Goal: Task Accomplishment & Management: Use online tool/utility

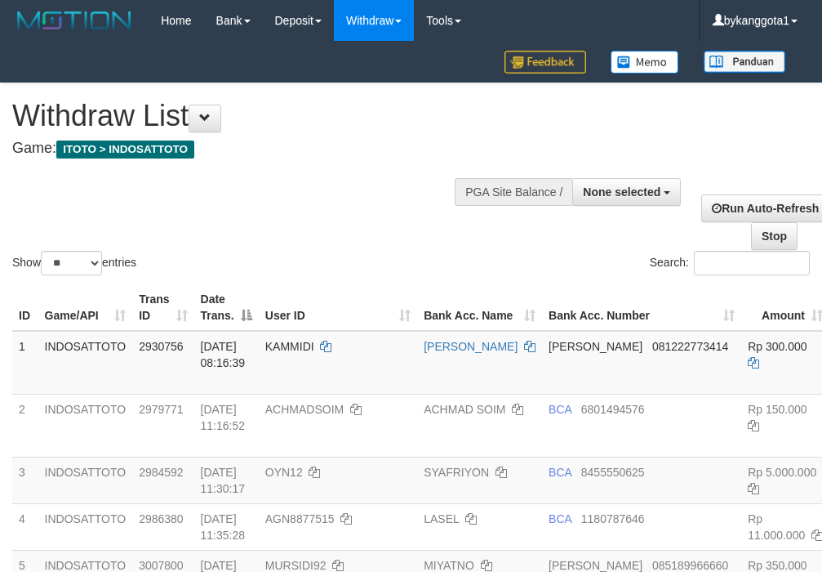
select select
select select "**"
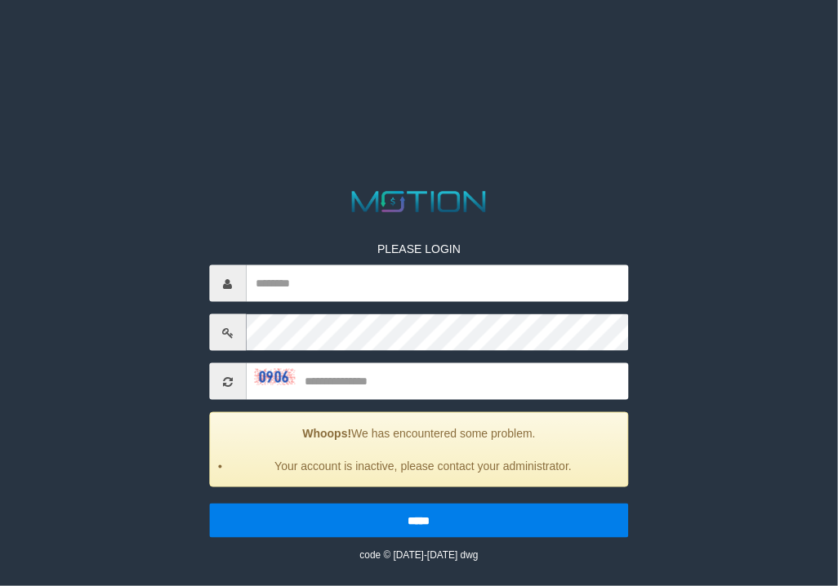
drag, startPoint x: 363, startPoint y: 306, endPoint x: 472, endPoint y: 263, distance: 116.9
click at [363, 304] on div "PLEASE LOGIN Whoops! We has encountered some problem. Your account is inactive,…" at bounding box center [418, 389] width 443 height 346
click at [472, 263] on div "PLEASE LOGIN Whoops! We has encountered some problem. Your account is inactive,…" at bounding box center [418, 389] width 443 height 346
click at [443, 274] on input "text" at bounding box center [437, 283] width 382 height 37
paste input "**********"
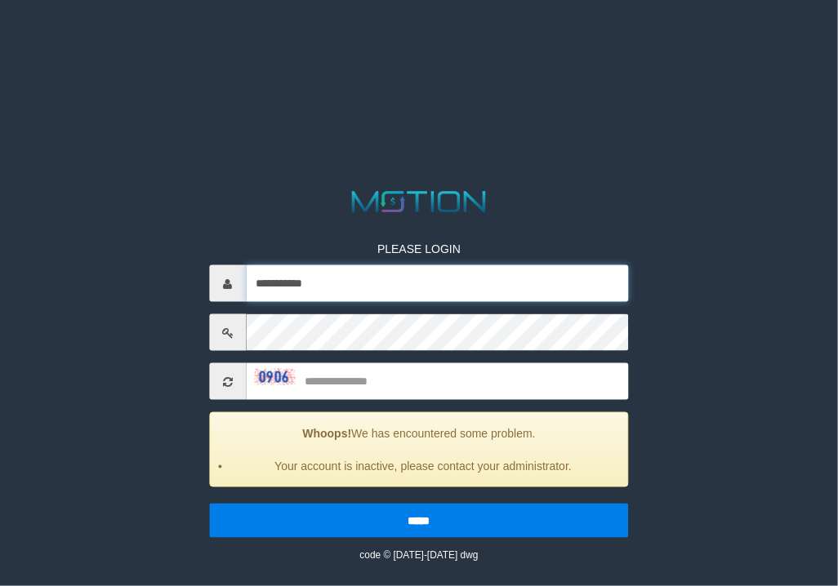
type input "**********"
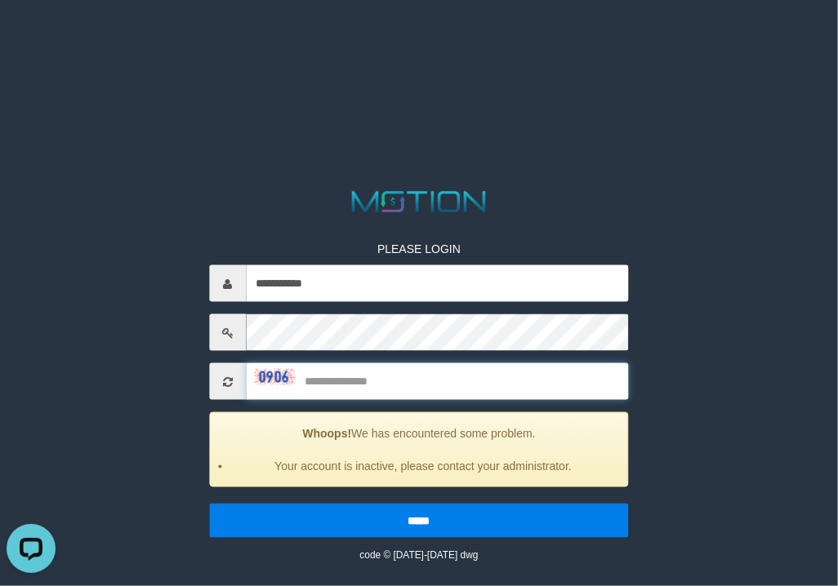
click at [421, 376] on input "text" at bounding box center [437, 381] width 382 height 37
type input "****"
click at [209, 504] on input "*****" at bounding box center [418, 521] width 419 height 34
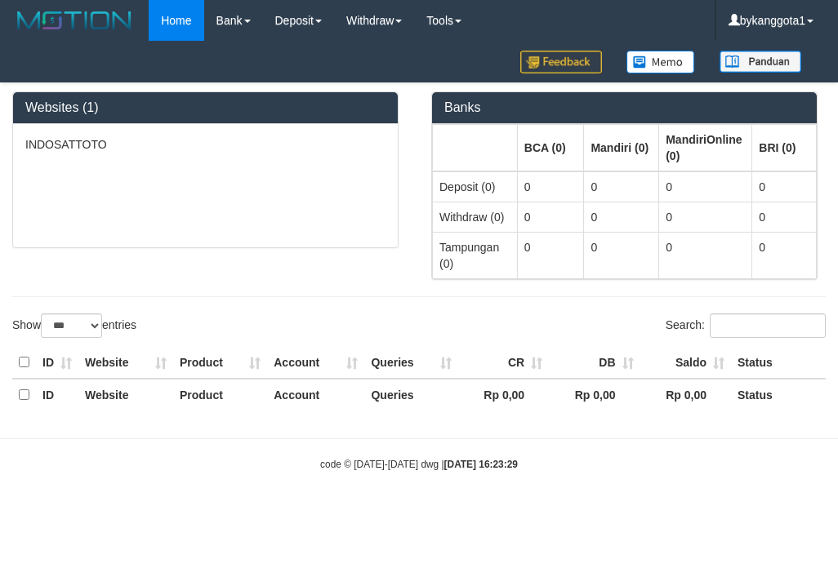
select select "***"
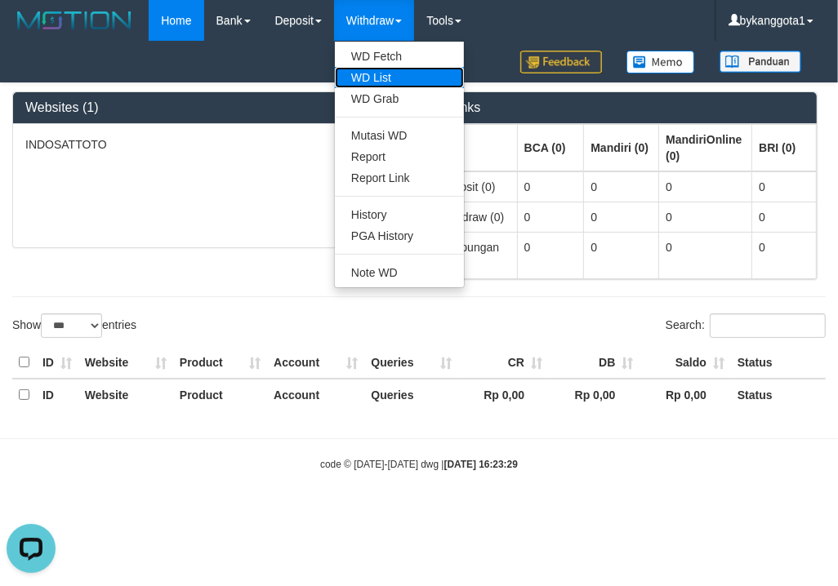
click at [415, 79] on link "WD List" at bounding box center [399, 77] width 129 height 21
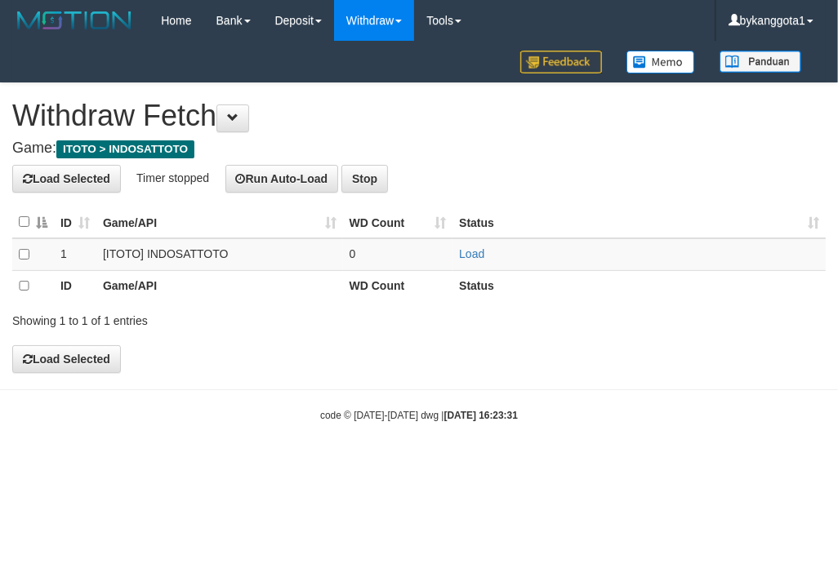
click at [17, 216] on th at bounding box center [33, 223] width 42 height 32
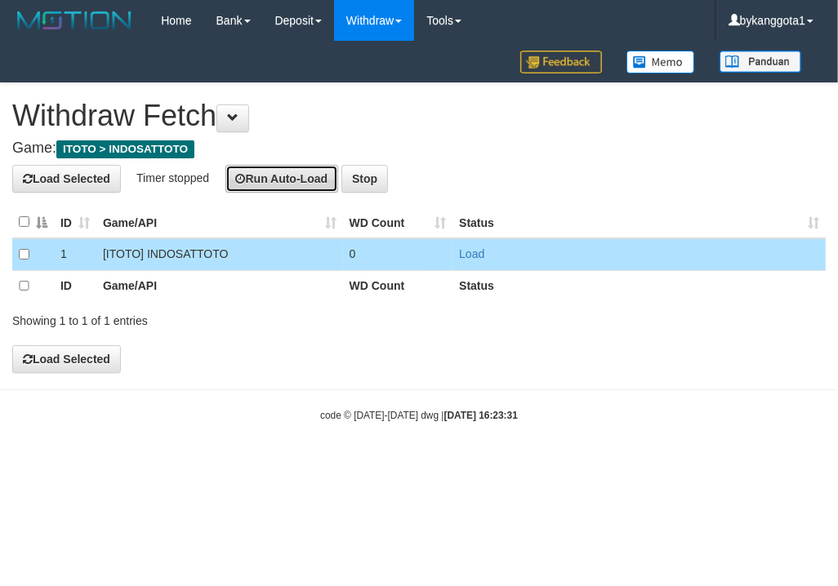
click at [283, 173] on button "Run Auto-Load" at bounding box center [282, 179] width 114 height 28
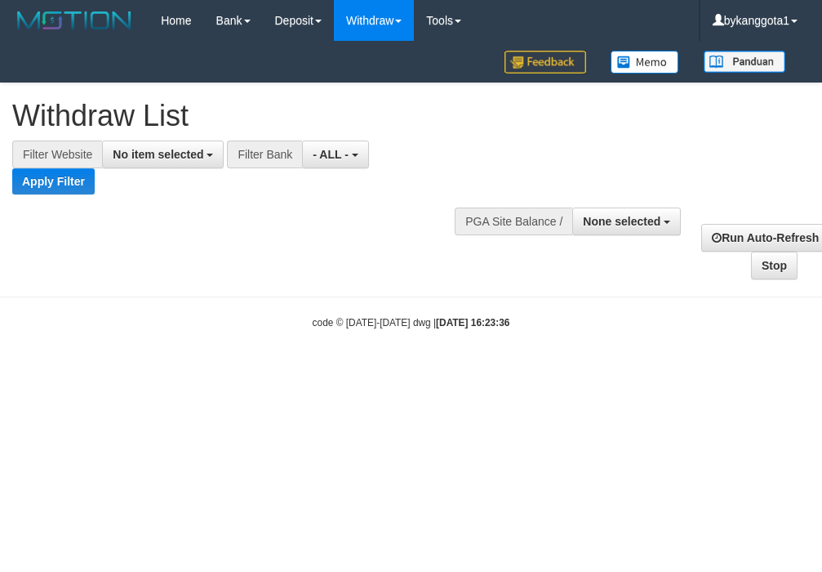
select select
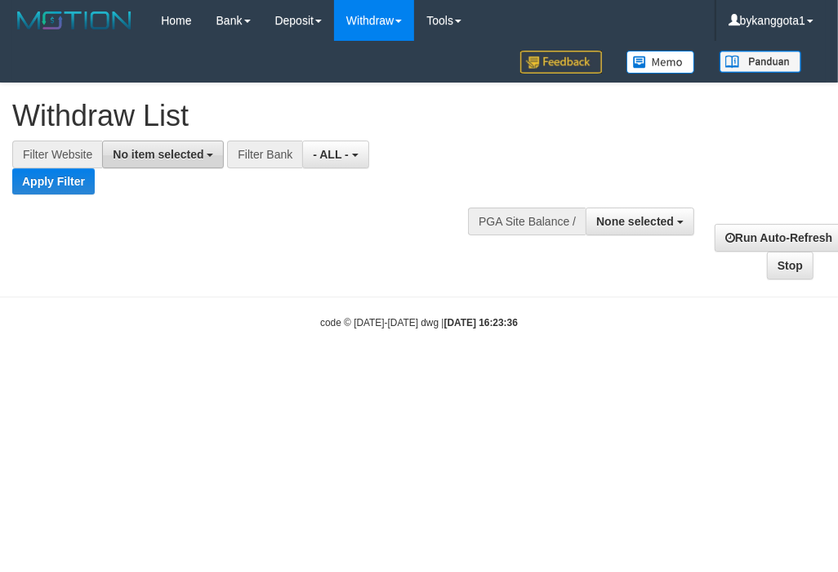
click at [151, 144] on button "No item selected" at bounding box center [163, 154] width 122 height 28
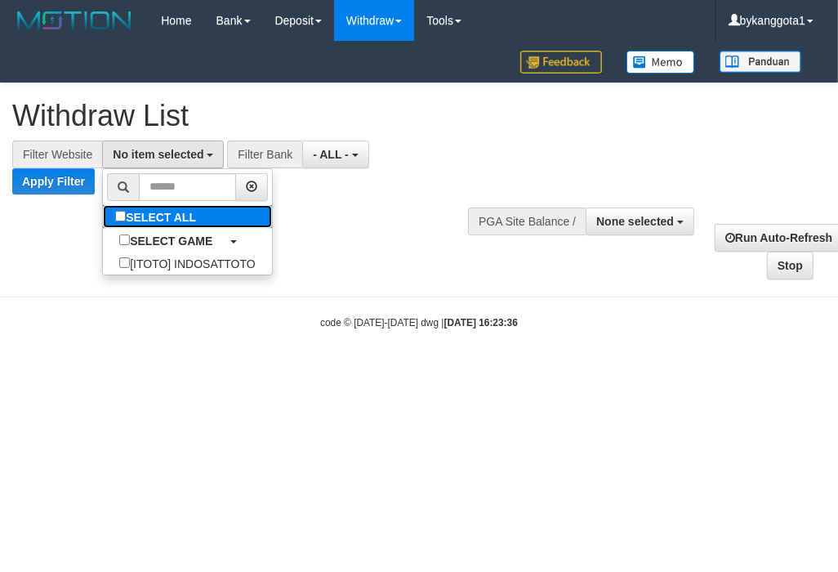
click at [161, 217] on label "SELECT ALL" at bounding box center [157, 216] width 109 height 23
select select "****"
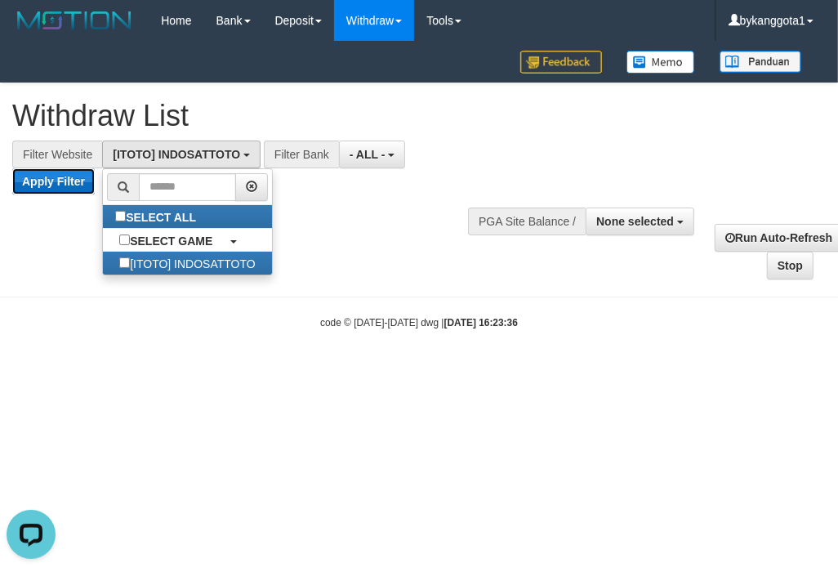
click at [56, 185] on button "Apply Filter" at bounding box center [53, 181] width 82 height 26
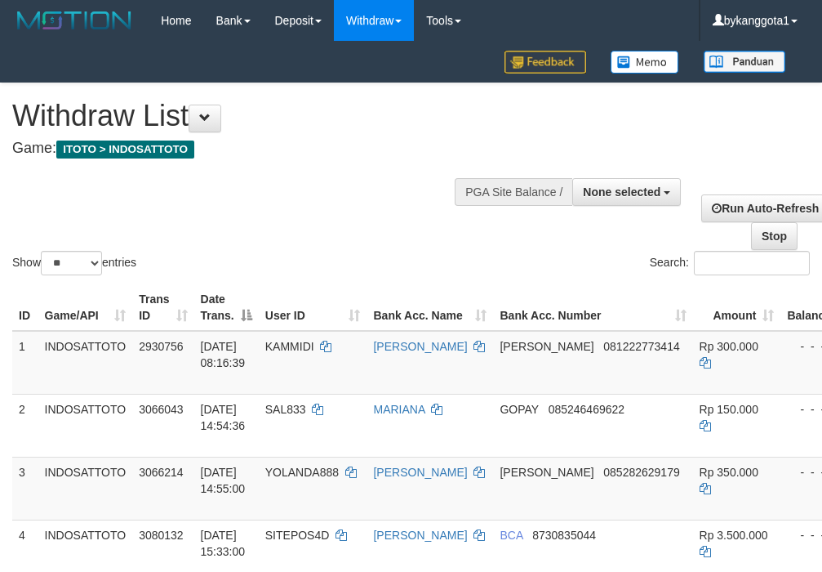
select select
select select "**"
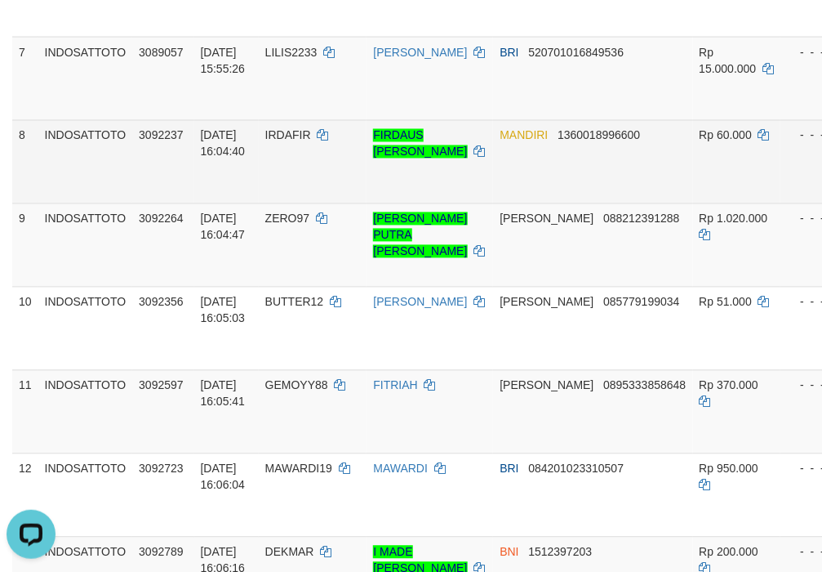
click at [566, 203] on tr "8 INDOSATTOTO 3092237 01/10/2025 16:04:40 IRDAFIR FIRDAUS YUSUF FIRMANSYAH MAND…" at bounding box center [680, 161] width 1337 height 83
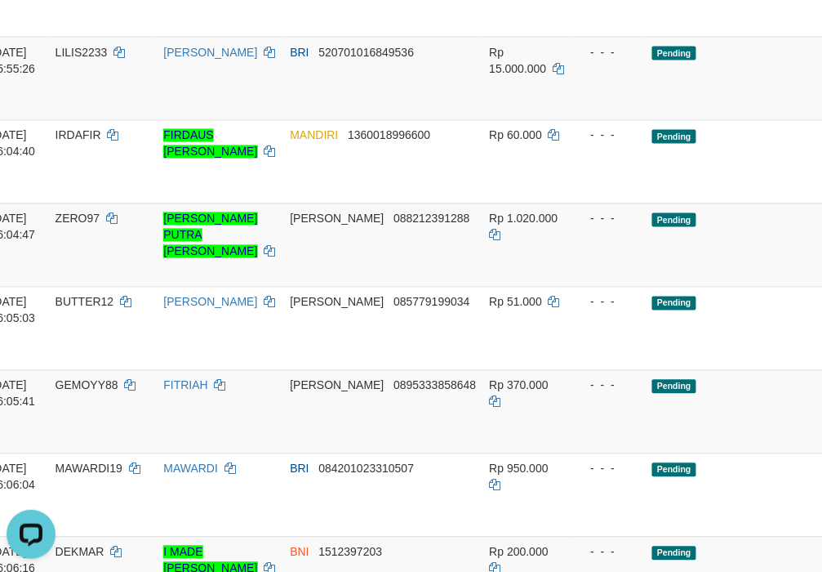
scroll to position [712, 382]
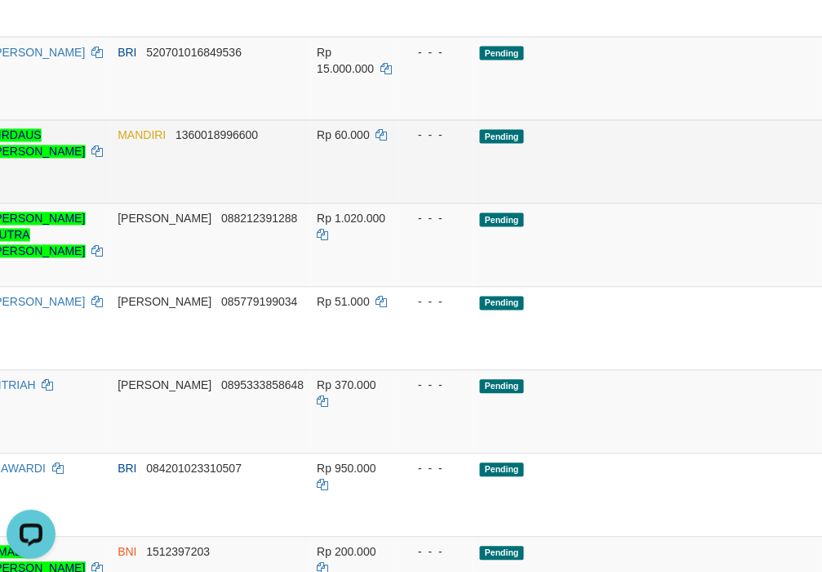
drag, startPoint x: 502, startPoint y: 221, endPoint x: 532, endPoint y: 207, distance: 32.9
click at [512, 203] on td "Pending" at bounding box center [646, 161] width 345 height 83
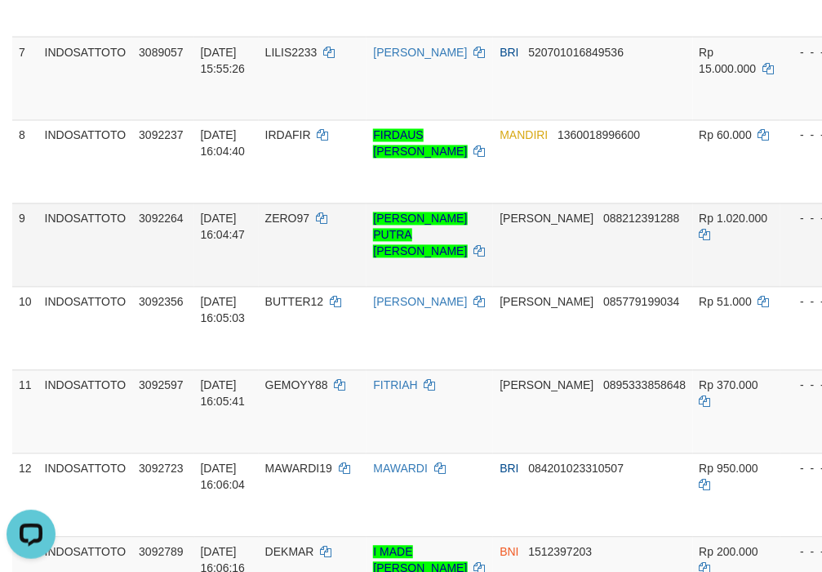
click at [586, 287] on td "DANA 088212391288" at bounding box center [592, 244] width 199 height 83
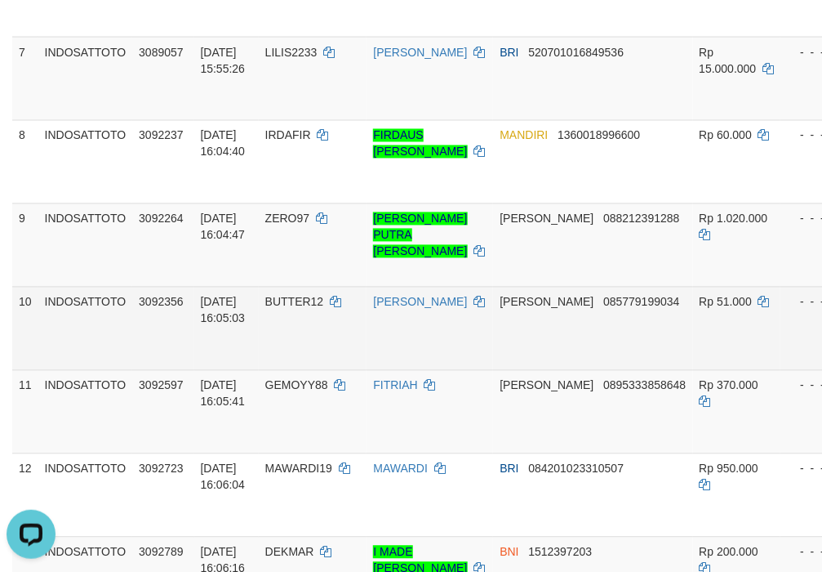
click at [493, 364] on td "RITA NINGSIH" at bounding box center [430, 328] width 127 height 83
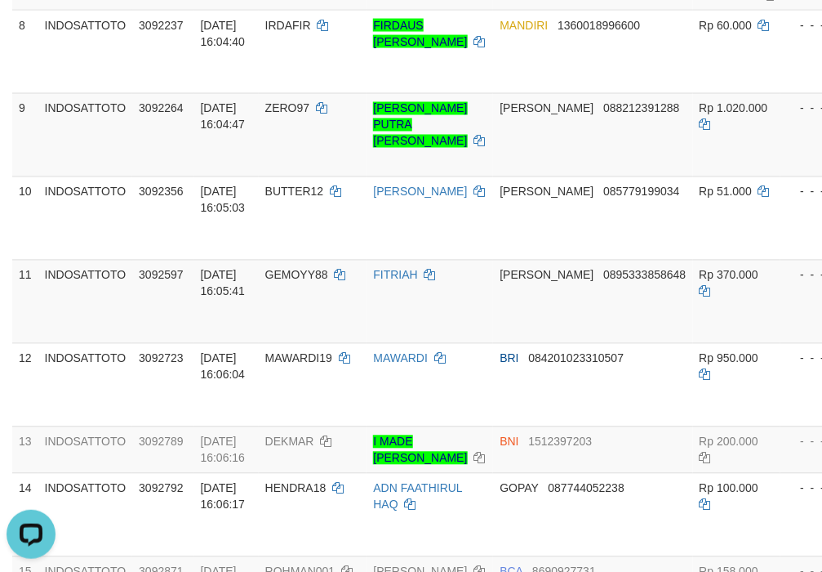
scroll to position [602, 0]
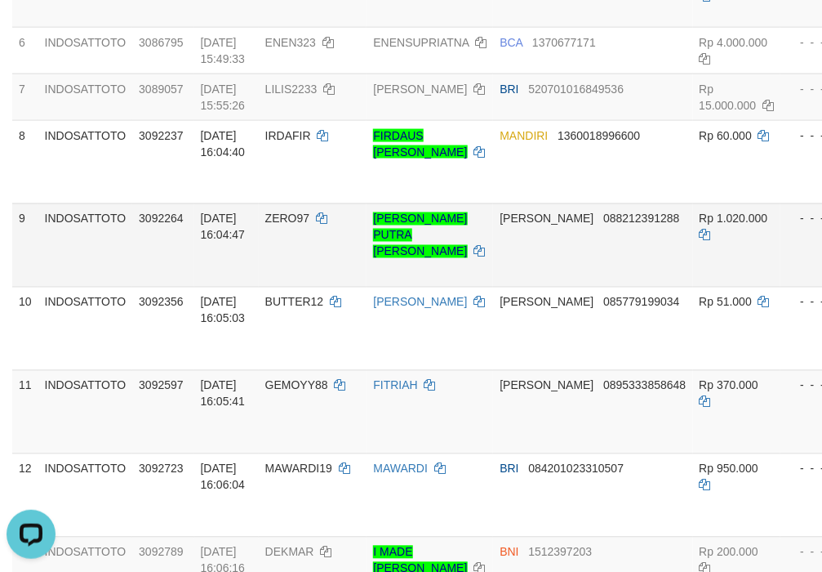
click at [300, 287] on td "ZERO97" at bounding box center [313, 244] width 109 height 83
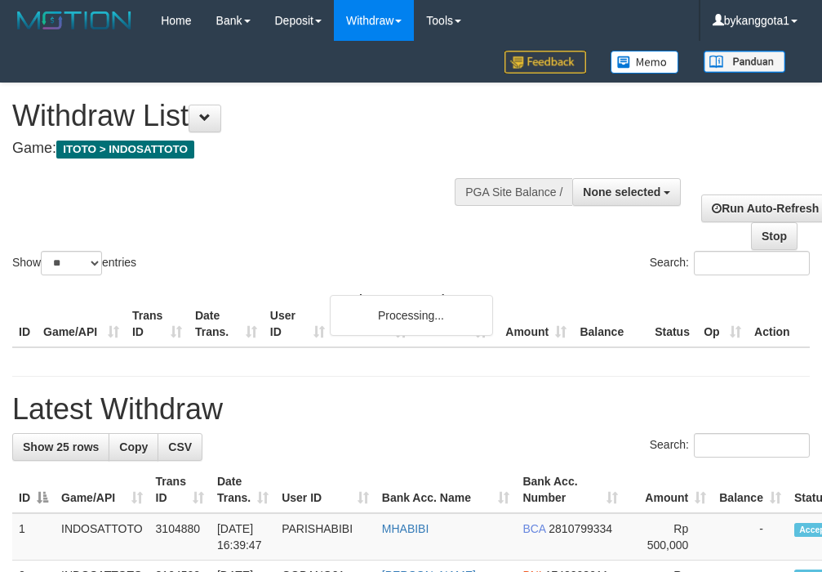
select select
select select "**"
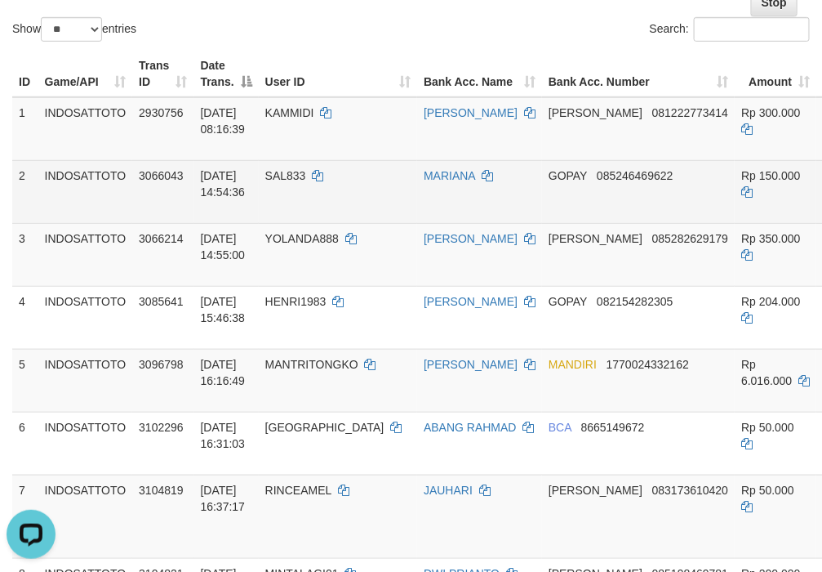
scroll to position [272, 0]
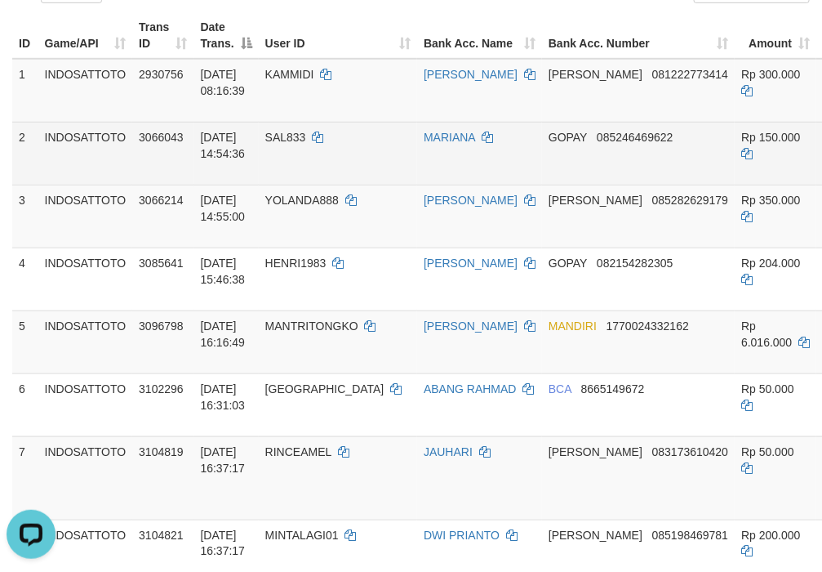
click at [99, 247] on td "INDOSATTOTO" at bounding box center [85, 216] width 95 height 63
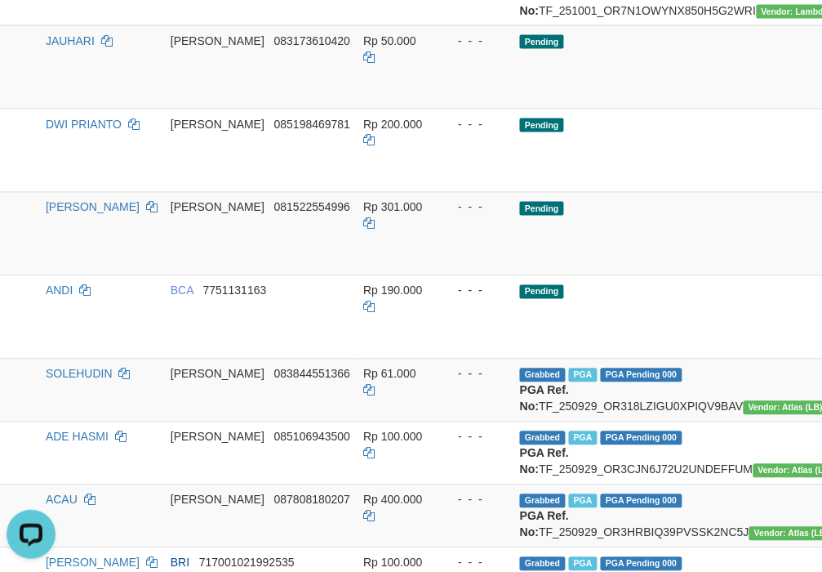
scroll to position [544, 378]
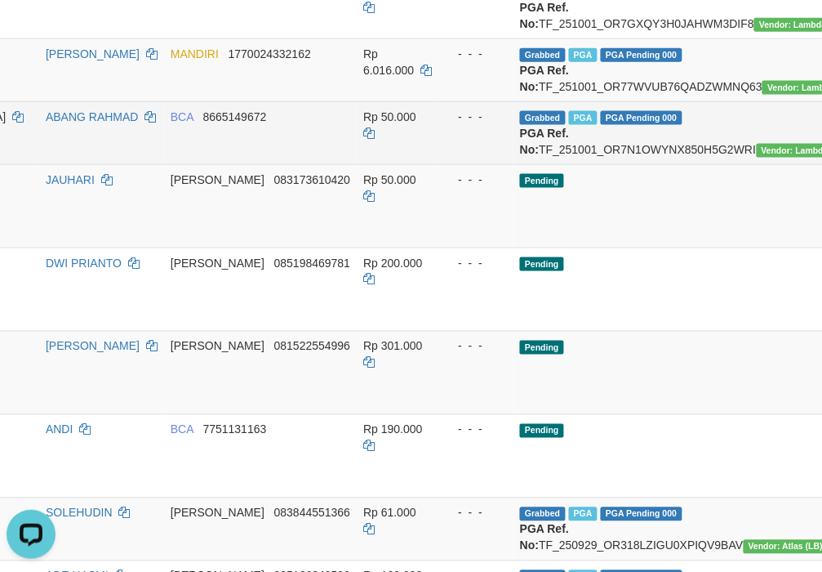
click at [357, 164] on td "Rp 50.000" at bounding box center [398, 132] width 82 height 63
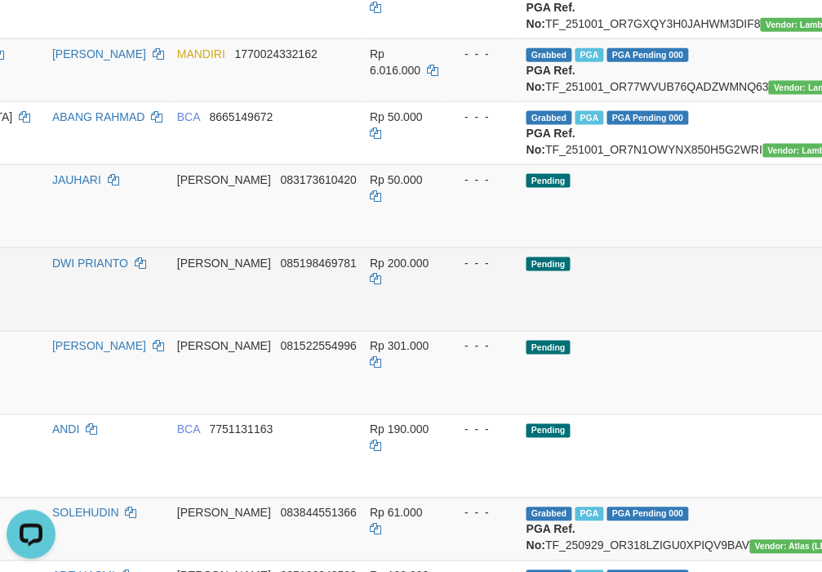
scroll to position [544, 106]
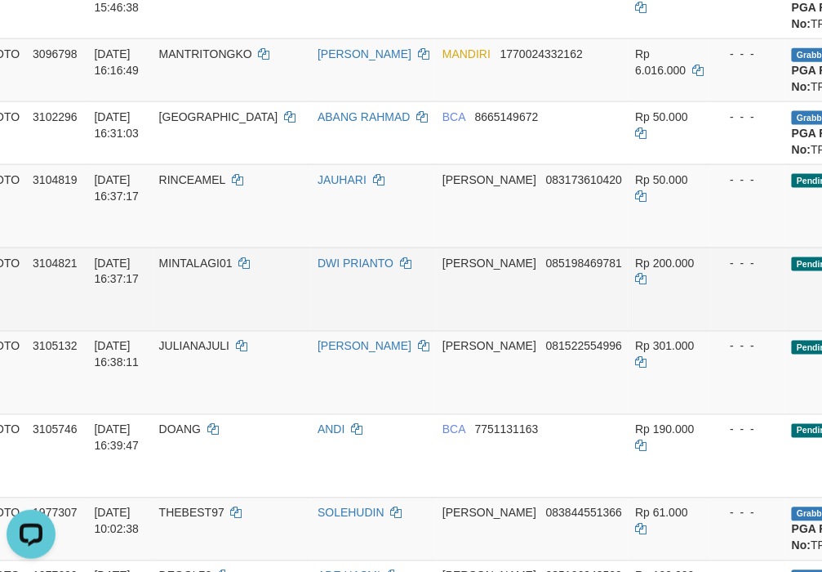
click at [260, 331] on td "MINTALAGI01" at bounding box center [232, 288] width 158 height 83
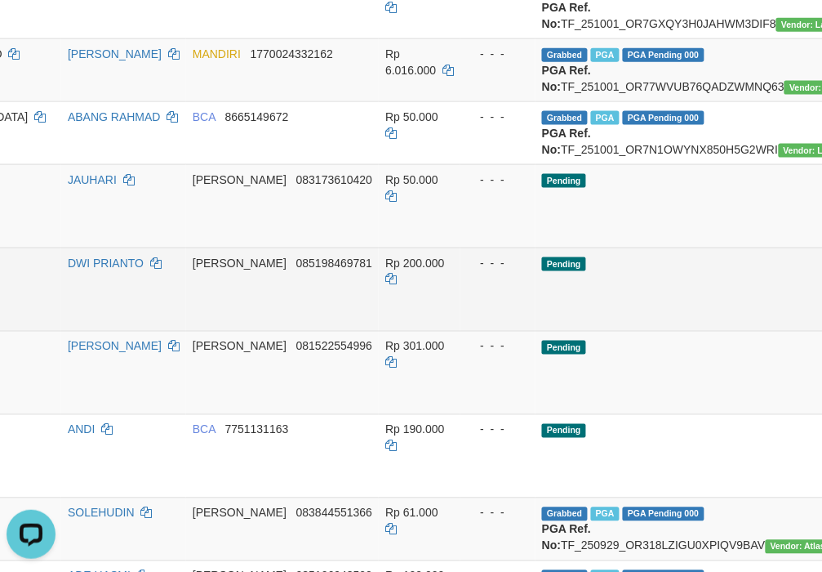
scroll to position [544, 378]
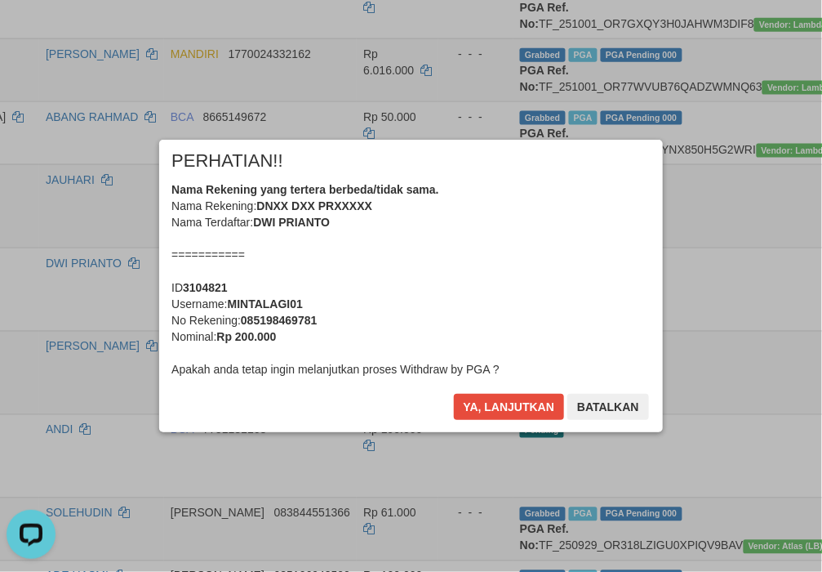
click at [525, 321] on div "Nama Rekening yang tertera berbeda/tidak sama. Nama Rekening: DNXX DXX PRXXXXX …" at bounding box center [410, 279] width 479 height 196
click at [454, 394] on button "Ya, lanjutkan" at bounding box center [509, 407] width 111 height 26
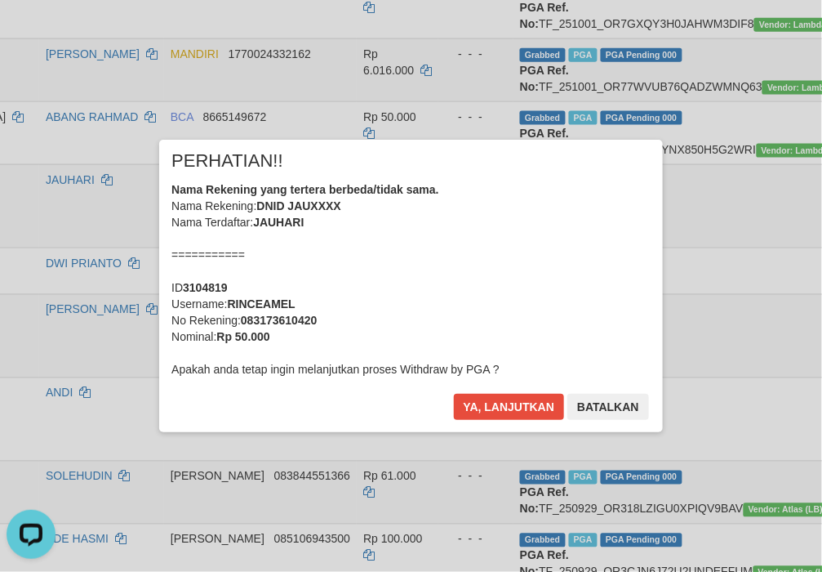
click at [525, 321] on div "Nama Rekening yang tertera berbeda/tidak sama. Nama Rekening: DNID JAUXXXX Nama…" at bounding box center [410, 279] width 479 height 196
click at [454, 394] on button "Ya, lanjutkan" at bounding box center [509, 407] width 111 height 26
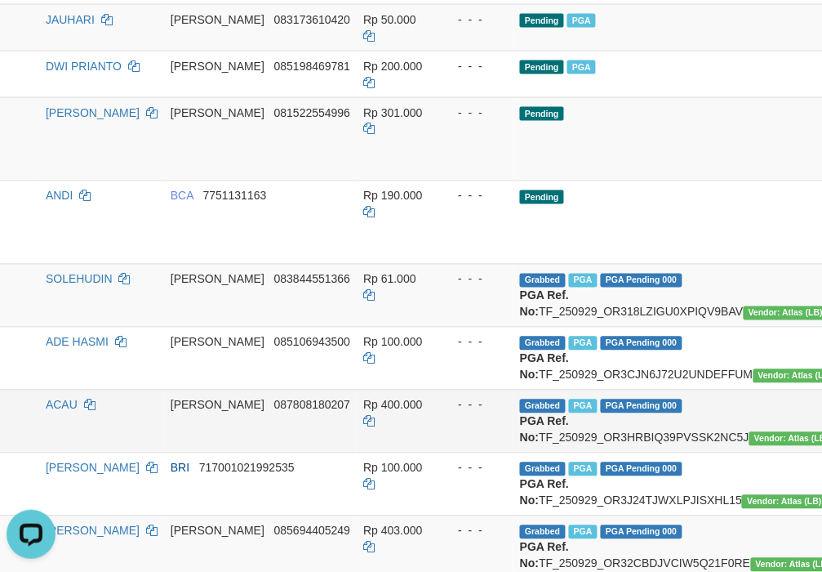
scroll to position [626, 378]
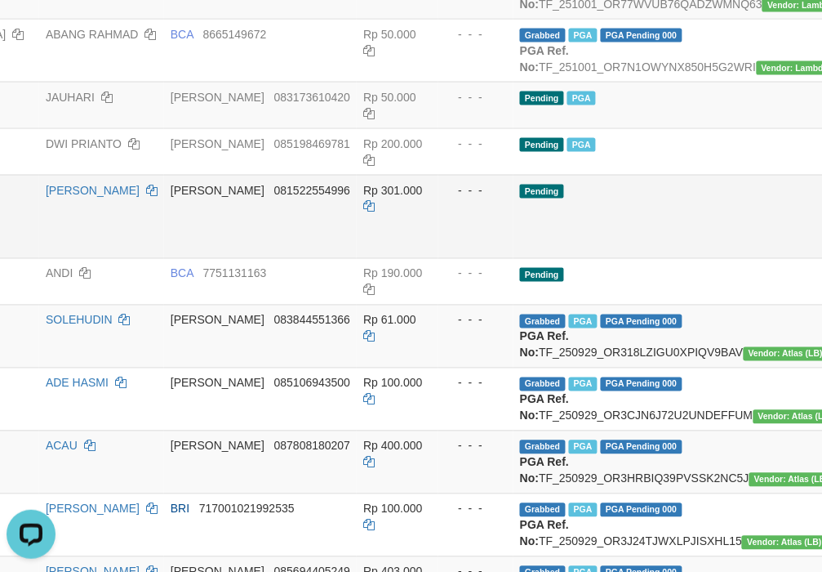
click at [614, 258] on td "Pending" at bounding box center [690, 216] width 353 height 83
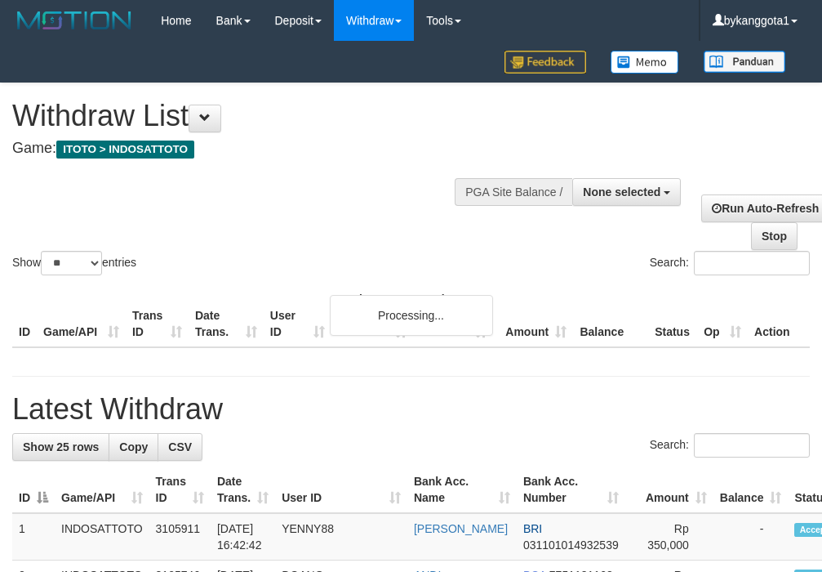
select select
select select "**"
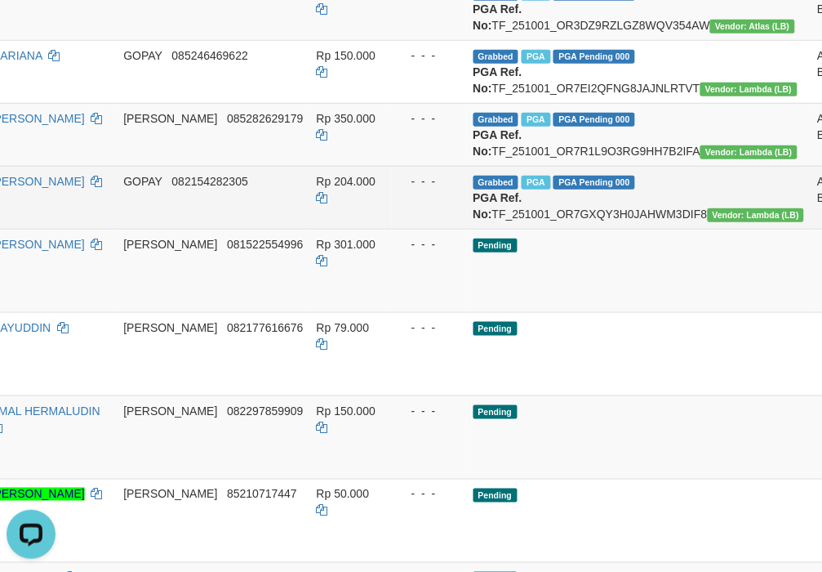
scroll to position [354, 0]
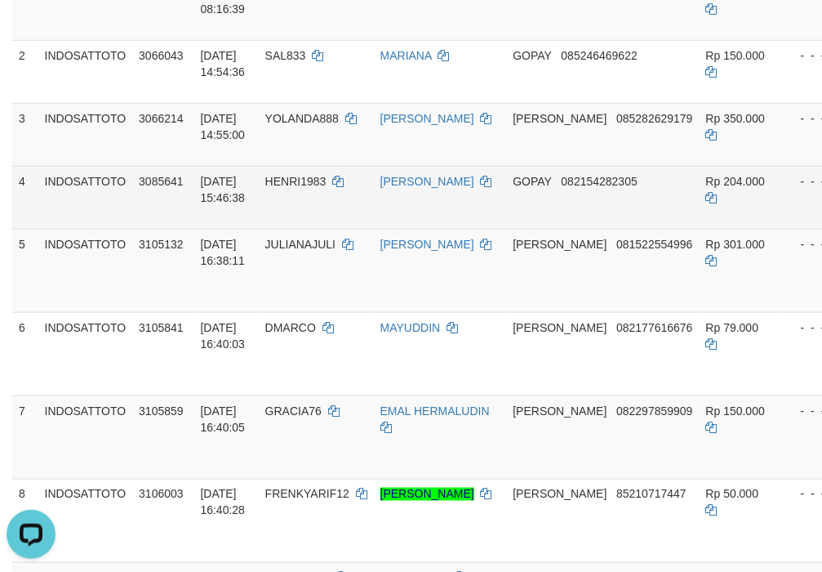
click at [359, 229] on tr "4 INDOSATTOTO 3085641 01/10/2025 15:46:38 HENRI1983 JOHARTANTO DELAKU GOPAY 082…" at bounding box center [680, 197] width 1337 height 63
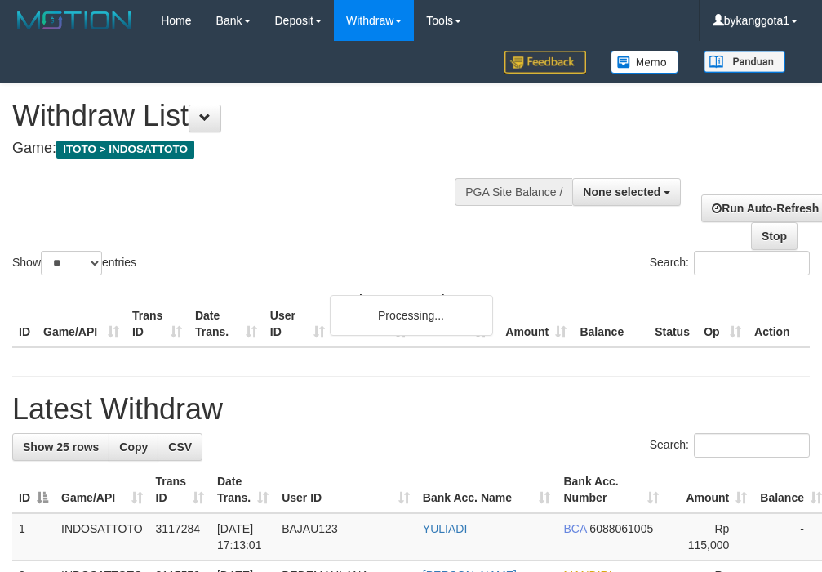
select select
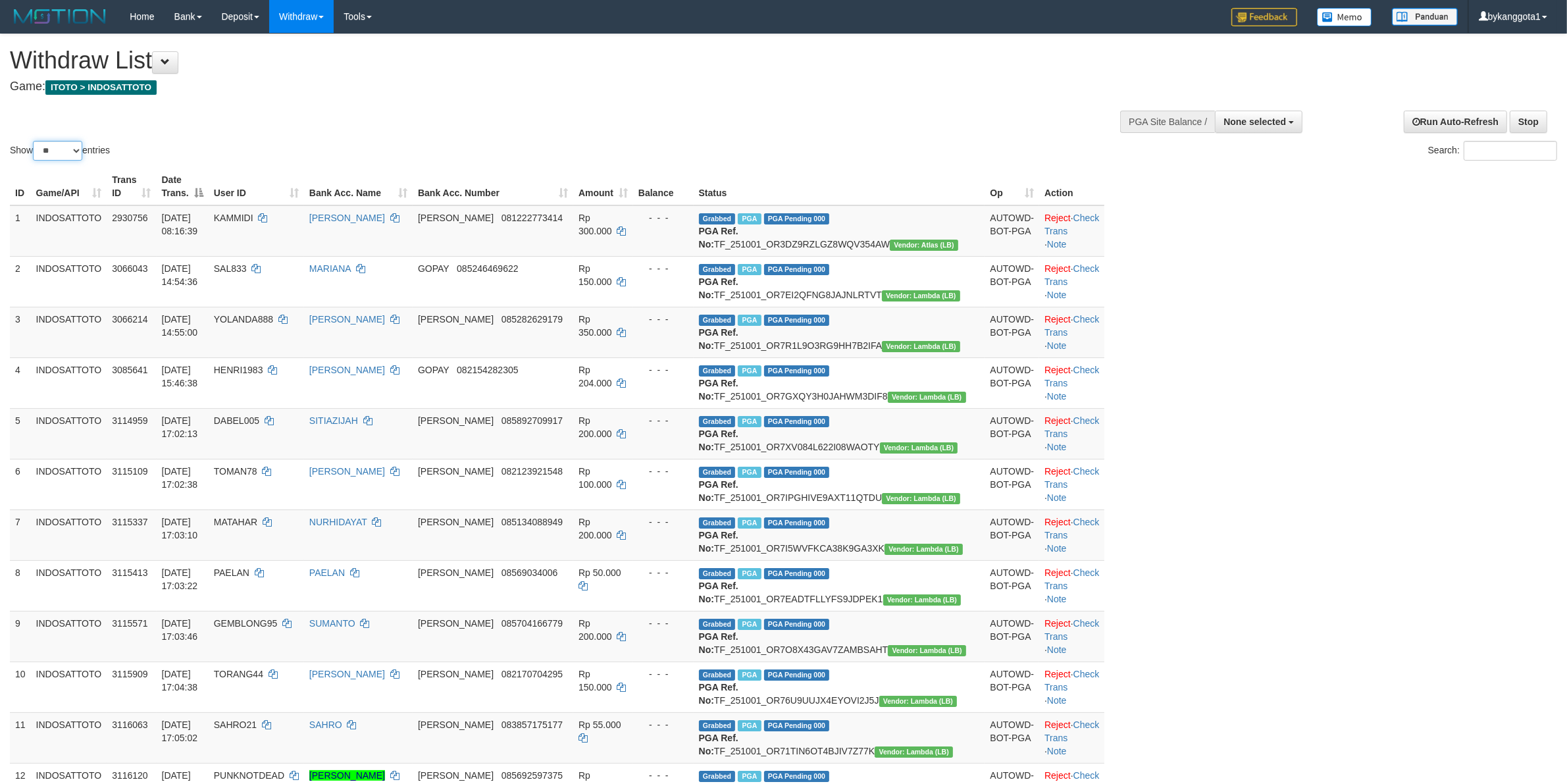
click at [56, 158] on select "** ** ** ***" at bounding box center [57, 151] width 49 height 19
select select "***"
click at [35, 141] on select "** ** ** ***" at bounding box center [57, 151] width 49 height 19
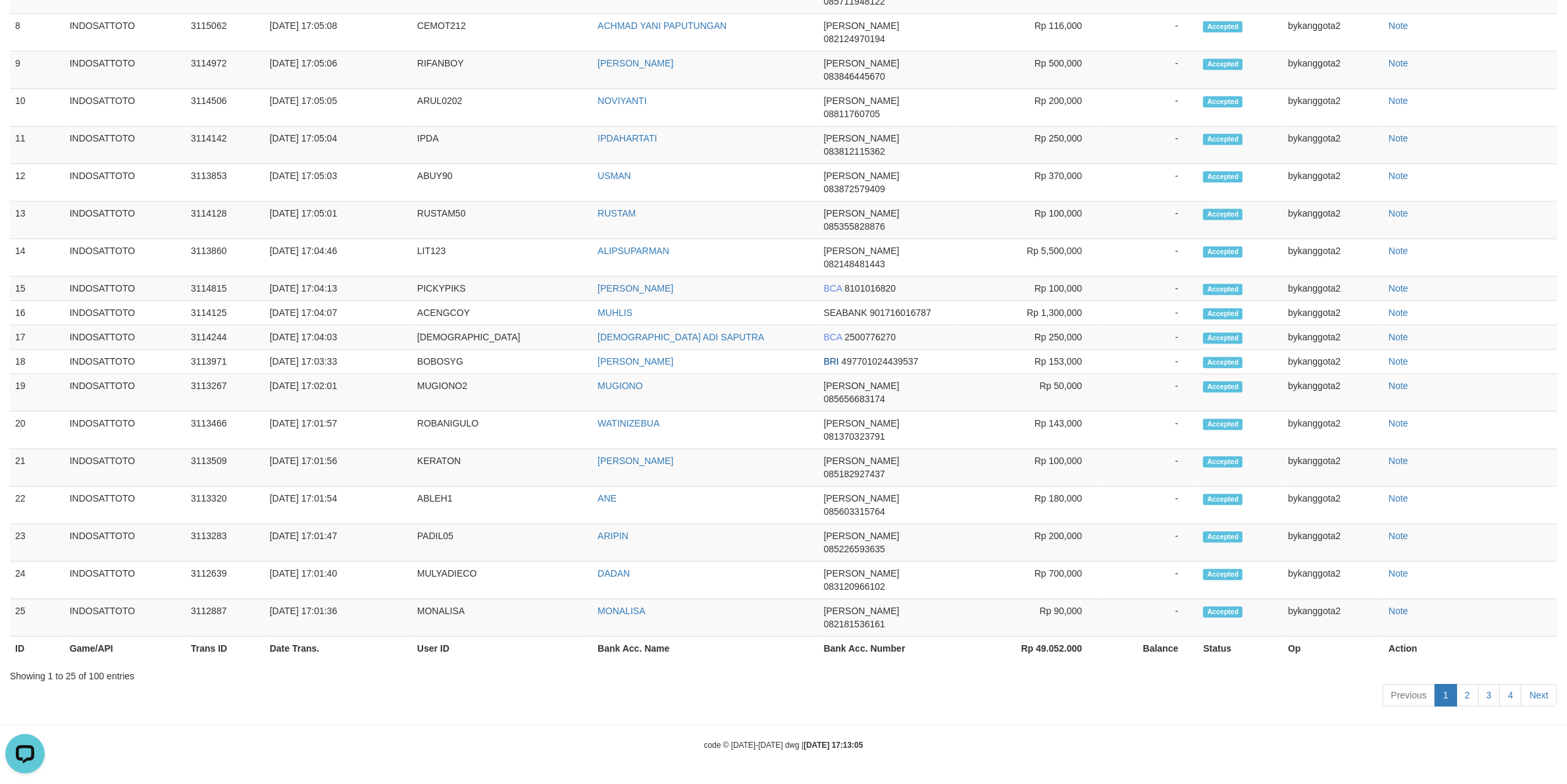
scroll to position [4545, 0]
copy td "SURHAM223"
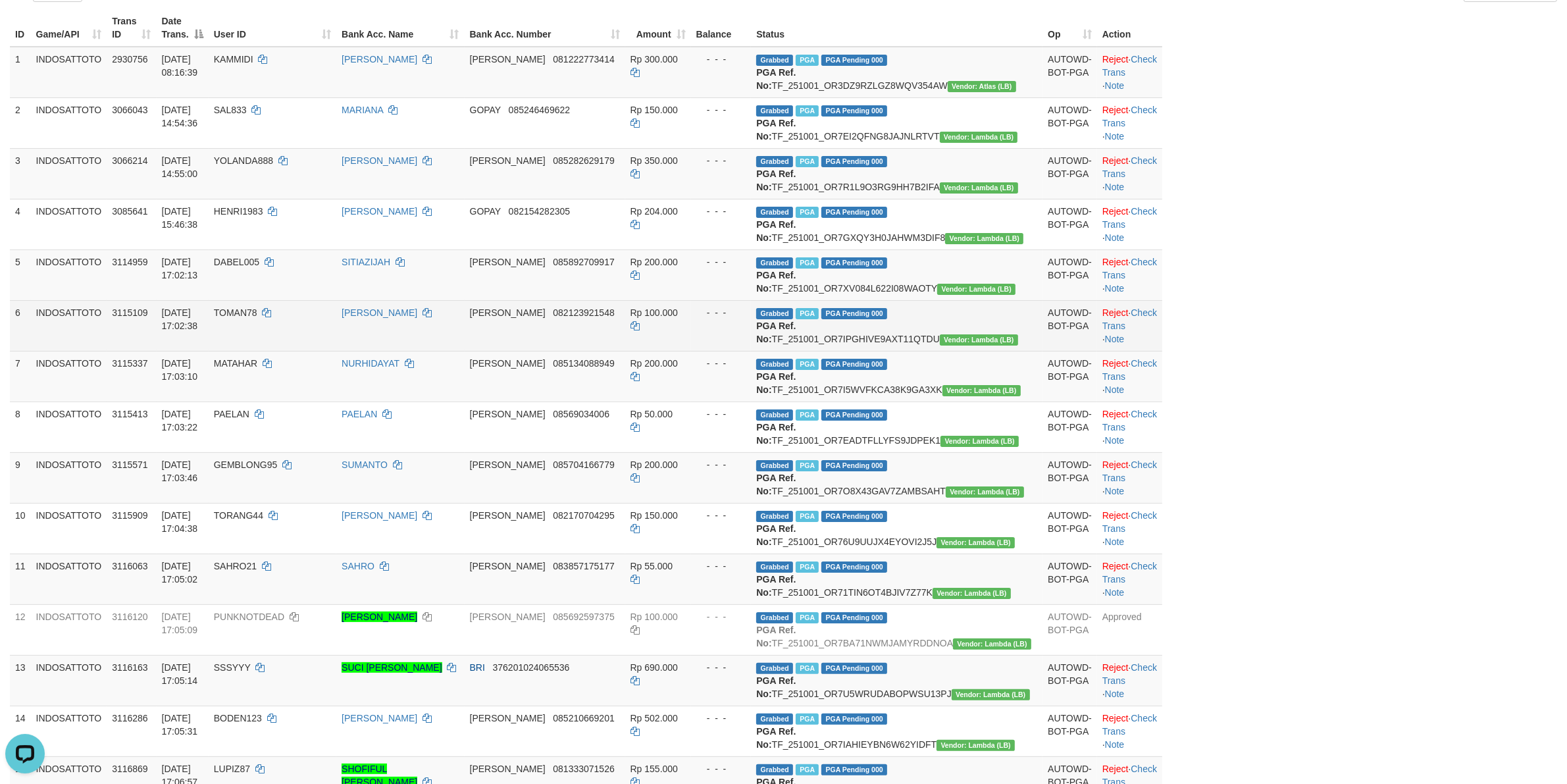
scroll to position [219, 0]
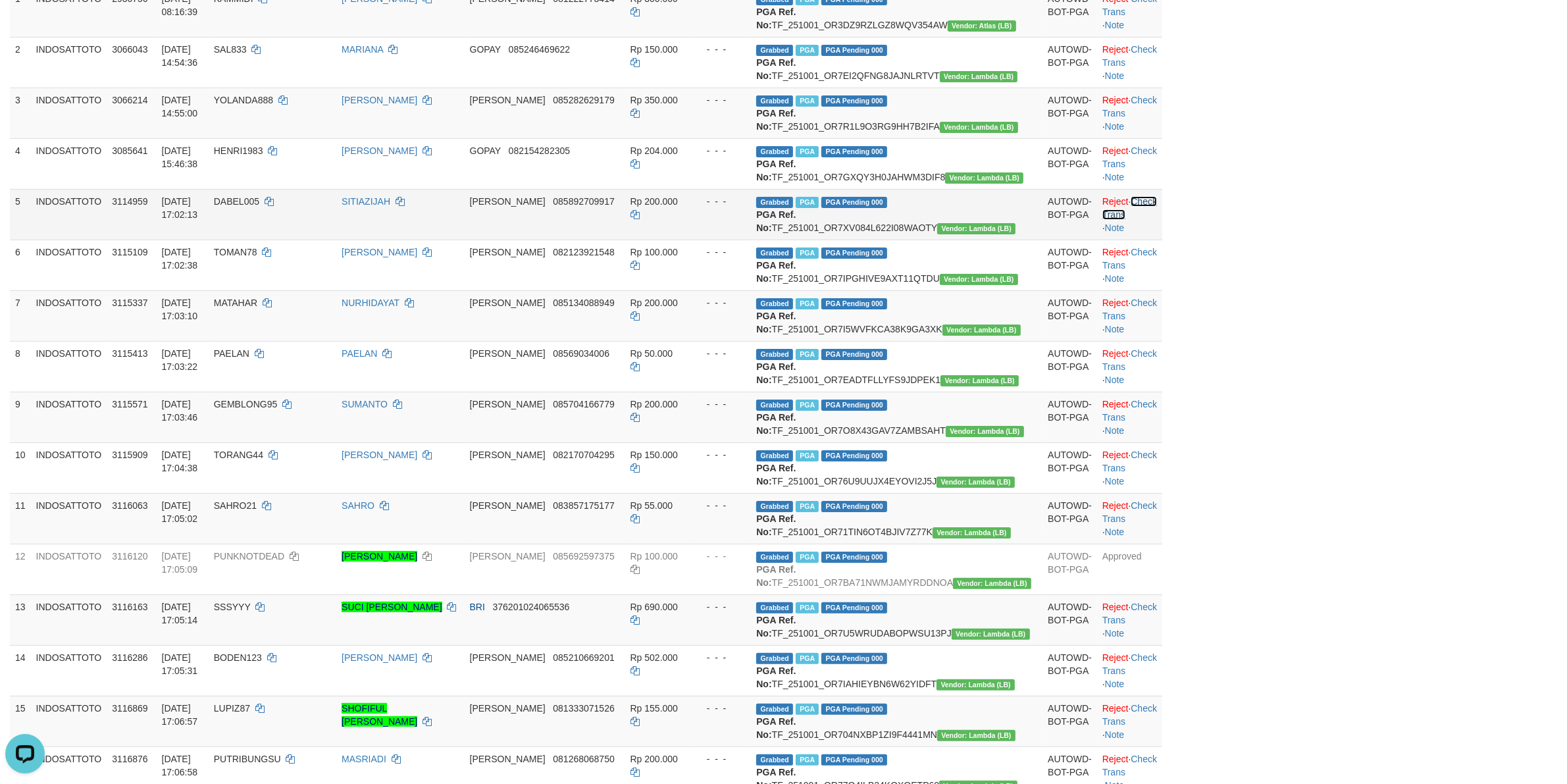
click at [662, 220] on link "Check Trans" at bounding box center [1130, 207] width 55 height 23
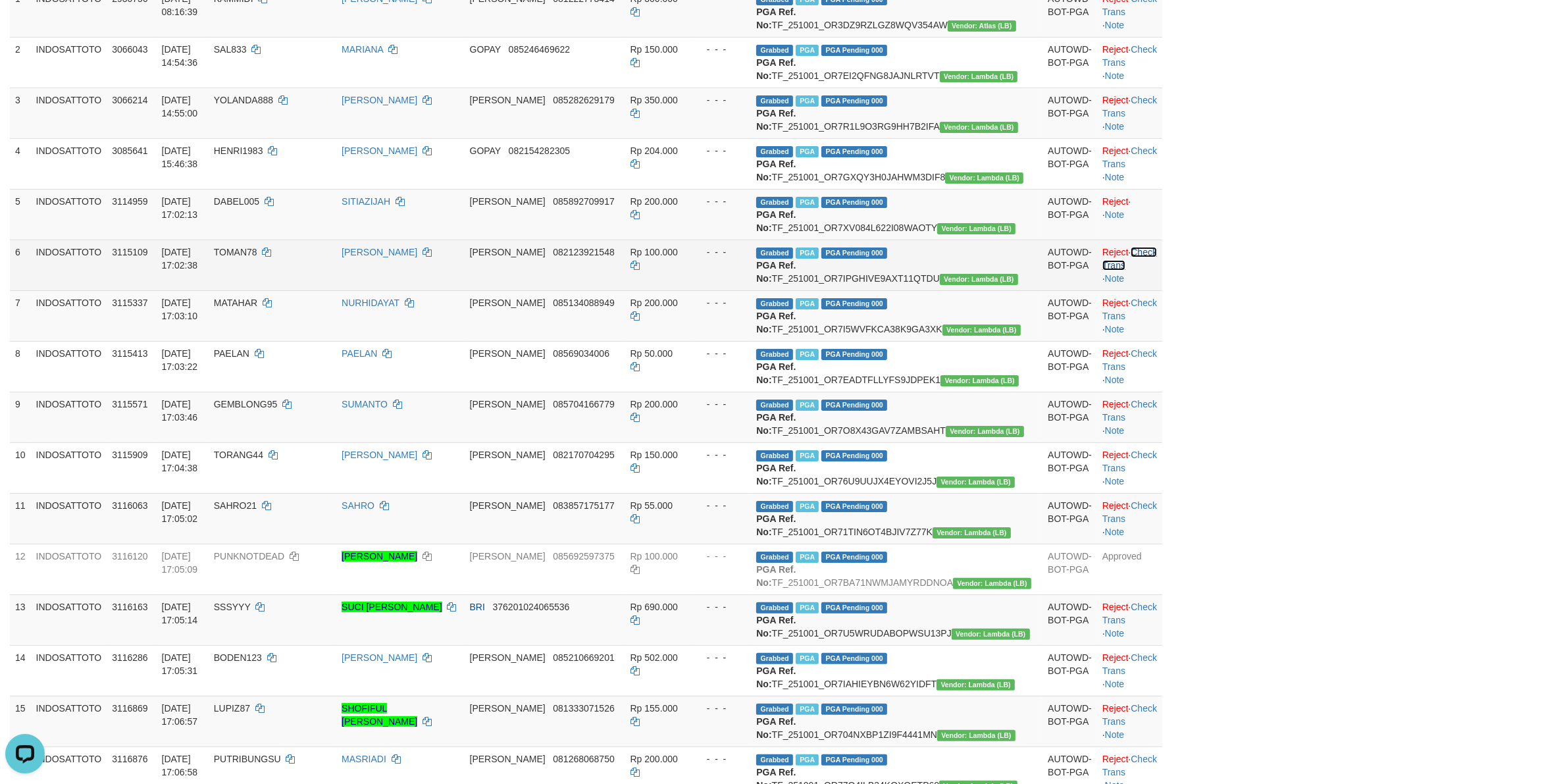
click at [662, 271] on link "Check Trans" at bounding box center [1130, 258] width 55 height 23
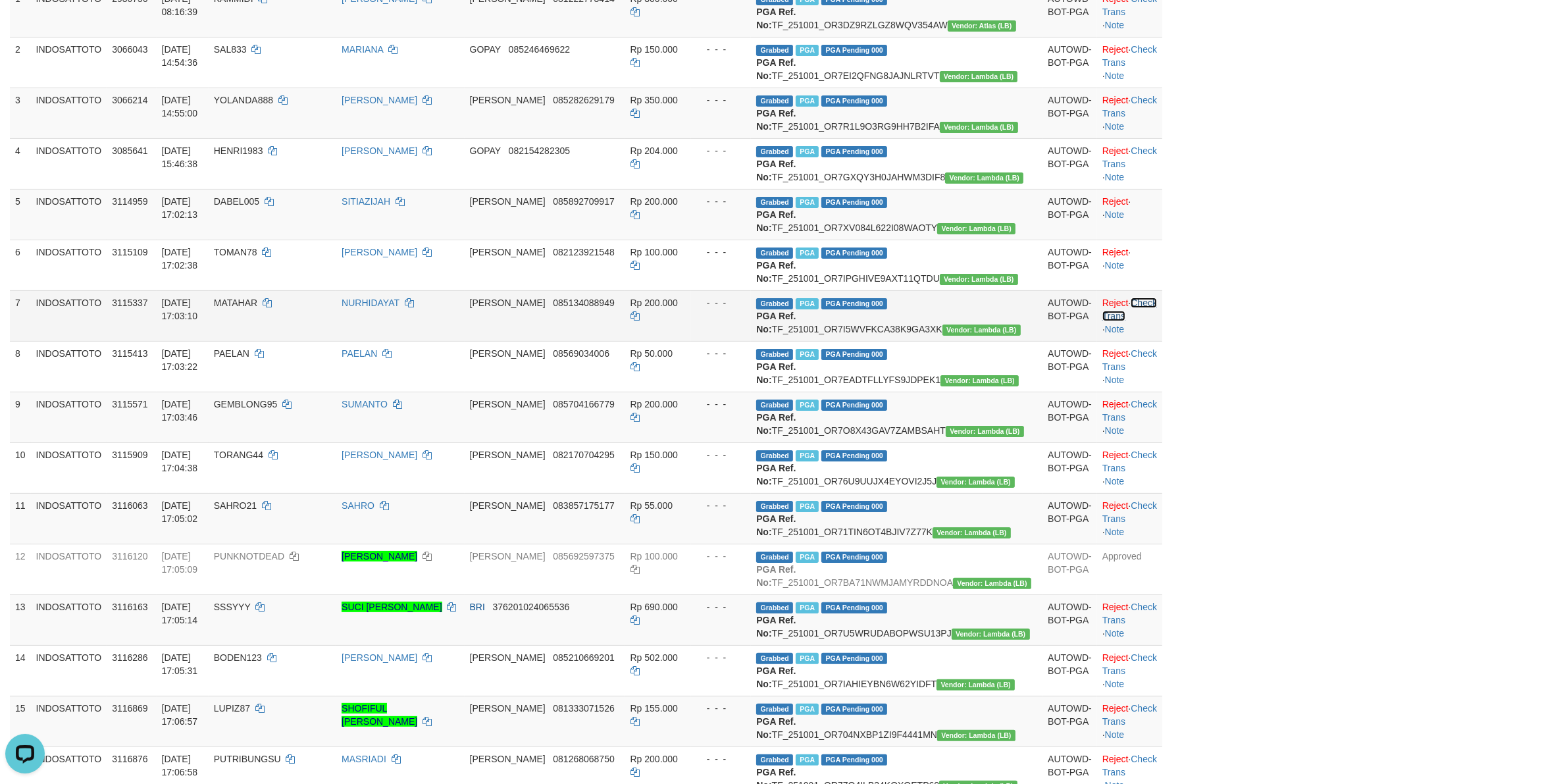
click at [662, 321] on link "Check Trans" at bounding box center [1130, 309] width 55 height 23
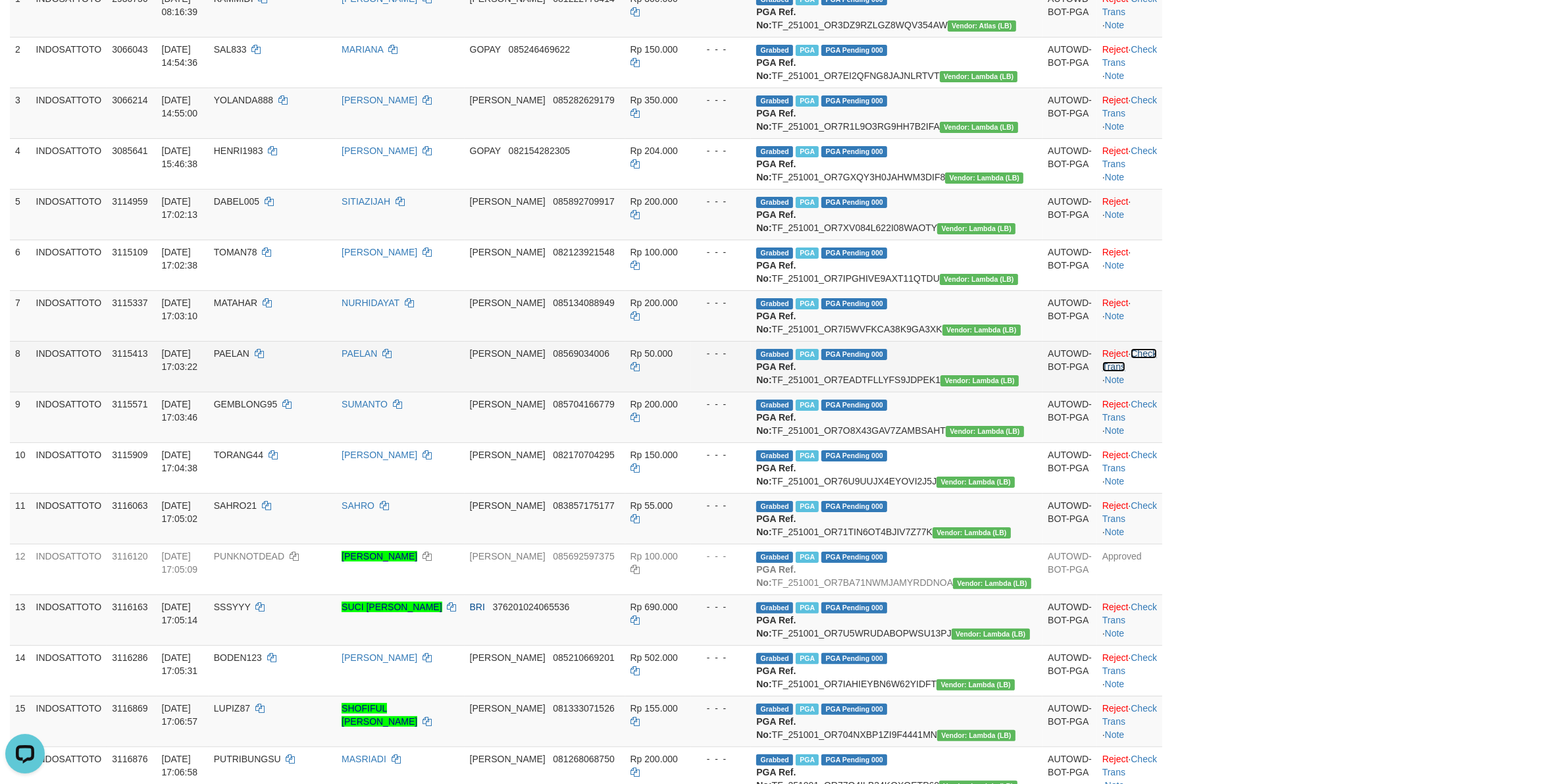
click at [662, 371] on link "Check Trans" at bounding box center [1130, 359] width 55 height 23
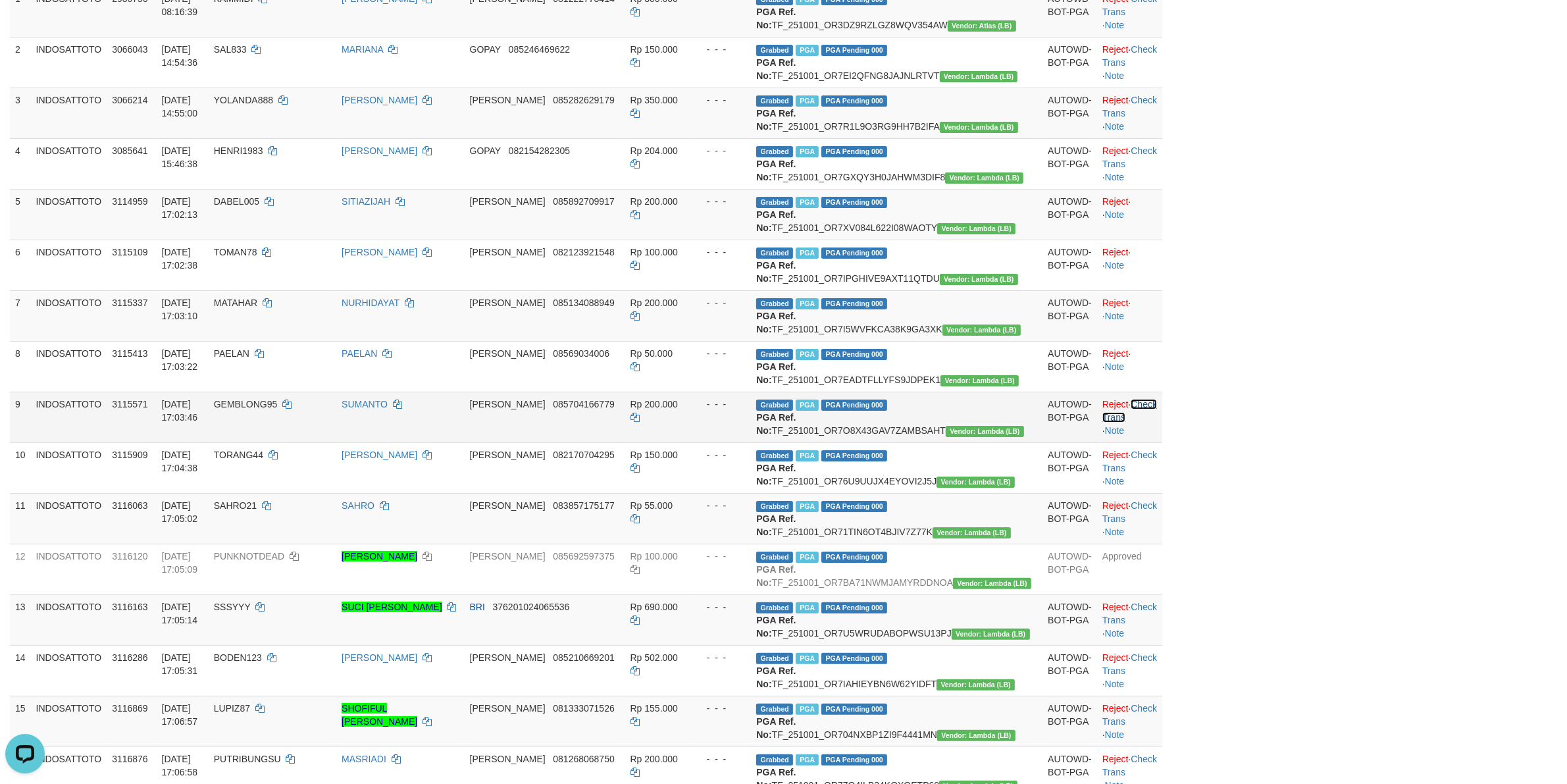
click at [662, 422] on link "Check Trans" at bounding box center [1130, 410] width 55 height 23
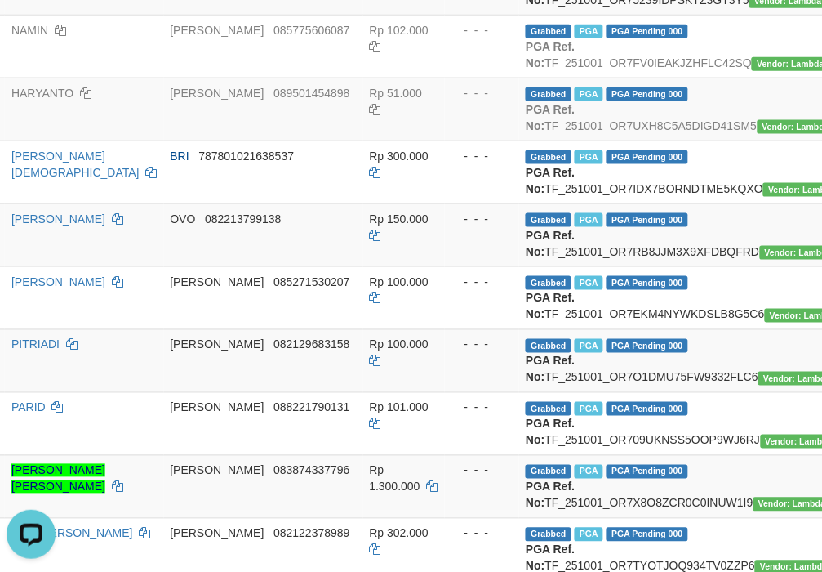
scroll to position [1905, 412]
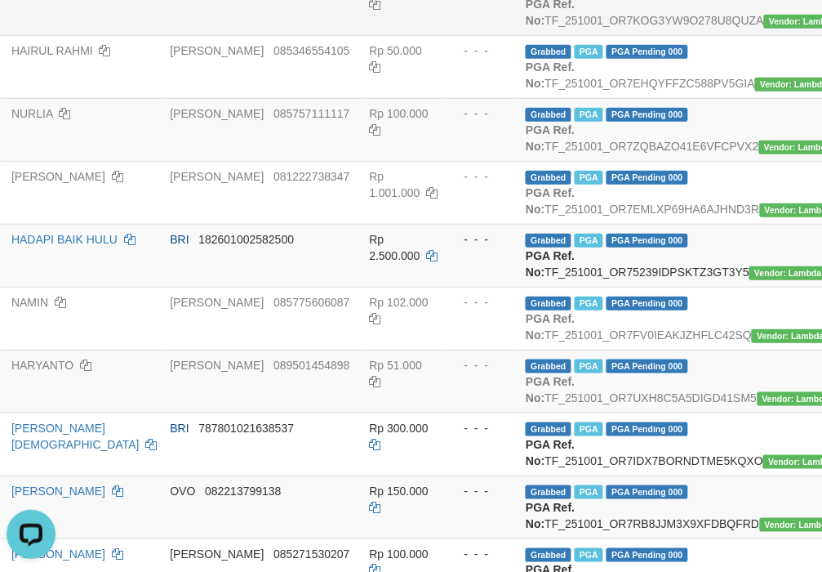
click at [519, 35] on td "Grabbed PGA PGA Pending 000 PGA Ref. No: TF_251001_OR7KOG3YW9O278U8QUZA Vendor:…" at bounding box center [700, 3] width 362 height 63
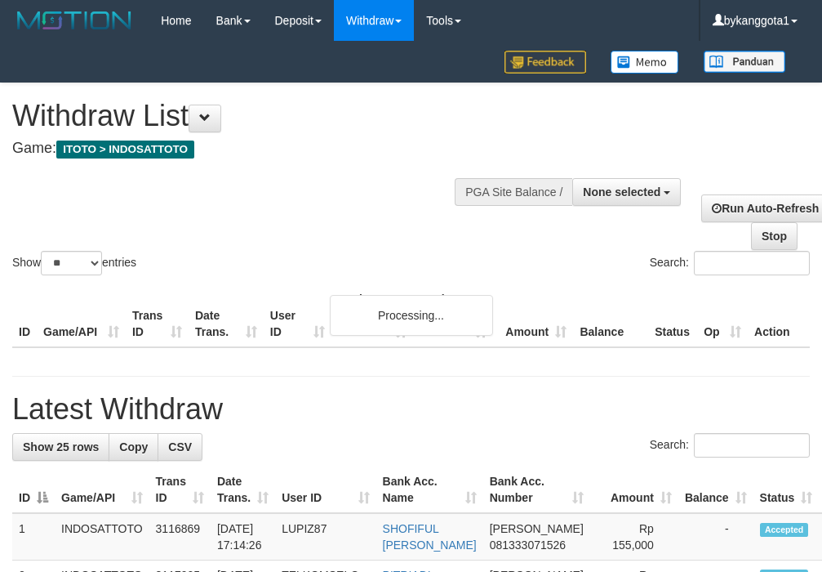
select select
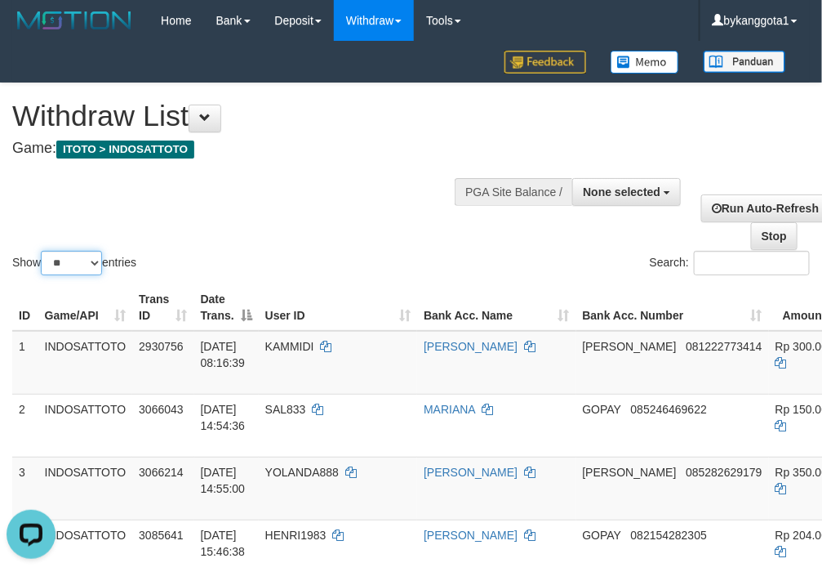
click at [91, 266] on select "** ** ** ***" at bounding box center [71, 263] width 61 height 24
select select "***"
click at [43, 251] on select "** ** ** ***" at bounding box center [71, 263] width 61 height 24
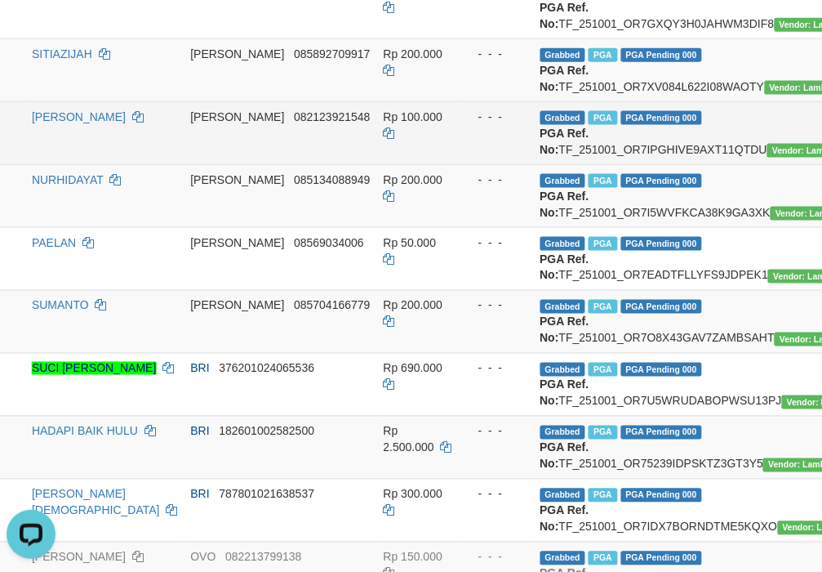
scroll to position [544, 0]
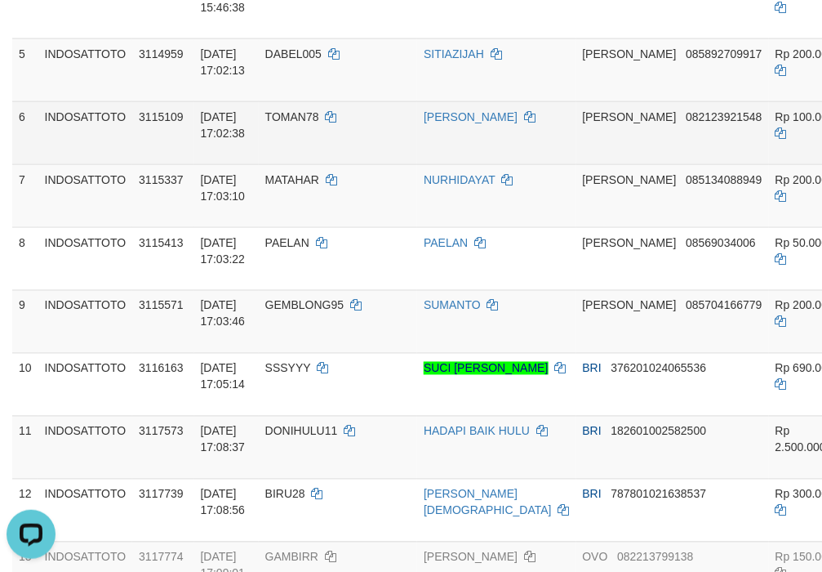
click at [154, 164] on tr "6 INDOSATTOTO 3115109 01/10/2025 17:02:38 TOMAN78 NENG SRI YANTI DANA 082123921…" at bounding box center [719, 132] width 1414 height 63
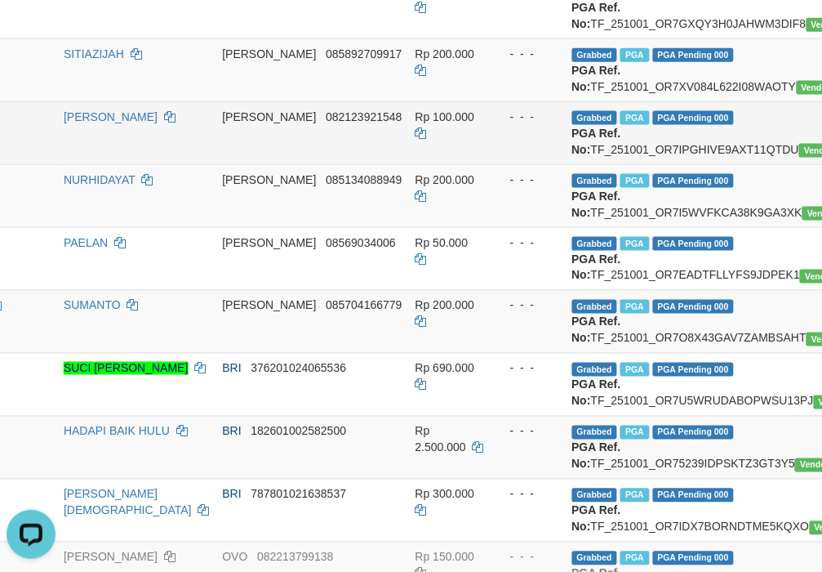
scroll to position [544, 392]
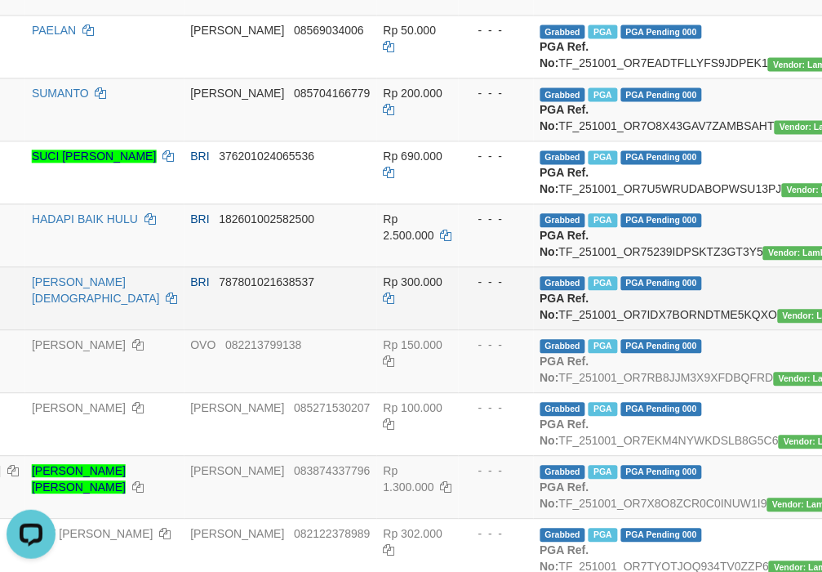
scroll to position [817, 392]
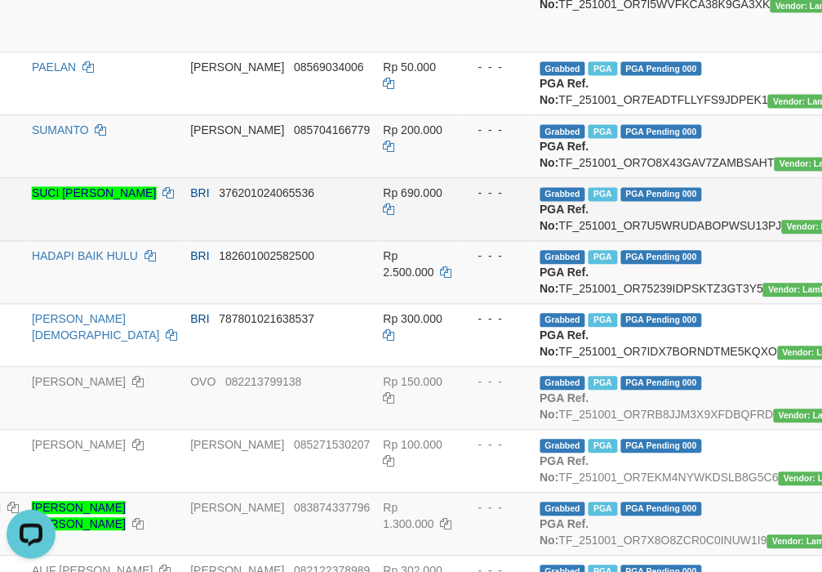
click at [377, 241] on td "Rp 690.000" at bounding box center [418, 209] width 82 height 63
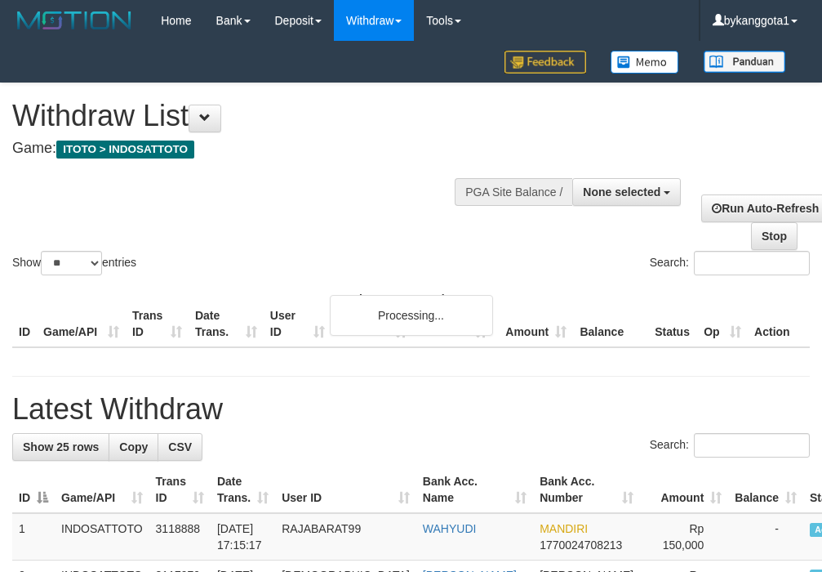
select select
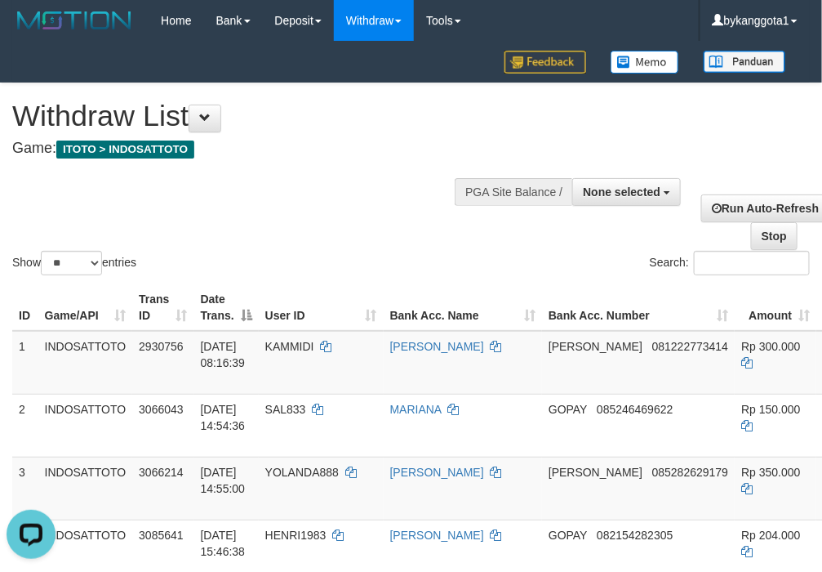
click at [42, 264] on label "Show ** ** ** *** entries" at bounding box center [74, 263] width 124 height 24
click at [42, 264] on select "** ** ** ***" at bounding box center [71, 263] width 61 height 24
click at [79, 271] on select "** ** ** ***" at bounding box center [71, 263] width 61 height 24
select select "***"
click at [43, 251] on select "** ** ** ***" at bounding box center [71, 263] width 61 height 24
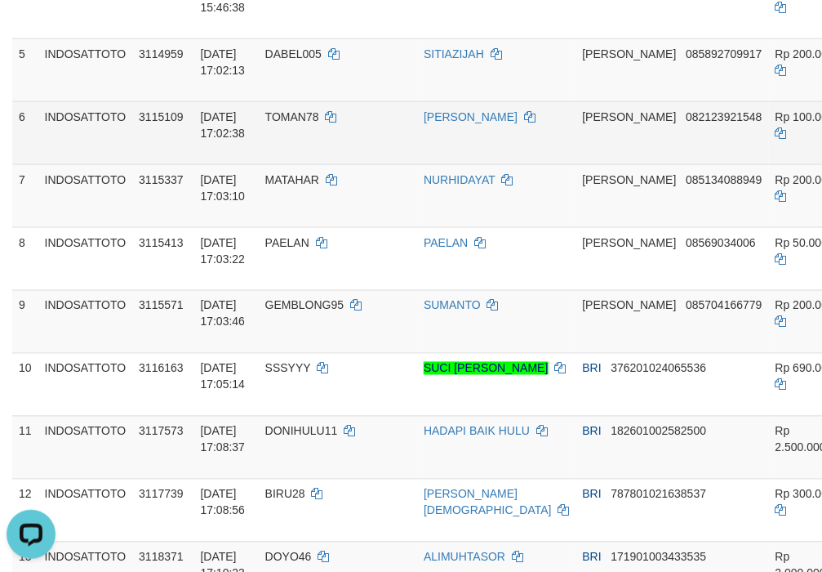
scroll to position [855, 0]
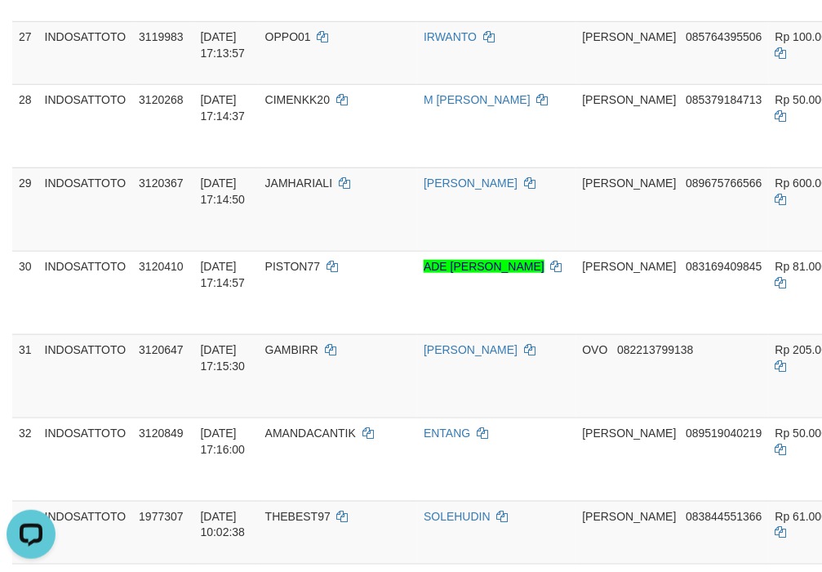
scroll to position [1944, 397]
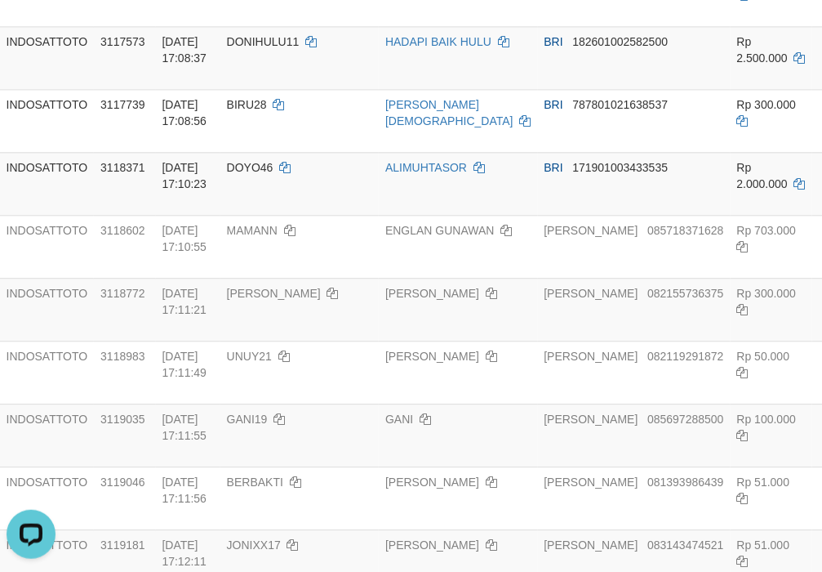
scroll to position [933, 0]
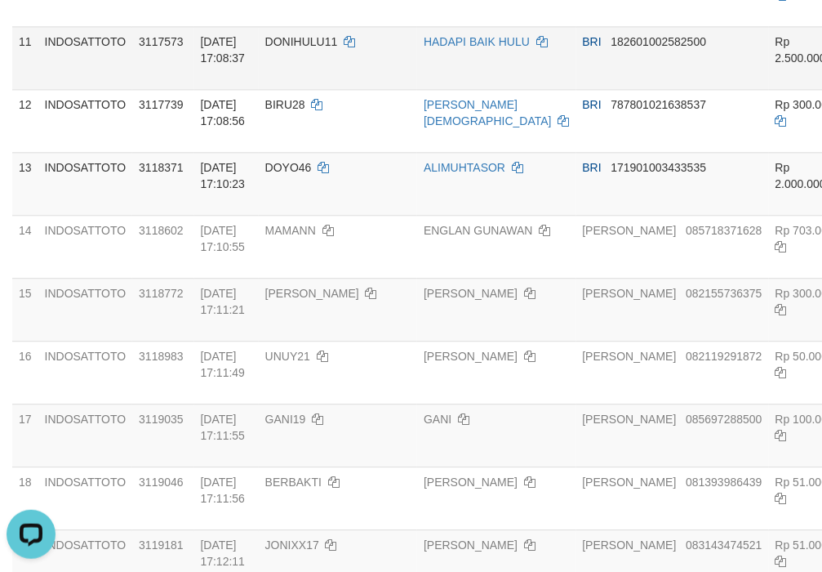
click at [235, 89] on td "[DATE] 17:08:37" at bounding box center [226, 57] width 65 height 63
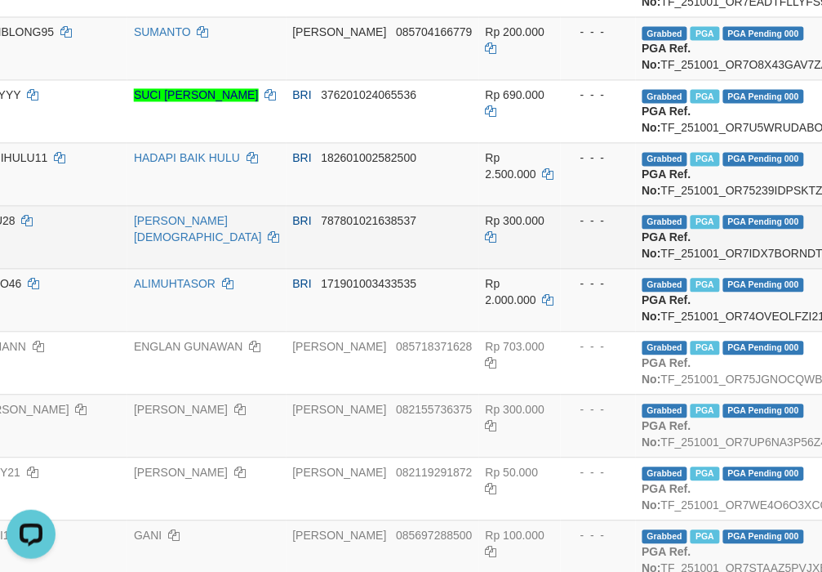
scroll to position [817, 124]
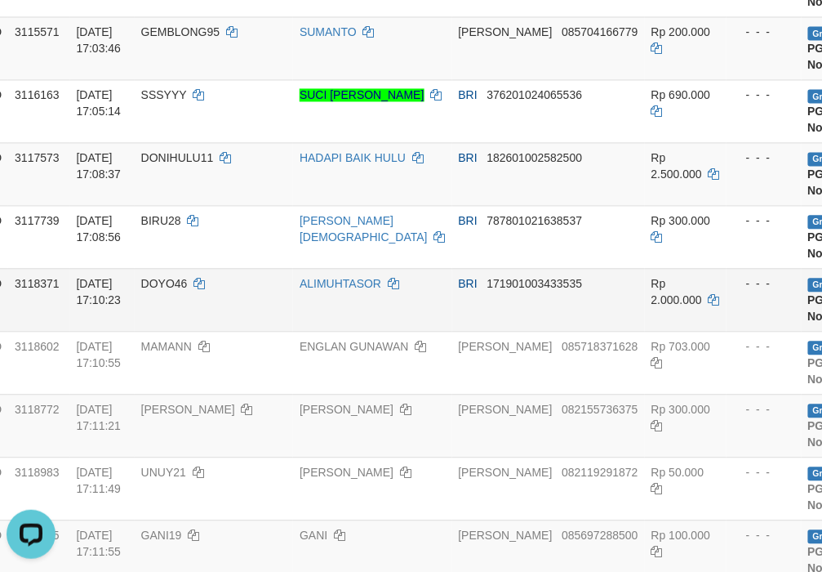
click at [176, 291] on span "DOYO46" at bounding box center [164, 284] width 47 height 13
copy td "DOYO46"
click at [176, 291] on span "DOYO46" at bounding box center [164, 284] width 47 height 13
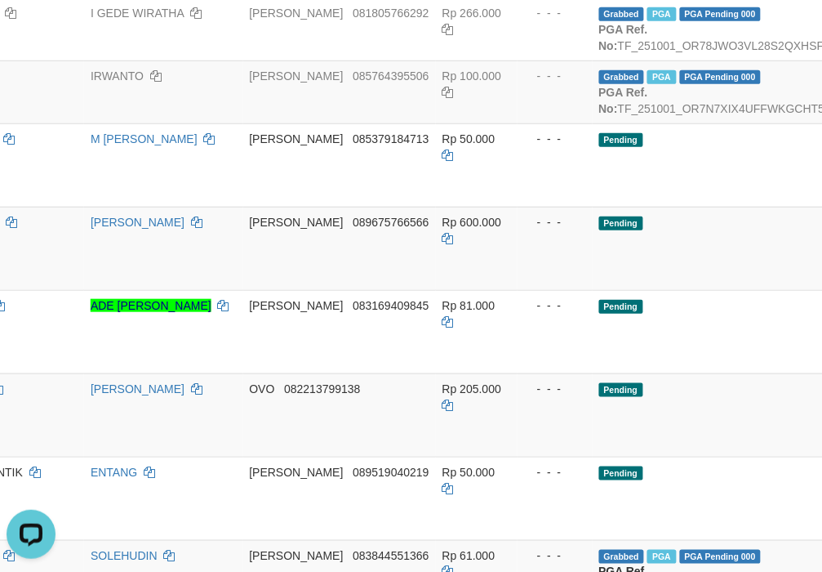
scroll to position [1905, 397]
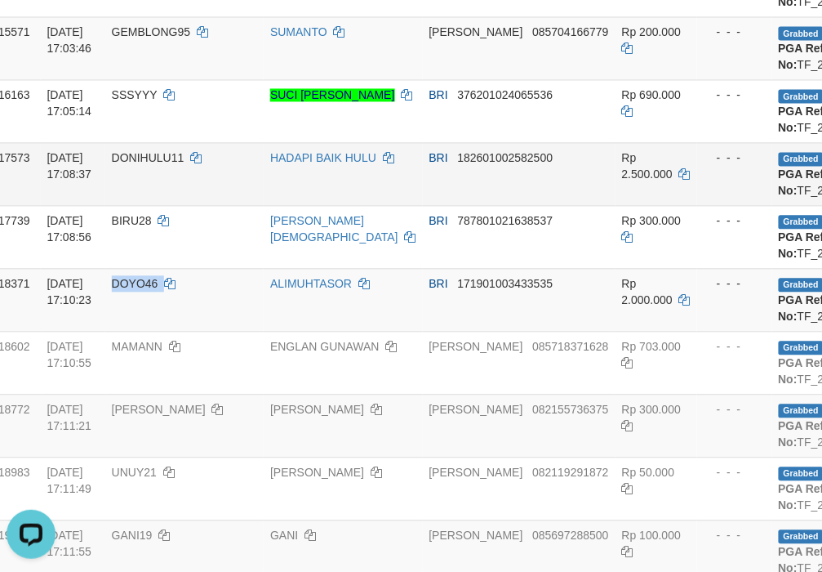
scroll to position [817, 124]
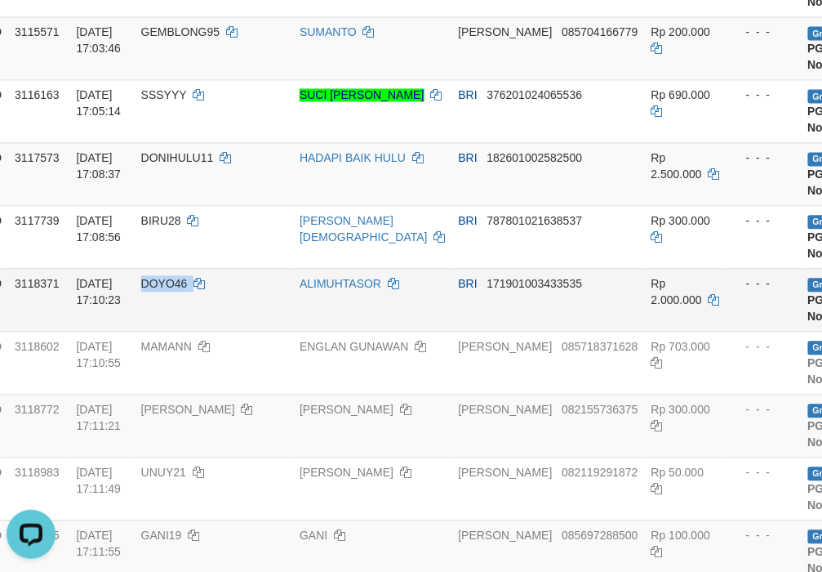
click at [172, 291] on span "DOYO46" at bounding box center [164, 284] width 47 height 13
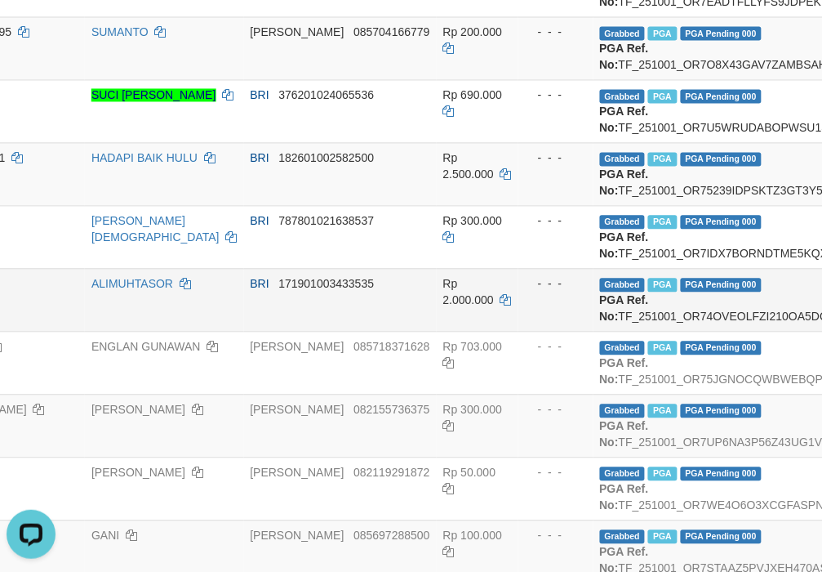
scroll to position [817, 397]
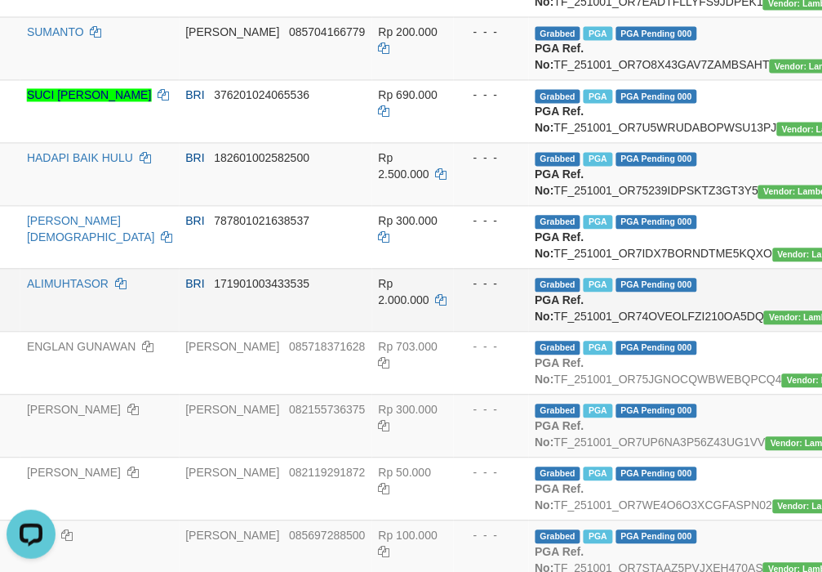
click at [569, 332] on td "Grabbed PGA PGA Pending 000 PGA Ref. No: TF_251001_OR74OVEOLFZI210OA5DQ Vendor:…" at bounding box center [707, 300] width 357 height 63
copy td "TF_251001_OR74OVEOLFZI210OA5DQ"
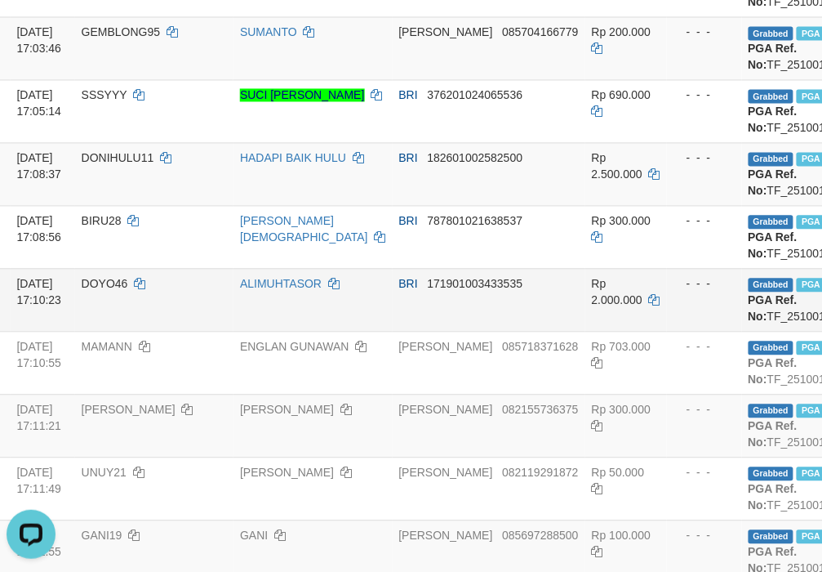
scroll to position [817, 0]
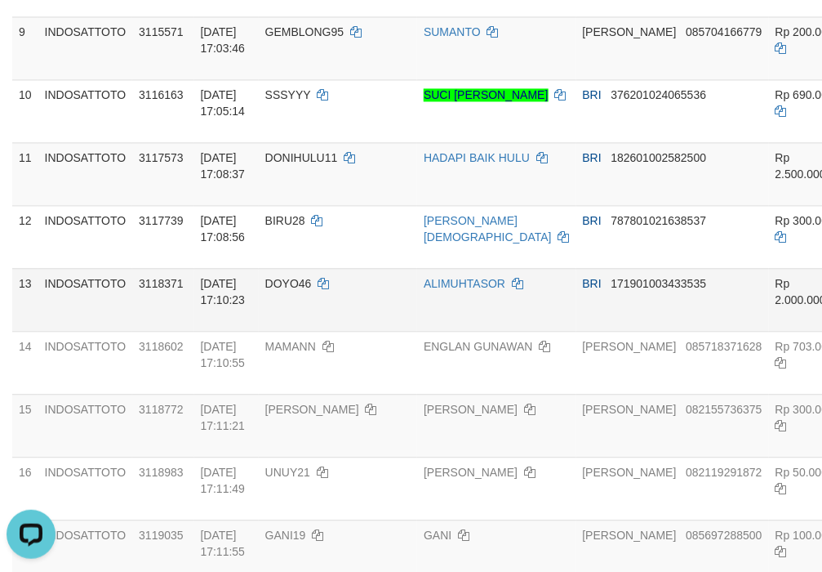
click at [298, 291] on span "DOYO46" at bounding box center [288, 284] width 47 height 13
copy td "DOYO46"
click at [298, 291] on span "DOYO46" at bounding box center [288, 284] width 47 height 13
copy td "DOYO46"
click at [298, 291] on span "DOYO46" at bounding box center [288, 284] width 47 height 13
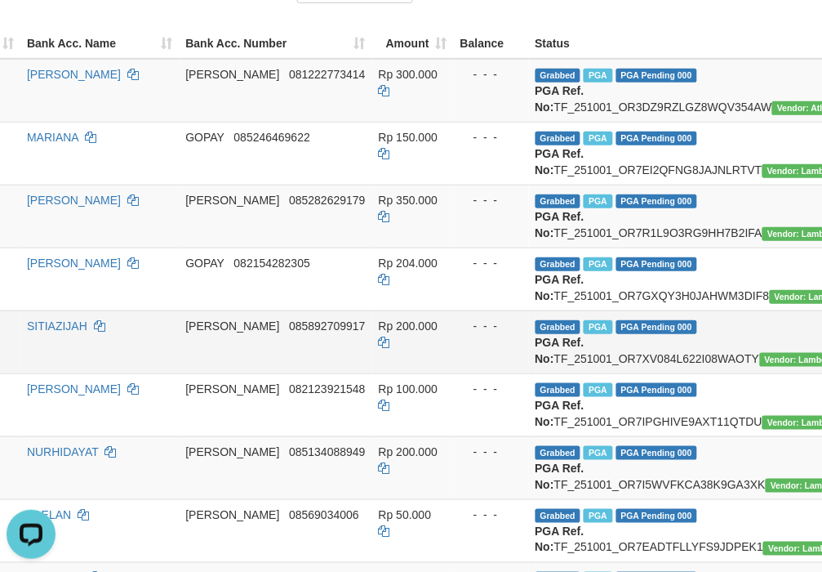
scroll to position [272, 0]
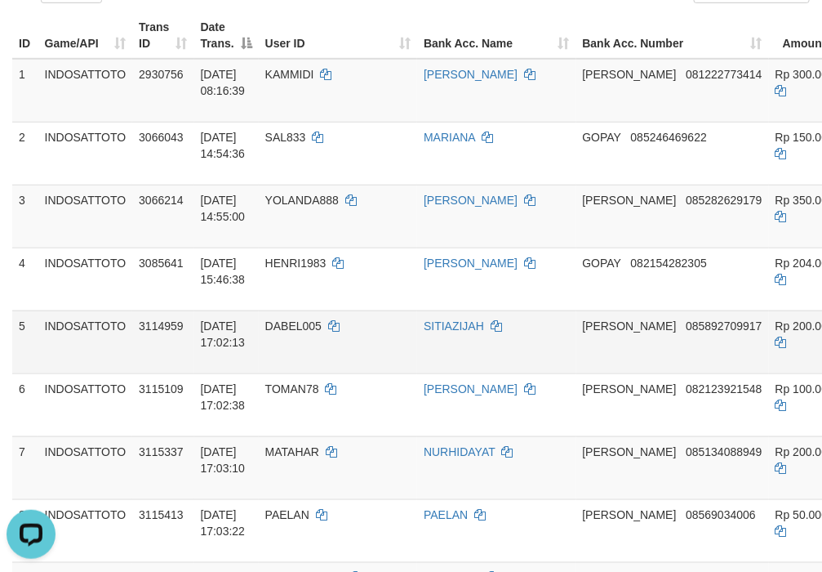
click at [304, 332] on span "DABEL005" at bounding box center [293, 325] width 56 height 13
copy td "DABEL005"
click at [272, 332] on span "DABEL005" at bounding box center [293, 325] width 56 height 13
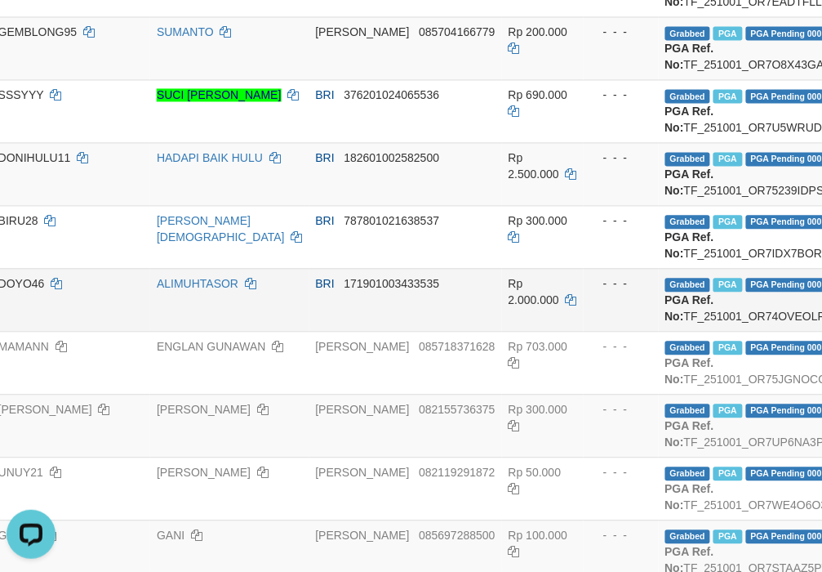
scroll to position [817, 397]
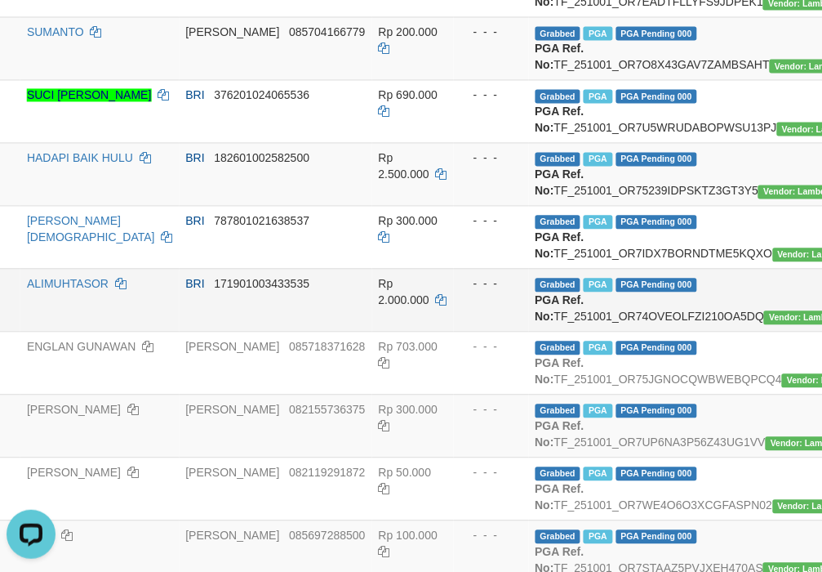
click at [594, 332] on td "Grabbed PGA PGA Pending 000 PGA Ref. No: TF_251001_OR74OVEOLFZI210OA5DQ Vendor:…" at bounding box center [707, 300] width 357 height 63
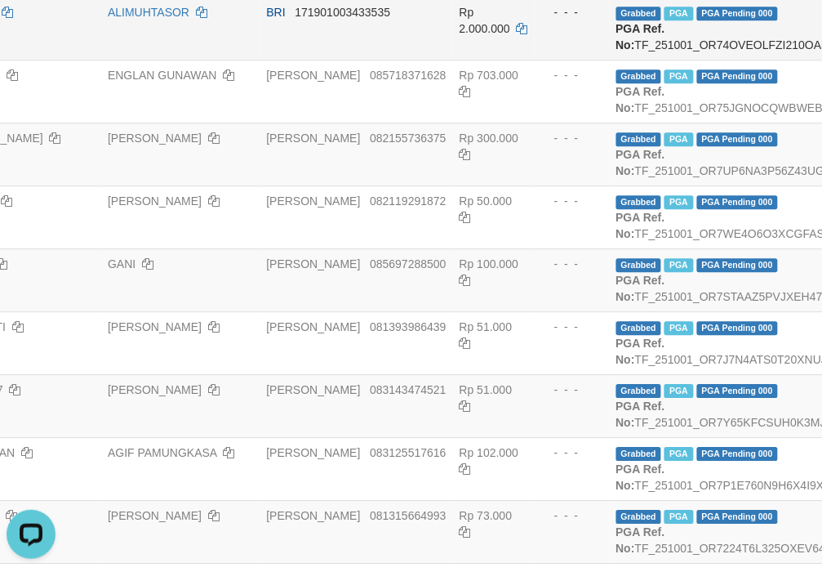
scroll to position [1088, 397]
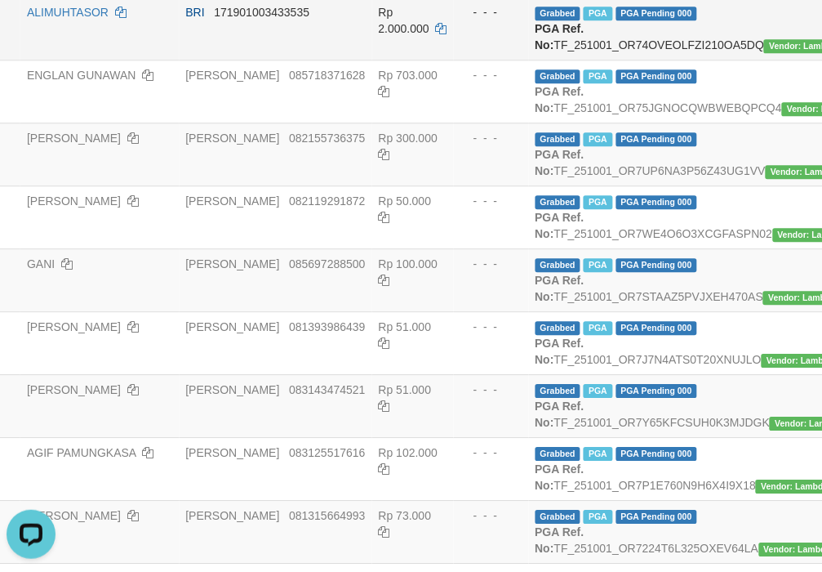
click at [606, 60] on td "Grabbed PGA PGA Pending 000 PGA Ref. No: TF_251001_OR74OVEOLFZI210OA5DQ Vendor:…" at bounding box center [707, 28] width 357 height 63
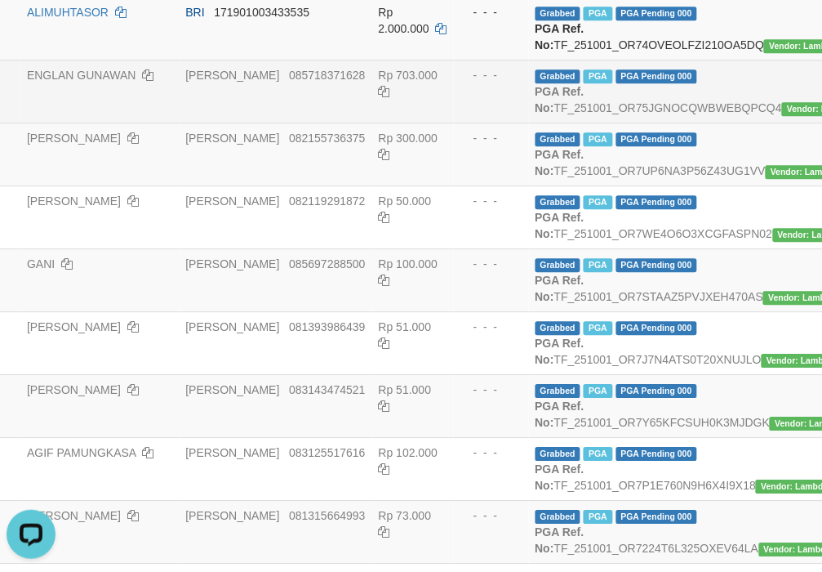
copy td "TF_251001_OR74OVEOLFZI210OA5DQ"
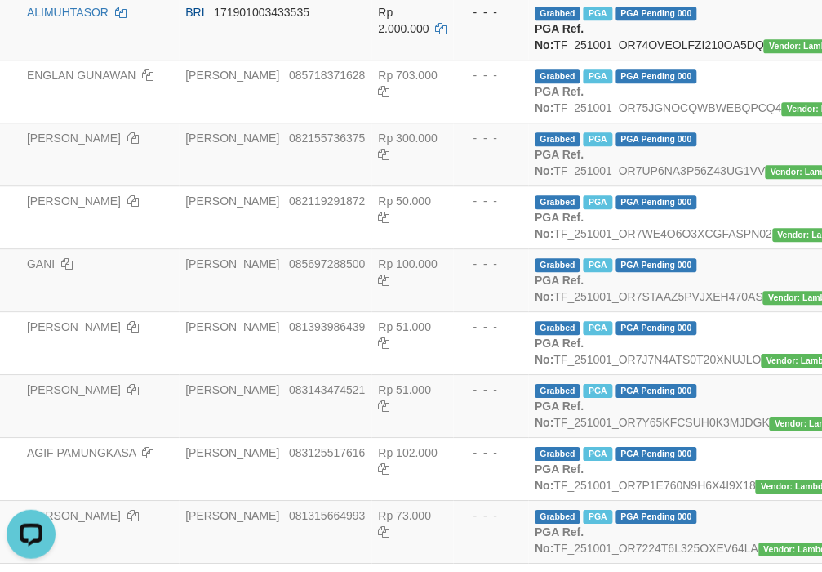
copy td "TF_251001_OR7IDX7BORNDTME5KQXO"
click at [379, 35] on span "Rp 2.000.000" at bounding box center [404, 20] width 51 height 29
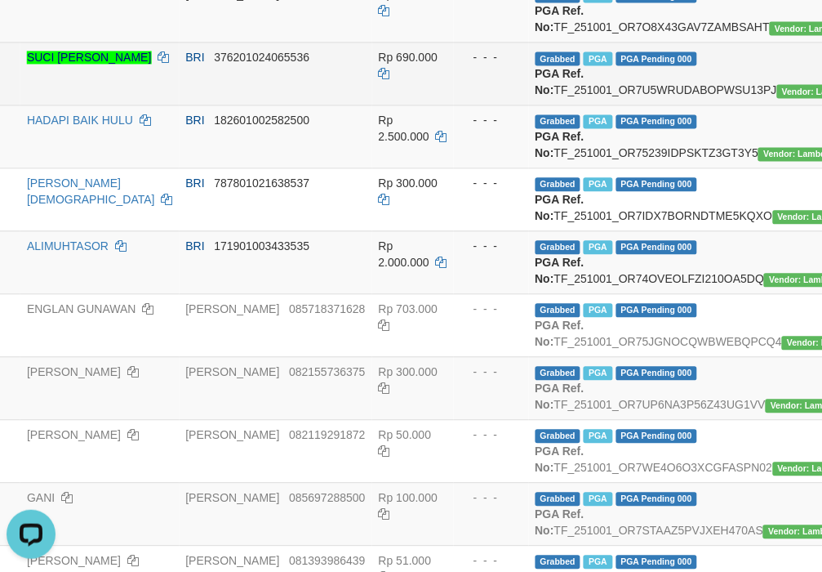
scroll to position [817, 397]
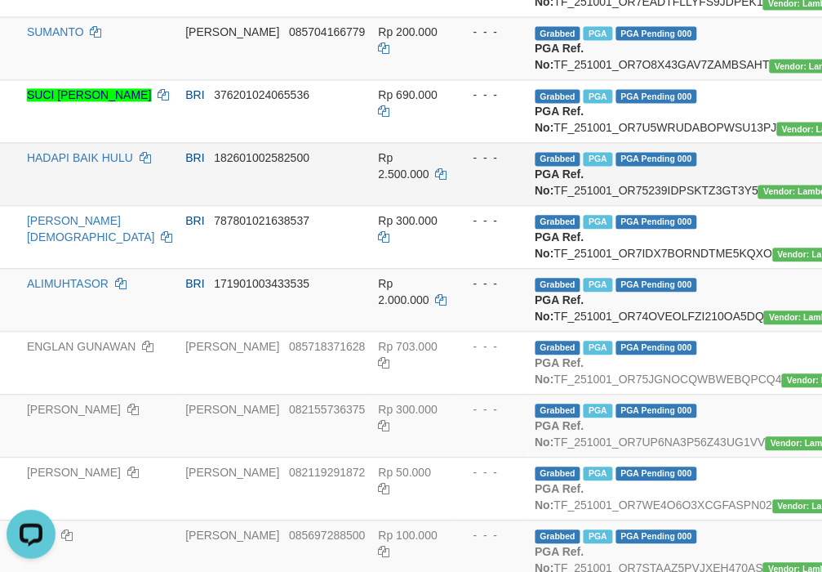
click at [590, 206] on td "Grabbed PGA PGA Pending 000 PGA Ref. No: TF_251001_OR75239IDPSKTZ3GT3Y5 Vendor:…" at bounding box center [707, 174] width 357 height 63
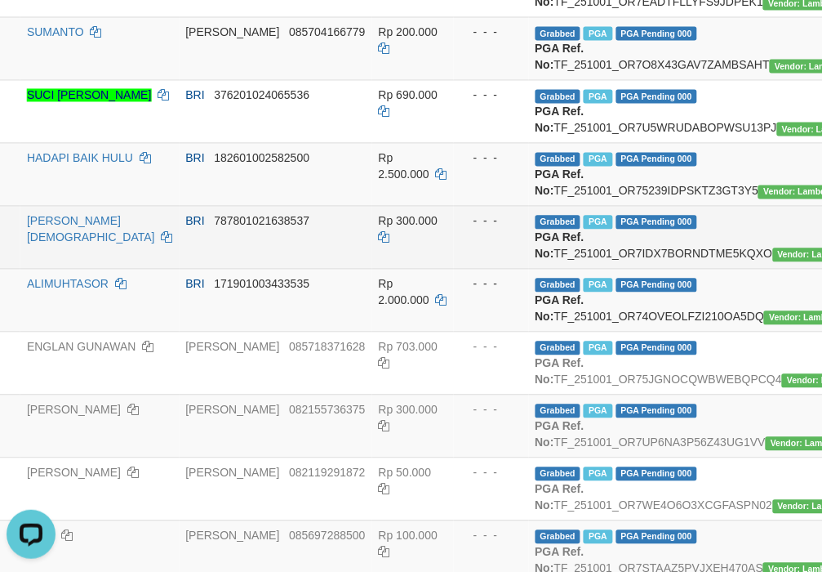
copy td "TF_251001_OR75239IDPSKTZ3GT3Y5"
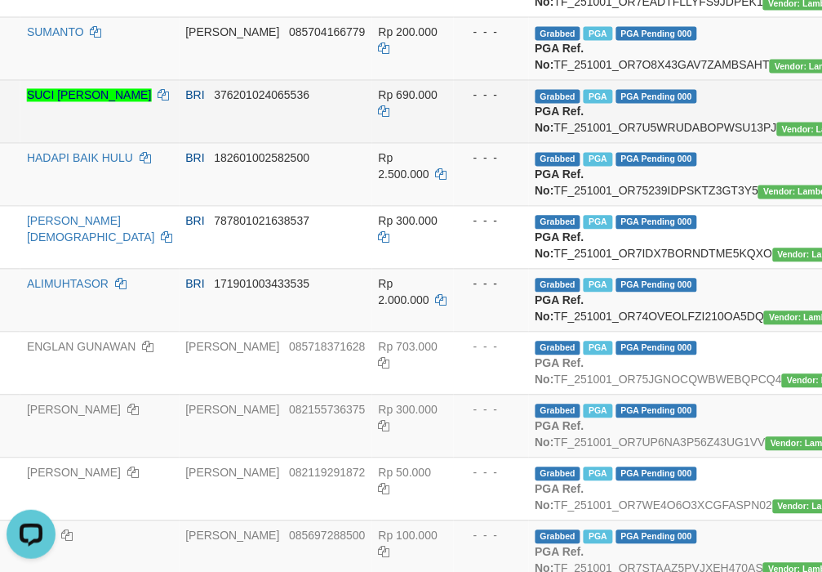
click at [580, 143] on td "Grabbed PGA PGA Pending 000 PGA Ref. No: TF_251001_OR7U5WRUDABOPWSU13PJ Vendor:…" at bounding box center [707, 111] width 357 height 63
click at [598, 143] on td "Grabbed PGA PGA Pending 000 PGA Ref. No: TF_251001_OR7U5WRUDABOPWSU13PJ Vendor:…" at bounding box center [707, 111] width 357 height 63
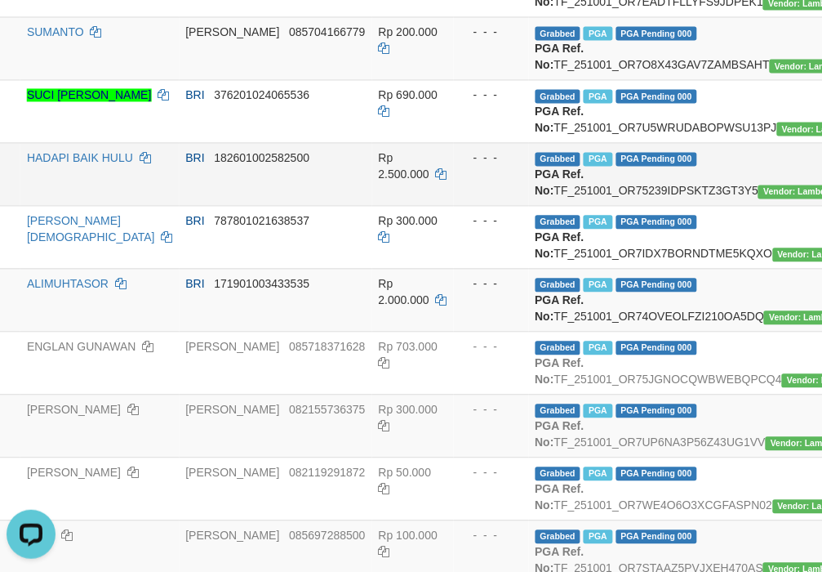
copy td "TF_251001_OR7U5WRUDABOPWSU13PJ"
click at [614, 80] on td "Grabbed PGA PGA Pending 000 PGA Ref. No: TF_251001_OR7O8X43GAV7ZAMBSAHT Vendor:…" at bounding box center [707, 48] width 357 height 63
click at [626, 80] on td "Grabbed PGA PGA Pending 000 PGA Ref. No: TF_251001_OR7O8X43GAV7ZAMBSAHT Vendor:…" at bounding box center [707, 48] width 357 height 63
copy td "TF_251001_OR7O8X43GAV7ZAMBSAHT"
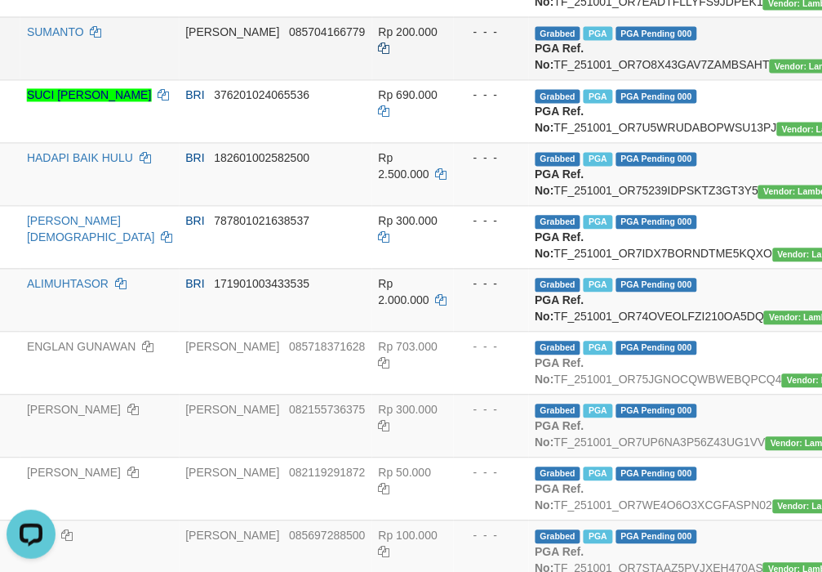
click at [379, 55] on icon at bounding box center [384, 48] width 11 height 11
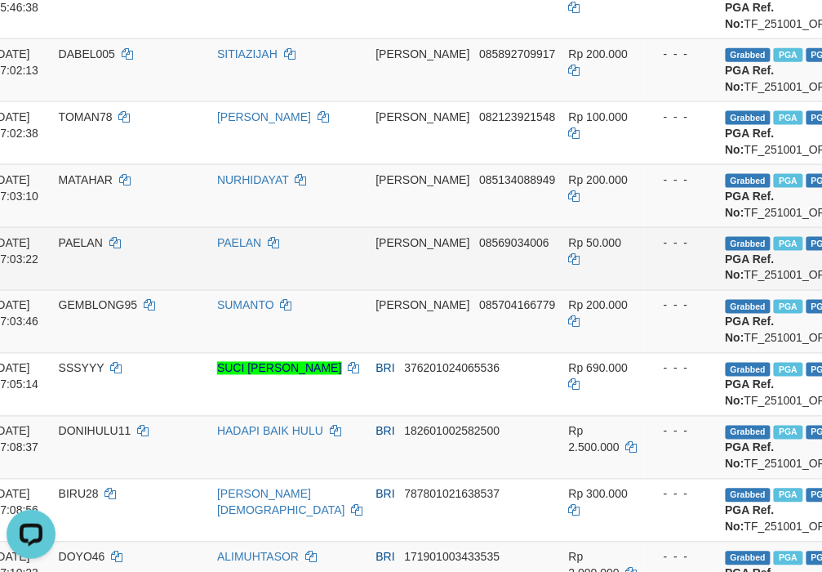
scroll to position [544, 272]
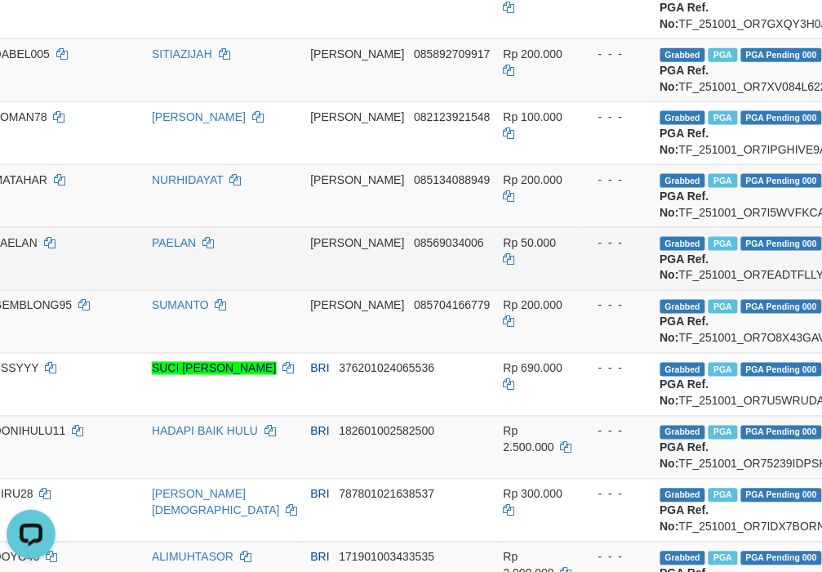
click at [750, 290] on td "Grabbed PGA PGA Pending 000 PGA Ref. No: TF_251001_OR7EADTFLLYFS9JDPEK1 Vendor:…" at bounding box center [832, 258] width 357 height 63
click at [752, 290] on td "Grabbed PGA PGA Pending 000 PGA Ref. No: TF_251001_OR7EADTFLLYFS9JDPEK1 Vendor:…" at bounding box center [832, 258] width 357 height 63
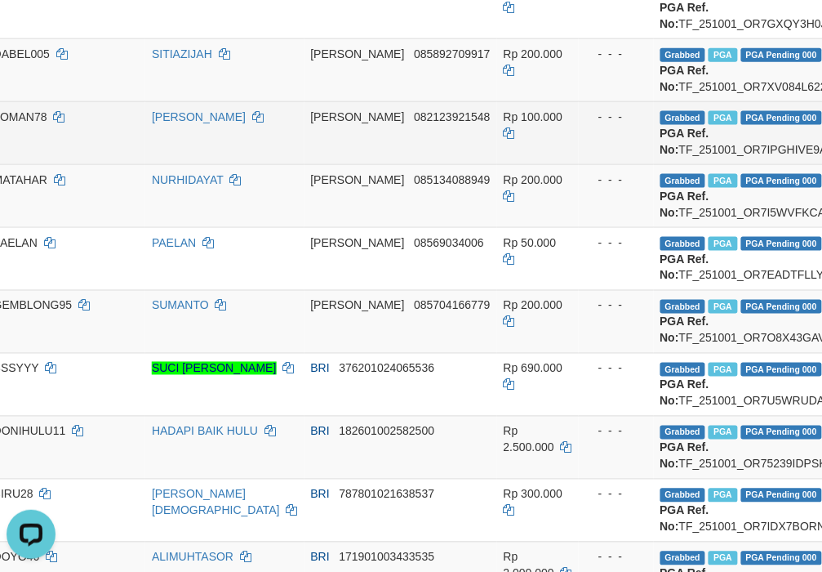
click at [193, 164] on td "[PERSON_NAME]" at bounding box center [224, 132] width 158 height 63
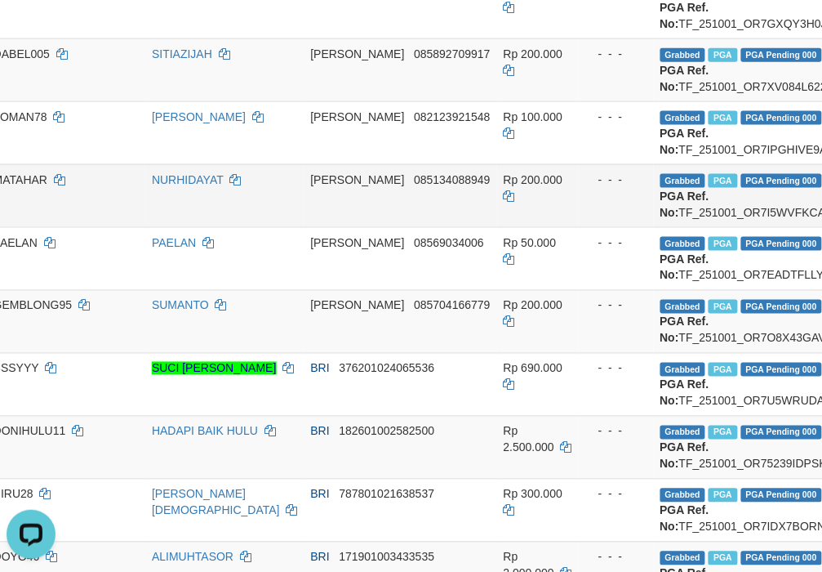
click at [679, 227] on td "Grabbed PGA PGA Pending 000 PGA Ref. No: TF_251001_OR7I5WVFKCA38K9GA3XK Vendor:…" at bounding box center [832, 195] width 357 height 63
click at [709, 227] on td "Grabbed PGA PGA Pending 000 PGA Ref. No: TF_251001_OR7I5WVFKCA38K9GA3XK Vendor:…" at bounding box center [832, 195] width 357 height 63
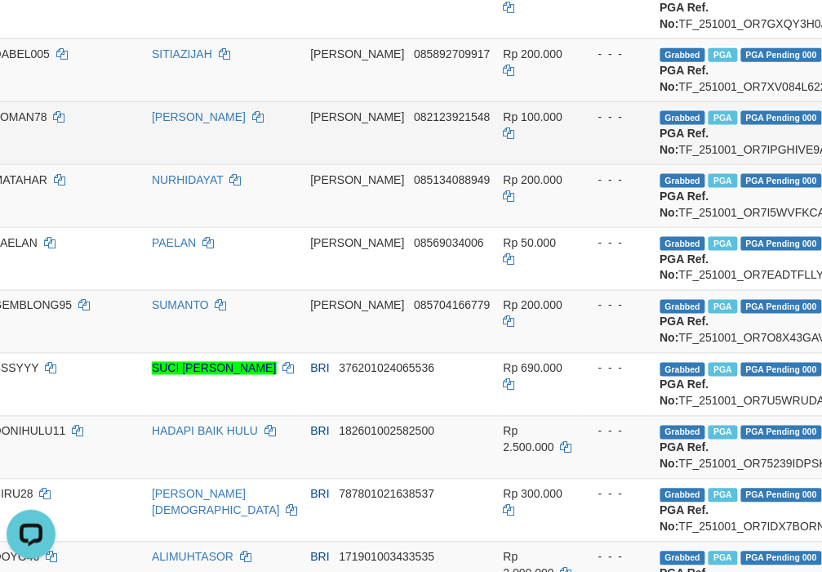
click at [674, 164] on td "Grabbed PGA PGA Pending 000 PGA Ref. No: TF_251001_OR7IPGHIVE9AXT11QTDU Vendor:…" at bounding box center [832, 132] width 357 height 63
click at [678, 164] on td "Grabbed PGA PGA Pending 000 PGA Ref. No: TF_251001_OR7IPGHIVE9AXT11QTDU Vendor:…" at bounding box center [832, 132] width 357 height 63
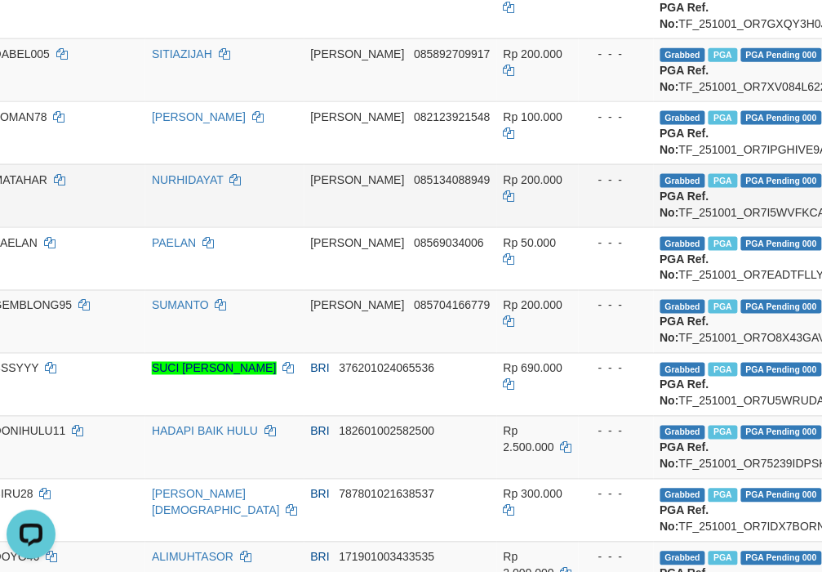
click at [344, 227] on td "DANA 085134088949" at bounding box center [401, 195] width 193 height 63
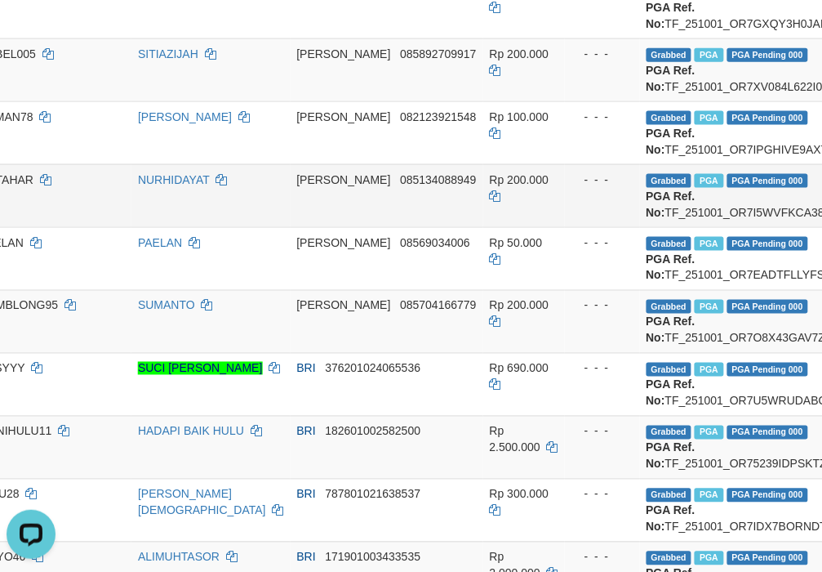
scroll to position [544, 397]
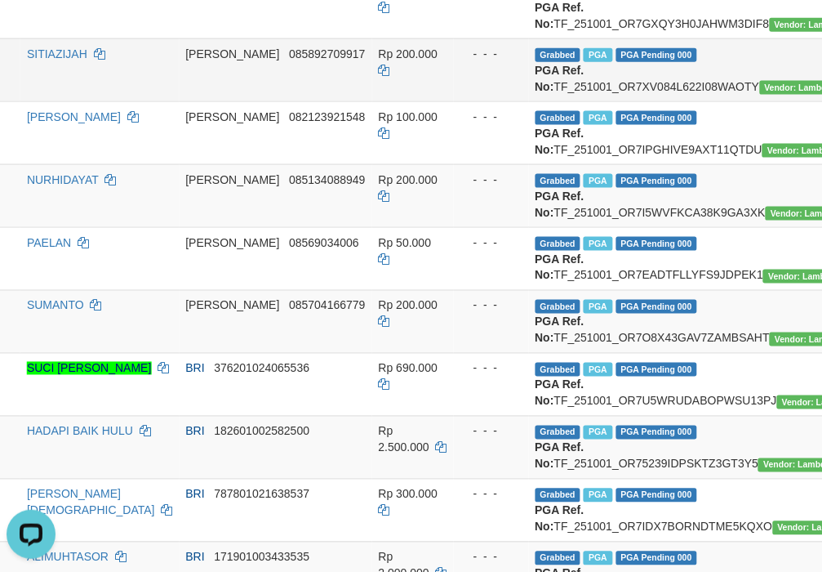
click at [572, 101] on td "Grabbed PGA PGA Pending 000 PGA Ref. No: TF_251001_OR7XV084L622I08WAOTY Vendor:…" at bounding box center [707, 69] width 357 height 63
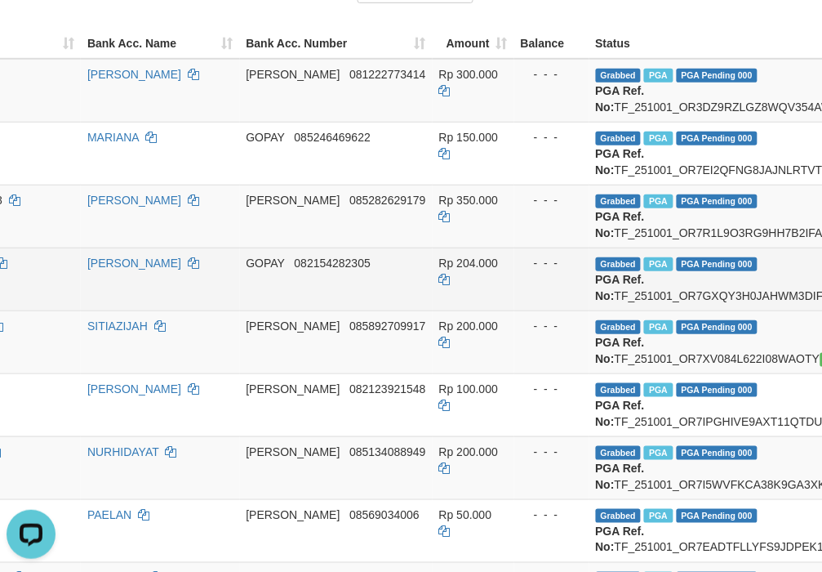
scroll to position [272, 397]
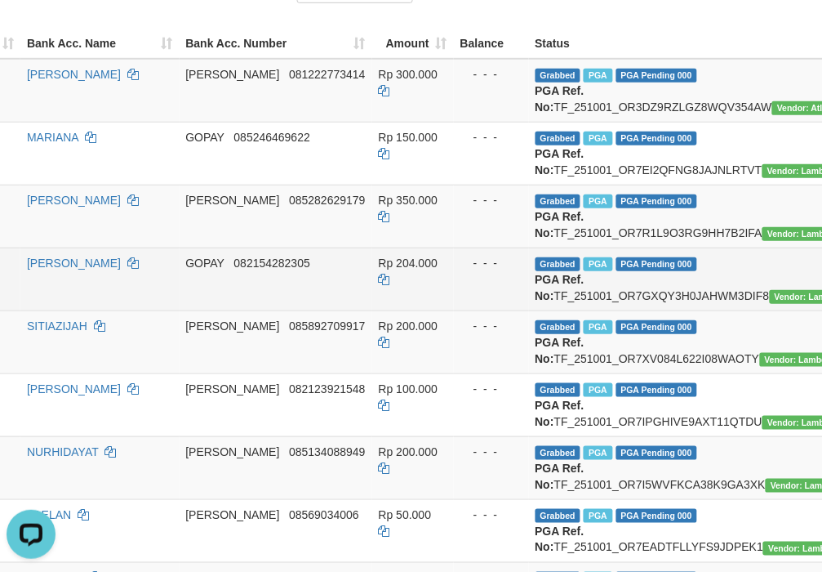
click at [559, 310] on td "Grabbed PGA PGA Pending 000 PGA Ref. No: TF_251001_OR7GXQY3H0JAHWM3DIF8 Vendor:…" at bounding box center [707, 278] width 357 height 63
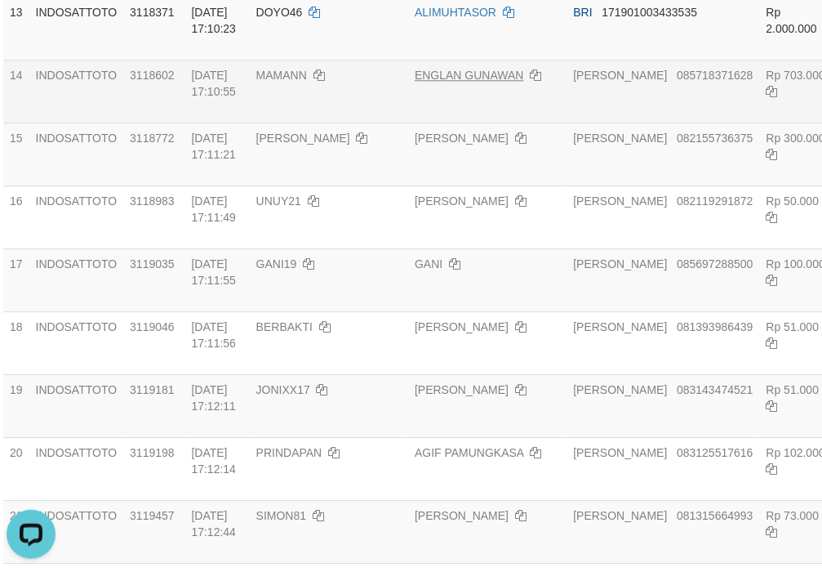
scroll to position [1088, 0]
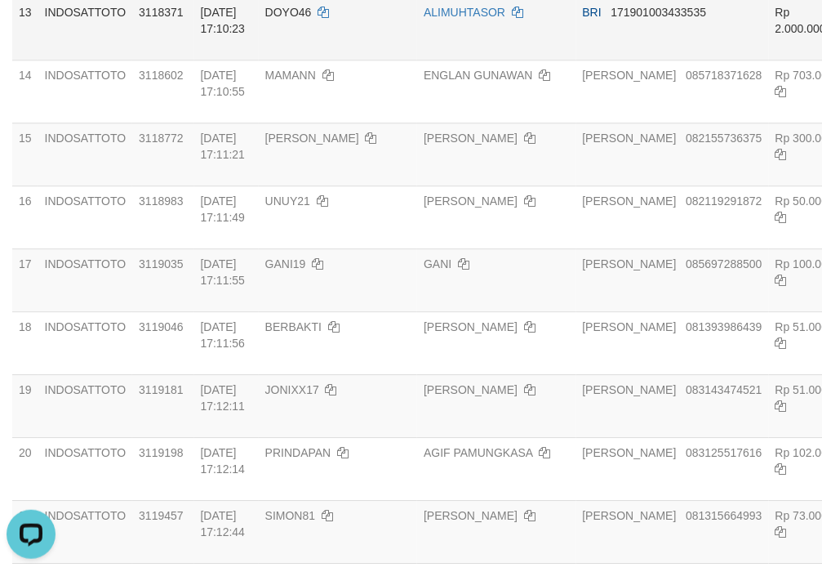
click at [292, 60] on td "DOYO46" at bounding box center [338, 28] width 158 height 63
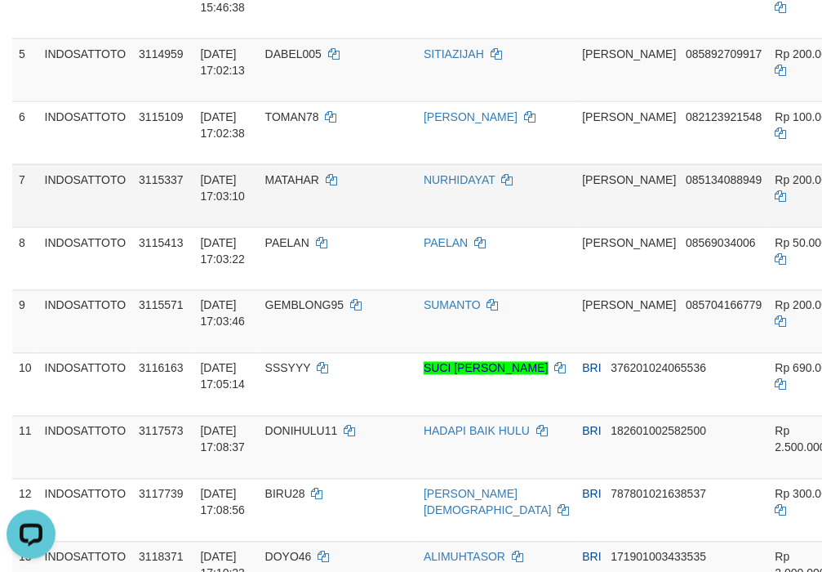
scroll to position [1013, 0]
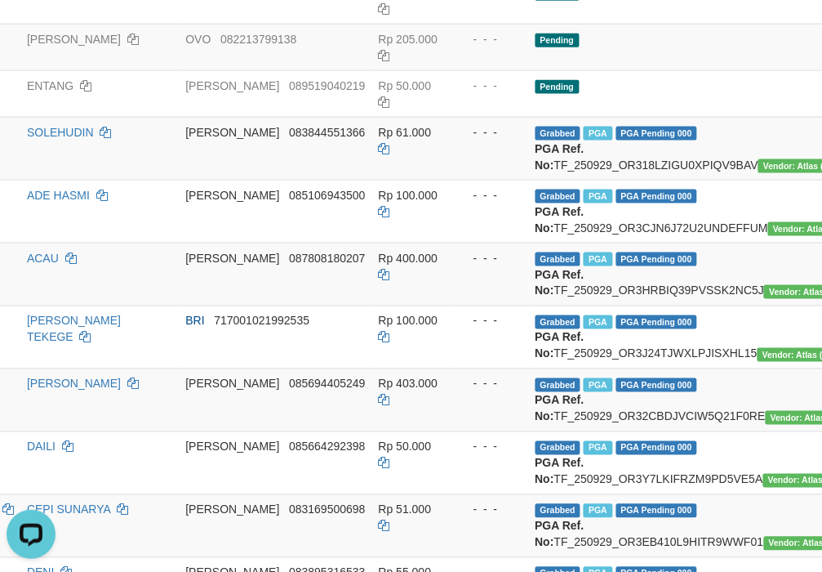
scroll to position [1905, 397]
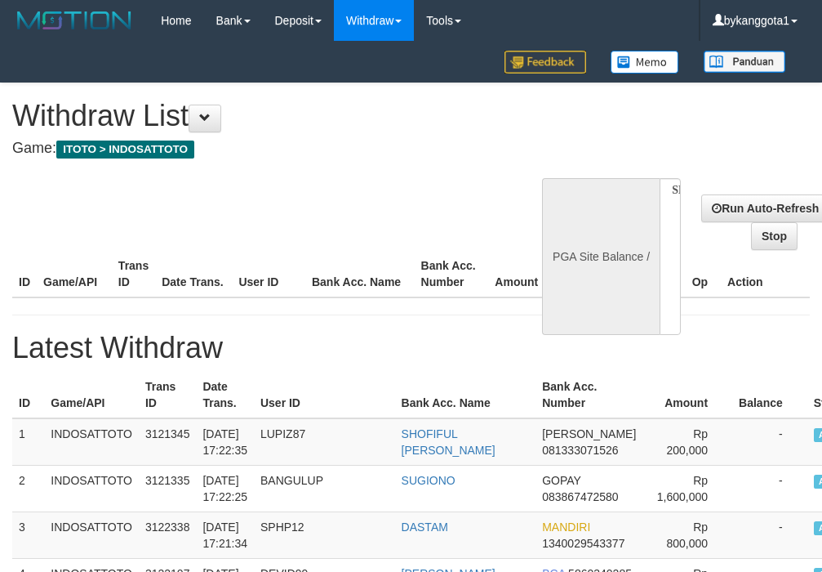
select select
select select "**"
select select
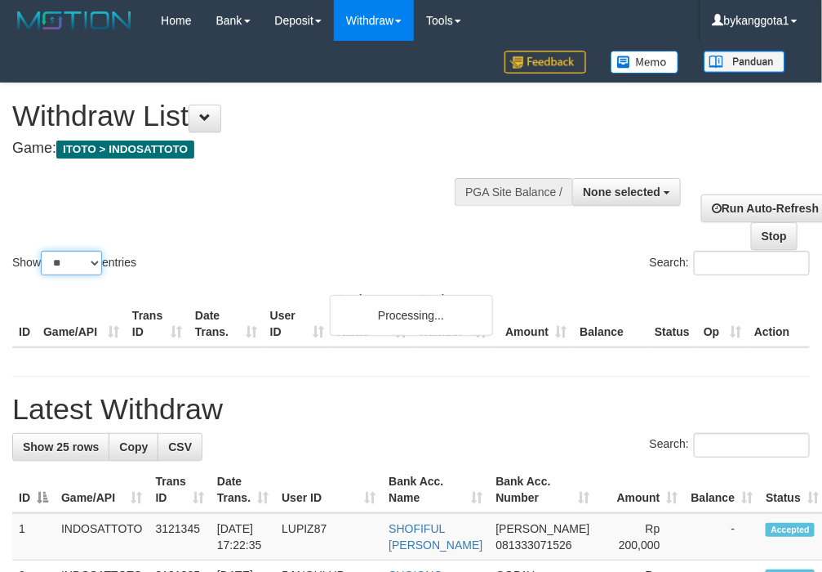
click at [70, 254] on select "** ** ** ***" at bounding box center [71, 263] width 61 height 24
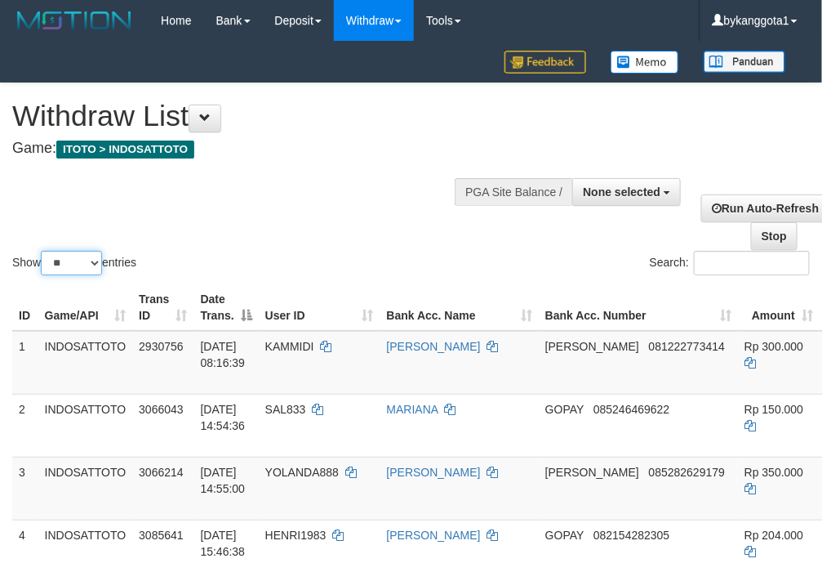
select select "***"
click at [43, 251] on select "** ** ** ***" at bounding box center [71, 263] width 61 height 24
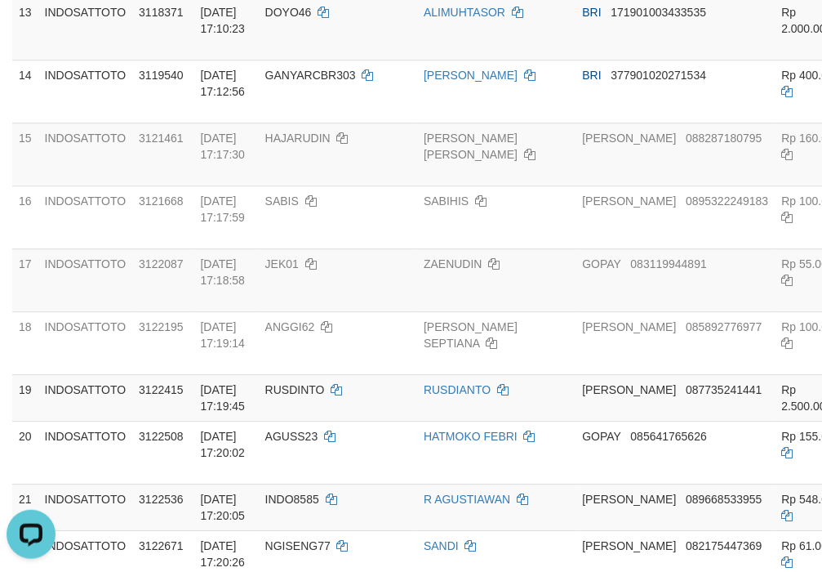
scroll to position [1088, 402]
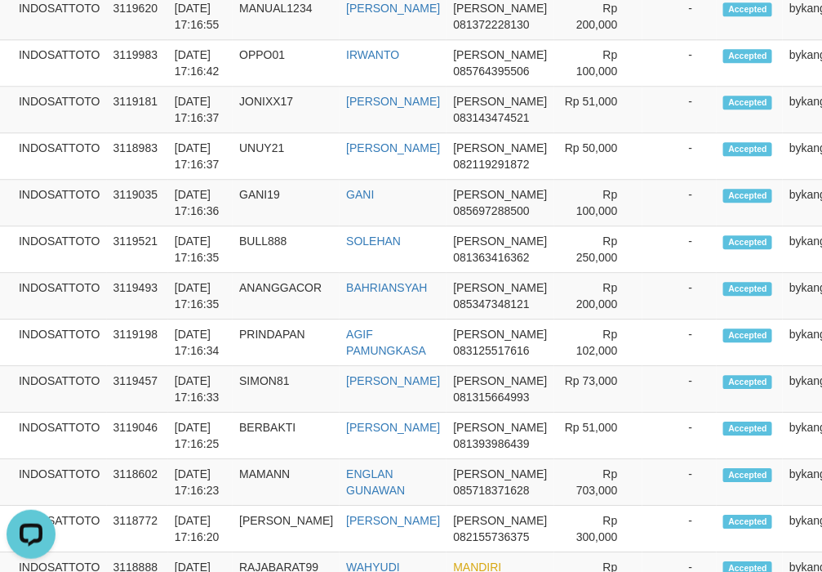
scroll to position [4355, 0]
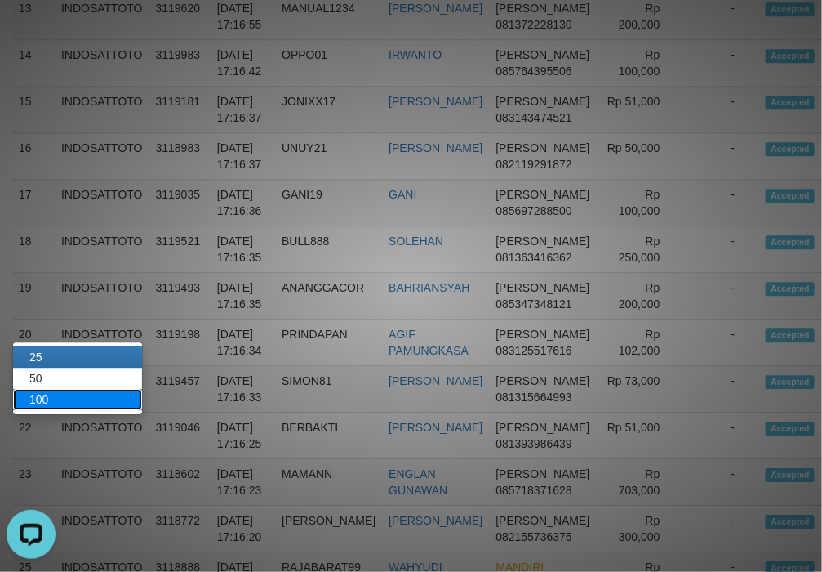
click at [68, 402] on link "100" at bounding box center [77, 399] width 129 height 21
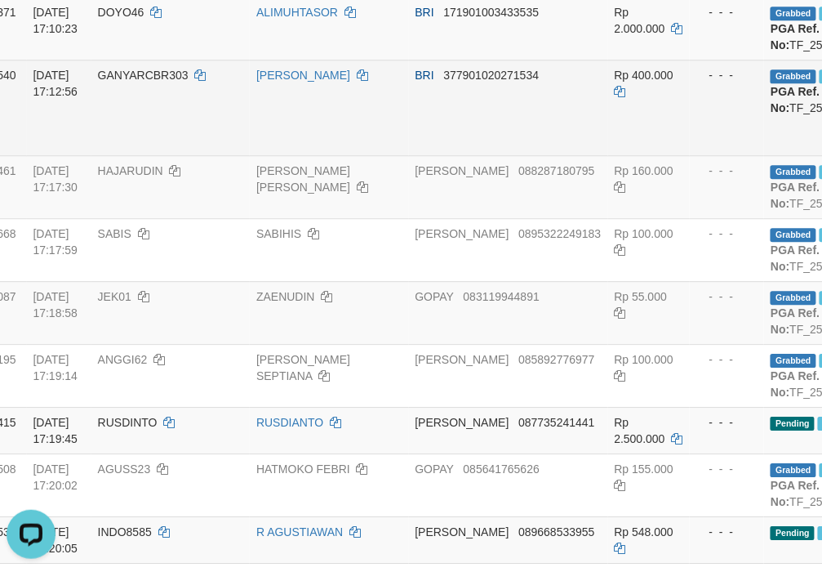
scroll to position [1088, 129]
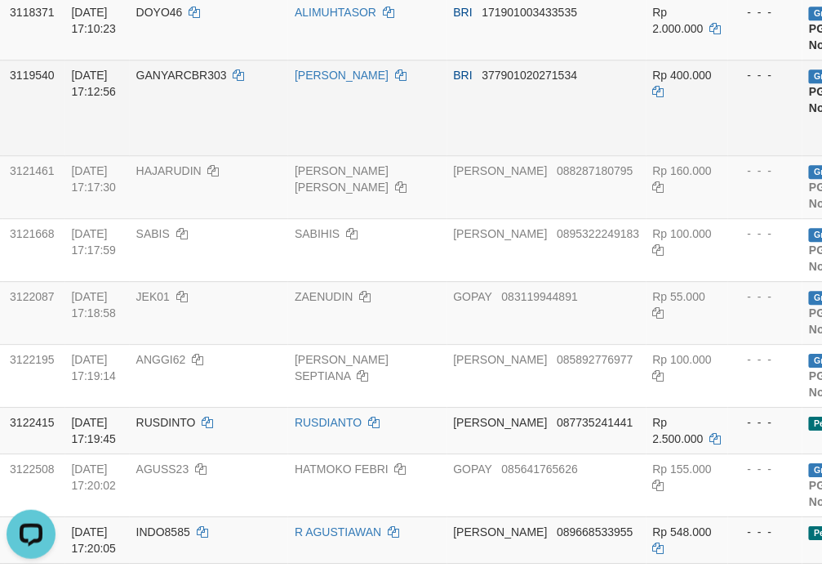
click at [242, 155] on td "GANYARCBR303" at bounding box center [209, 108] width 158 height 96
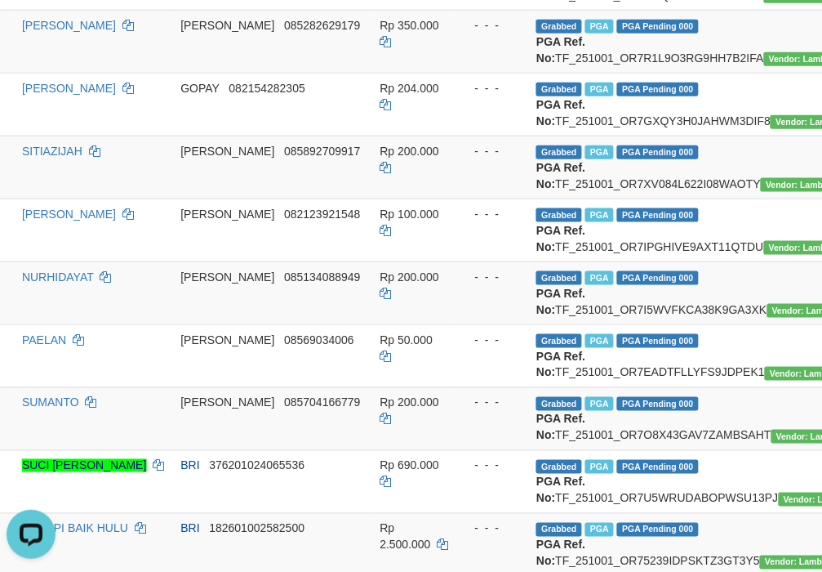
scroll to position [0, 402]
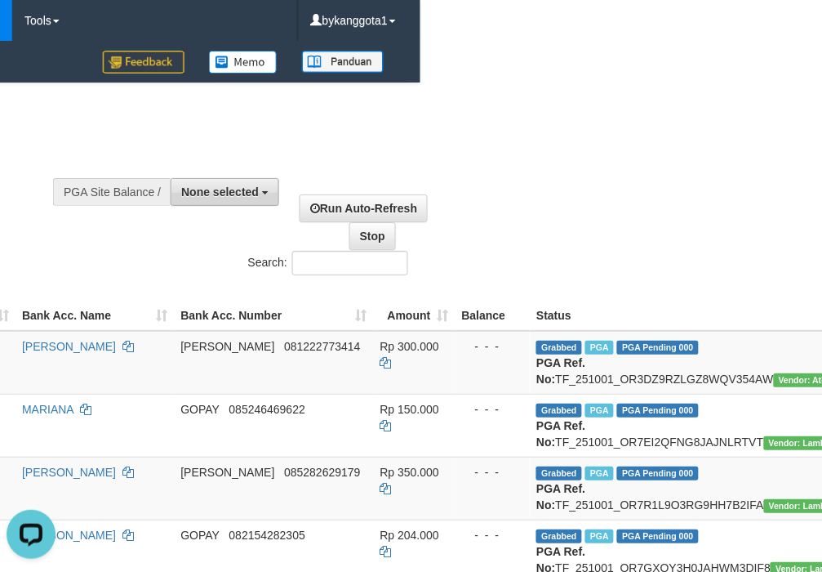
click at [261, 190] on button "None selected" at bounding box center [225, 192] width 109 height 28
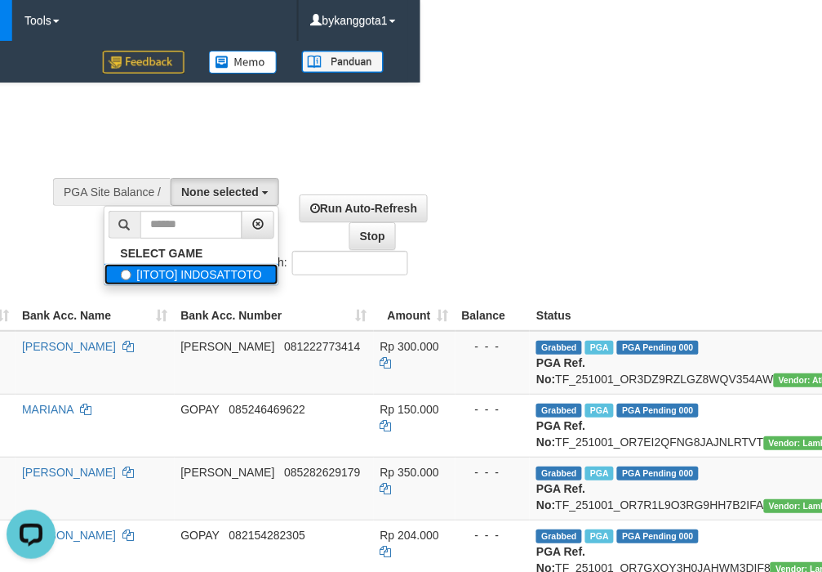
click at [200, 278] on label "[ITOTO] INDOSATTOTO" at bounding box center [192, 274] width 175 height 21
select select "****"
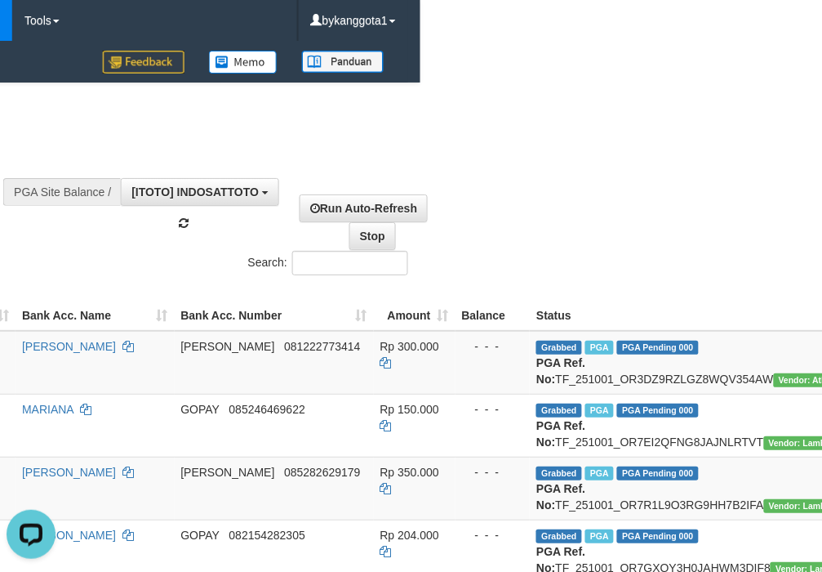
scroll to position [14, 0]
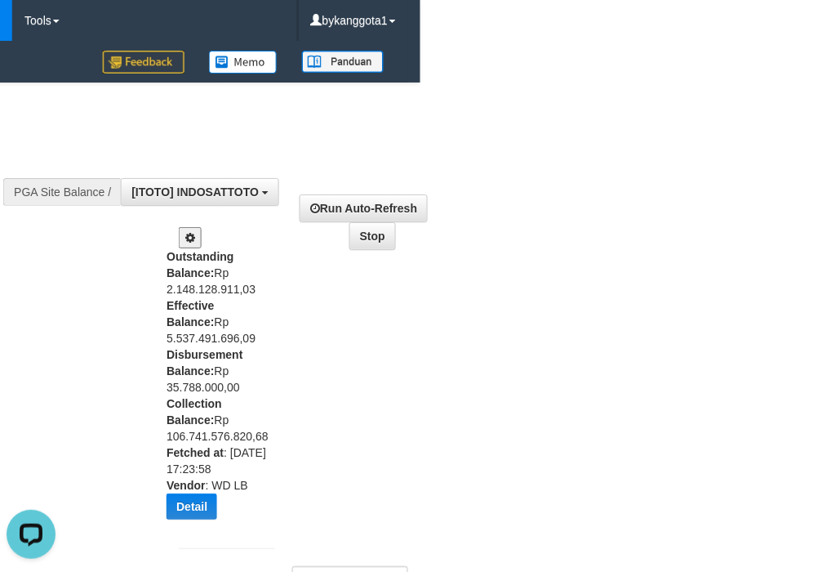
click at [165, 516] on div "**********" at bounding box center [287, 365] width 266 height 399
click at [189, 509] on button "Detail" at bounding box center [192, 506] width 51 height 26
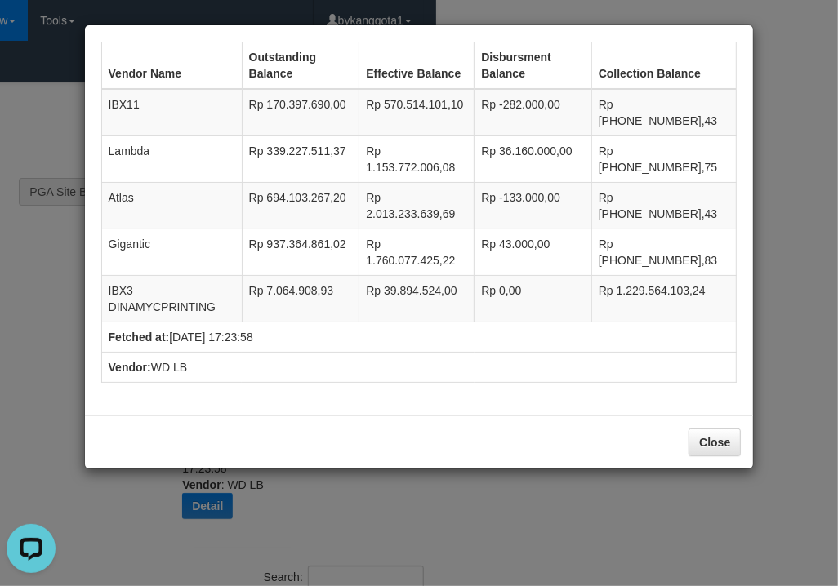
click at [483, 541] on div "Vendor Name Outstanding Balance Effective Balance Disbursment Balance Collectio…" at bounding box center [419, 293] width 838 height 586
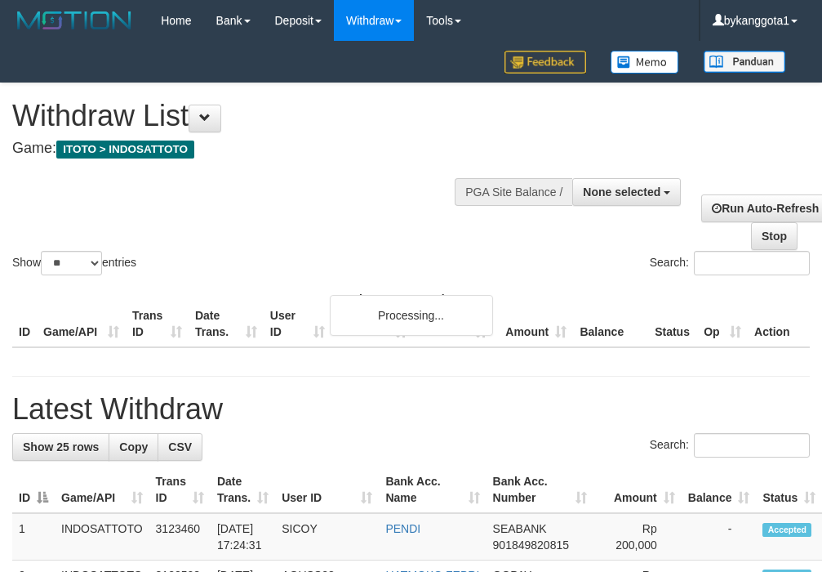
select select
select select "**"
select select
select select "**"
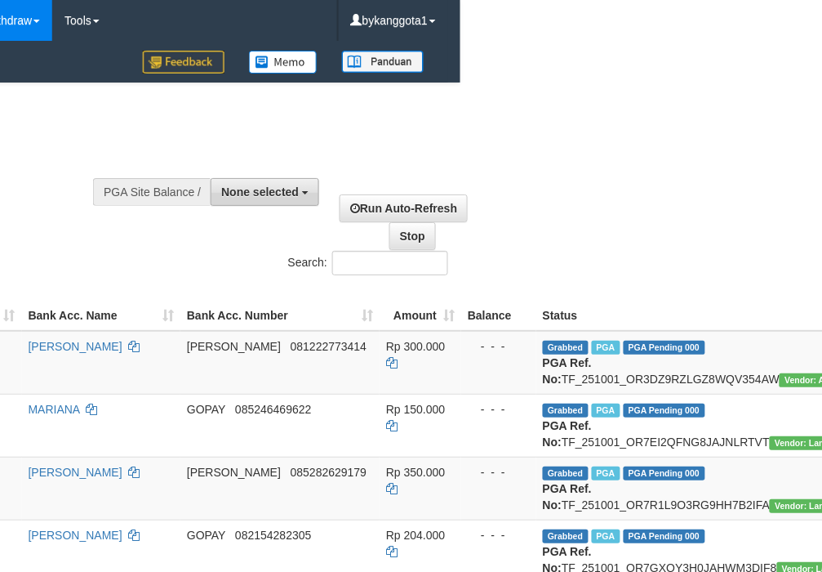
click at [218, 182] on button "None selected" at bounding box center [265, 192] width 109 height 28
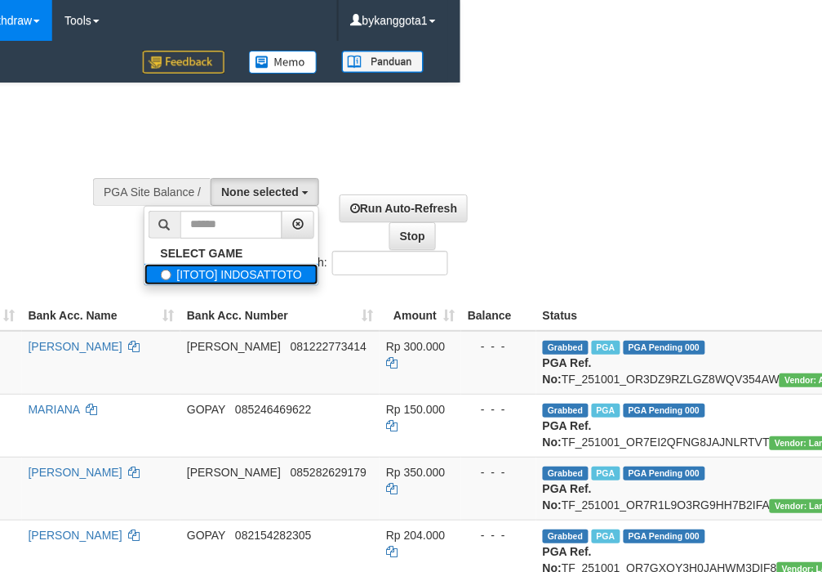
click at [211, 274] on label "[ITOTO] INDOSATTOTO" at bounding box center [232, 274] width 175 height 21
select select "****"
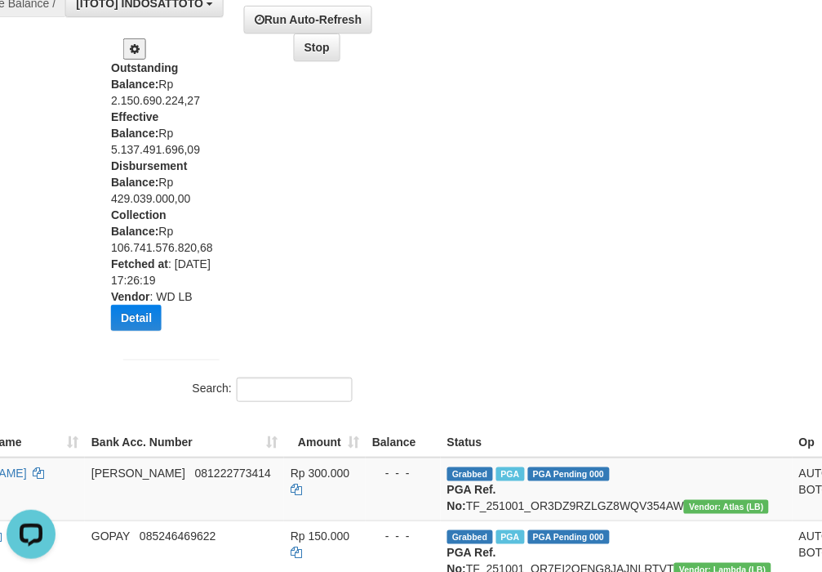
scroll to position [0, 457]
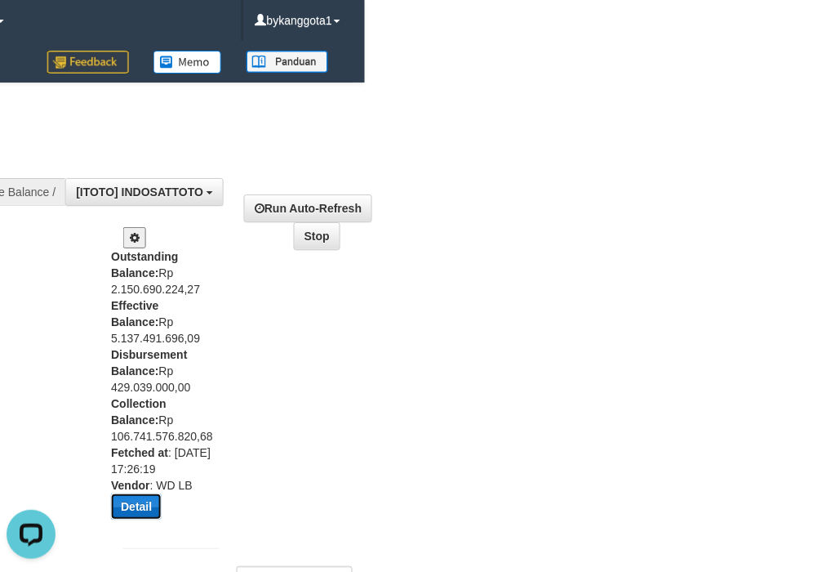
click at [135, 495] on button "Detail" at bounding box center [136, 506] width 51 height 26
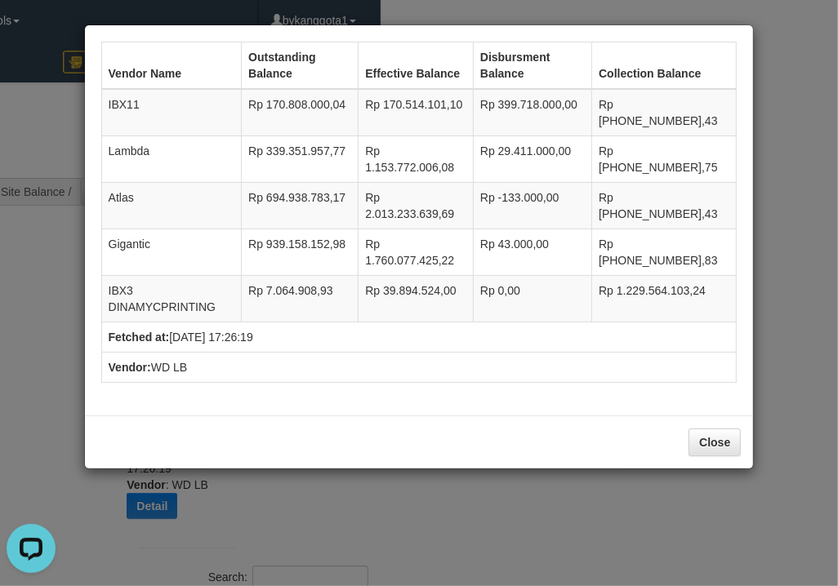
drag, startPoint x: 340, startPoint y: 519, endPoint x: 332, endPoint y: 515, distance: 9.1
click at [340, 519] on div "Vendor Name Outstanding Balance Effective Balance Disbursment Balance Collectio…" at bounding box center [419, 293] width 838 height 586
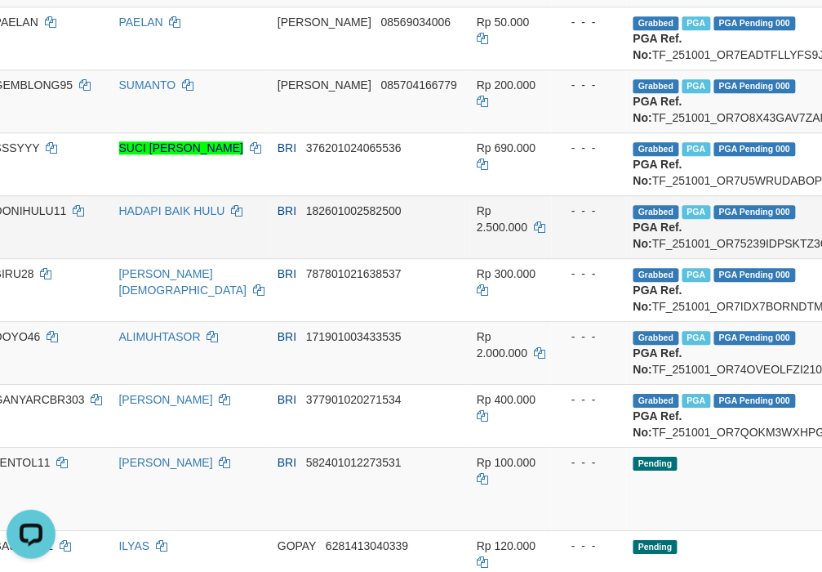
scroll to position [1088, 272]
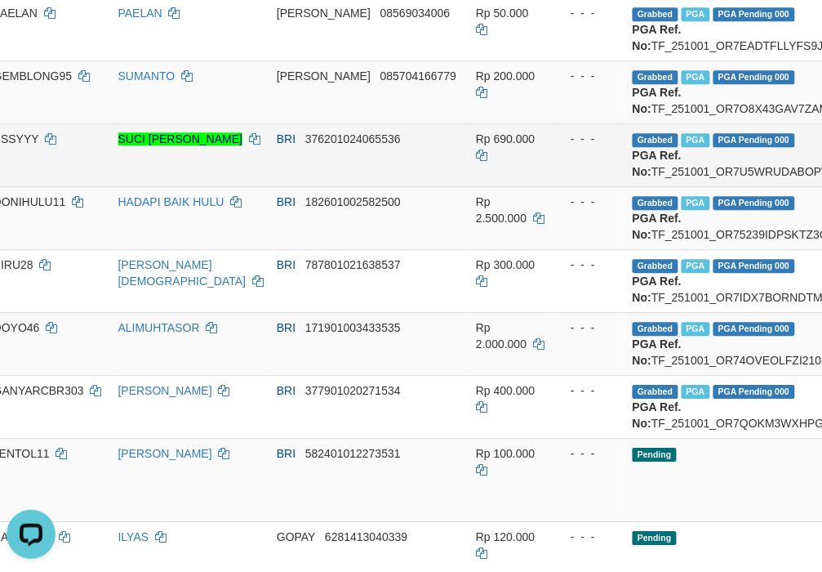
click at [504, 145] on span "Rp 690.000" at bounding box center [505, 138] width 59 height 13
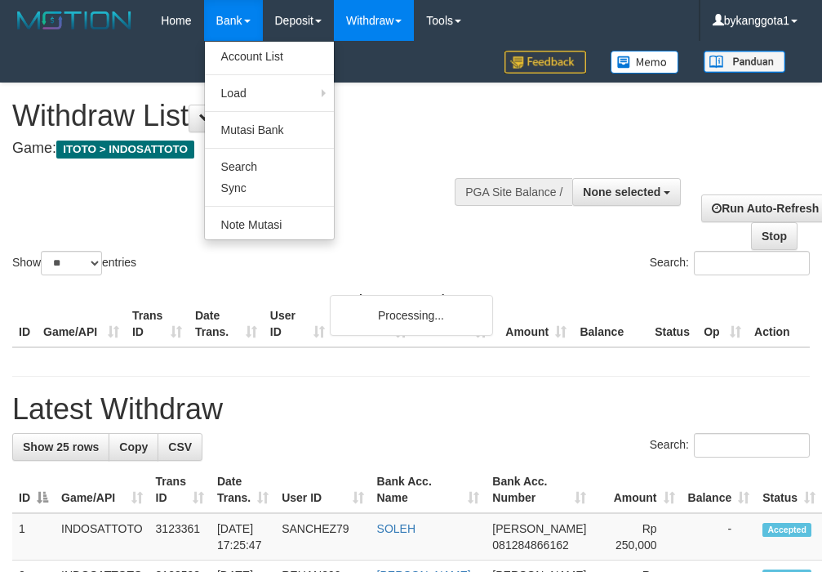
select select
select select "**"
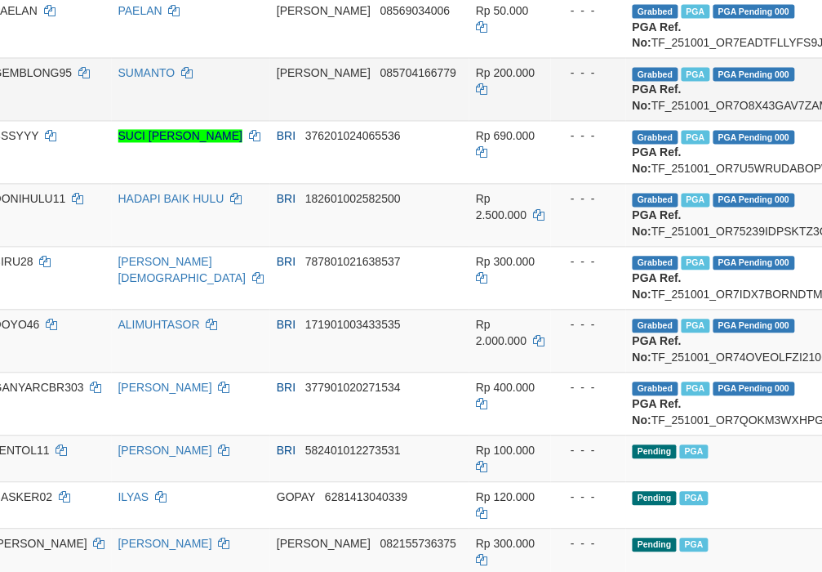
click at [588, 82] on div "- - -" at bounding box center [589, 73] width 62 height 16
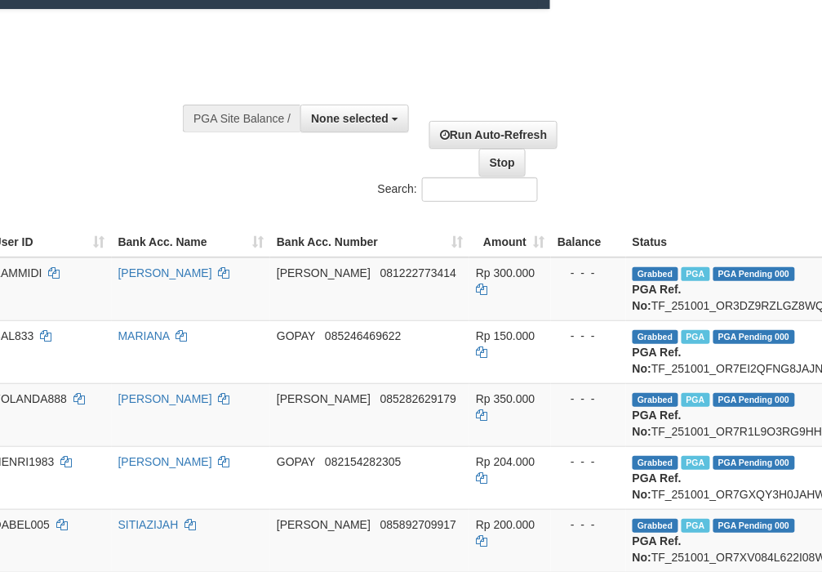
scroll to position [0, 272]
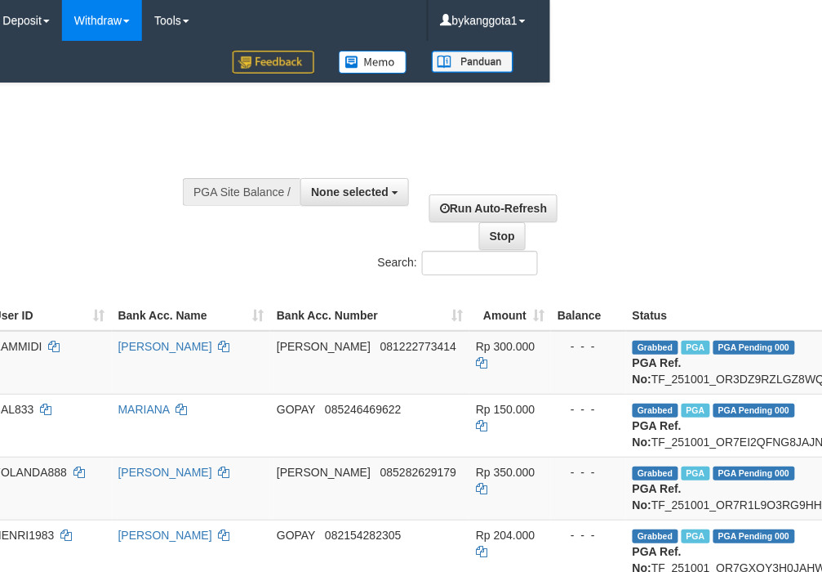
click at [364, 211] on div at bounding box center [357, 190] width 96 height 49
click at [365, 201] on button "None selected" at bounding box center [354, 192] width 109 height 28
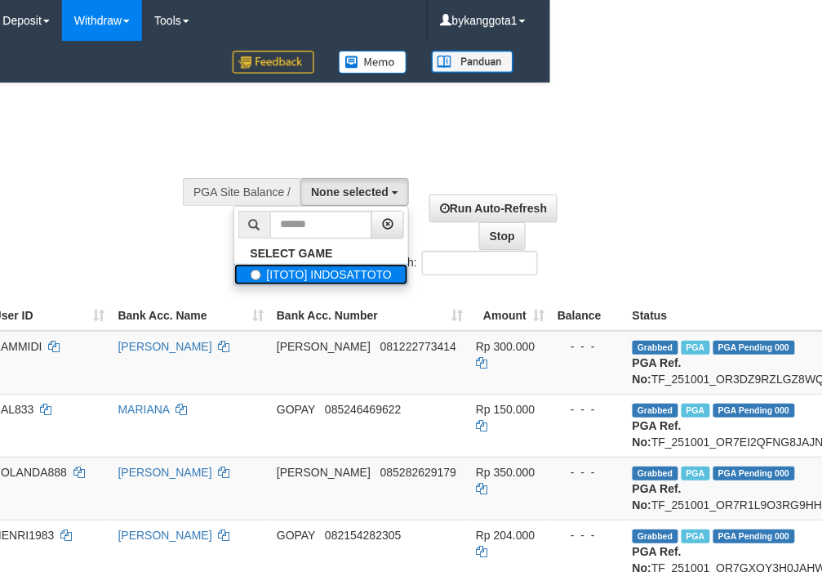
click at [333, 279] on label "[ITOTO] INDOSATTOTO" at bounding box center [321, 274] width 175 height 21
select select "****"
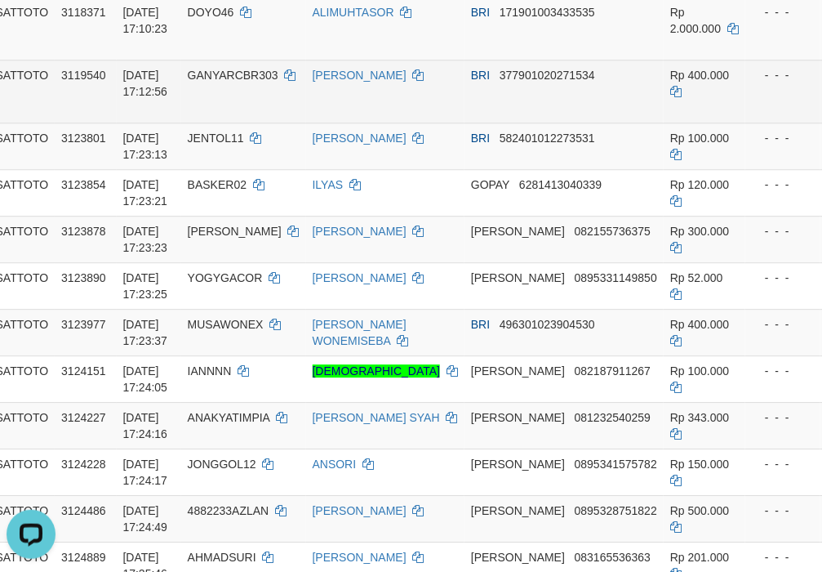
scroll to position [1088, 0]
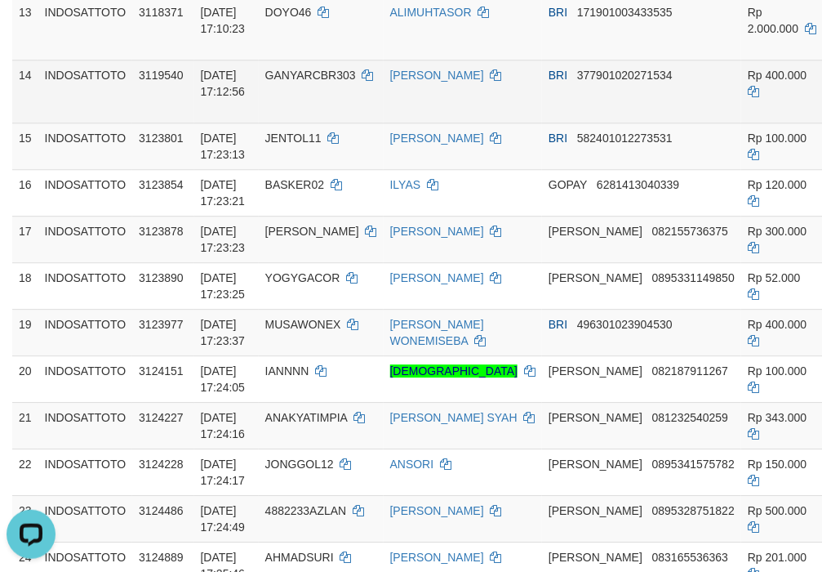
click at [306, 122] on td "GANYARCBR303" at bounding box center [321, 91] width 125 height 63
click at [323, 82] on span "GANYARCBR303" at bounding box center [310, 75] width 91 height 13
copy td "GANYARCBR303"
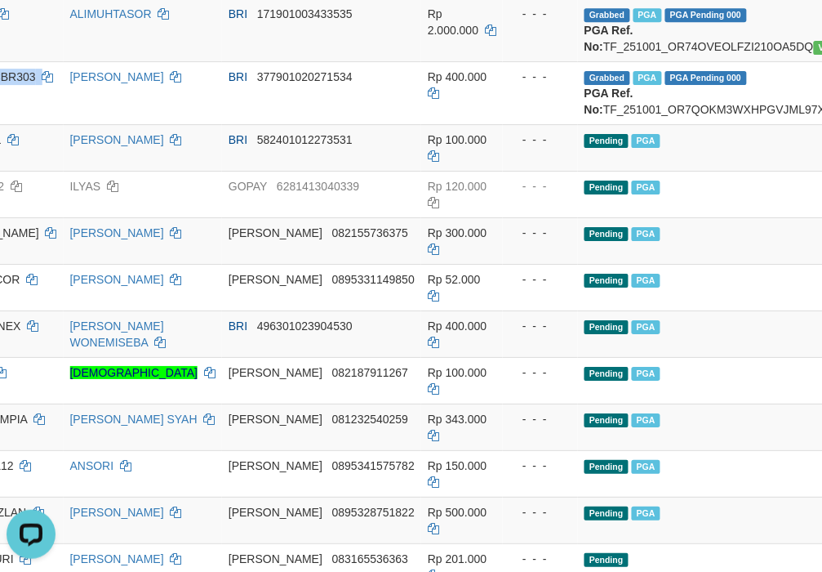
scroll to position [1402, 333]
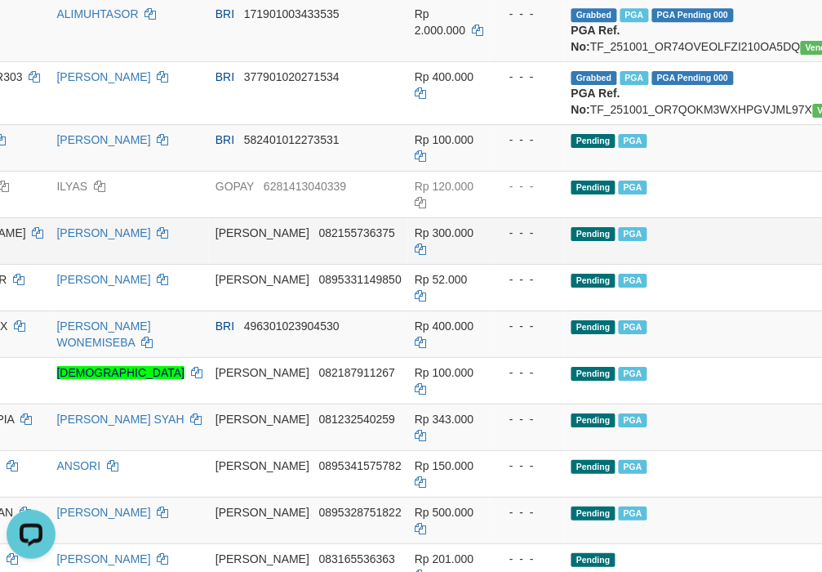
click at [635, 264] on td "Pending PGA" at bounding box center [741, 240] width 352 height 47
click at [737, 171] on td "Pending PGA" at bounding box center [741, 147] width 352 height 47
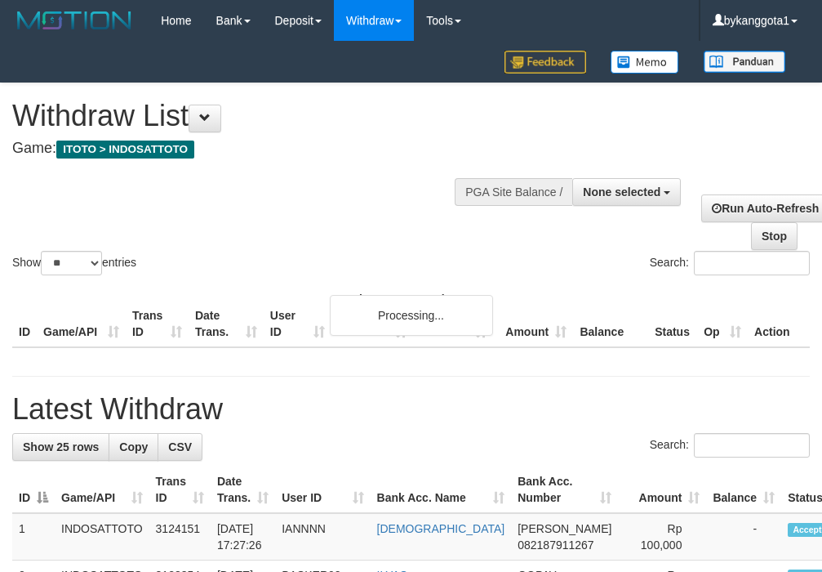
select select
select select "**"
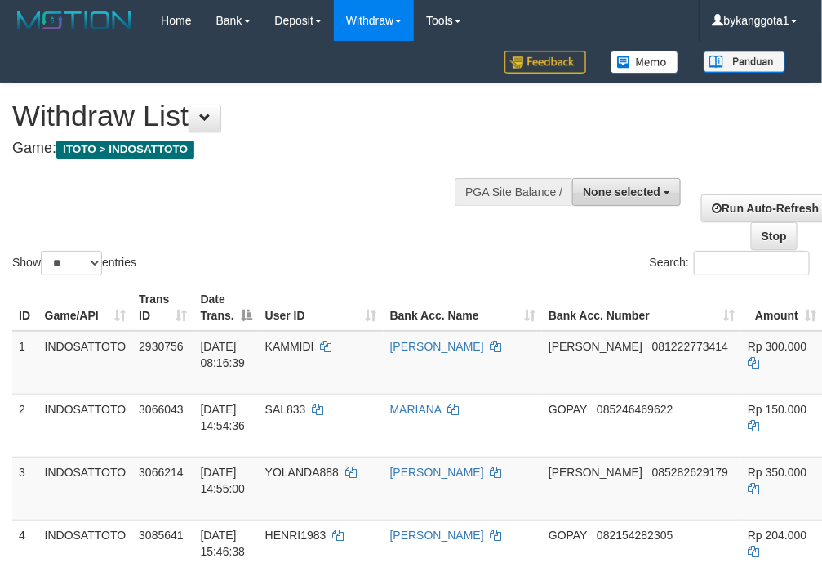
click at [643, 182] on button "None selected" at bounding box center [626, 192] width 109 height 28
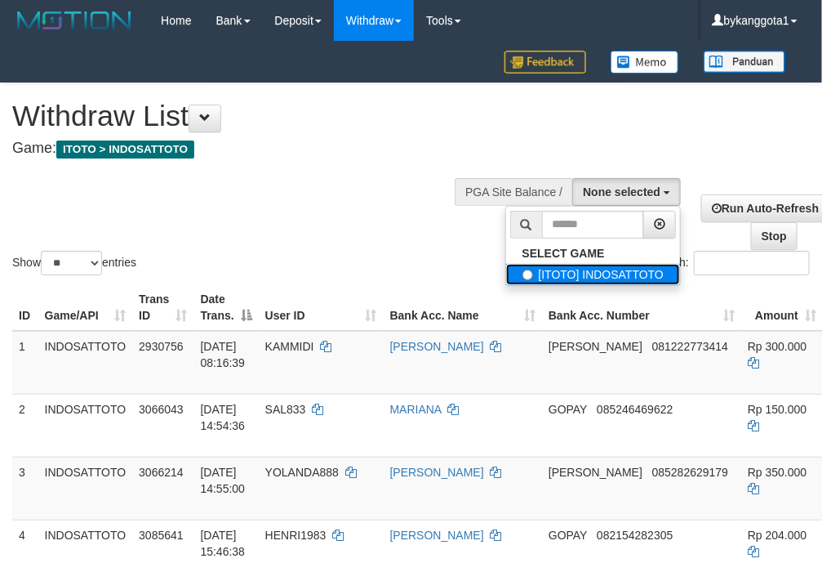
click at [549, 272] on label "[ITOTO] INDOSATTOTO" at bounding box center [593, 274] width 175 height 21
select select "****"
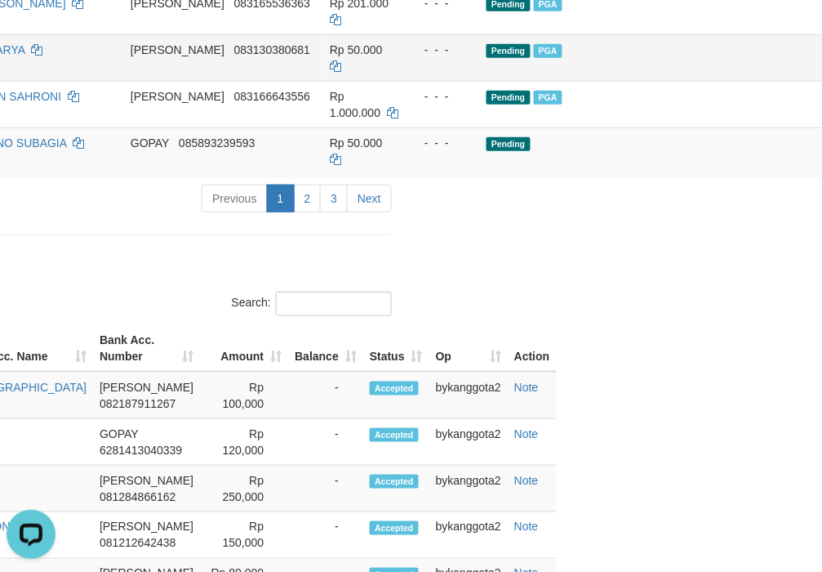
scroll to position [2564, 0]
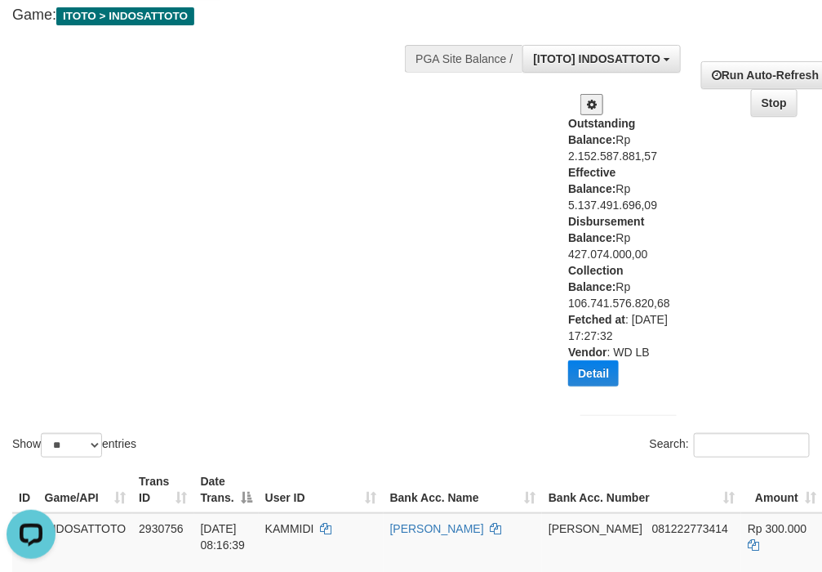
scroll to position [0, 0]
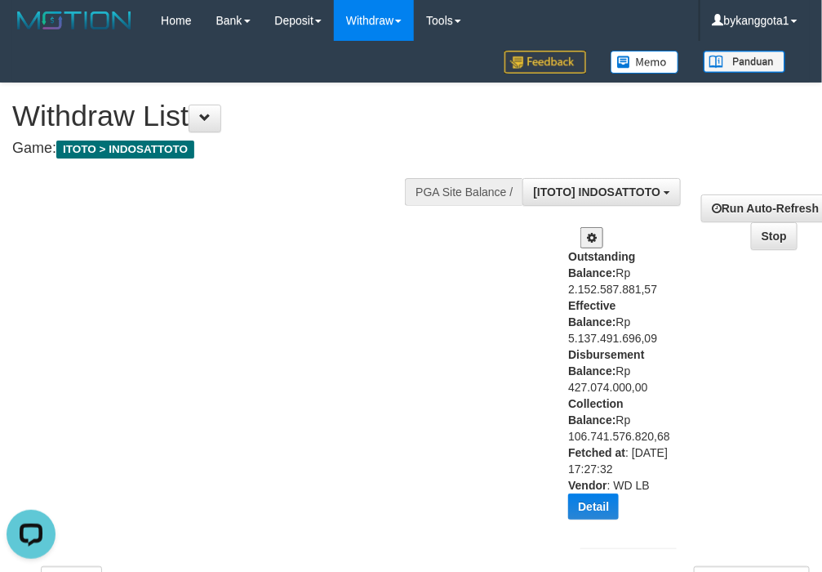
click at [626, 369] on div "Outstanding Balance: Rp 2.152.587.881,57 Effective Balance: Rp 5.137.491.696,09…" at bounding box center [618, 389] width 100 height 283
copy div "Disbursement Balance: Rp 427.074.000,00"
click at [627, 355] on b "Disbursement Balance:" at bounding box center [606, 362] width 76 height 29
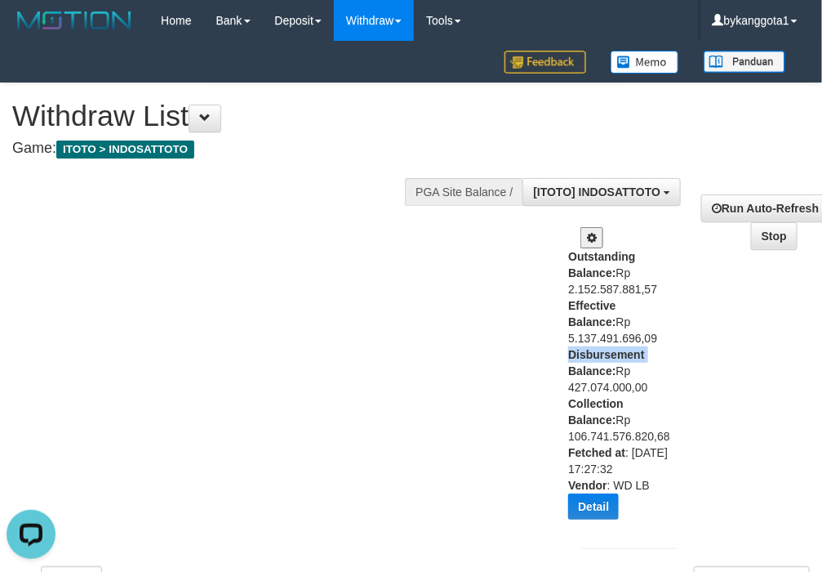
click at [627, 355] on b "Disbursement Balance:" at bounding box center [606, 362] width 76 height 29
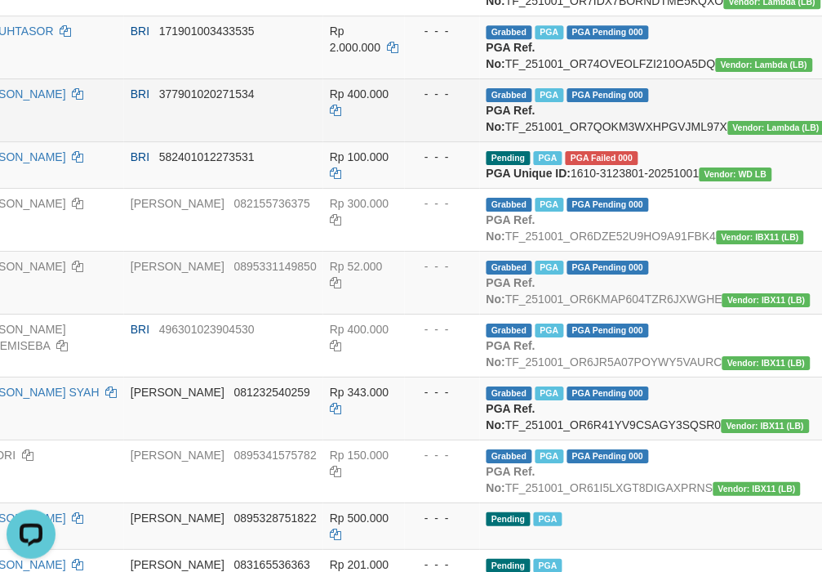
scroll to position [1633, 418]
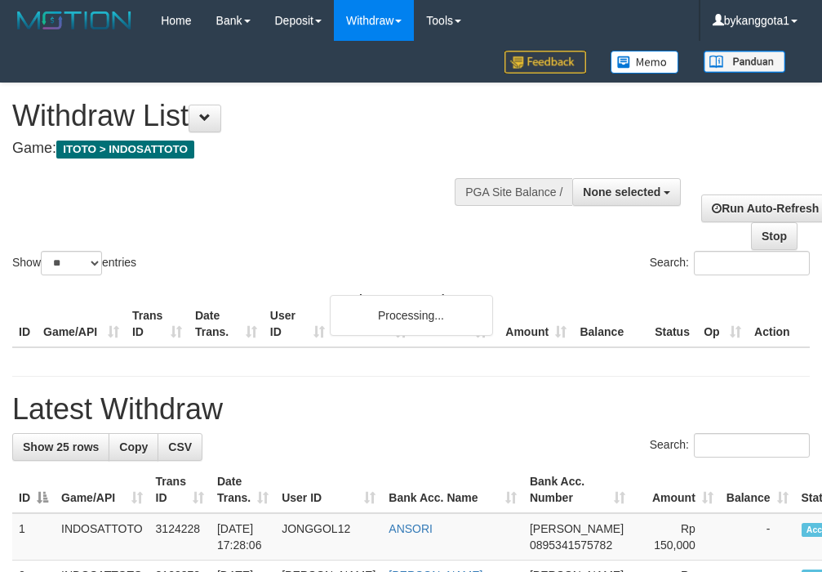
select select
select select "**"
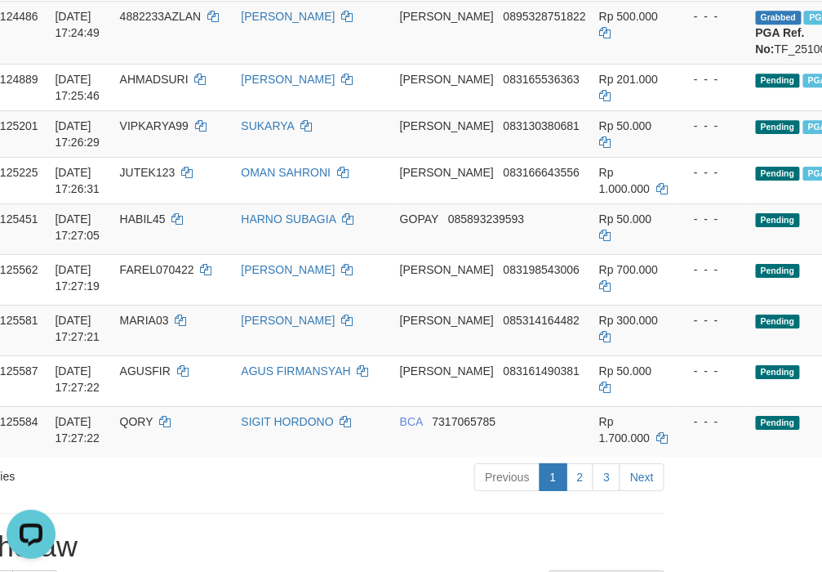
copy td "JENTOL11"
click at [178, 64] on td "4882233AZLAN" at bounding box center [175, 32] width 122 height 63
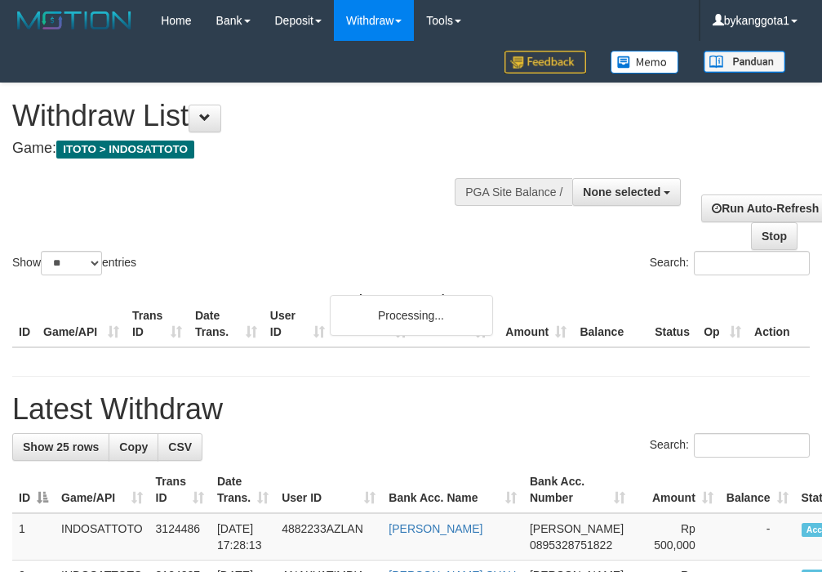
select select
select select "**"
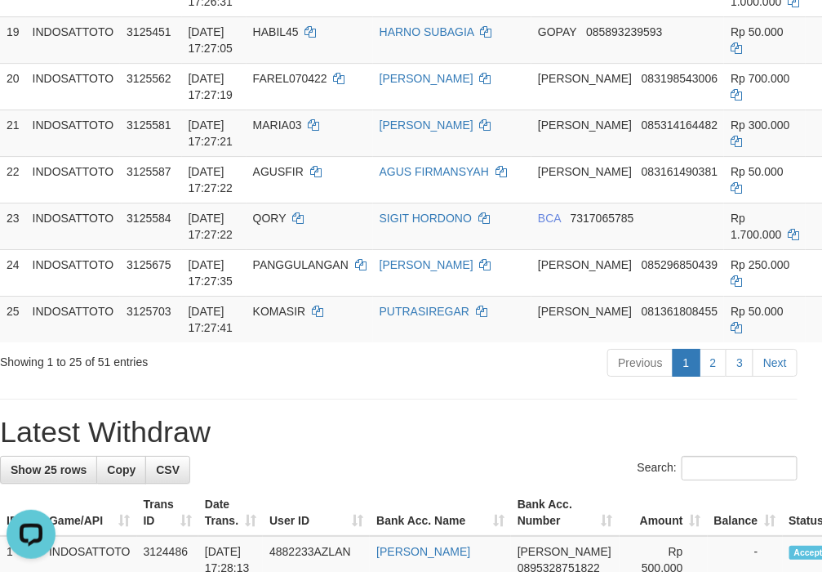
scroll to position [1381, 0]
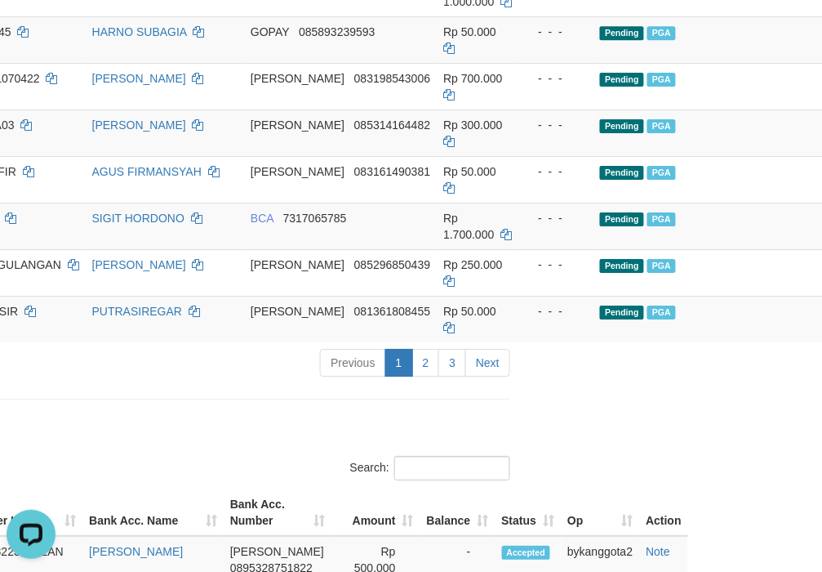
scroll to position [1381, 431]
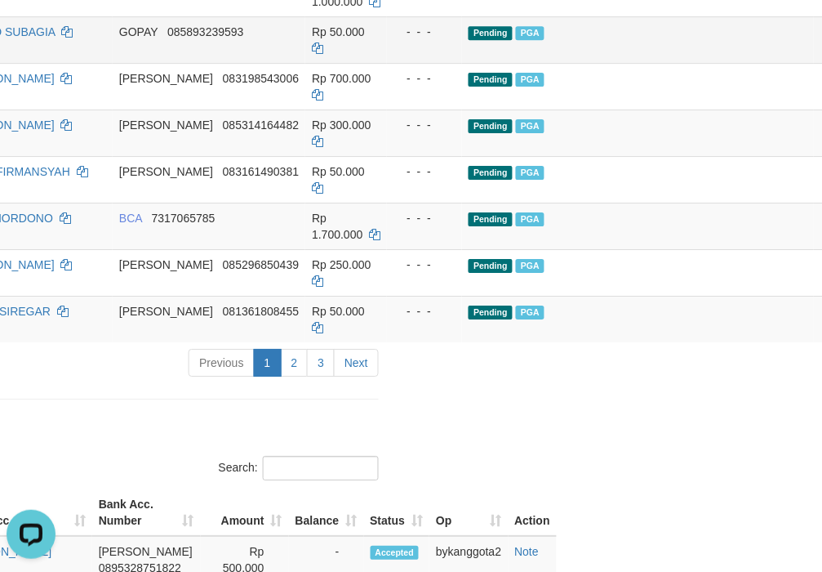
click at [578, 63] on td "Pending PGA" at bounding box center [638, 39] width 352 height 47
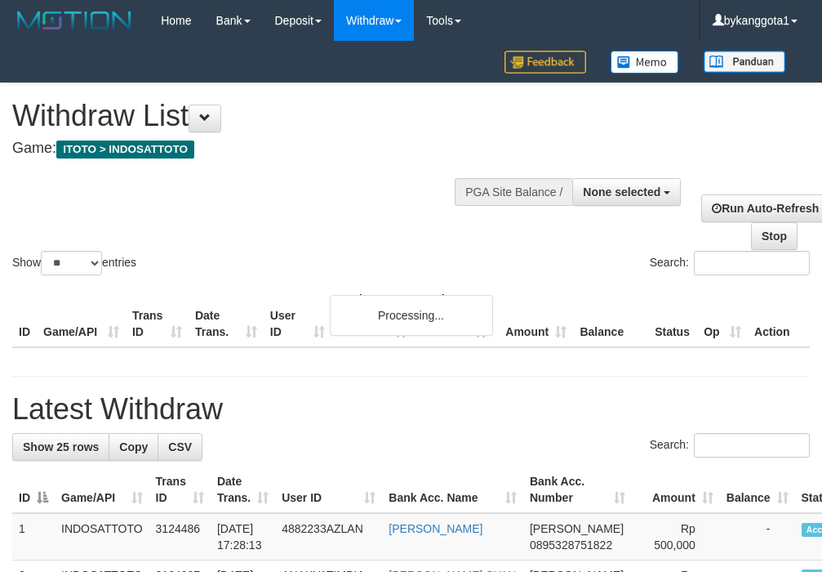
select select
select select "**"
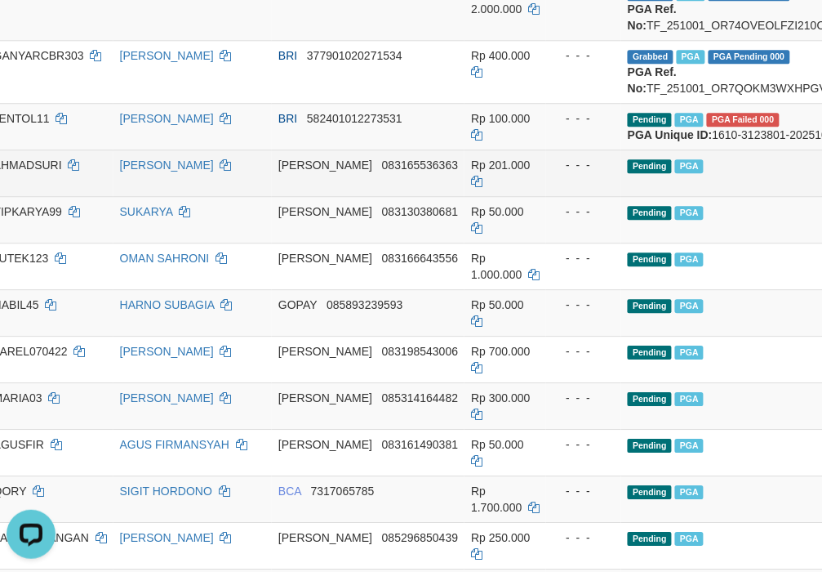
scroll to position [1108, 270]
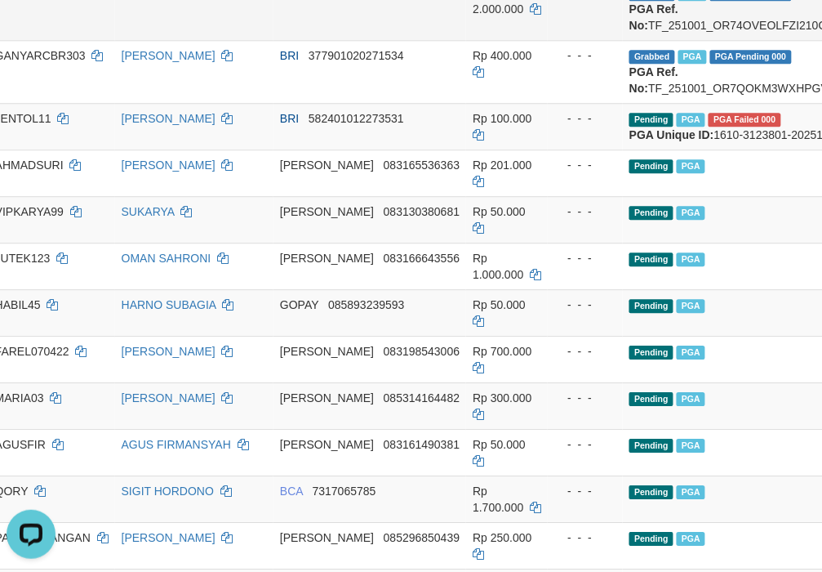
click at [336, 40] on td "BRI 171901003433535" at bounding box center [370, 8] width 193 height 63
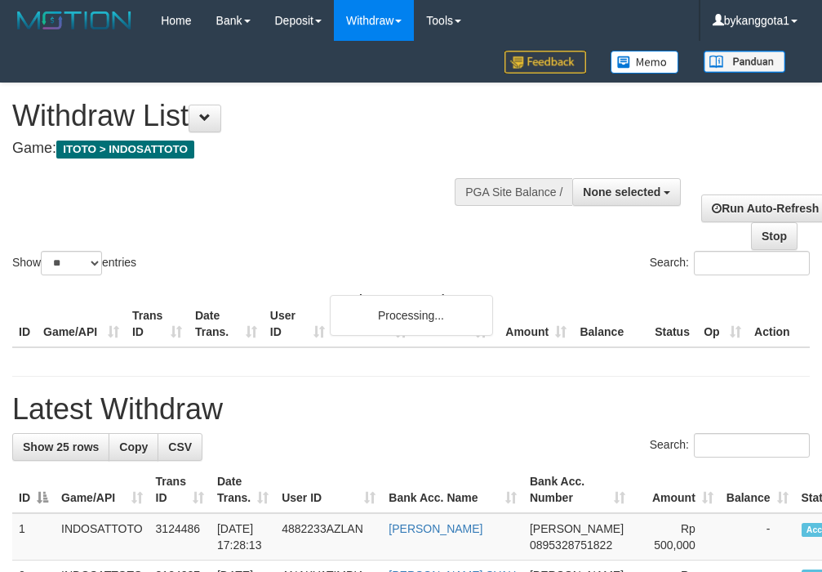
select select
select select "**"
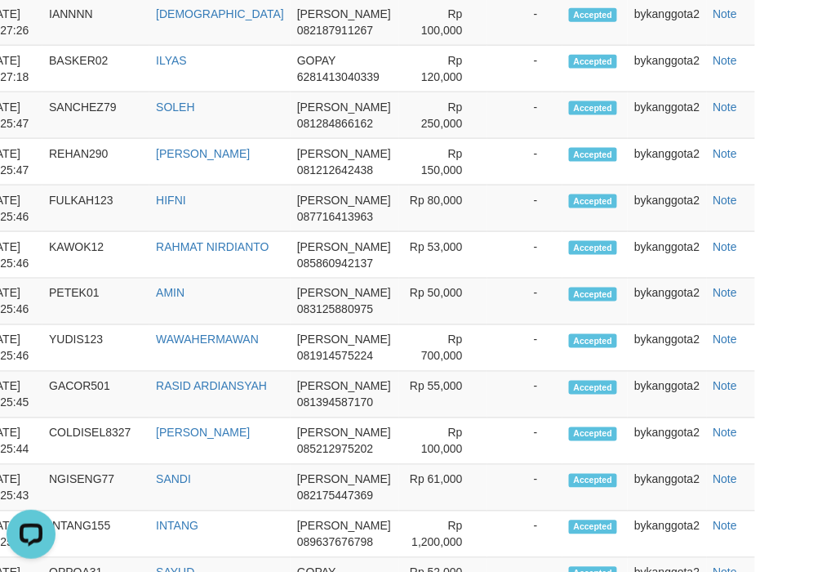
scroll to position [2197, 272]
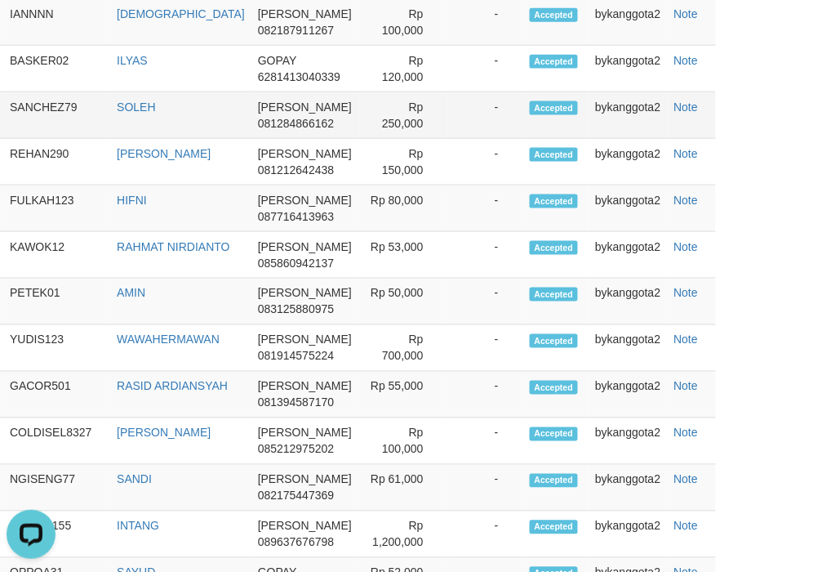
click at [234, 139] on td "SOLEH" at bounding box center [180, 115] width 141 height 47
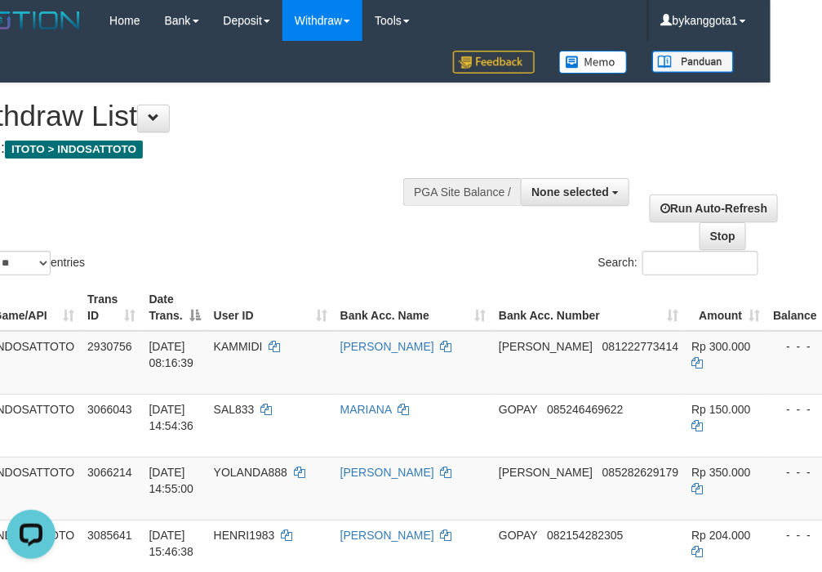
scroll to position [0, 0]
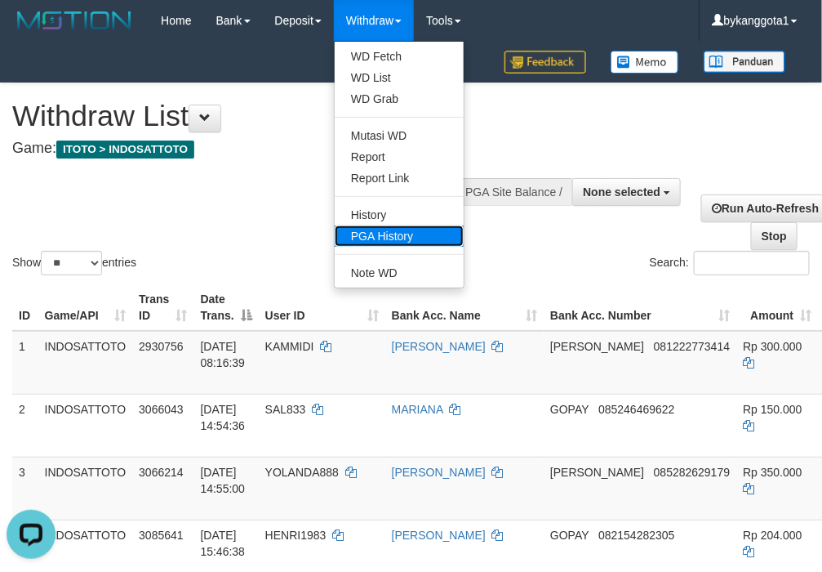
click at [407, 234] on link "PGA History" at bounding box center [399, 235] width 129 height 21
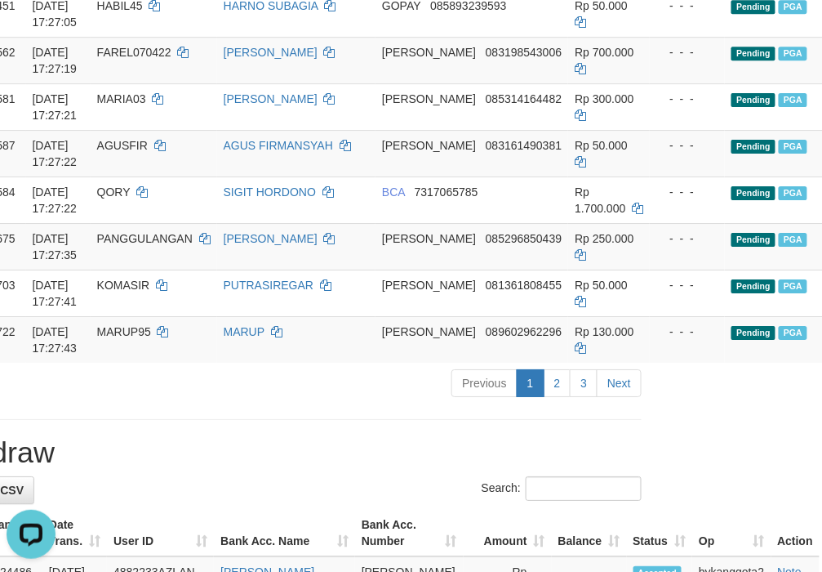
scroll to position [1360, 105]
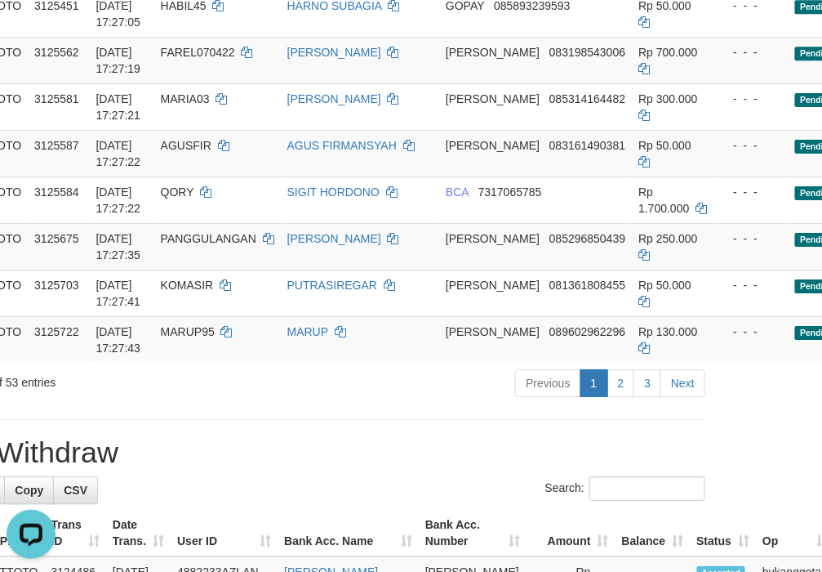
copy td "GANYARCBR303"
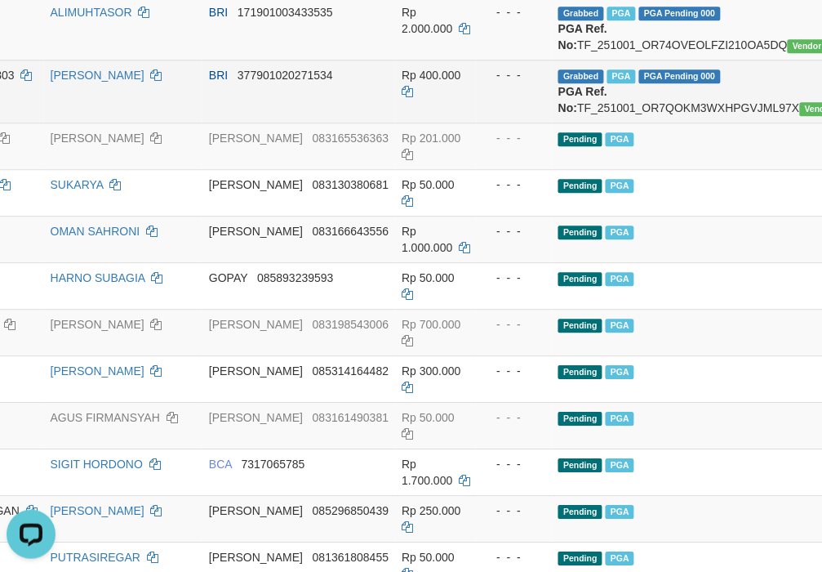
scroll to position [1088, 377]
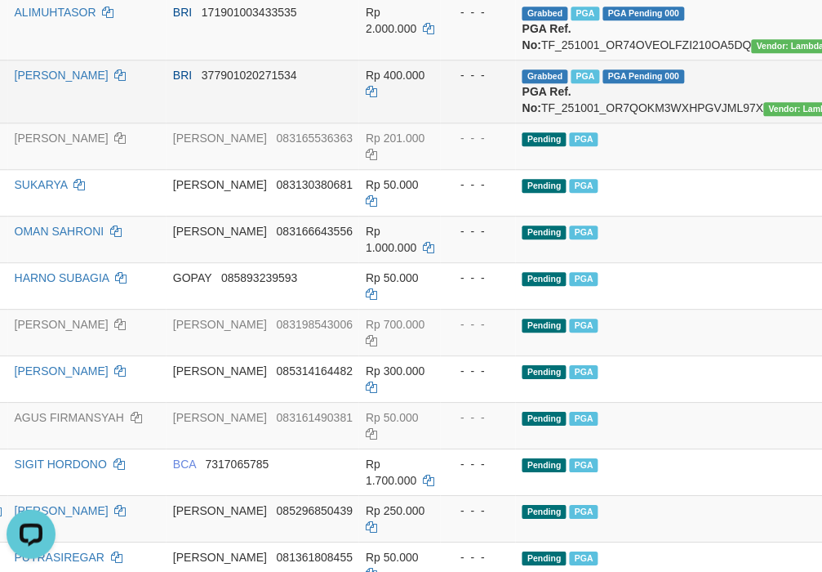
click at [577, 122] on td "Grabbed PGA PGA Pending 000 PGA Ref. No: TF_251001_OR7QOKM3WXHPGVJML97X Vendor:…" at bounding box center [692, 91] width 352 height 63
click at [562, 122] on td "Grabbed PGA PGA Pending 000 PGA Ref. No: TF_251001_OR7QOKM3WXHPGVJML97X Vendor:…" at bounding box center [692, 91] width 352 height 63
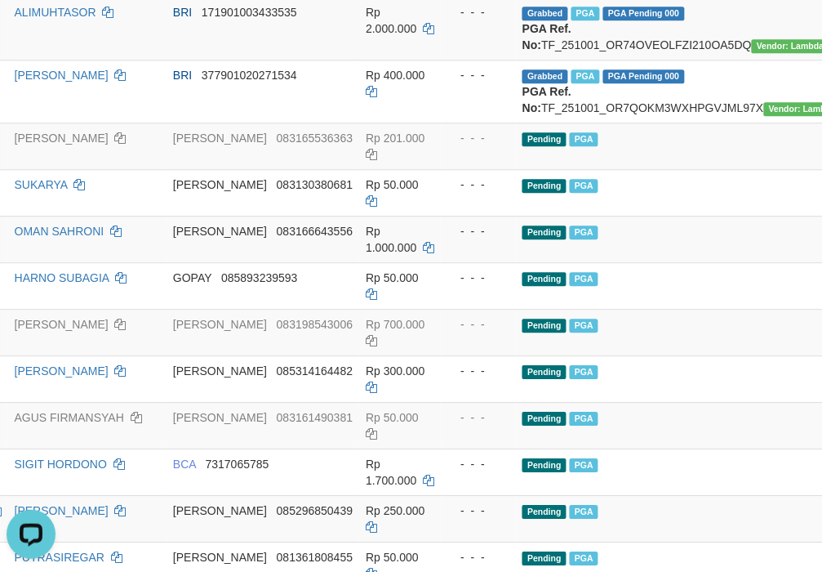
copy td "TF_251001_OR7QOKM3WXHPGVJML97X"
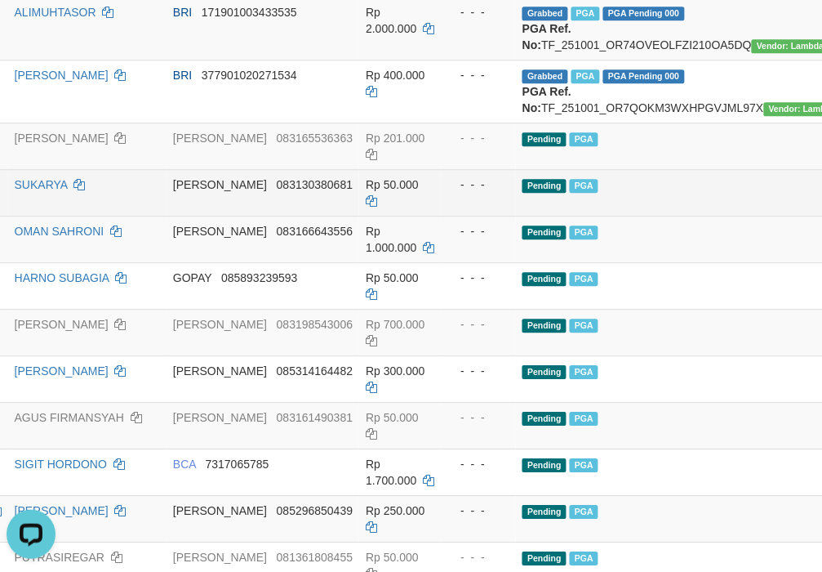
click at [590, 216] on td "Pending PGA" at bounding box center [692, 192] width 352 height 47
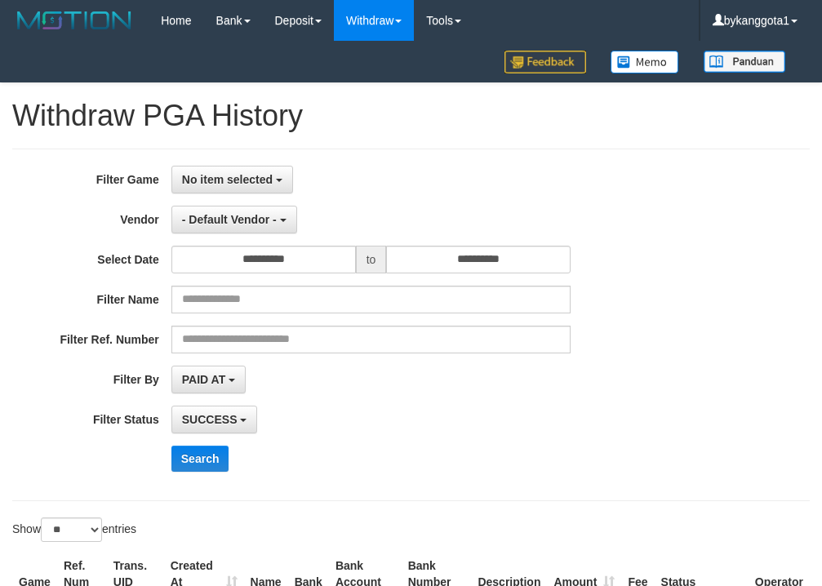
select select
select select "**"
click at [251, 172] on button "No item selected" at bounding box center [232, 180] width 122 height 28
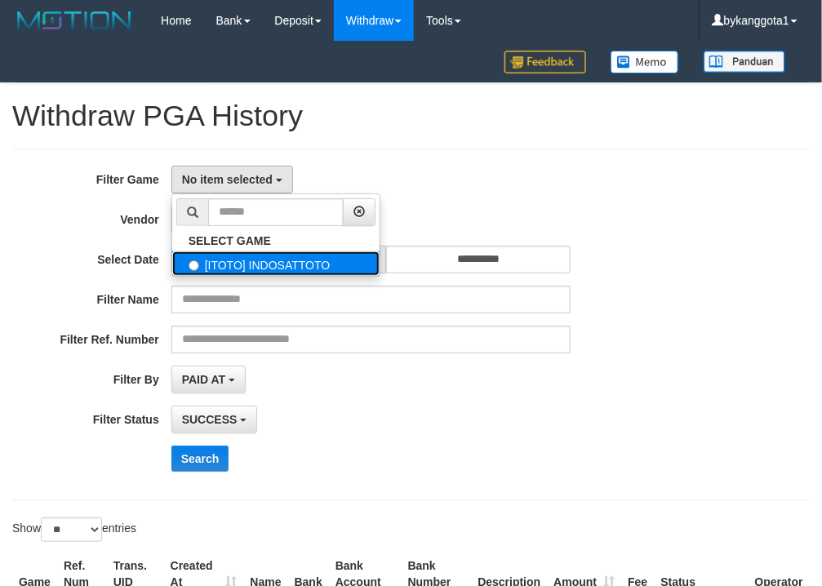
click at [257, 272] on label "[ITOTO] INDOSATTOTO" at bounding box center [275, 263] width 207 height 24
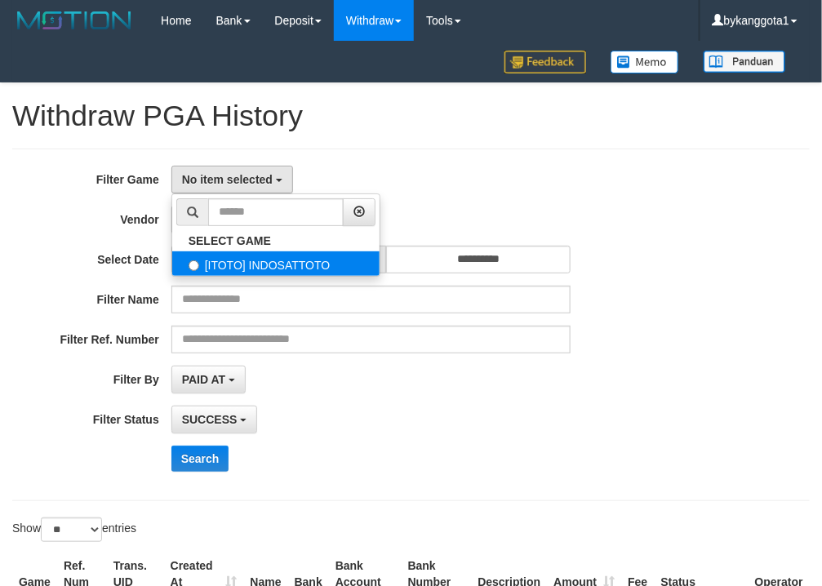
select select "****"
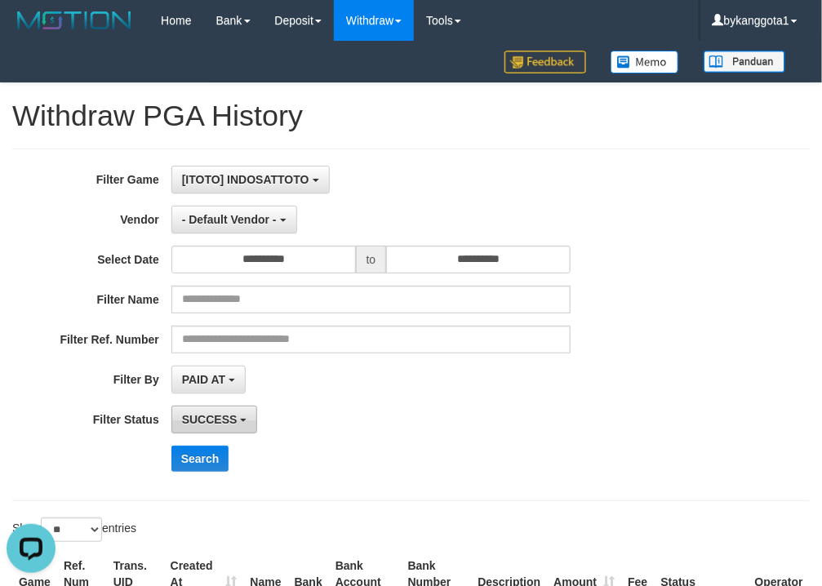
click at [212, 414] on span "SUCCESS" at bounding box center [210, 419] width 56 height 13
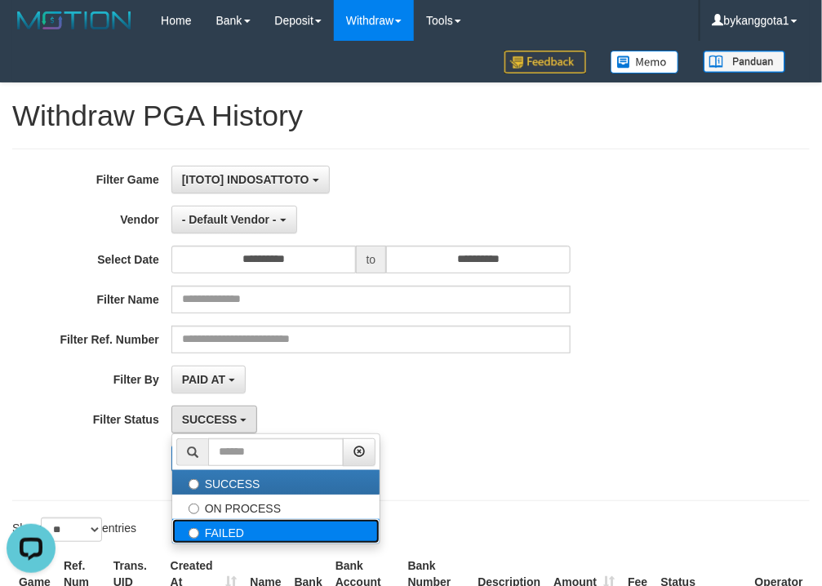
click at [243, 524] on label "FAILED" at bounding box center [275, 531] width 207 height 24
select select "*"
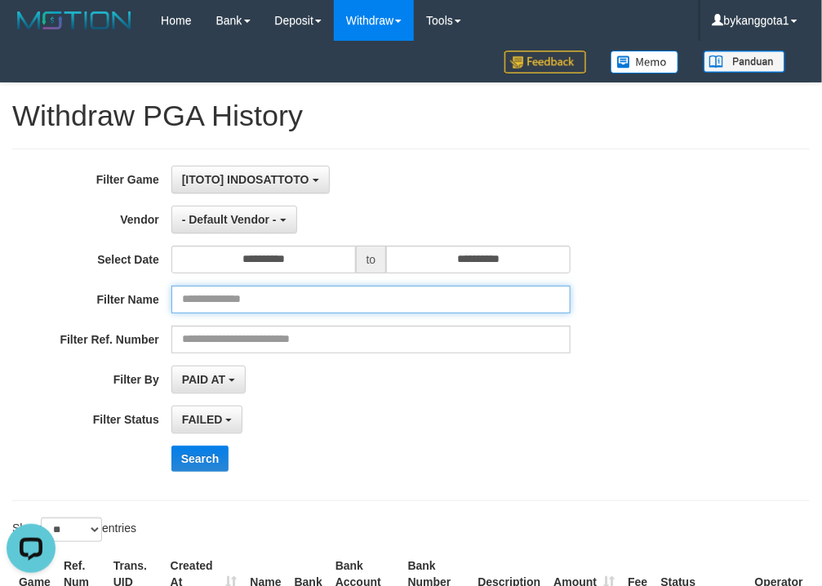
click at [332, 290] on input "text" at bounding box center [371, 300] width 400 height 28
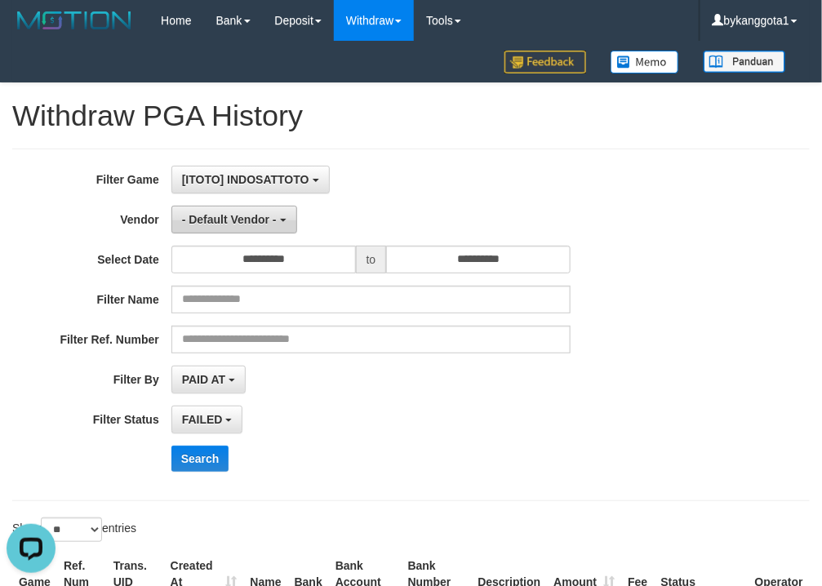
click at [276, 231] on button "- Default Vendor -" at bounding box center [234, 220] width 126 height 28
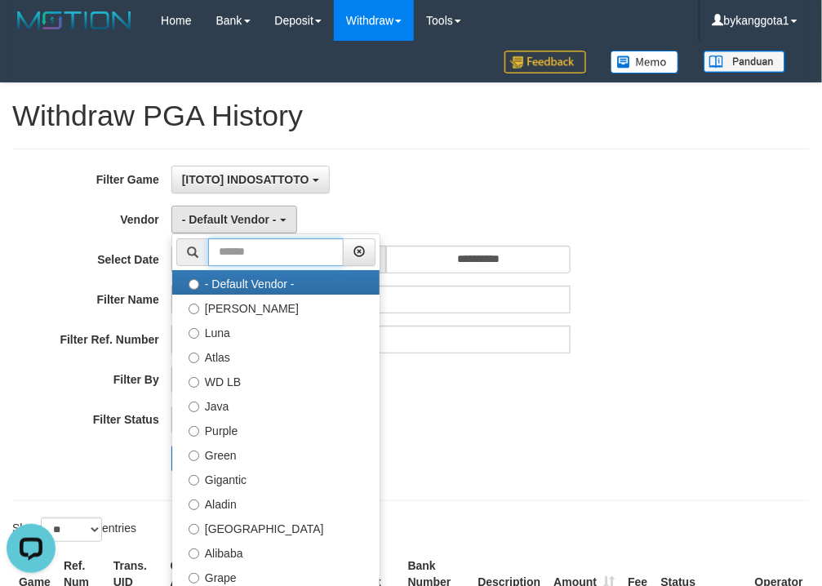
click at [304, 246] on input "text" at bounding box center [276, 252] width 136 height 28
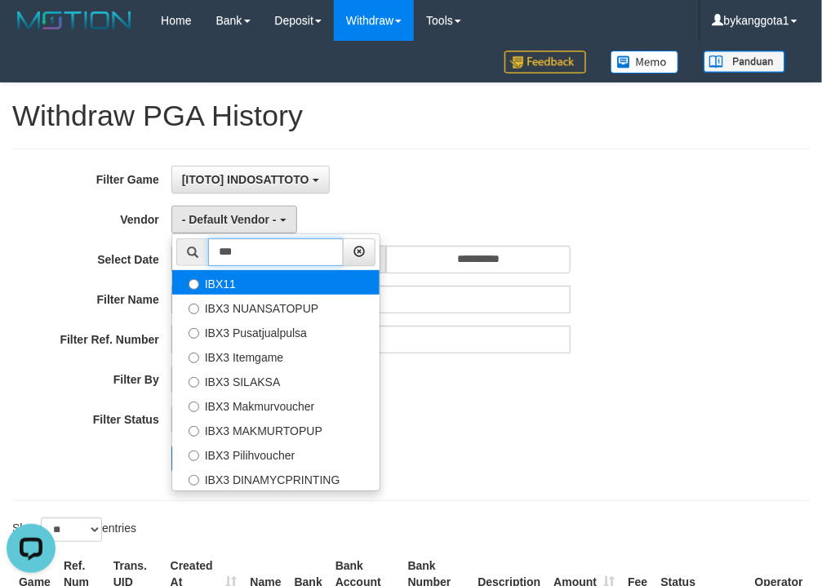
type input "***"
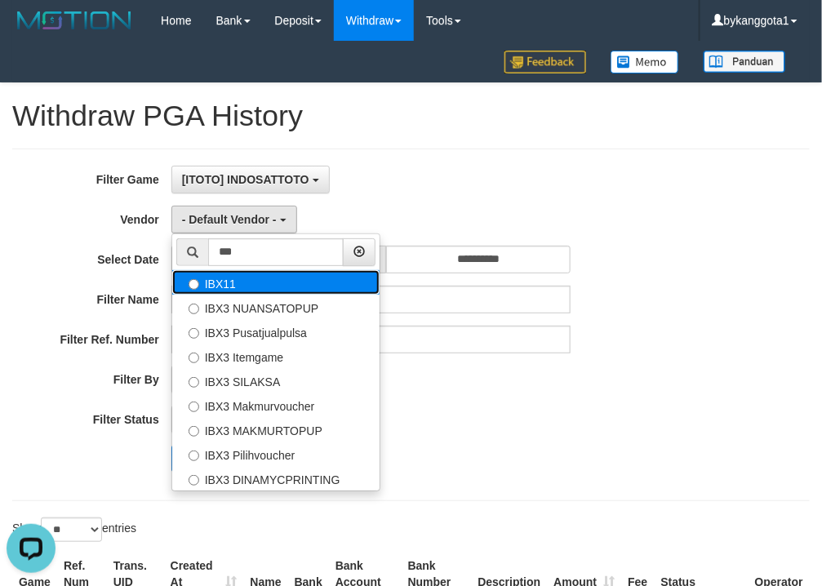
click at [256, 282] on label "IBX11" at bounding box center [275, 282] width 207 height 24
select select "**********"
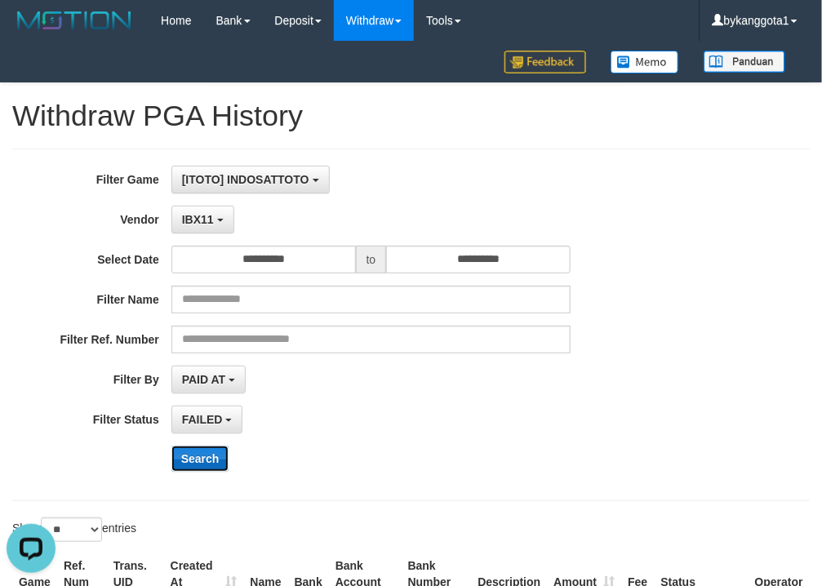
click at [189, 470] on button "Search" at bounding box center [200, 459] width 58 height 26
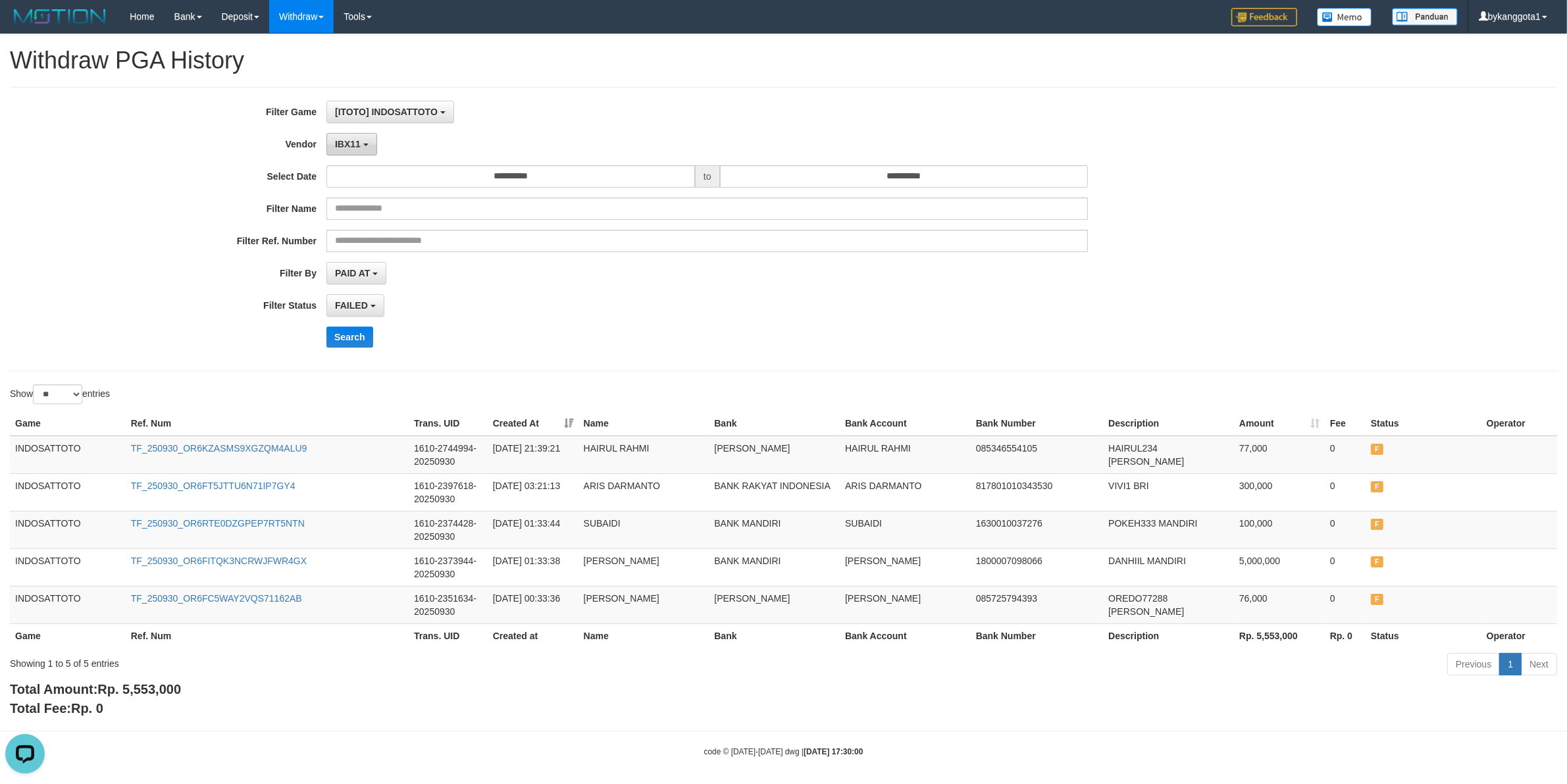
click at [363, 143] on button "IBX11" at bounding box center [351, 144] width 51 height 23
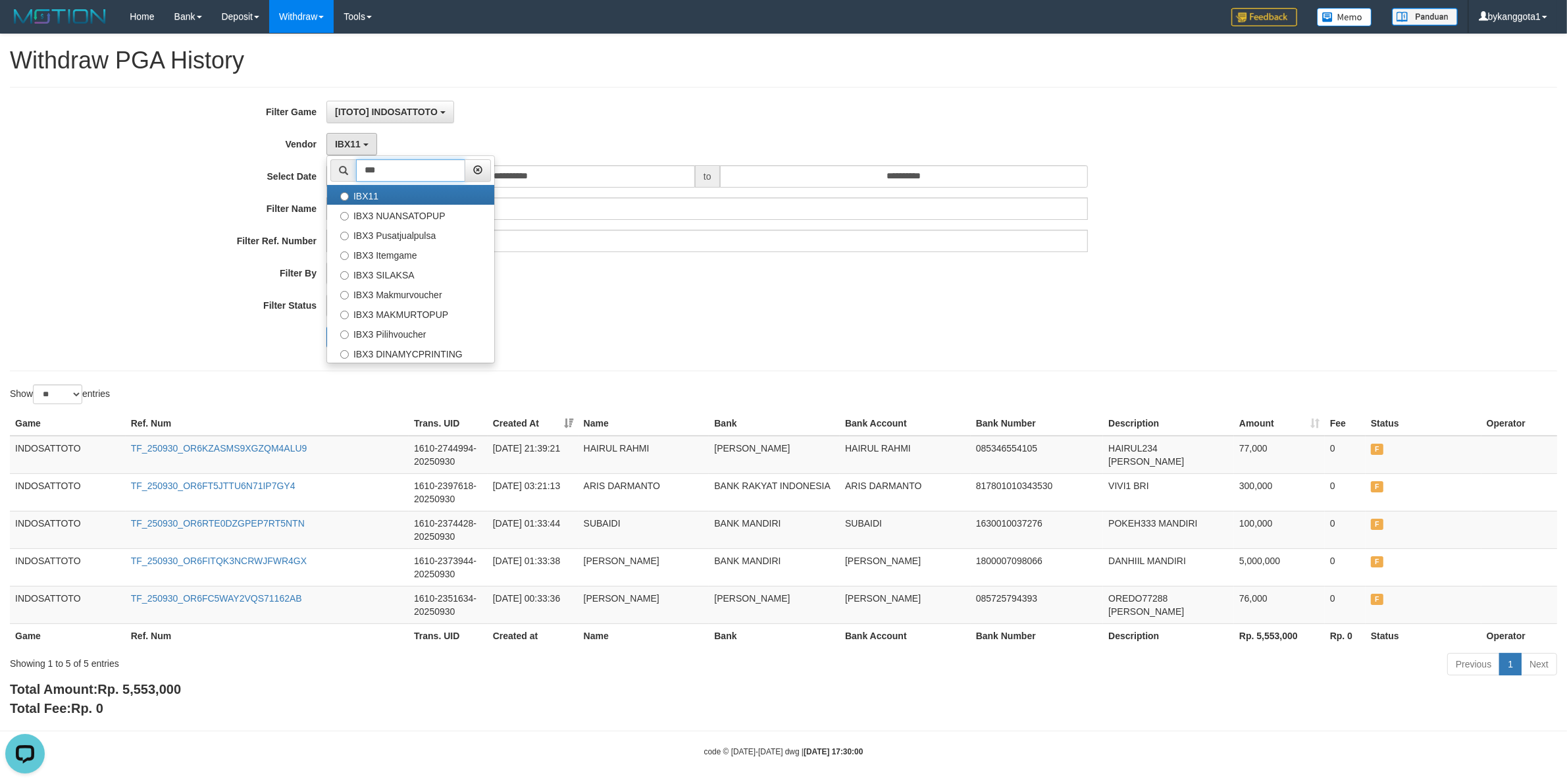
click at [426, 165] on input "***" at bounding box center [411, 171] width 110 height 23
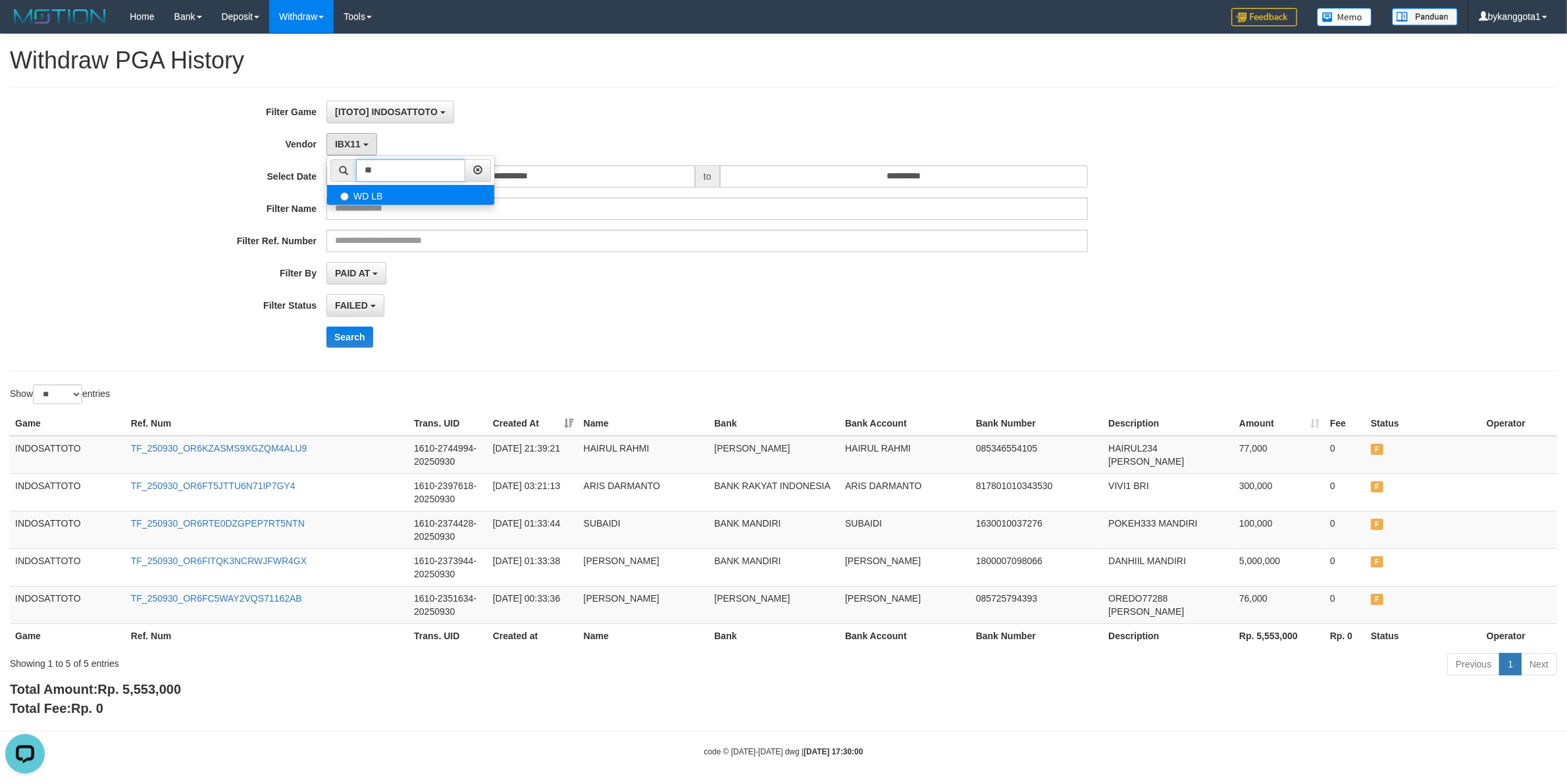
type input "**"
click at [422, 199] on label "WD LB" at bounding box center [410, 194] width 167 height 19
select select "**********"
click at [367, 305] on span "FAILED" at bounding box center [351, 305] width 33 height 10
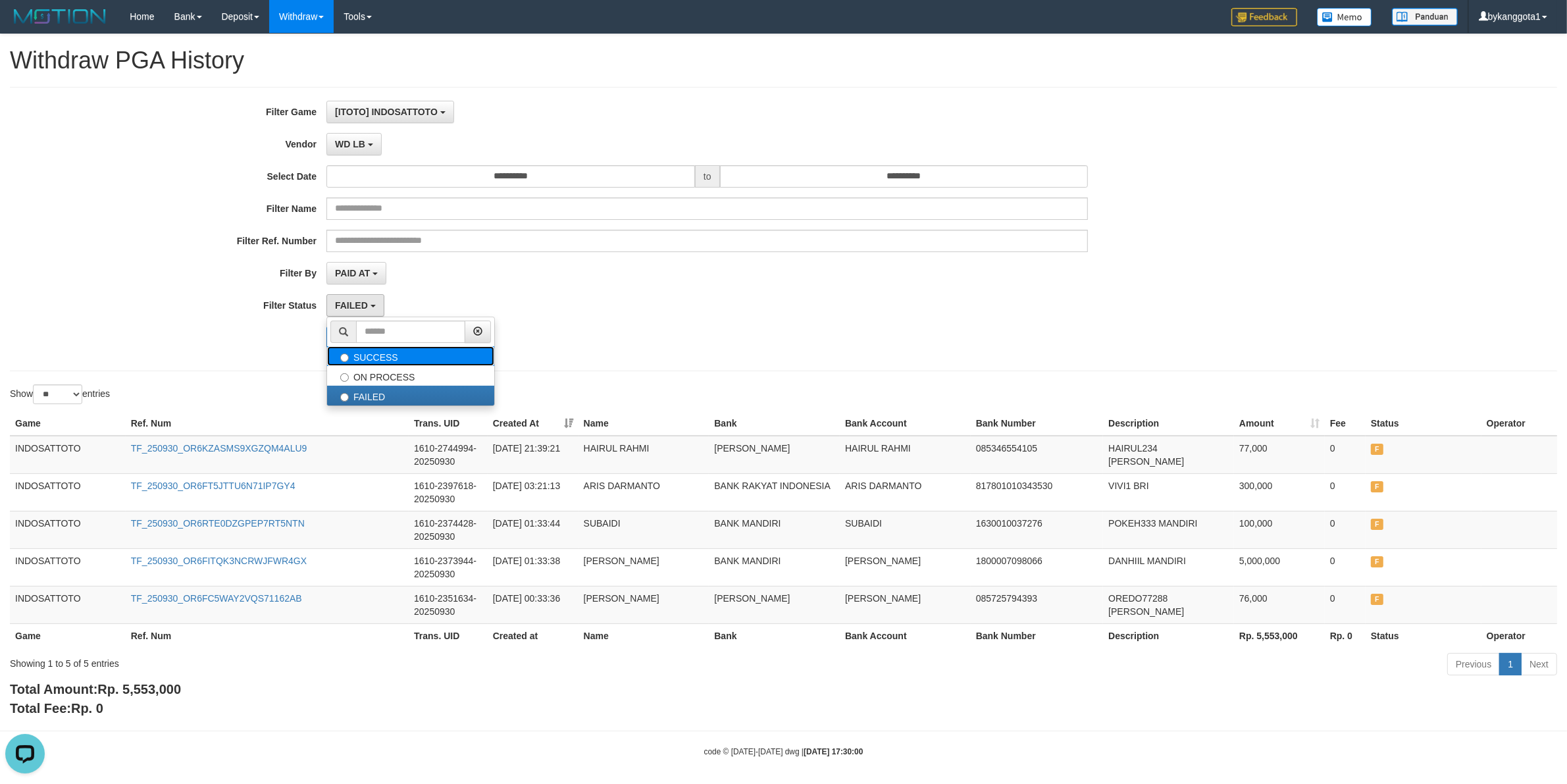
click at [376, 359] on label "SUCCESS" at bounding box center [410, 356] width 167 height 19
select select "*"
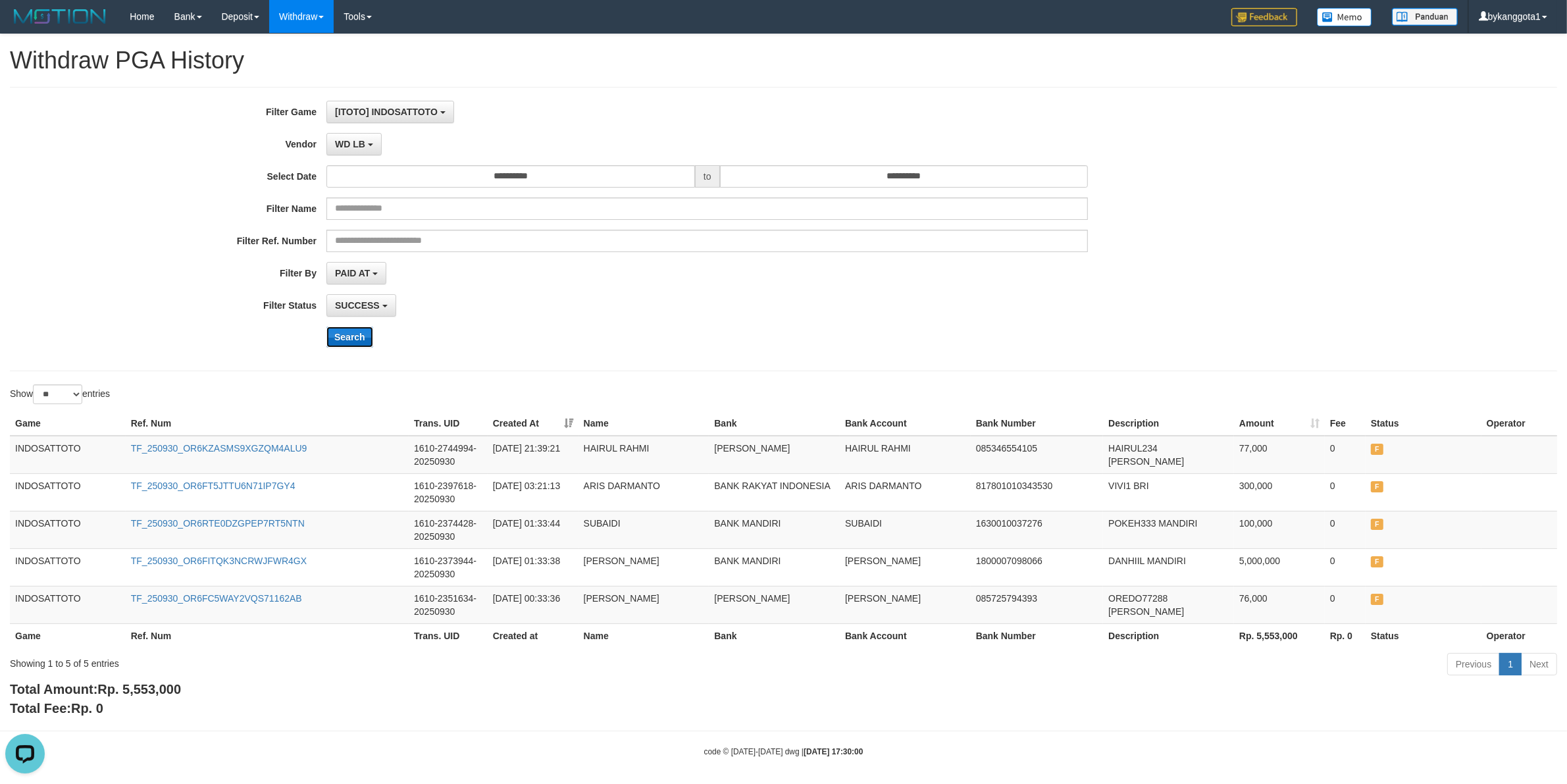
click at [328, 342] on button "Search" at bounding box center [350, 337] width 47 height 21
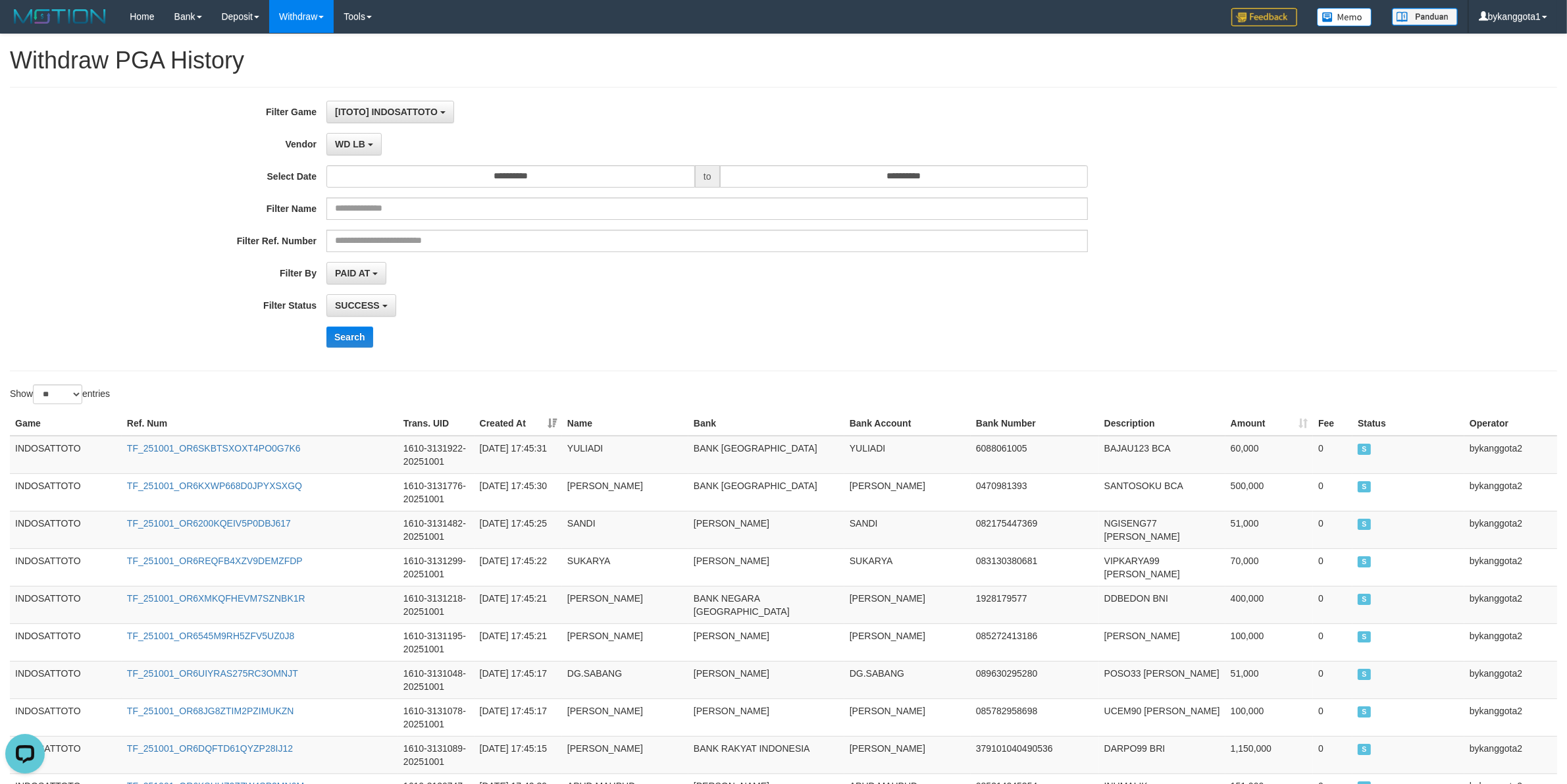
click at [662, 323] on div "**********" at bounding box center [653, 229] width 1306 height 256
click at [48, 399] on select "** ** ** ***" at bounding box center [57, 394] width 49 height 19
select select "***"
click at [35, 385] on select "** ** ** ***" at bounding box center [57, 394] width 49 height 19
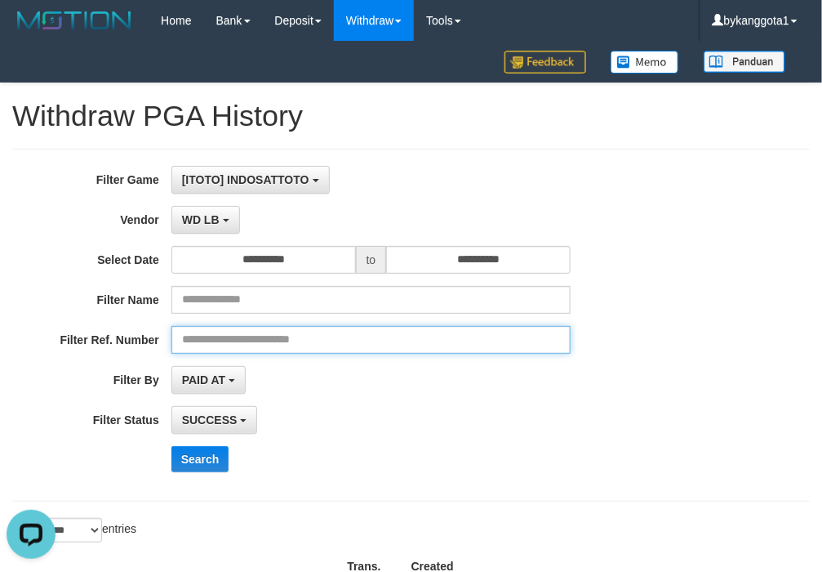
click at [555, 337] on input "text" at bounding box center [371, 340] width 400 height 28
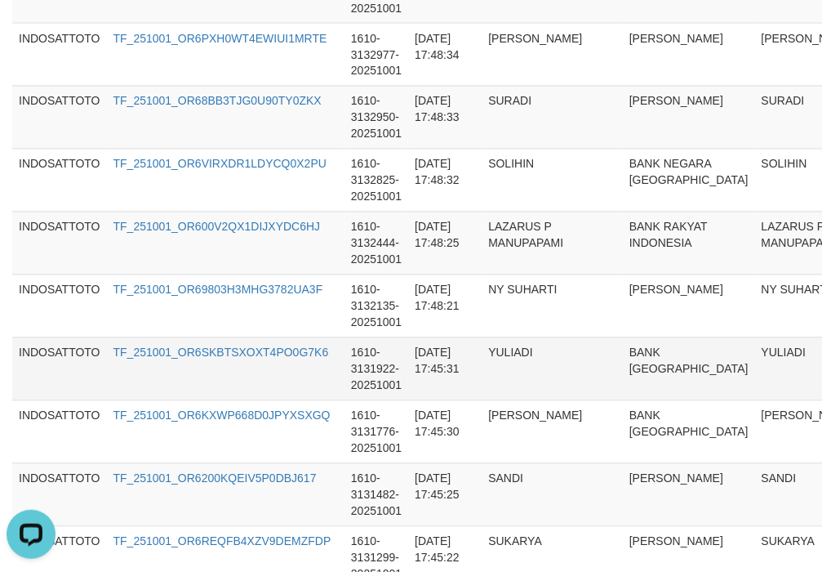
scroll to position [817, 0]
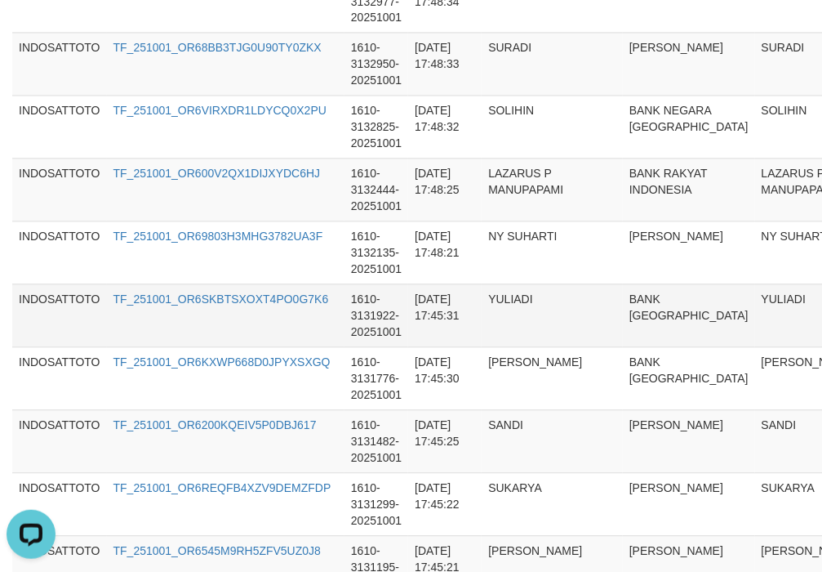
click at [475, 317] on td "2025-10-01 17:45:31" at bounding box center [444, 315] width 73 height 63
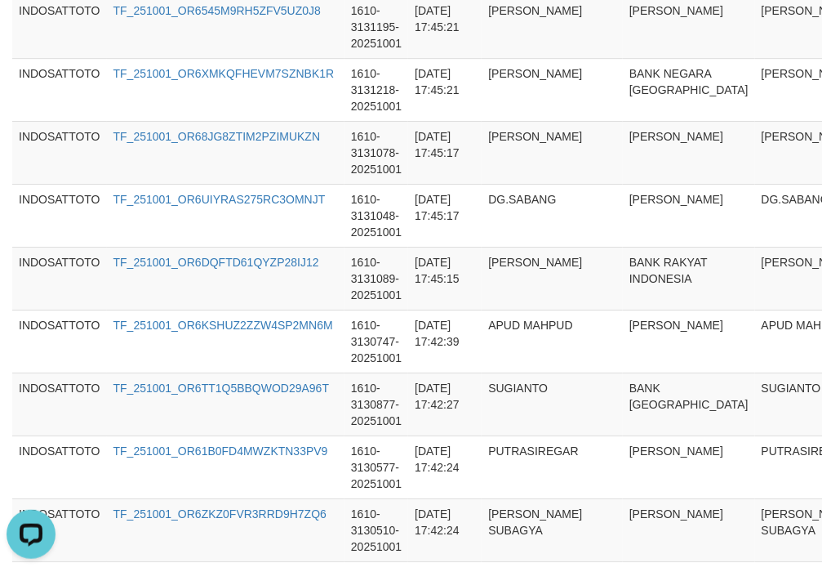
scroll to position [2450, 0]
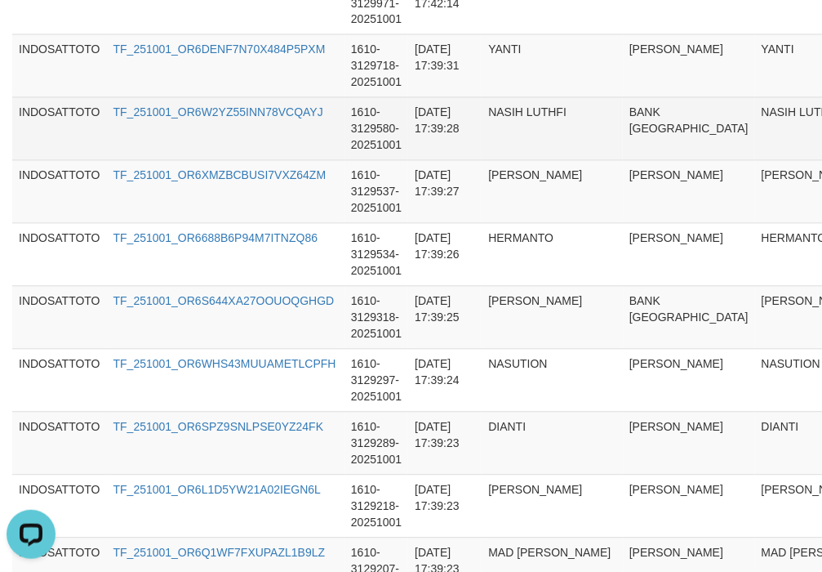
click at [623, 136] on td "NASIH LUTHFI" at bounding box center [552, 128] width 141 height 63
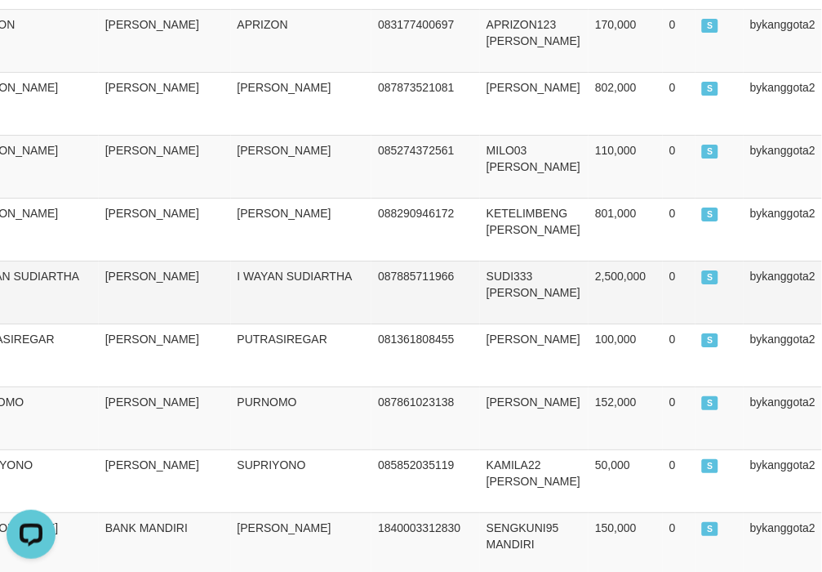
click at [608, 269] on td "2,500,000" at bounding box center [626, 291] width 74 height 63
click at [498, 404] on td "GAJOR DANA" at bounding box center [534, 417] width 109 height 63
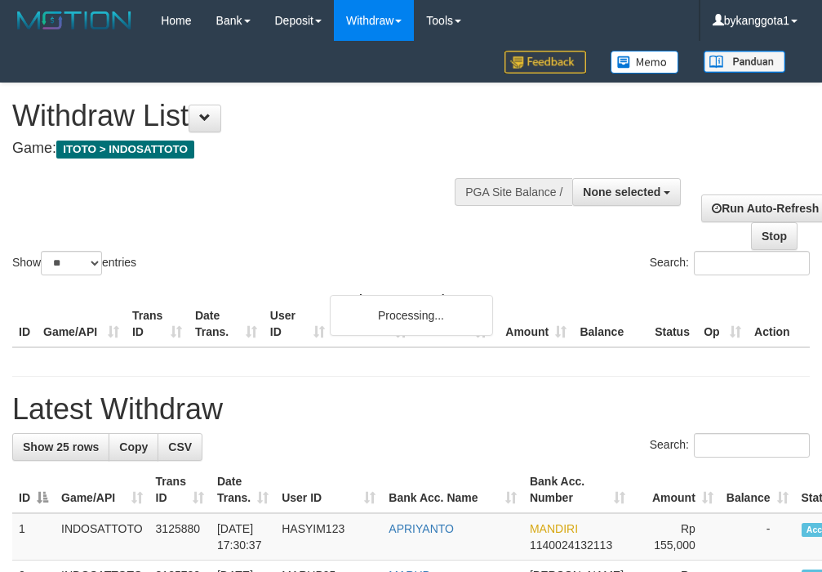
select select
select select "**"
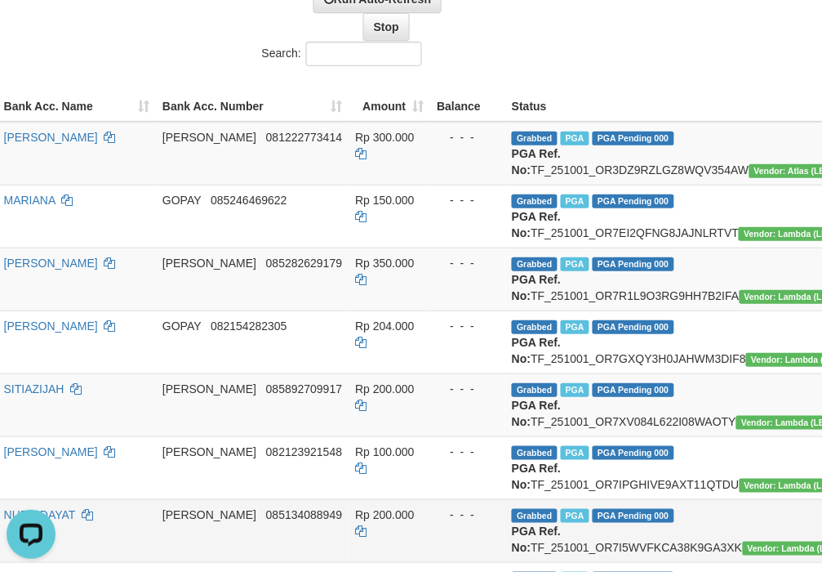
scroll to position [544, 388]
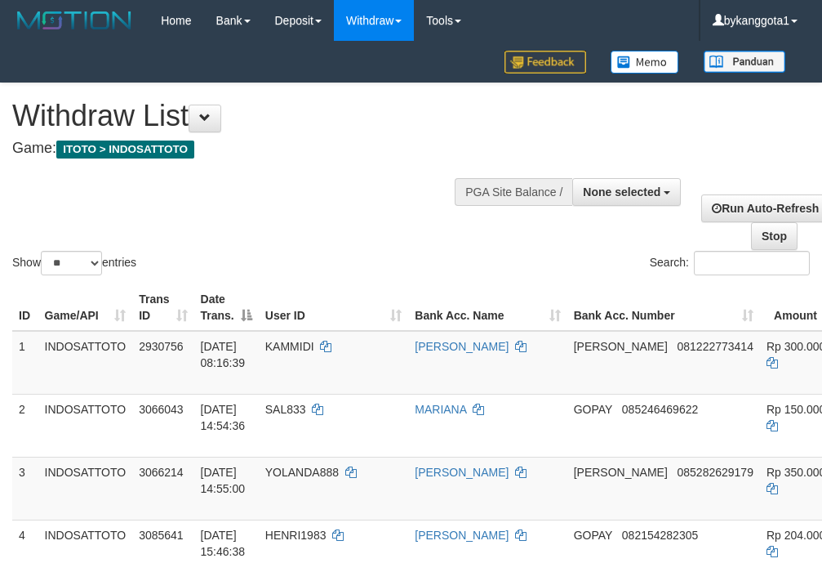
select select
select select "**"
click at [613, 194] on span "None selected" at bounding box center [622, 191] width 78 height 13
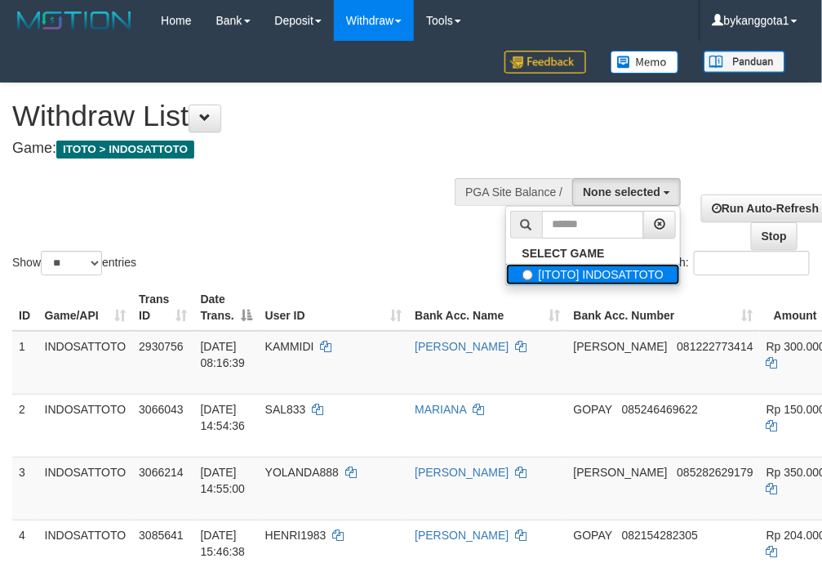
click at [554, 266] on label "[ITOTO] INDOSATTOTO" at bounding box center [593, 274] width 175 height 21
select select "****"
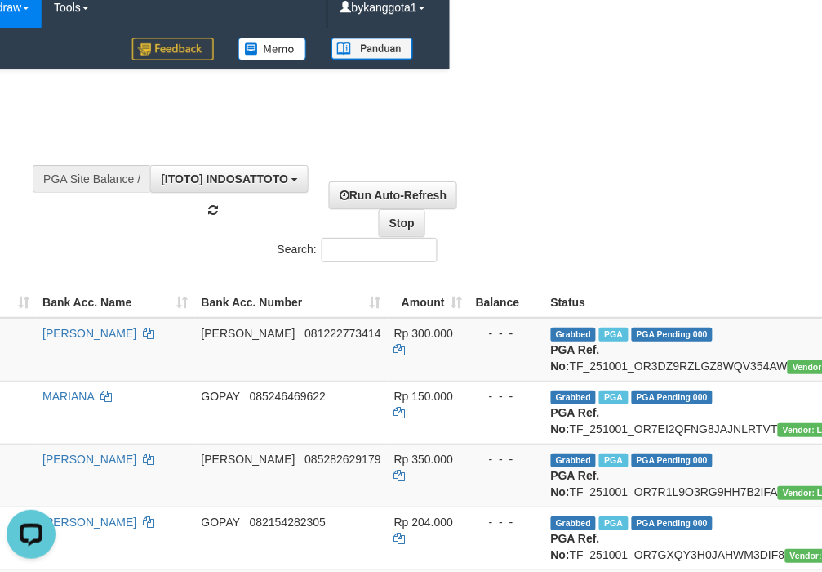
scroll to position [0, 372]
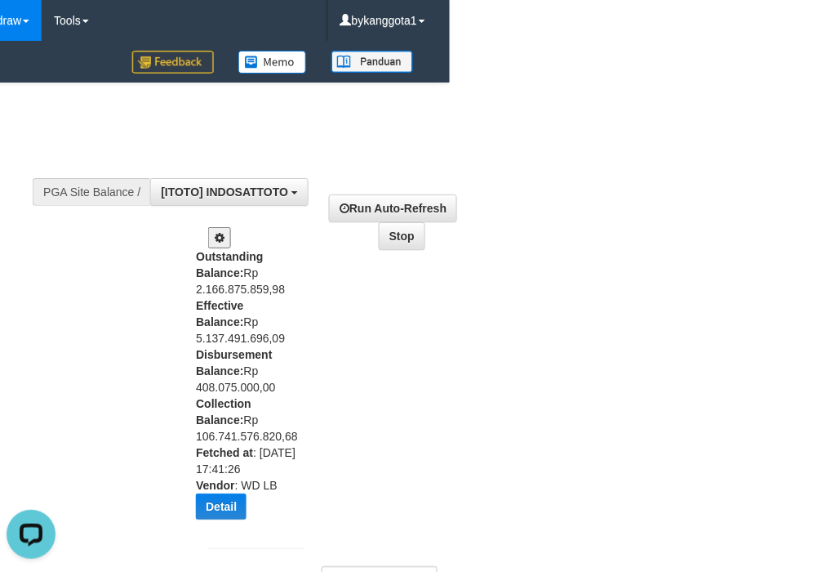
click at [238, 376] on div "Outstanding Balance: Rp 2.166.875.859,98 Effective Balance: Rp 5.137.491.696,09…" at bounding box center [246, 389] width 100 height 283
copy div "Disbursement Balance: Rp 408.075.000,00"
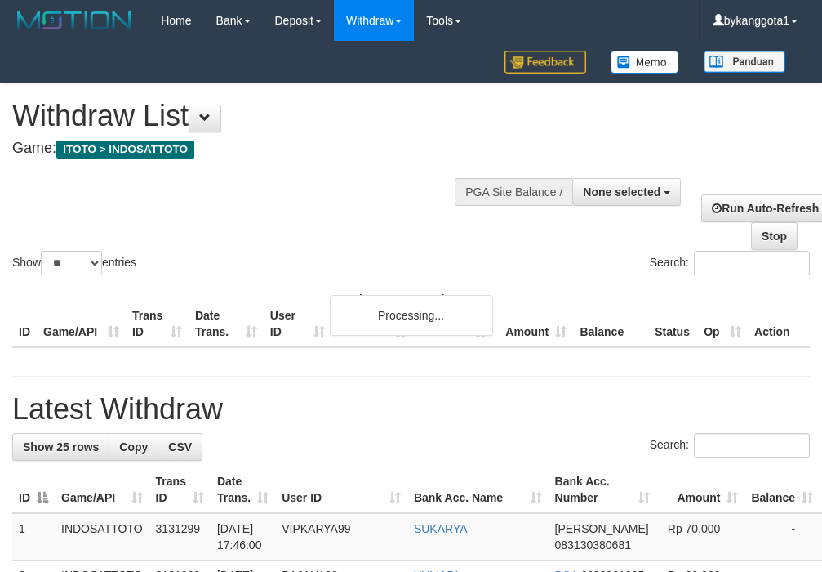
select select
select select "**"
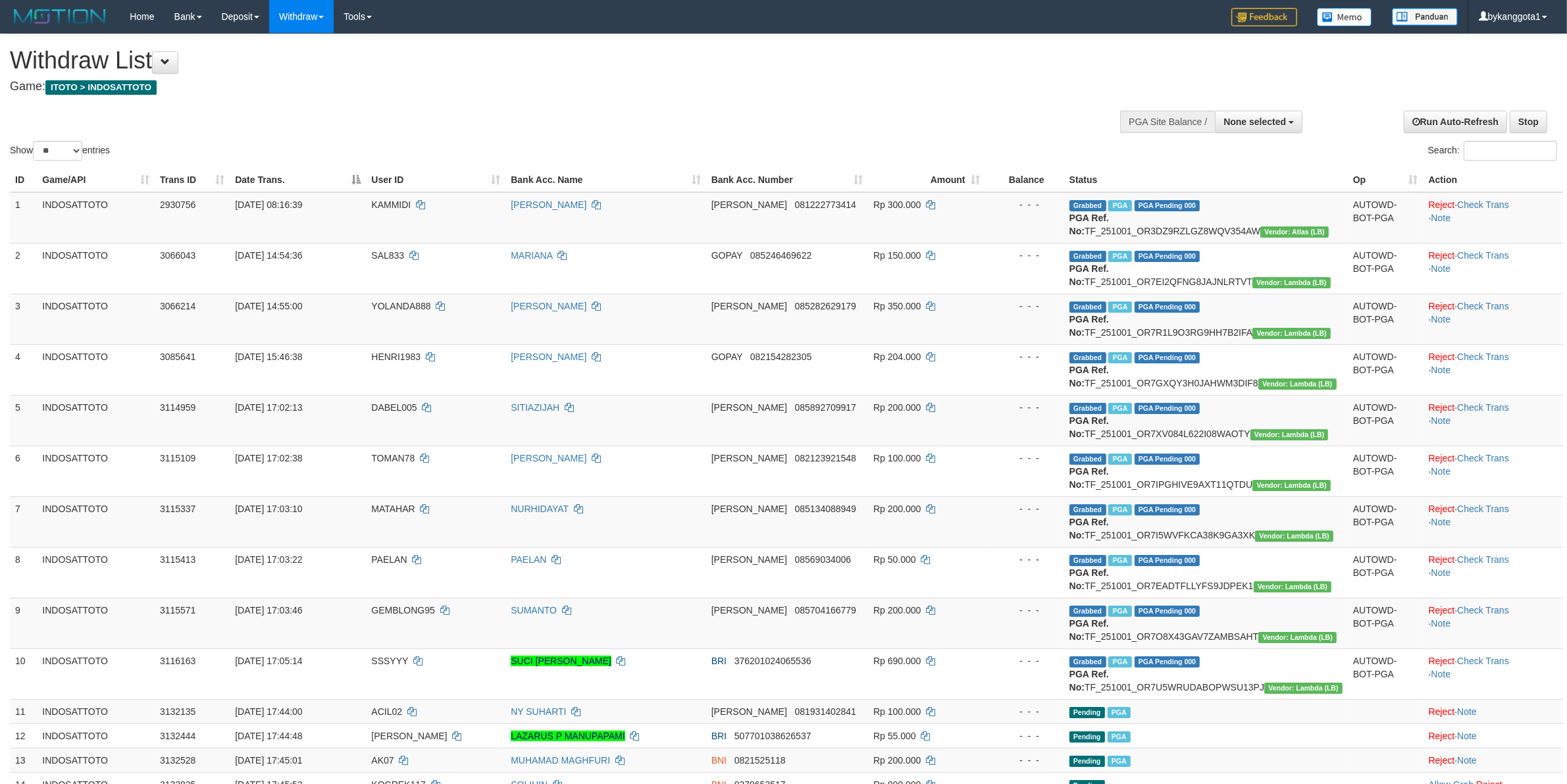
click at [511, 114] on div "Show ** ** ** *** entries Search:" at bounding box center [784, 98] width 1567 height 129
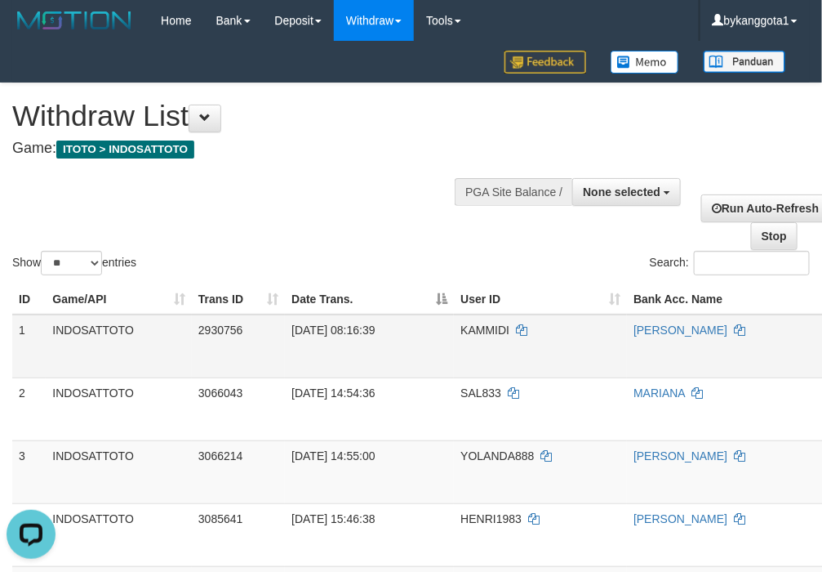
click at [565, 373] on td "KAMMIDI" at bounding box center [540, 346] width 173 height 64
click at [613, 211] on div at bounding box center [629, 190] width 96 height 49
click at [630, 188] on span "None selected" at bounding box center [622, 191] width 78 height 13
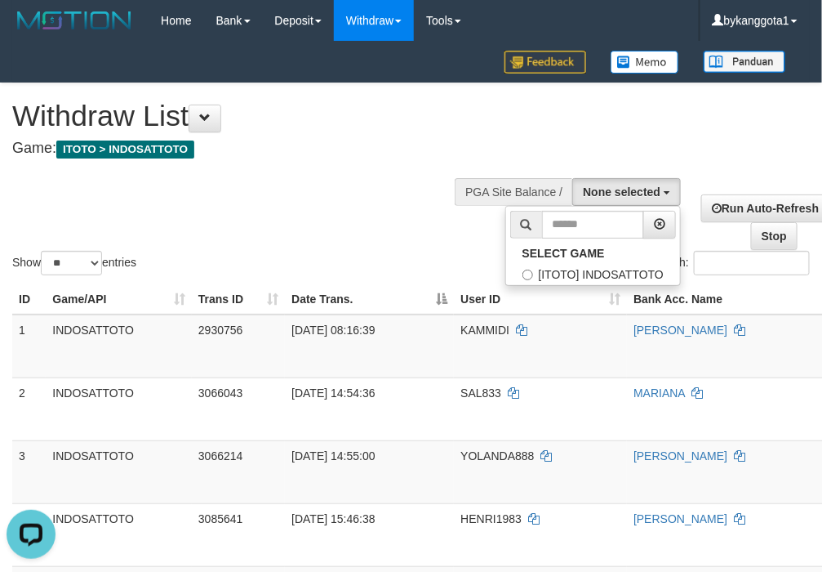
click at [263, 243] on div "Show ** ** ** *** entries Search:" at bounding box center [411, 180] width 822 height 195
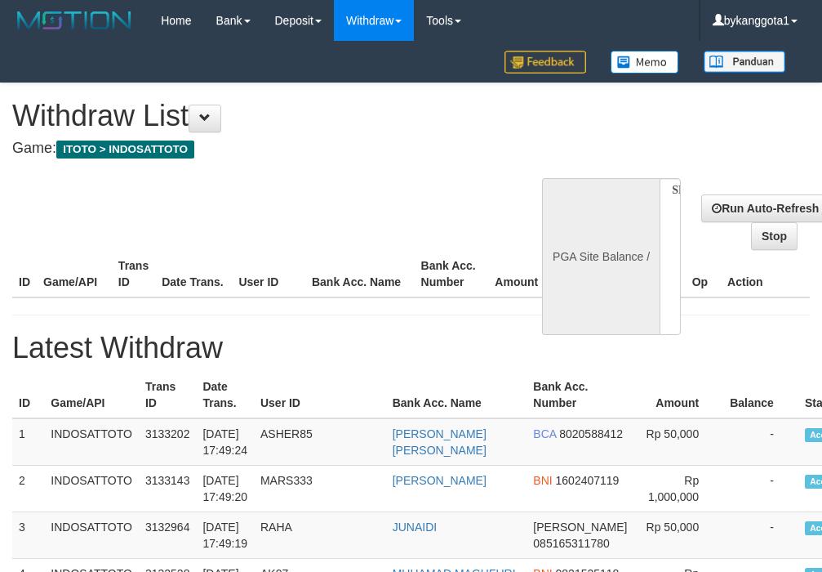
select select
click at [603, 200] on div "PGA Site Balance /" at bounding box center [601, 256] width 118 height 157
click at [603, 200] on div "**********" at bounding box center [611, 256] width 139 height 157
select select "**"
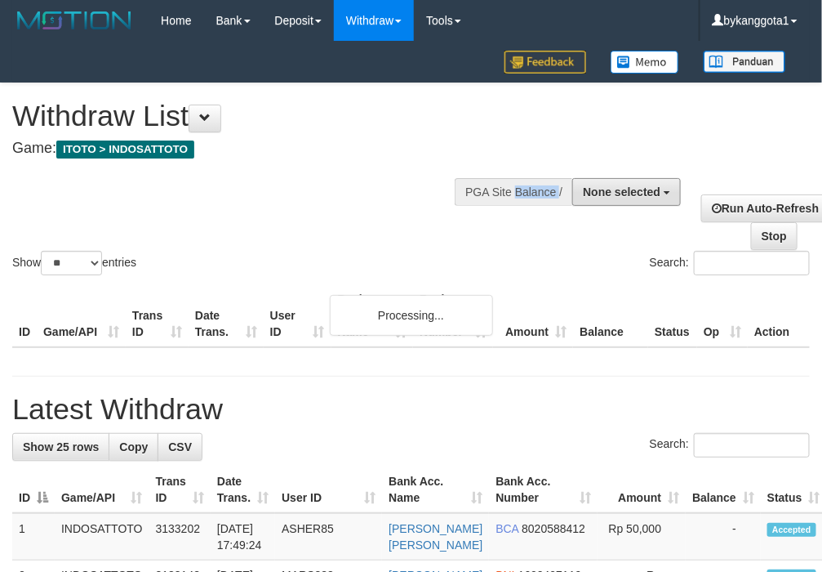
click at [603, 200] on button "None selected" at bounding box center [626, 192] width 109 height 28
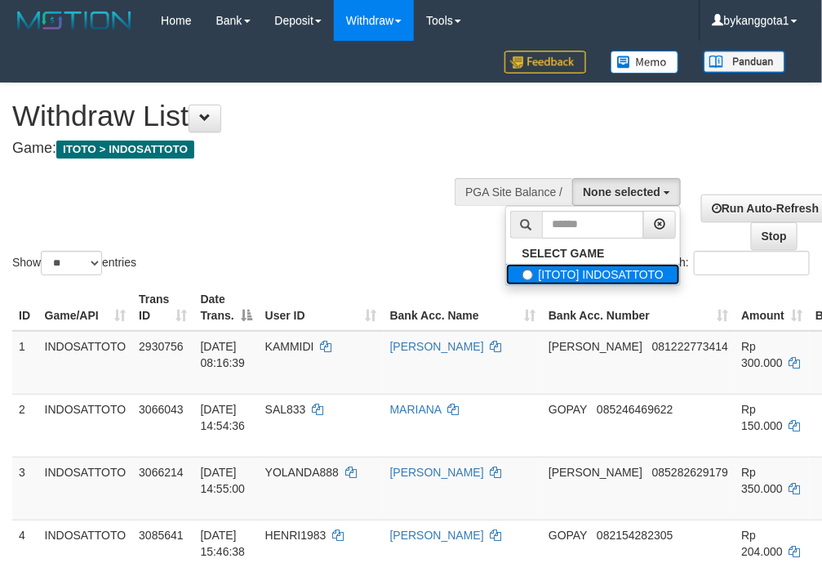
click at [541, 280] on label "[ITOTO] INDOSATTOTO" at bounding box center [593, 274] width 175 height 21
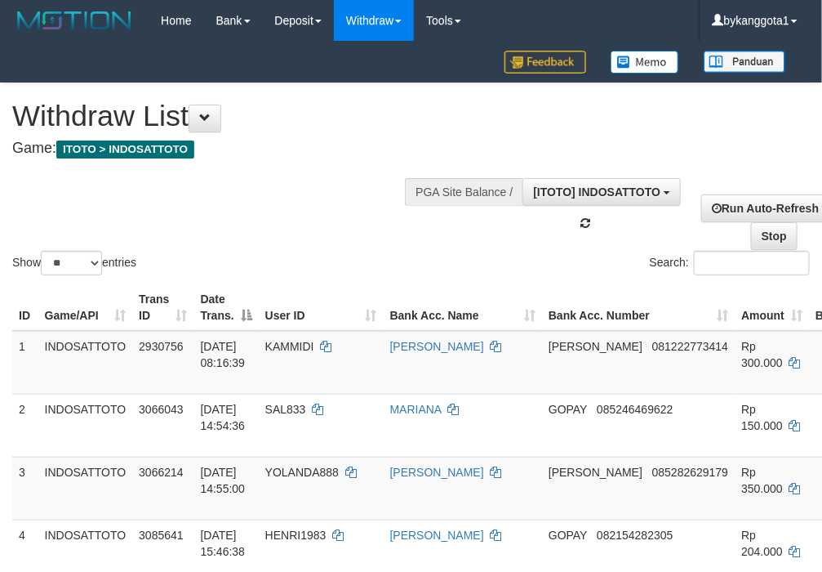
select select "****"
click at [56, 266] on select "** ** ** ***" at bounding box center [71, 263] width 61 height 24
select select "***"
click at [43, 251] on select "** ** ** ***" at bounding box center [71, 263] width 61 height 24
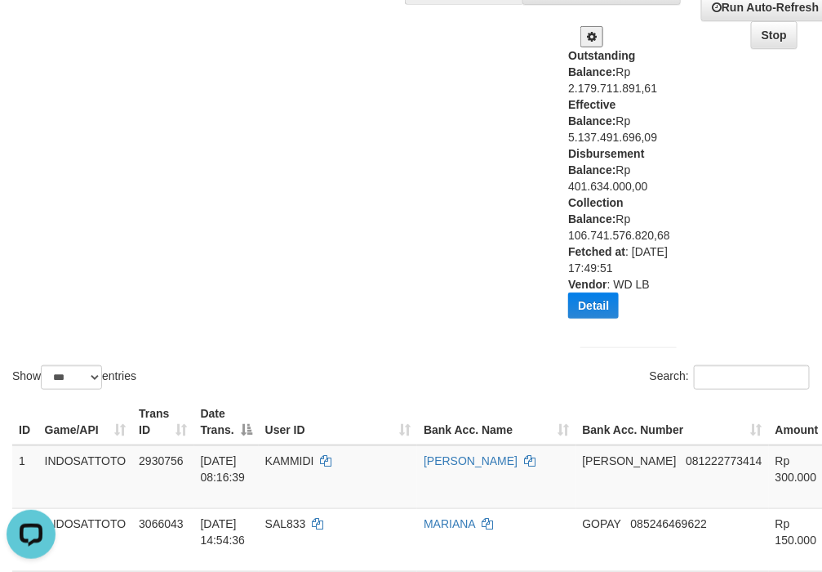
scroll to position [272, 0]
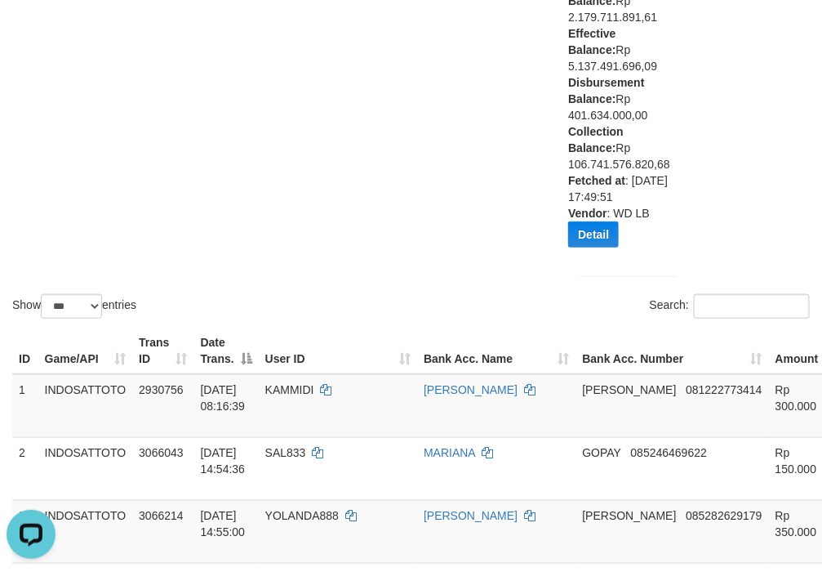
click at [769, 336] on th "Amount" at bounding box center [806, 350] width 74 height 47
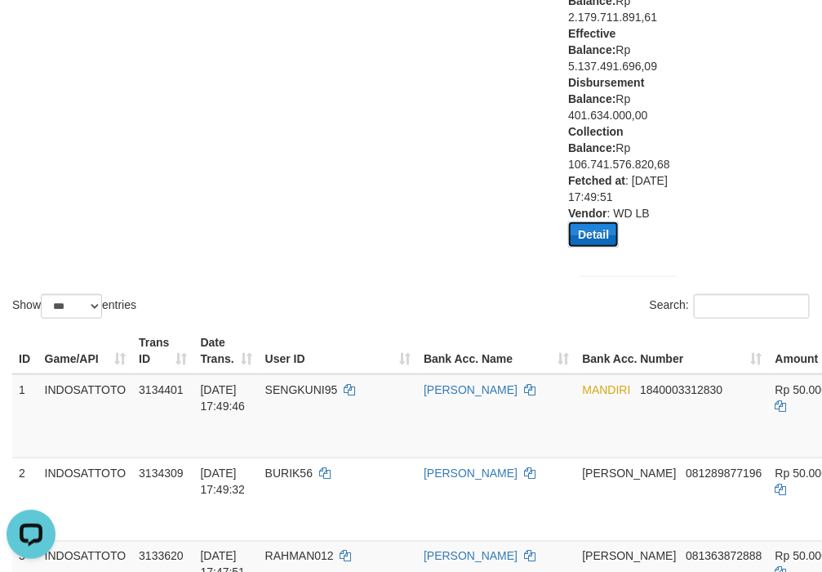
click at [584, 238] on button "Detail" at bounding box center [593, 234] width 51 height 26
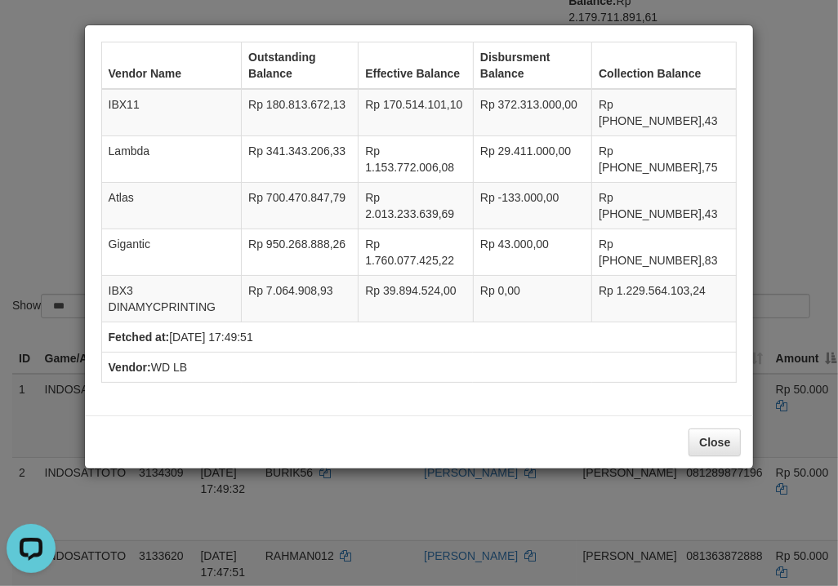
click at [561, 188] on td "Rp -133.000,00" at bounding box center [532, 206] width 118 height 47
click at [557, 193] on td "Rp -133.000,00" at bounding box center [532, 206] width 118 height 47
click at [352, 523] on div "Vendor Name Outstanding Balance Effective Balance Disbursment Balance Collectio…" at bounding box center [419, 293] width 838 height 586
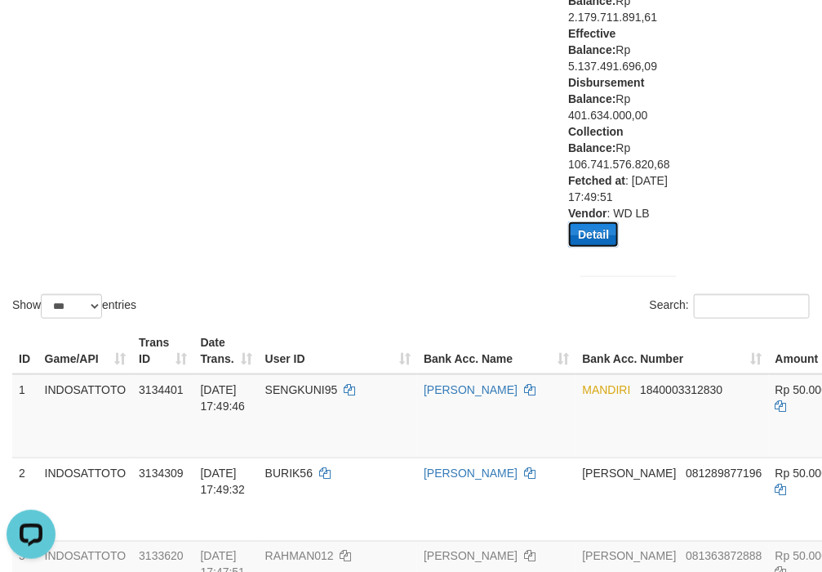
click at [596, 238] on button "Detail" at bounding box center [593, 234] width 51 height 26
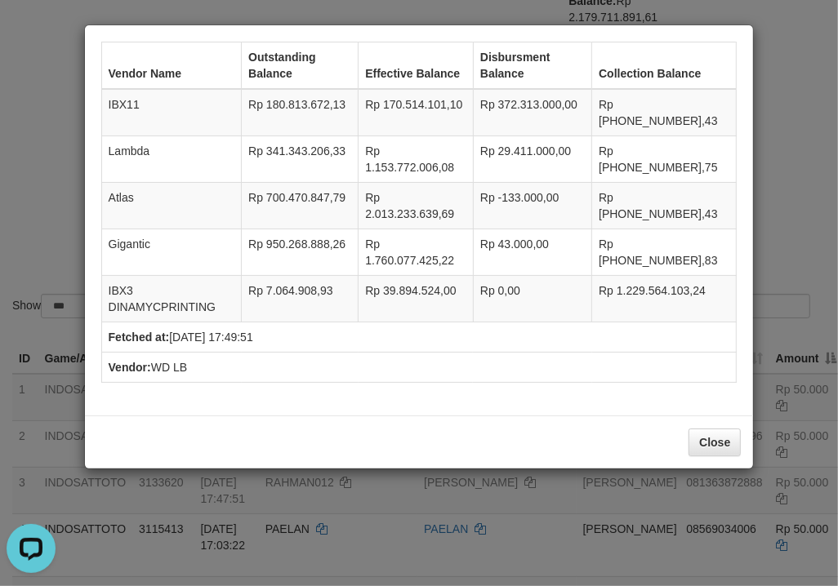
click at [796, 135] on div "Vendor Name Outstanding Balance Effective Balance Disbursment Balance Collectio…" at bounding box center [419, 293] width 838 height 586
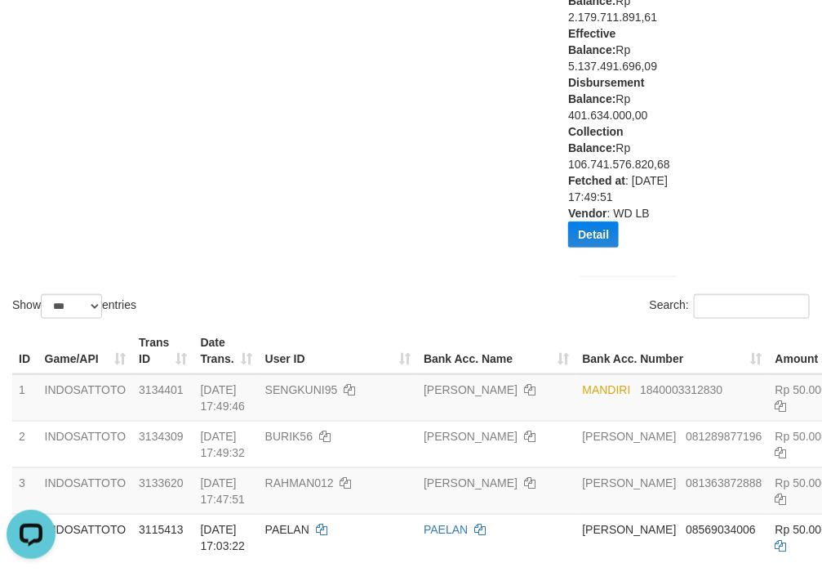
click at [622, 76] on b "Disbursement Balance:" at bounding box center [606, 90] width 76 height 29
copy div "Disbursement Balance: Rp 401.634.000,00"
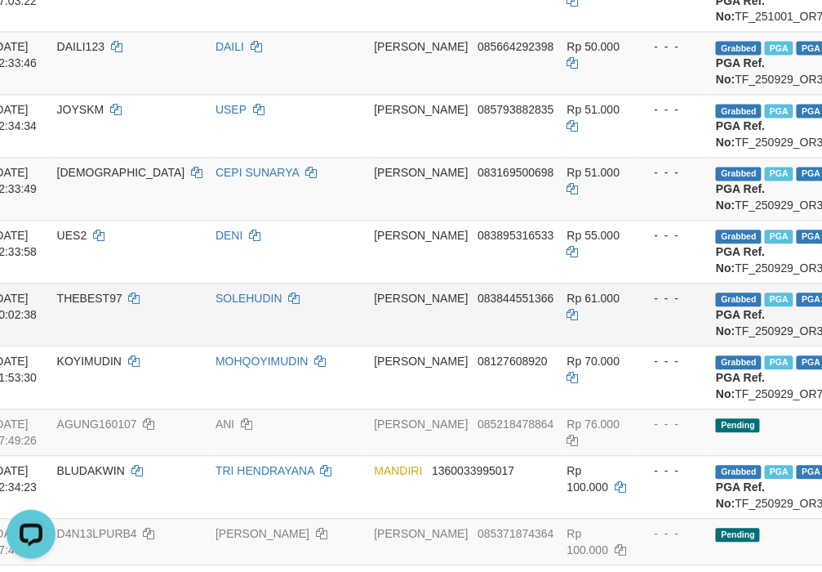
scroll to position [817, 382]
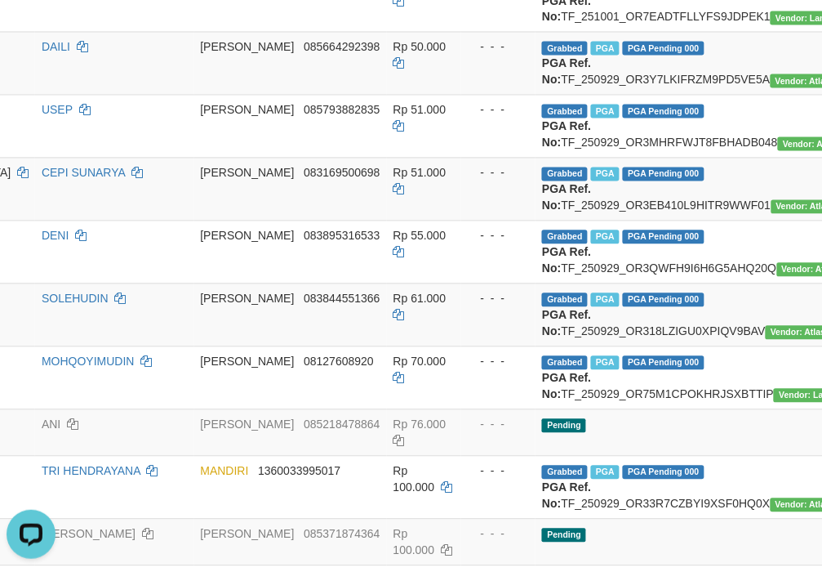
drag, startPoint x: 238, startPoint y: 319, endPoint x: 826, endPoint y: 207, distance: 599.4
click at [238, 283] on td "DANA 083895316533" at bounding box center [290, 251] width 193 height 63
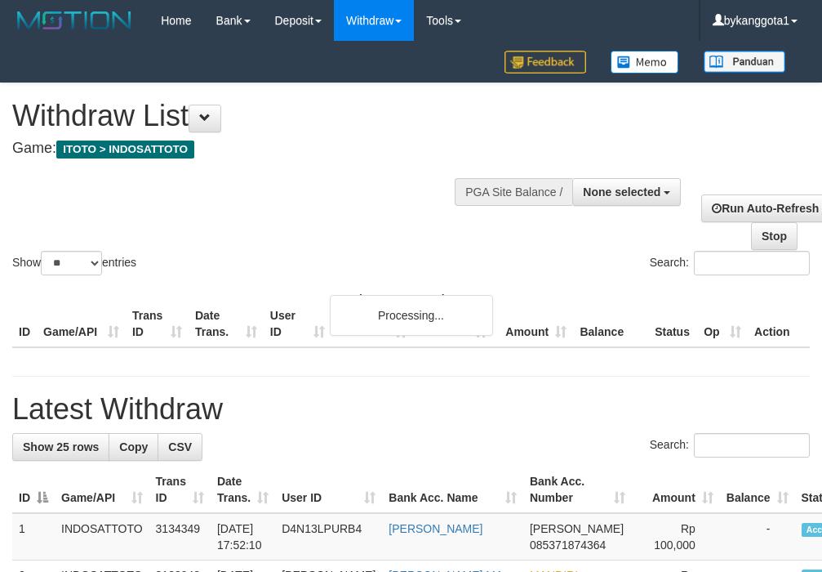
select select
select select "**"
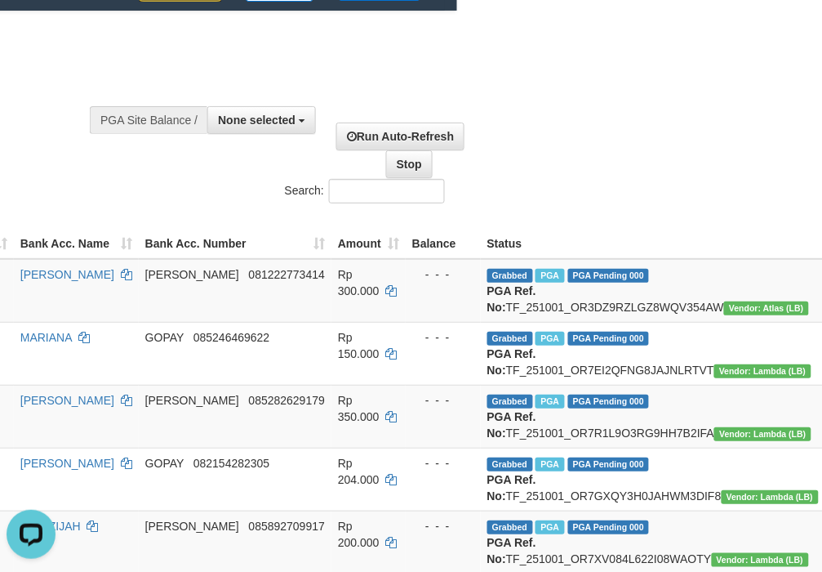
scroll to position [0, 365]
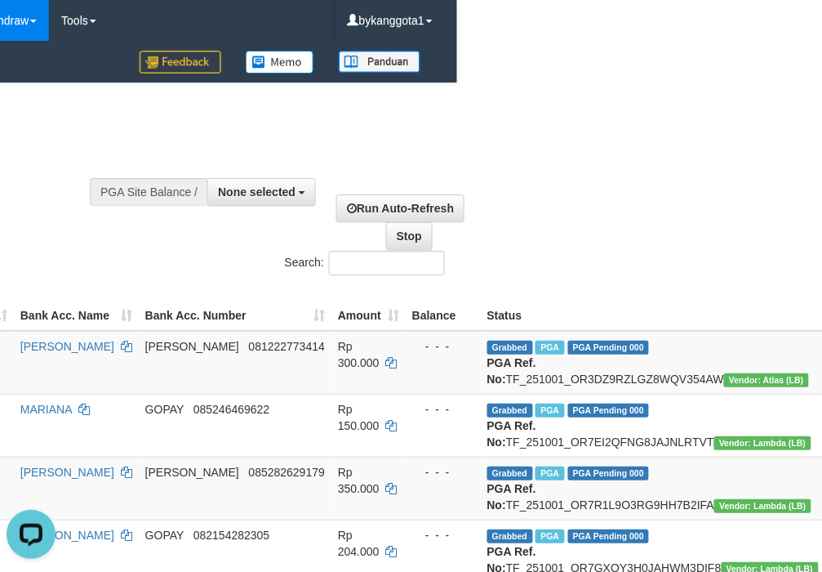
click at [139, 298] on th "Bank Acc. Number" at bounding box center [235, 307] width 193 height 47
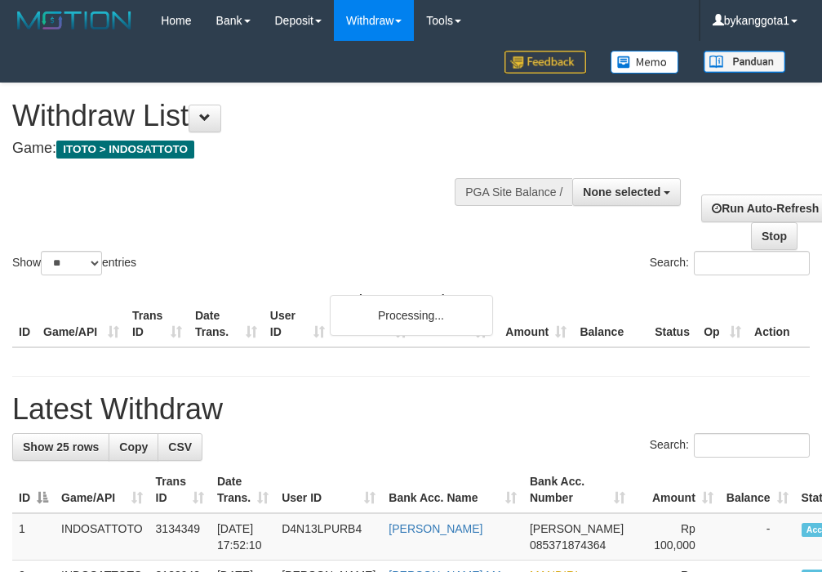
select select
select select "**"
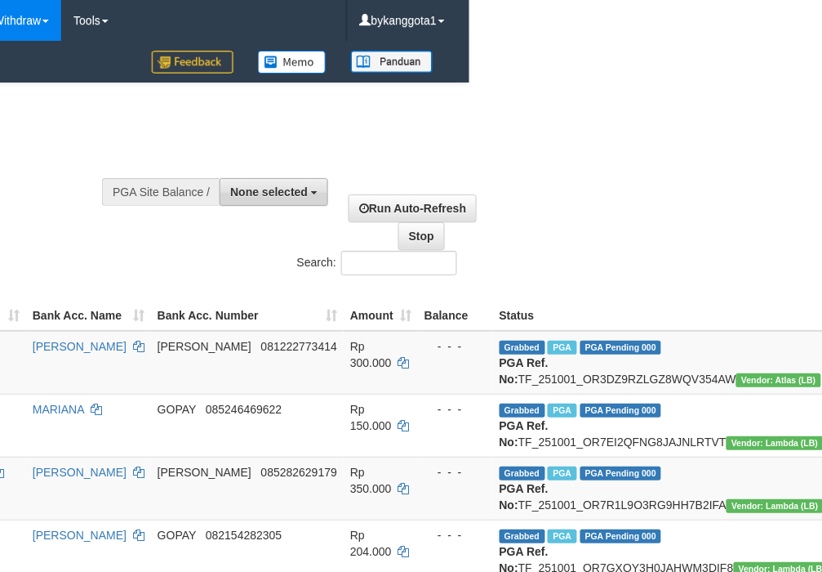
click at [305, 203] on button "None selected" at bounding box center [274, 192] width 109 height 28
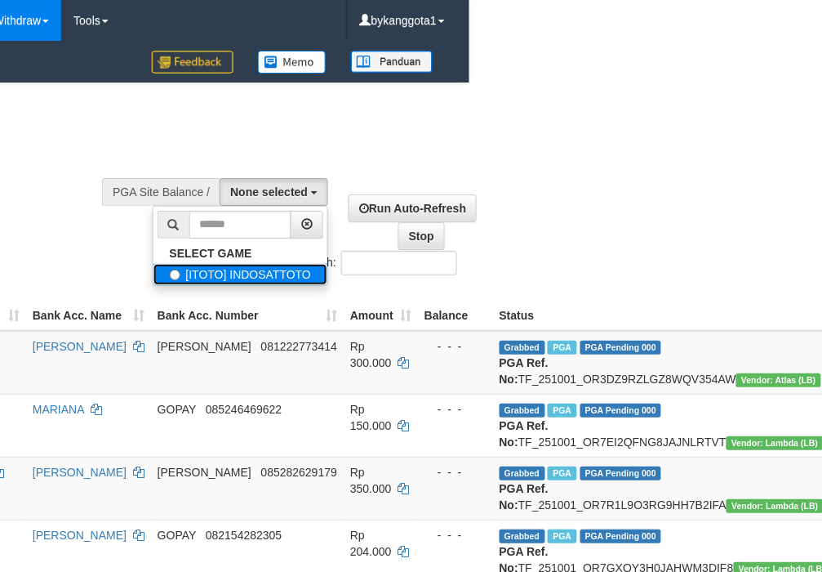
click at [226, 274] on label "[ITOTO] INDOSATTOTO" at bounding box center [241, 274] width 175 height 21
select select "****"
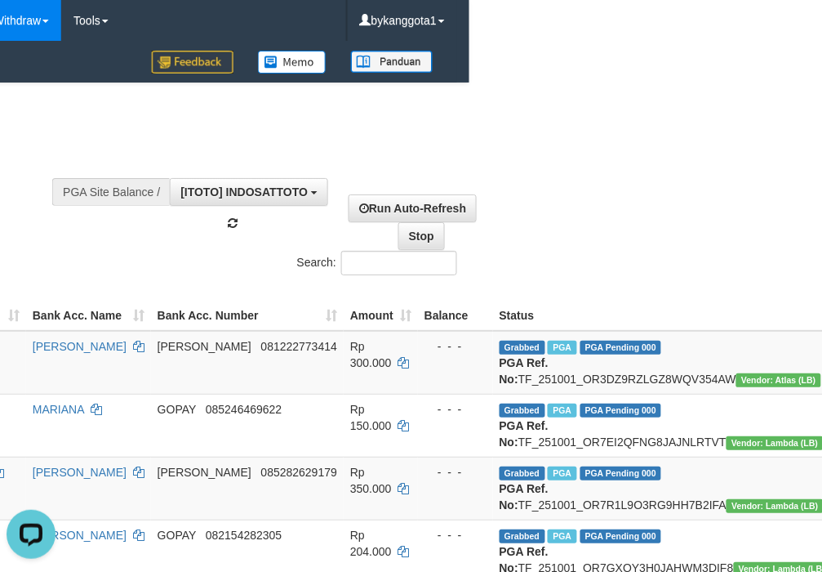
scroll to position [0, 0]
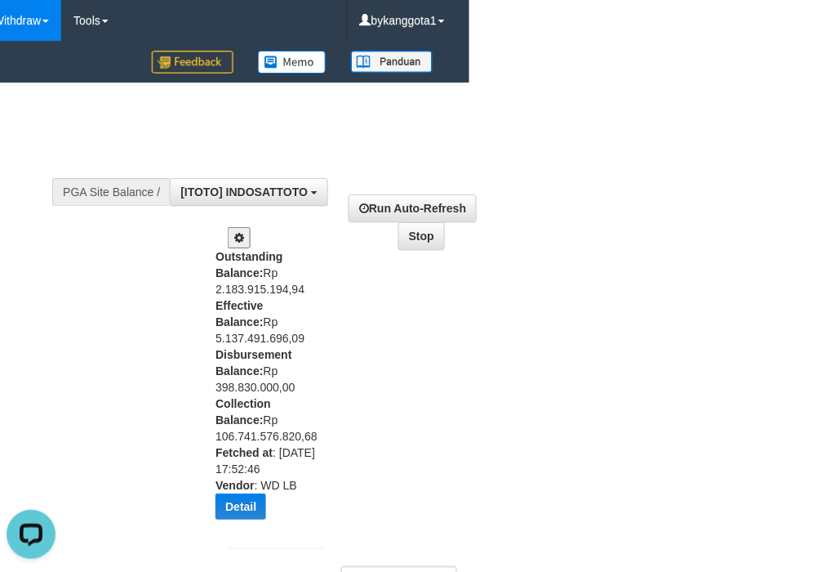
click at [234, 523] on div "Outstanding Balance: Rp 2.183.915.194,94 Effective Balance: Rp 5.137.491.696,09…" at bounding box center [266, 389] width 100 height 283
click at [258, 509] on button "Detail" at bounding box center [241, 506] width 51 height 26
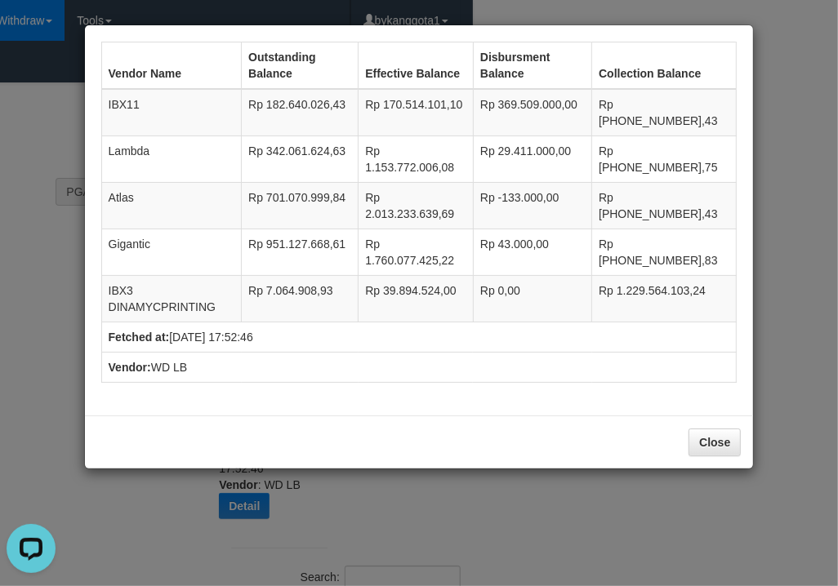
click at [523, 478] on div "Vendor Name Outstanding Balance Effective Balance Disbursment Balance Collectio…" at bounding box center [419, 293] width 838 height 586
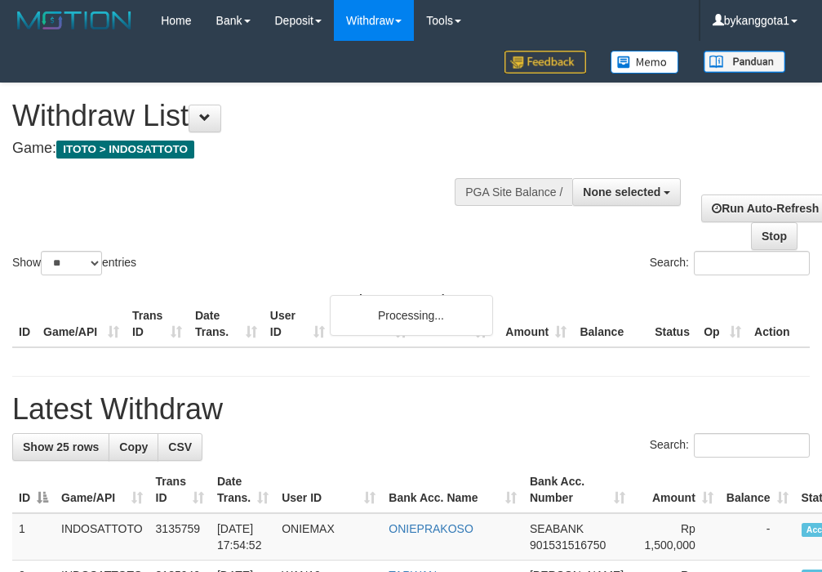
select select
select select "**"
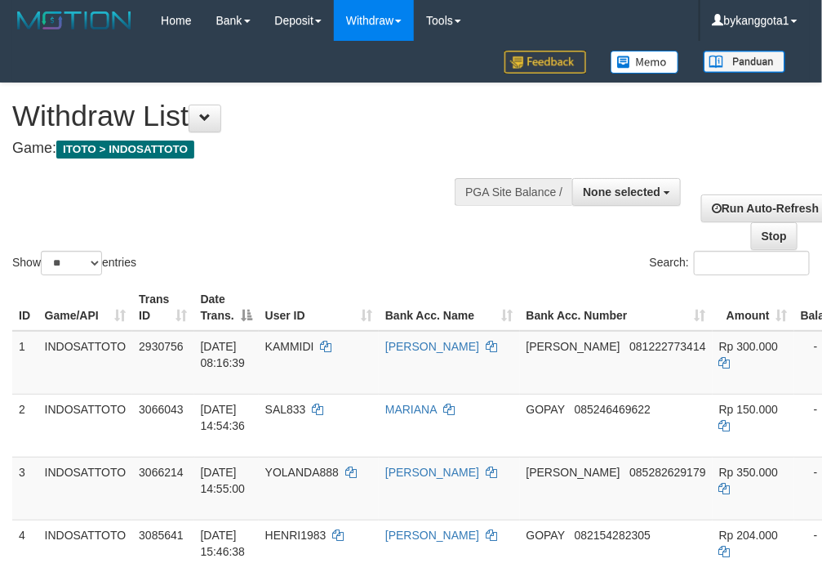
scroll to position [0, 337]
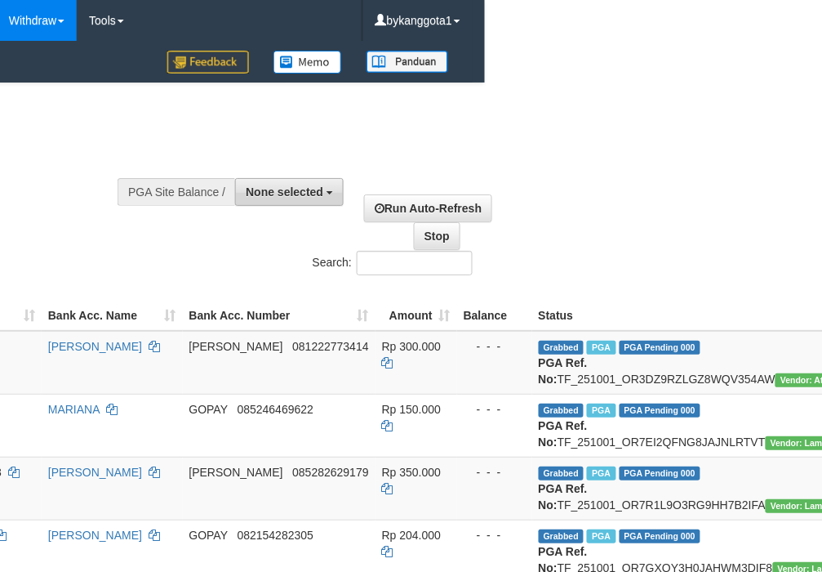
click at [323, 188] on button "None selected" at bounding box center [289, 192] width 109 height 28
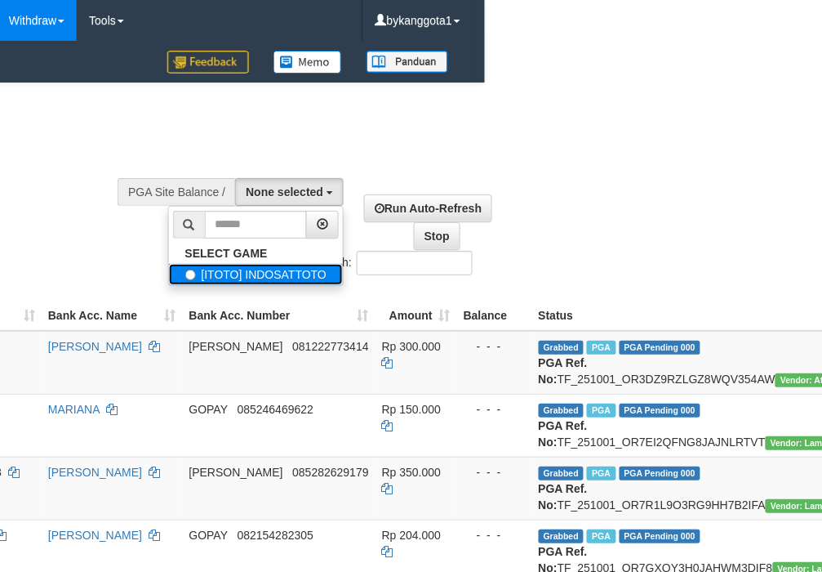
click at [276, 274] on label "[ITOTO] INDOSATTOTO" at bounding box center [256, 274] width 175 height 21
select select "****"
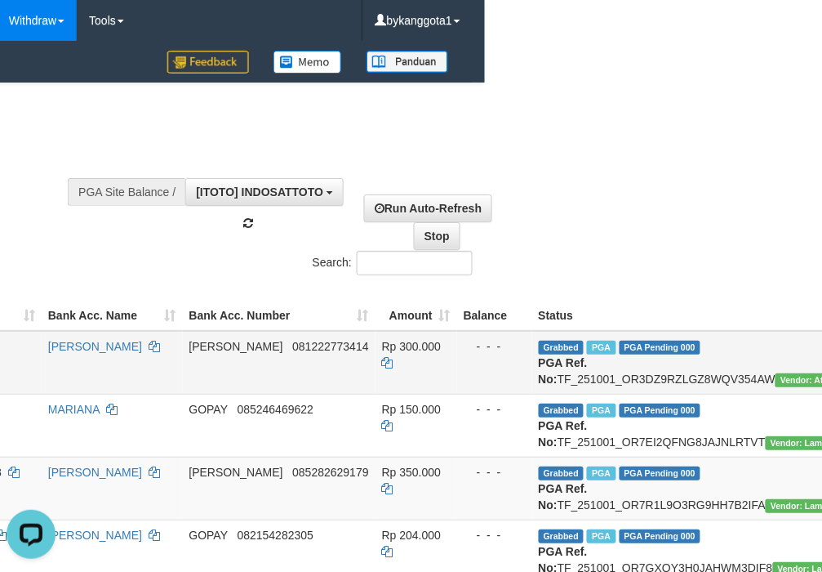
scroll to position [0, 0]
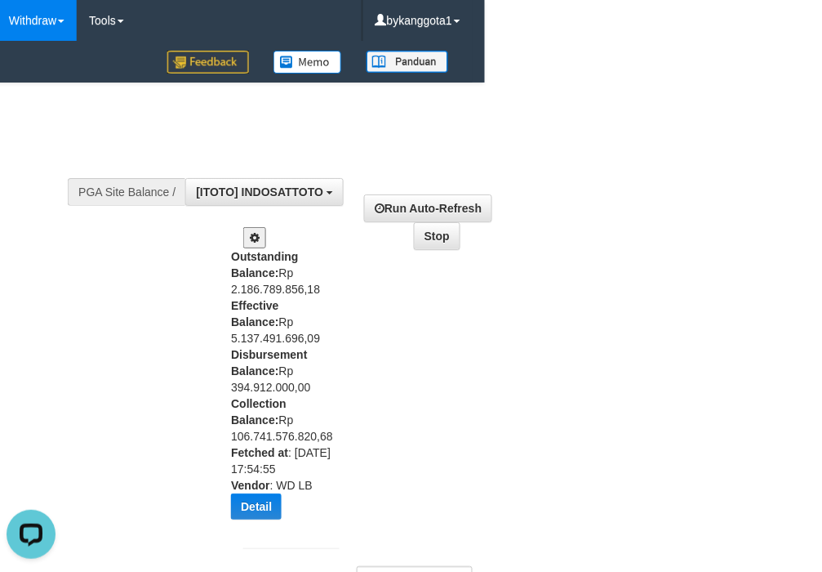
click at [292, 388] on div "Outstanding Balance: Rp 2.186.789.856,18 Effective Balance: Rp 5.137.491.696,09…" at bounding box center [281, 389] width 100 height 283
copy div "Disbursement Balance: Rp 394.912.000,00"
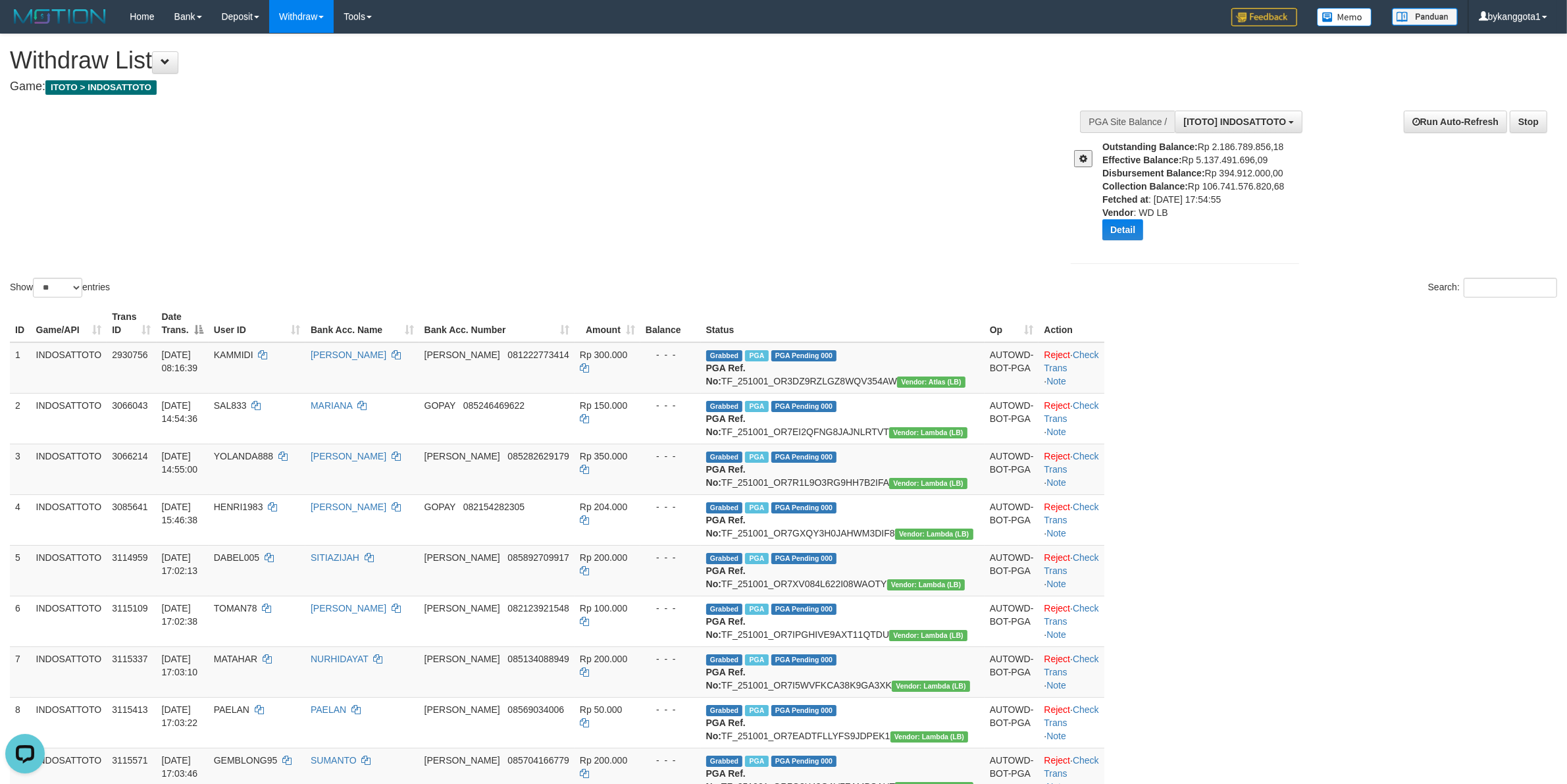
click at [335, 139] on div "Show ** ** ** *** entries Search:" at bounding box center [784, 167] width 1567 height 266
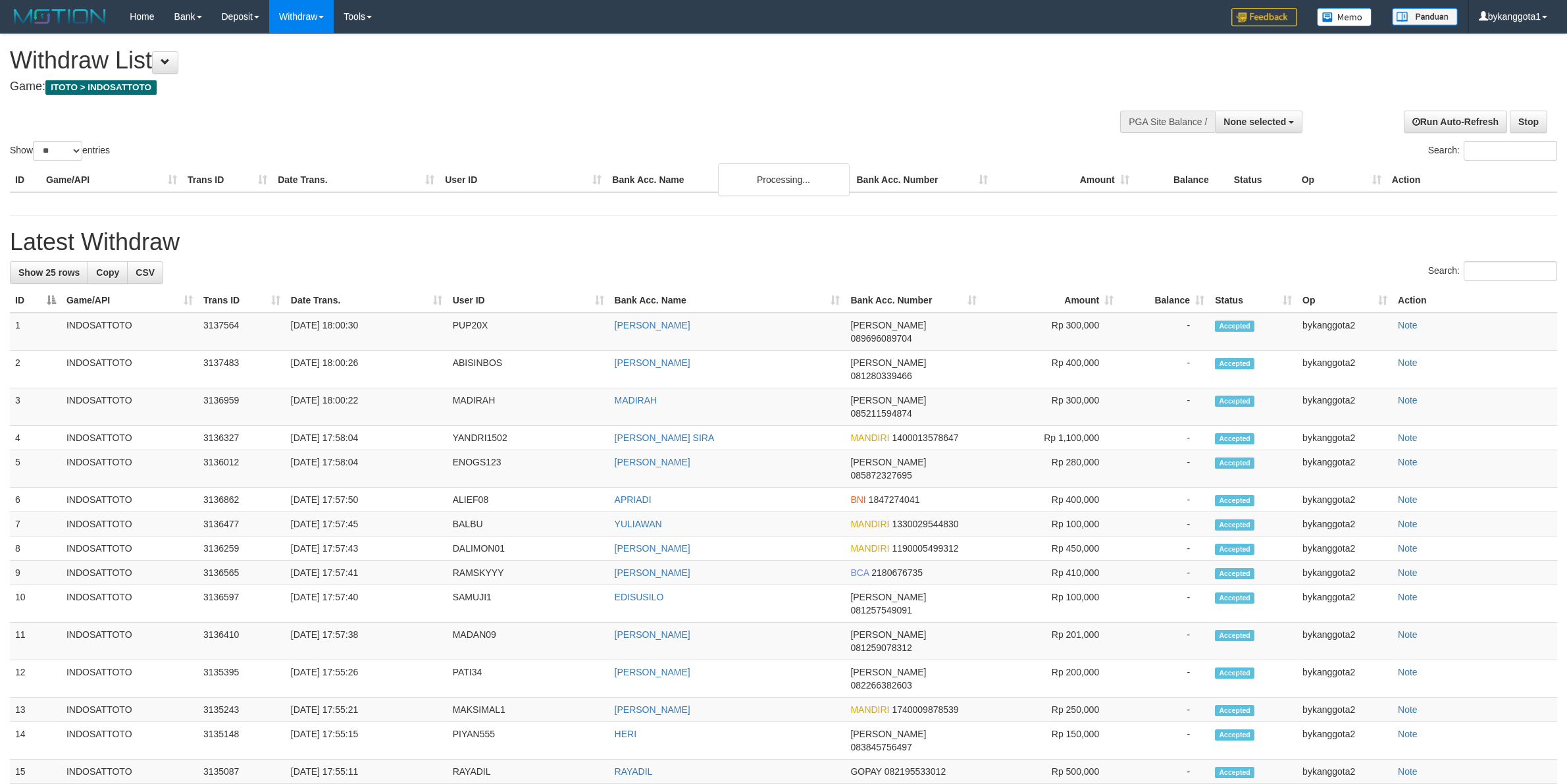
select select
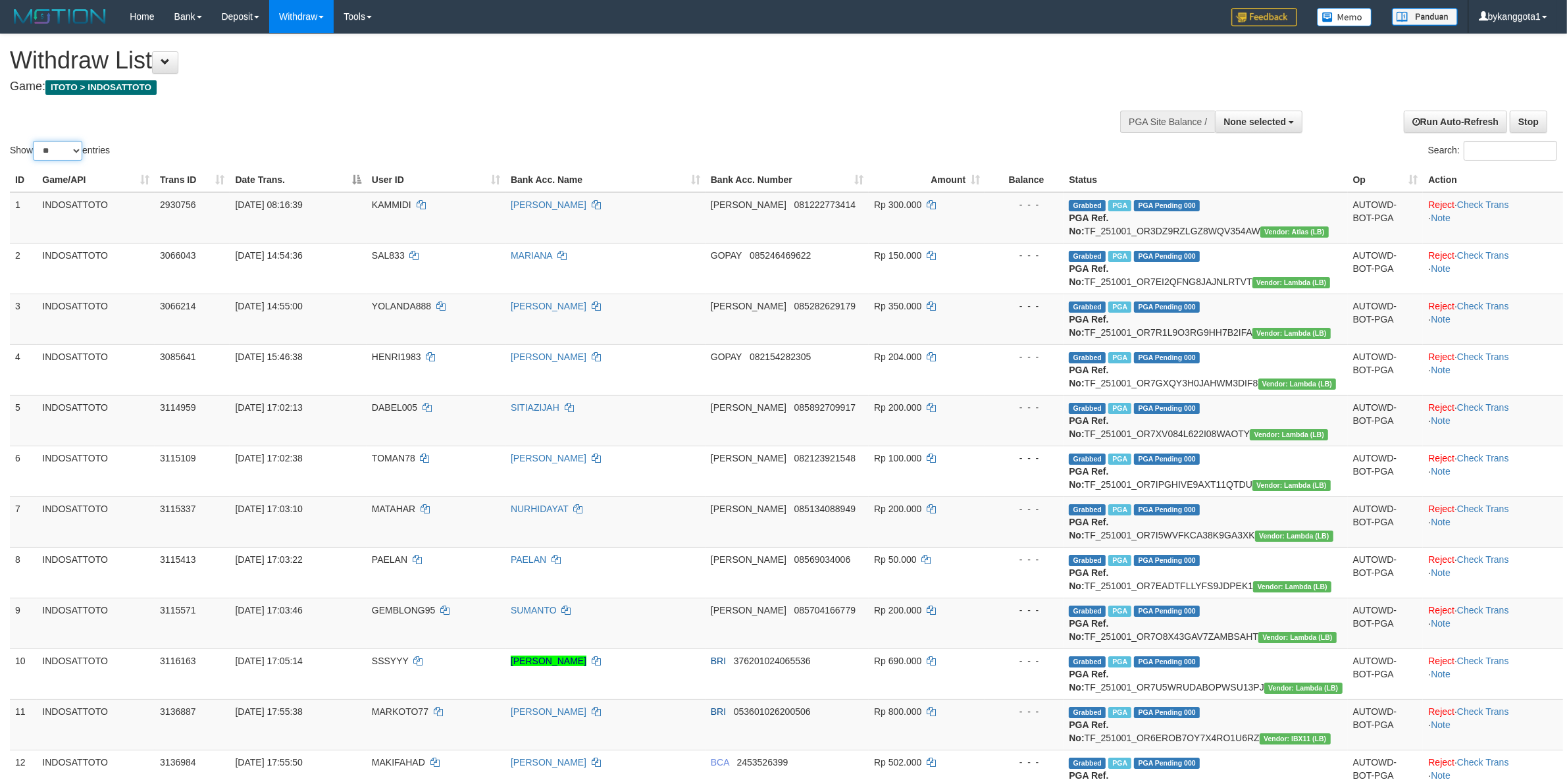
click at [82, 146] on select "** ** ** ***" at bounding box center [57, 151] width 49 height 19
select select "***"
click at [35, 141] on select "** ** ** ***" at bounding box center [57, 151] width 49 height 19
drag, startPoint x: 765, startPoint y: 90, endPoint x: 788, endPoint y: 89, distance: 23.0
click at [775, 90] on h4 "Game: ITOTO > INDOSATTOTO" at bounding box center [520, 87] width 1021 height 13
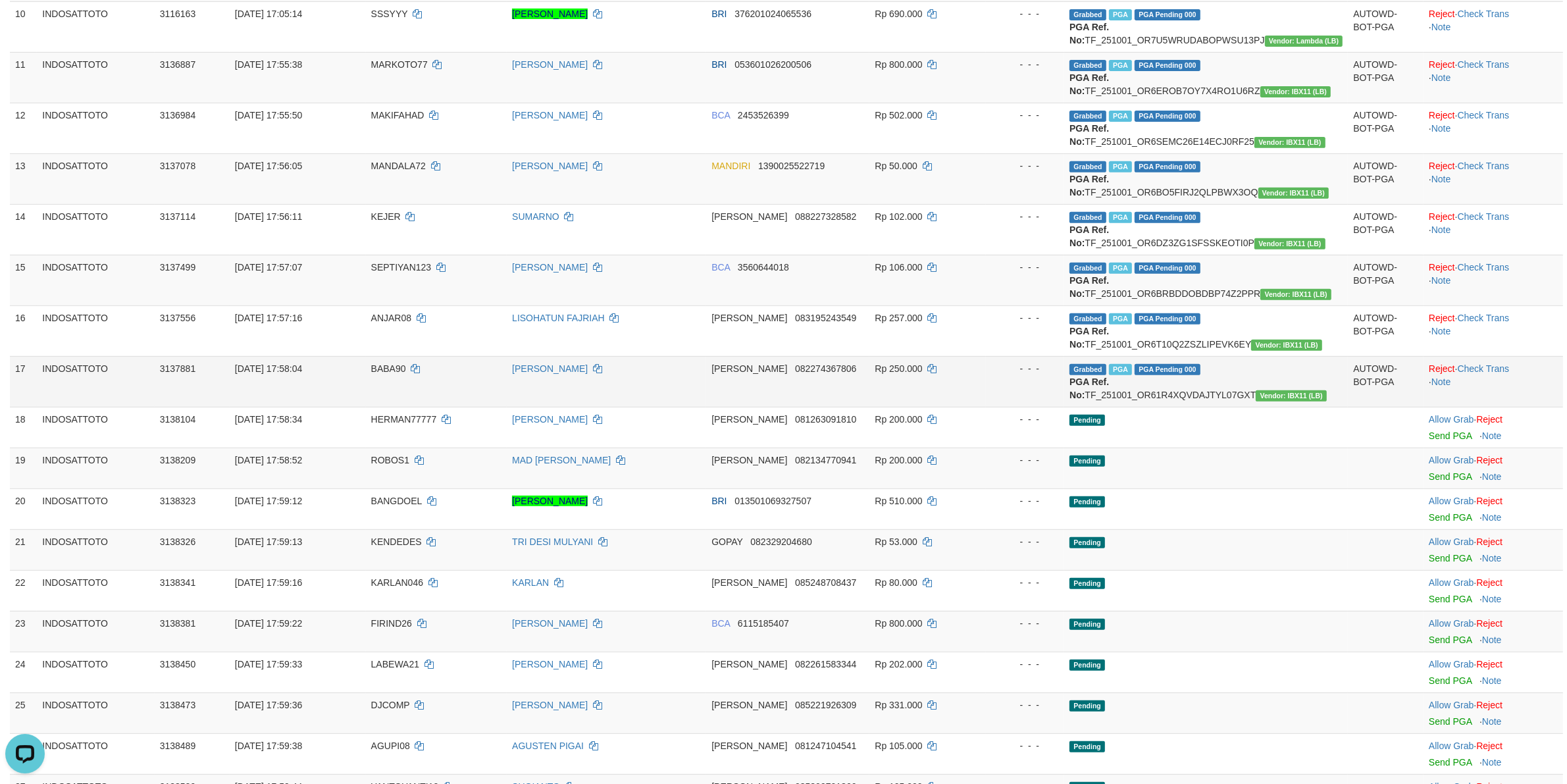
scroll to position [428, 0]
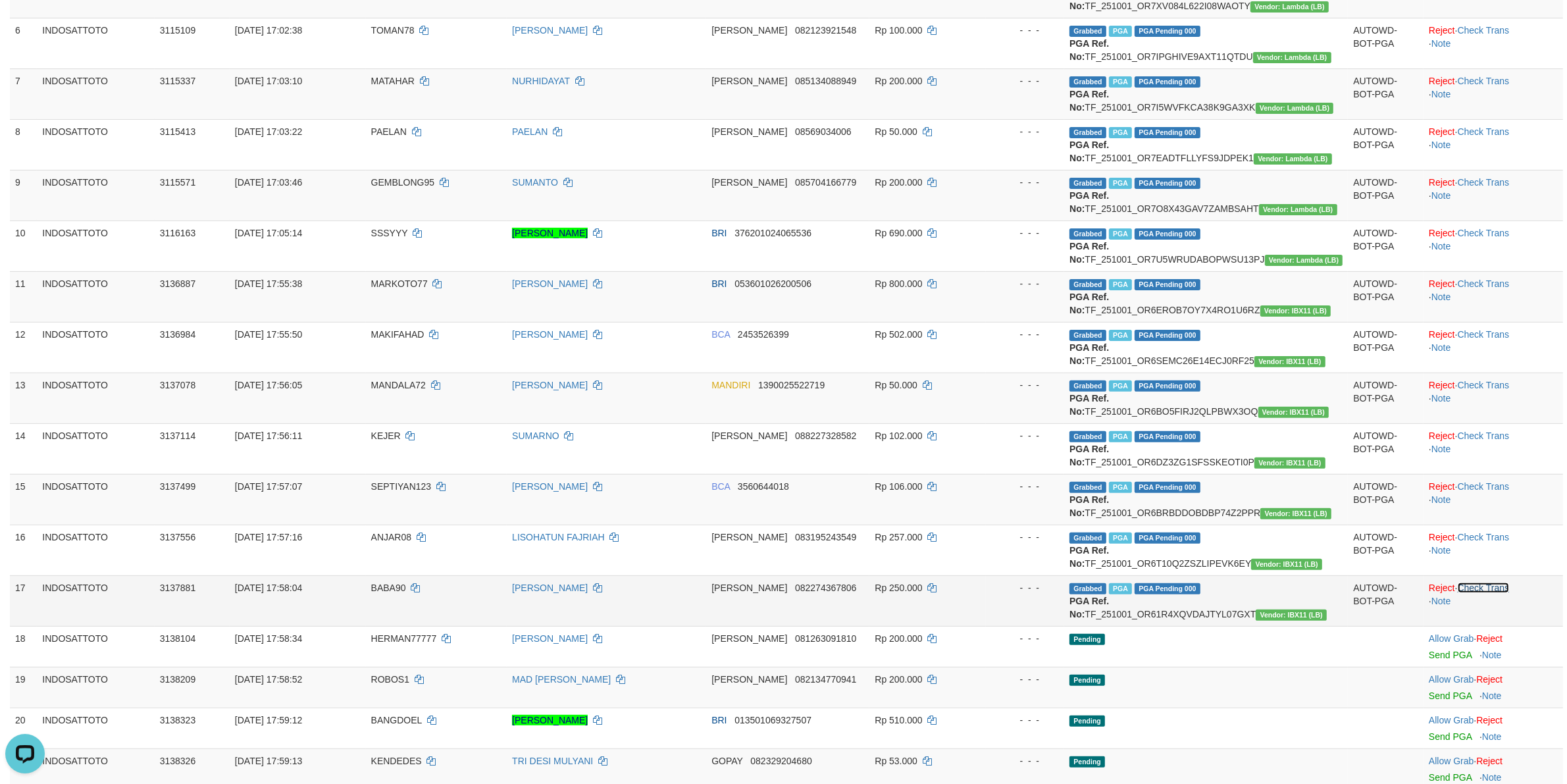
click at [1489, 590] on link "Check Trans" at bounding box center [1484, 587] width 52 height 10
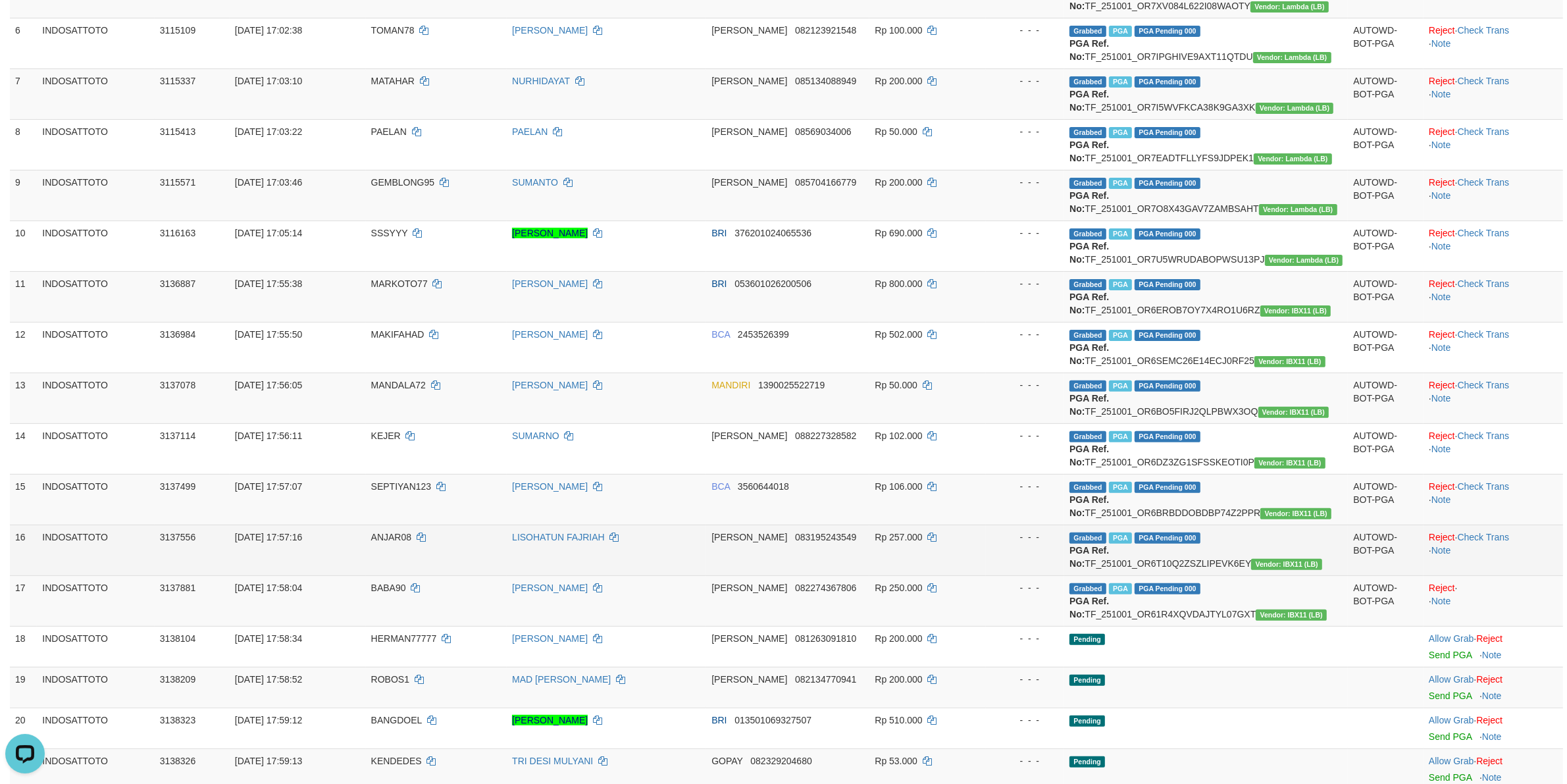
click at [1475, 554] on td "Reject · Check Trans · Note" at bounding box center [1493, 550] width 139 height 51
click at [1486, 547] on td "Reject · Check Trans · Note" at bounding box center [1493, 550] width 139 height 51
click at [1493, 540] on link "Check Trans" at bounding box center [1484, 537] width 52 height 10
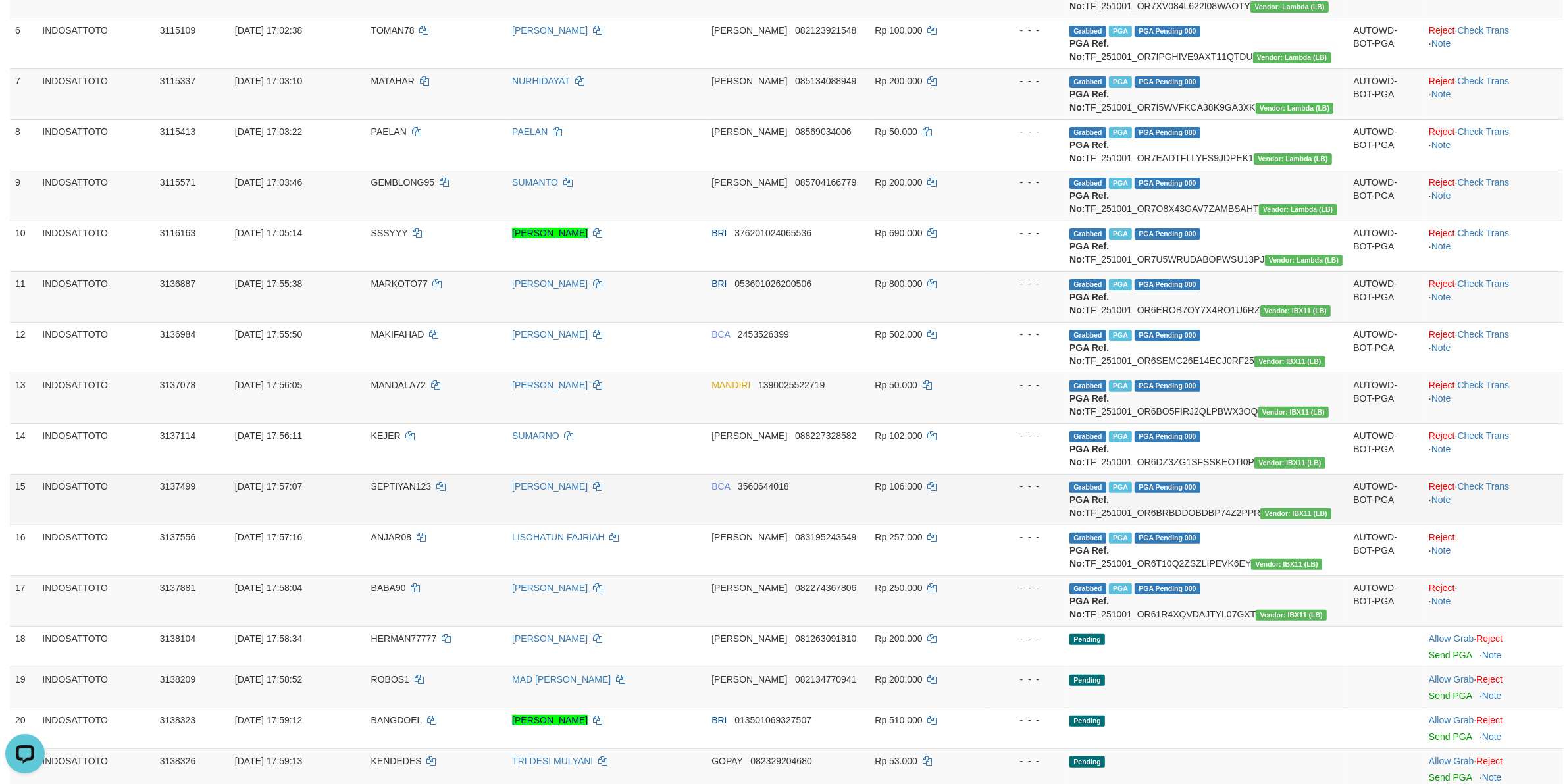
click at [1487, 500] on td "Reject · Check Trans · Note" at bounding box center [1493, 499] width 139 height 51
click at [1493, 492] on link "Check Trans" at bounding box center [1484, 486] width 52 height 10
click at [1498, 484] on td "Reject · · Note" at bounding box center [1493, 499] width 139 height 51
click at [1499, 482] on td "Reject · · Note" at bounding box center [1493, 499] width 139 height 51
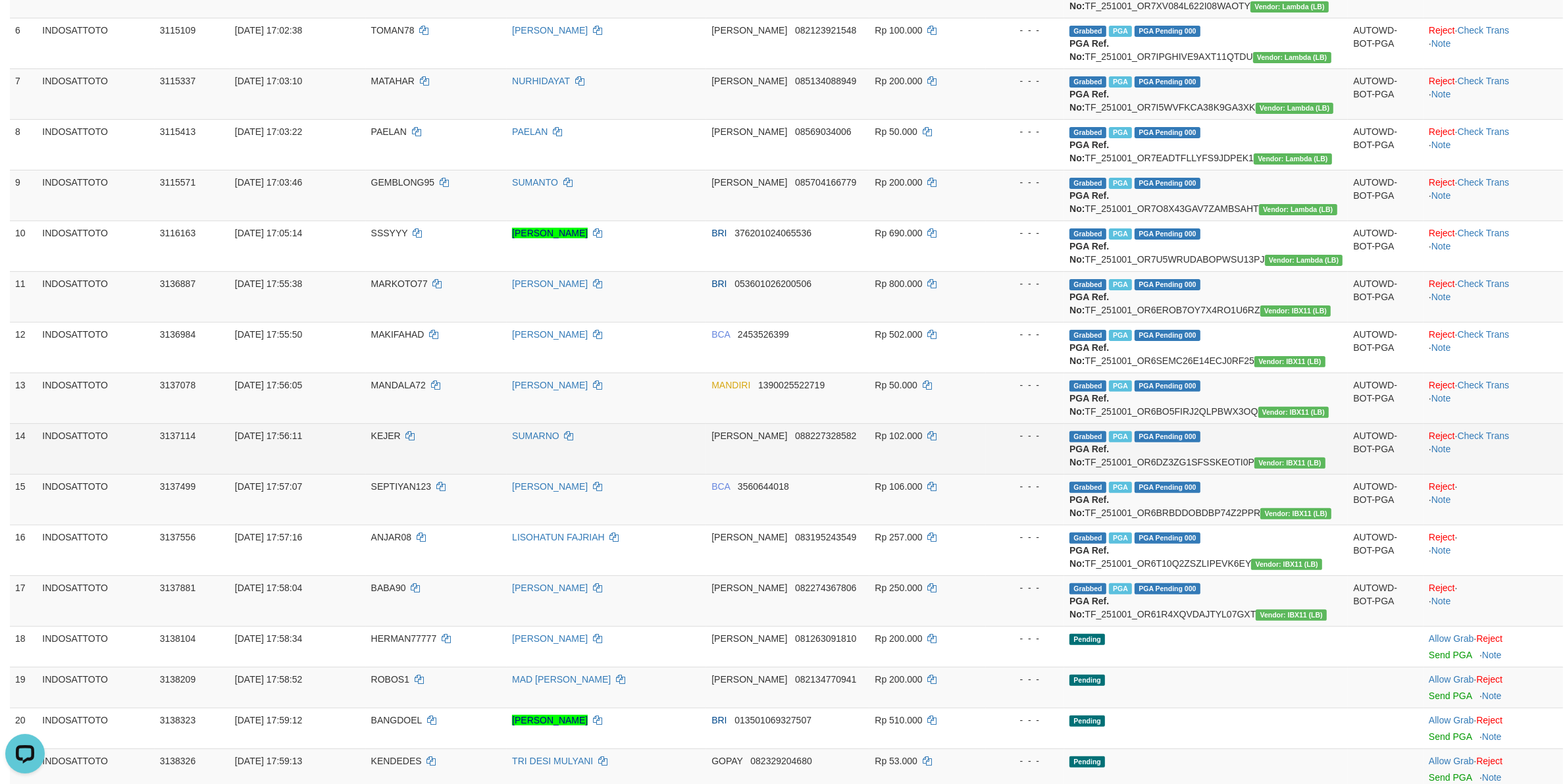
drag, startPoint x: 1494, startPoint y: 468, endPoint x: 1492, endPoint y: 443, distance: 25.1
click at [1493, 467] on td "Reject · Check Trans · Note" at bounding box center [1493, 448] width 139 height 51
click at [1492, 436] on link "Check Trans" at bounding box center [1484, 435] width 52 height 10
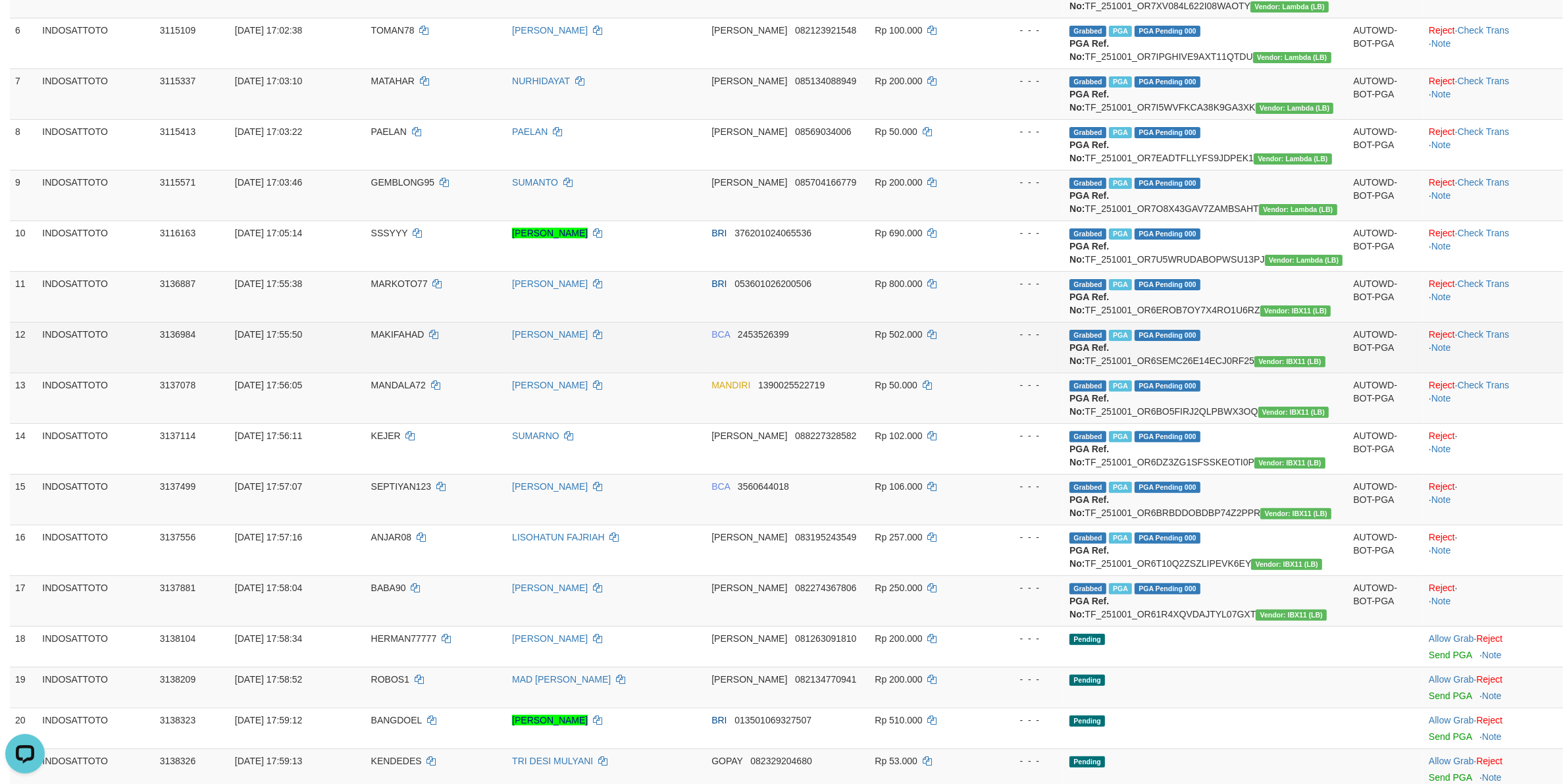
drag, startPoint x: 1494, startPoint y: 392, endPoint x: 1494, endPoint y: 363, distance: 29.0
click at [1494, 392] on td "Reject · Check Trans · Note" at bounding box center [1493, 397] width 139 height 51
click at [1488, 340] on td "Reject · Check Trans · Note" at bounding box center [1493, 346] width 139 height 51
click at [1490, 332] on link "Check Trans" at bounding box center [1484, 334] width 52 height 10
click at [1498, 277] on td "Approved" at bounding box center [1493, 296] width 139 height 51
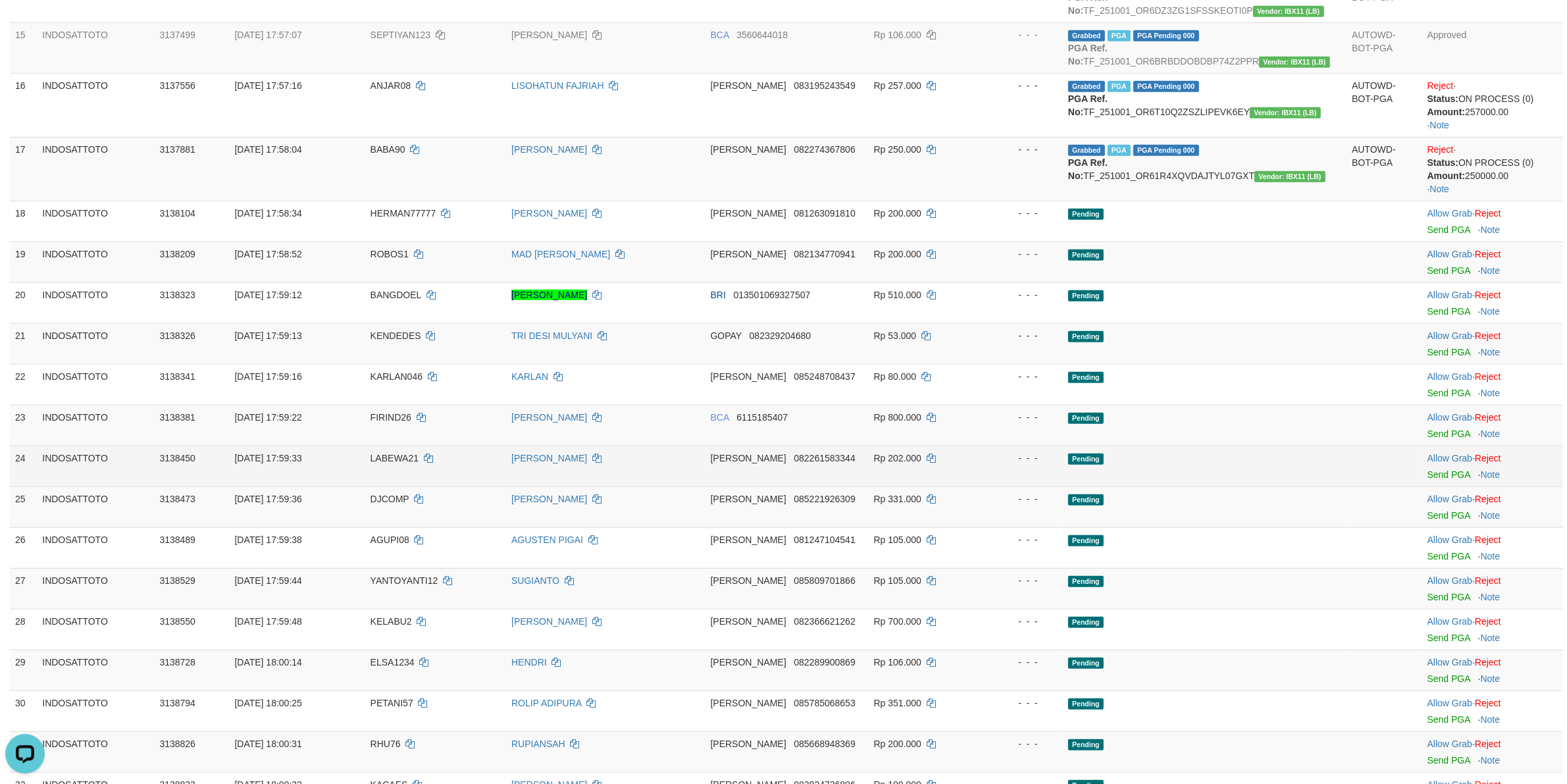
scroll to position [892, 0]
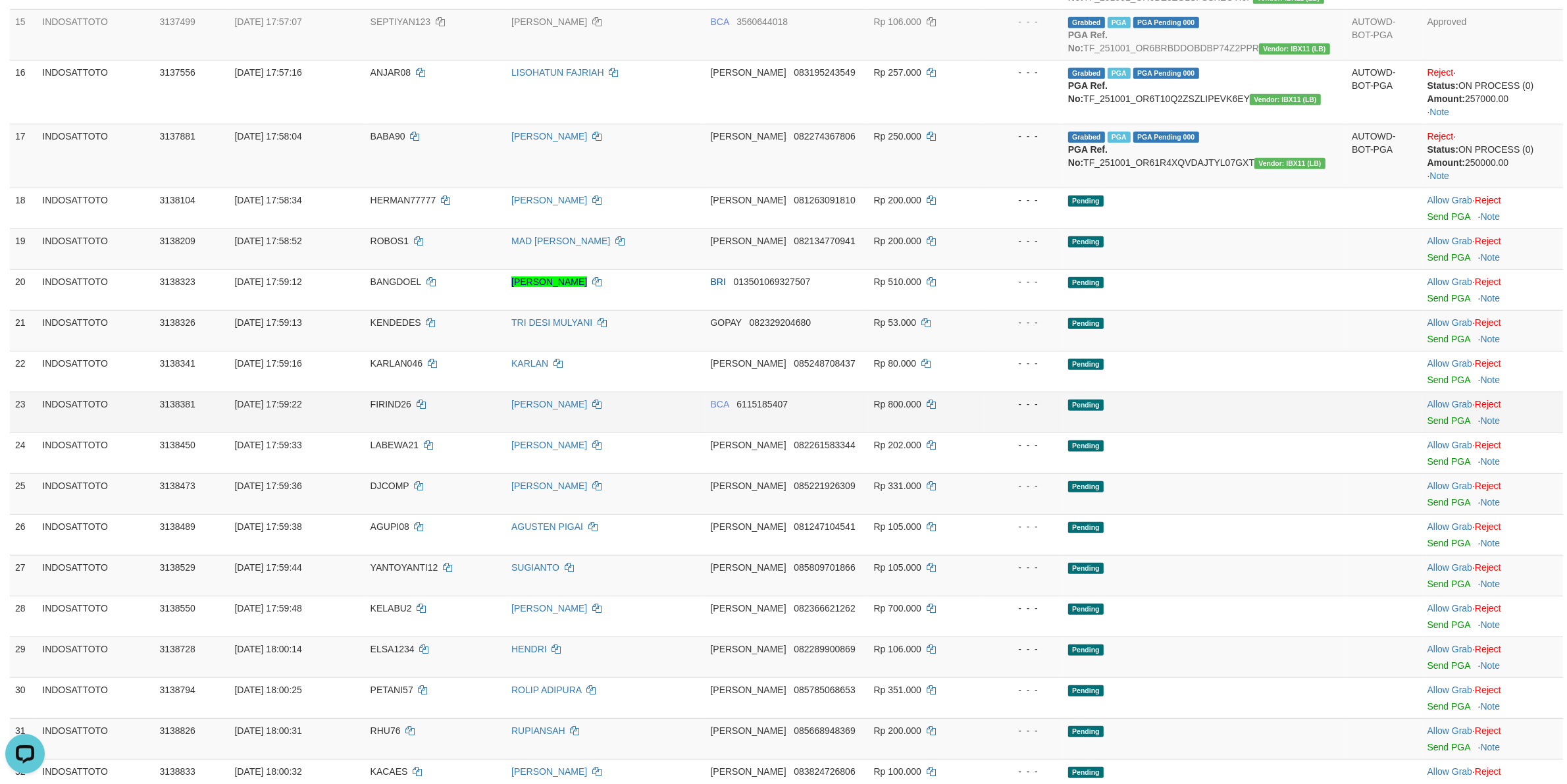
click at [1315, 396] on td "Pending" at bounding box center [1205, 412] width 284 height 41
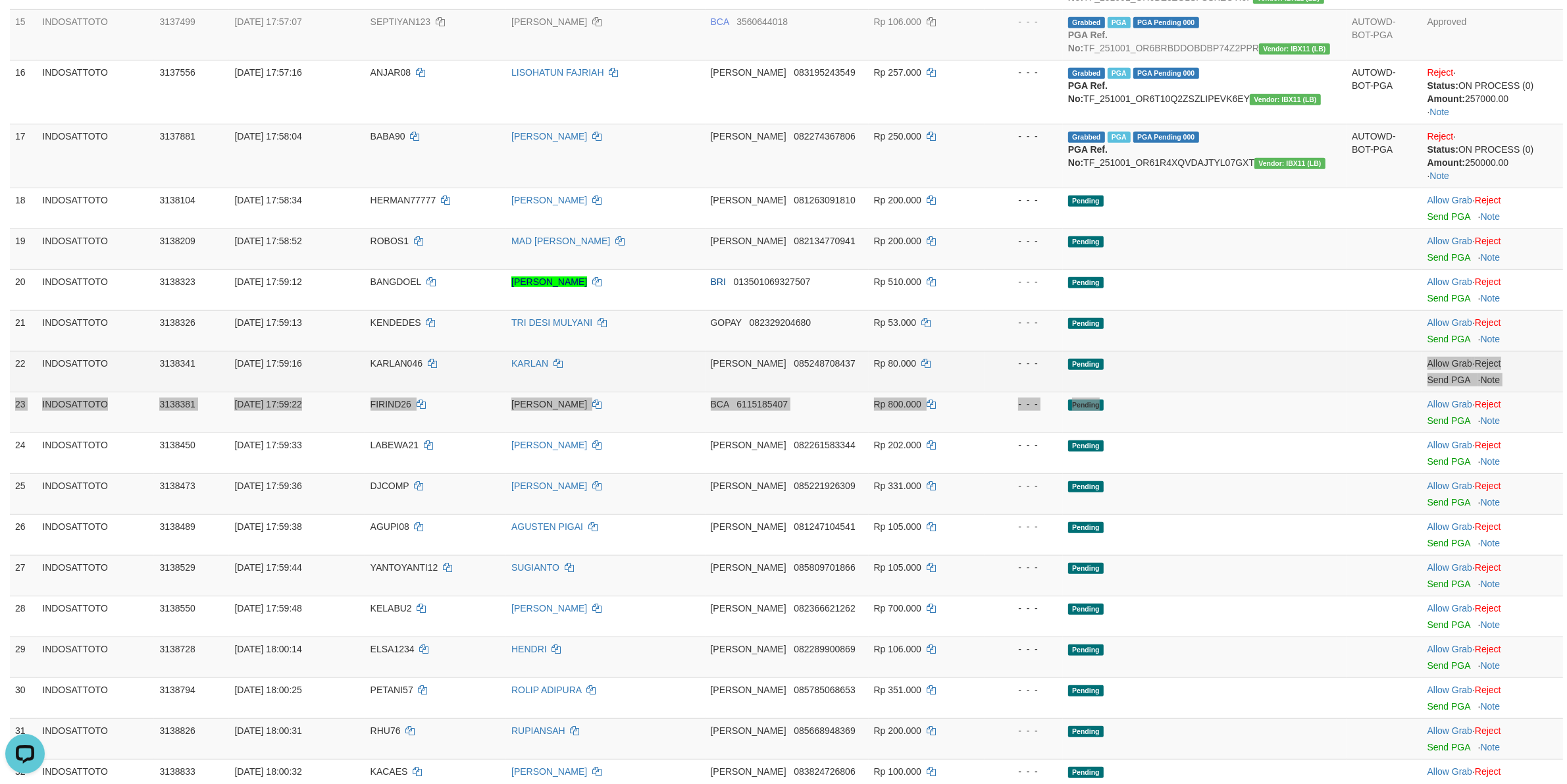
drag, startPoint x: 1278, startPoint y: 395, endPoint x: 1269, endPoint y: 392, distance: 9.5
click at [1269, 392] on tbody "1 INDOSATTOTO 2930756 01/10/2025 08:16:39 KAMMIDI DODYS BIN MADASIR DANA 081222…" at bounding box center [786, 632] width 1553 height 2665
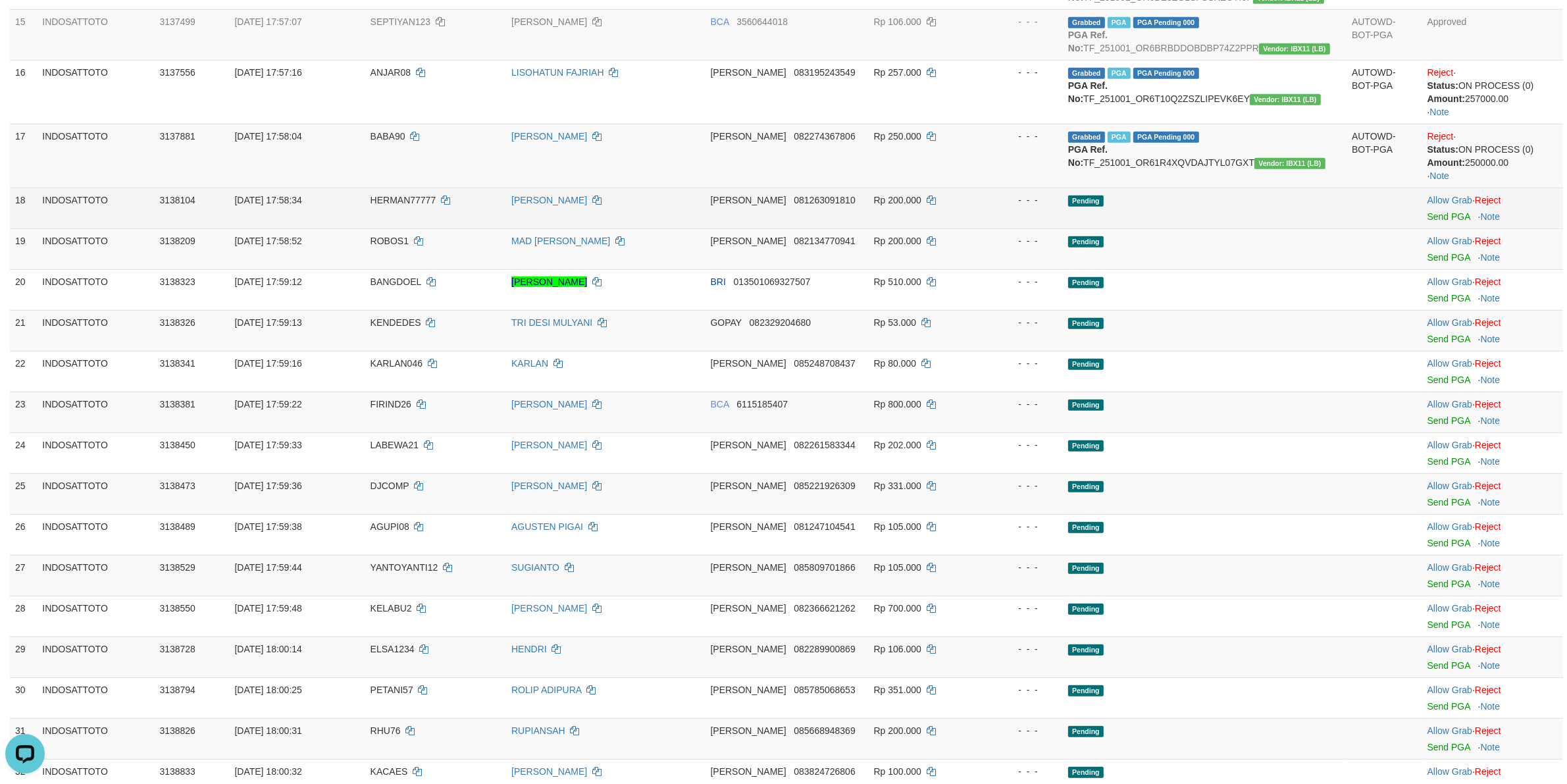
click at [1445, 212] on td "Allow Grab · Reject Send PGA · Note" at bounding box center [1493, 208] width 141 height 41
click at [1438, 219] on link "Send PGA" at bounding box center [1449, 216] width 43 height 10
click at [1432, 253] on td "Allow Grab · Reject Send PGA · Note" at bounding box center [1493, 248] width 141 height 41
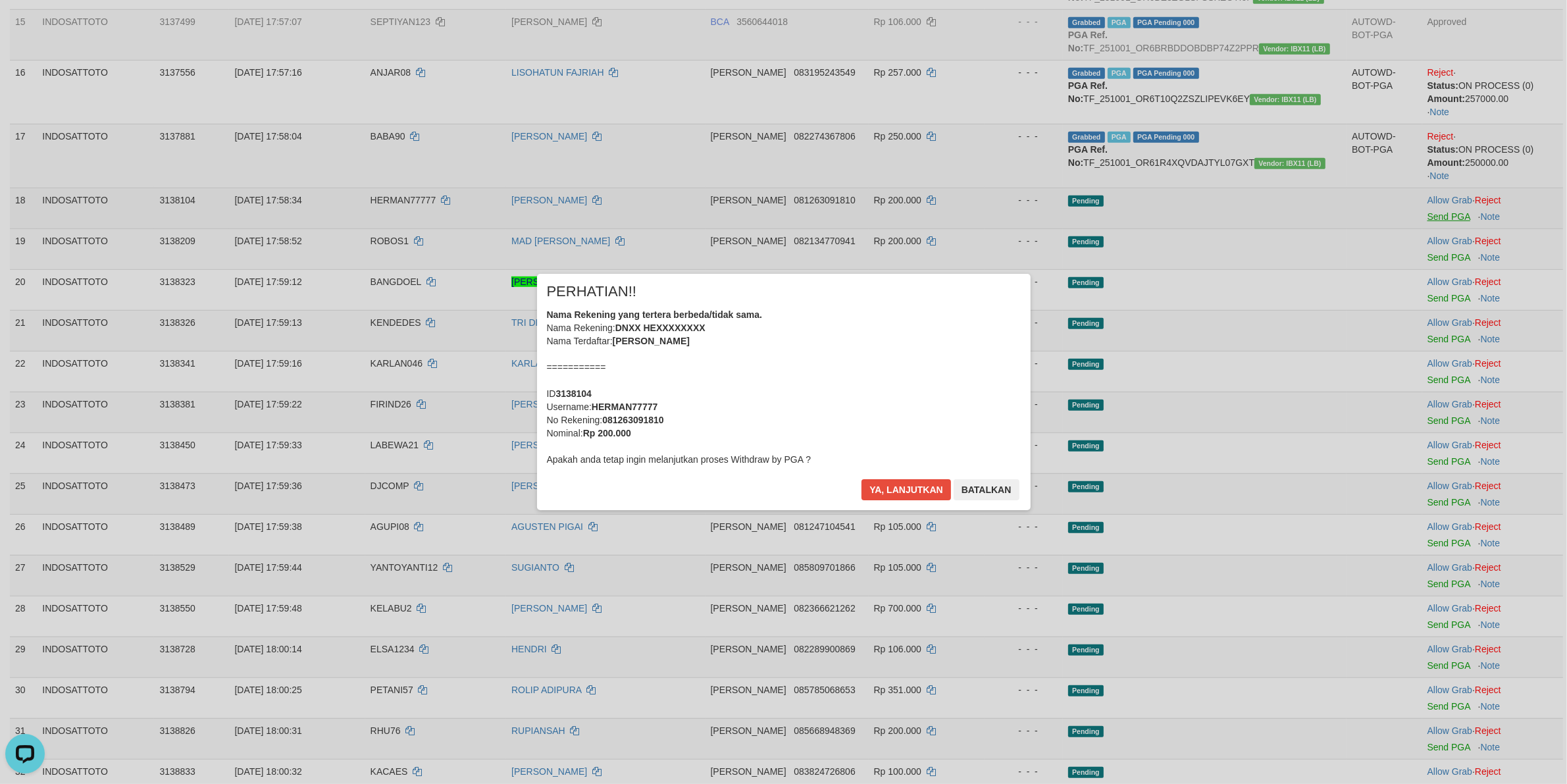
click at [1433, 260] on div "× PERHATIAN!! Nama Rekening yang tertera berbeda/tidak sama. Nama Rekening: DNX…" at bounding box center [784, 392] width 1567 height 288
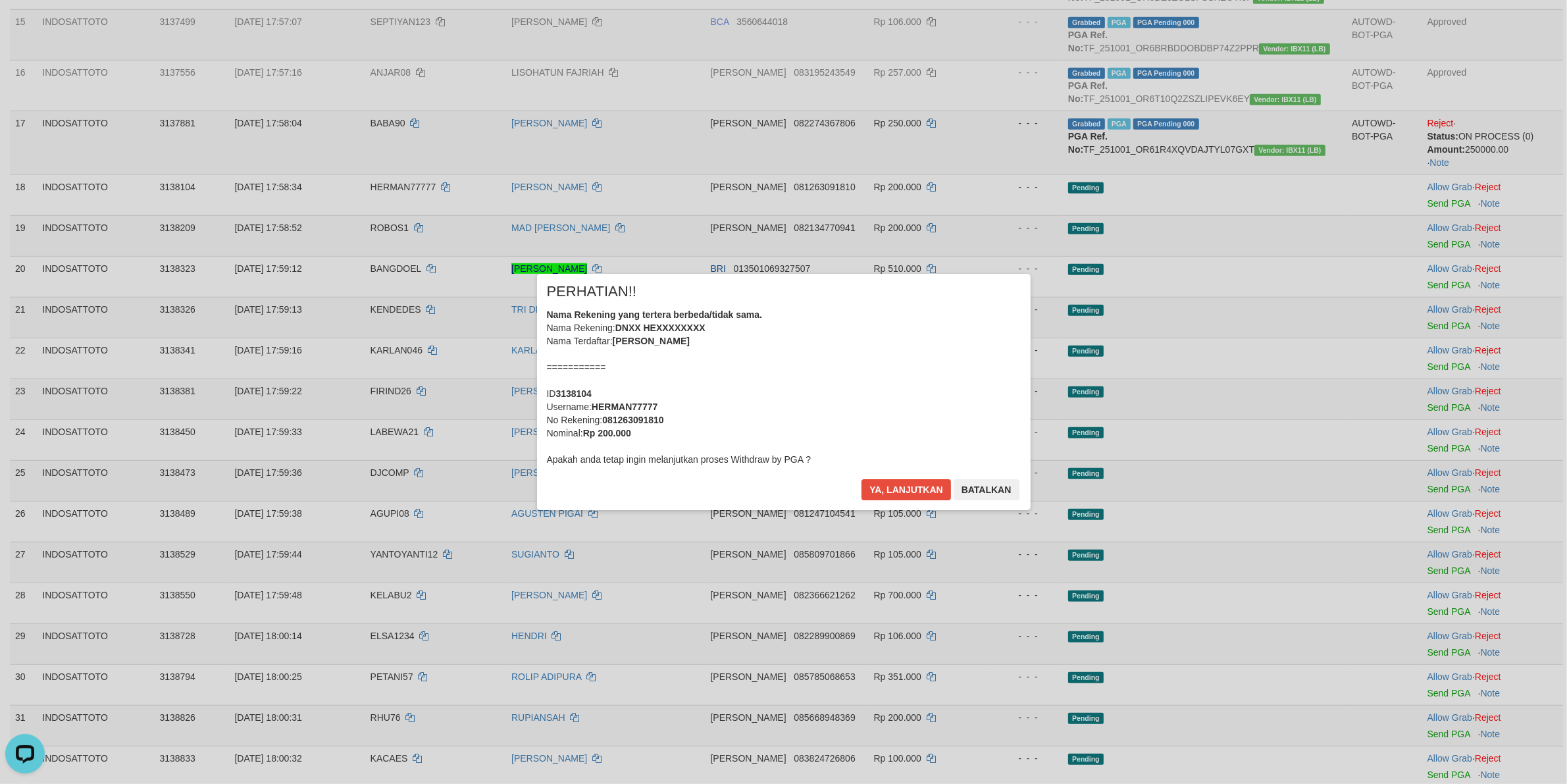
scroll to position [879, 0]
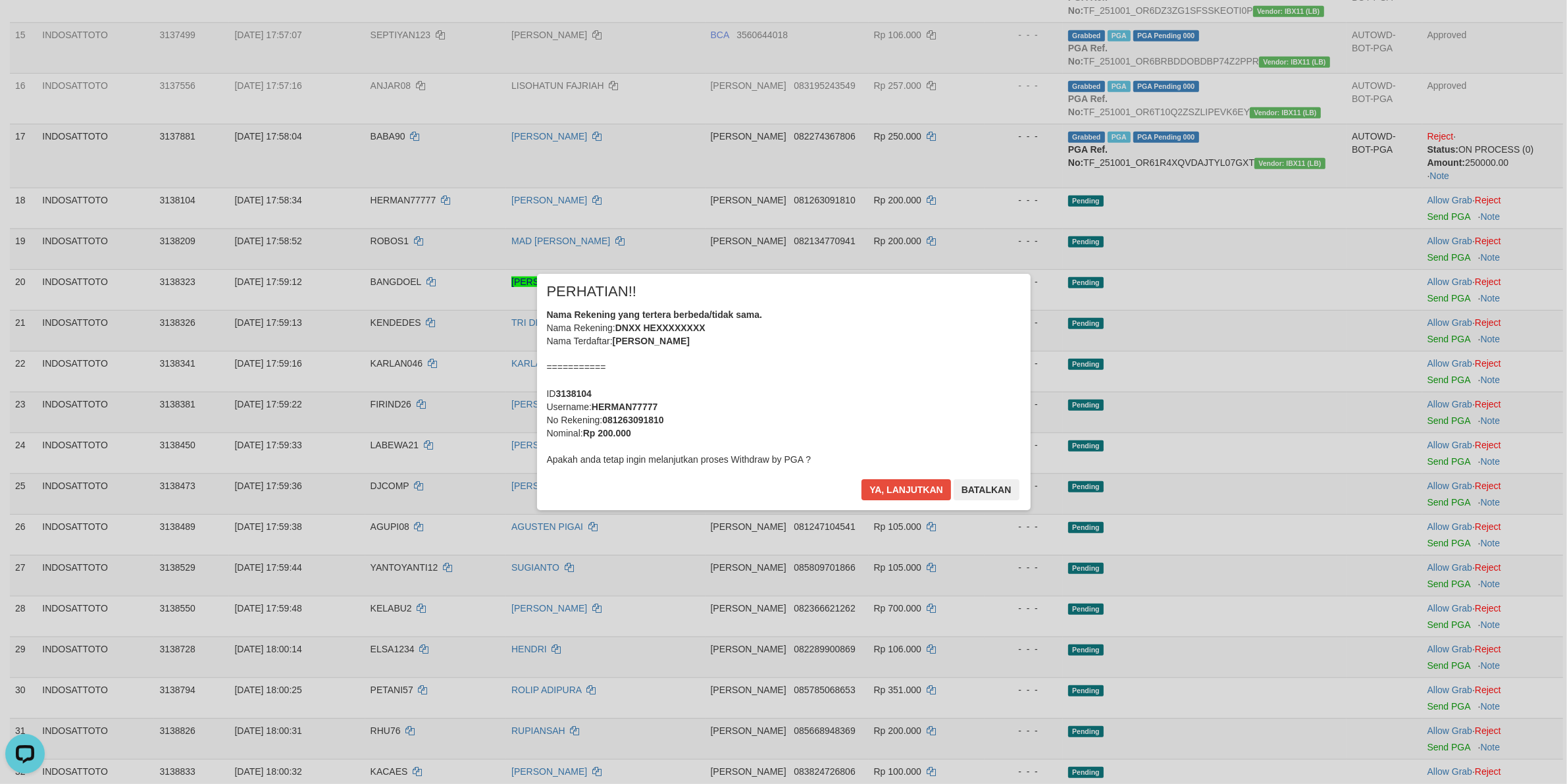
click at [814, 400] on div "Nama Rekening yang tertera berbeda/tidak sama. Nama Rekening: DNXX HEXXXXXXXX N…" at bounding box center [784, 387] width 474 height 158
click at [862, 479] on button "Ya, lanjutkan" at bounding box center [906, 489] width 89 height 21
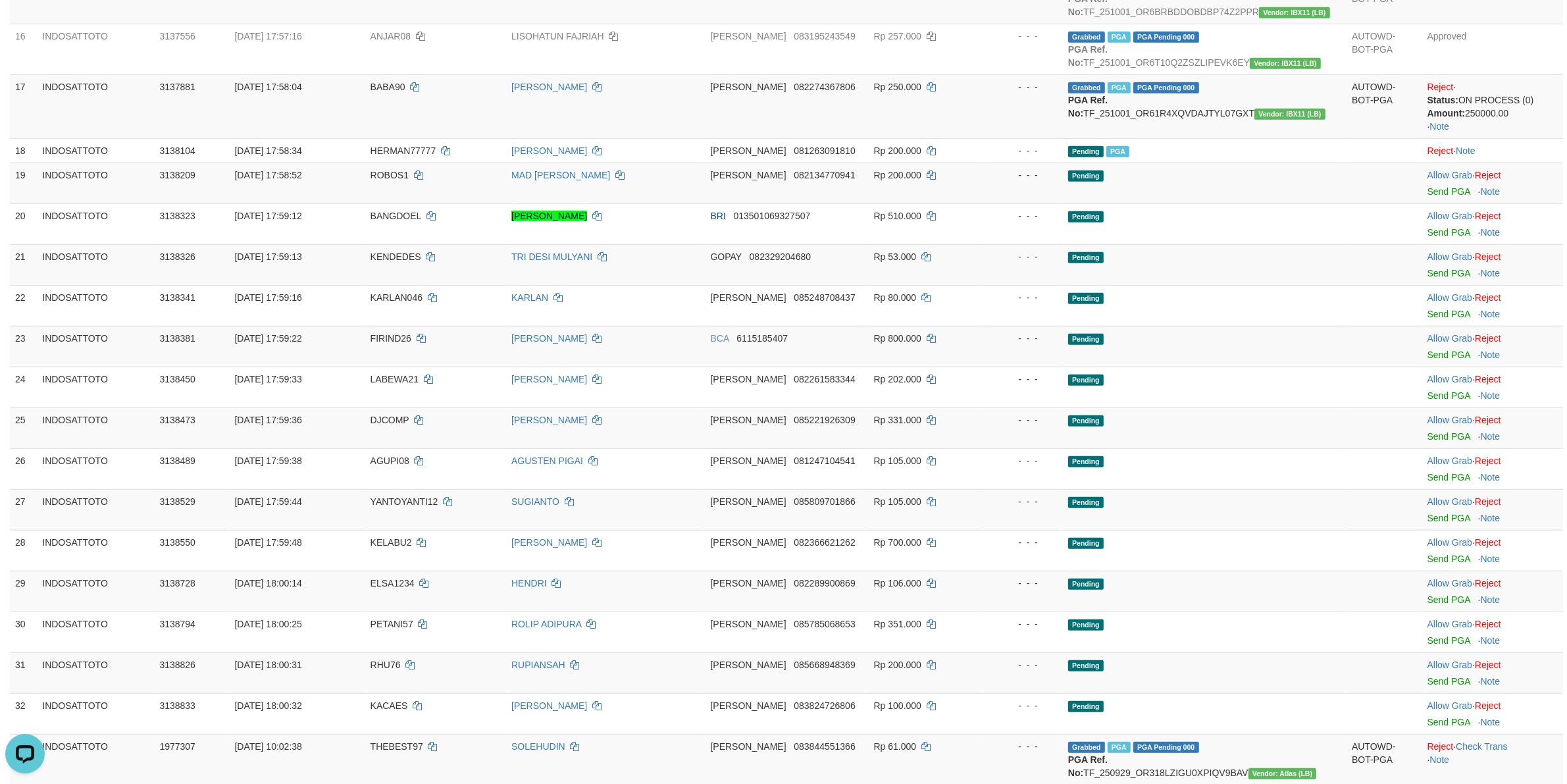
scroll to position [964, 0]
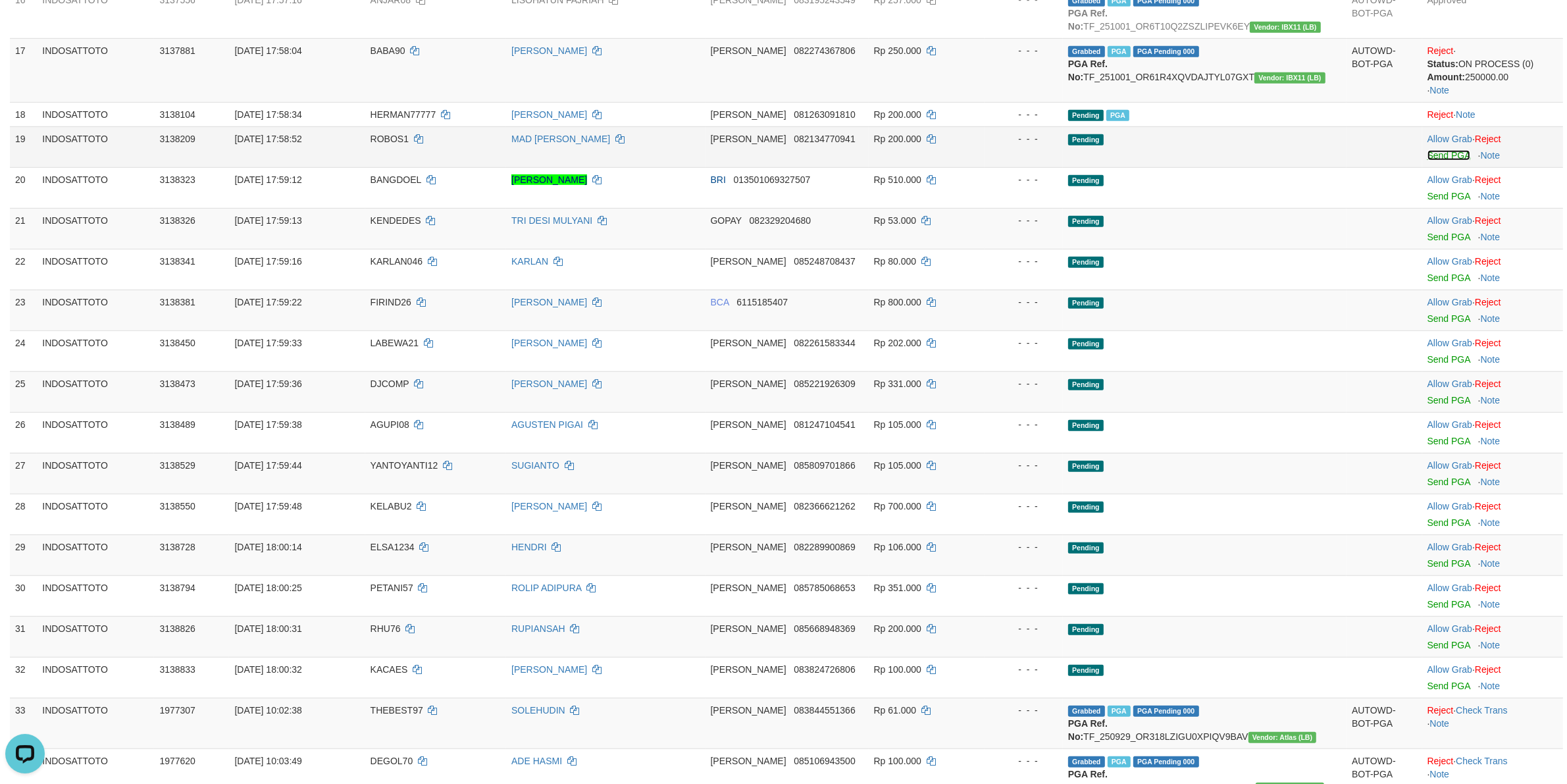
click at [1451, 160] on link "Send PGA" at bounding box center [1449, 155] width 43 height 10
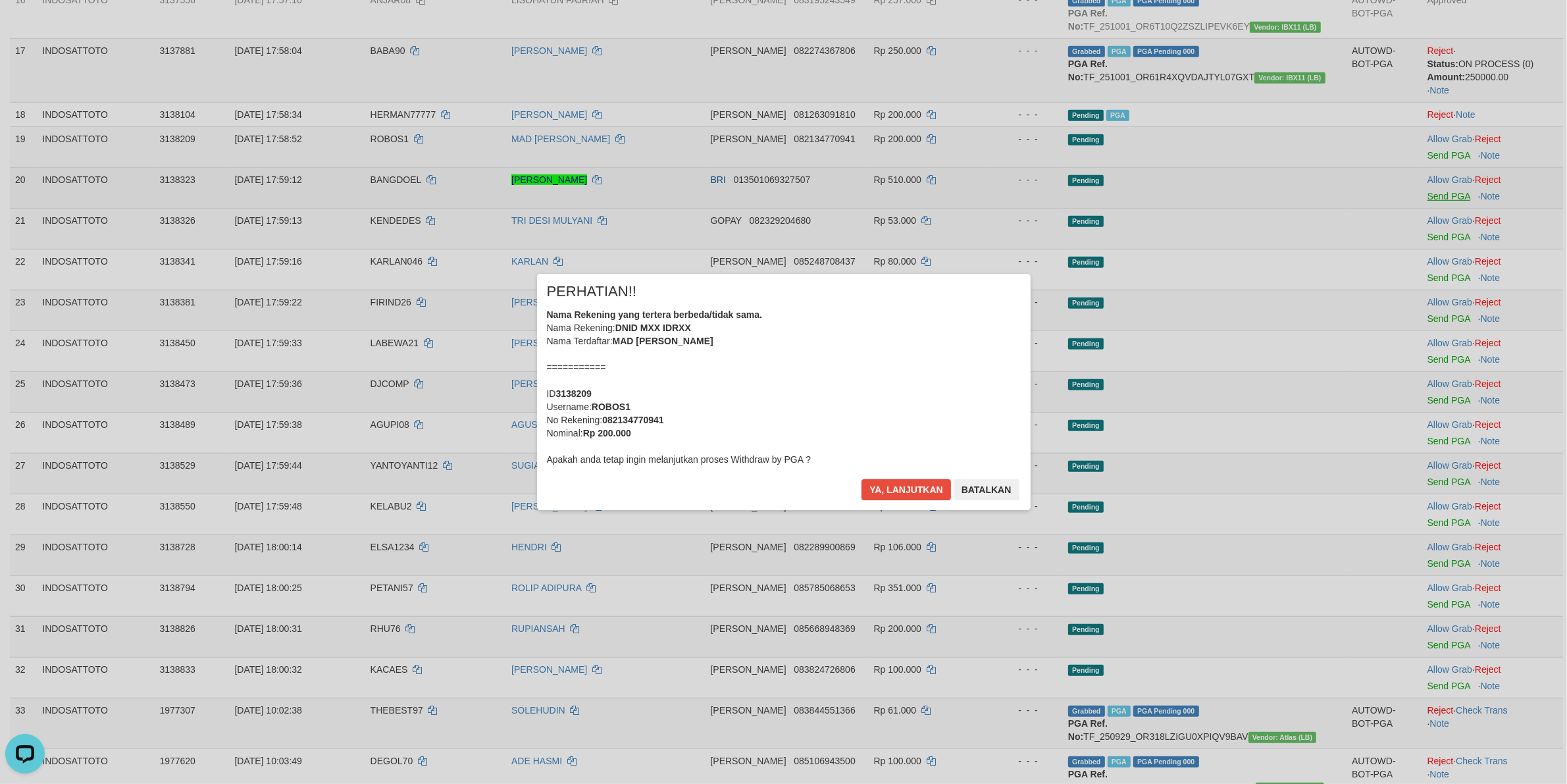
click at [1458, 201] on div "× PERHATIAN!! Nama Rekening yang tertera berbeda/tidak sama. Nama Rekening: DNI…" at bounding box center [784, 392] width 1567 height 784
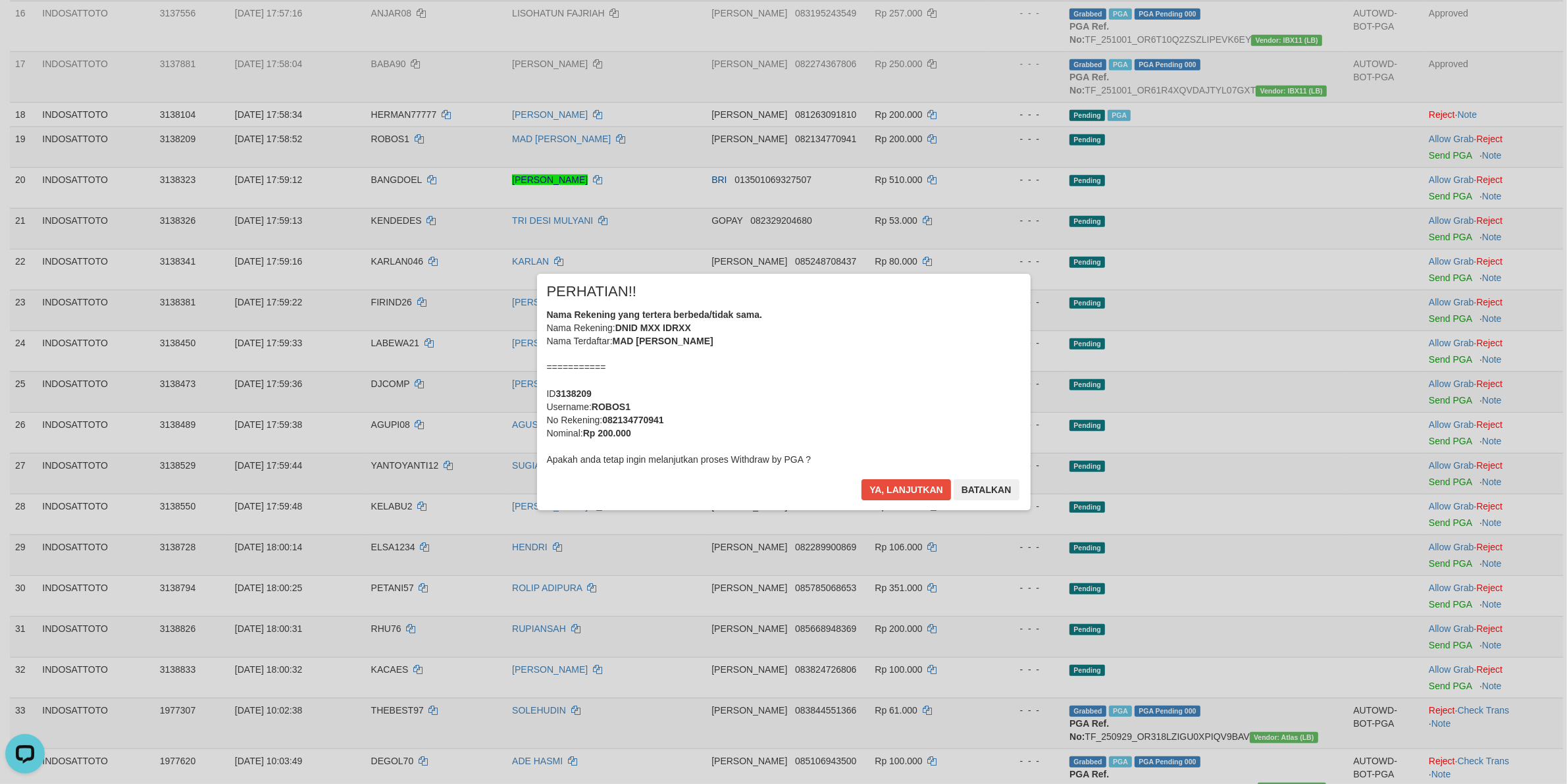
click at [921, 400] on div "Nama Rekening yang tertera berbeda/tidak sama. Nama Rekening: DNID MXX IDRXX Na…" at bounding box center [784, 387] width 474 height 158
click at [862, 479] on button "Ya, lanjutkan" at bounding box center [906, 489] width 89 height 21
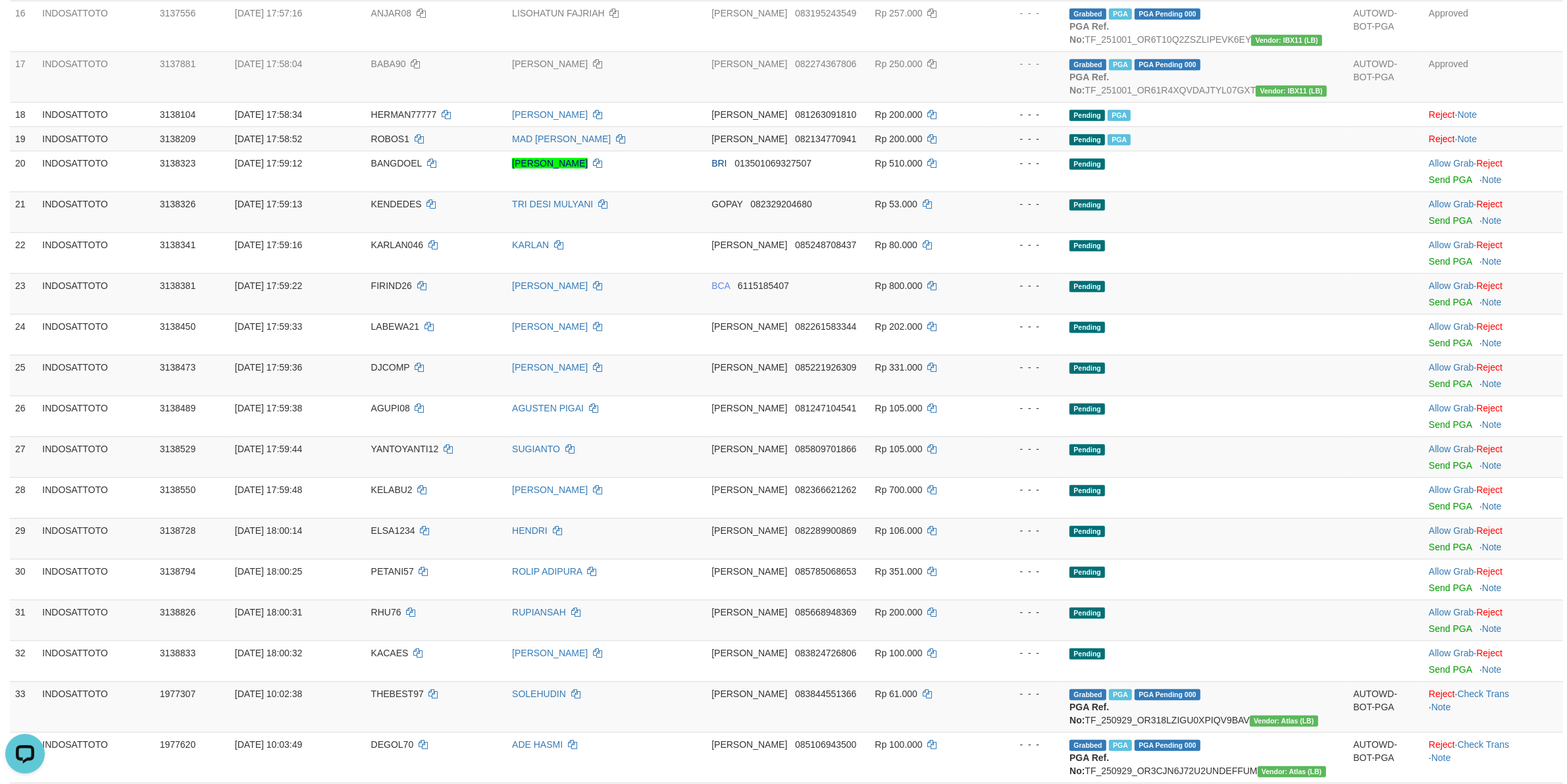
scroll to position [935, 0]
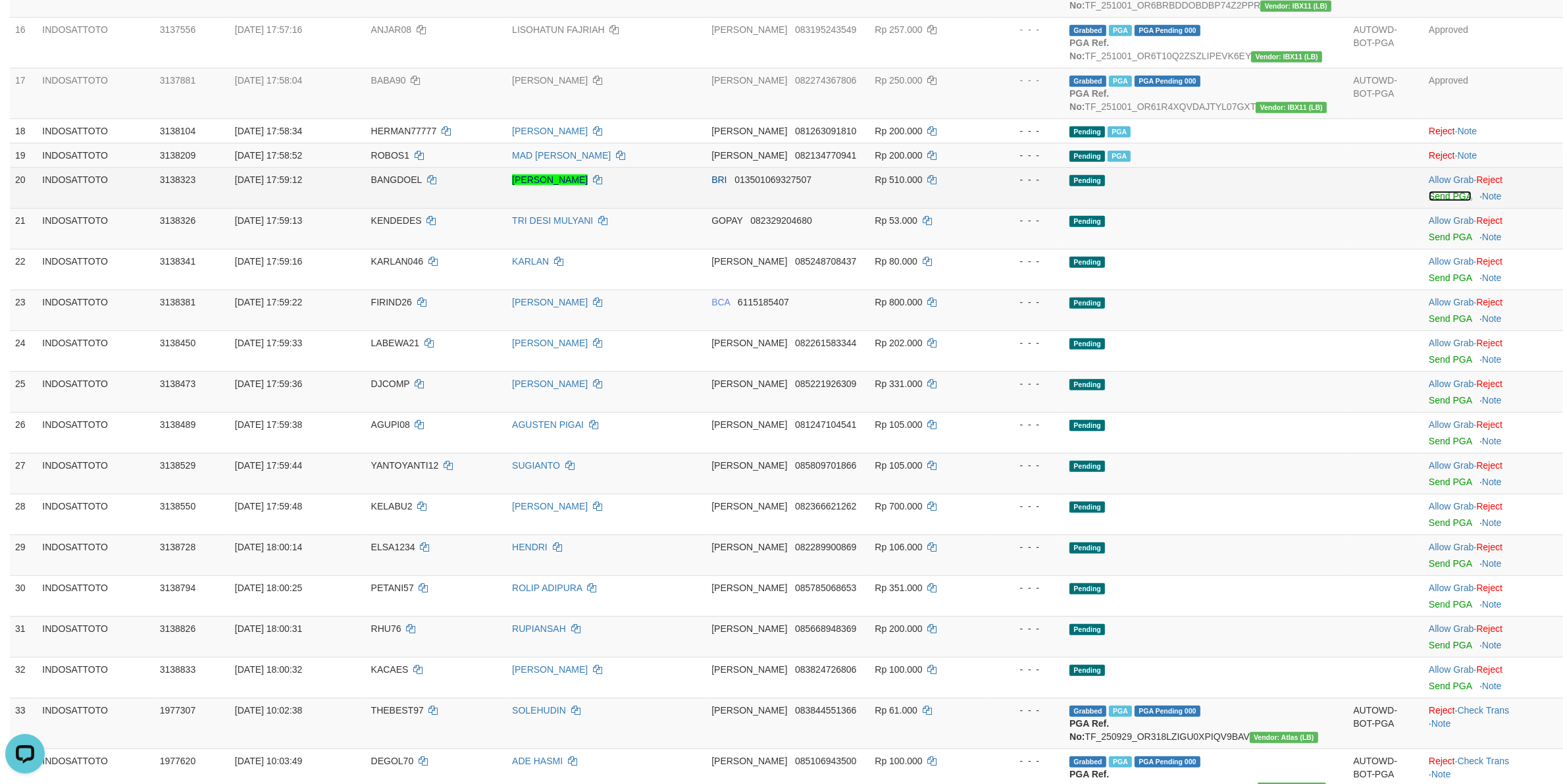
click at [1430, 194] on link "Send PGA" at bounding box center [1450, 196] width 43 height 10
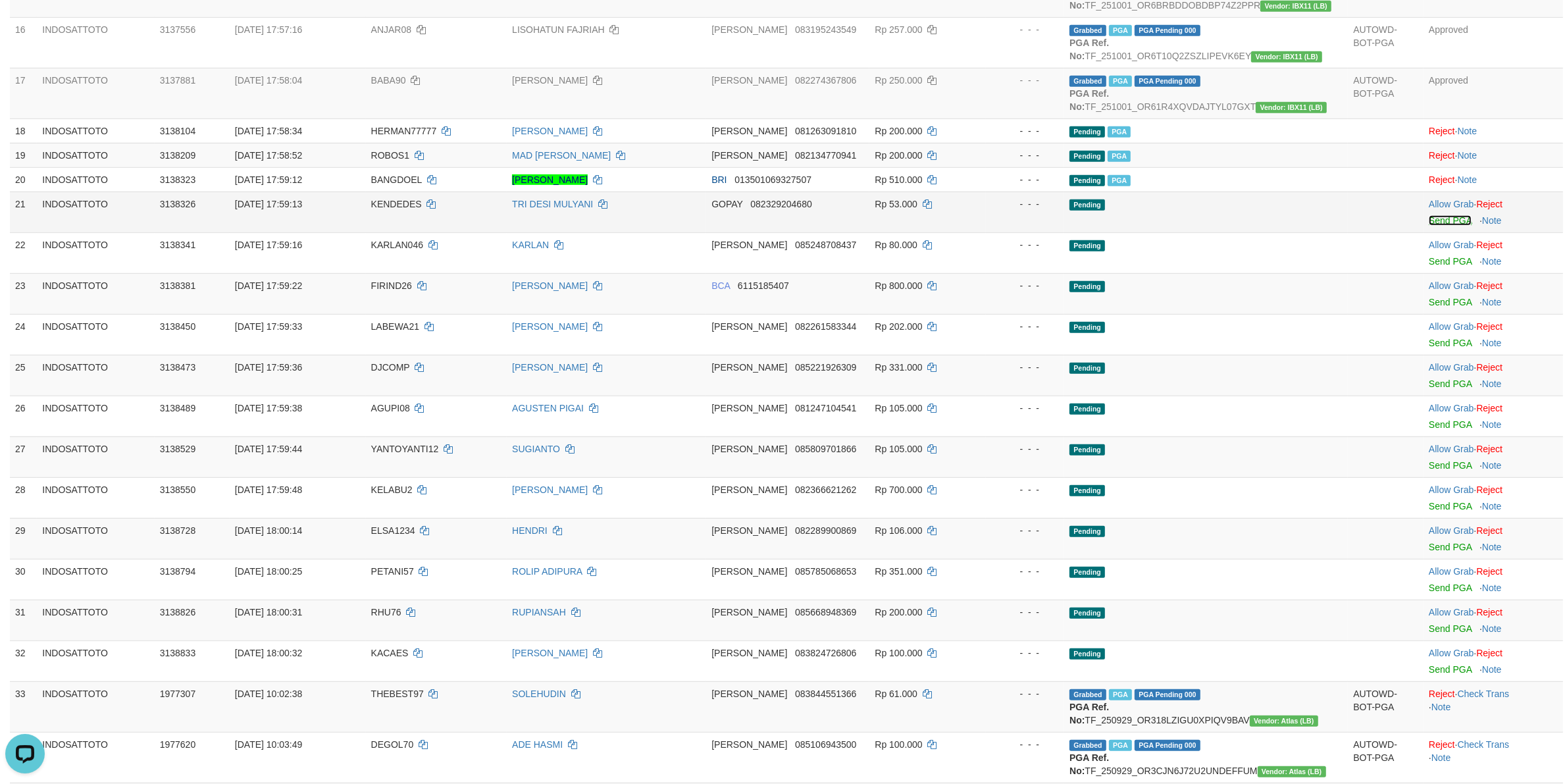
click at [1455, 226] on link "Send PGA" at bounding box center [1450, 220] width 43 height 10
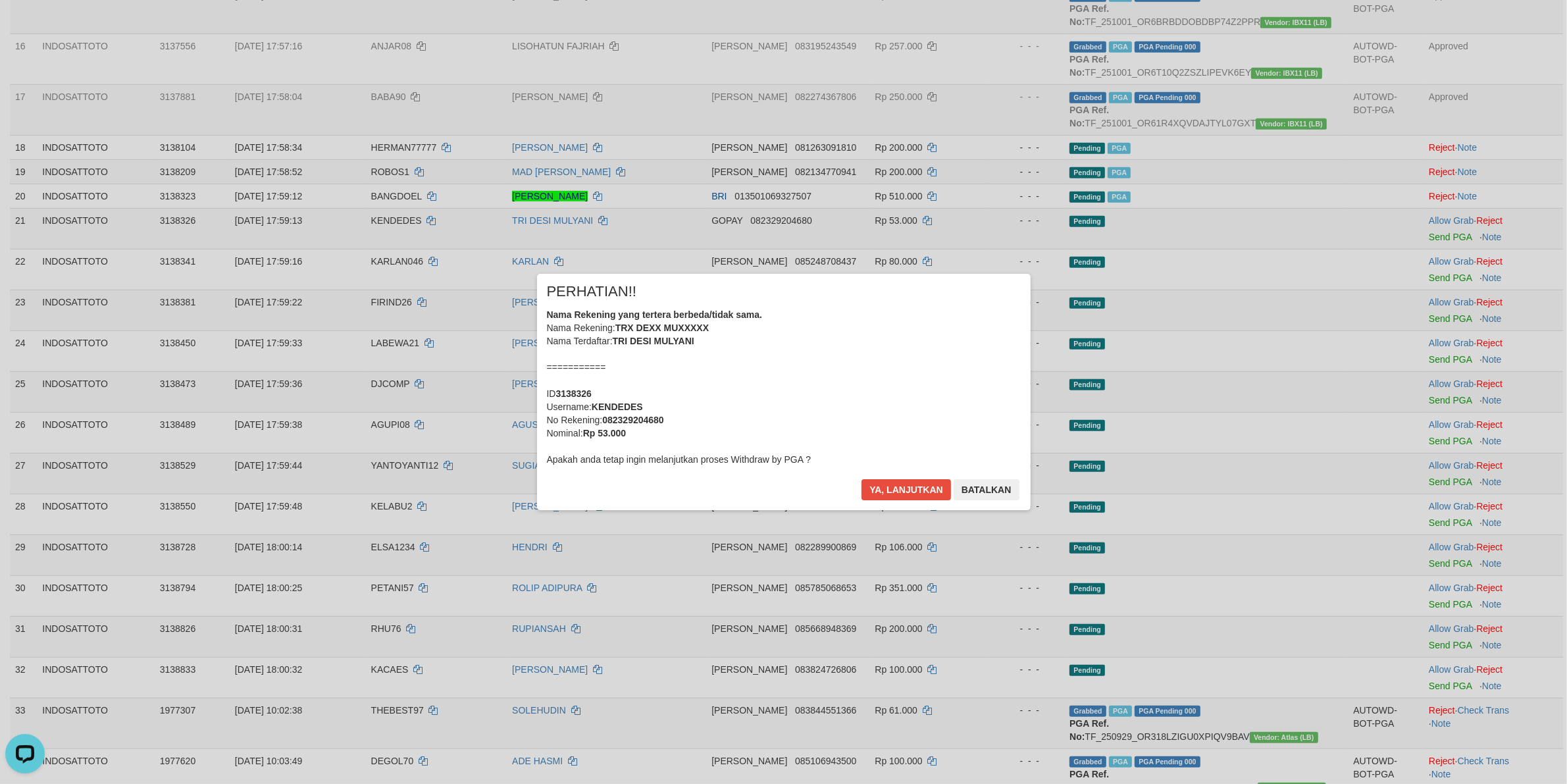
click at [950, 388] on div "Nama Rekening yang tertera berbeda/tidak sama. Nama Rekening: TRX DEXX MUXXXXX …" at bounding box center [784, 387] width 474 height 158
click at [910, 383] on div "Nama Rekening yang tertera berbeda/tidak sama. Nama Rekening: TRX DEXX MUXXXXX …" at bounding box center [784, 387] width 474 height 158
click at [862, 479] on button "Ya, lanjutkan" at bounding box center [906, 489] width 89 height 21
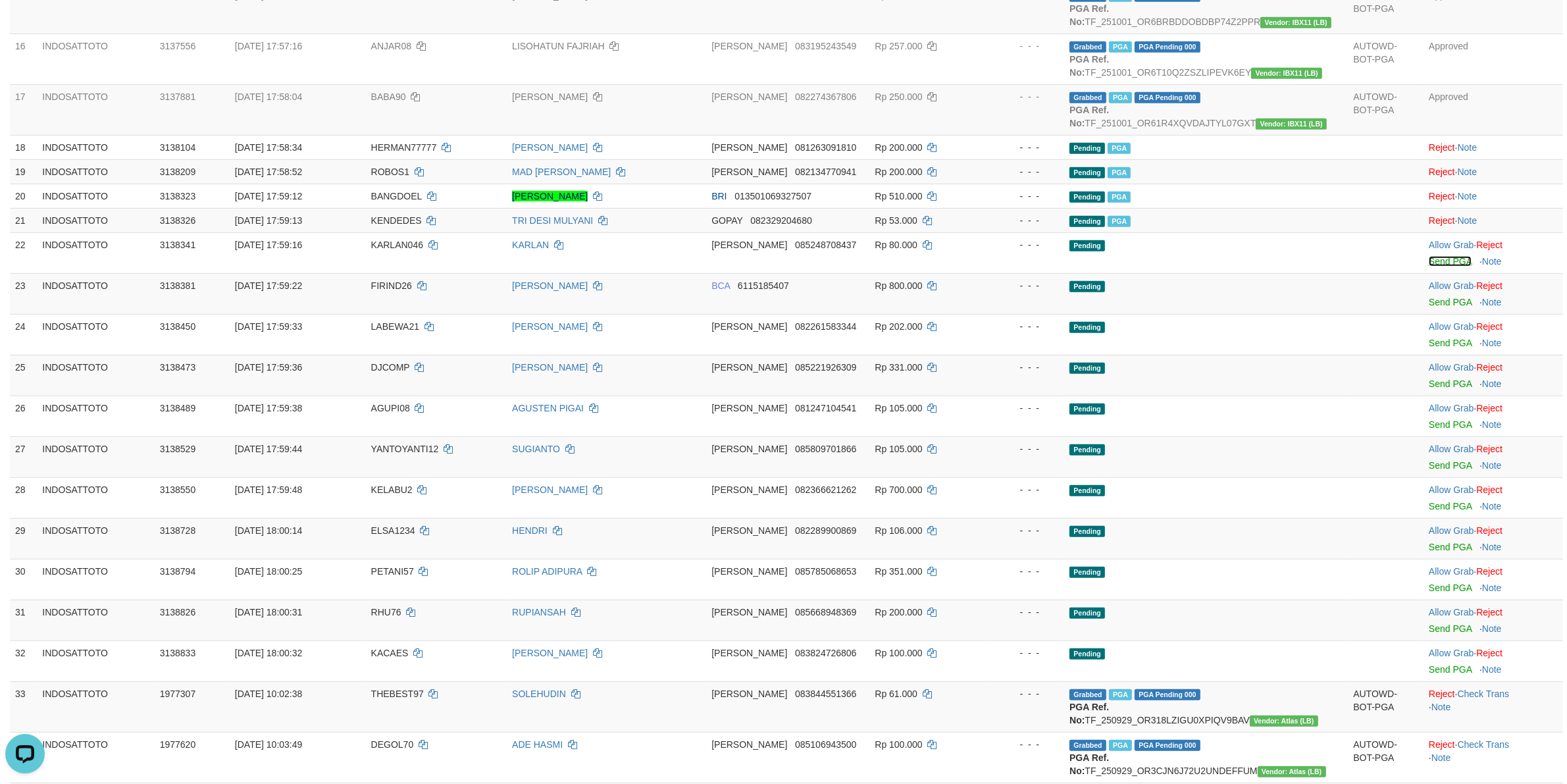
scroll to position [902, 0]
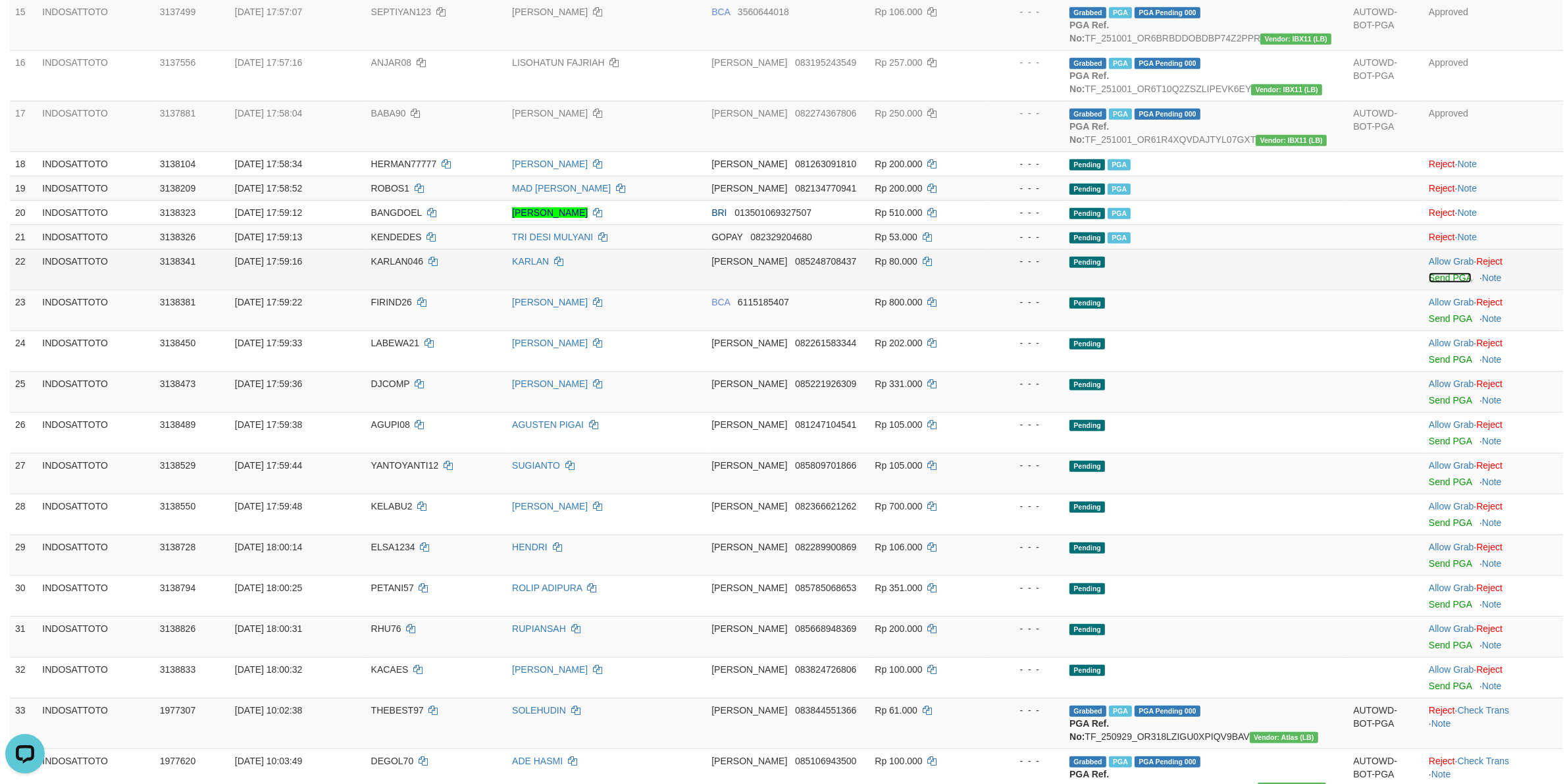
click at [1446, 283] on link "Send PGA" at bounding box center [1450, 277] width 43 height 10
click at [1435, 324] on link "Send PGA" at bounding box center [1450, 318] width 43 height 10
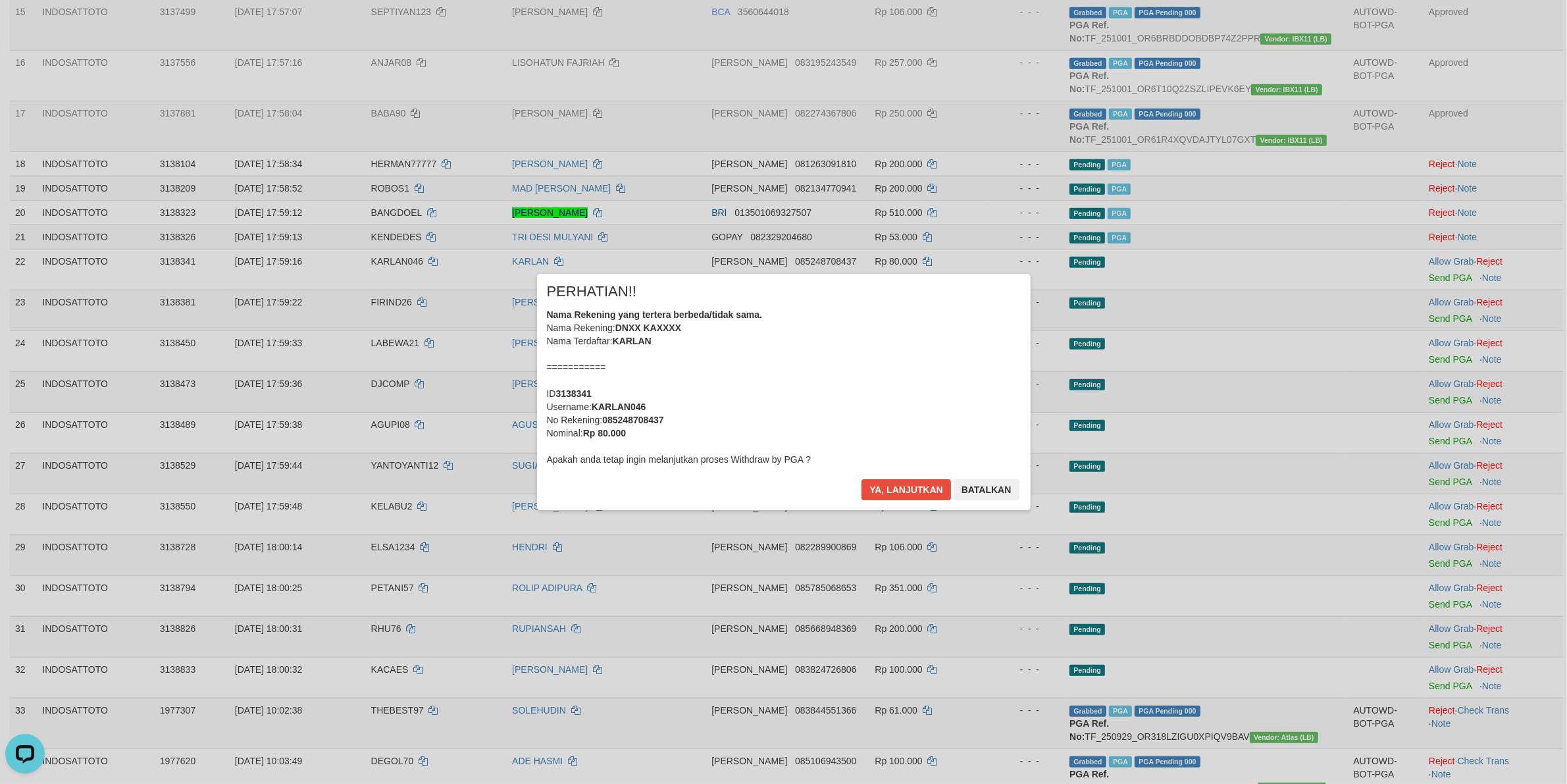
click at [1440, 357] on div "× PERHATIAN!! Nama Rekening yang tertera berbeda/tidak sama. Nama Rekening: DNX…" at bounding box center [784, 392] width 1567 height 288
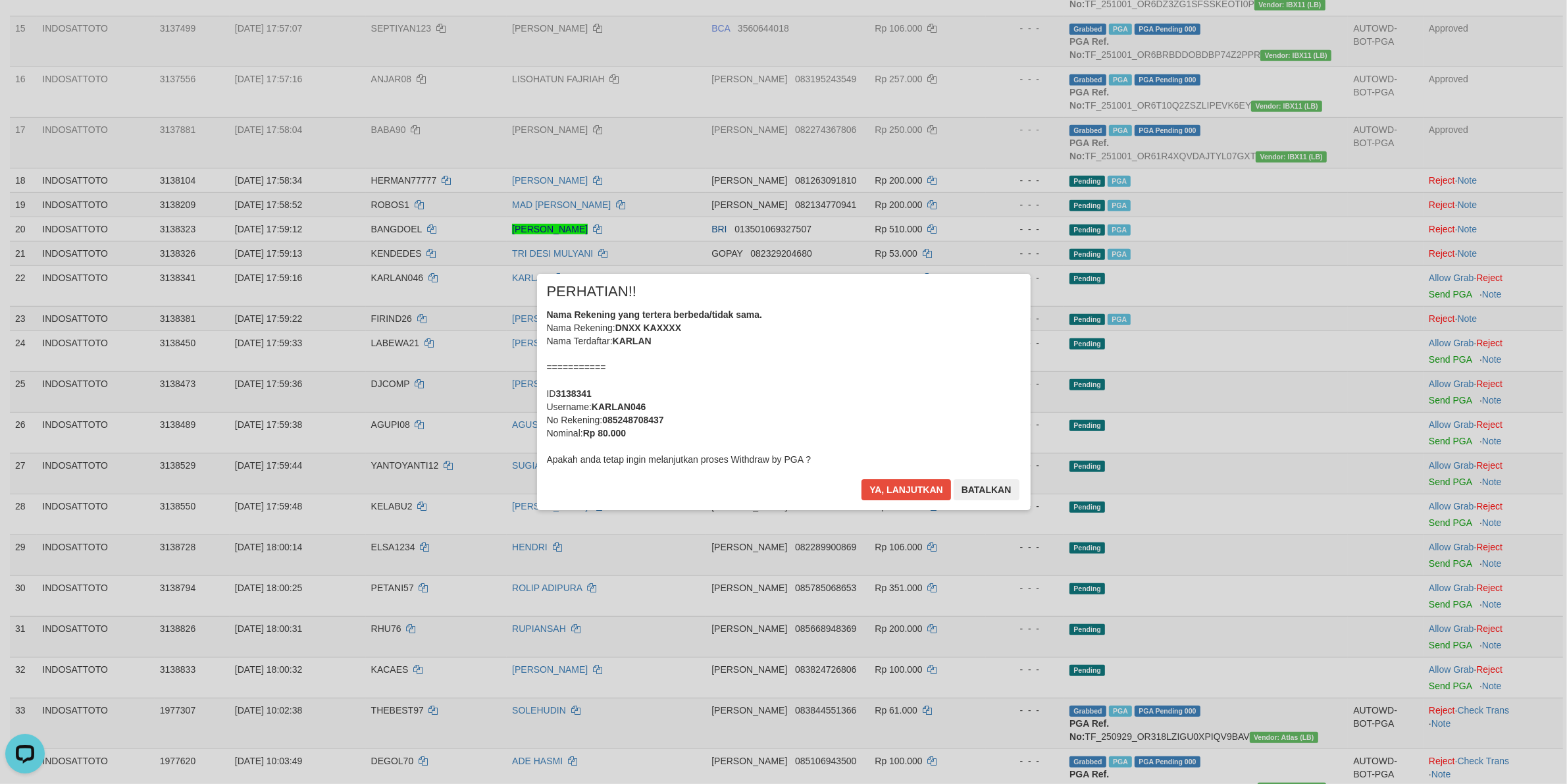
click at [771, 374] on div "Nama Rekening yang tertera berbeda/tidak sama. Nama Rekening: DNXX KAXXXX Nama …" at bounding box center [784, 387] width 474 height 158
click at [862, 479] on button "Ya, lanjutkan" at bounding box center [906, 489] width 89 height 21
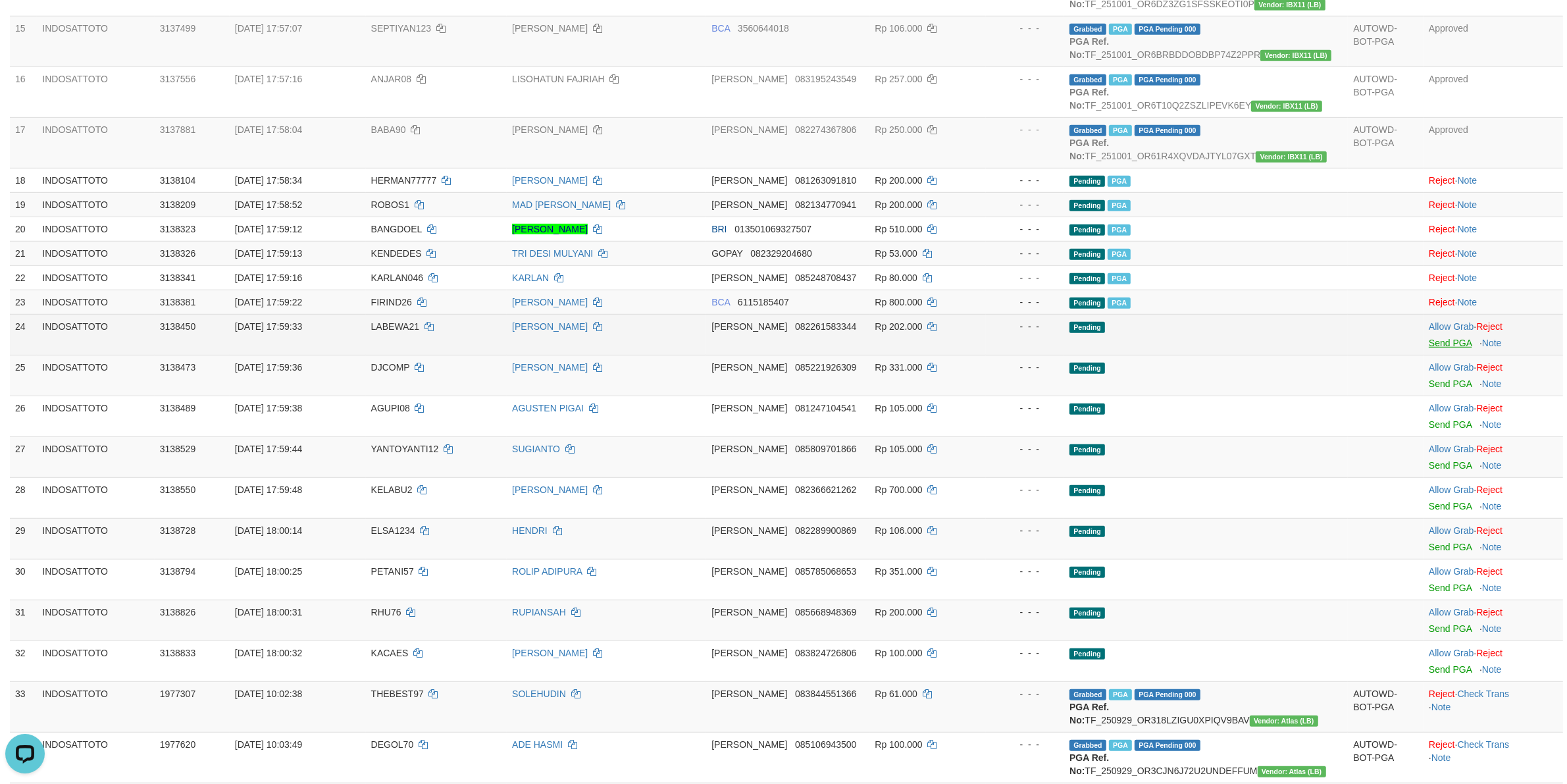
scroll to position [869, 0]
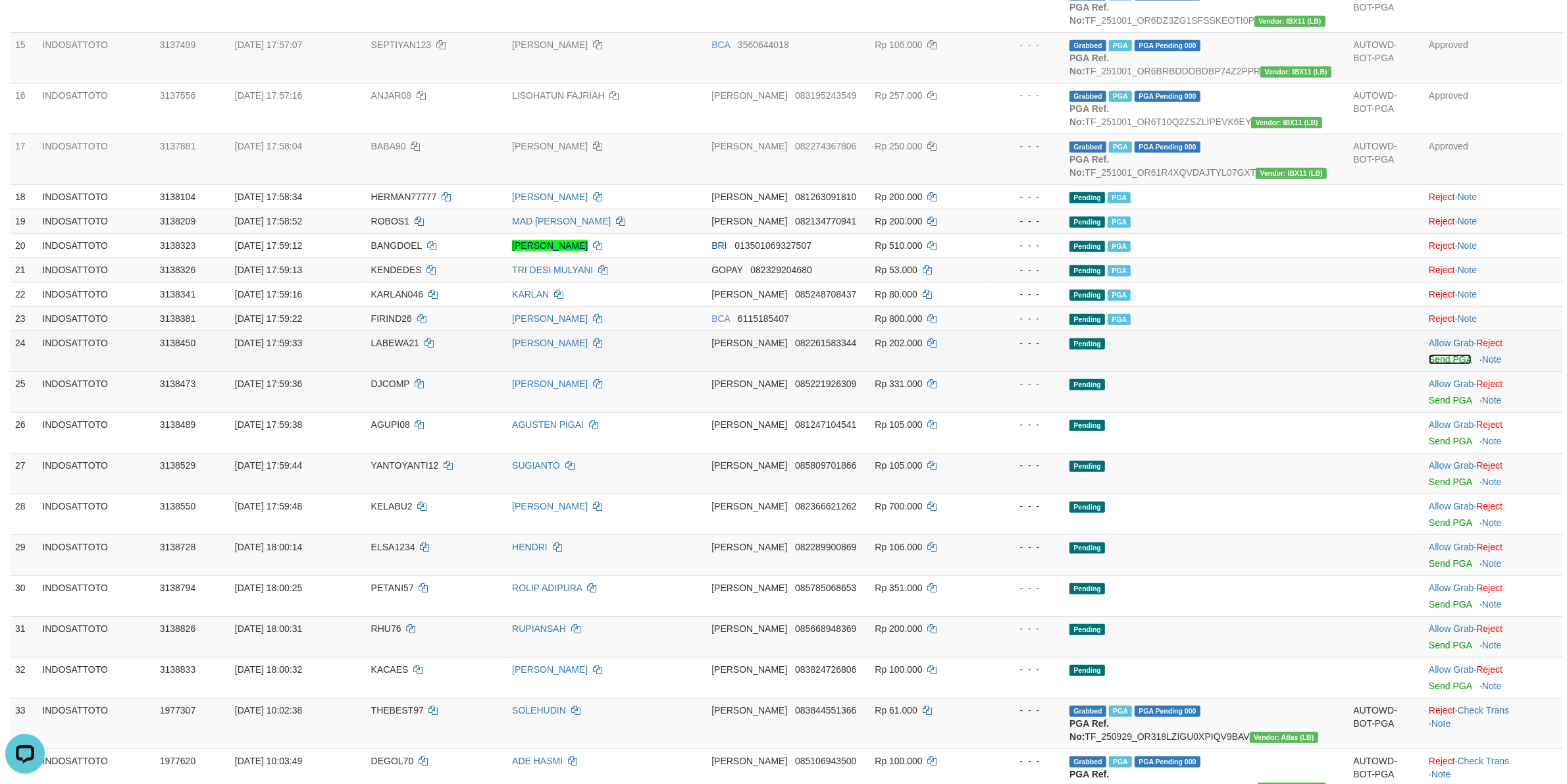
click at [1433, 362] on link "Send PGA" at bounding box center [1450, 359] width 43 height 10
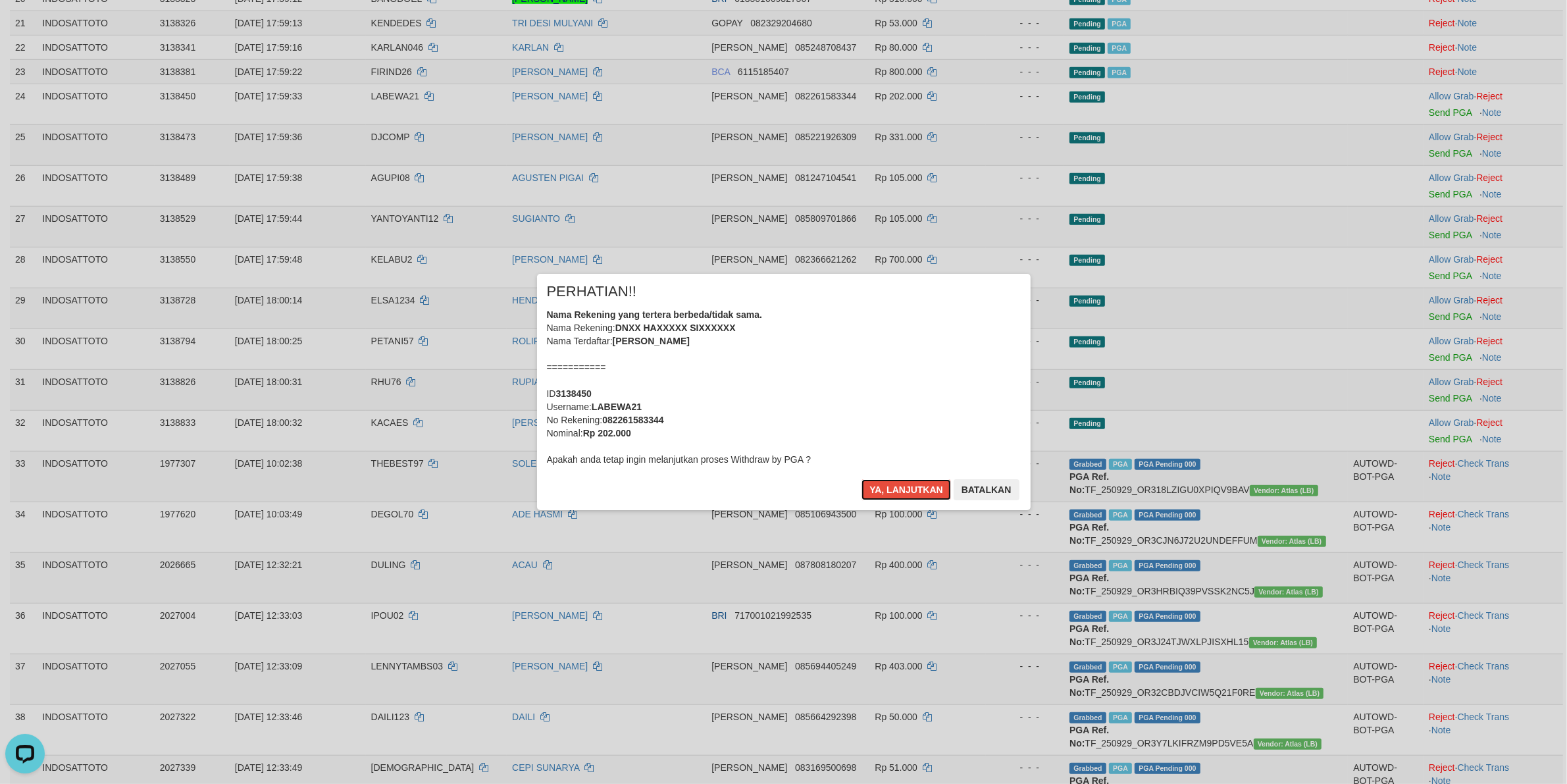
click at [896, 403] on div "Nama Rekening yang tertera berbeda/tidak sama. Nama Rekening: DNXX HAXXXXX SIXX…" at bounding box center [784, 387] width 474 height 158
click at [862, 479] on button "Ya, lanjutkan" at bounding box center [906, 489] width 89 height 21
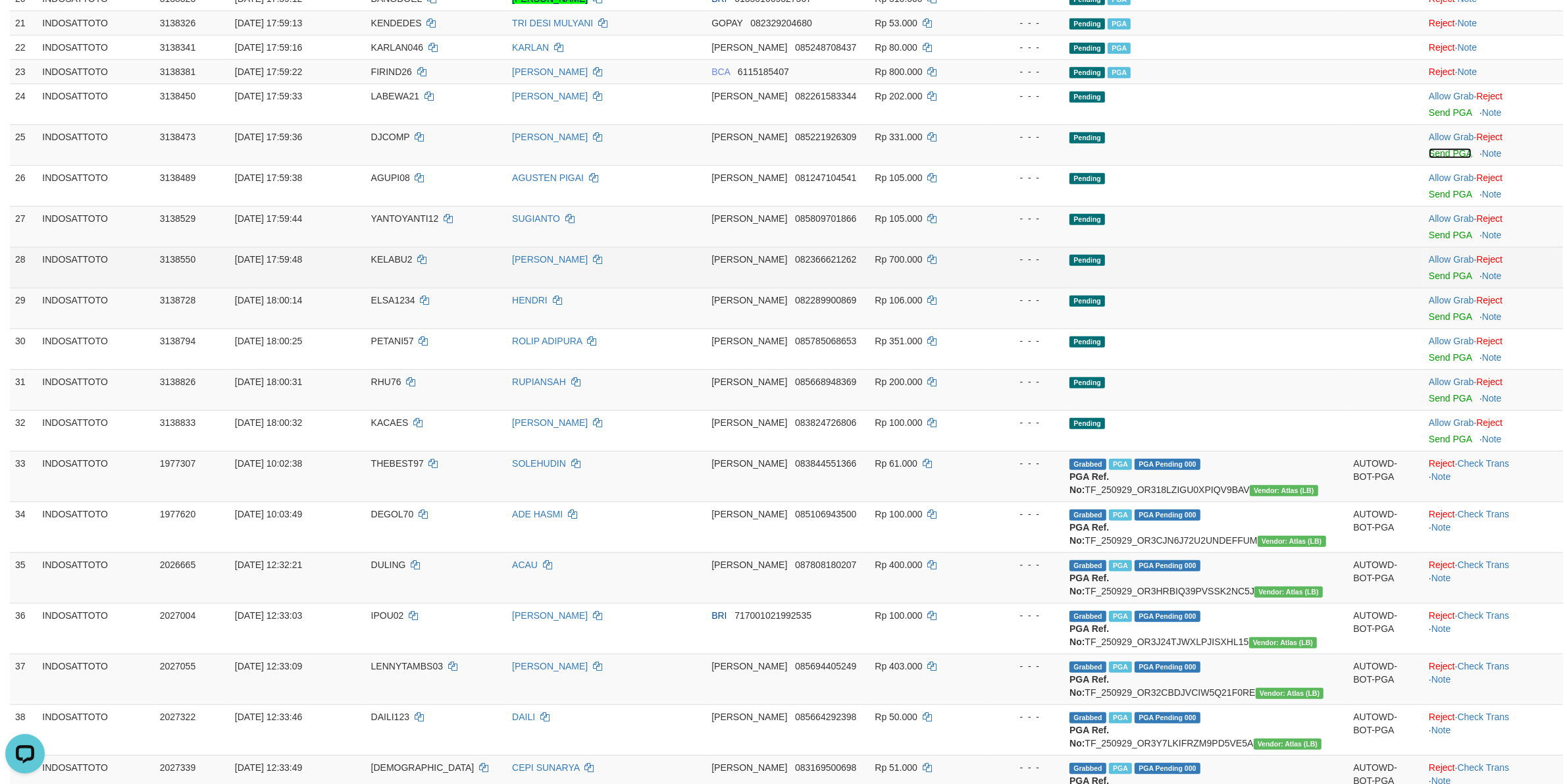
scroll to position [1099, 0]
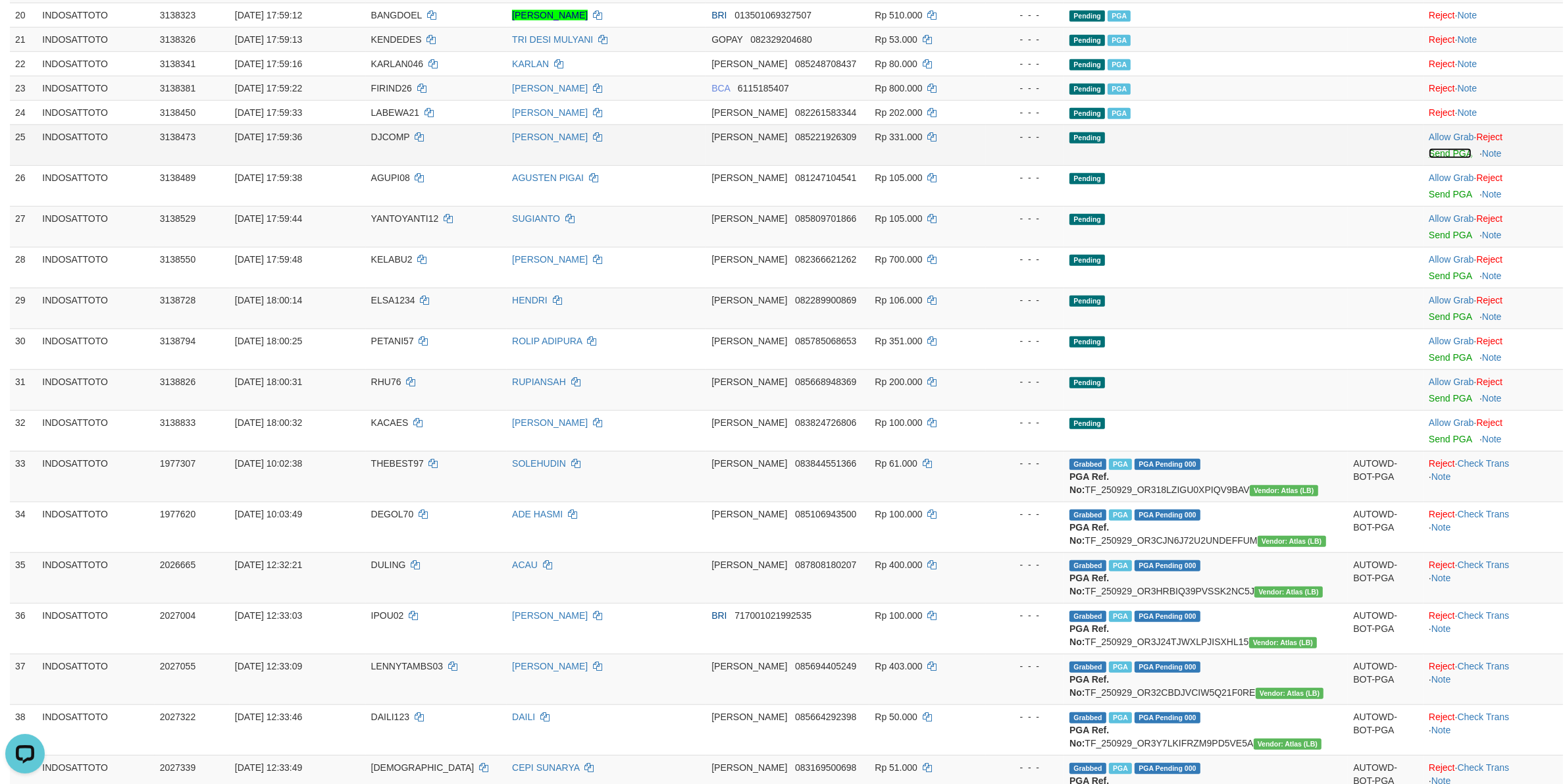
click at [1436, 156] on link "Send PGA" at bounding box center [1450, 153] width 43 height 10
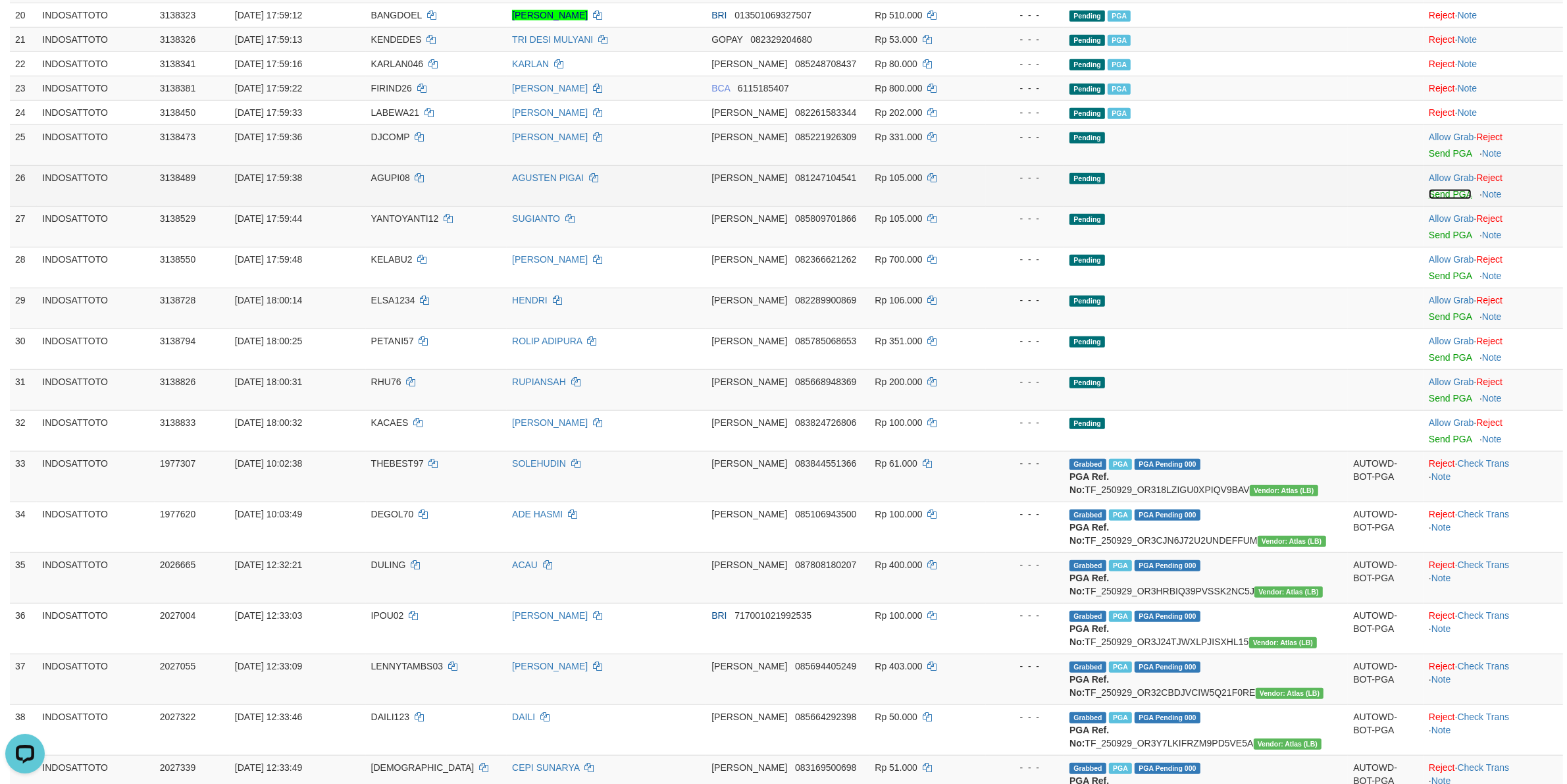
click at [1440, 194] on link "Send PGA" at bounding box center [1450, 193] width 43 height 10
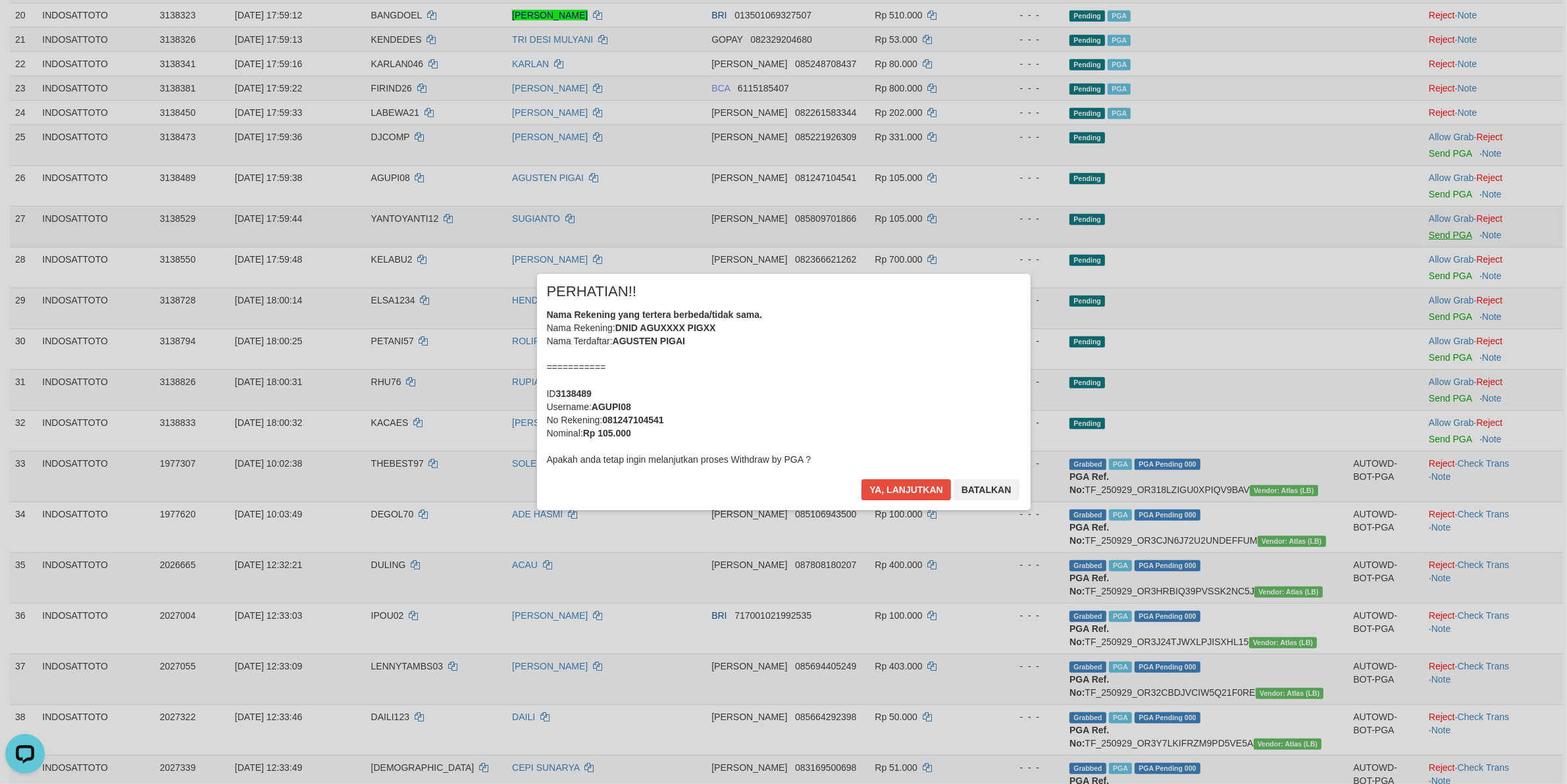
click at [1440, 235] on div "× PERHATIAN!! Nama Rekening yang tertera berbeda/tidak sama. Nama Rekening: DNI…" at bounding box center [784, 392] width 1567 height 784
click at [881, 489] on button "Ya, lanjutkan" at bounding box center [906, 489] width 89 height 21
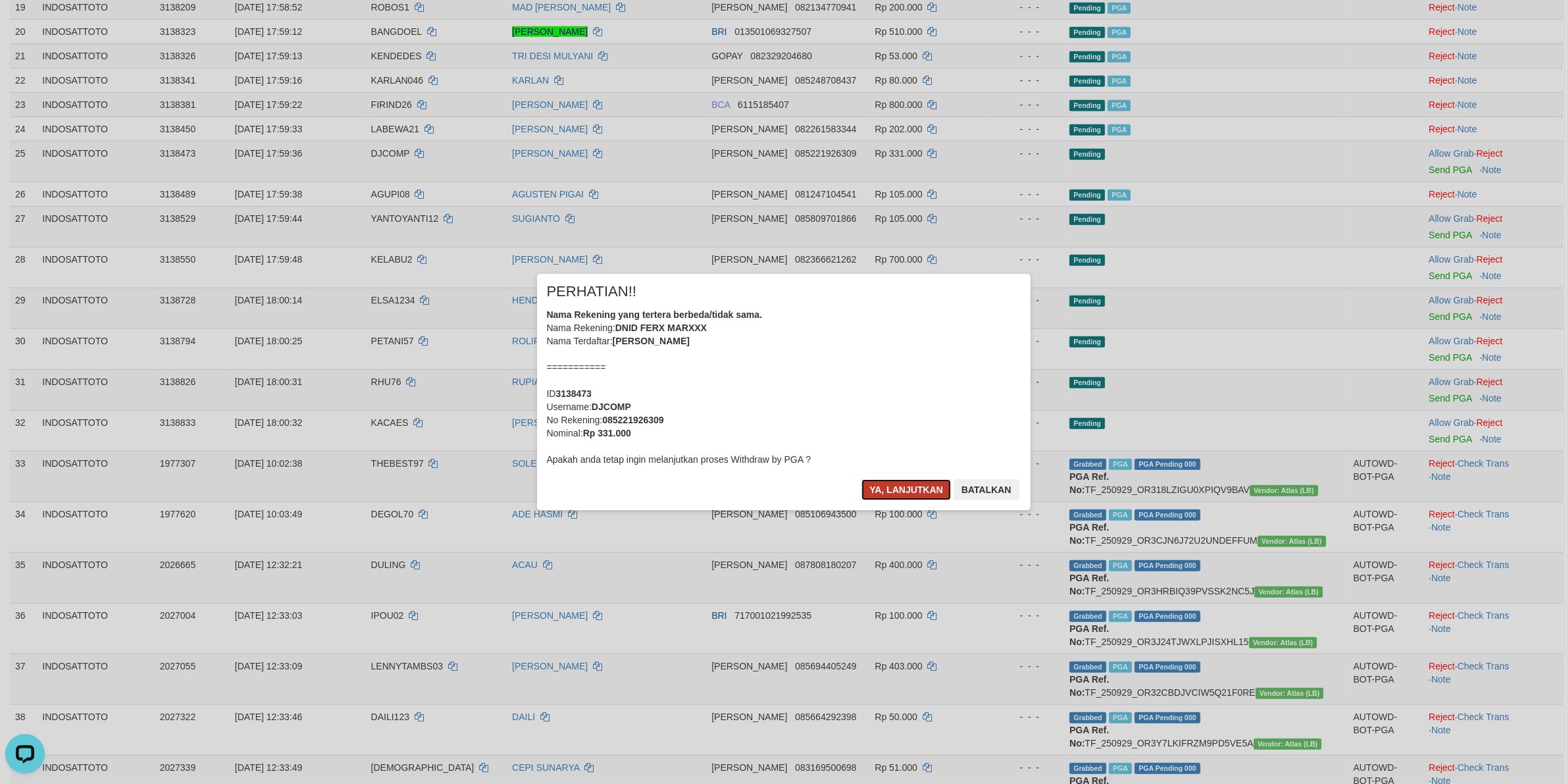
click at [899, 496] on button "Ya, lanjutkan" at bounding box center [906, 489] width 89 height 21
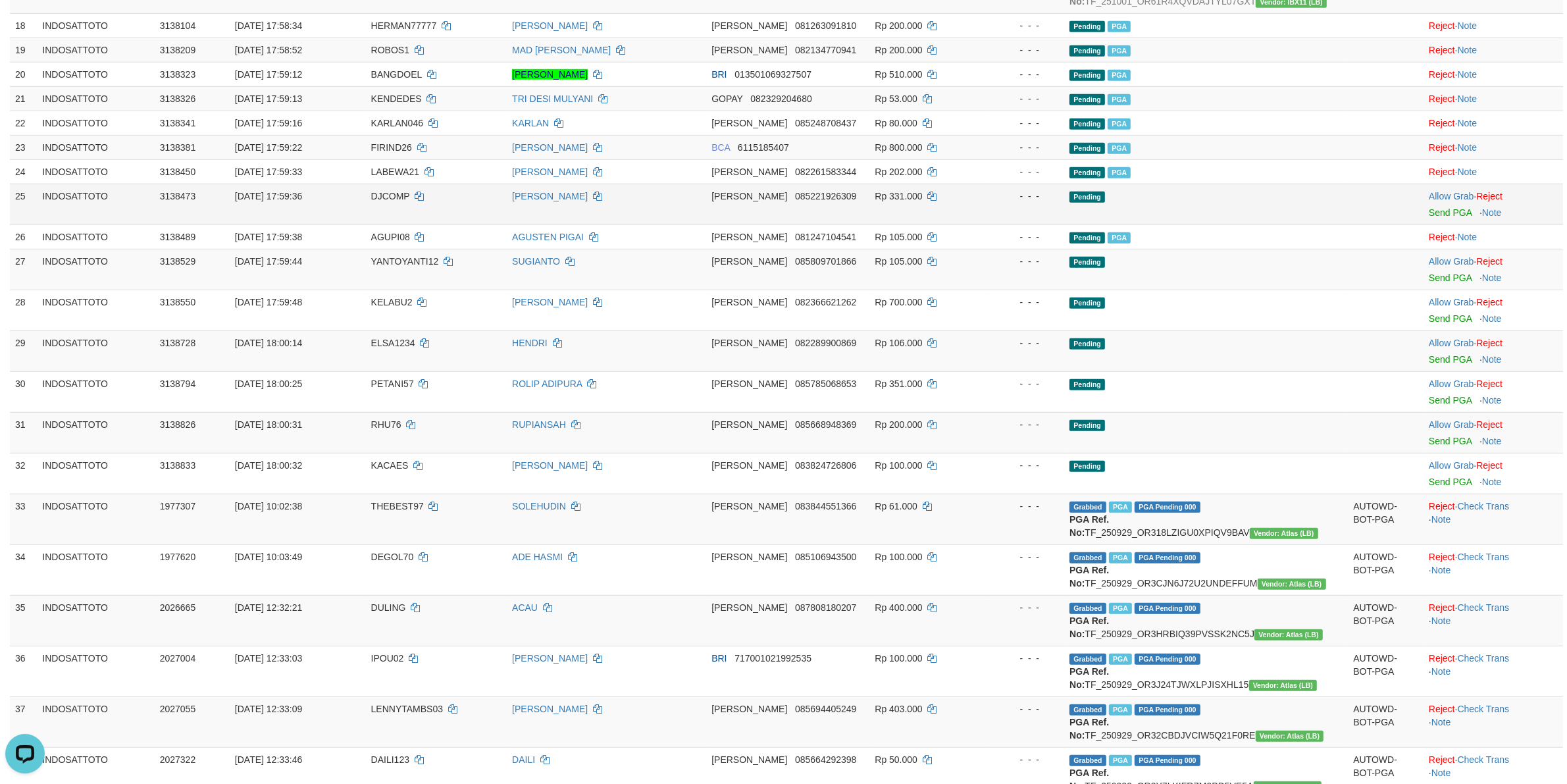
scroll to position [1024, 0]
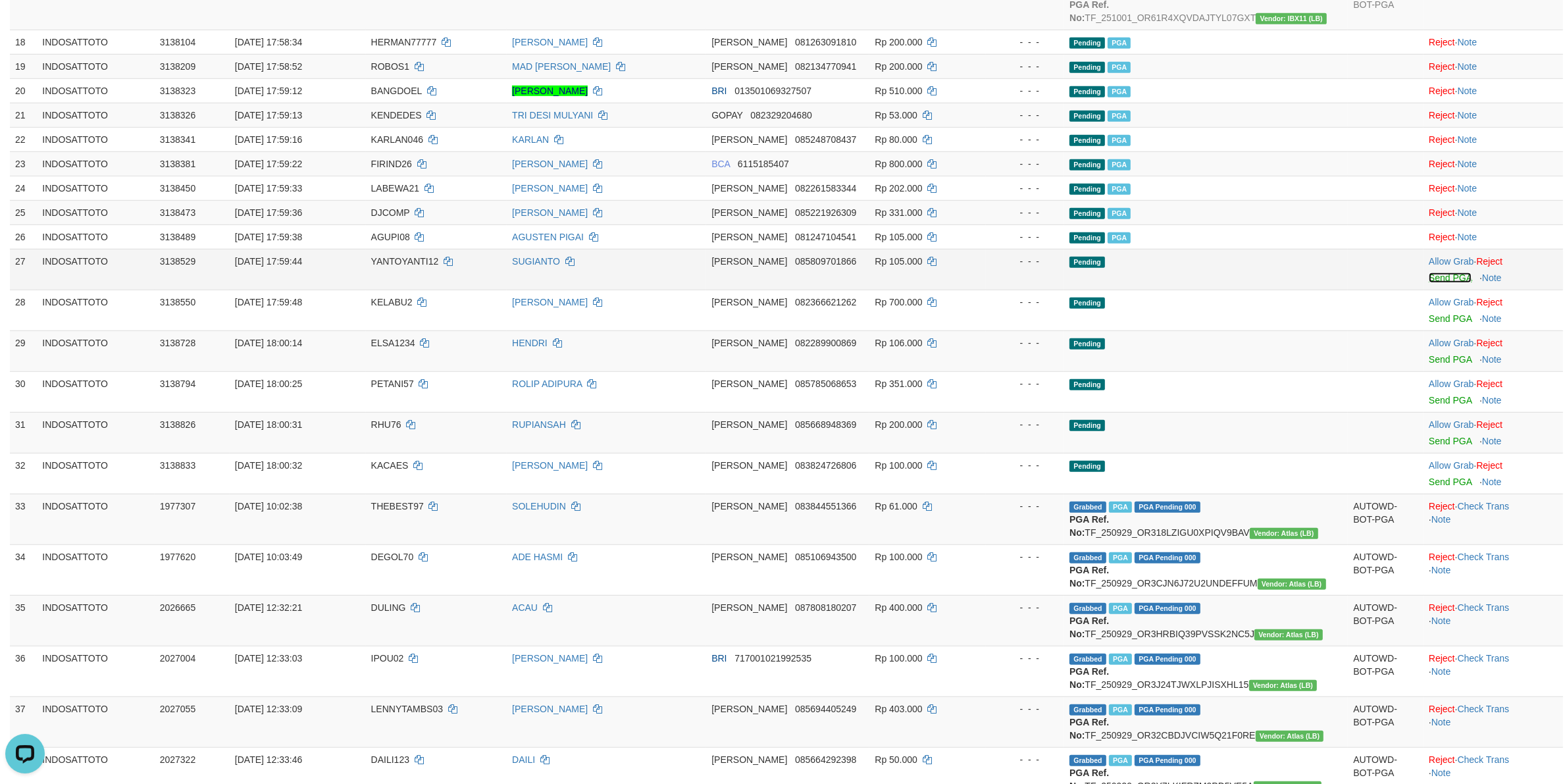
click at [1436, 278] on link "Send PGA" at bounding box center [1450, 277] width 43 height 10
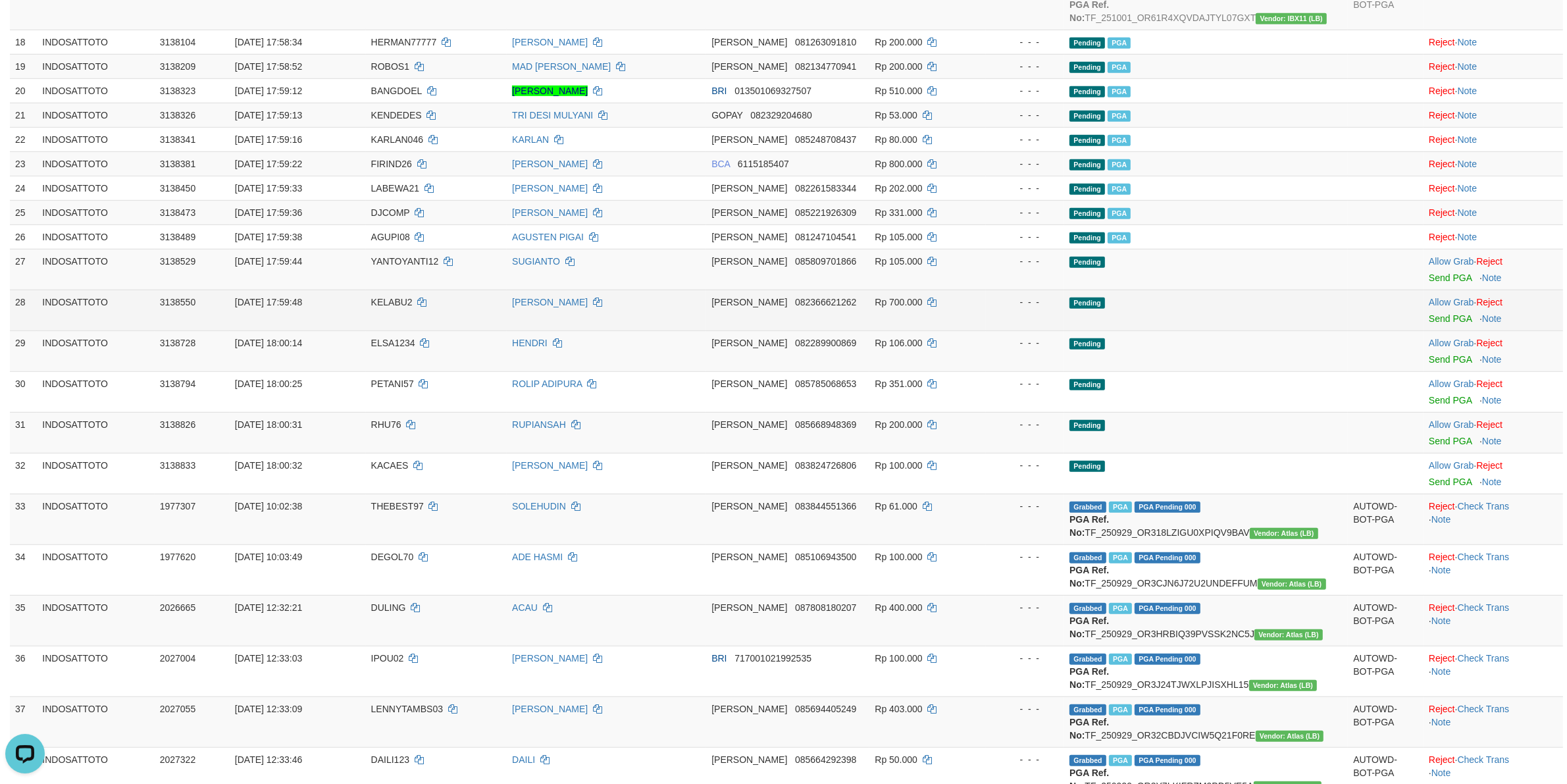
click at [1441, 312] on div at bounding box center [1494, 310] width 129 height 3
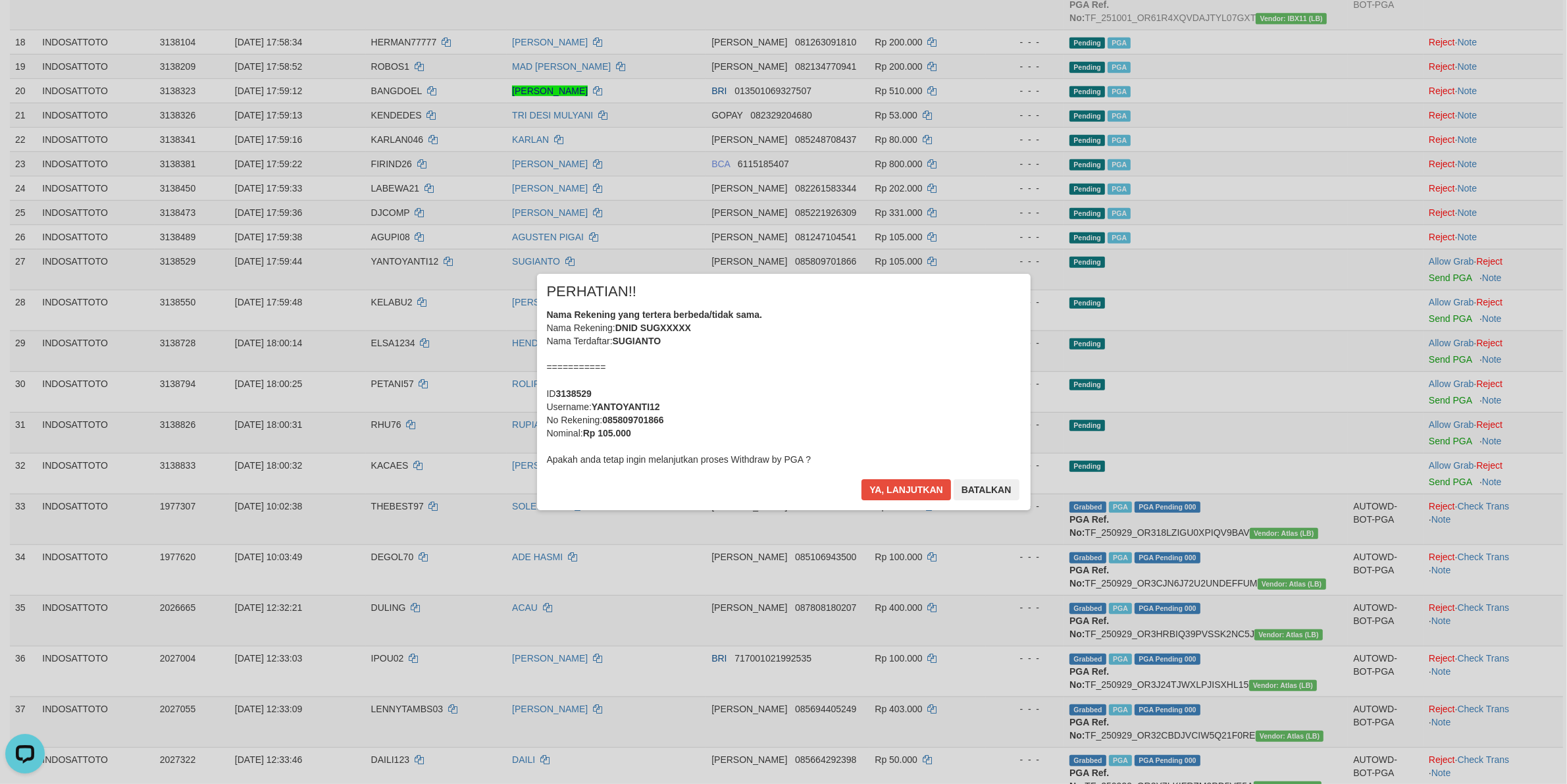
click at [765, 367] on div "Nama Rekening yang tertera berbeda/tidak sama. Nama Rekening: DNID SUGXXXXX Nam…" at bounding box center [784, 387] width 474 height 158
click at [862, 479] on button "Ya, lanjutkan" at bounding box center [906, 489] width 89 height 21
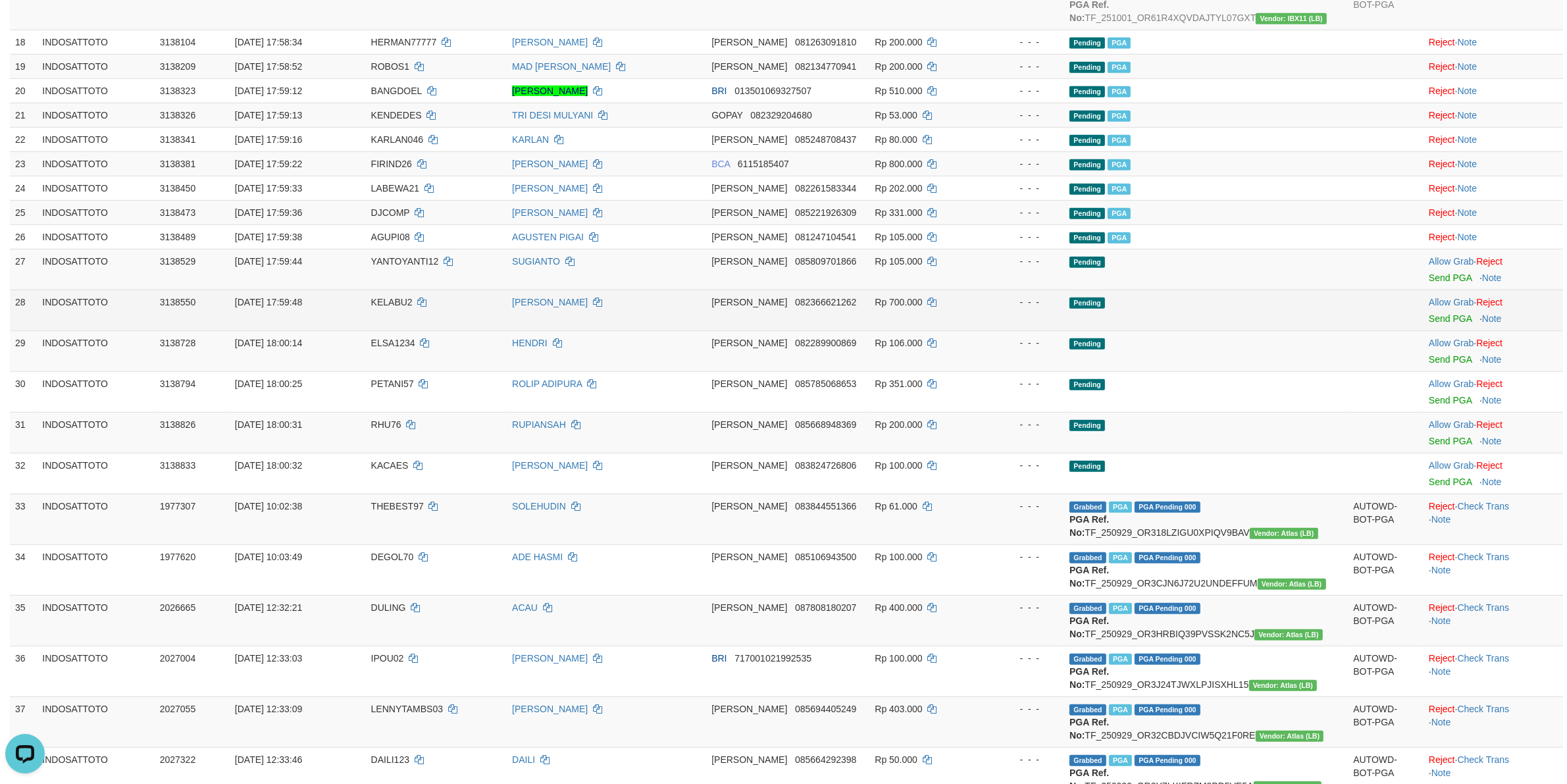
scroll to position [1007, 0]
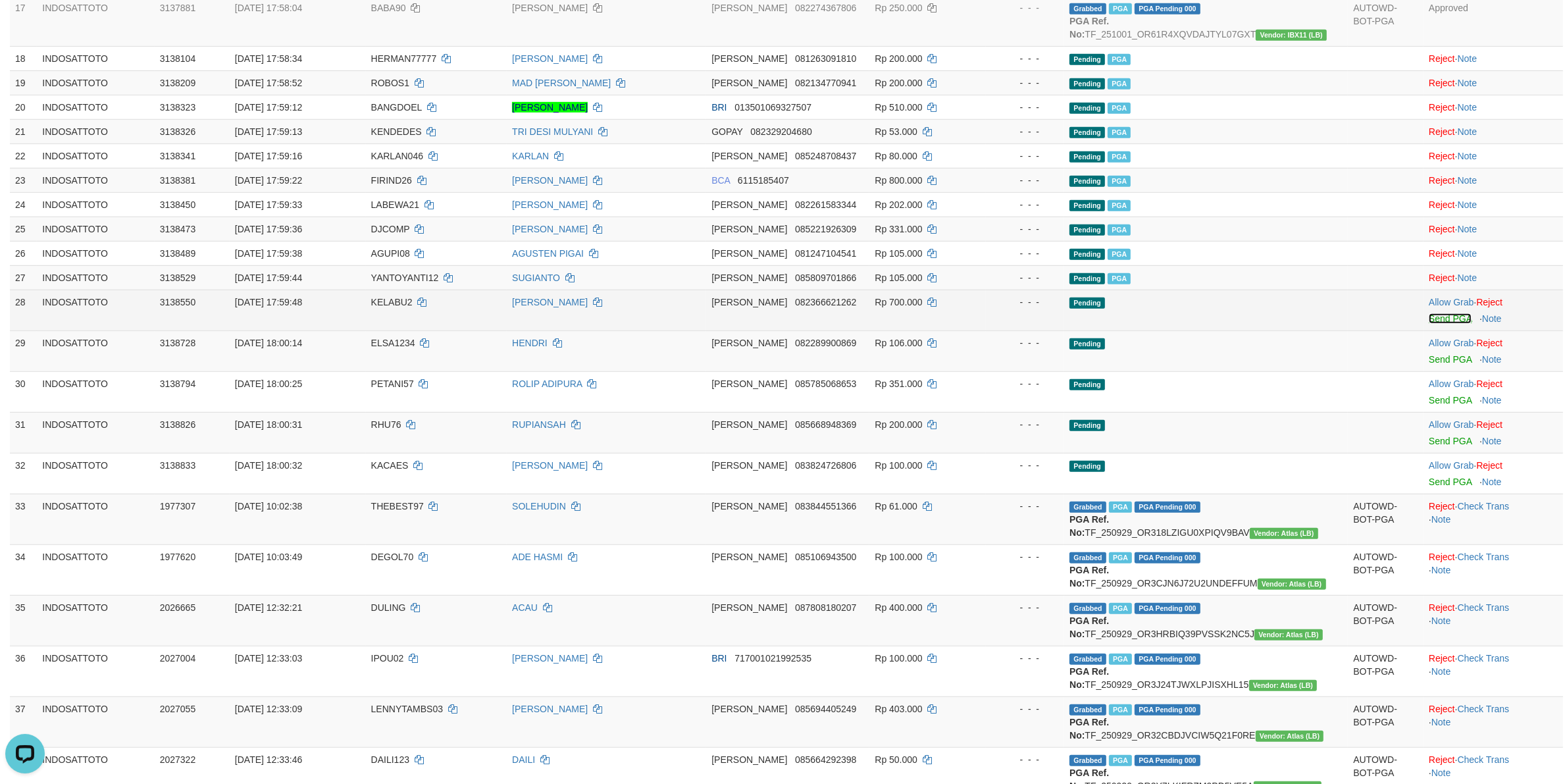
click at [1435, 322] on link "Send PGA" at bounding box center [1450, 318] width 43 height 10
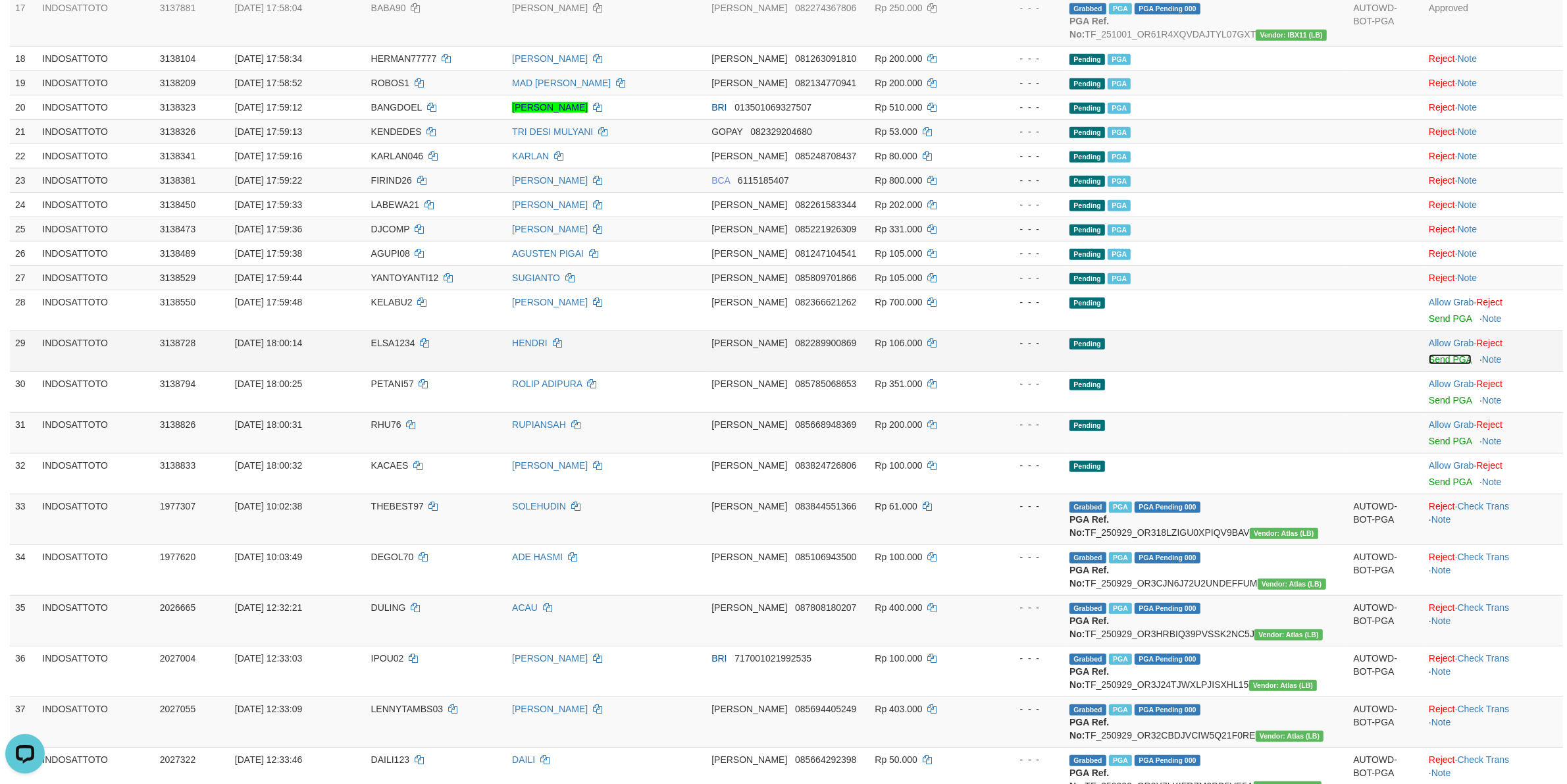
click at [1441, 364] on link "Send PGA" at bounding box center [1450, 359] width 43 height 10
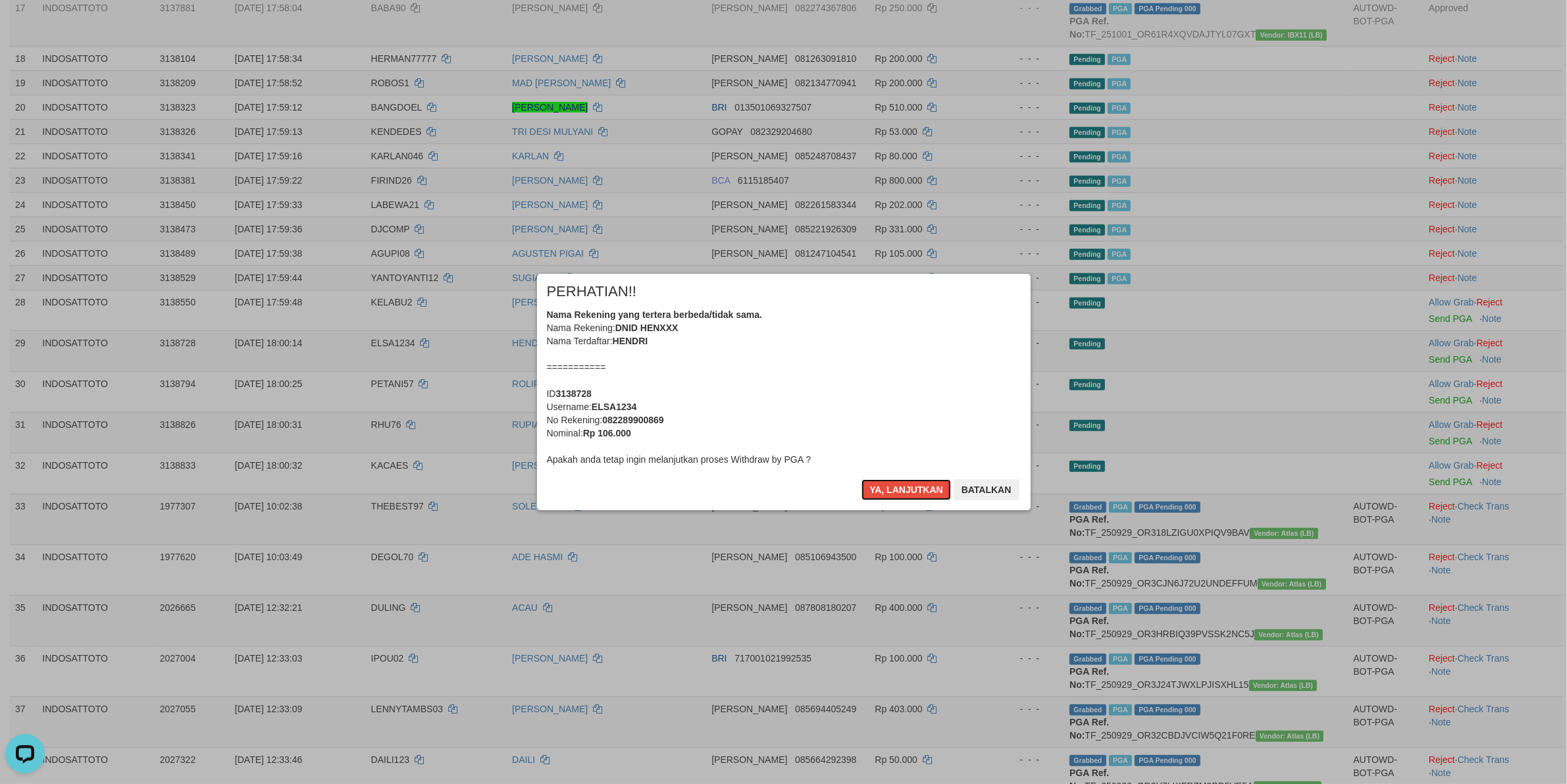
click at [837, 392] on div "Nama Rekening yang tertera berbeda/tidak sama. Nama Rekening: DNID HENXXX Nama …" at bounding box center [784, 387] width 474 height 158
click at [862, 479] on button "Ya, lanjutkan" at bounding box center [906, 489] width 89 height 21
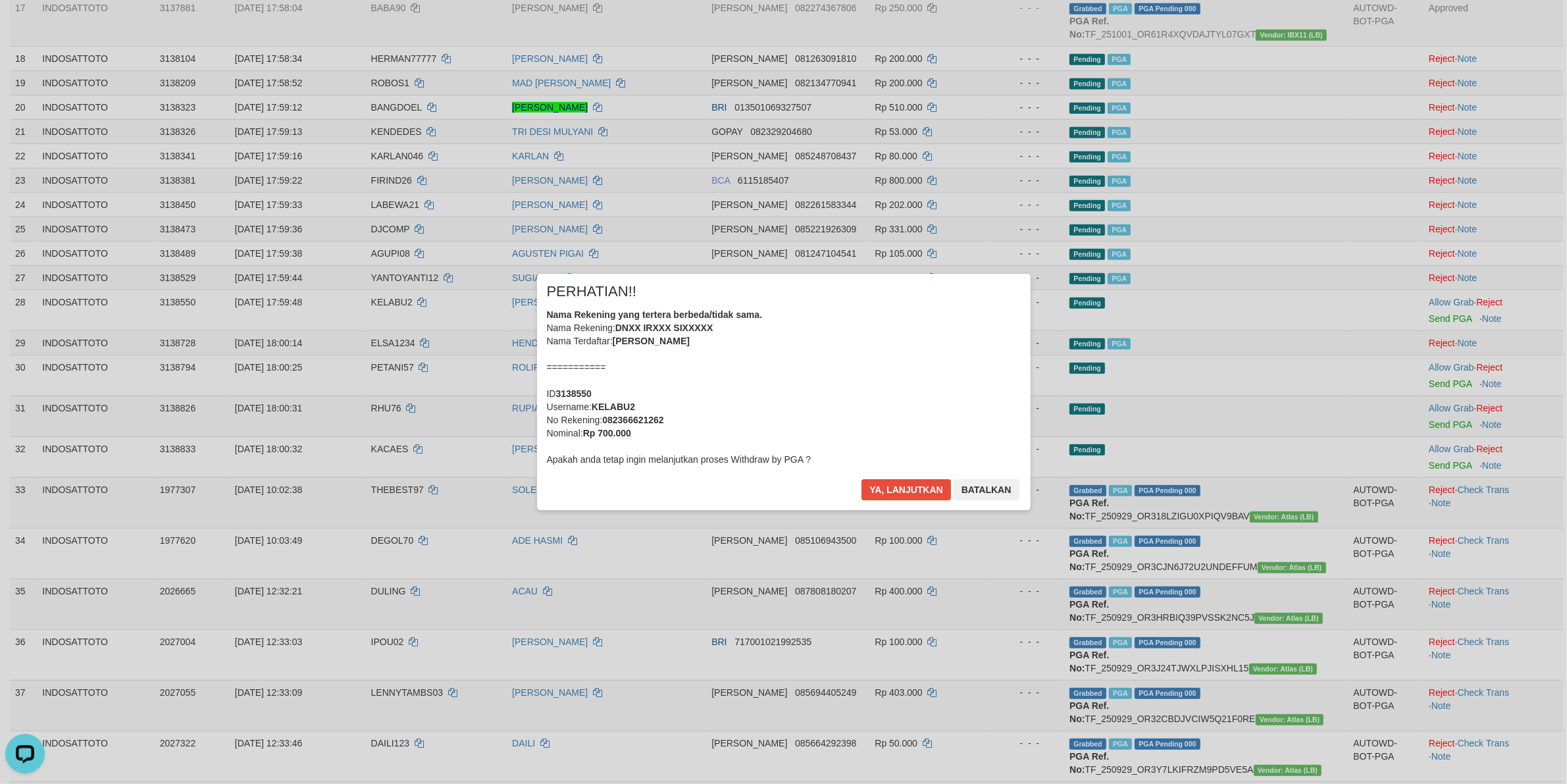
scroll to position [991, 0]
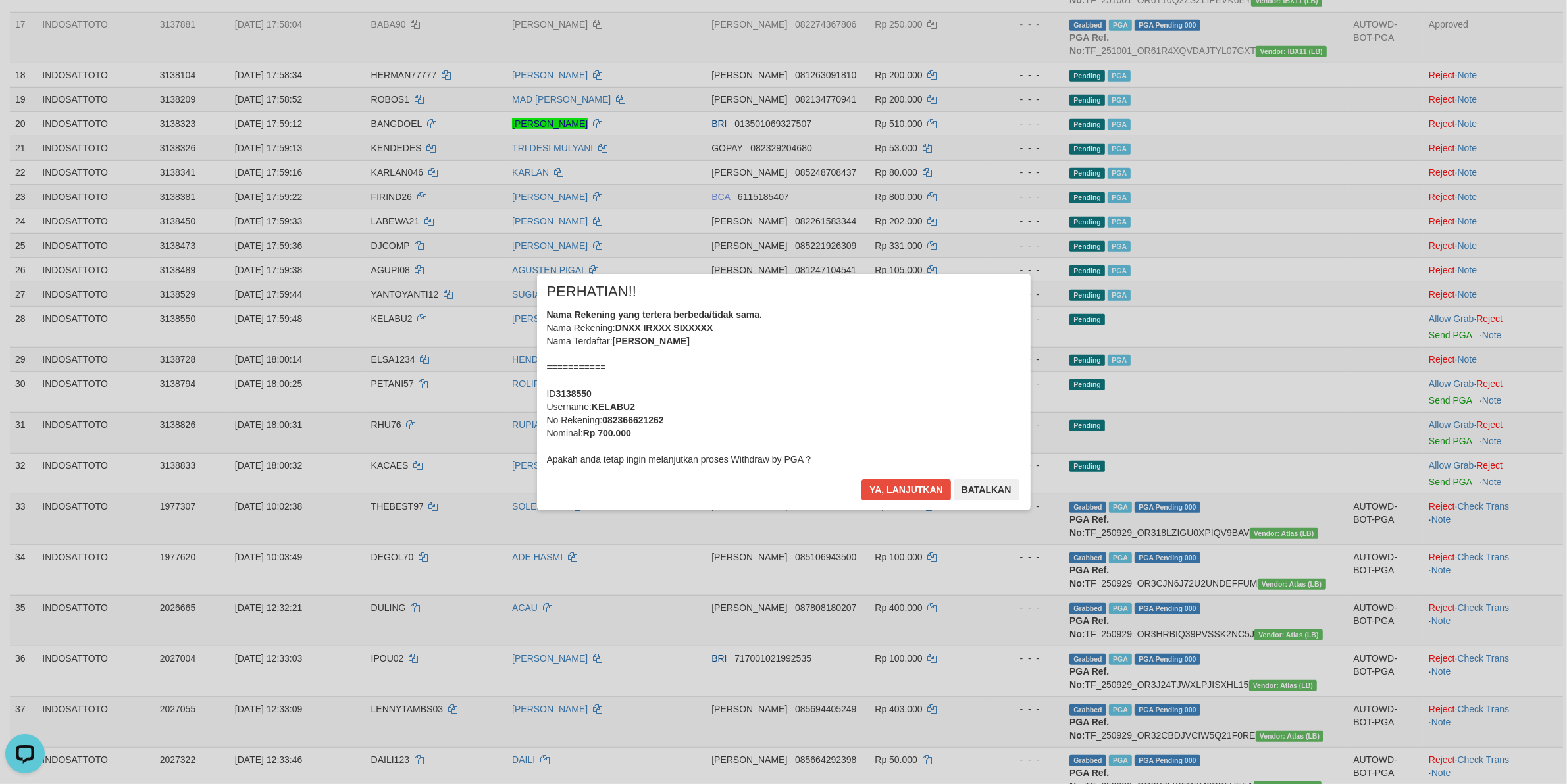
click at [804, 414] on div "Nama Rekening yang tertera berbeda/tidak sama. Nama Rekening: DNXX IRXXX SIXXXX…" at bounding box center [784, 387] width 474 height 158
click at [862, 479] on button "Ya, lanjutkan" at bounding box center [906, 489] width 89 height 21
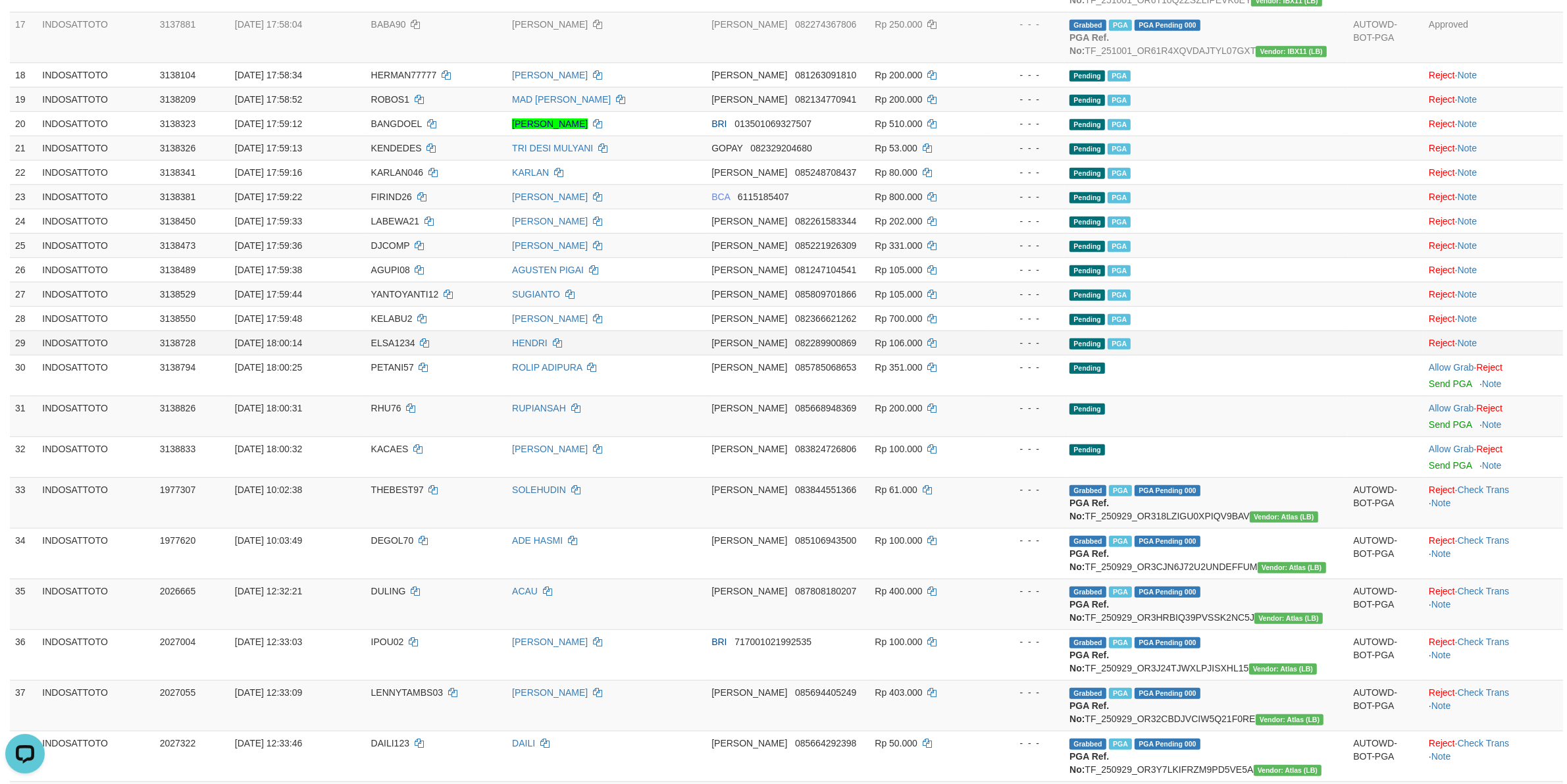
scroll to position [974, 0]
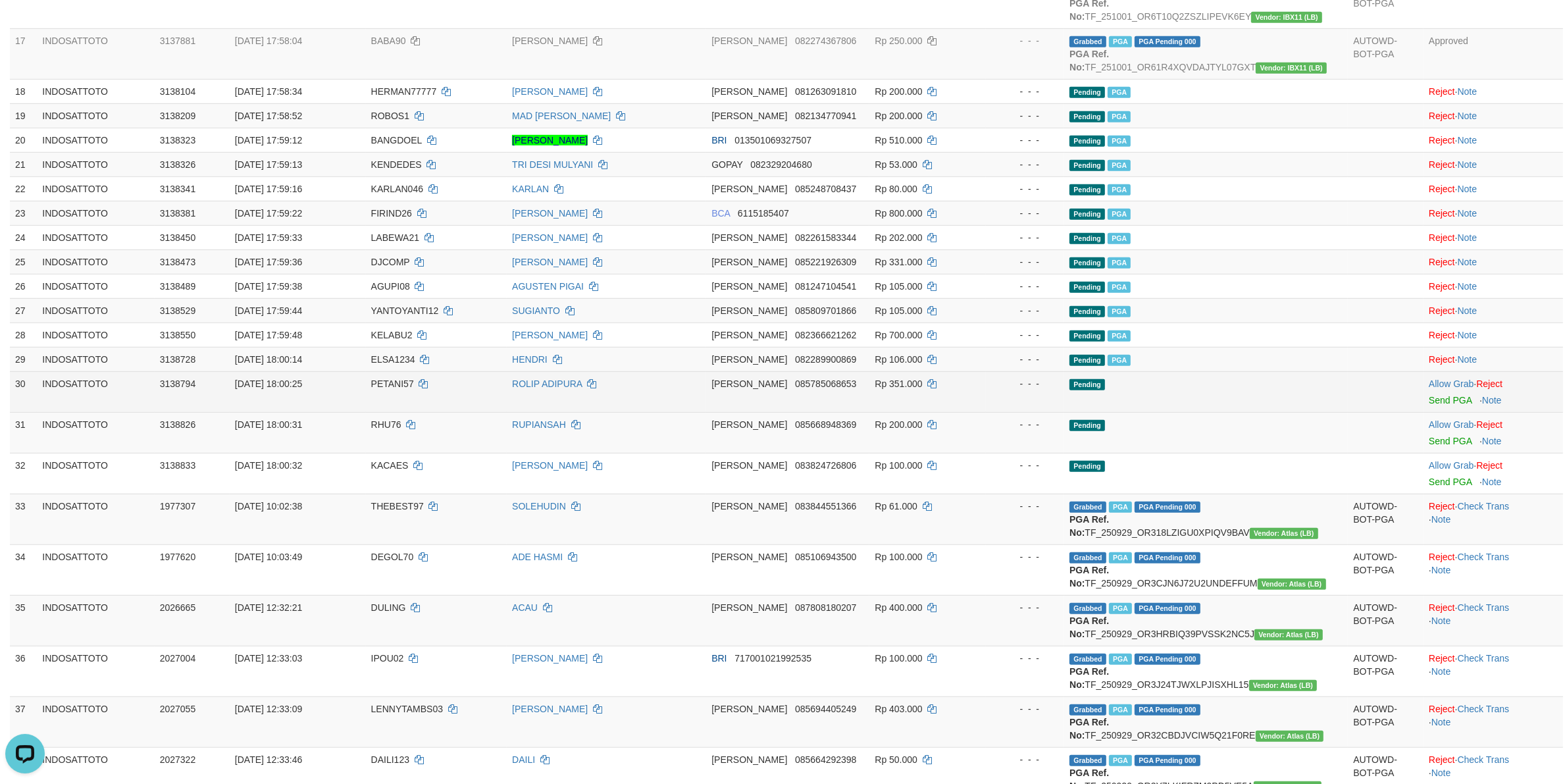
click at [1432, 393] on div at bounding box center [1494, 392] width 129 height 3
click at [1439, 405] on link "Send PGA" at bounding box center [1450, 400] width 43 height 10
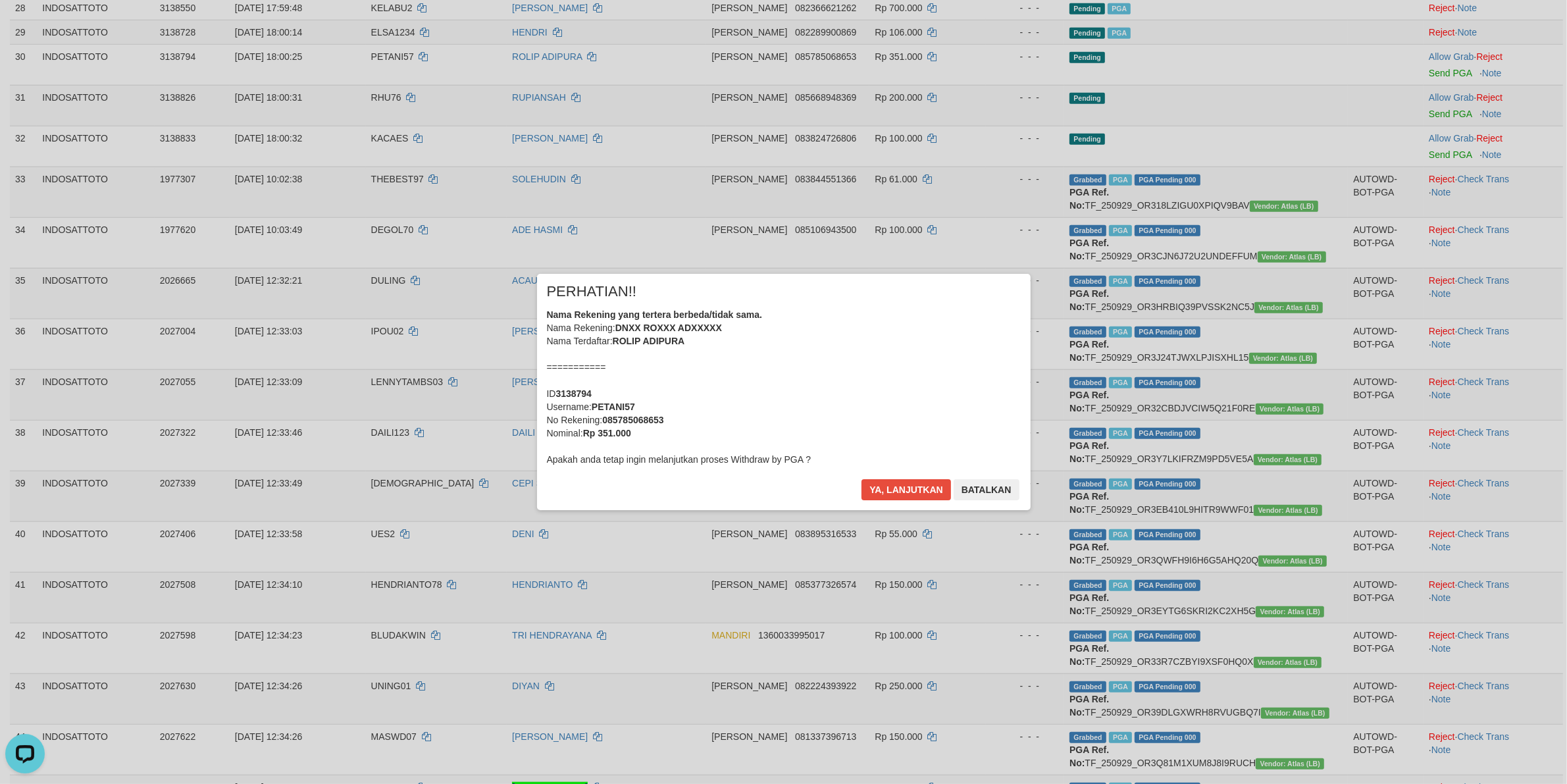
scroll to position [1222, 0]
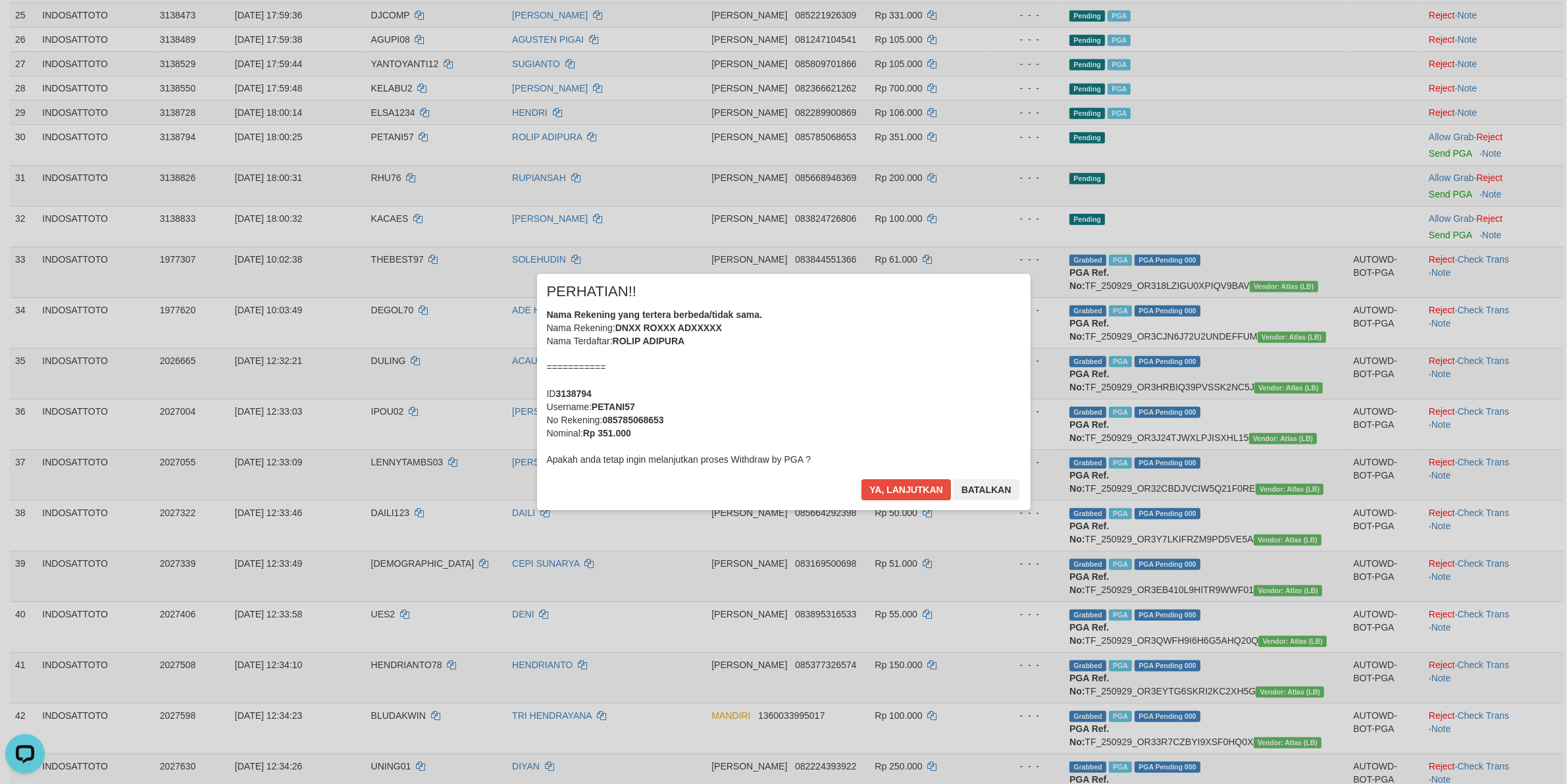
click at [908, 406] on div "Nama Rekening yang tertera berbeda/tidak sama. Nama Rekening: DNXX ROXXX ADXXXX…" at bounding box center [784, 387] width 474 height 158
click at [862, 479] on button "Ya, lanjutkan" at bounding box center [906, 489] width 89 height 21
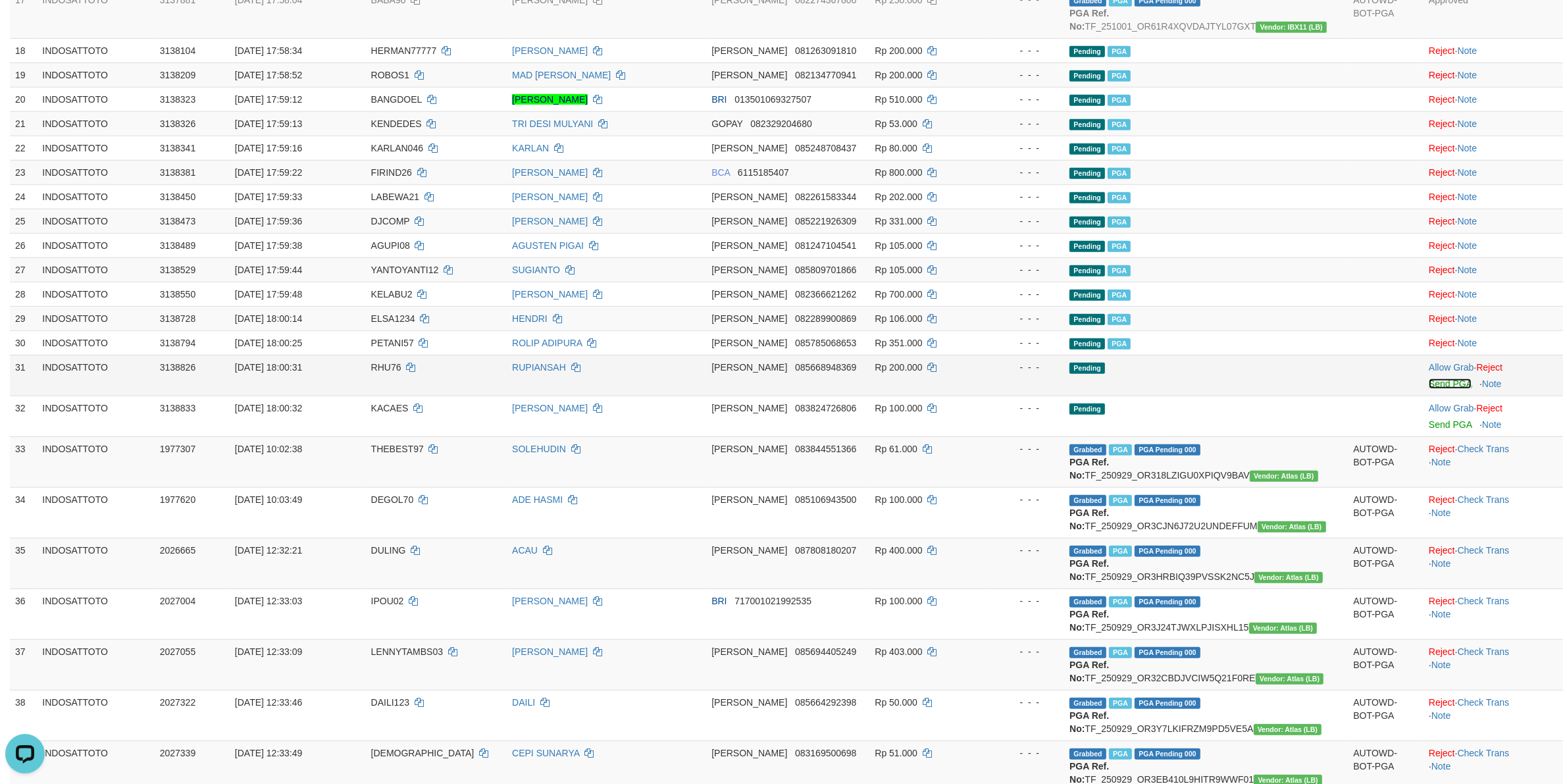
scroll to position [985, 0]
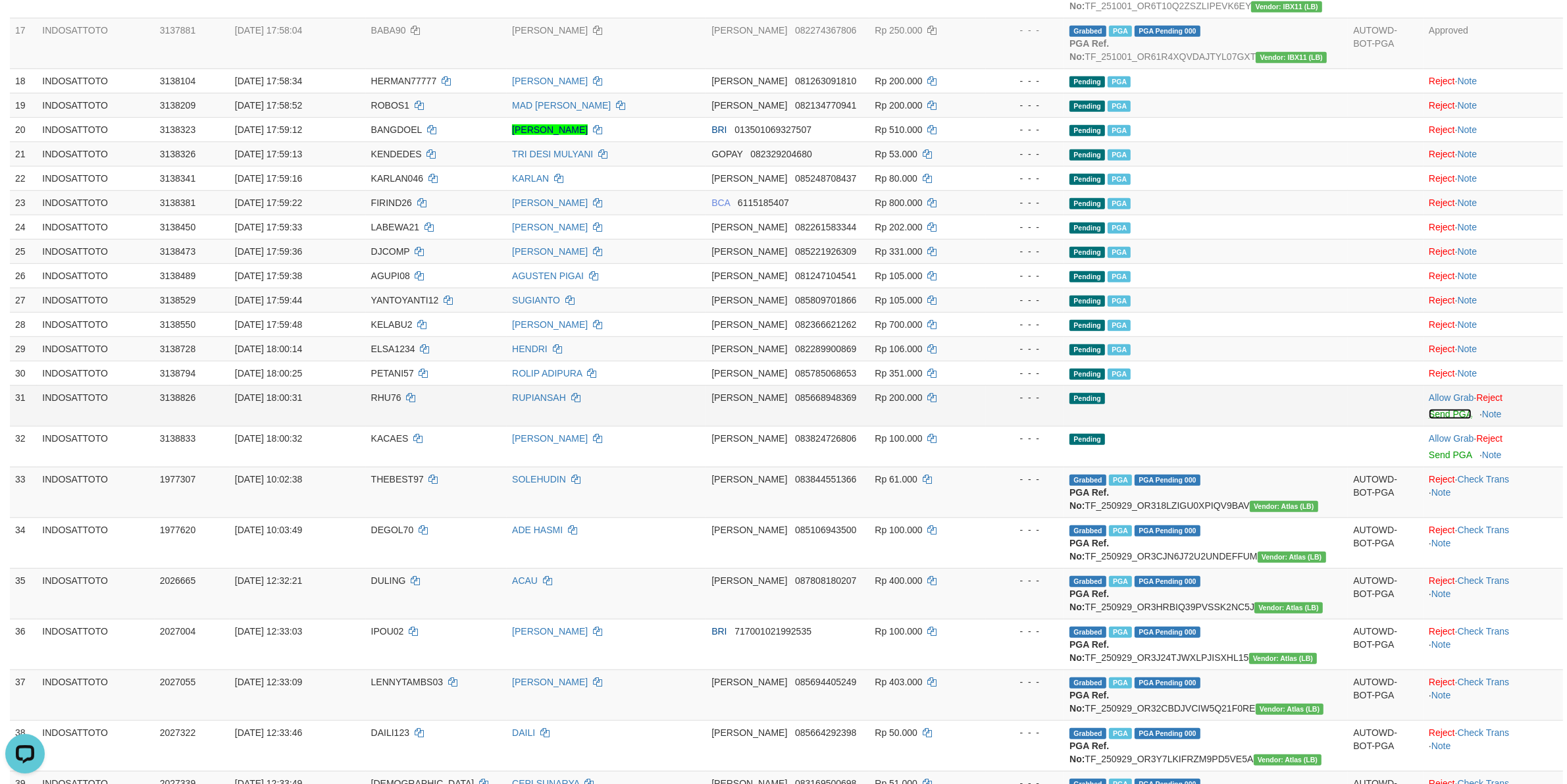
click at [1445, 419] on link "Send PGA" at bounding box center [1450, 413] width 43 height 10
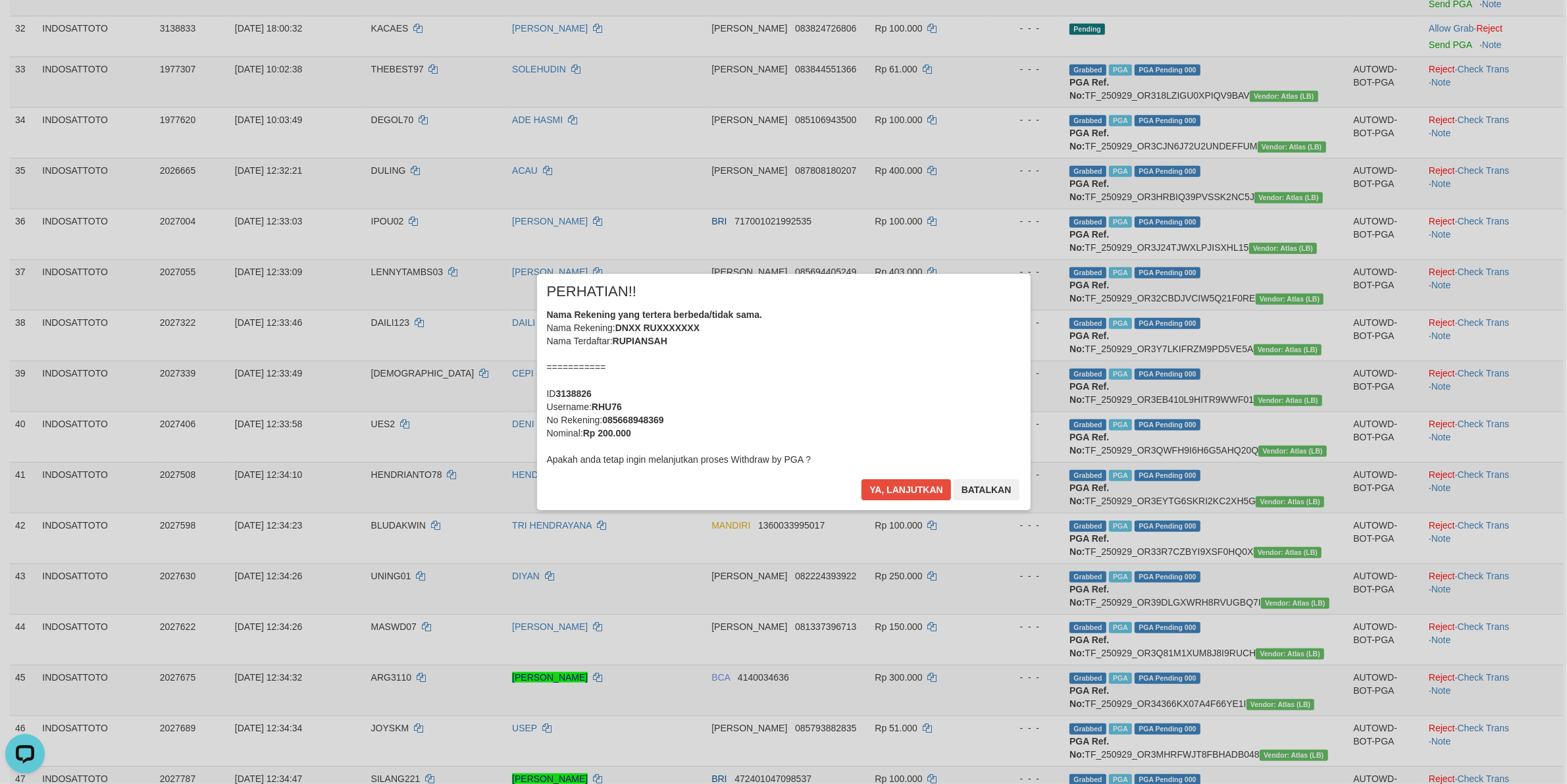
scroll to position [1232, 0]
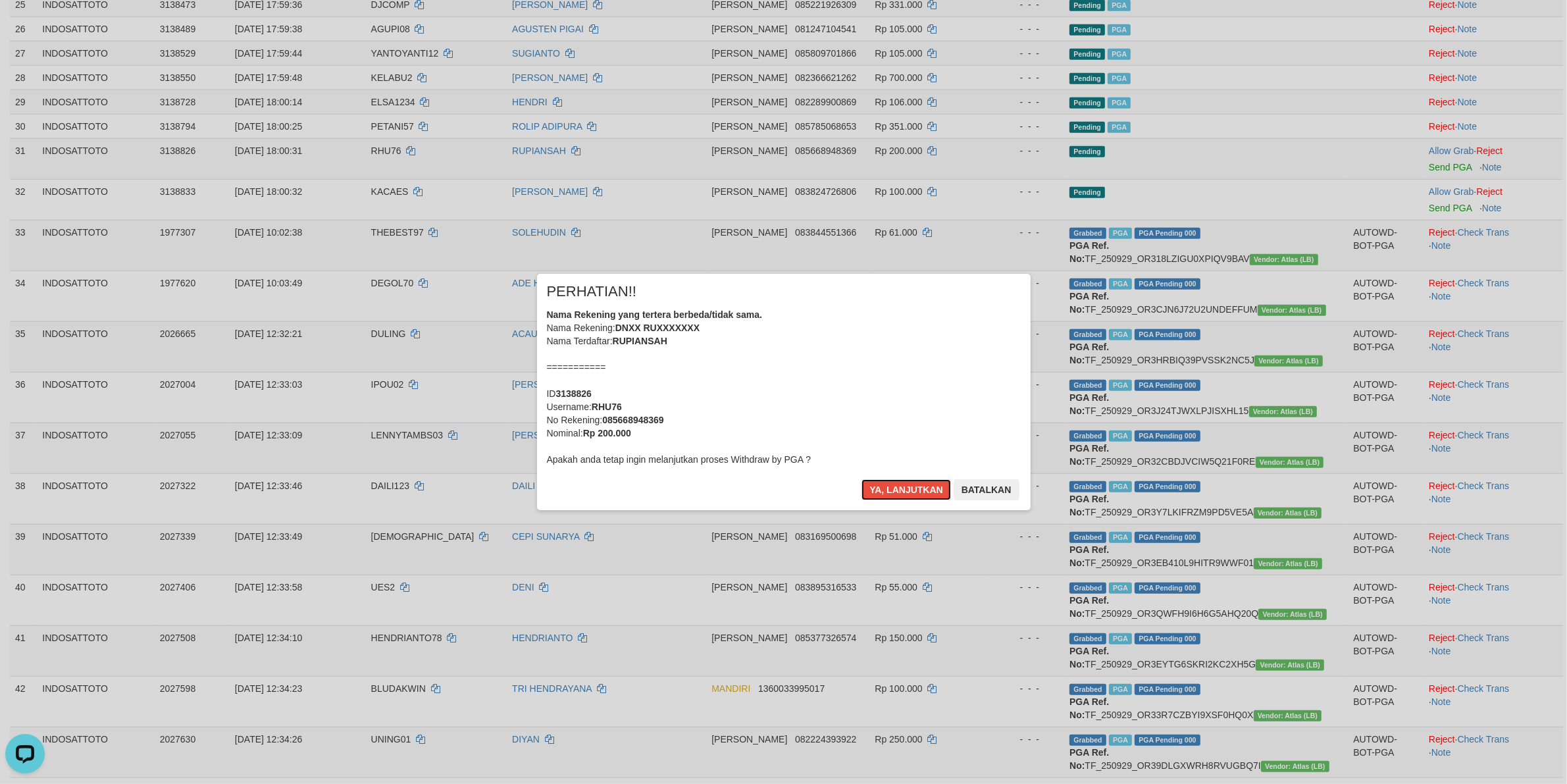
click at [757, 429] on div "Nama Rekening yang tertera berbeda/tidak sama. Nama Rekening: DNXX RUXXXXXXX Na…" at bounding box center [784, 387] width 474 height 158
click at [862, 479] on button "Ya, lanjutkan" at bounding box center [906, 489] width 89 height 21
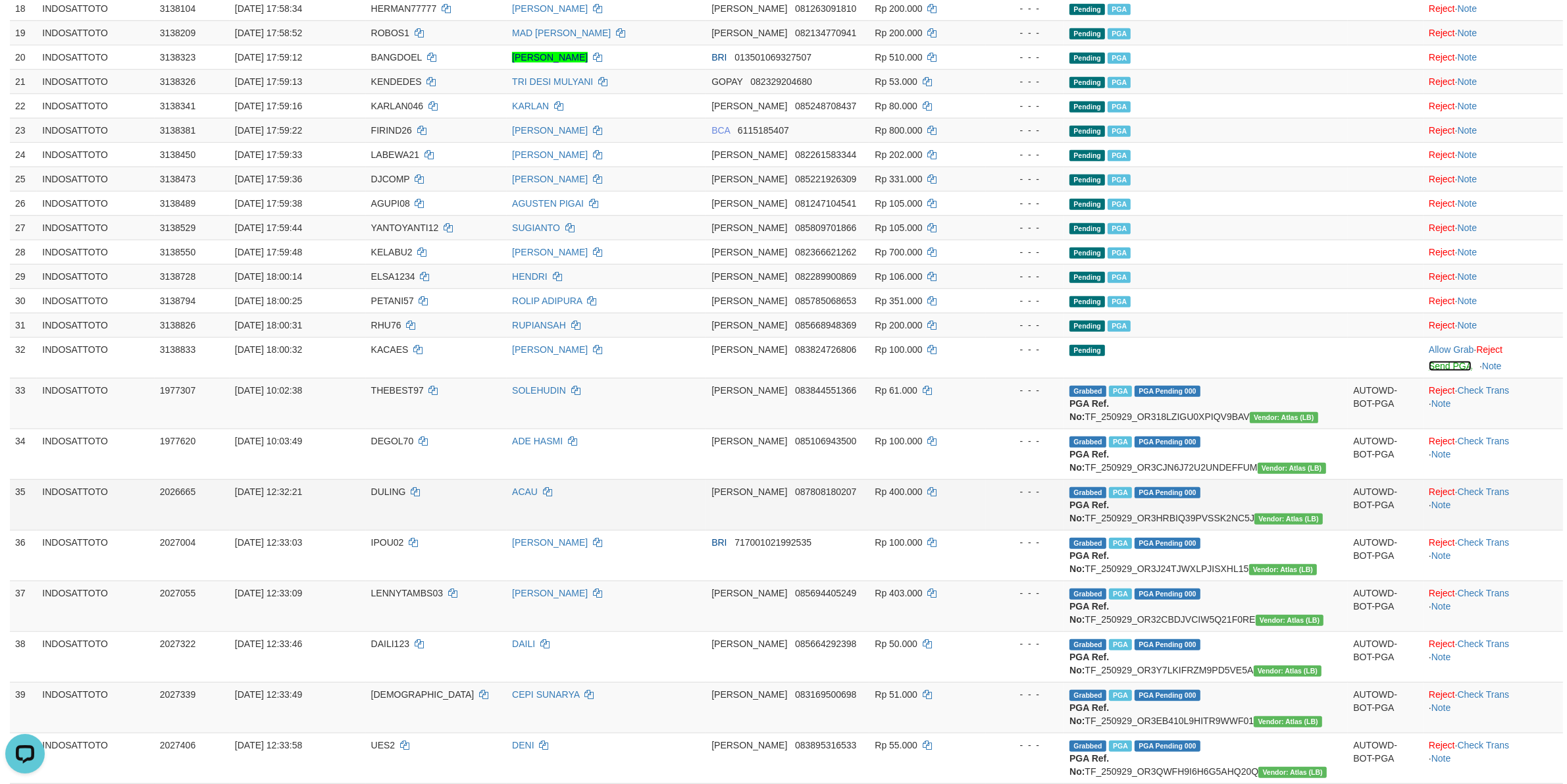
scroll to position [995, 0]
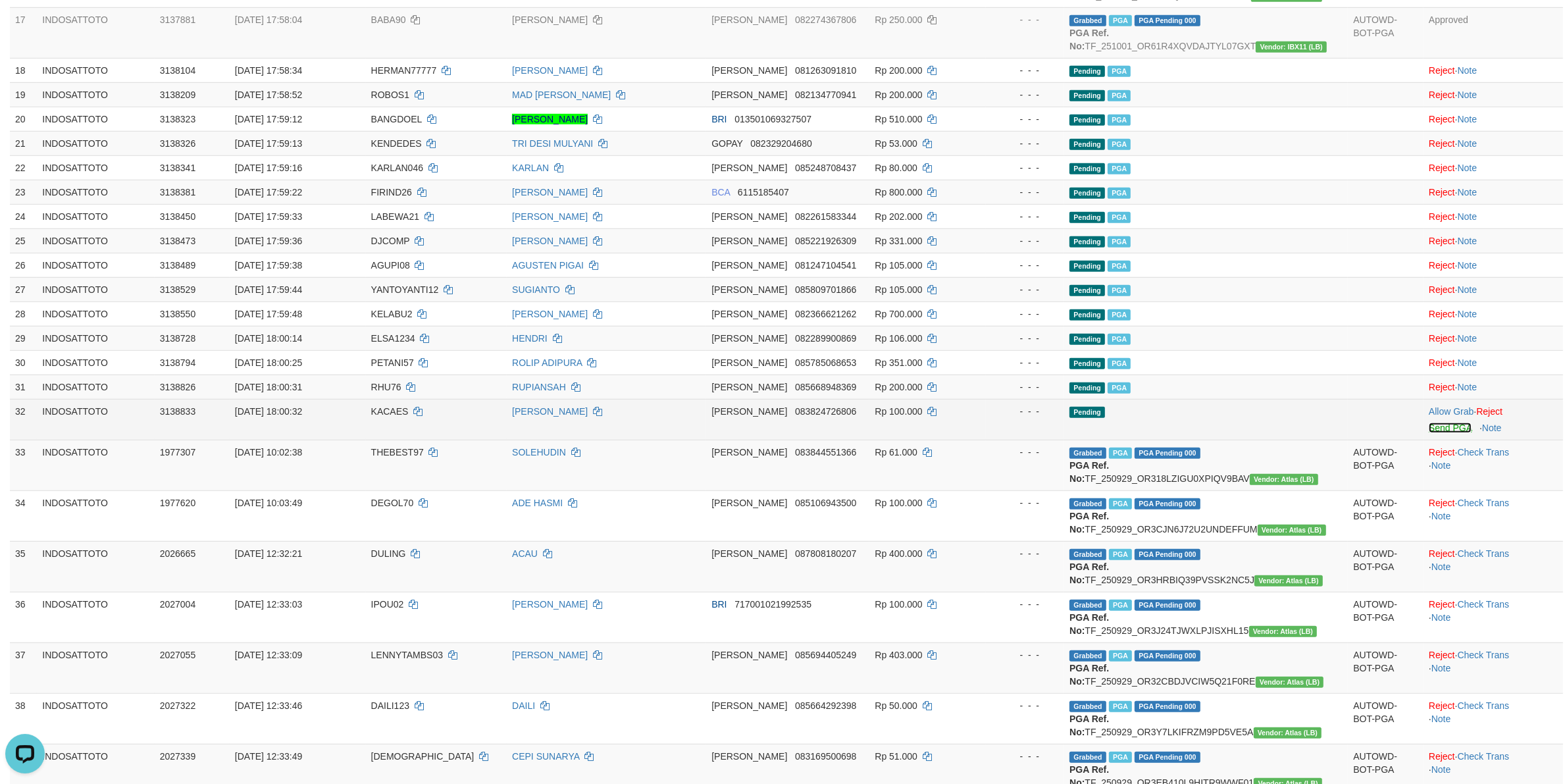
click at [1436, 432] on link "Send PGA" at bounding box center [1450, 427] width 43 height 10
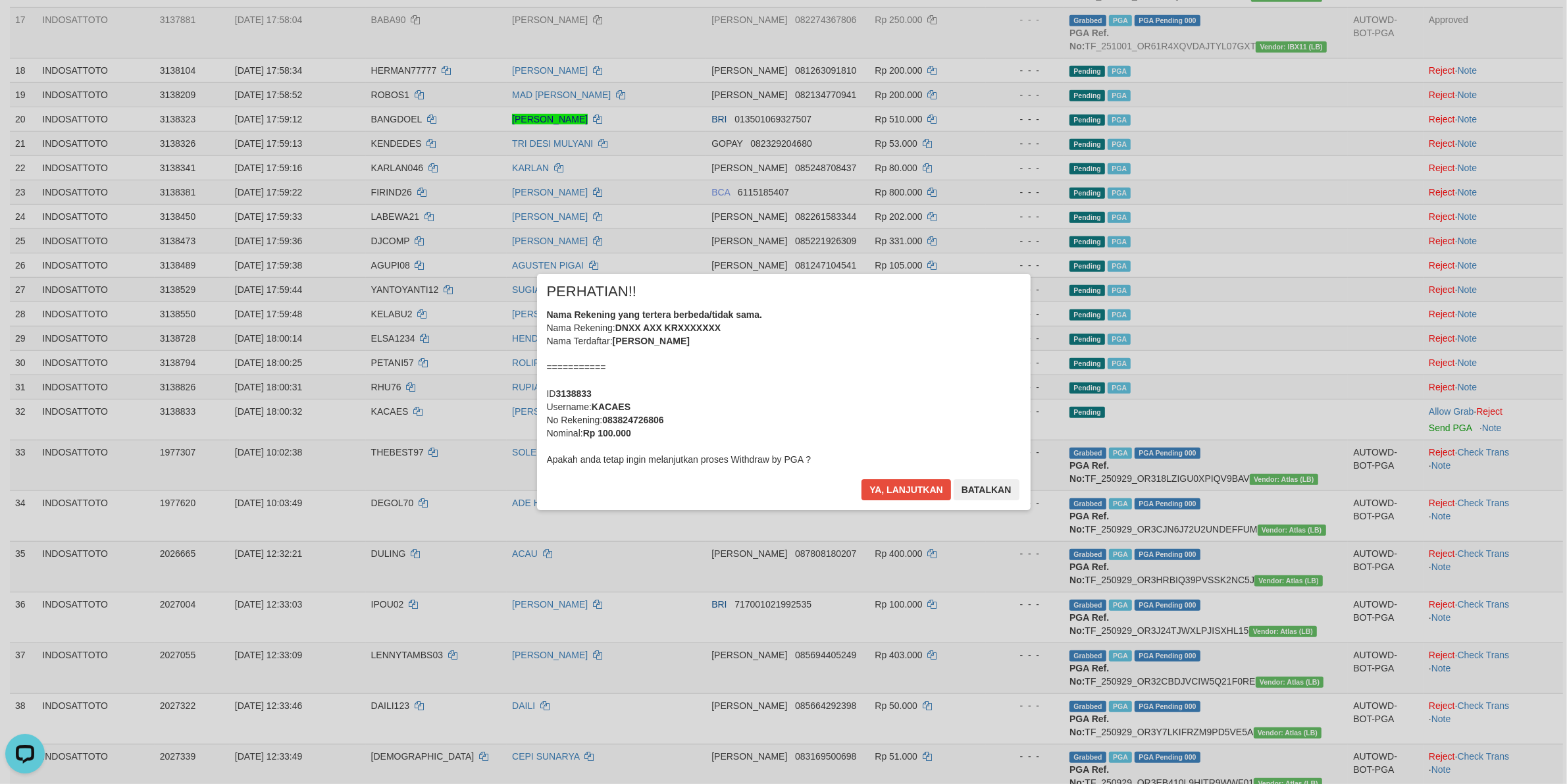
click at [805, 354] on div "Nama Rekening yang tertera berbeda/tidak sama. Nama Rekening: DNXX AXX KRXXXXXX…" at bounding box center [784, 387] width 474 height 158
click at [862, 479] on button "Ya, lanjutkan" at bounding box center [906, 489] width 89 height 21
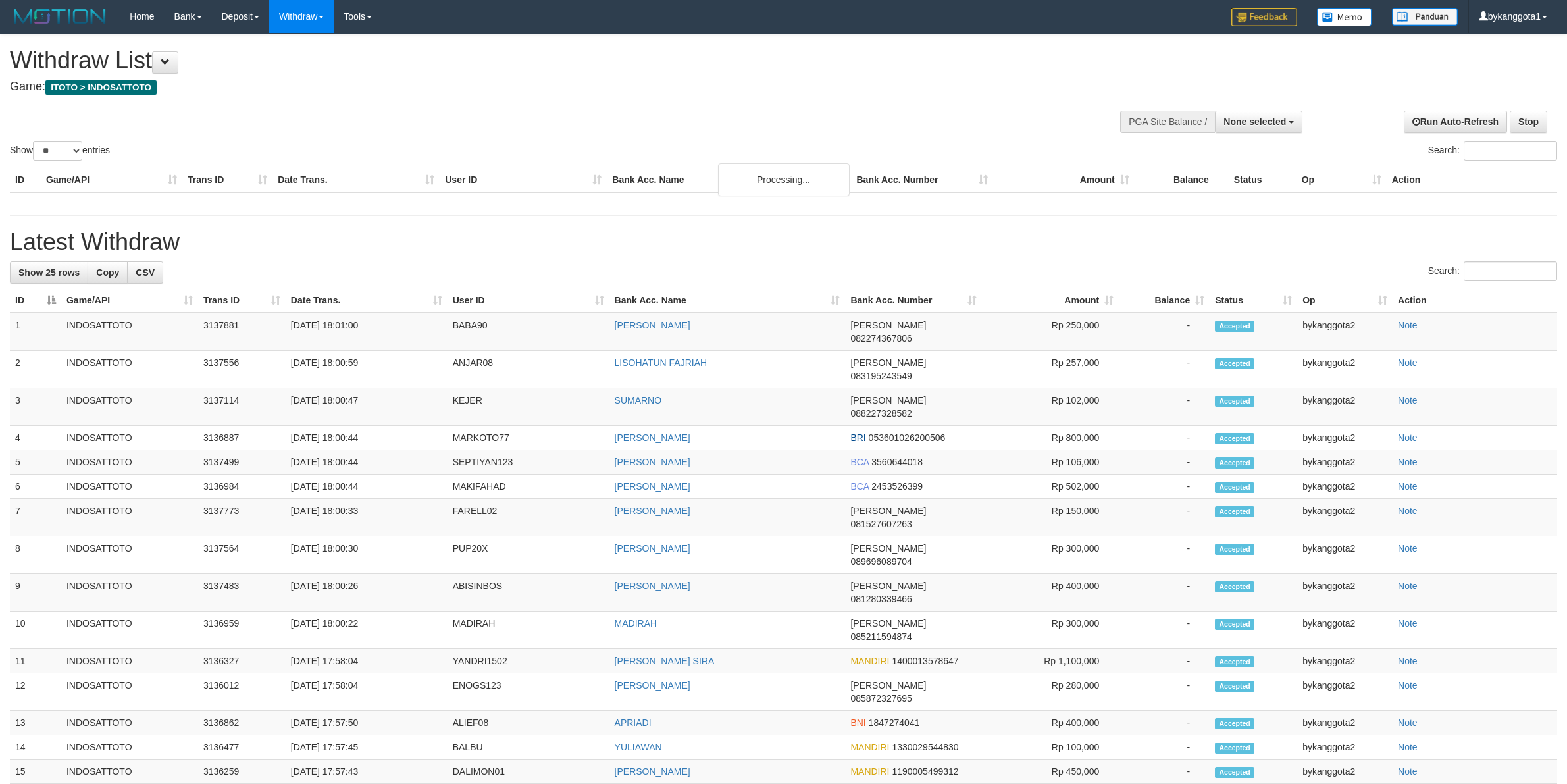
select select
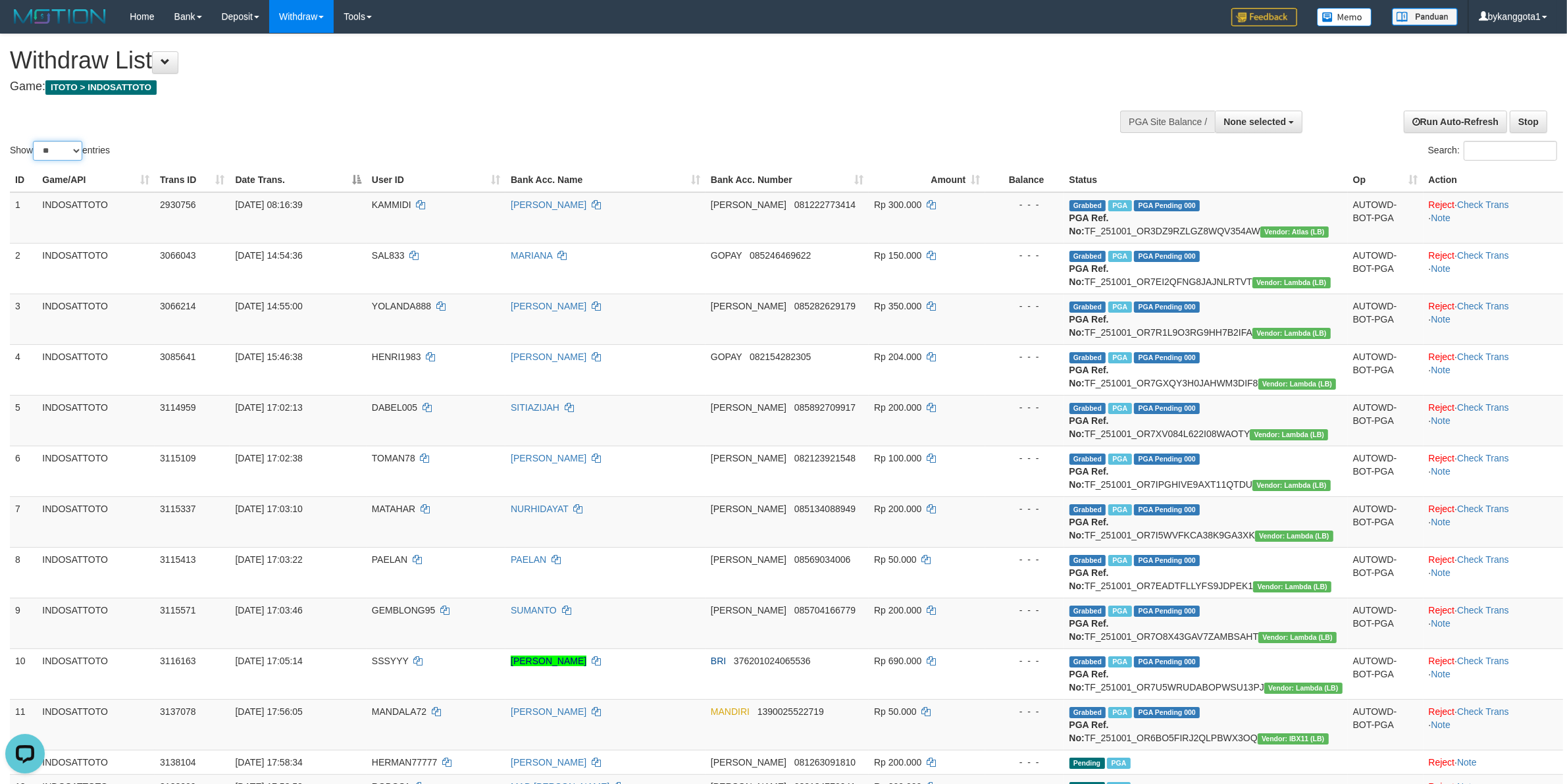
click at [69, 145] on select "** ** ** ***" at bounding box center [57, 151] width 49 height 19
select select "***"
click at [35, 141] on select "** ** ** ***" at bounding box center [57, 151] width 49 height 19
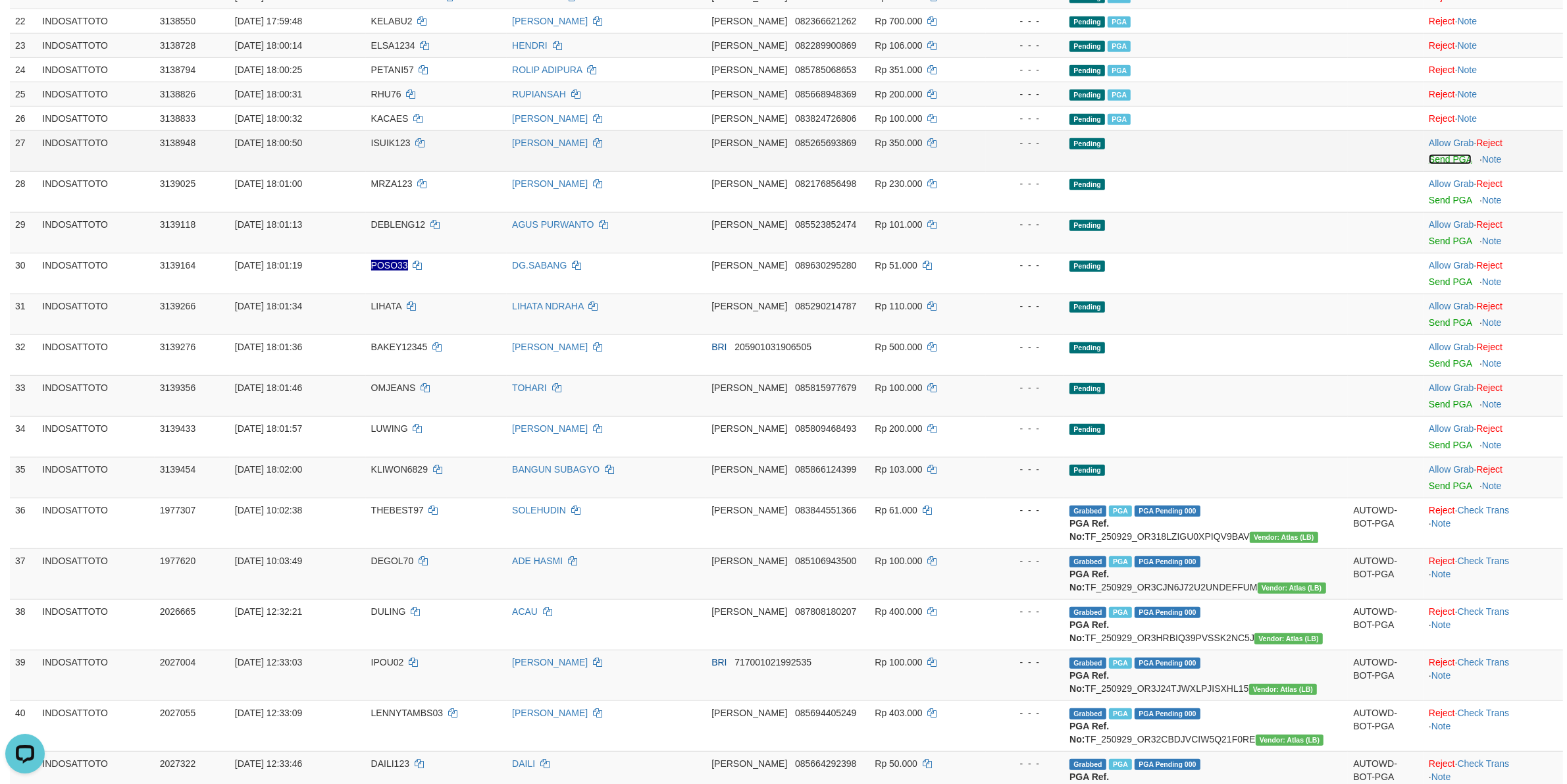
click at [1449, 163] on link "Send PGA" at bounding box center [1450, 159] width 43 height 10
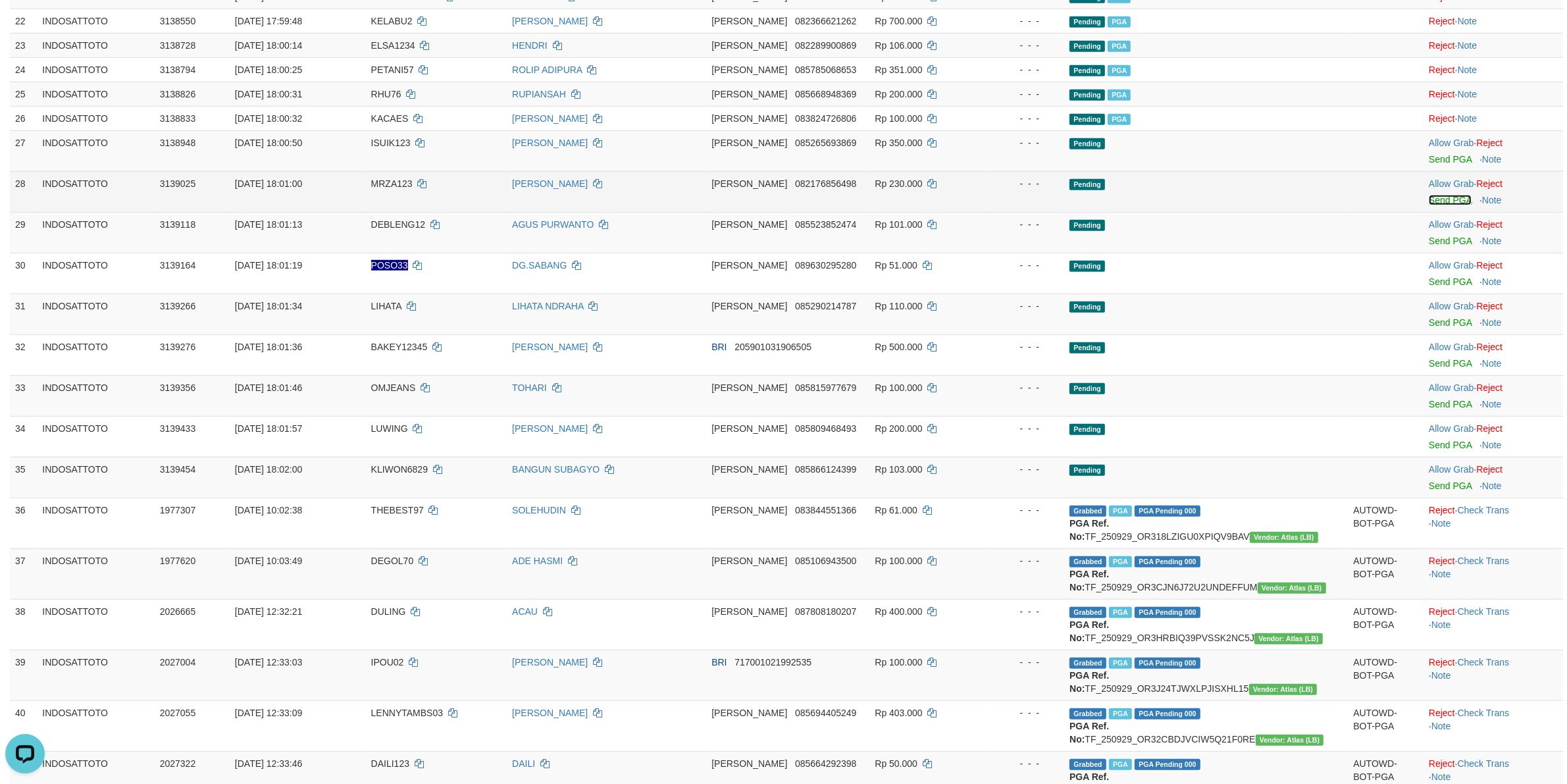
click at [1437, 201] on link "Send PGA" at bounding box center [1450, 200] width 43 height 10
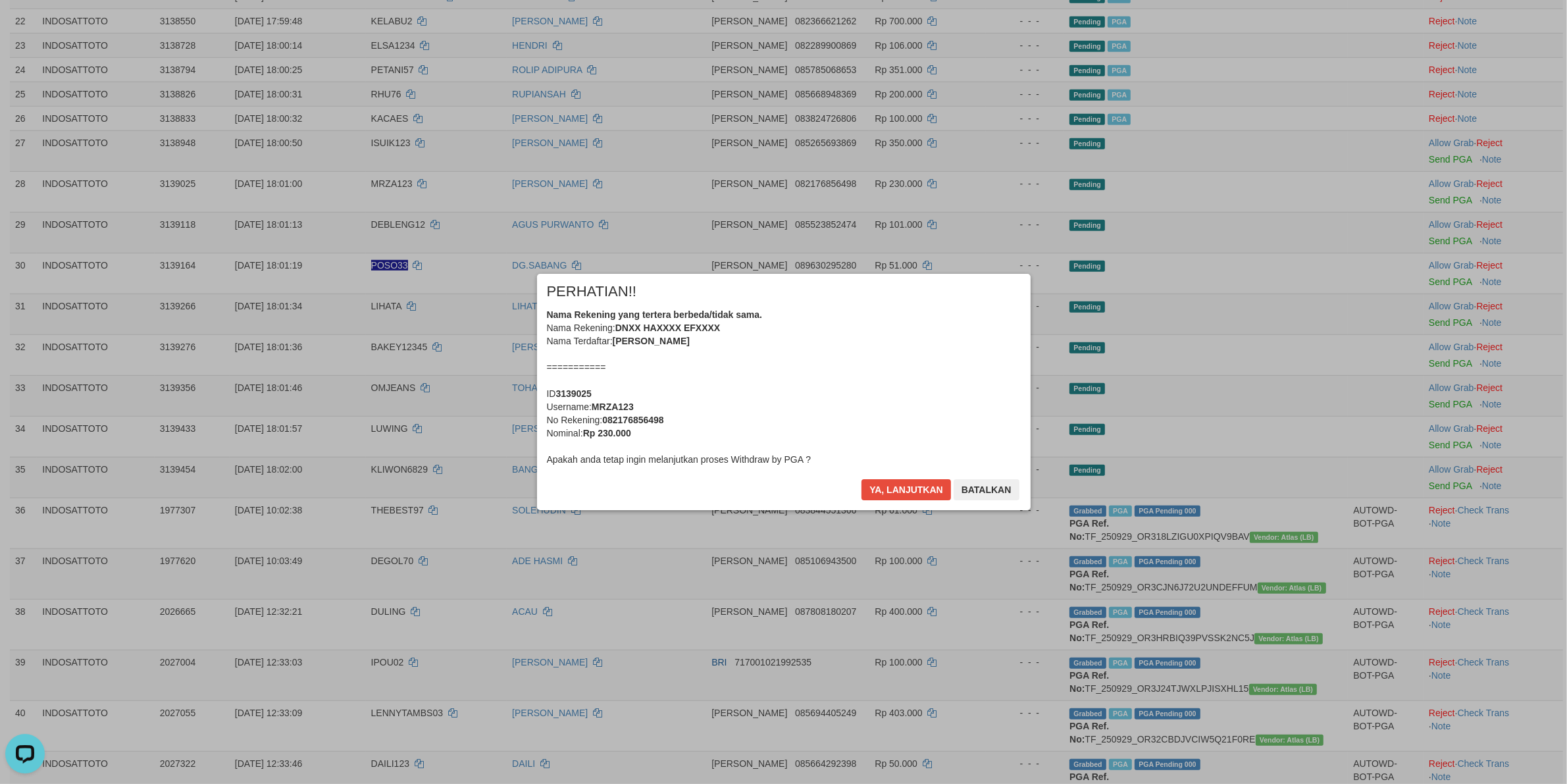
click at [800, 404] on div "Nama Rekening yang tertera berbeda/tidak sama. Nama Rekening: DNXX HAXXXX EFXXX…" at bounding box center [784, 387] width 474 height 158
click at [862, 479] on button "Ya, lanjutkan" at bounding box center [906, 489] width 89 height 21
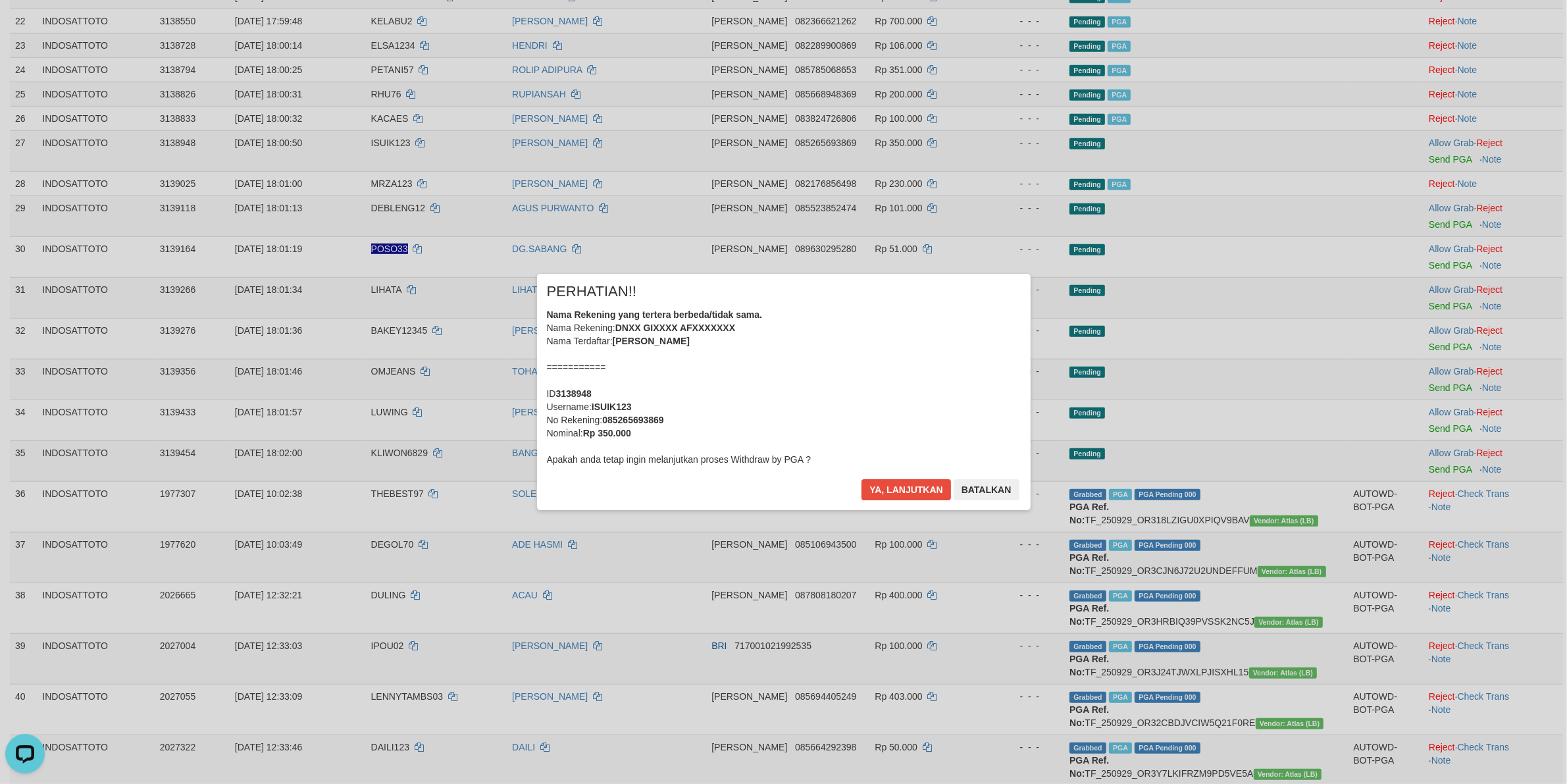
scroll to position [968, 0]
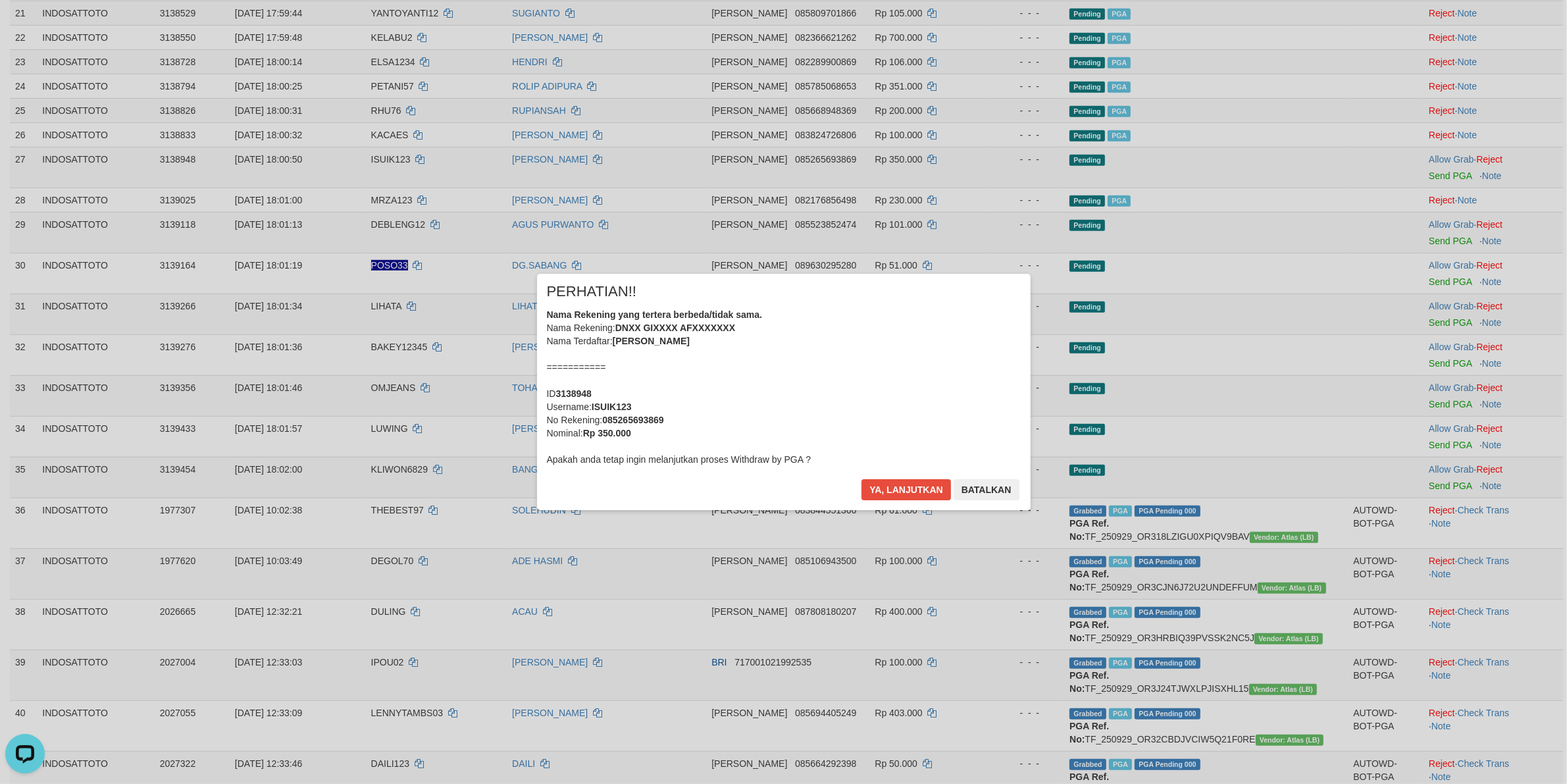
click at [800, 404] on div "Nama Rekening yang tertera berbeda/tidak sama. Nama Rekening: DNXX GIXXXX AFXXX…" at bounding box center [784, 387] width 474 height 158
click at [862, 479] on button "Ya, lanjutkan" at bounding box center [906, 489] width 89 height 21
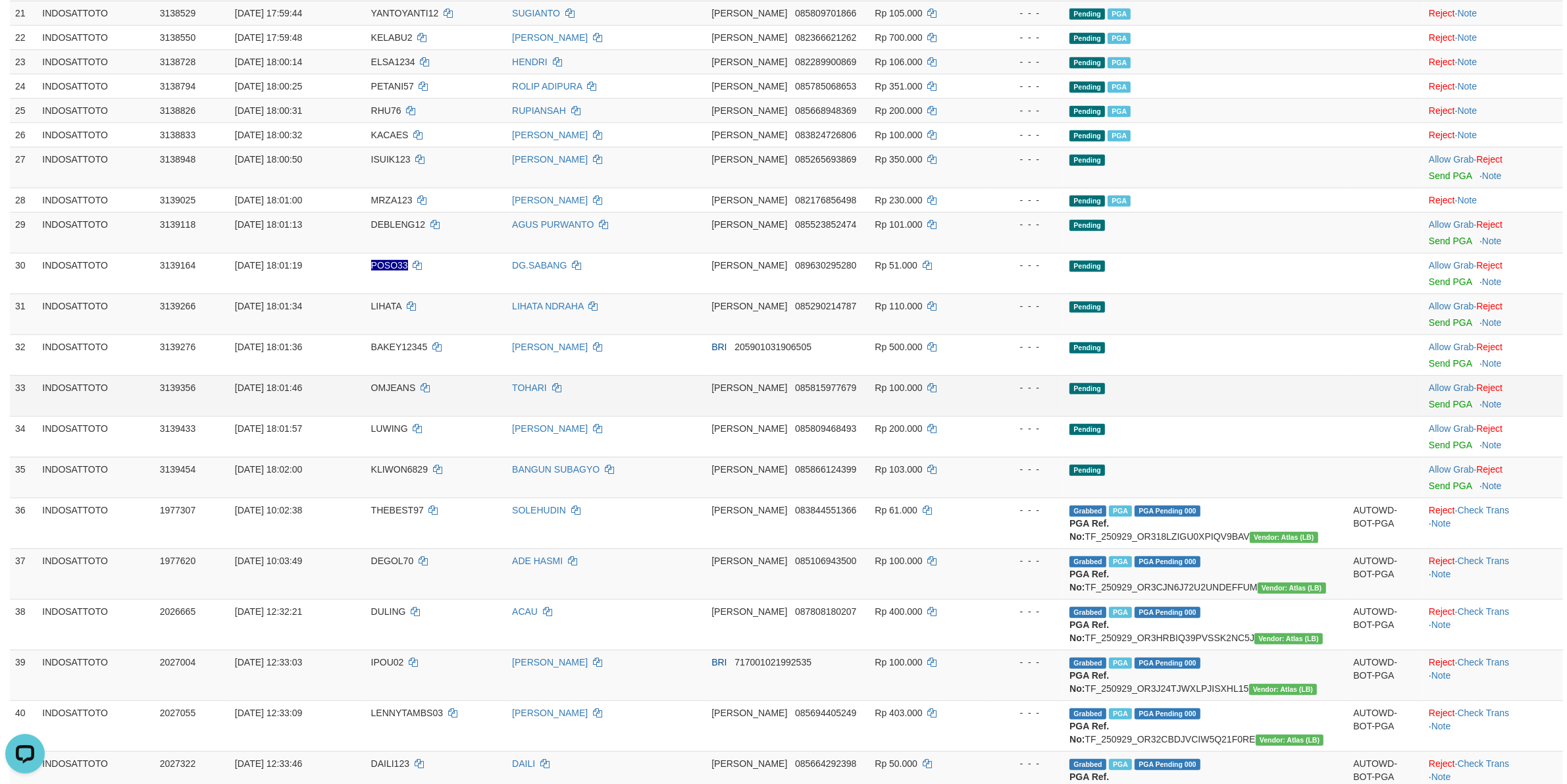
scroll to position [952, 0]
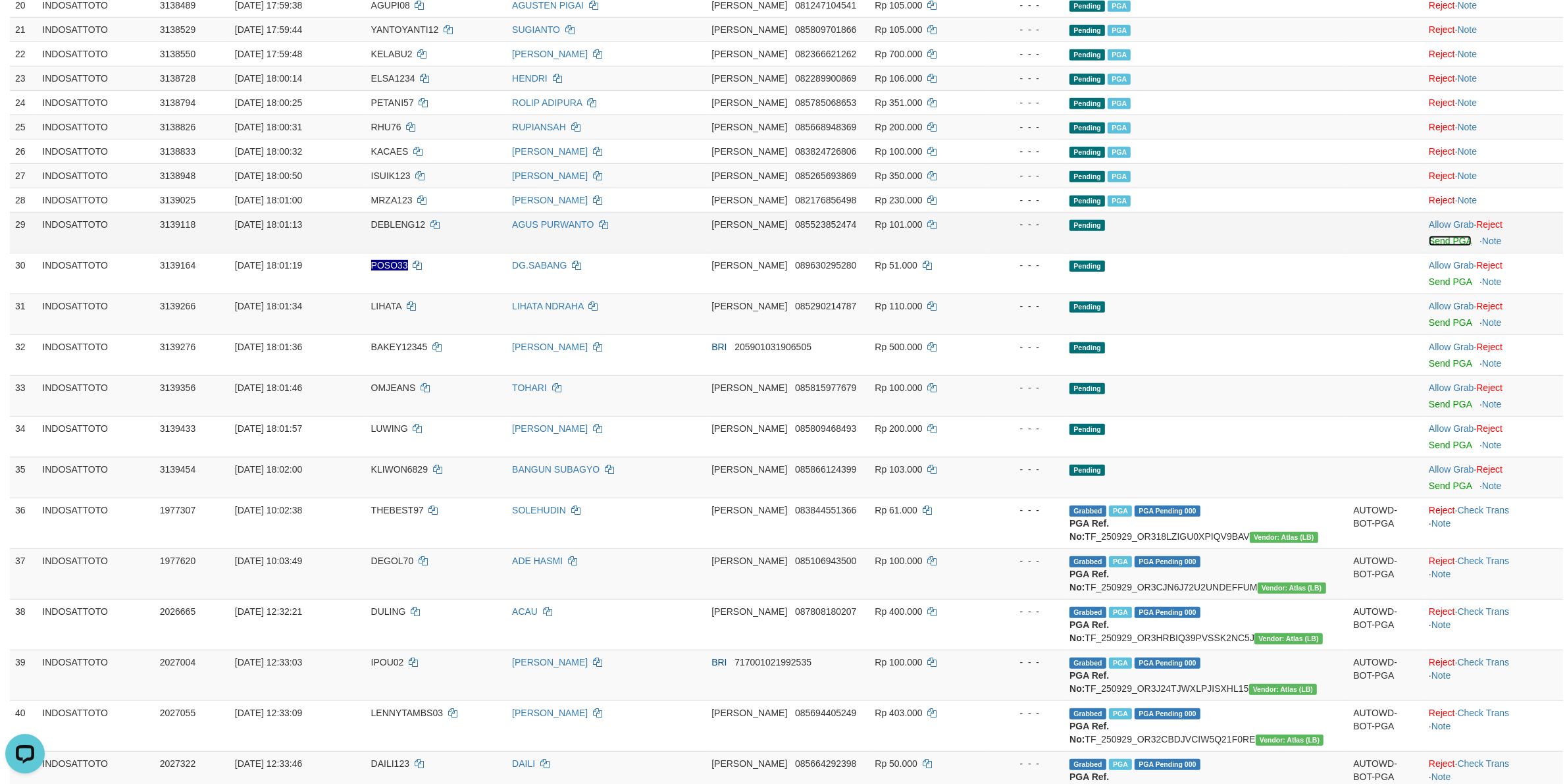
click at [1440, 246] on link "Send PGA" at bounding box center [1450, 240] width 43 height 10
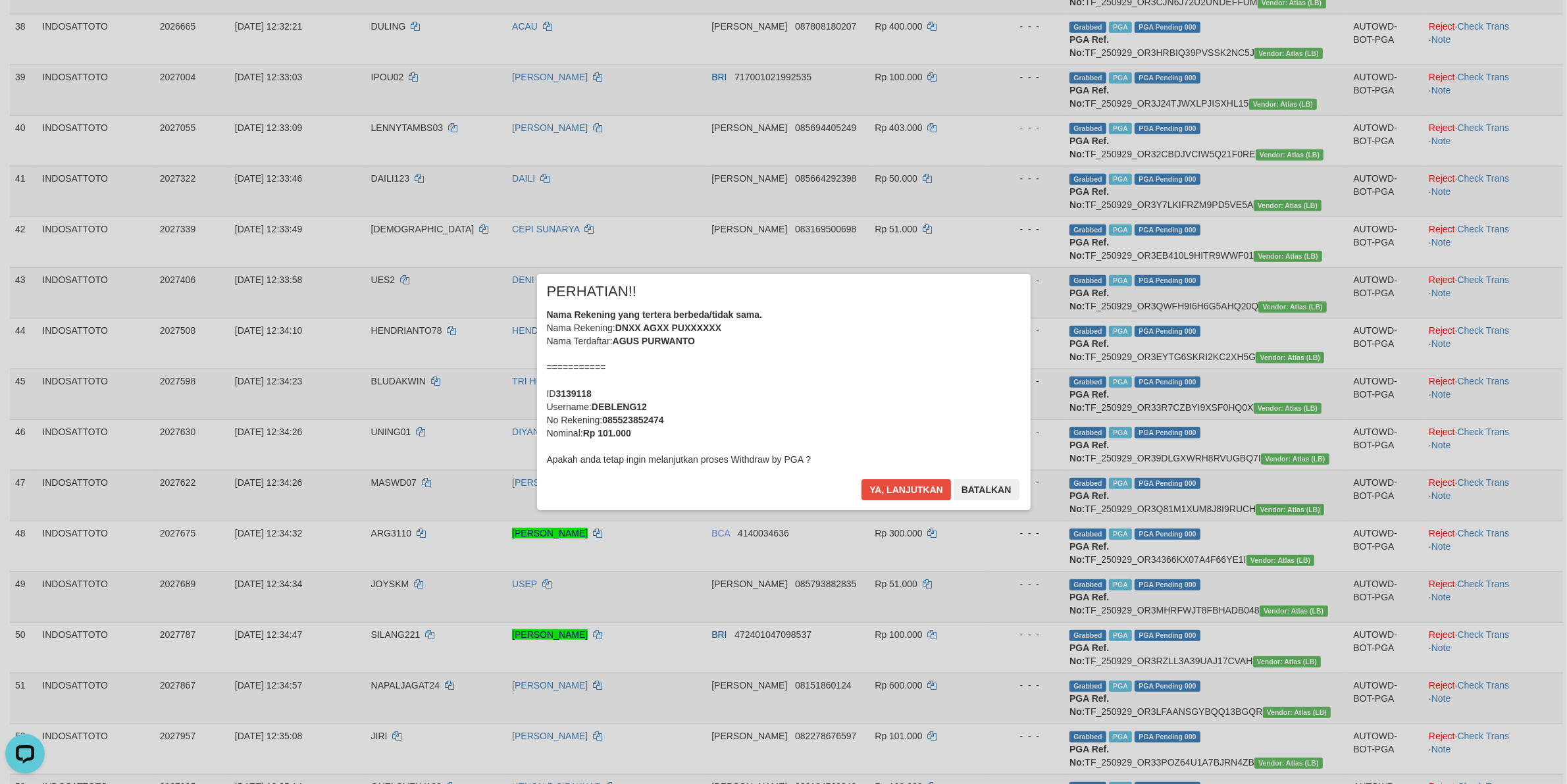
scroll to position [1198, 0]
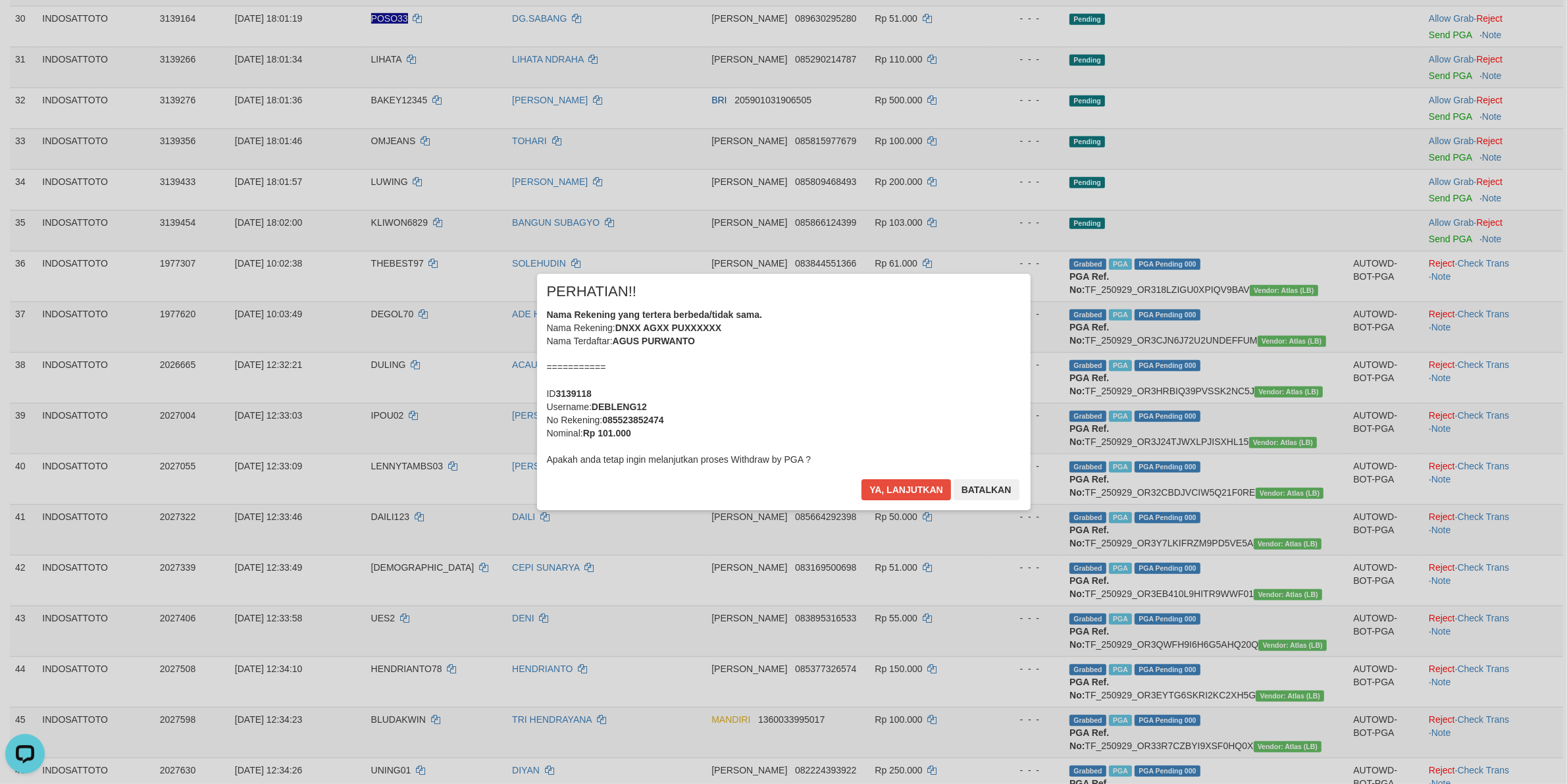
click at [931, 400] on div "Nama Rekening yang tertera berbeda/tidak sama. Nama Rekening: DNXX AGXX PUXXXXX…" at bounding box center [784, 387] width 474 height 158
click at [862, 479] on button "Ya, lanjutkan" at bounding box center [906, 489] width 89 height 21
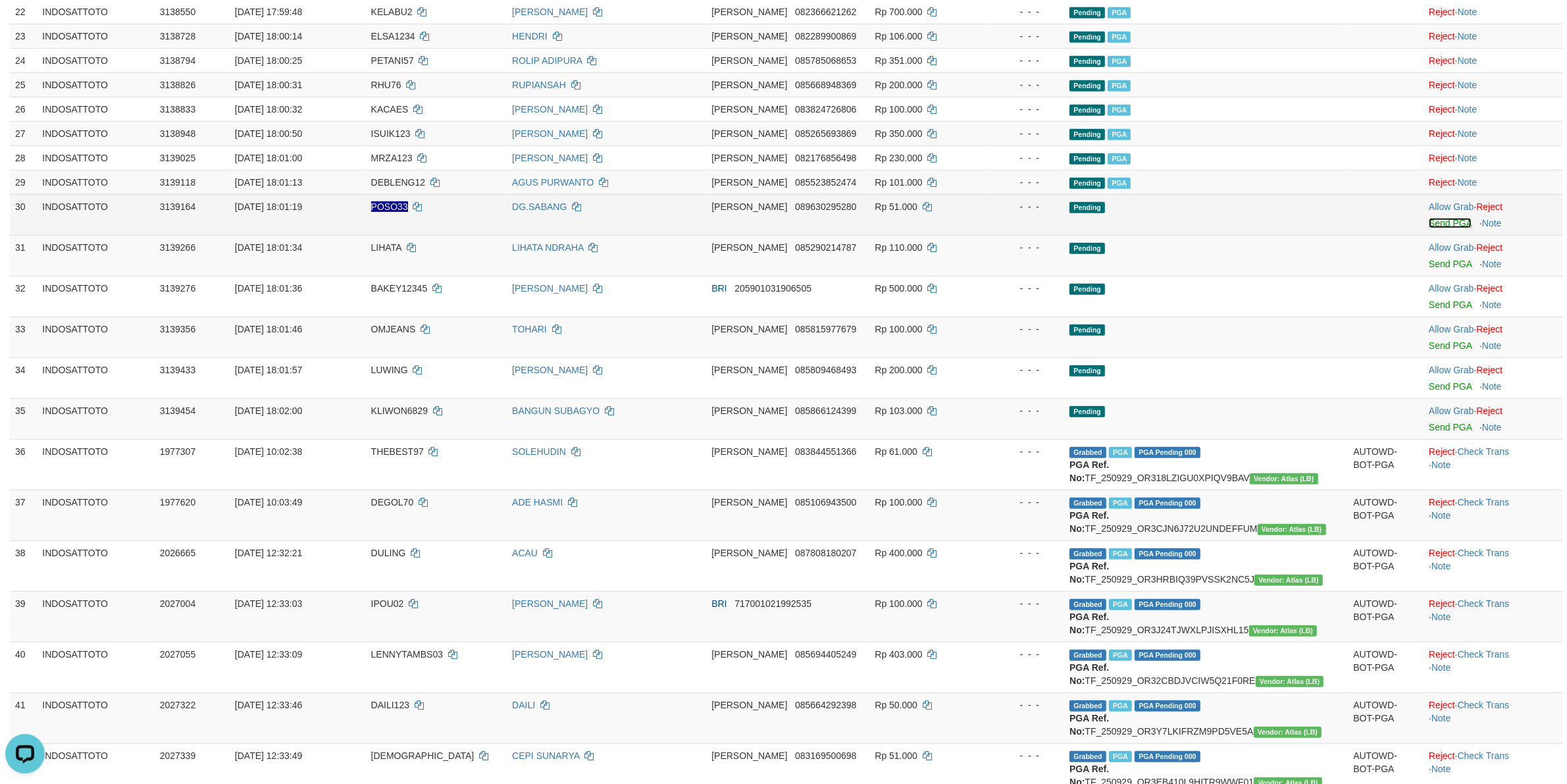
scroll to position [962, 0]
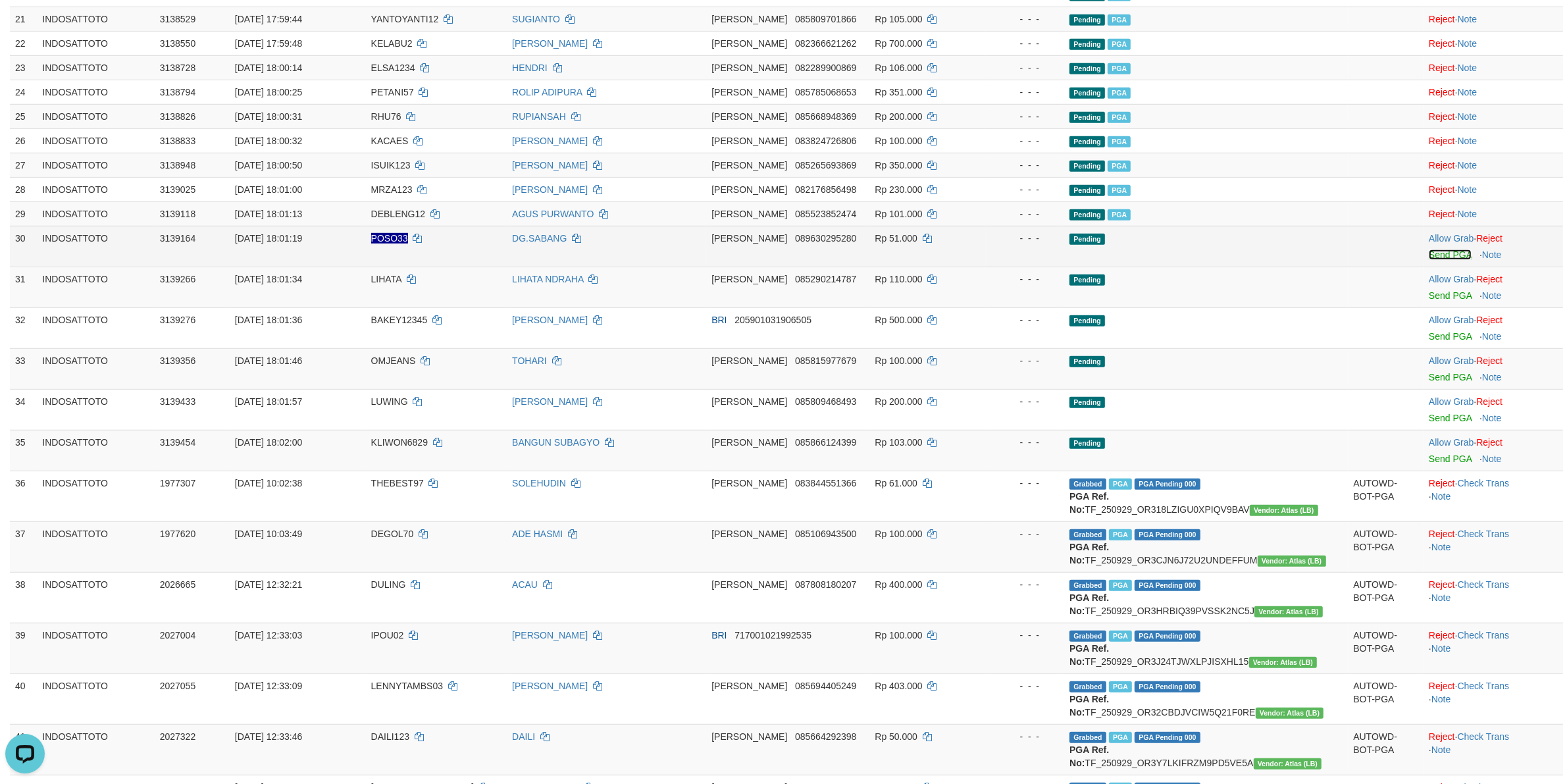
click at [1442, 260] on link "Send PGA" at bounding box center [1450, 254] width 43 height 10
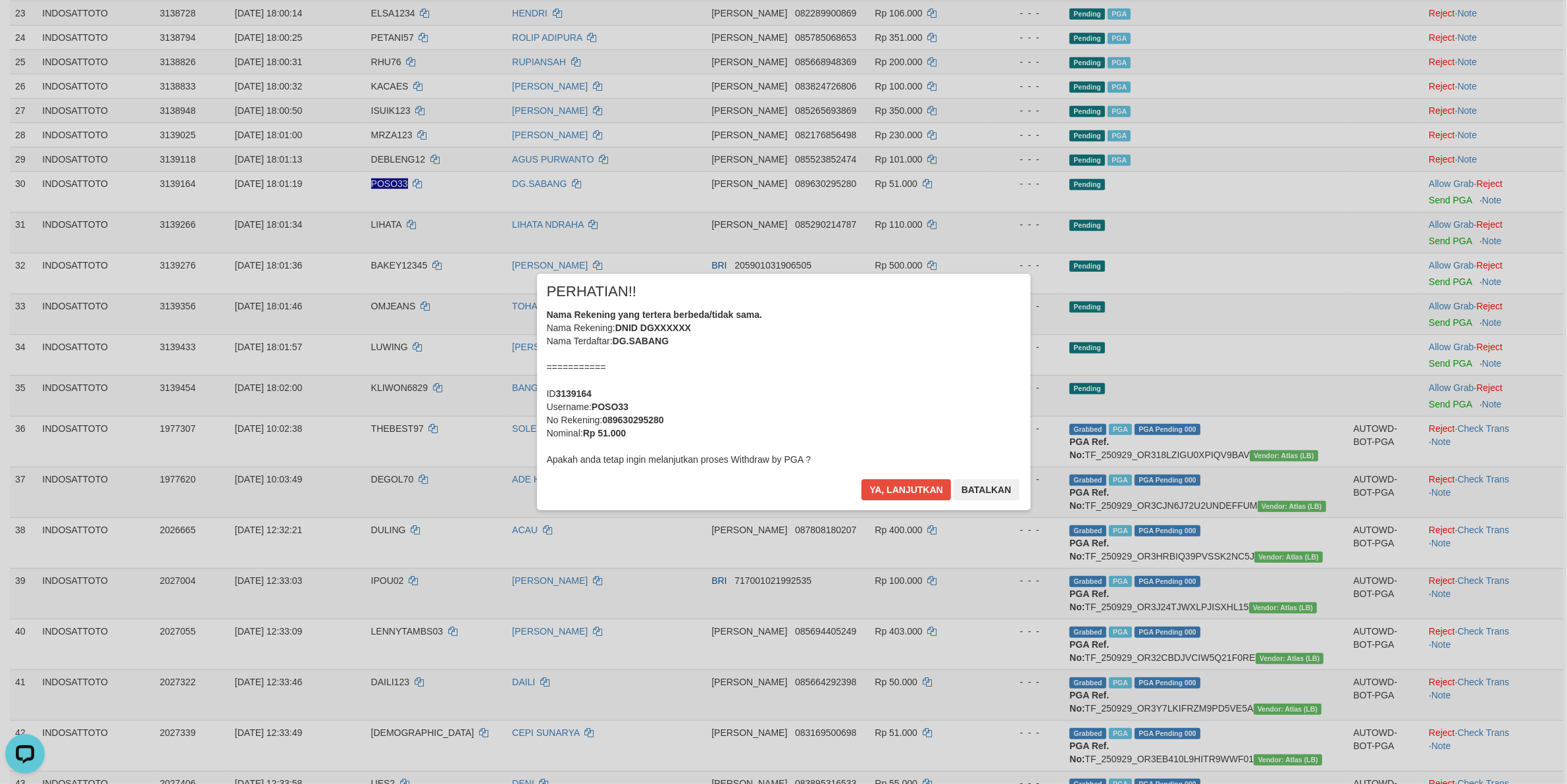
scroll to position [989, 0]
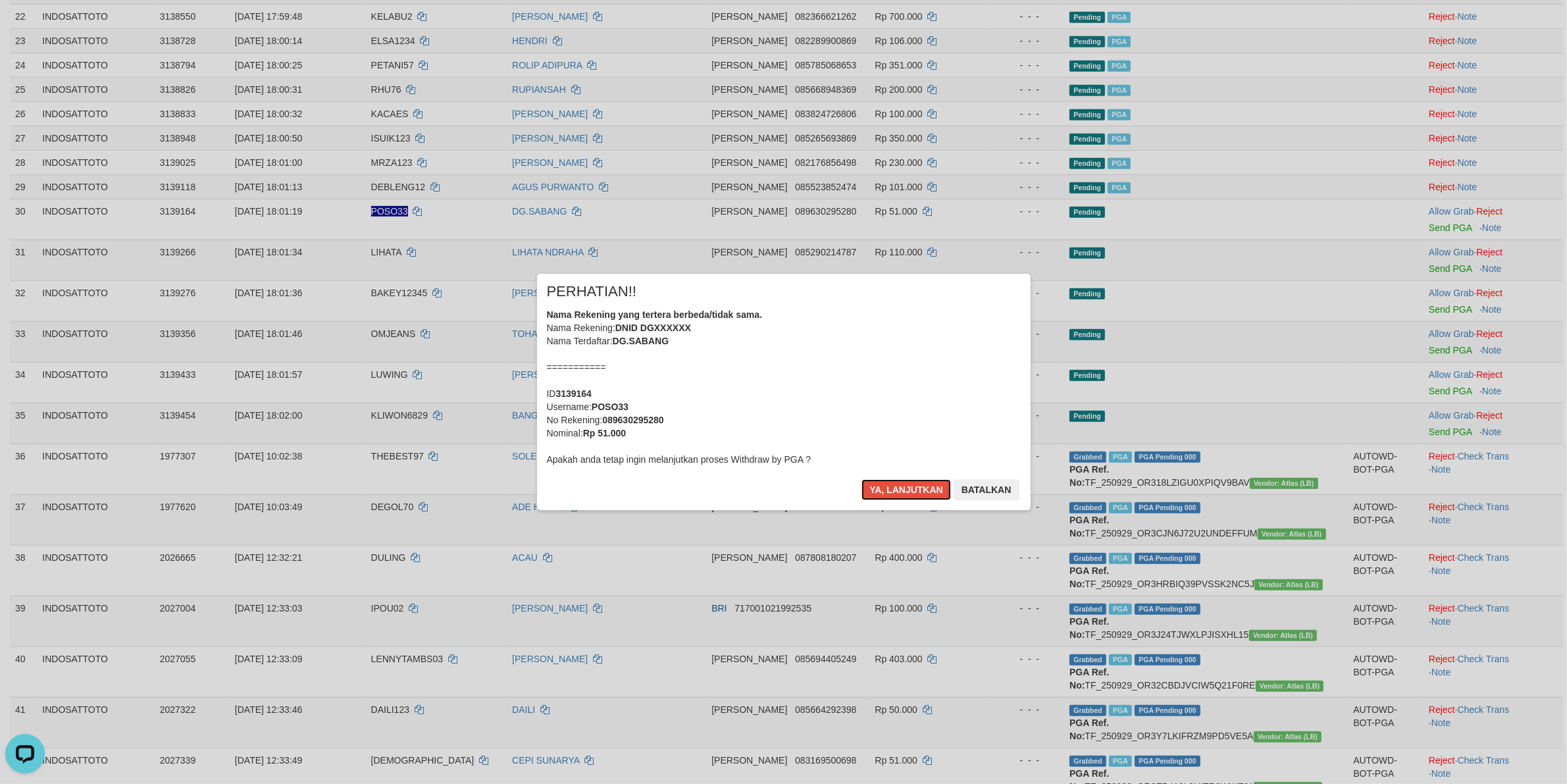
click at [794, 386] on div "Nama Rekening yang tertera berbeda/tidak sama. Nama Rekening: DNID DGXXXXXX Nam…" at bounding box center [784, 387] width 474 height 158
click at [842, 376] on div "Nama Rekening yang tertera berbeda/tidak sama. Nama Rekening: DNID DGXXXXXX Nam…" at bounding box center [784, 387] width 474 height 158
click at [842, 375] on div "Nama Rekening yang tertera berbeda/tidak sama. Nama Rekening: DNID DGXXXXXX Nam…" at bounding box center [784, 387] width 474 height 158
click at [862, 479] on button "Ya, lanjutkan" at bounding box center [906, 489] width 89 height 21
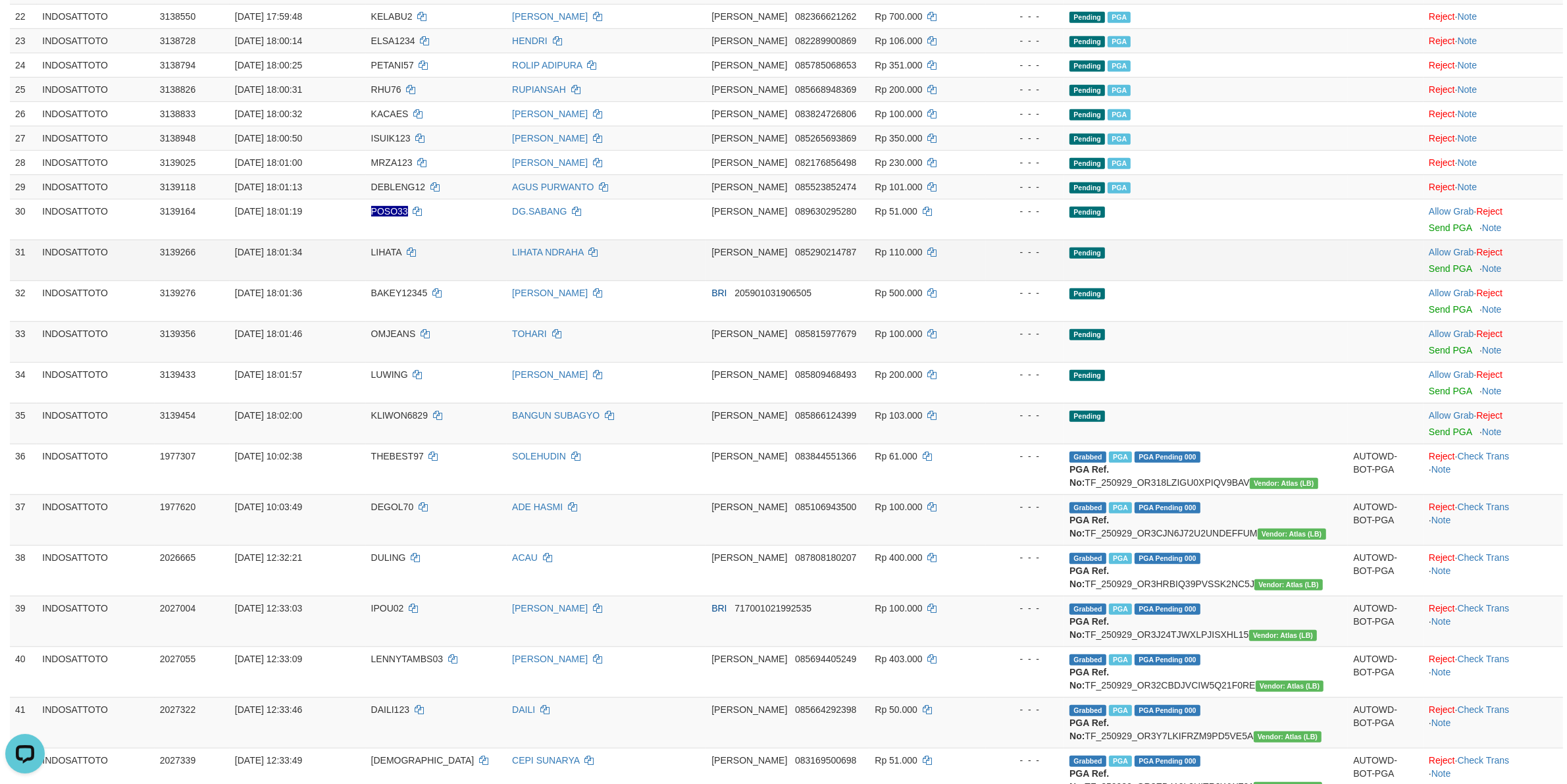
click at [1446, 265] on td "Allow Grab · Reject Send PGA · Note" at bounding box center [1493, 259] width 139 height 41
click at [1439, 271] on link "Send PGA" at bounding box center [1450, 268] width 43 height 10
click at [1440, 307] on link "Send PGA" at bounding box center [1450, 309] width 43 height 10
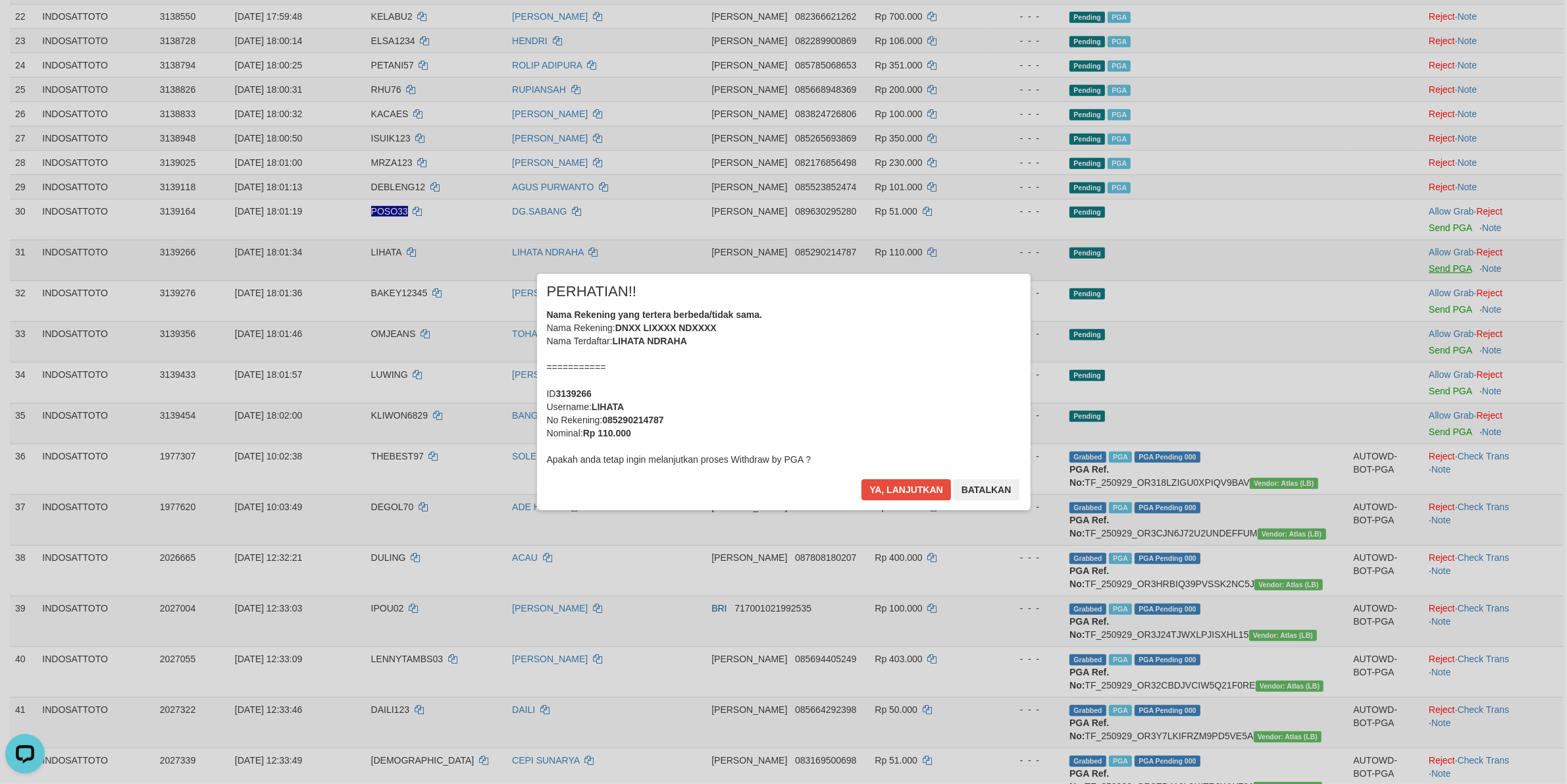
click at [1432, 346] on div "× PERHATIAN!! Nama Rekening yang tertera berbeda/tidak sama. Nama Rekening: DNX…" at bounding box center [784, 392] width 1567 height 288
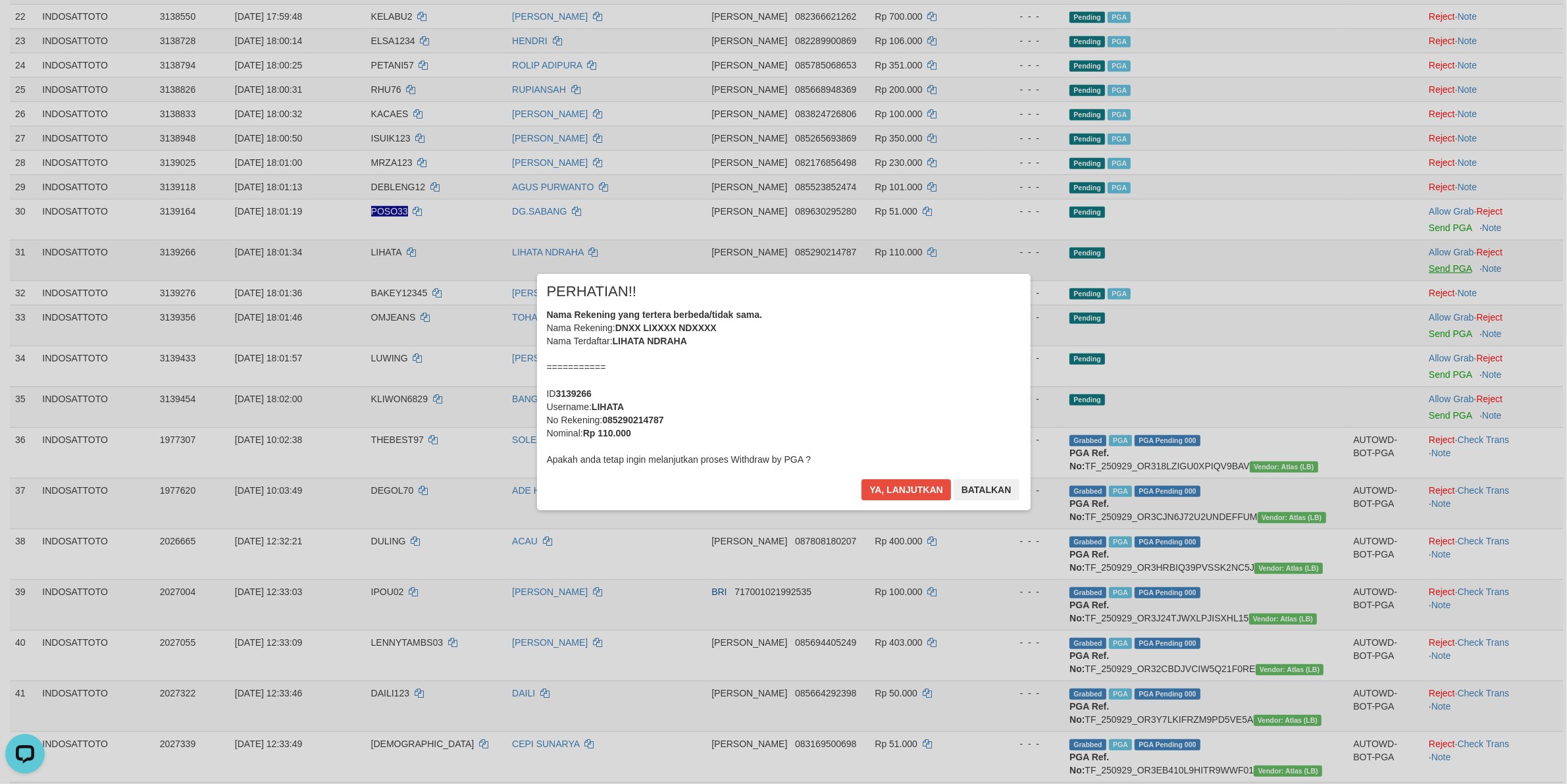
scroll to position [973, 0]
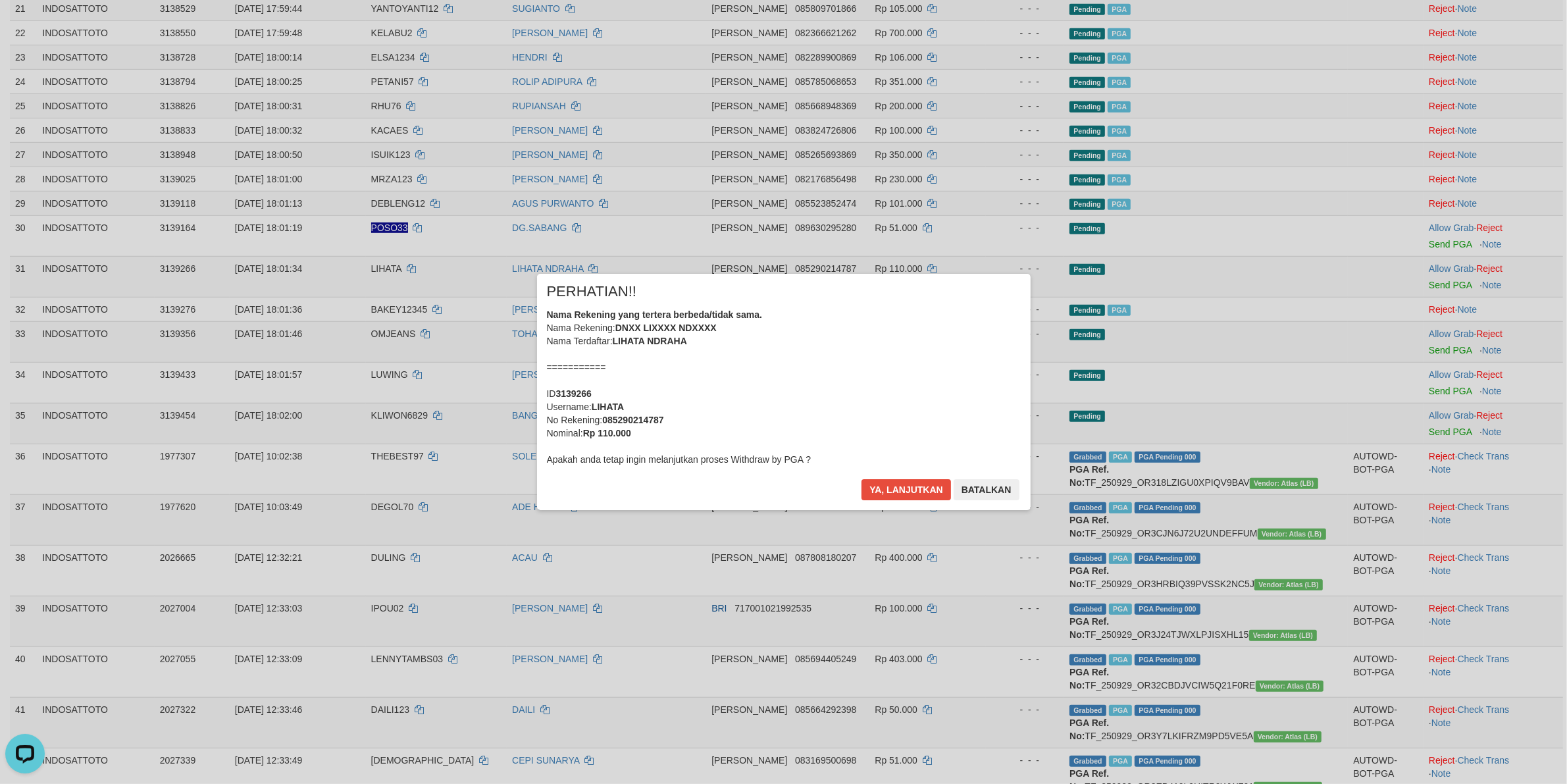
click at [903, 407] on div "Nama Rekening yang tertera berbeda/tidak sama. Nama Rekening: DNXX LIXXXX NDXXX…" at bounding box center [784, 387] width 474 height 158
click at [862, 479] on button "Ya, lanjutkan" at bounding box center [906, 489] width 89 height 21
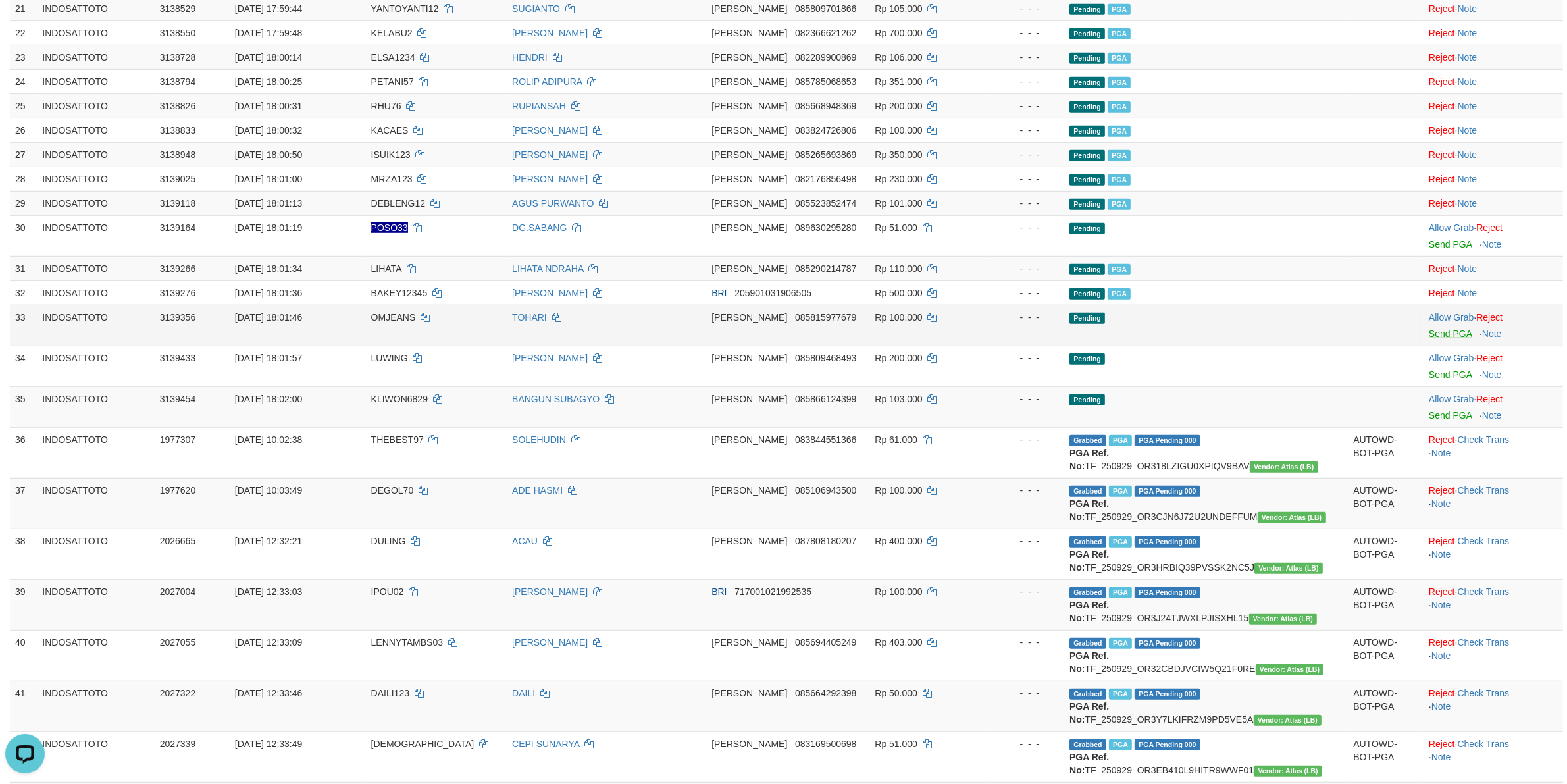
scroll to position [956, 0]
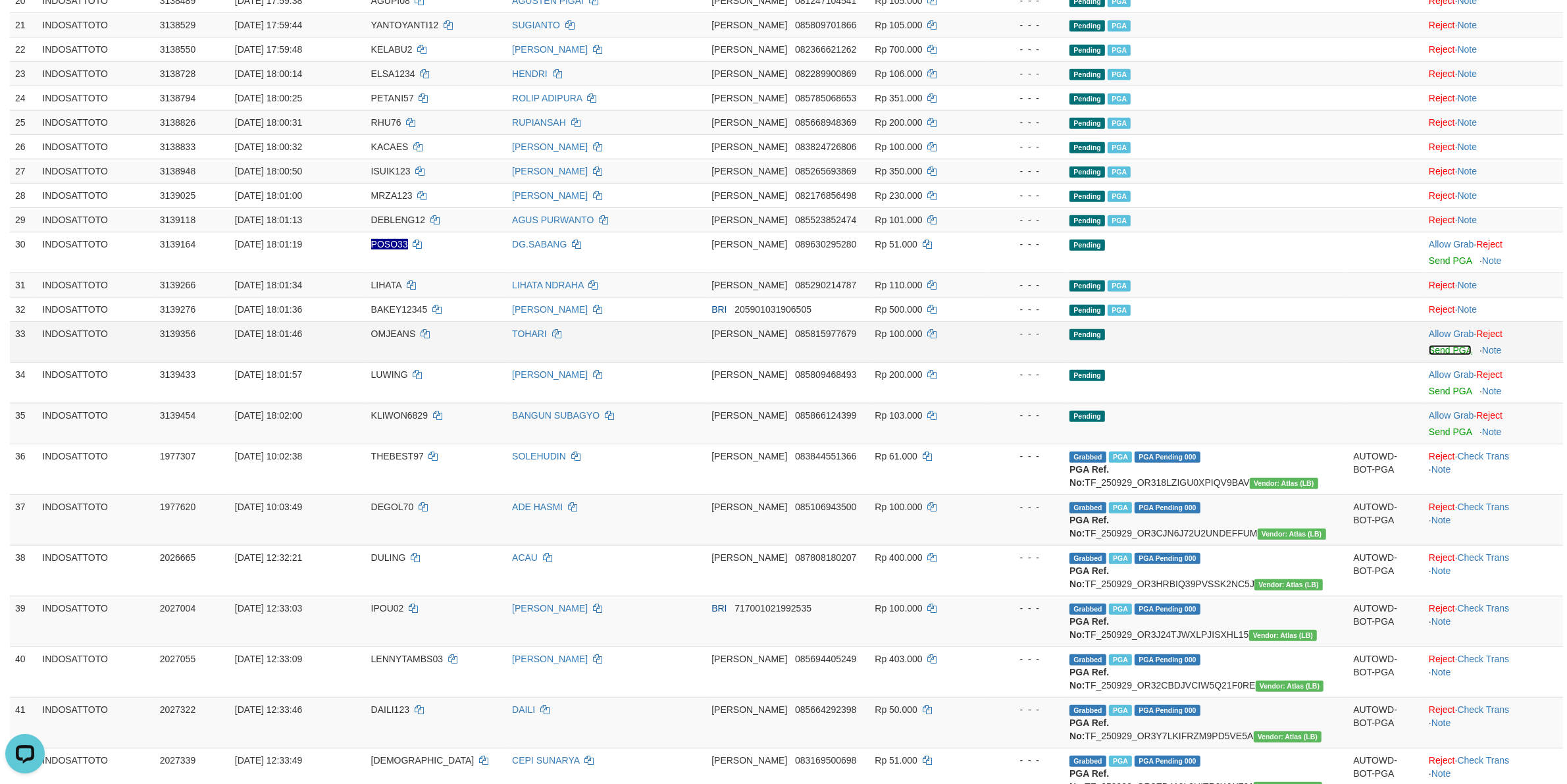
click at [1436, 352] on link "Send PGA" at bounding box center [1450, 350] width 43 height 10
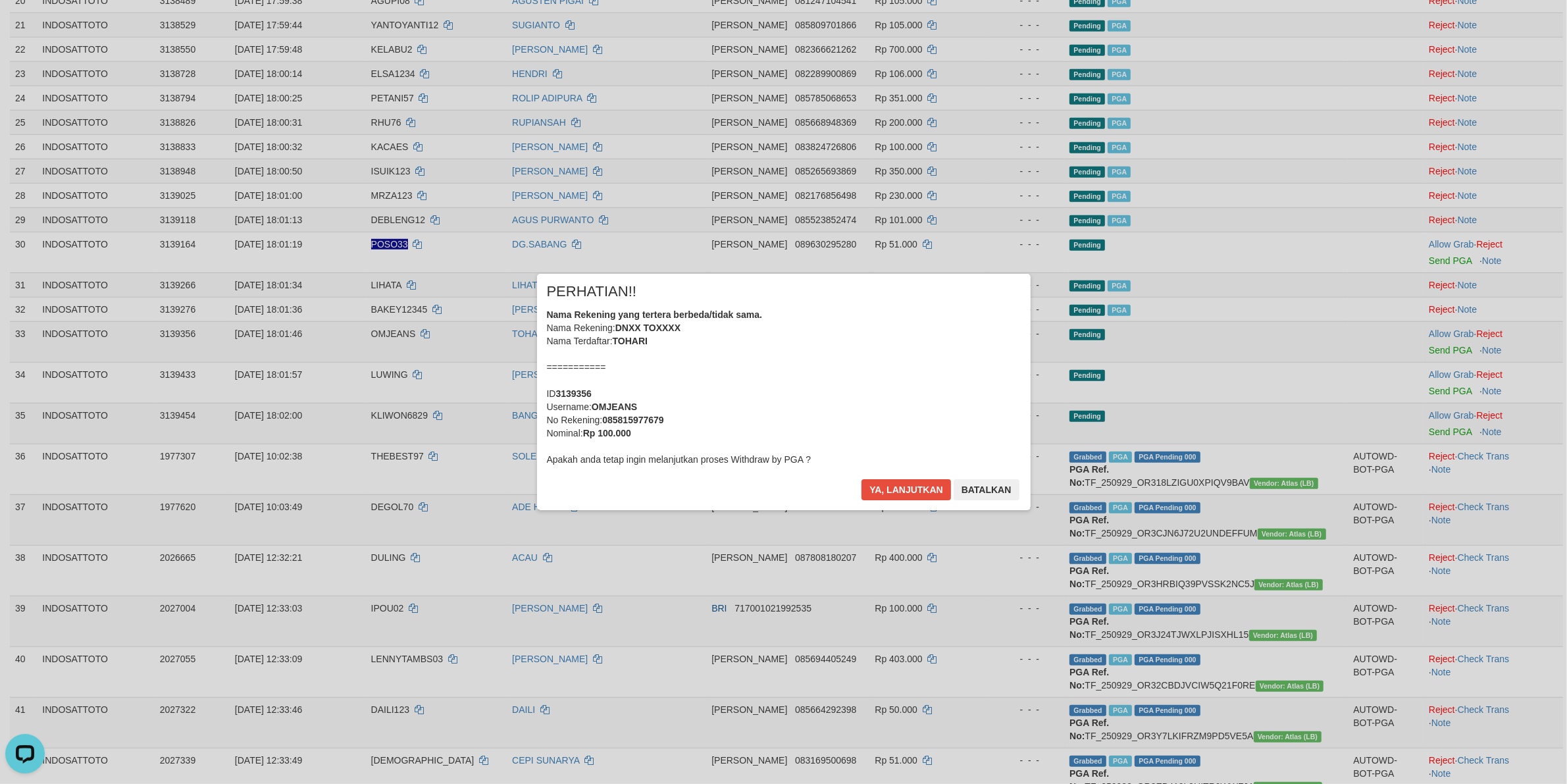
click at [854, 383] on div "Nama Rekening yang tertera berbeda/tidak sama. Nama Rekening: DNXX TOXXXX Nama …" at bounding box center [784, 387] width 474 height 158
click at [862, 479] on button "Ya, lanjutkan" at bounding box center [906, 489] width 89 height 21
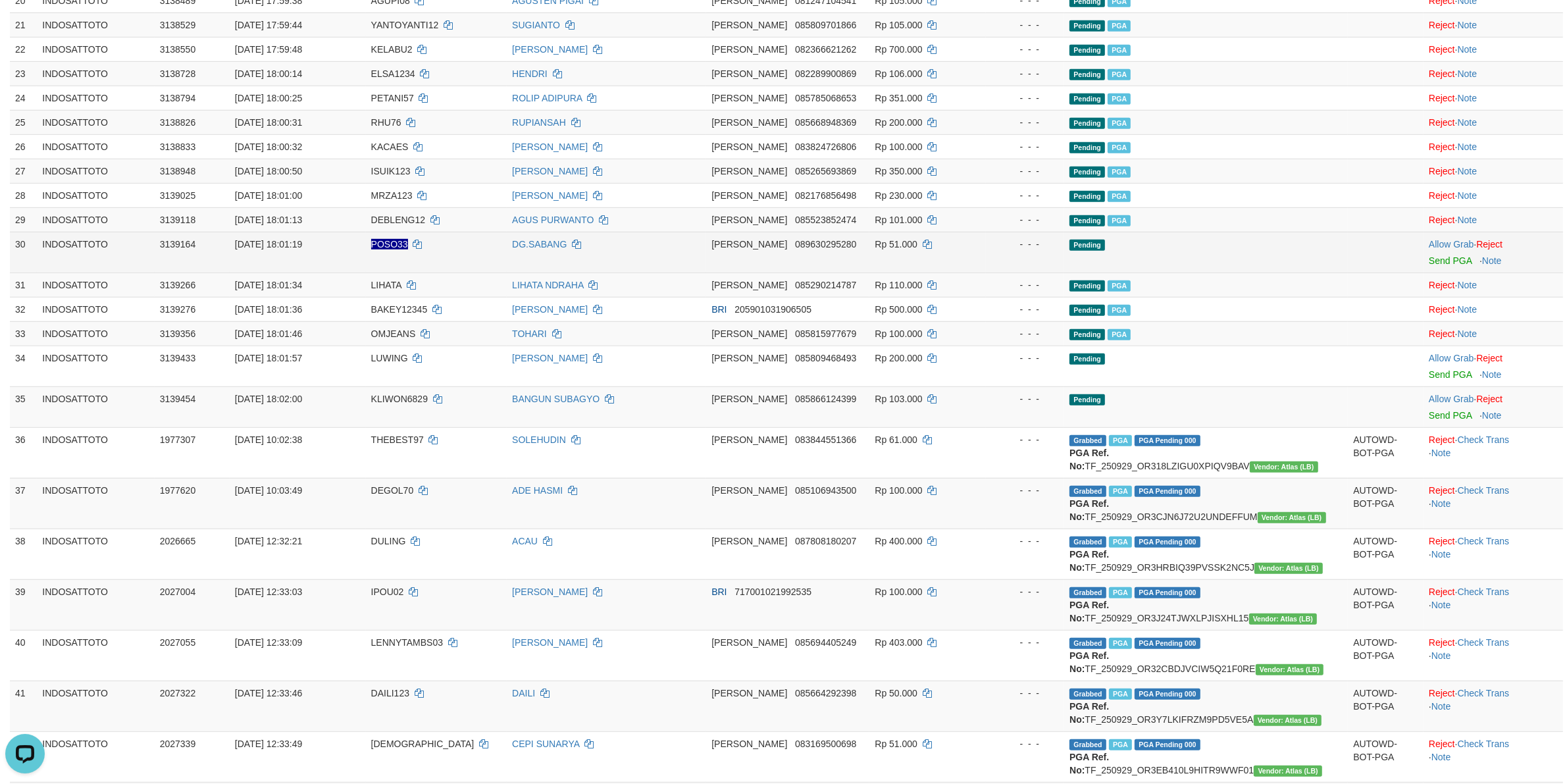
click at [1353, 258] on td at bounding box center [1386, 251] width 76 height 41
click at [1448, 265] on link "Send PGA" at bounding box center [1450, 260] width 43 height 10
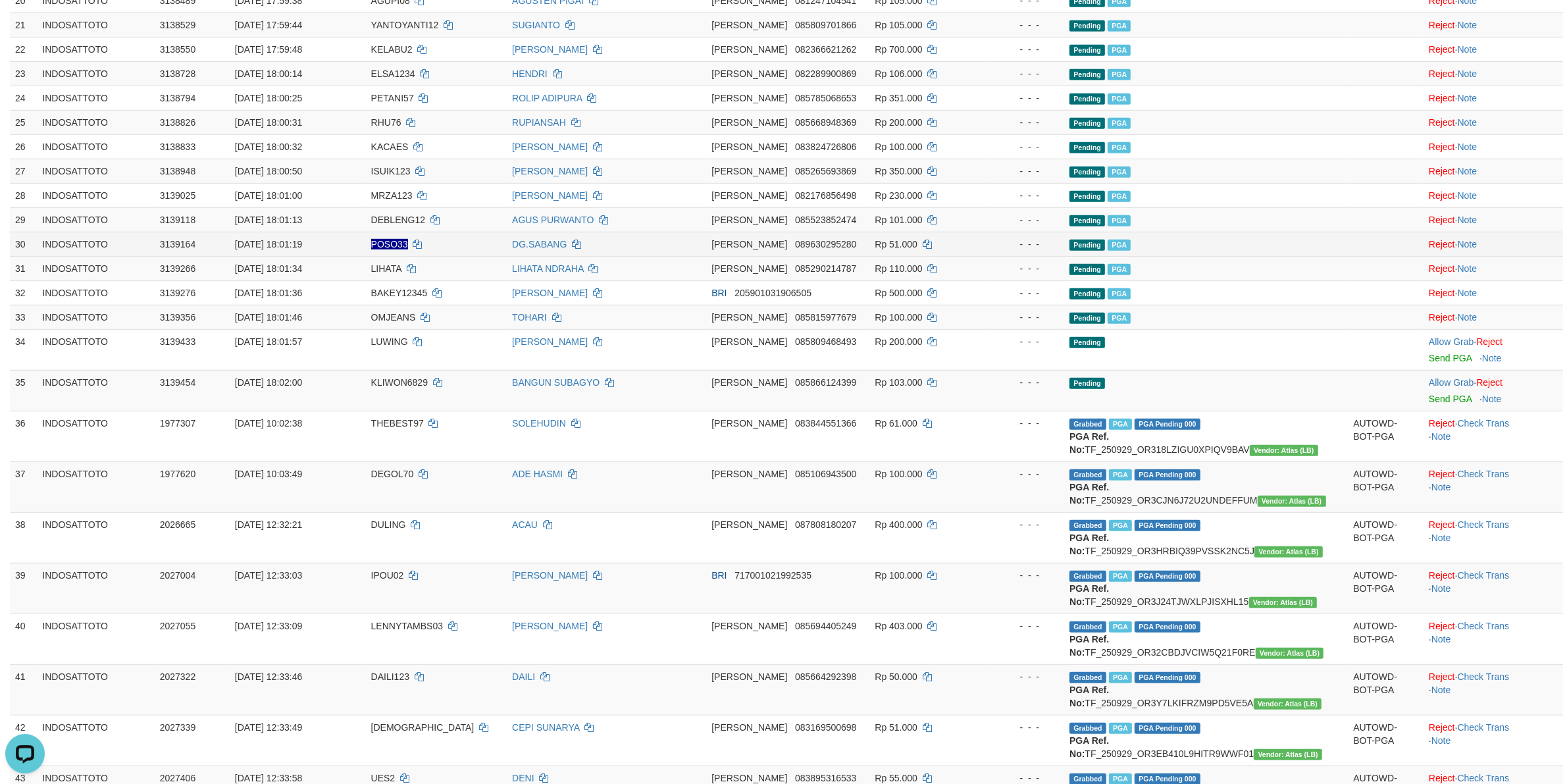
click at [1448, 256] on td "Allow Grab · Reject Send PGA · Note" at bounding box center [1493, 243] width 139 height 24
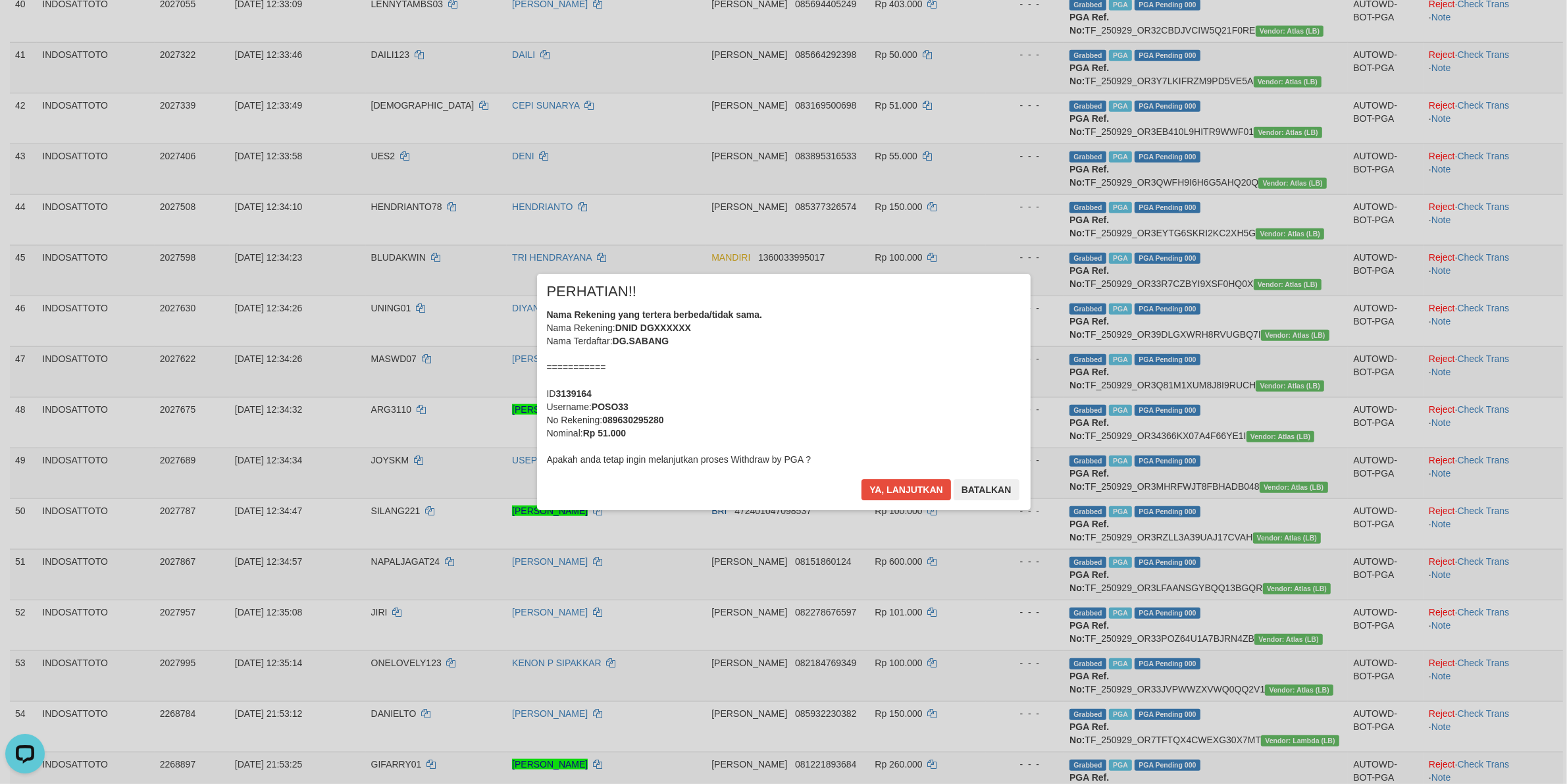
scroll to position [967, 0]
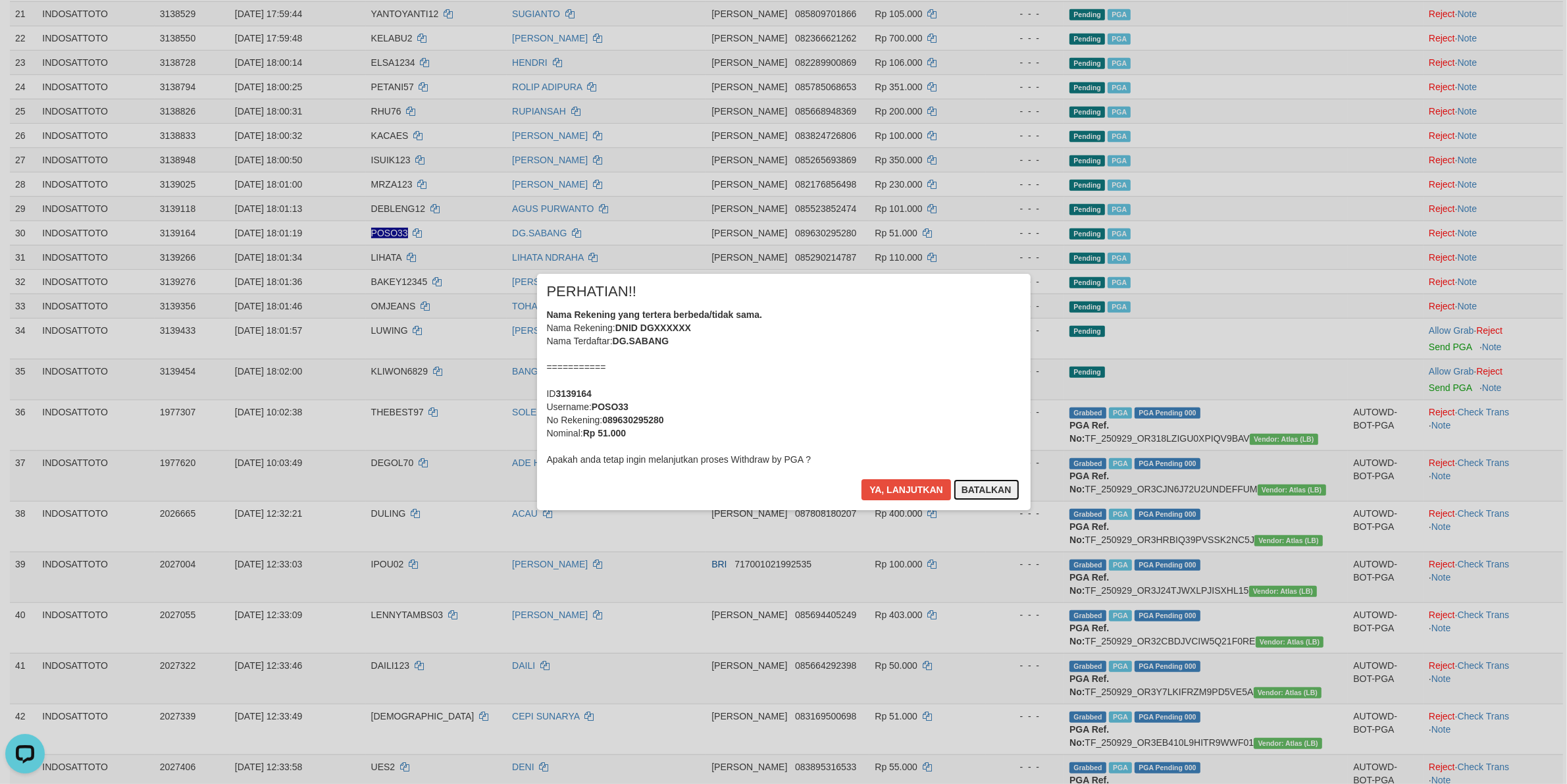
click at [979, 487] on button "Batalkan" at bounding box center [987, 489] width 66 height 21
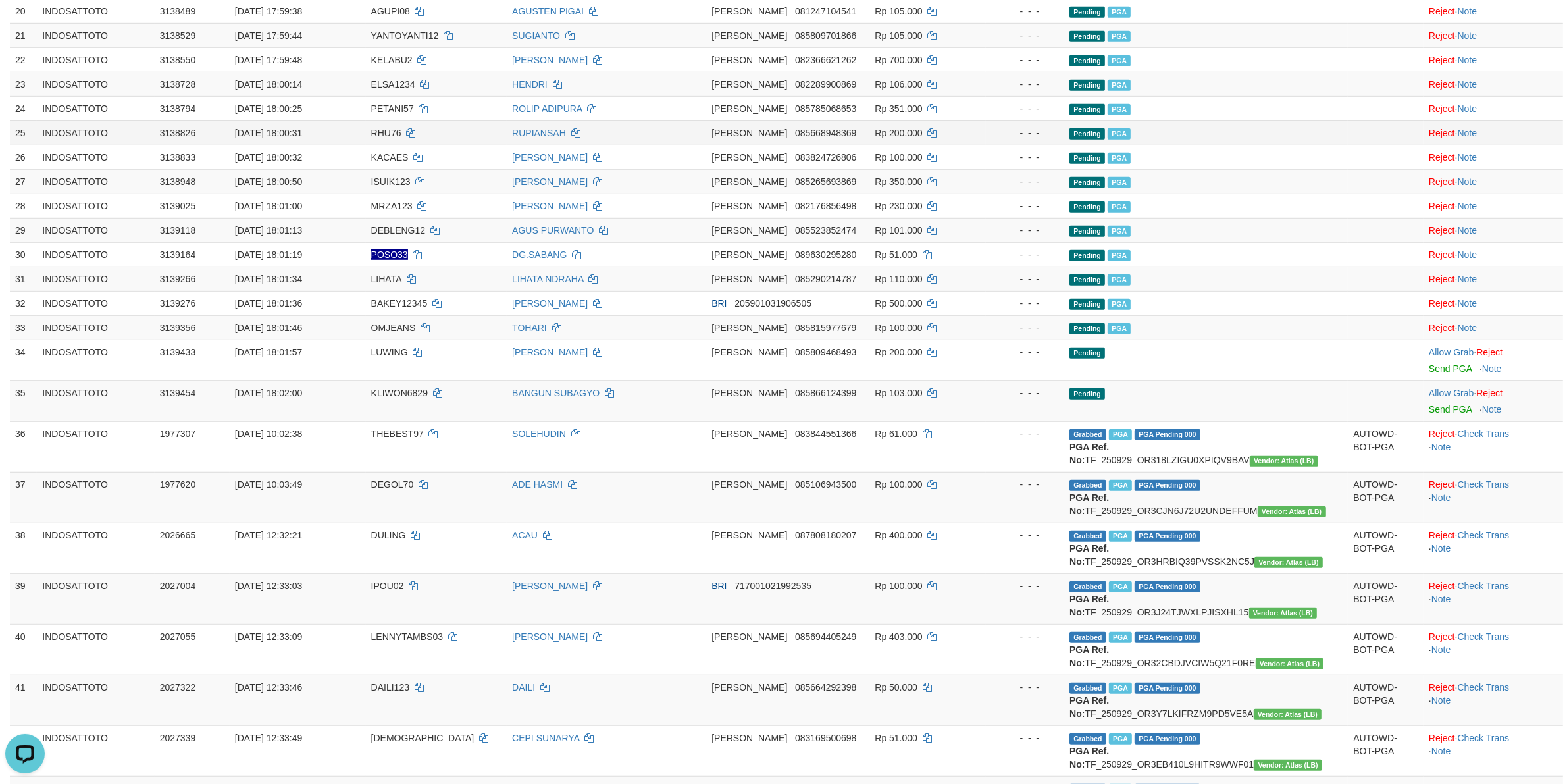
scroll to position [748, 0]
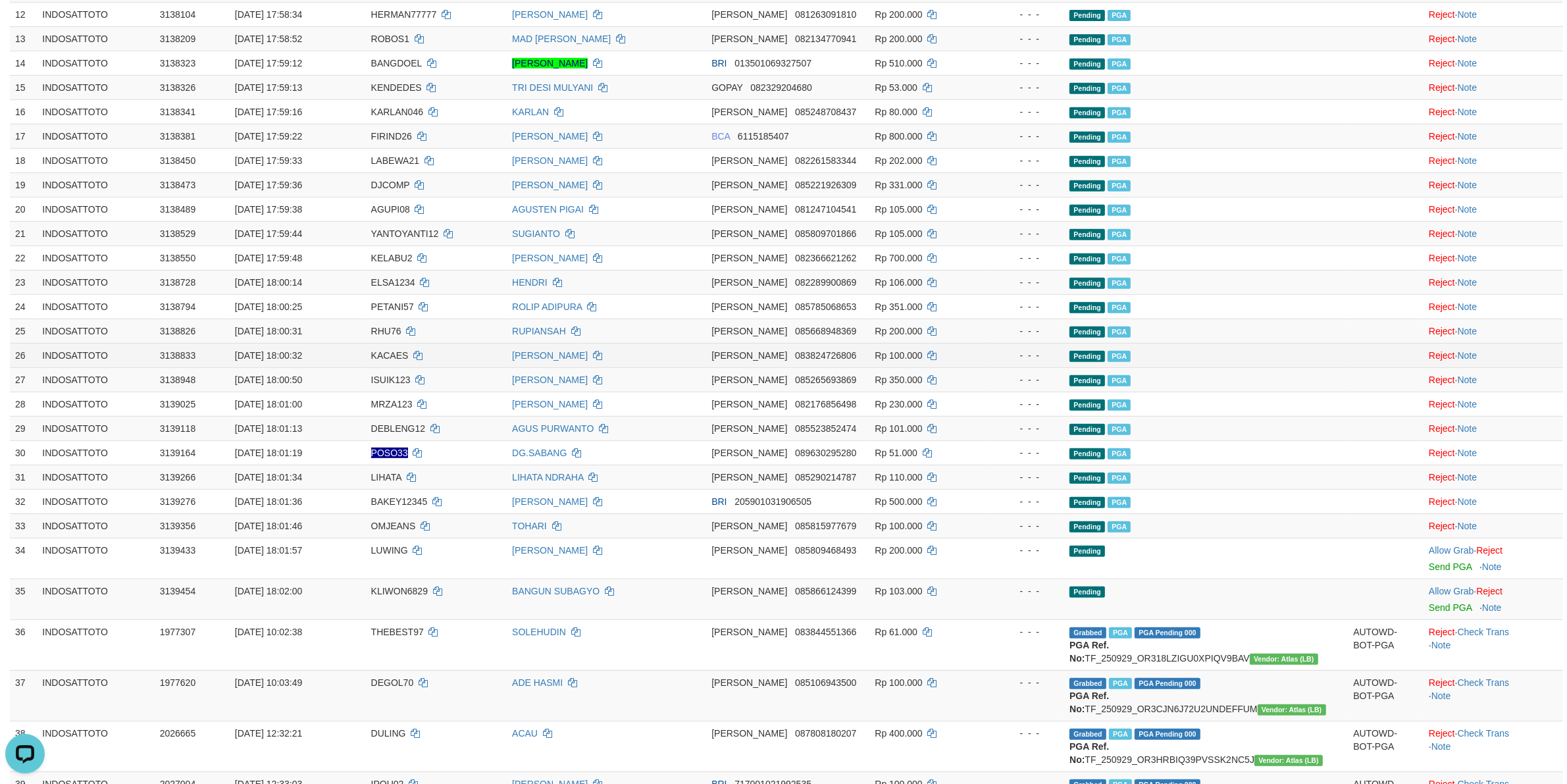
click at [1292, 363] on td "Pending PGA" at bounding box center [1206, 355] width 284 height 24
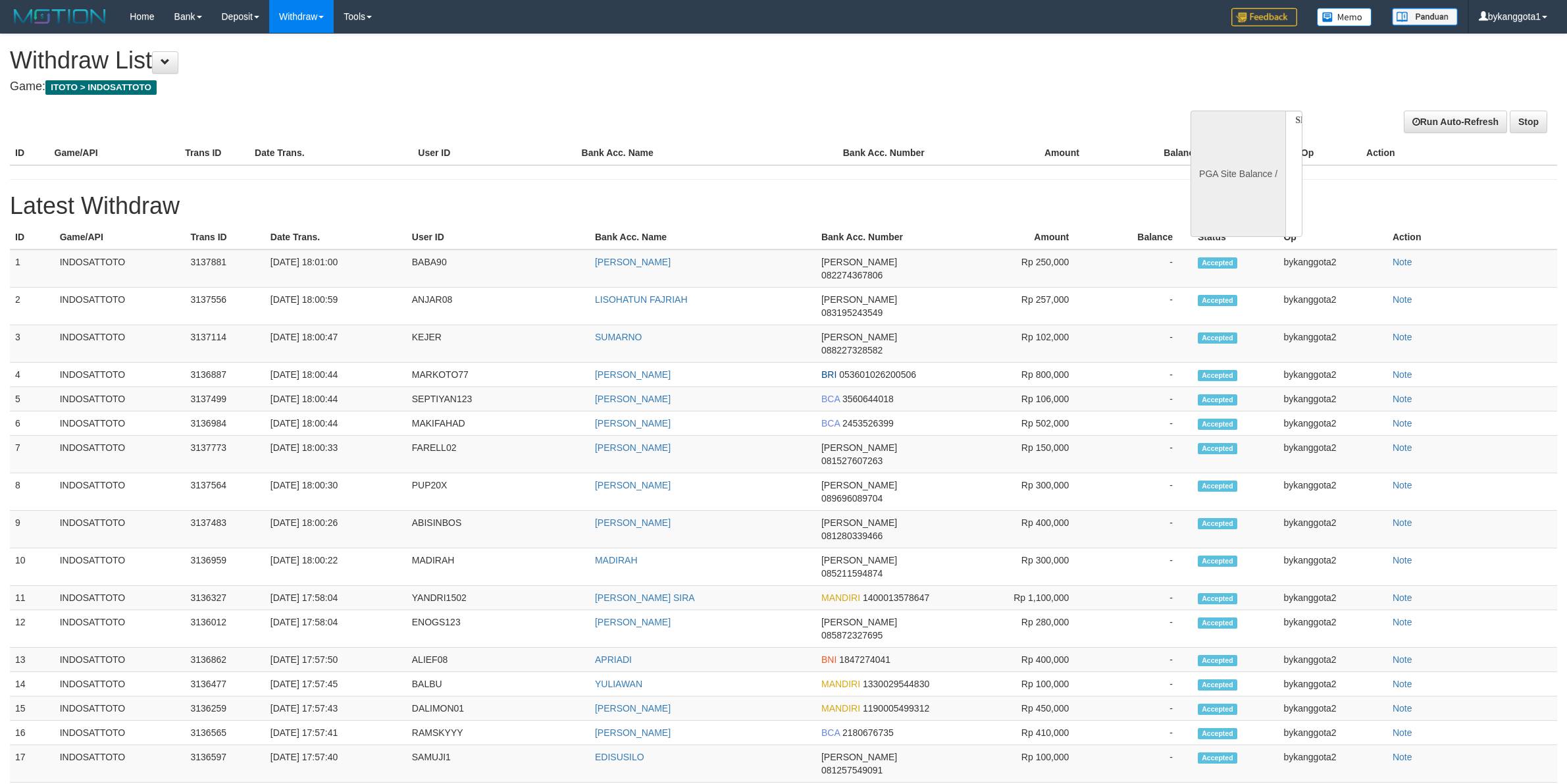
select select
select select "**"
select select
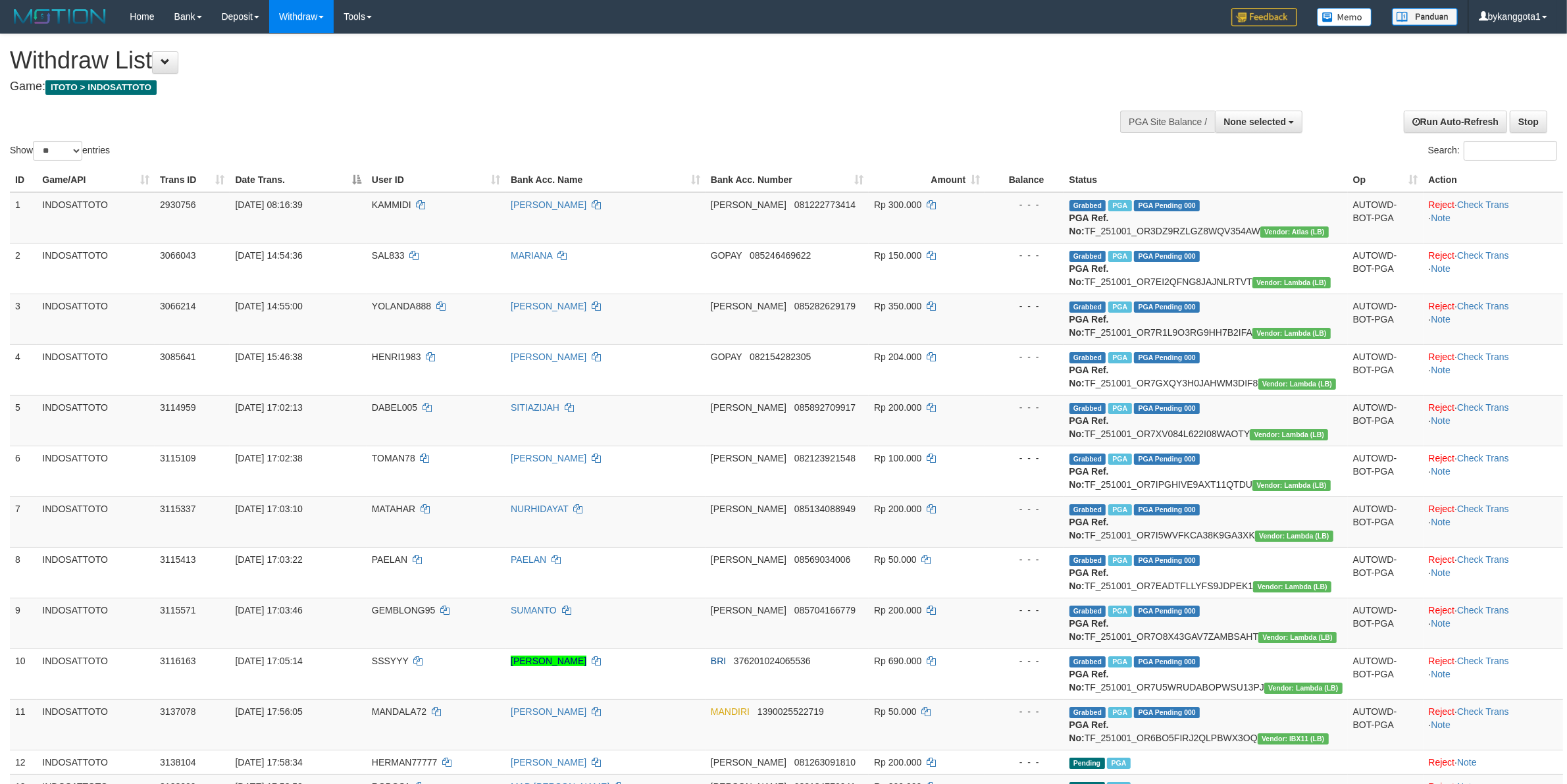
click at [66, 140] on div at bounding box center [784, 140] width 1548 height 1
click at [69, 156] on div "Show ** ** ** *** entries Search: ID Game/API Trans ID Date Trans. User ID Bank…" at bounding box center [784, 578] width 1548 height 1088
click at [50, 155] on select "** ** ** ***" at bounding box center [57, 151] width 49 height 19
select select "***"
click at [35, 141] on select "** ** ** ***" at bounding box center [57, 151] width 49 height 19
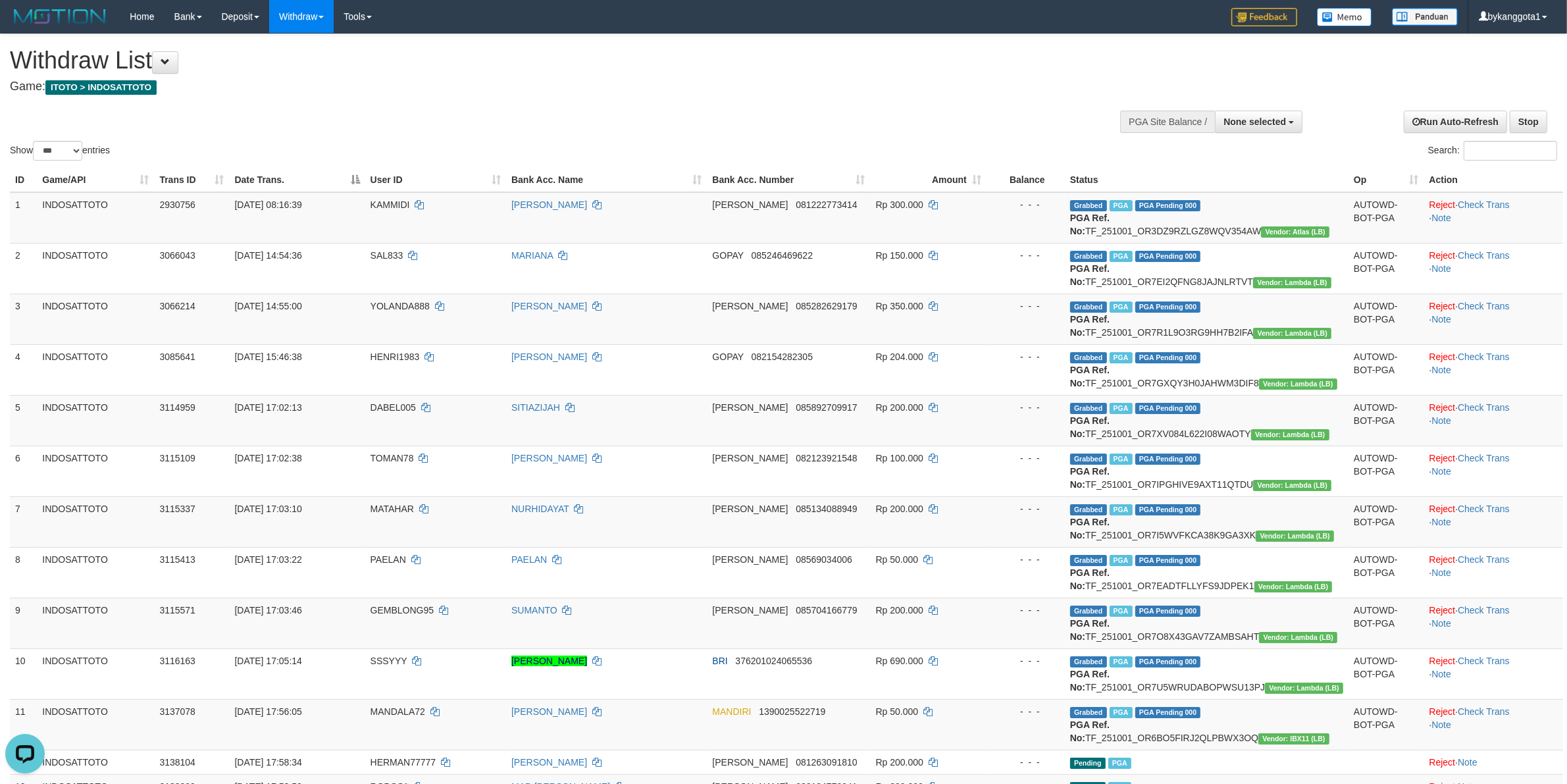
click at [745, 140] on div at bounding box center [784, 140] width 1548 height 1
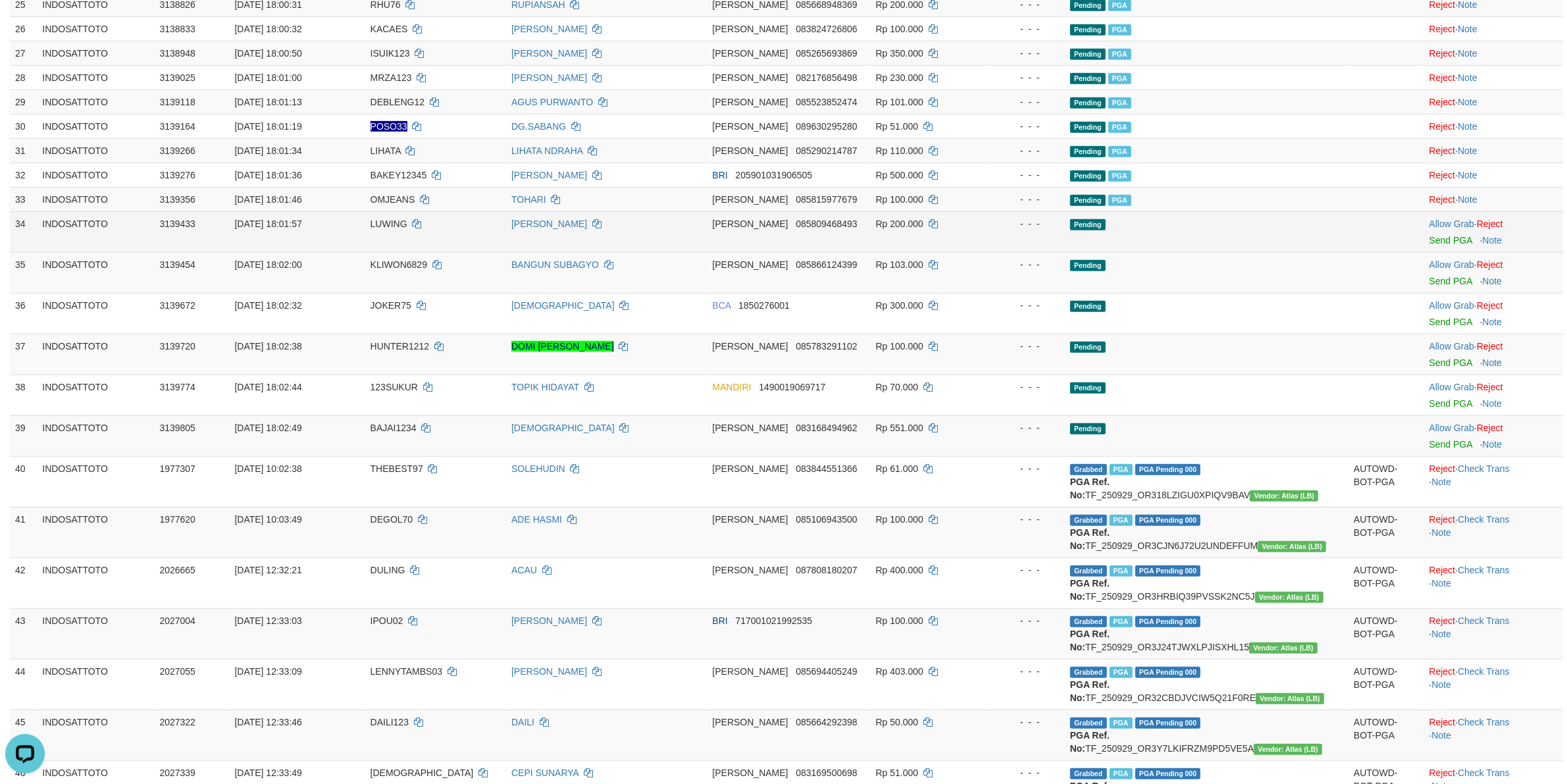
click at [1449, 249] on td "Allow Grab · Reject Send PGA · Note" at bounding box center [1494, 231] width 139 height 41
click at [1452, 246] on link "Send PGA" at bounding box center [1451, 240] width 43 height 10
click at [1439, 290] on td "Allow Grab · Reject Send PGA · Note" at bounding box center [1494, 272] width 139 height 41
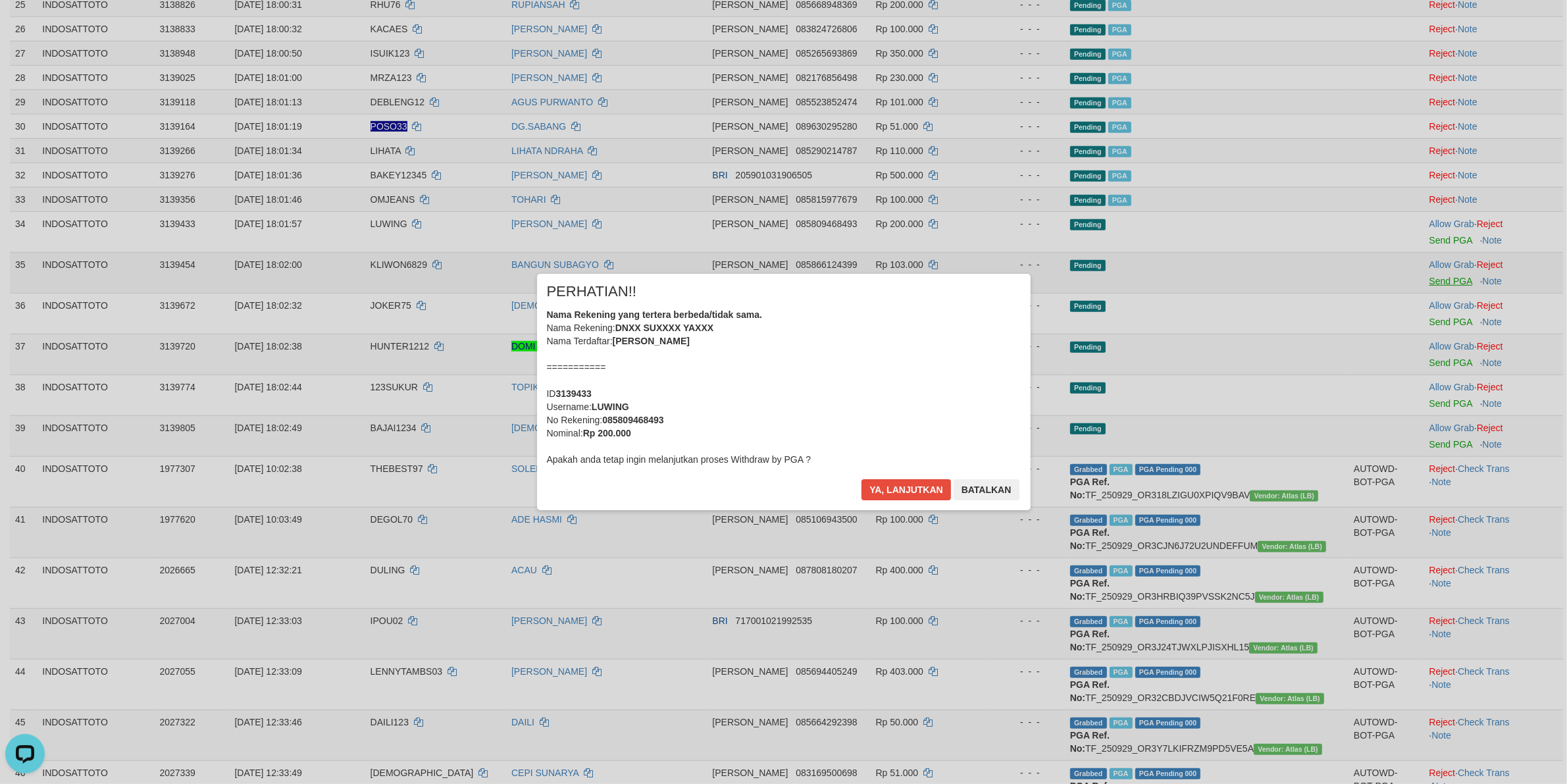
click at [1445, 285] on div "× PERHATIAN!! Nama Rekening yang tertera berbeda/tidak sama. Nama Rekening: DNX…" at bounding box center [784, 392] width 1567 height 288
click at [838, 404] on div "Nama Rekening yang tertera berbeda/tidak sama. Nama Rekening: DNXX SUXXXX YAXXX…" at bounding box center [784, 387] width 474 height 158
click at [862, 479] on button "Ya, lanjutkan" at bounding box center [906, 489] width 89 height 21
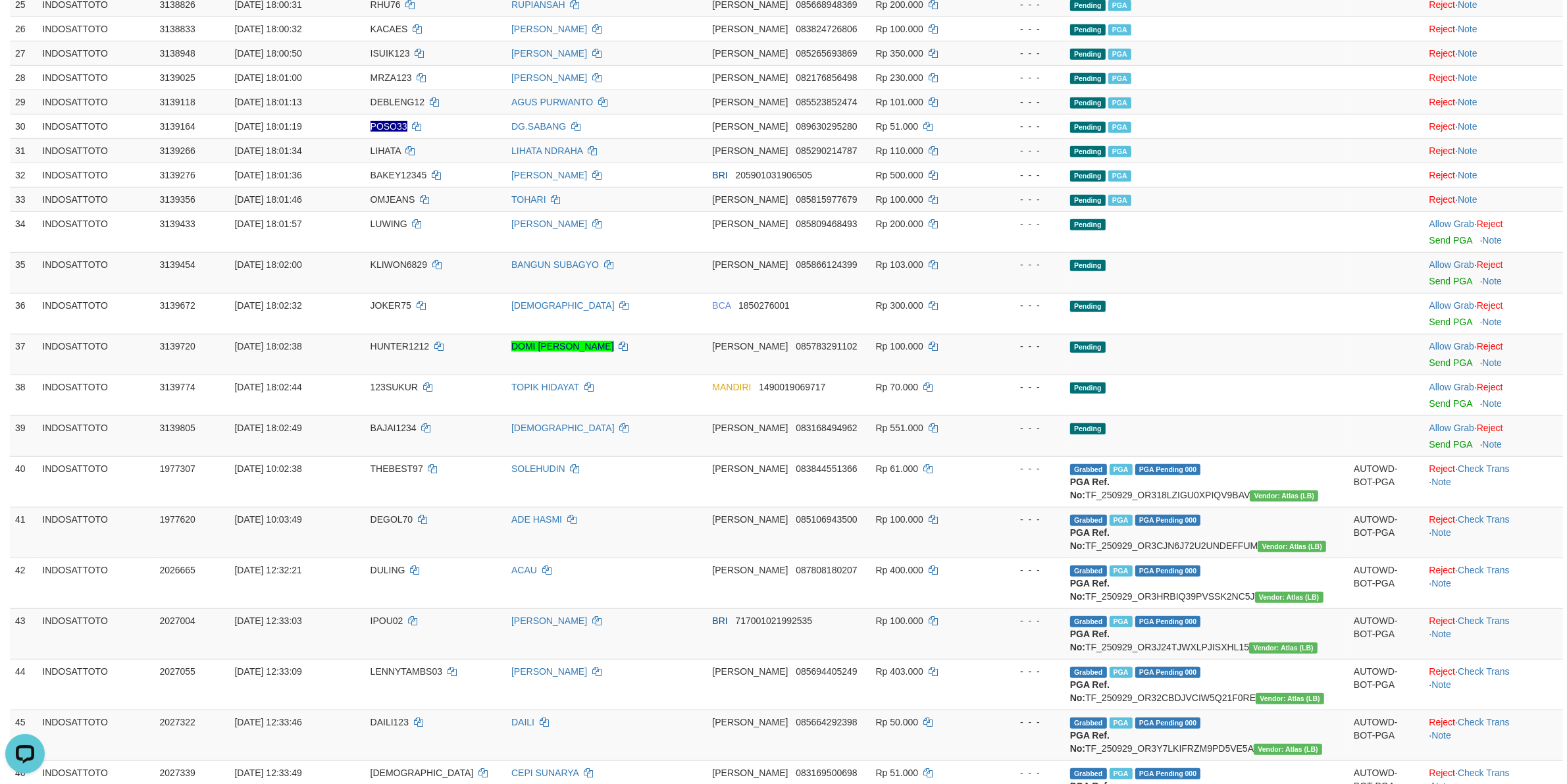
scroll to position [1057, 0]
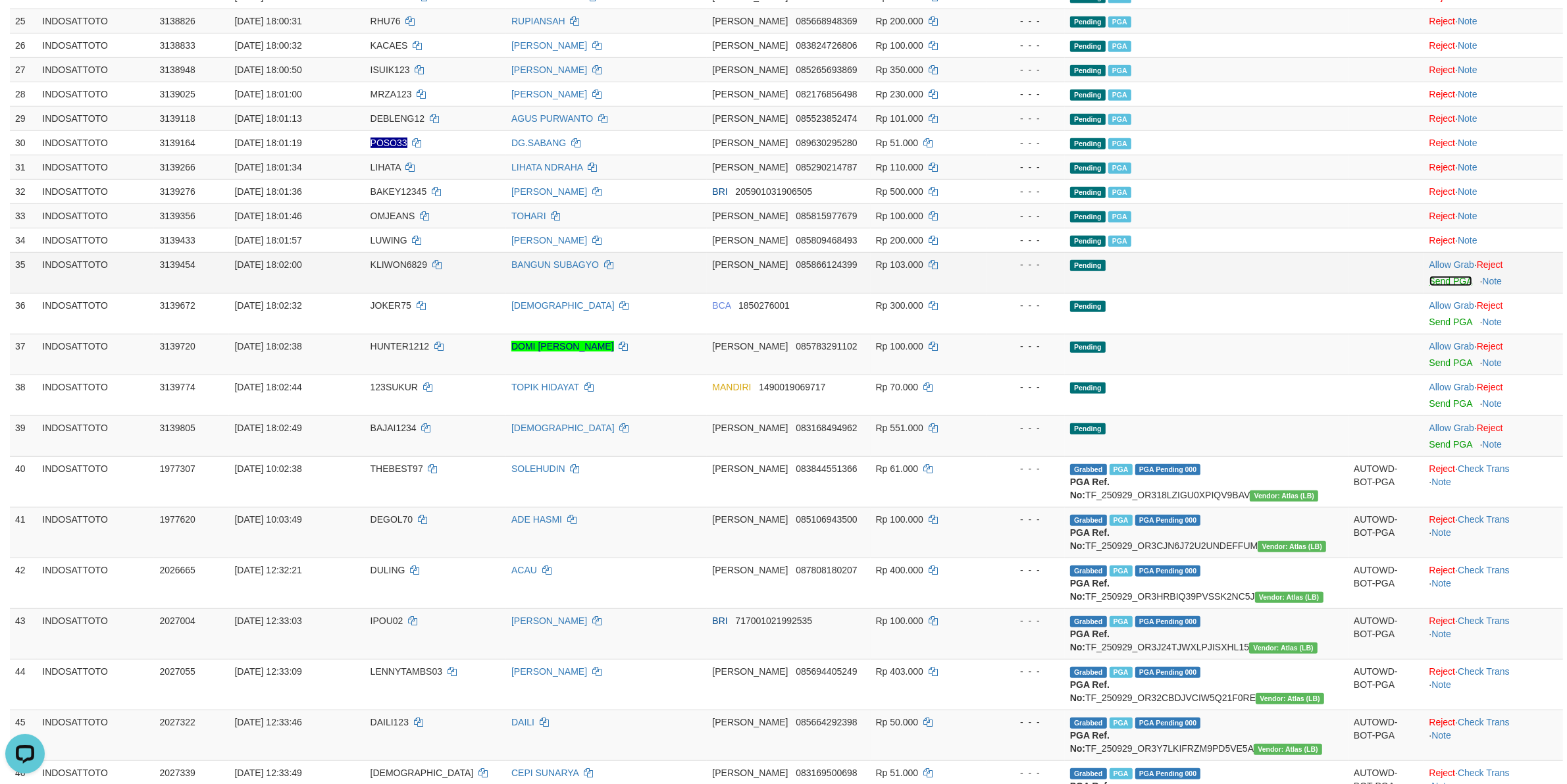
click at [1433, 281] on link "Send PGA" at bounding box center [1451, 280] width 43 height 10
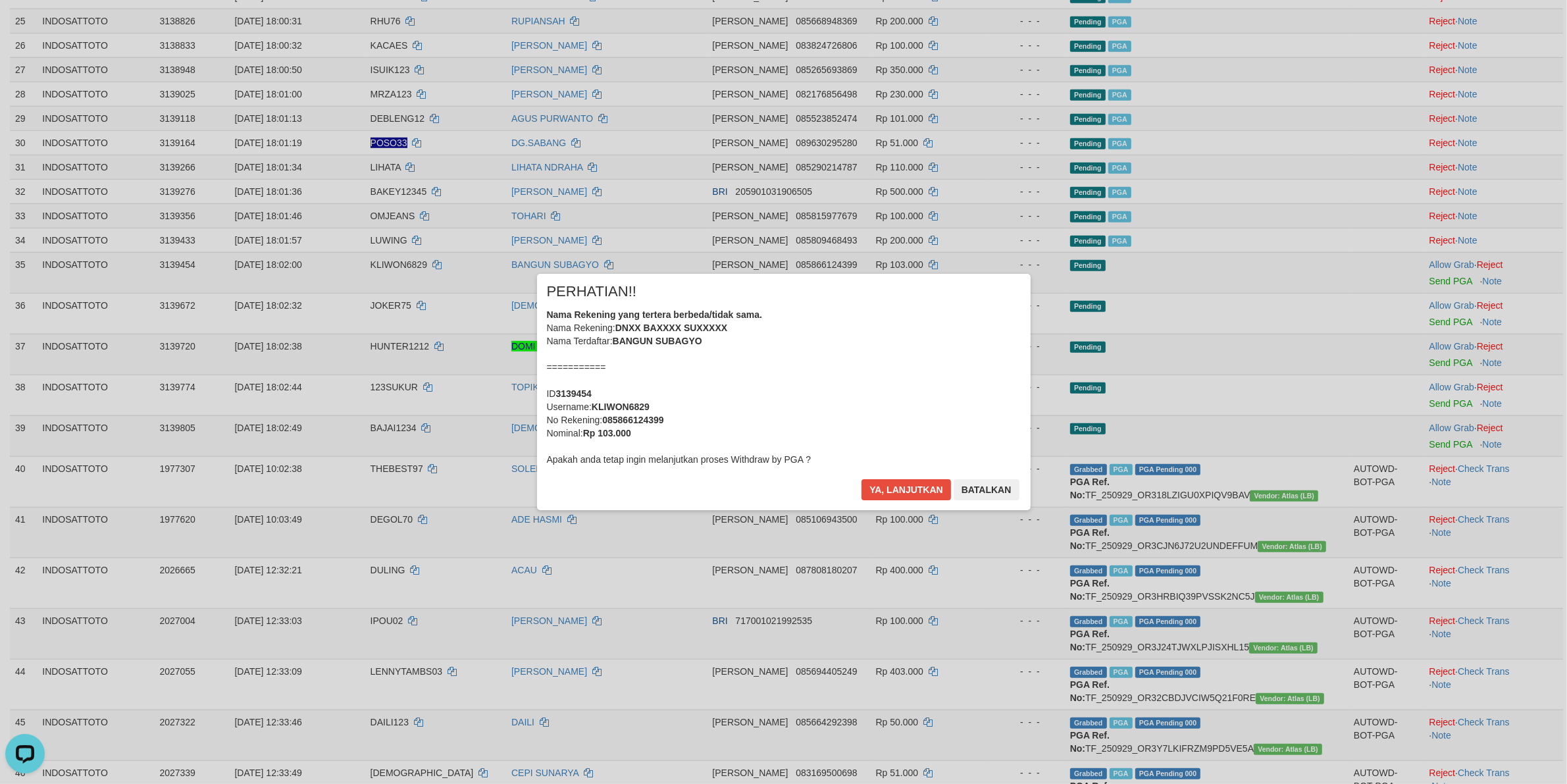
click at [925, 359] on div "Nama Rekening yang tertera berbeda/tidak sama. Nama Rekening: DNXX BAXXXX SUXXX…" at bounding box center [784, 387] width 474 height 158
click at [862, 479] on button "Ya, lanjutkan" at bounding box center [906, 489] width 89 height 21
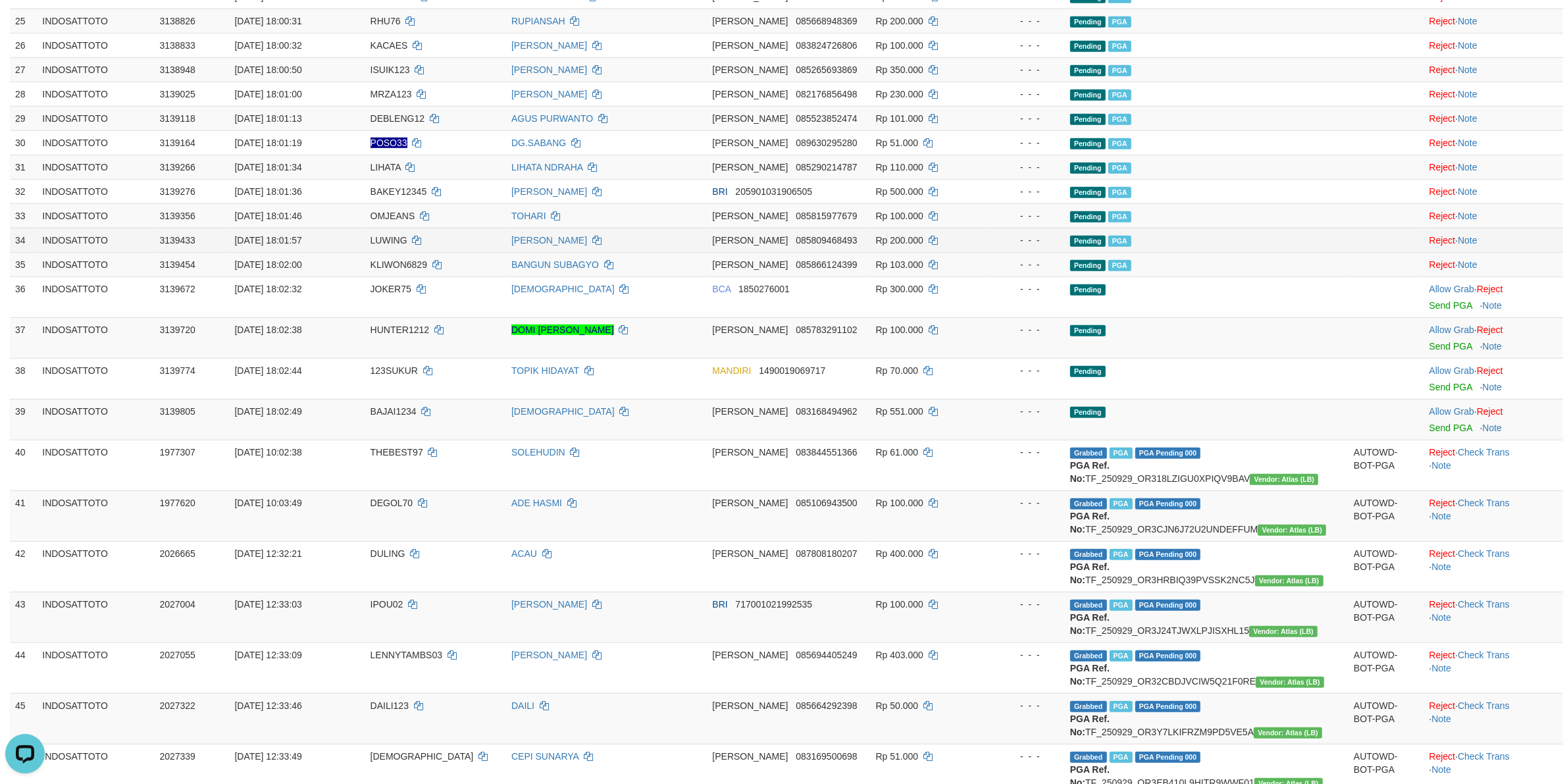
scroll to position [1041, 0]
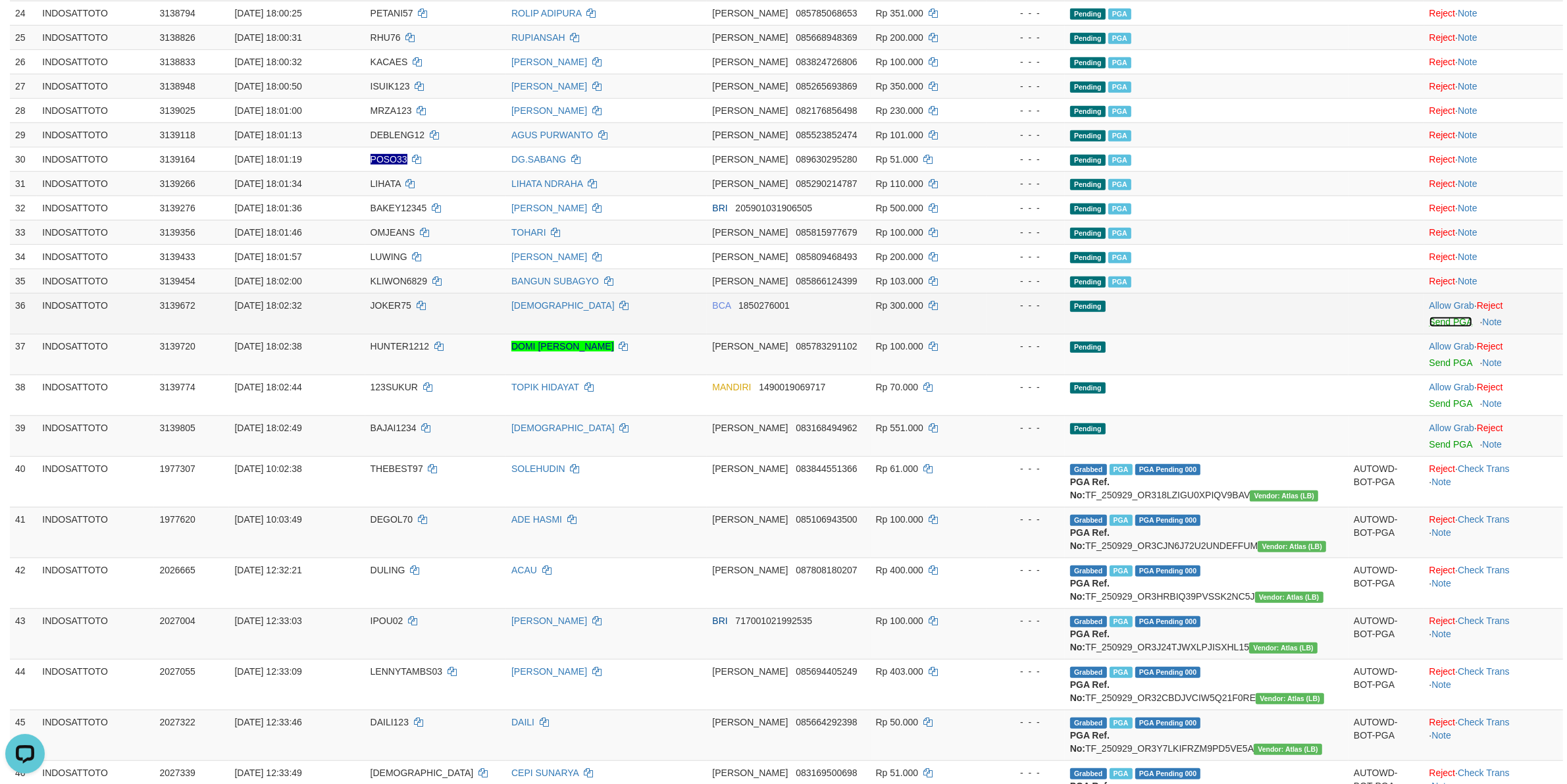
click at [1430, 325] on link "Send PGA" at bounding box center [1451, 321] width 43 height 10
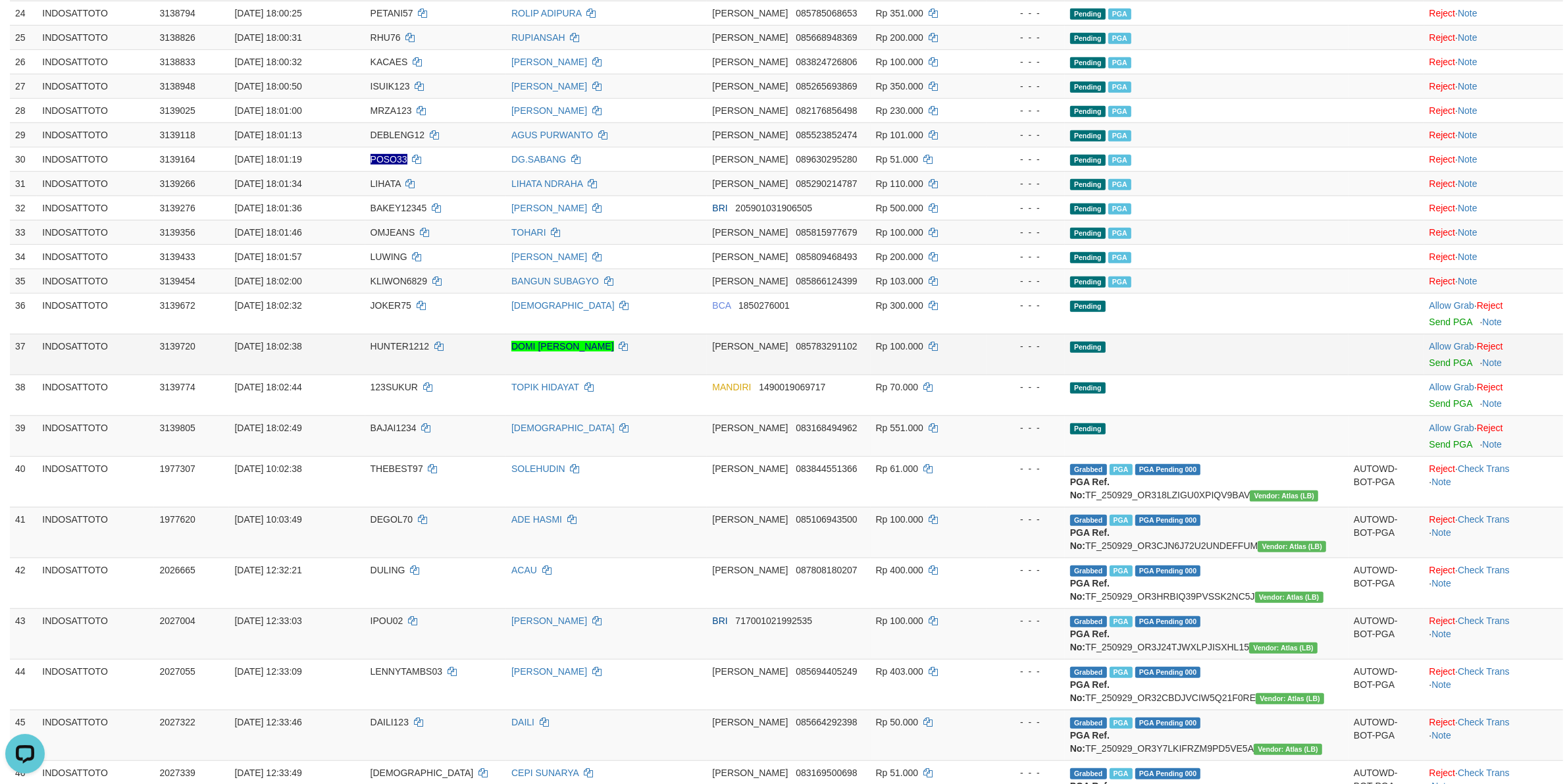
click at [1437, 360] on td "Allow Grab · Reject Send PGA · Note" at bounding box center [1494, 354] width 139 height 41
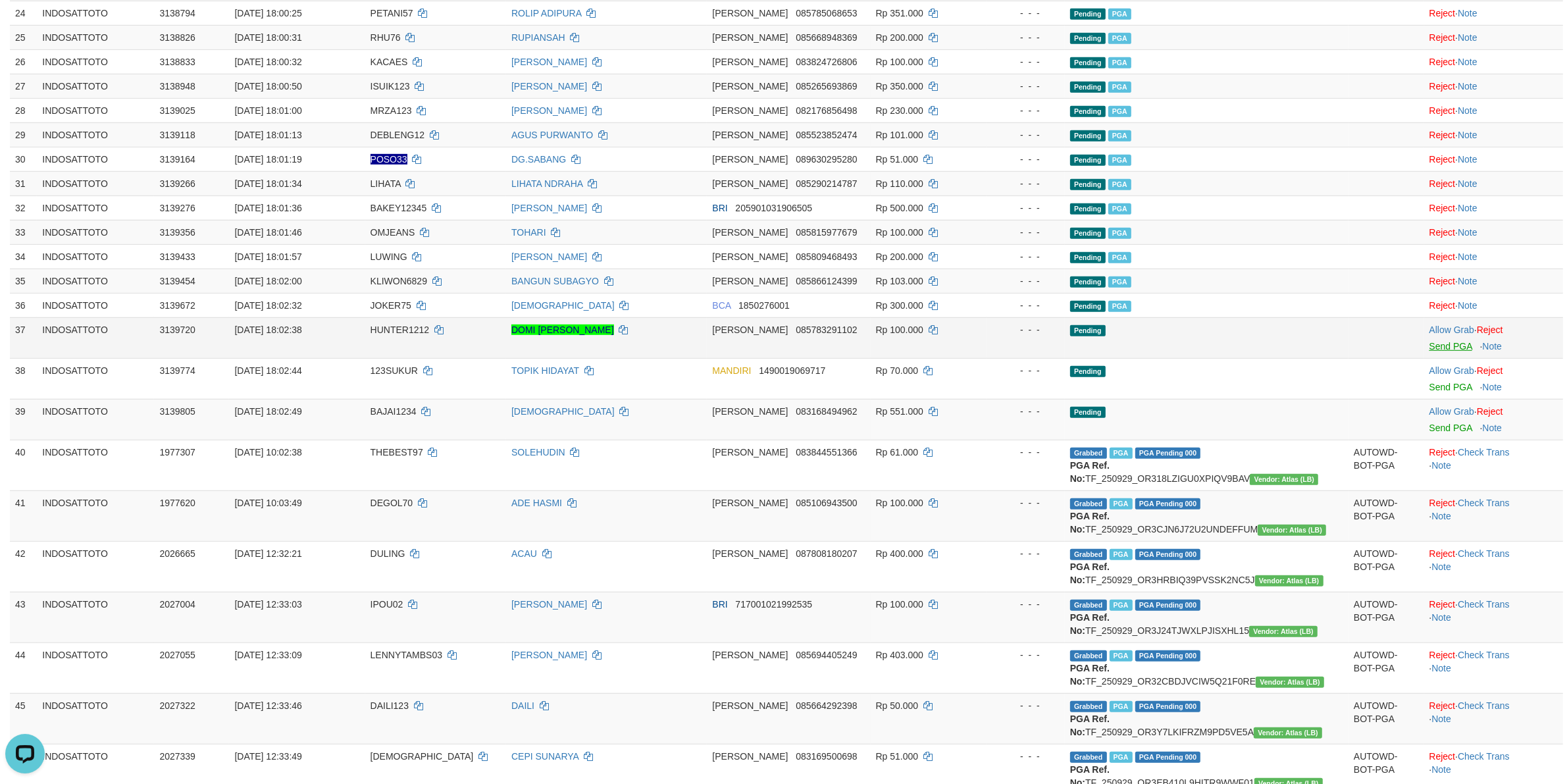
scroll to position [1024, 0]
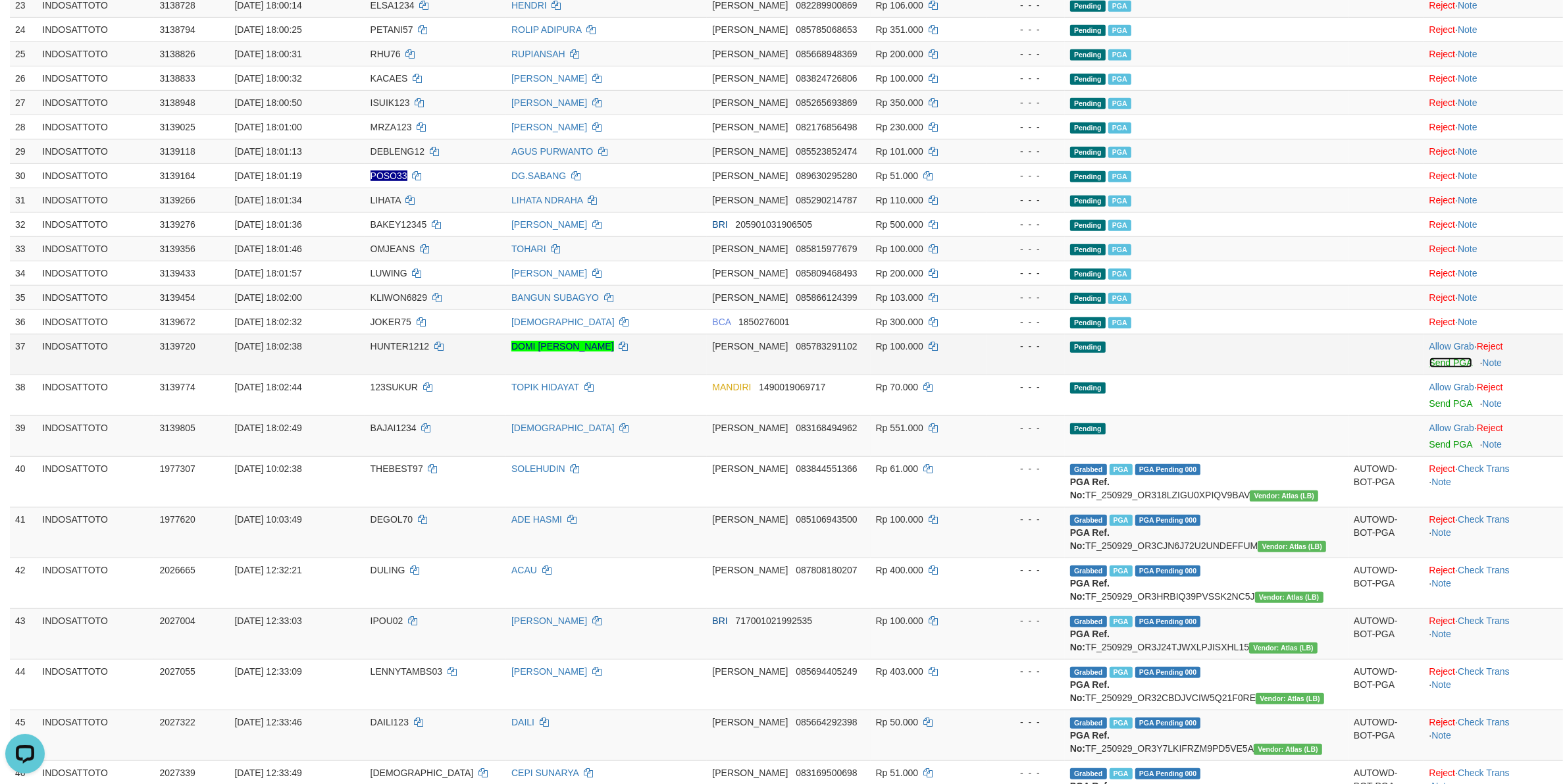
click at [1437, 367] on link "Send PGA" at bounding box center [1451, 362] width 43 height 10
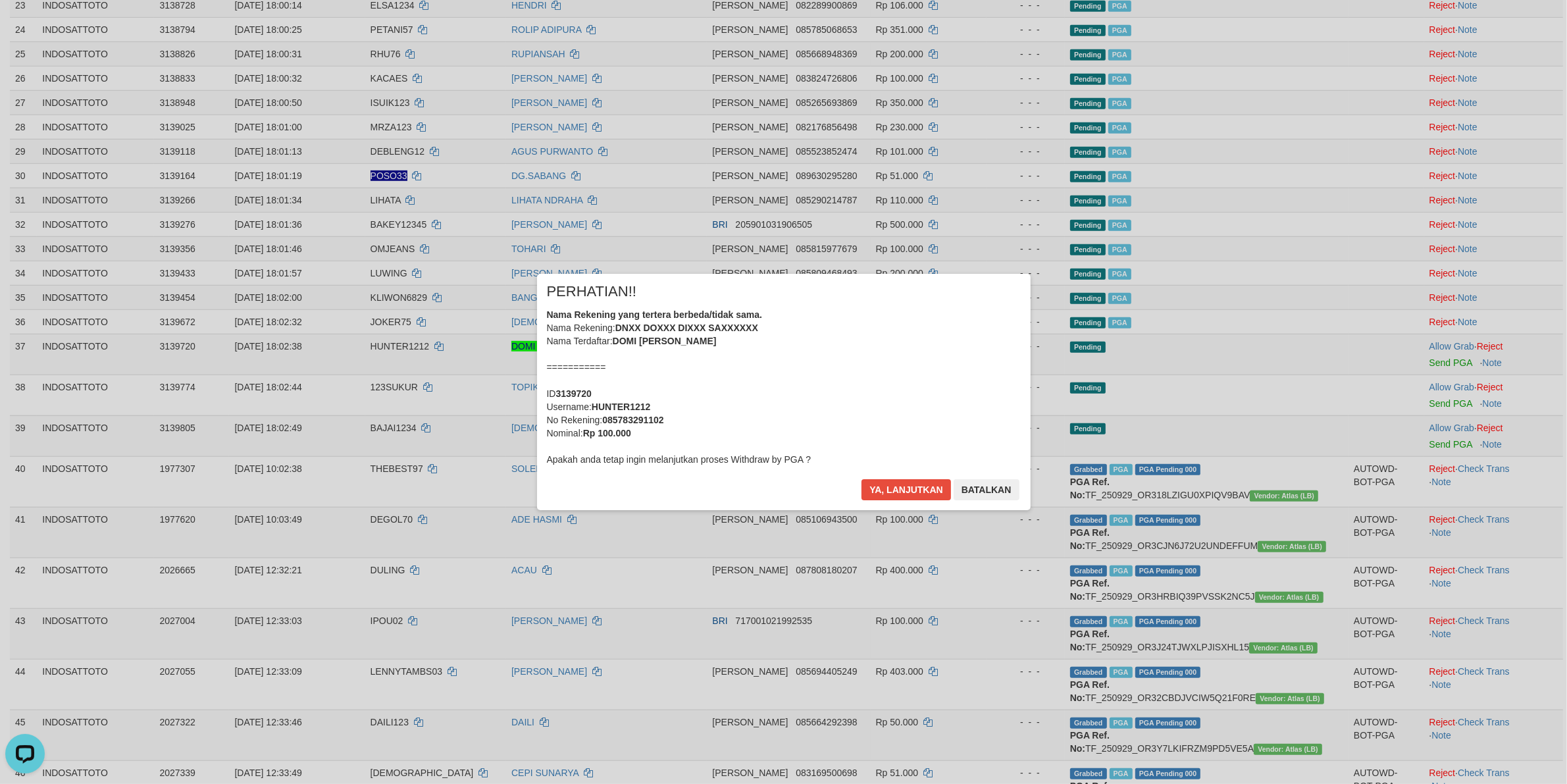
click at [927, 411] on div "Nama Rekening yang tertera berbeda/tidak sama. Nama Rekening: DNXX DOXXX DIXXX …" at bounding box center [784, 387] width 474 height 158
click at [862, 479] on button "Ya, lanjutkan" at bounding box center [906, 489] width 89 height 21
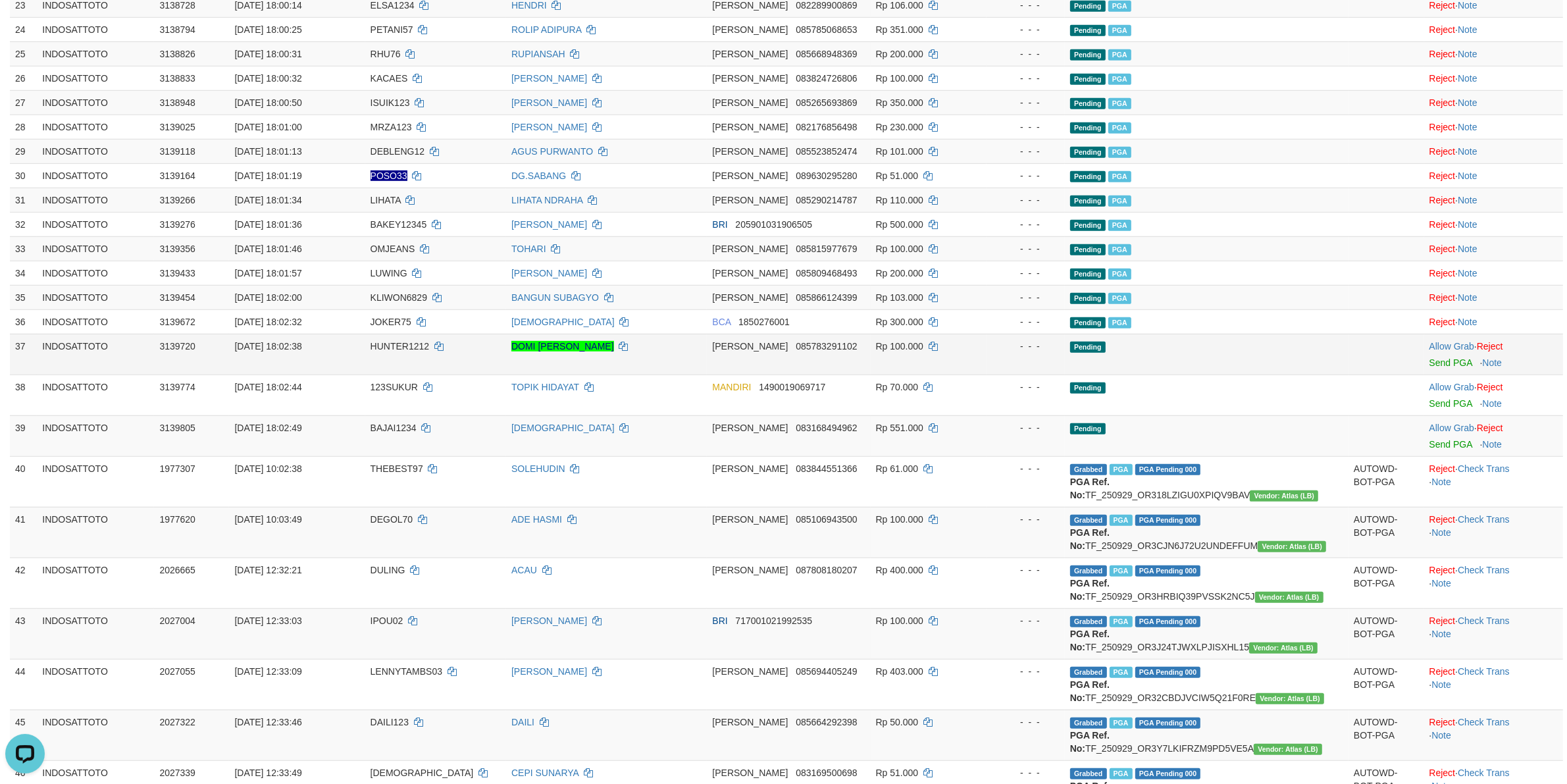
scroll to position [1008, 0]
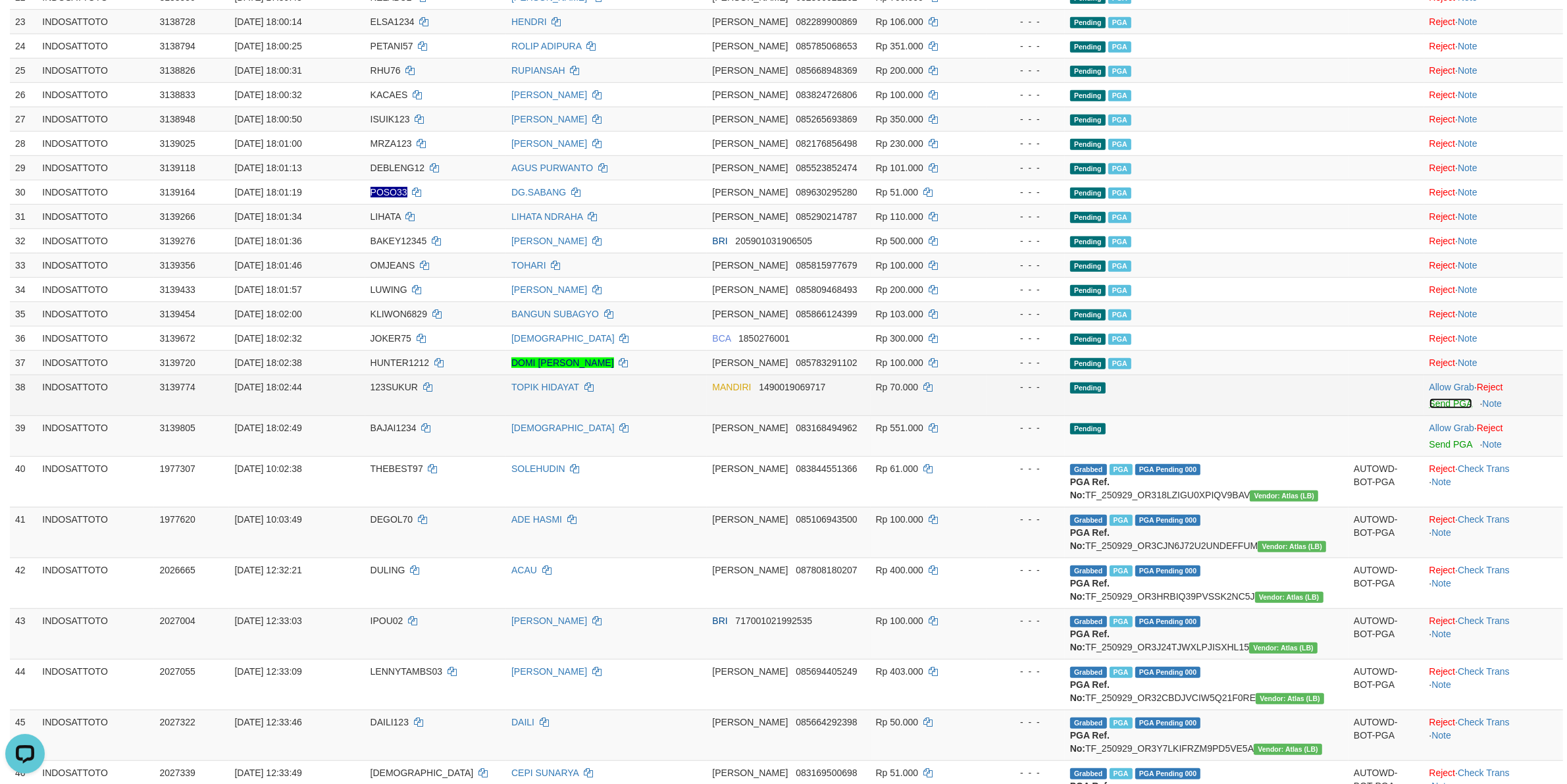
click at [1448, 409] on link "Send PGA" at bounding box center [1451, 403] width 43 height 10
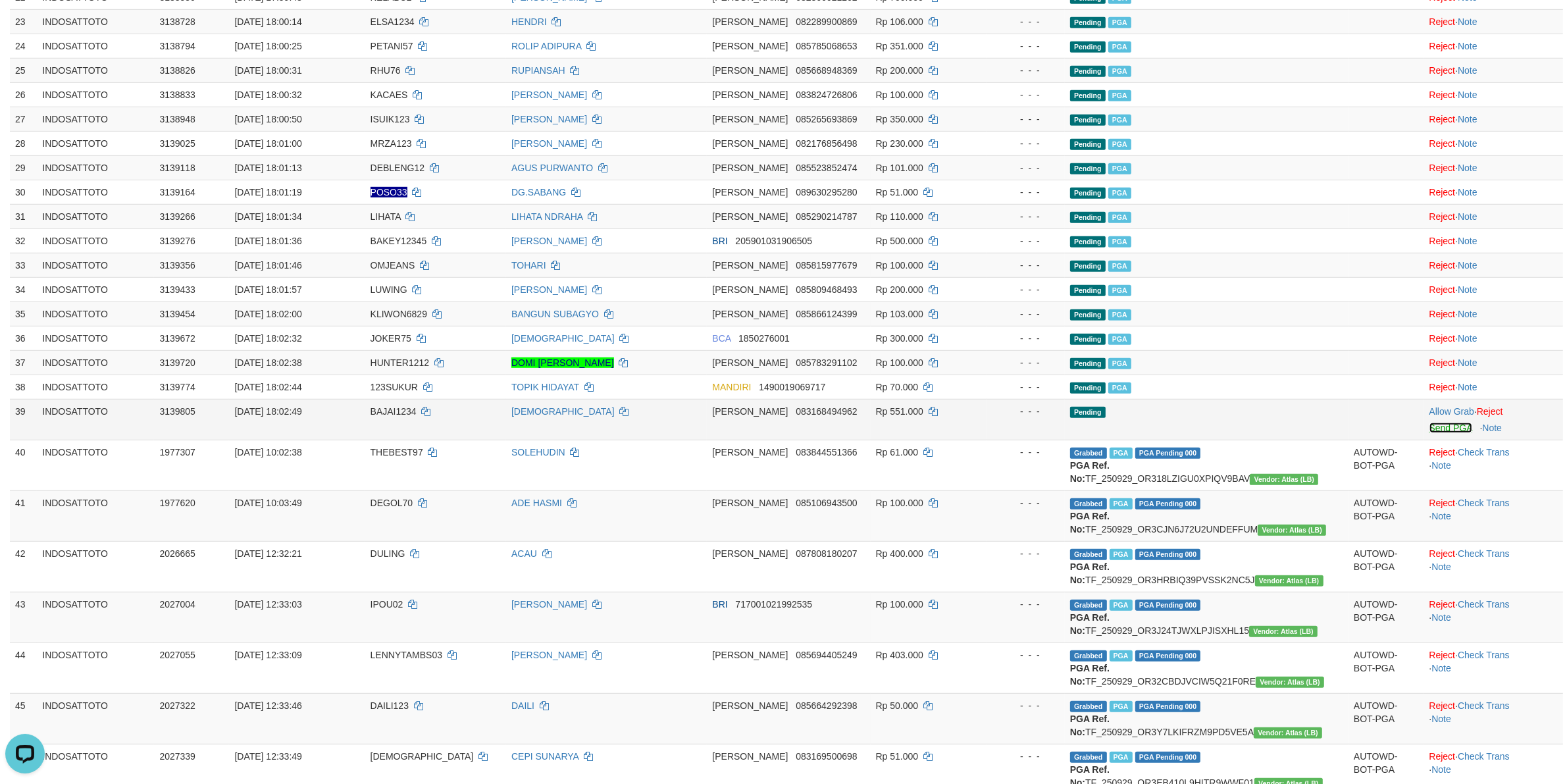
click at [1442, 431] on link "Send PGA" at bounding box center [1451, 427] width 43 height 10
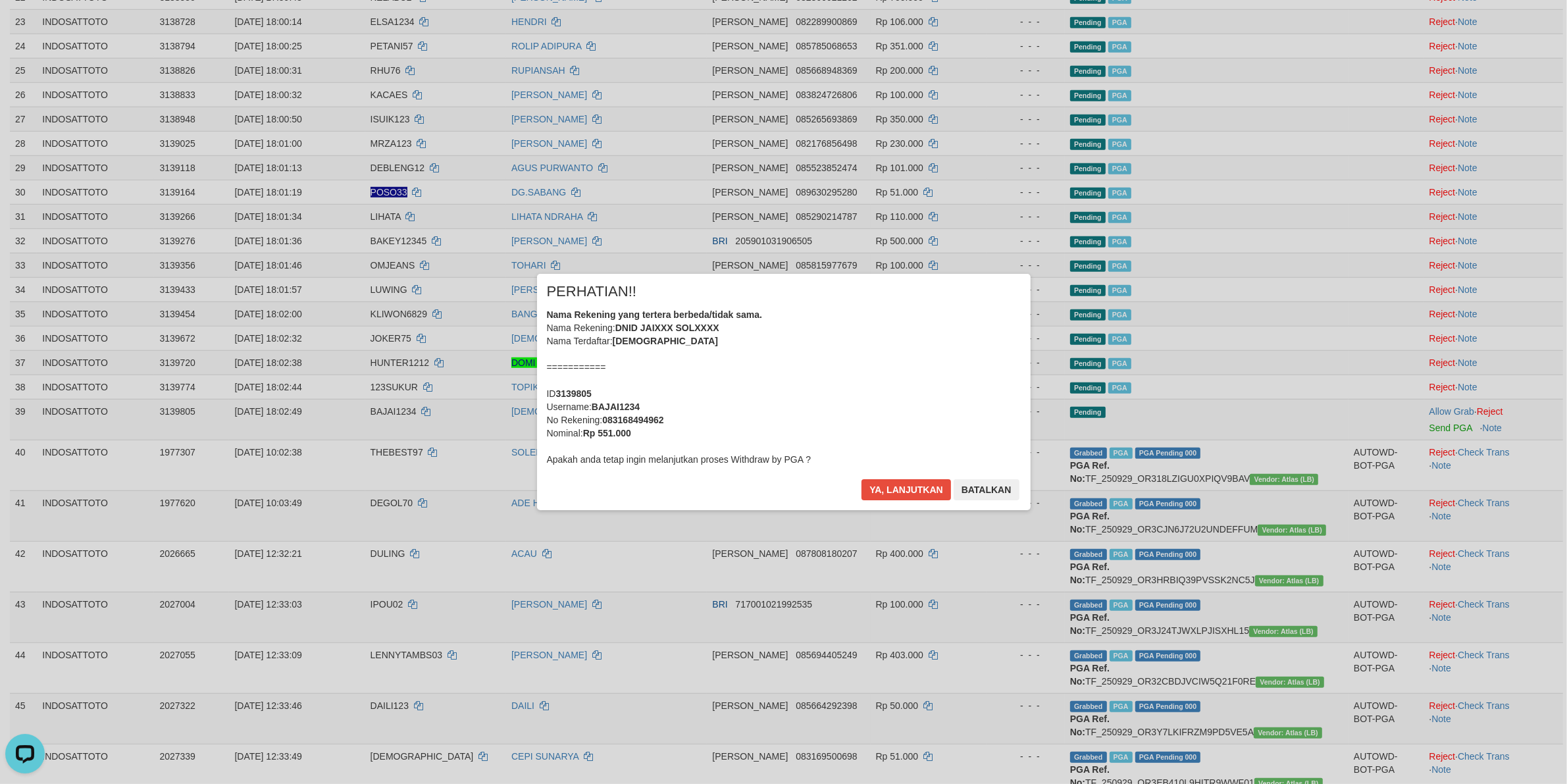
click at [968, 355] on div "Nama Rekening yang tertera berbeda/tidak sama. Nama Rekening: DNID JAIXXX SOLXX…" at bounding box center [784, 387] width 474 height 158
click at [862, 479] on button "Ya, lanjutkan" at bounding box center [906, 489] width 89 height 21
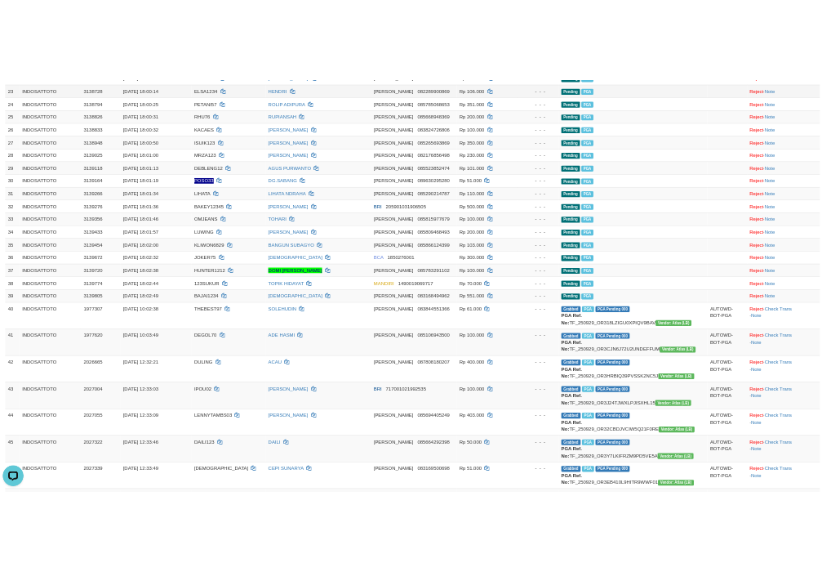
scroll to position [1328, 0]
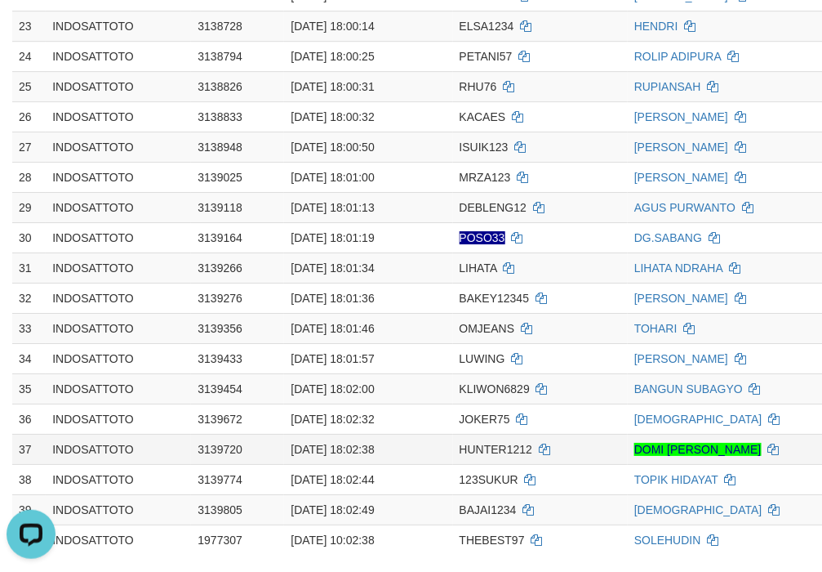
click at [501, 455] on span "HUNTER1212" at bounding box center [496, 449] width 73 height 13
copy td "HUNTER1212"
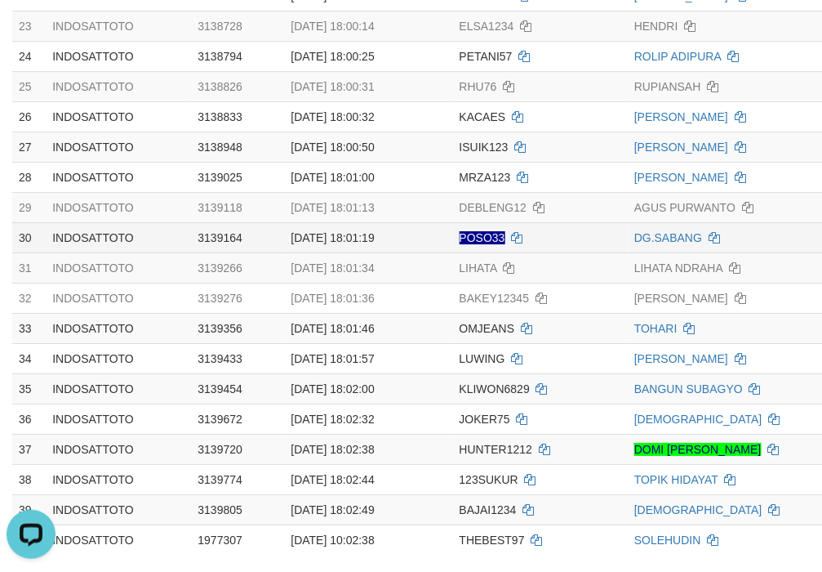
click at [557, 235] on td "POSO33" at bounding box center [540, 237] width 175 height 30
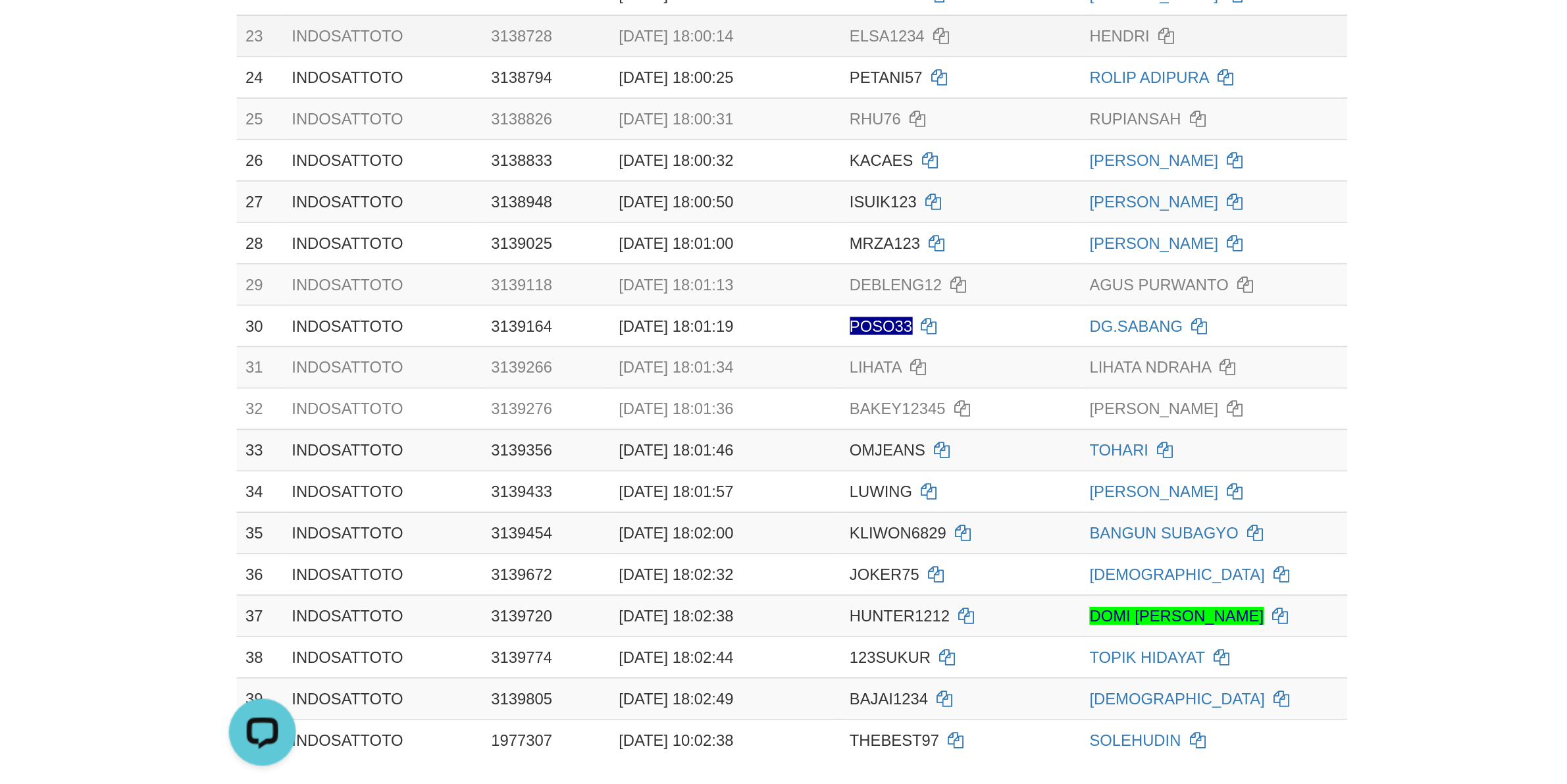
scroll to position [1008, 0]
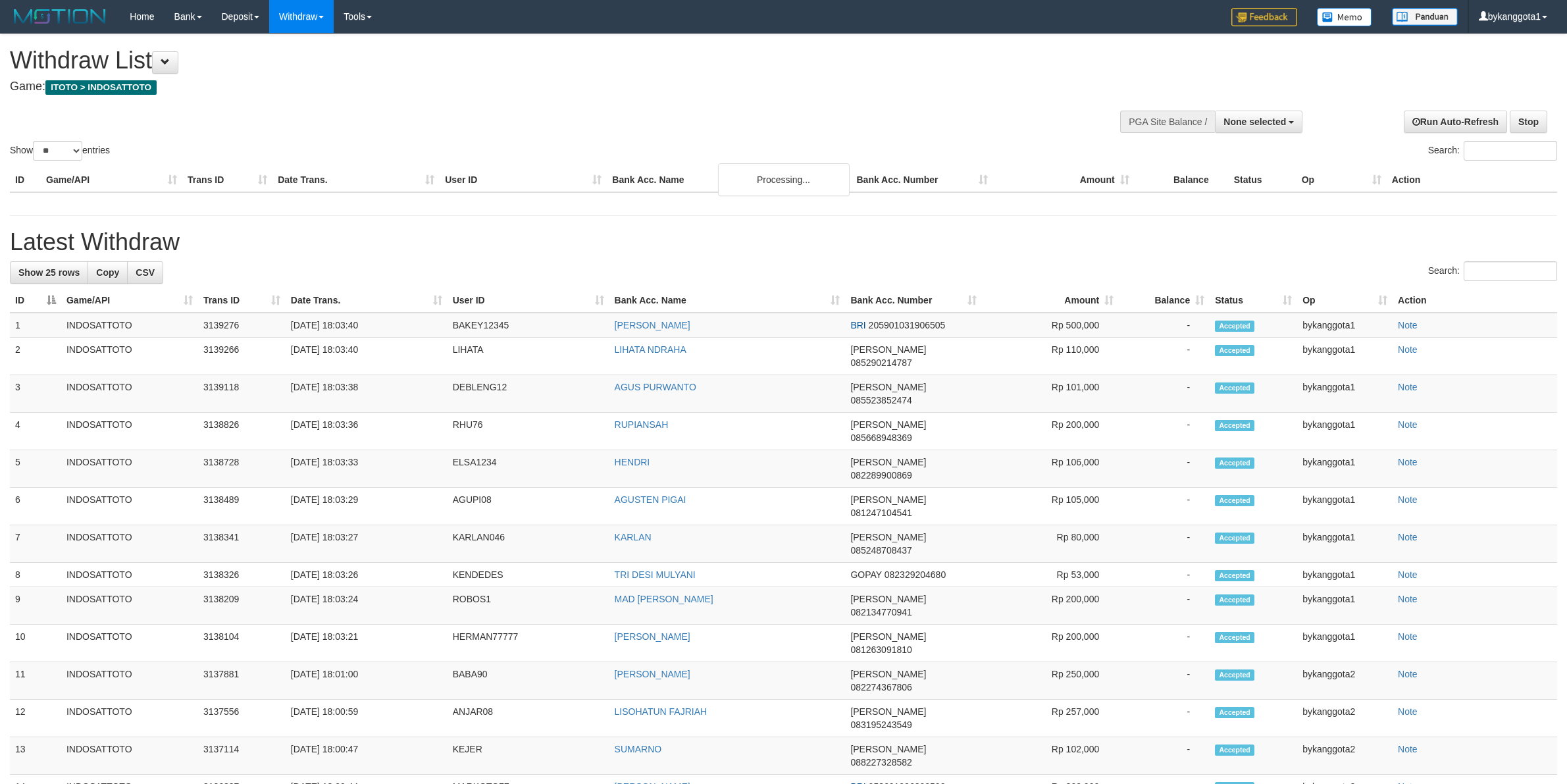
select select
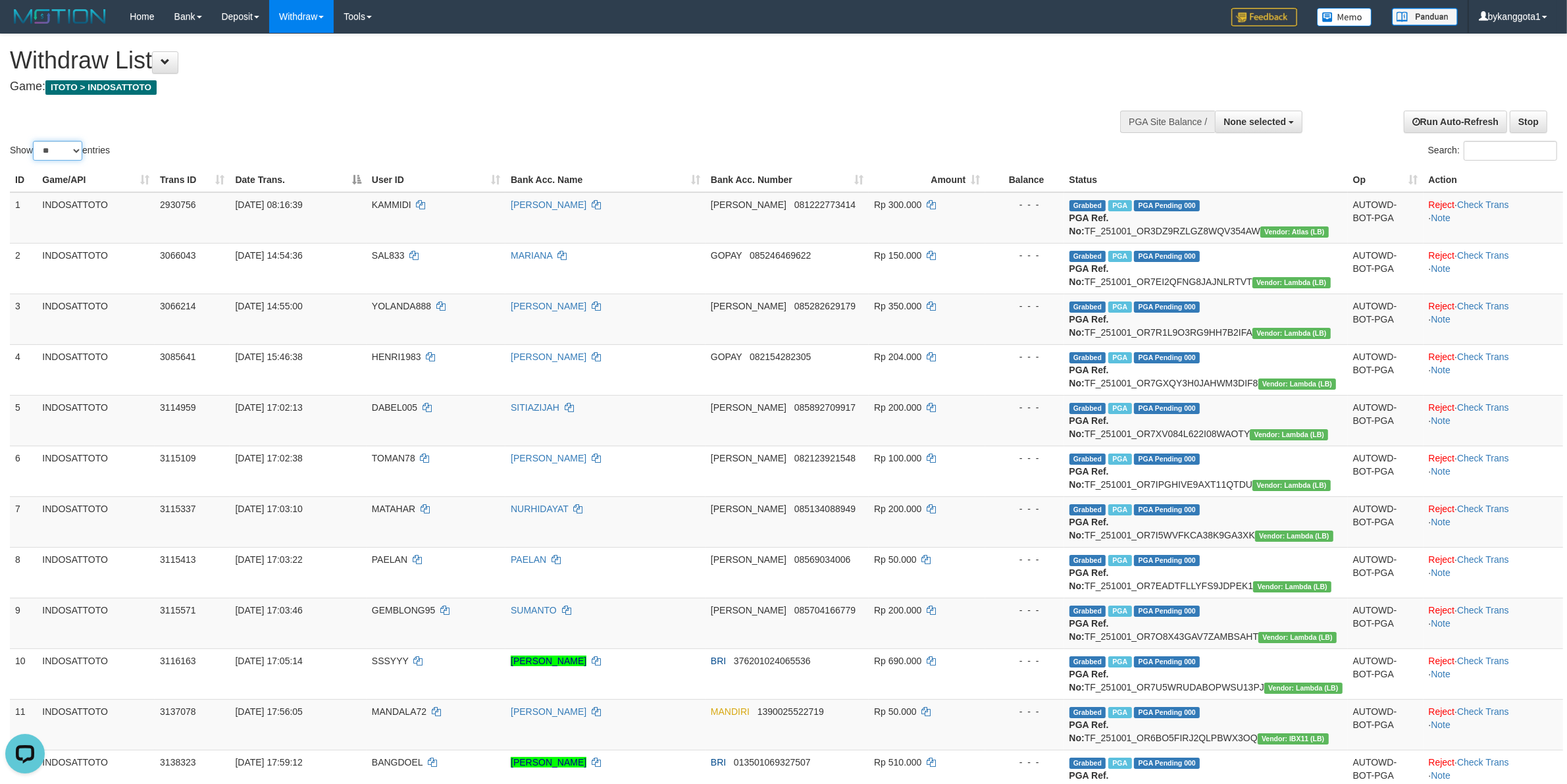
click at [52, 155] on select "** ** ** ***" at bounding box center [57, 151] width 49 height 19
select select "***"
click at [35, 141] on select "** ** ** ***" at bounding box center [57, 151] width 49 height 19
drag, startPoint x: 757, startPoint y: 117, endPoint x: 774, endPoint y: 118, distance: 17.0
click at [761, 117] on div "Show ** ** ** *** entries Search:" at bounding box center [784, 98] width 1567 height 129
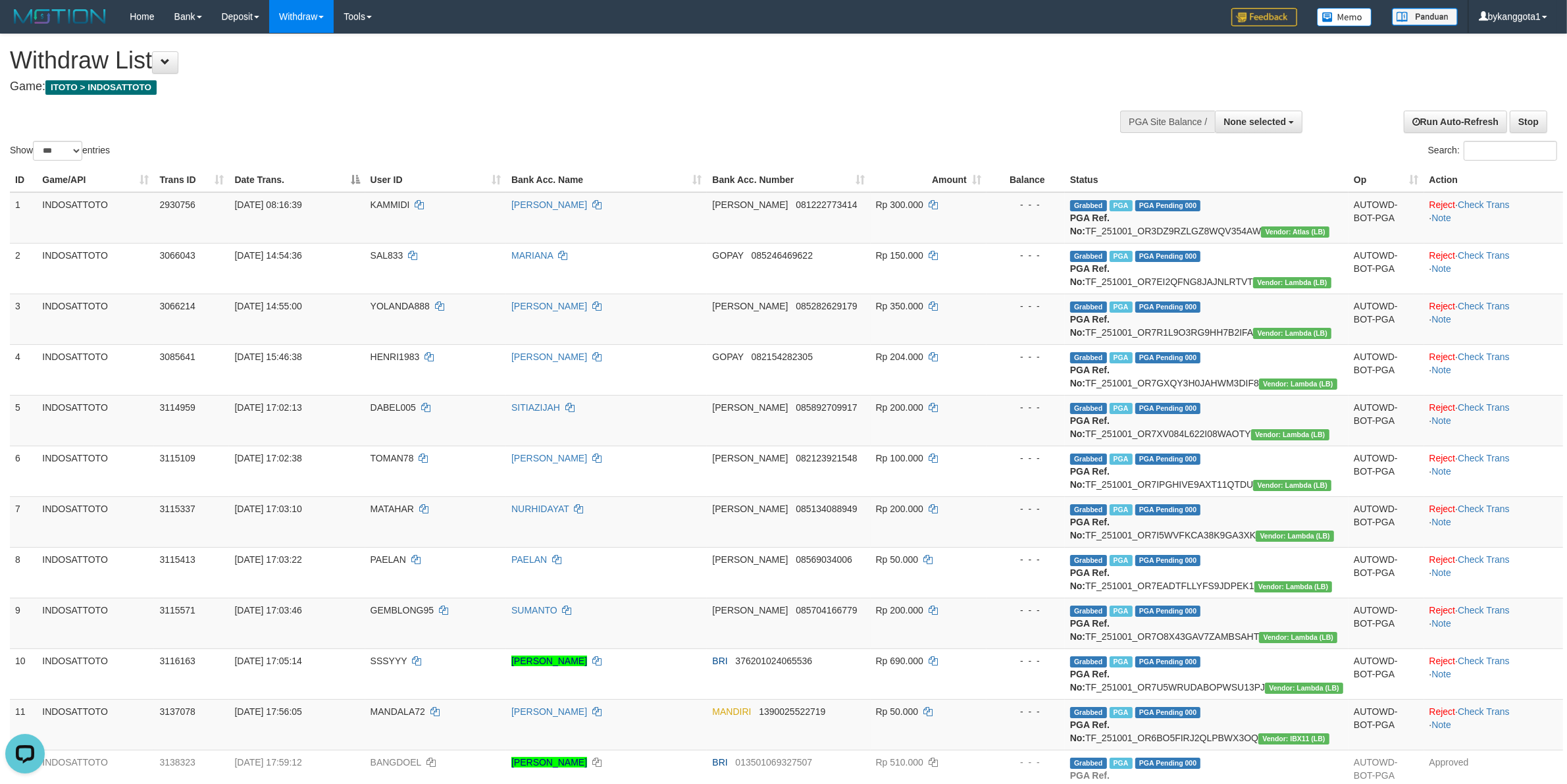
click at [600, 67] on h1 "Withdraw List" at bounding box center [520, 60] width 1021 height 27
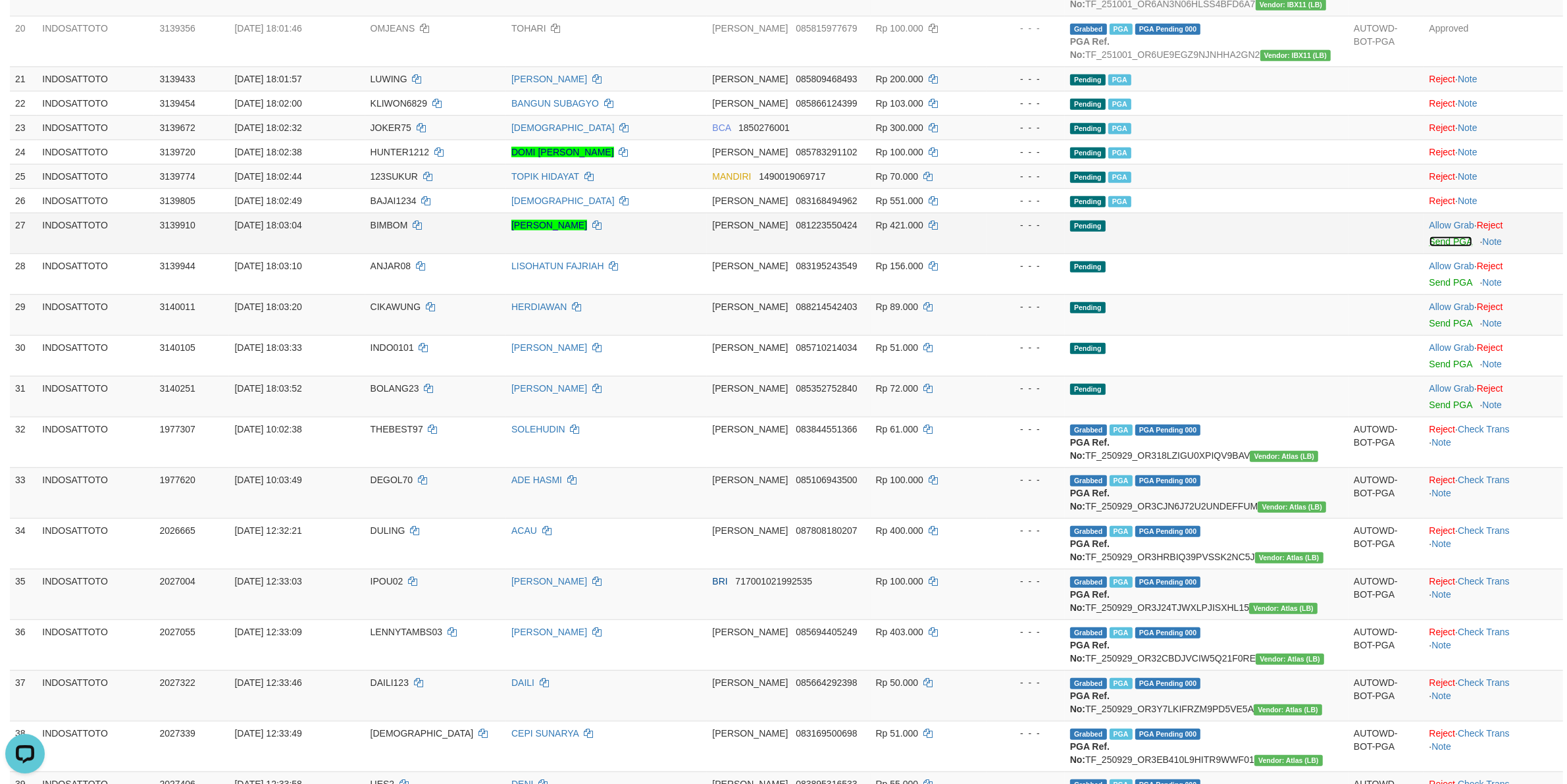
click at [1436, 245] on link "Send PGA" at bounding box center [1451, 241] width 43 height 10
click at [1440, 275] on td "Allow Grab · Reject Send PGA · Note" at bounding box center [1494, 273] width 139 height 41
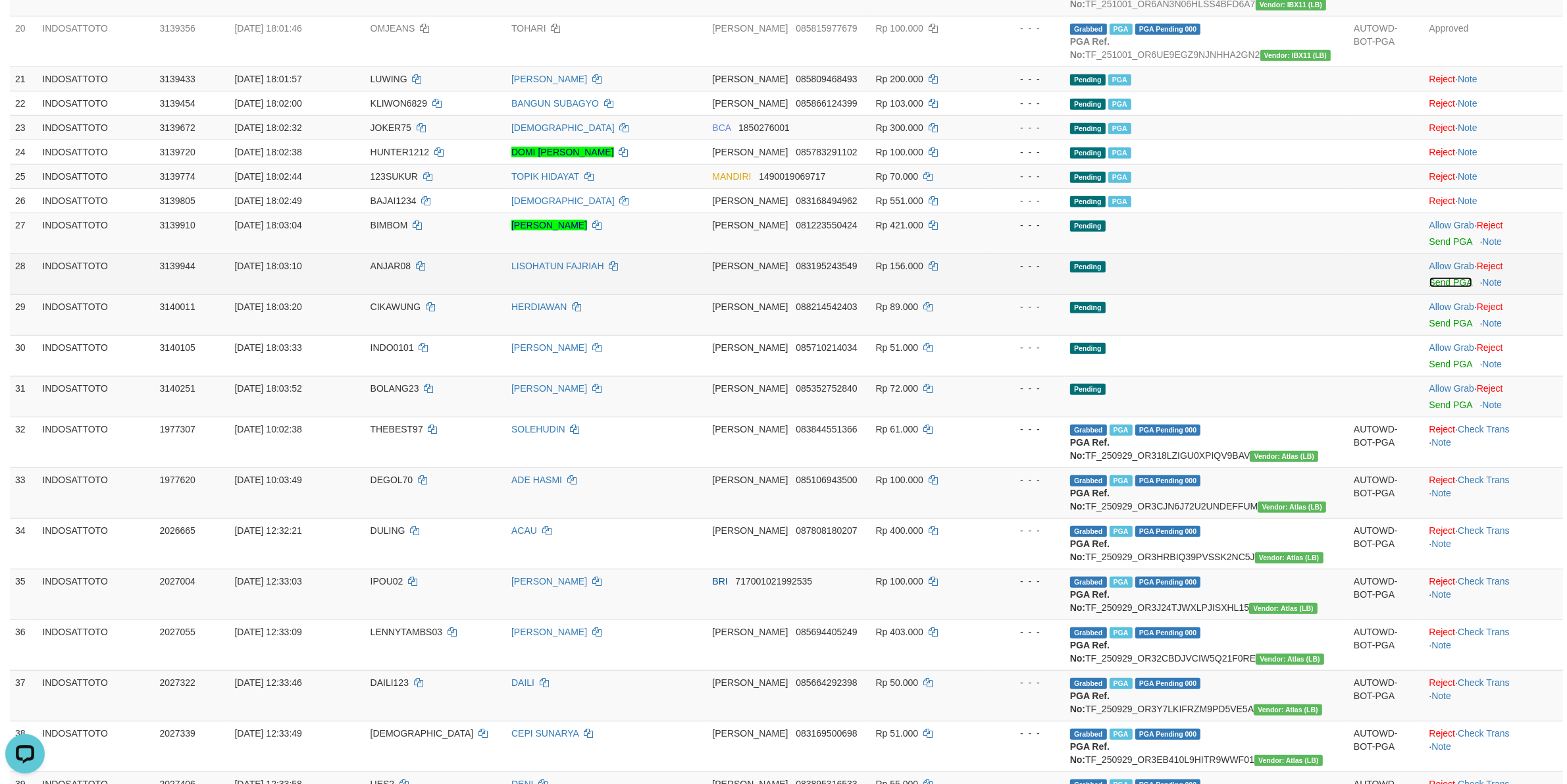
click at [1433, 281] on link "Send PGA" at bounding box center [1451, 282] width 43 height 10
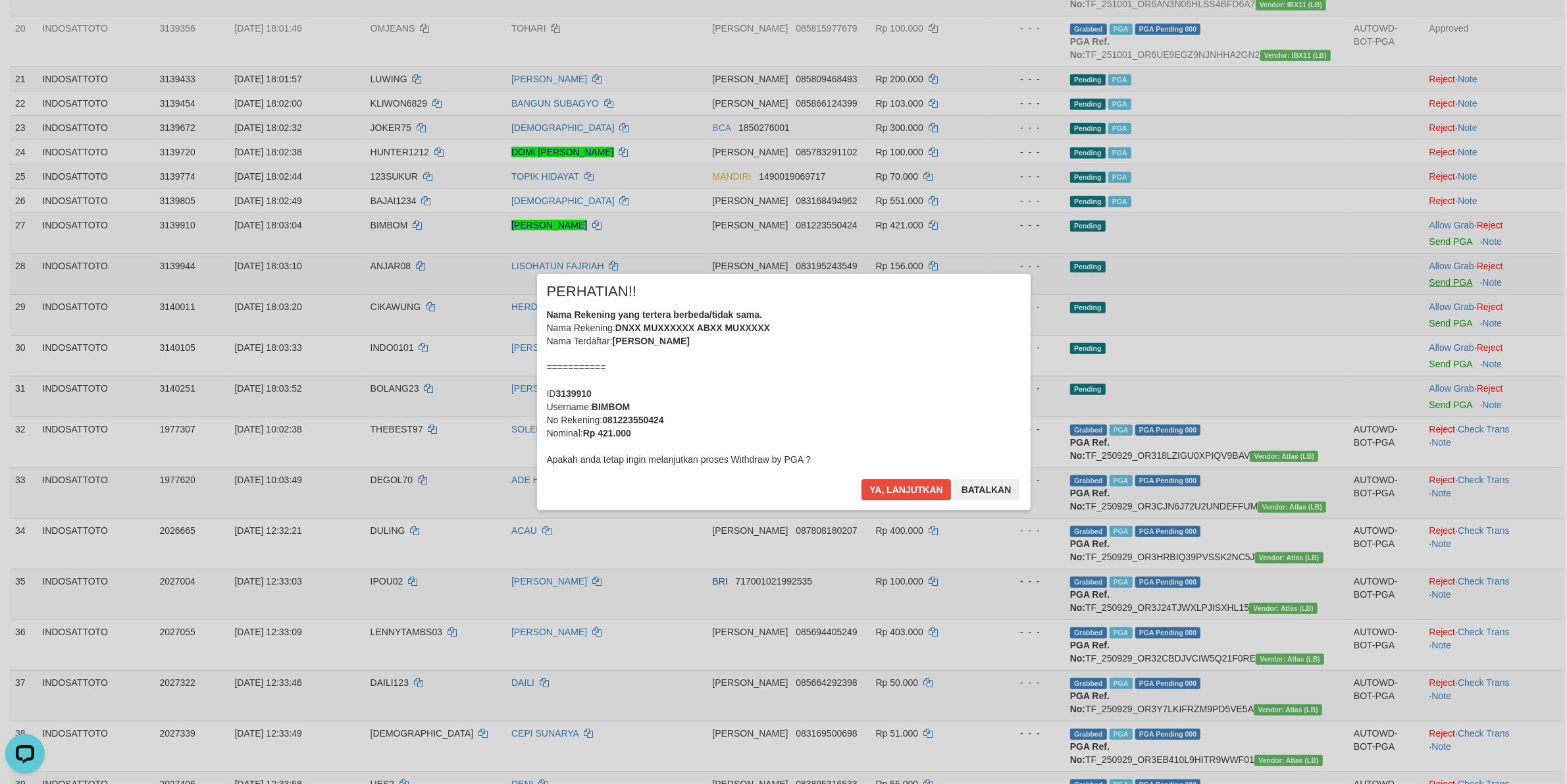
click at [1442, 321] on body "Toggle navigation Home Bank Account List Load By Website Group [ITOTO] INDOSATT…" at bounding box center [784, 777] width 1567 height 3831
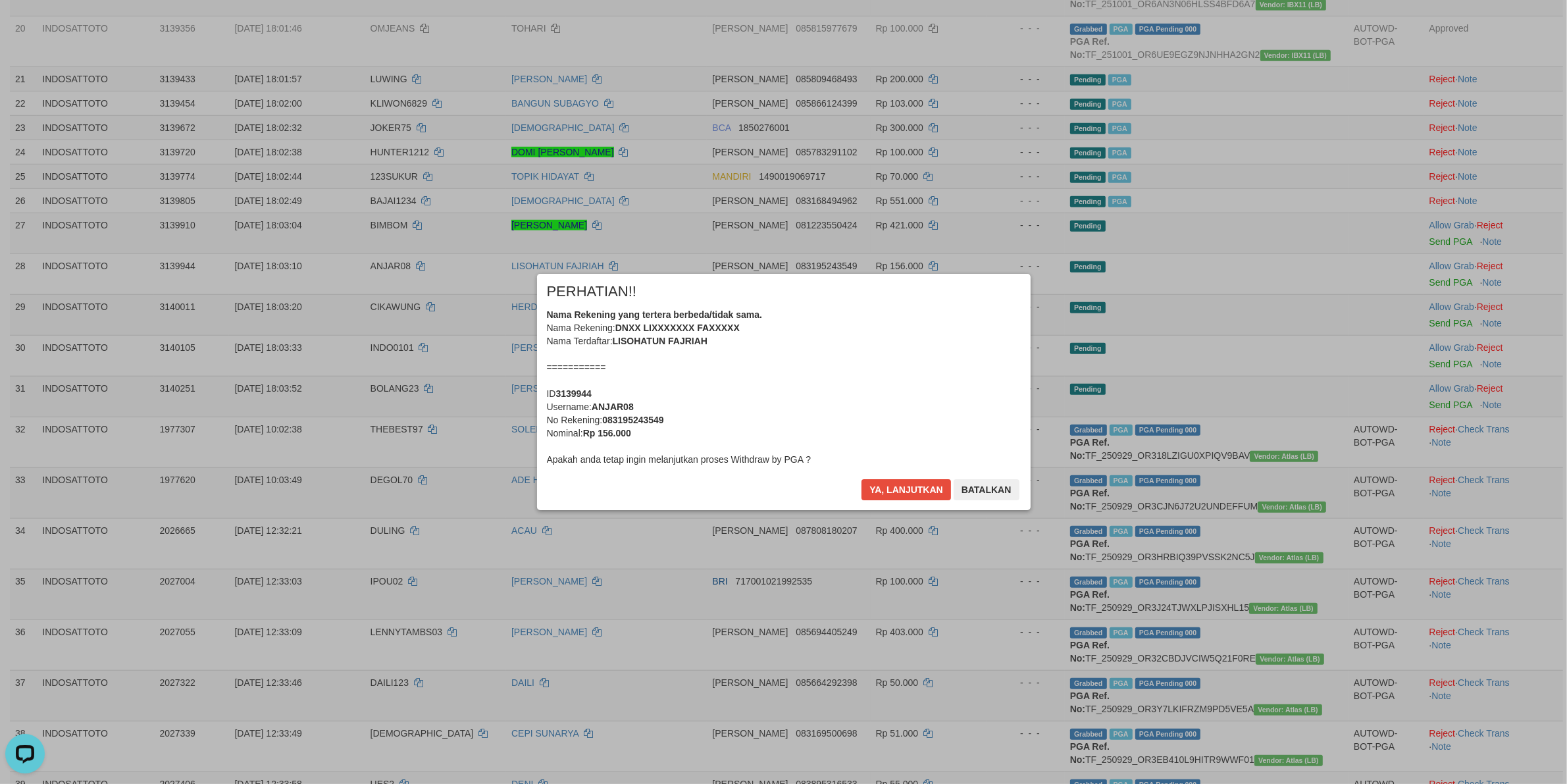
click at [841, 353] on div "Nama Rekening yang tertera berbeda/tidak sama. Nama Rekening: DNXX LIXXXXXXX FA…" at bounding box center [784, 387] width 474 height 158
click at [862, 479] on button "Ya, lanjutkan" at bounding box center [906, 489] width 89 height 21
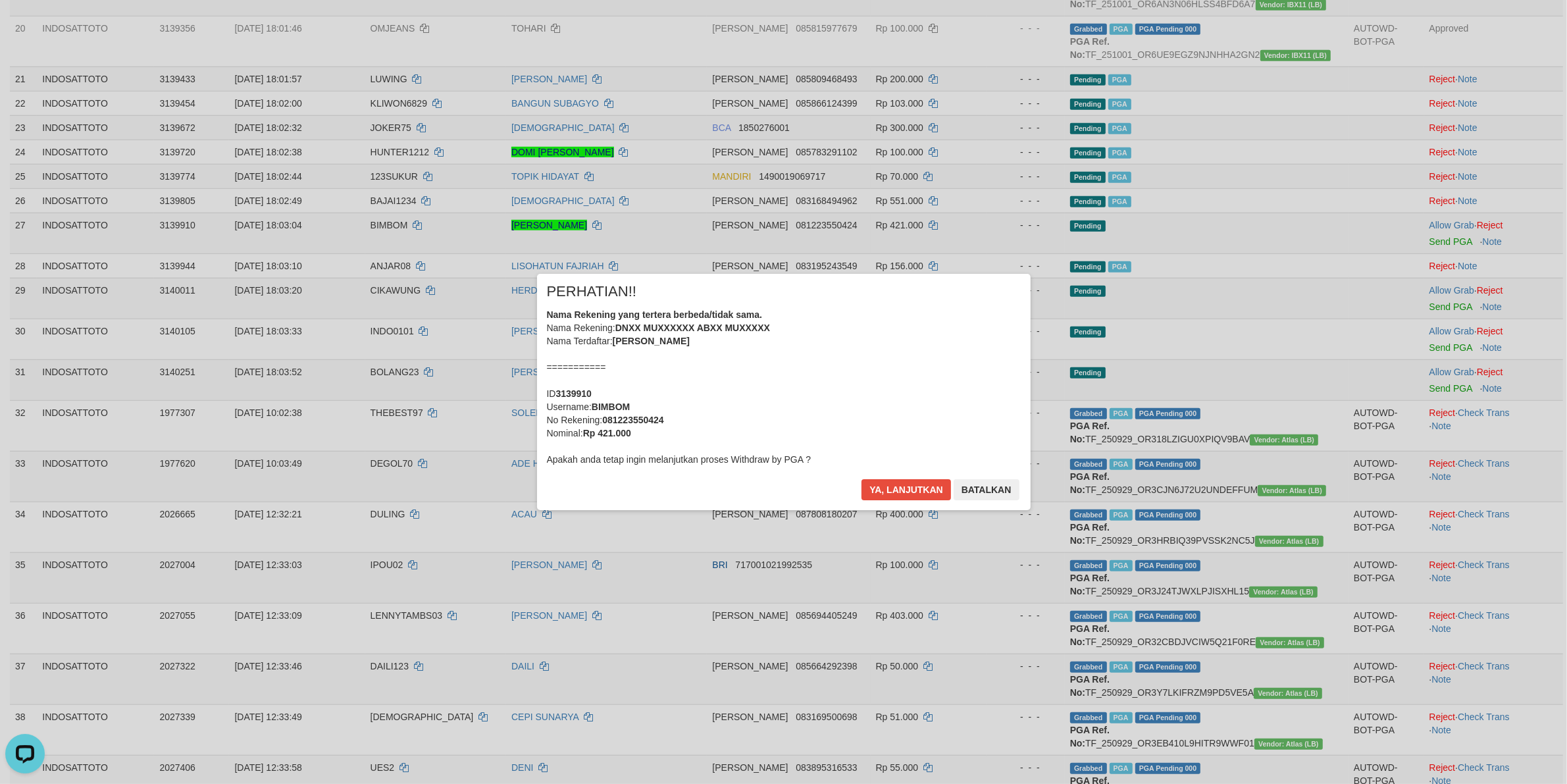
scroll to position [1122, 0]
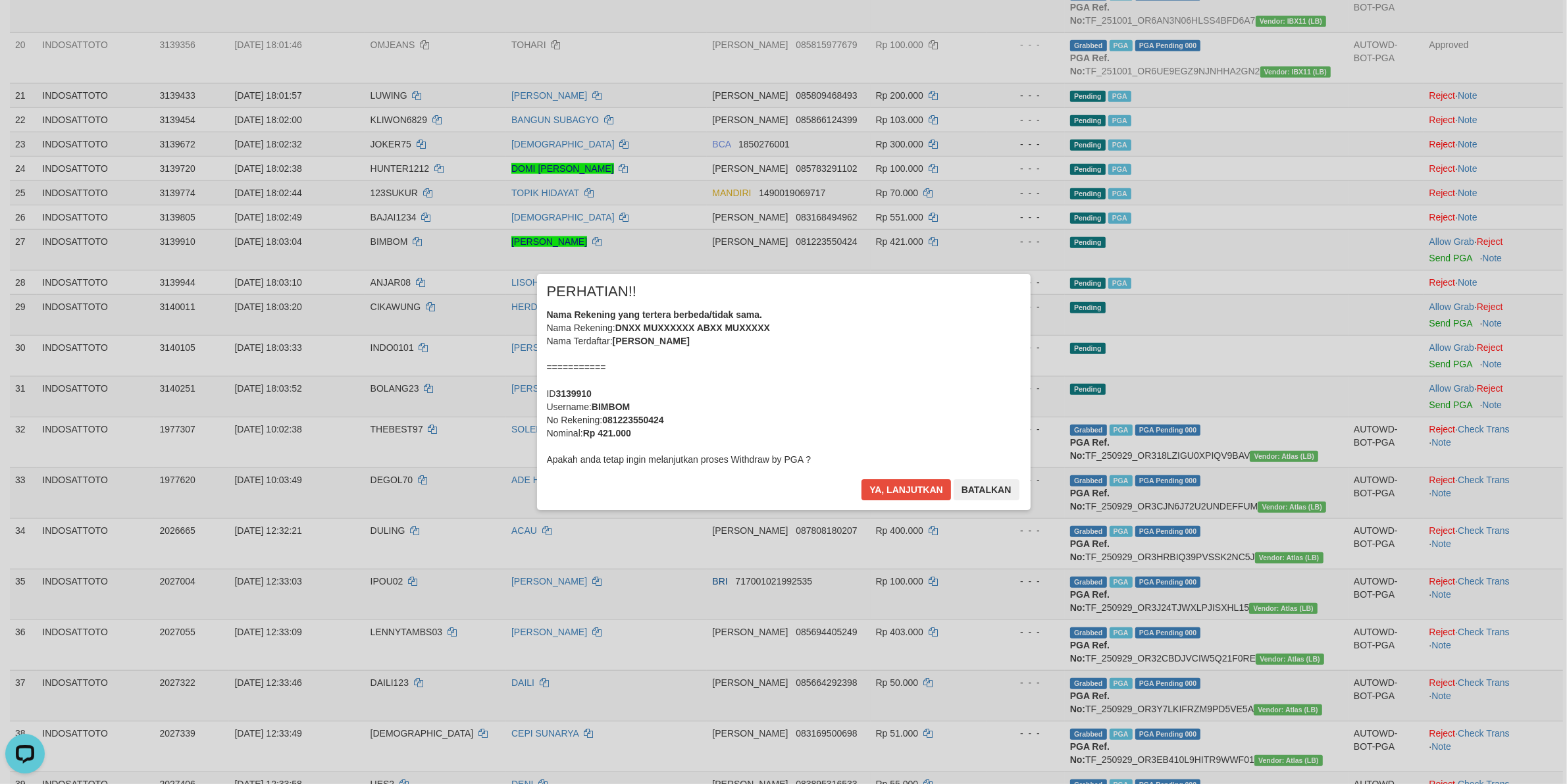
click at [873, 360] on div "Nama Rekening yang tertera berbeda/tidak sama. Nama Rekening: DNXX MUXXXXXX ABX…" at bounding box center [784, 387] width 474 height 158
click at [862, 479] on button "Ya, lanjutkan" at bounding box center [906, 489] width 89 height 21
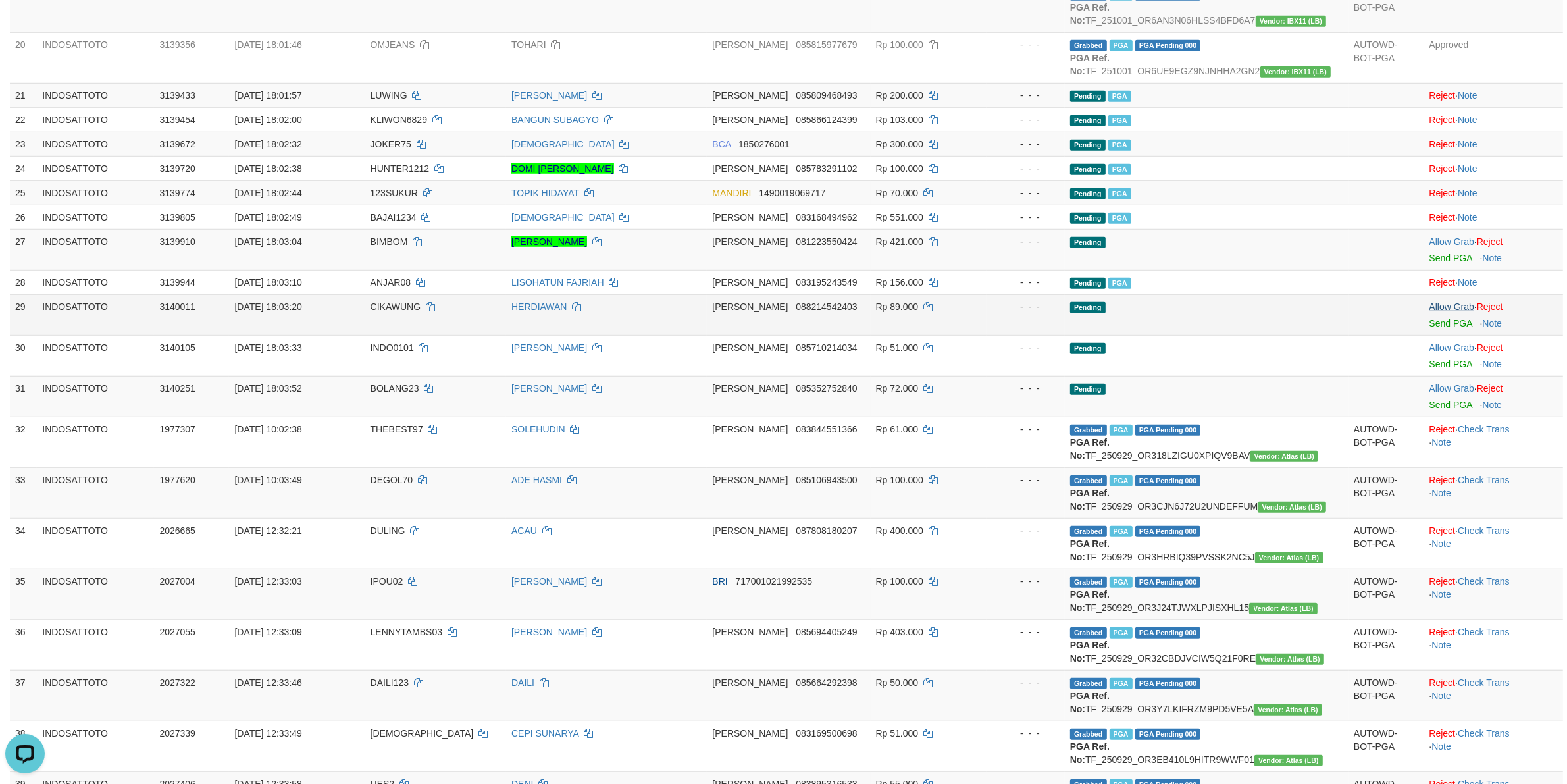
scroll to position [1106, 0]
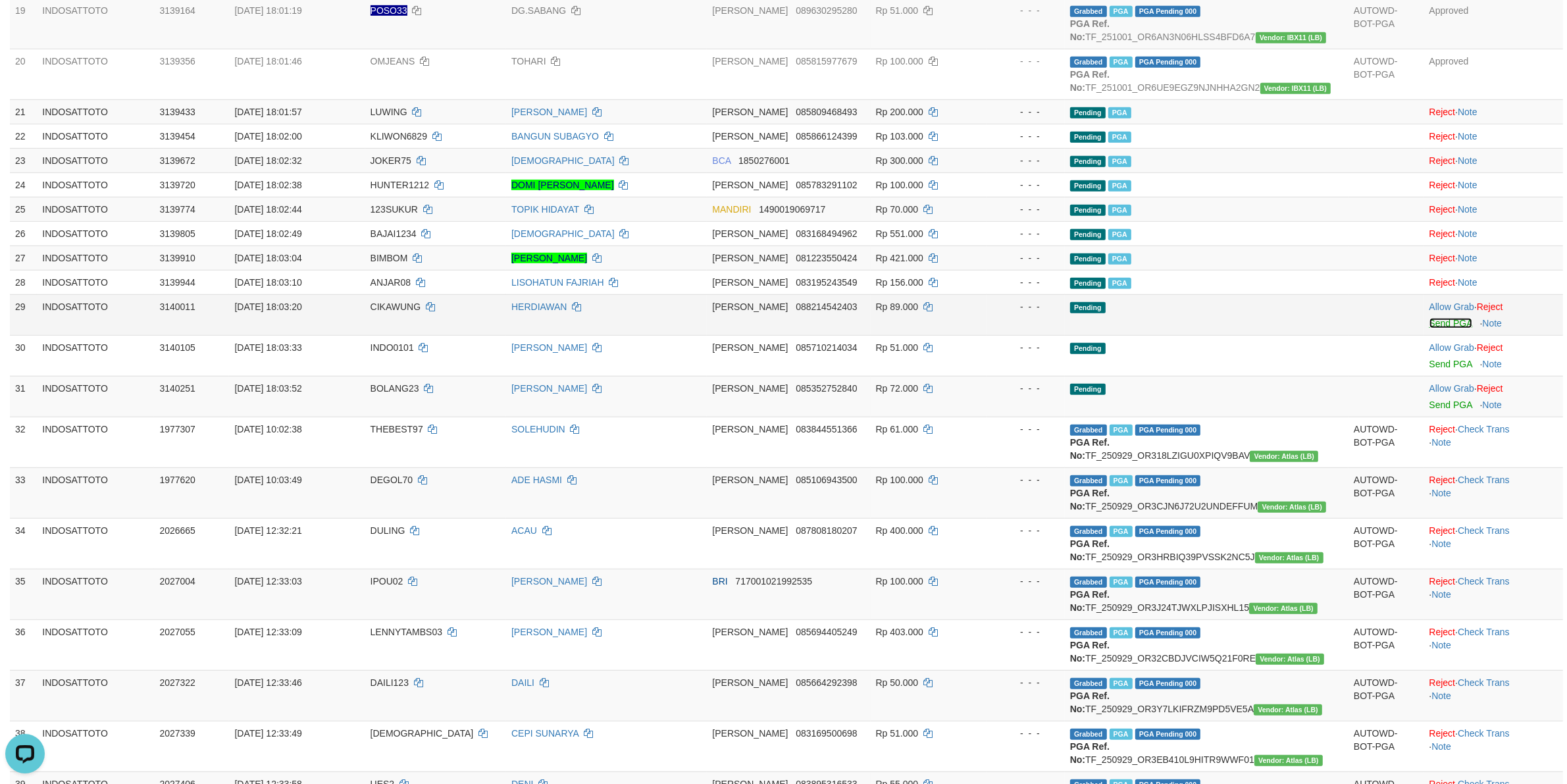
click at [1448, 327] on link "Send PGA" at bounding box center [1451, 322] width 43 height 10
click at [1451, 357] on div at bounding box center [1494, 355] width 128 height 3
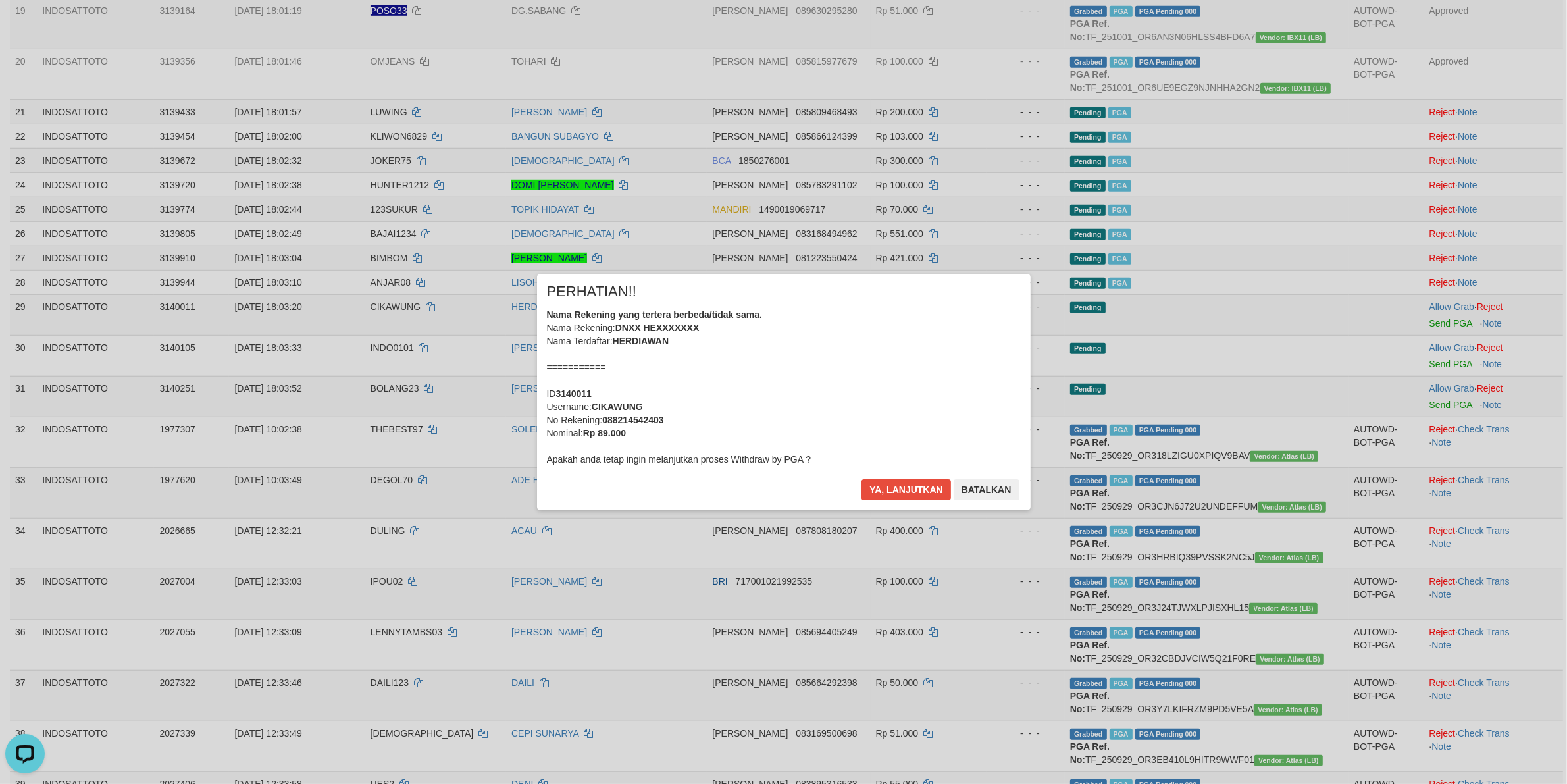
click at [1442, 369] on div "× PERHATIAN!! Nama Rekening yang tertera berbeda/tidak sama. Nama Rekening: DNX…" at bounding box center [784, 392] width 1567 height 288
click at [683, 371] on div "Nama Rekening yang tertera berbeda/tidak sama. Nama Rekening: DNXX HEXXXXXXX Na…" at bounding box center [784, 387] width 474 height 158
click at [862, 479] on button "Ya, lanjutkan" at bounding box center [906, 489] width 89 height 21
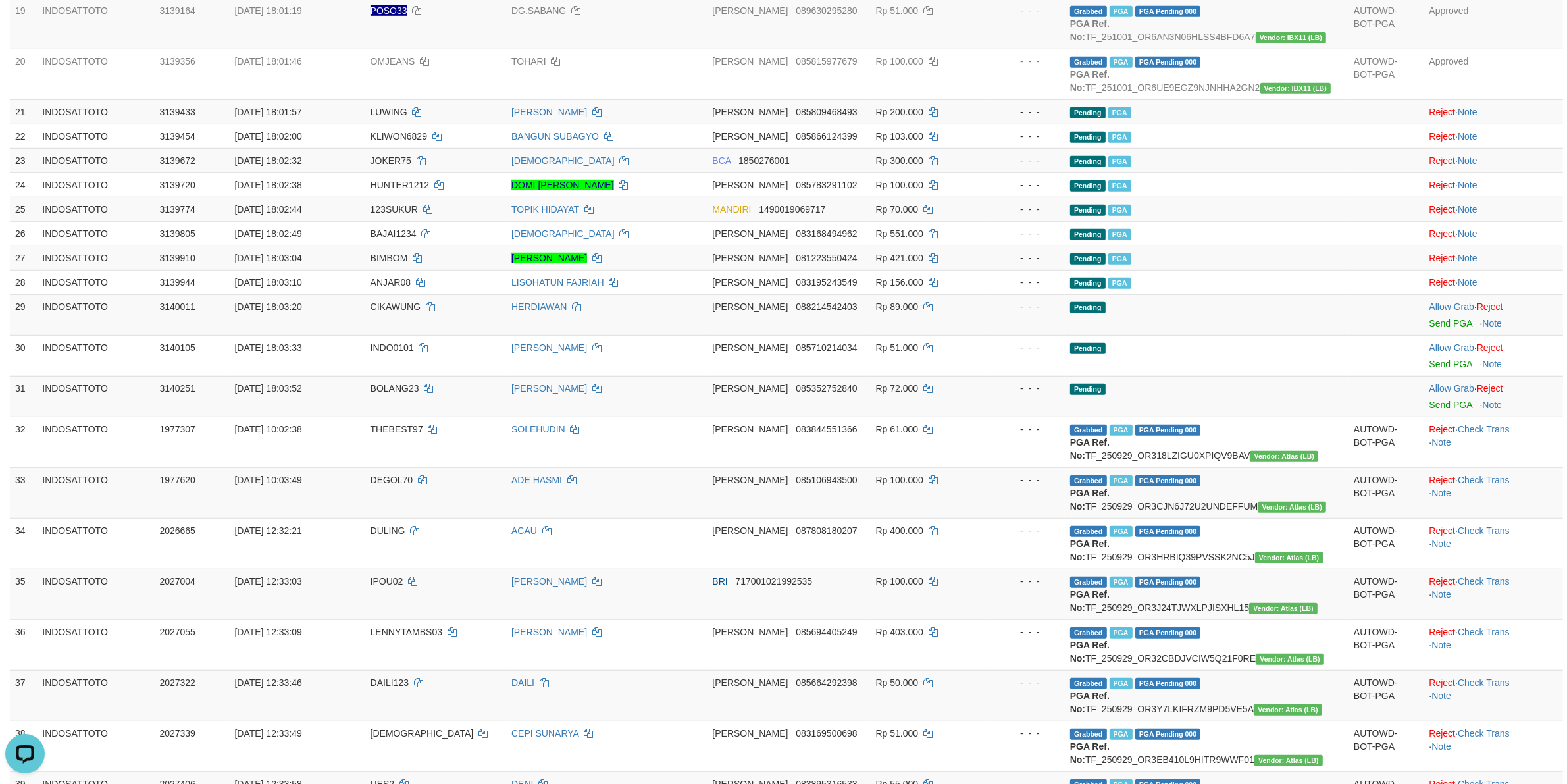
scroll to position [1089, 0]
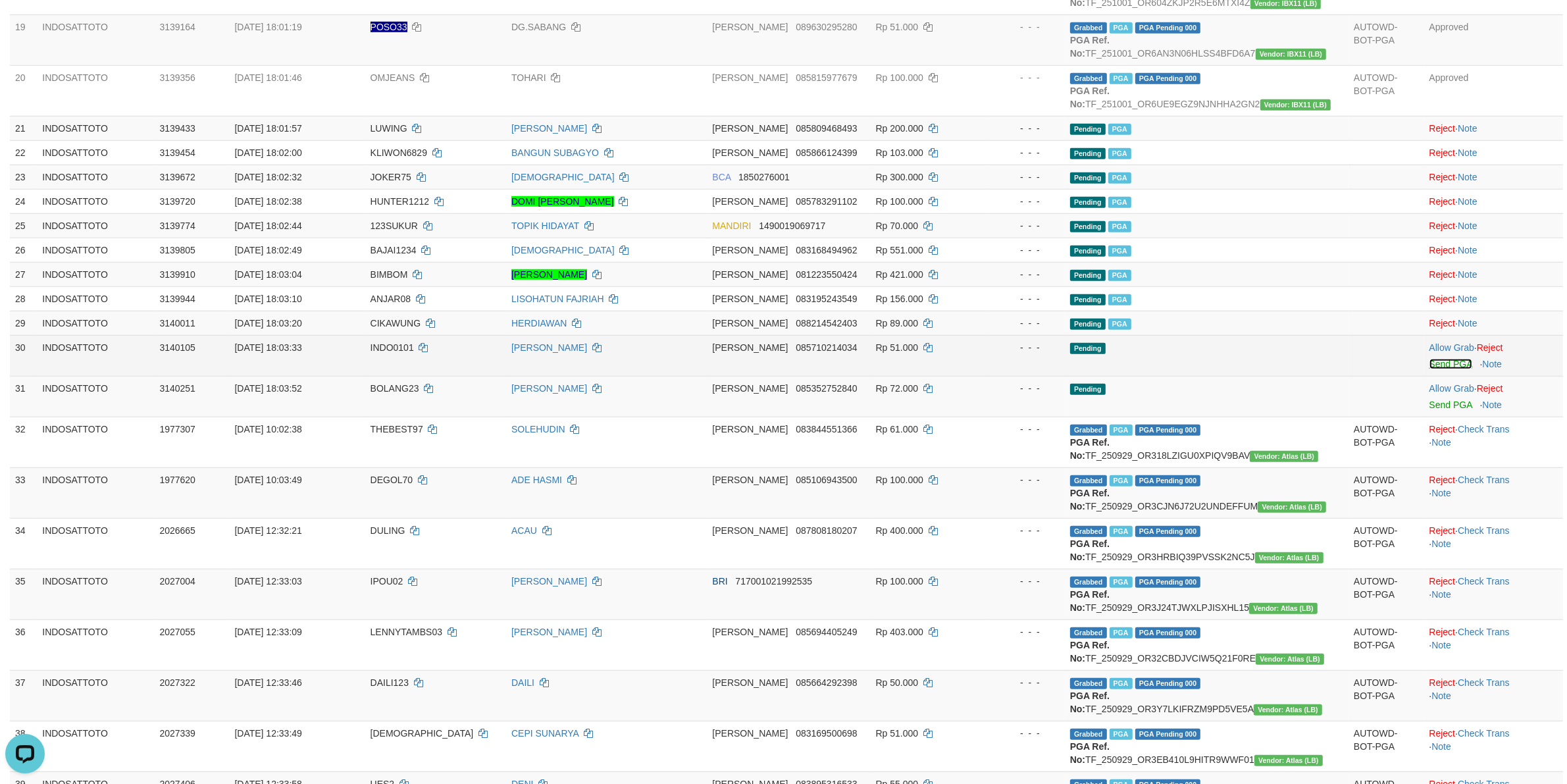
click at [1453, 369] on link "Send PGA" at bounding box center [1451, 363] width 43 height 10
click at [1433, 402] on td "Allow Grab · Reject Send PGA · Note" at bounding box center [1494, 396] width 139 height 41
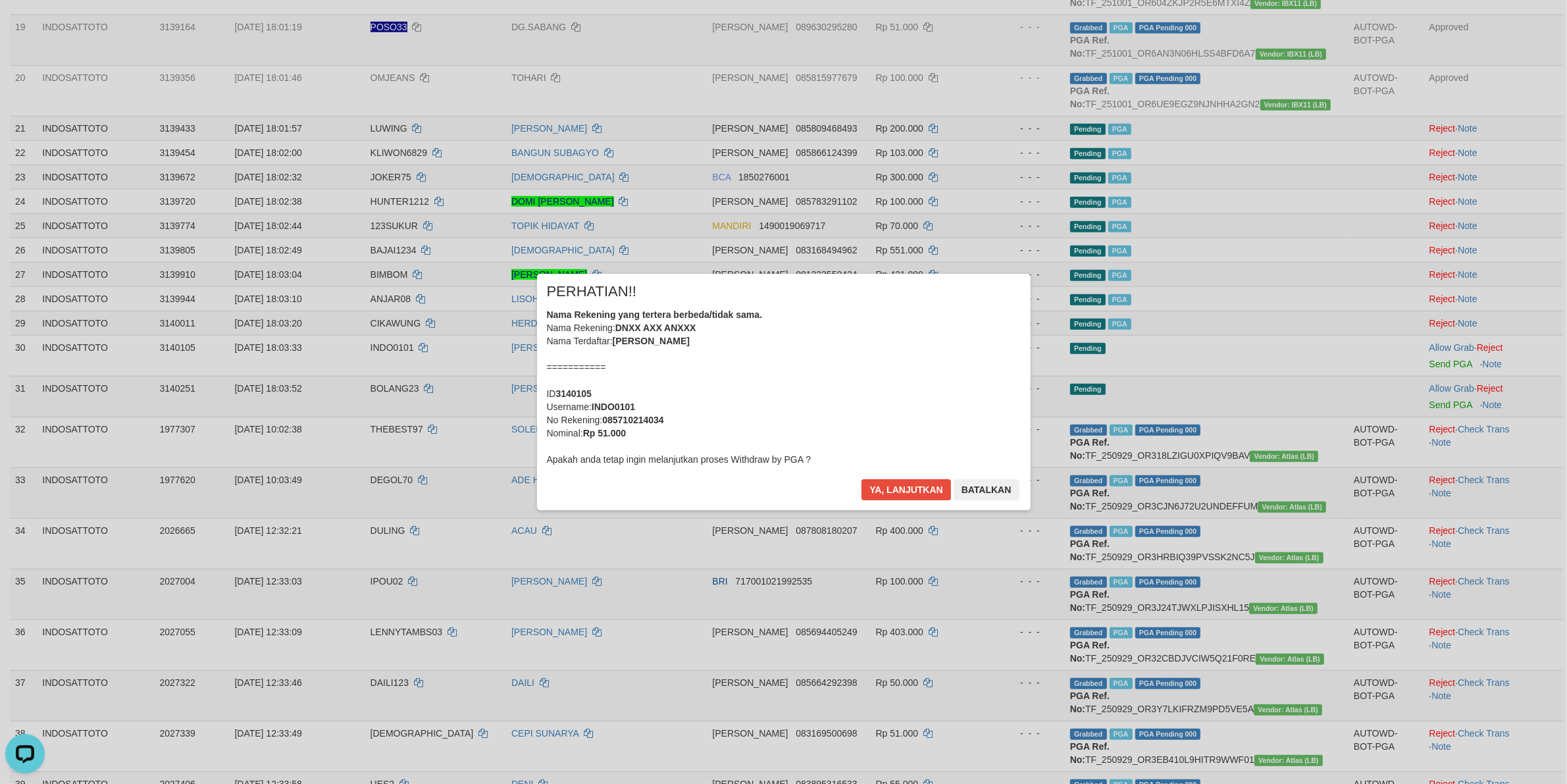
click at [781, 393] on div "Nama Rekening yang tertera berbeda/tidak sama. Nama Rekening: DNXX AXX ANXXX Na…" at bounding box center [784, 387] width 474 height 158
click at [862, 479] on button "Ya, lanjutkan" at bounding box center [906, 489] width 89 height 21
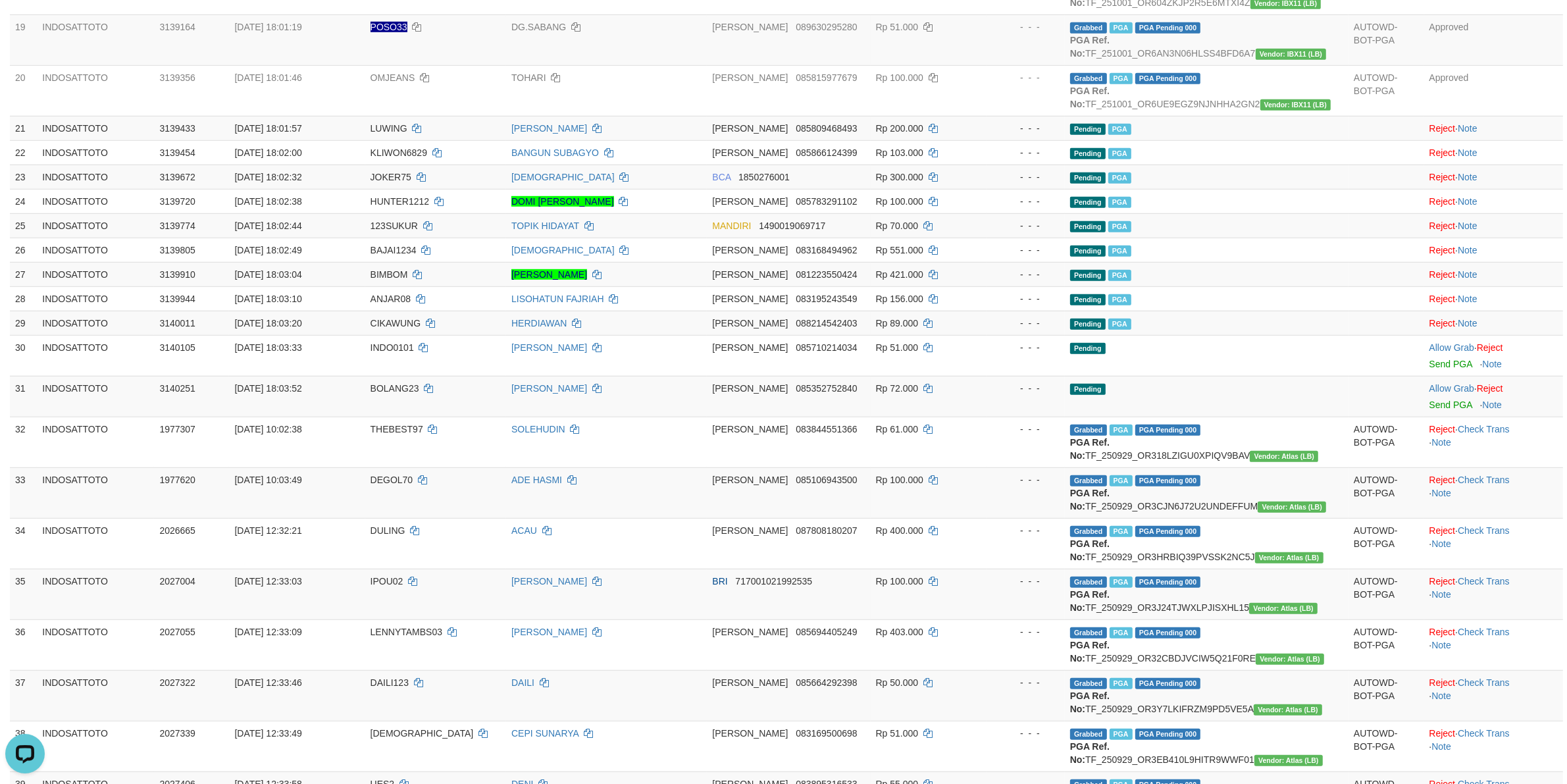
scroll to position [1073, 0]
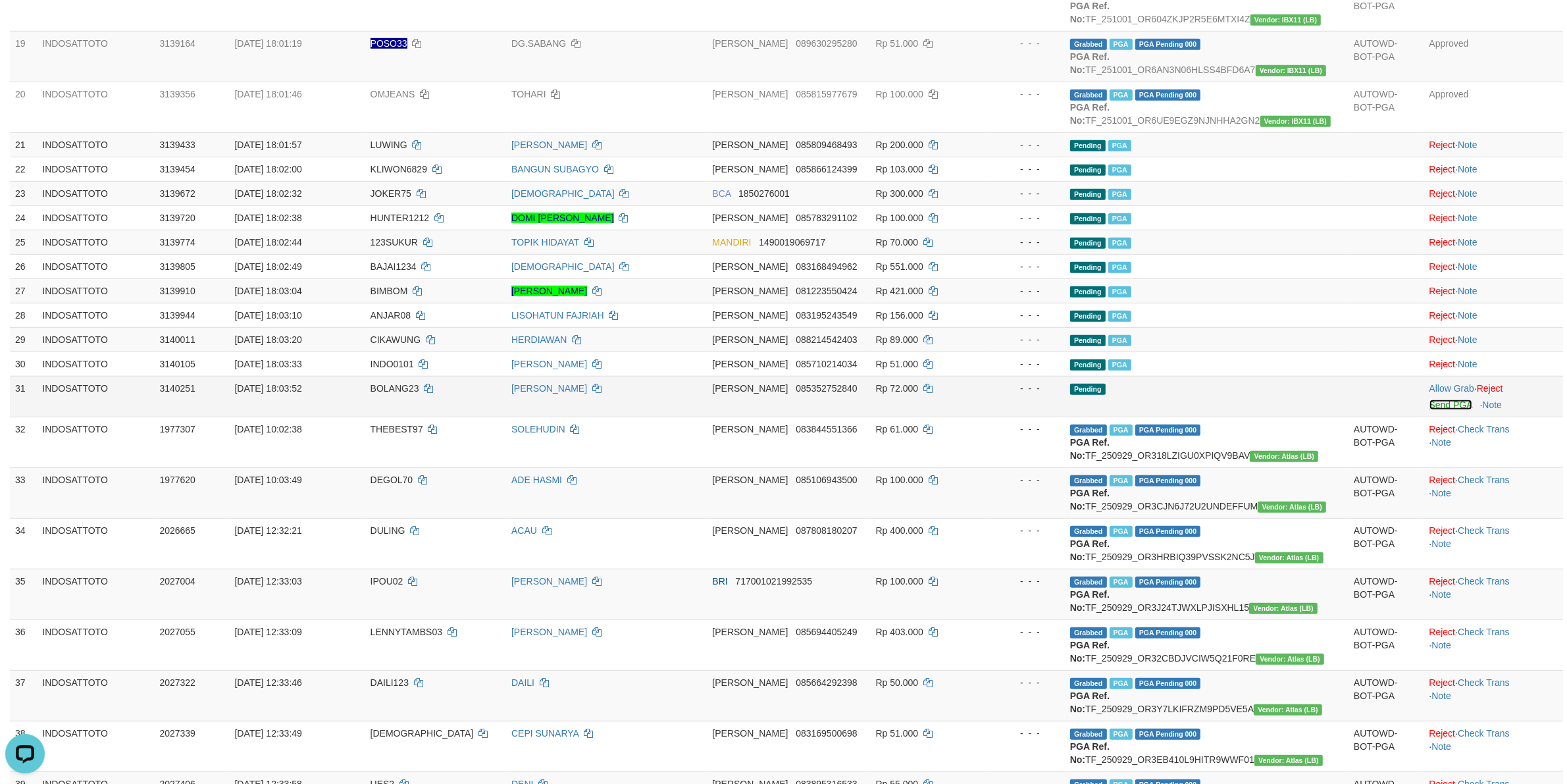
click at [1442, 410] on link "Send PGA" at bounding box center [1451, 404] width 43 height 10
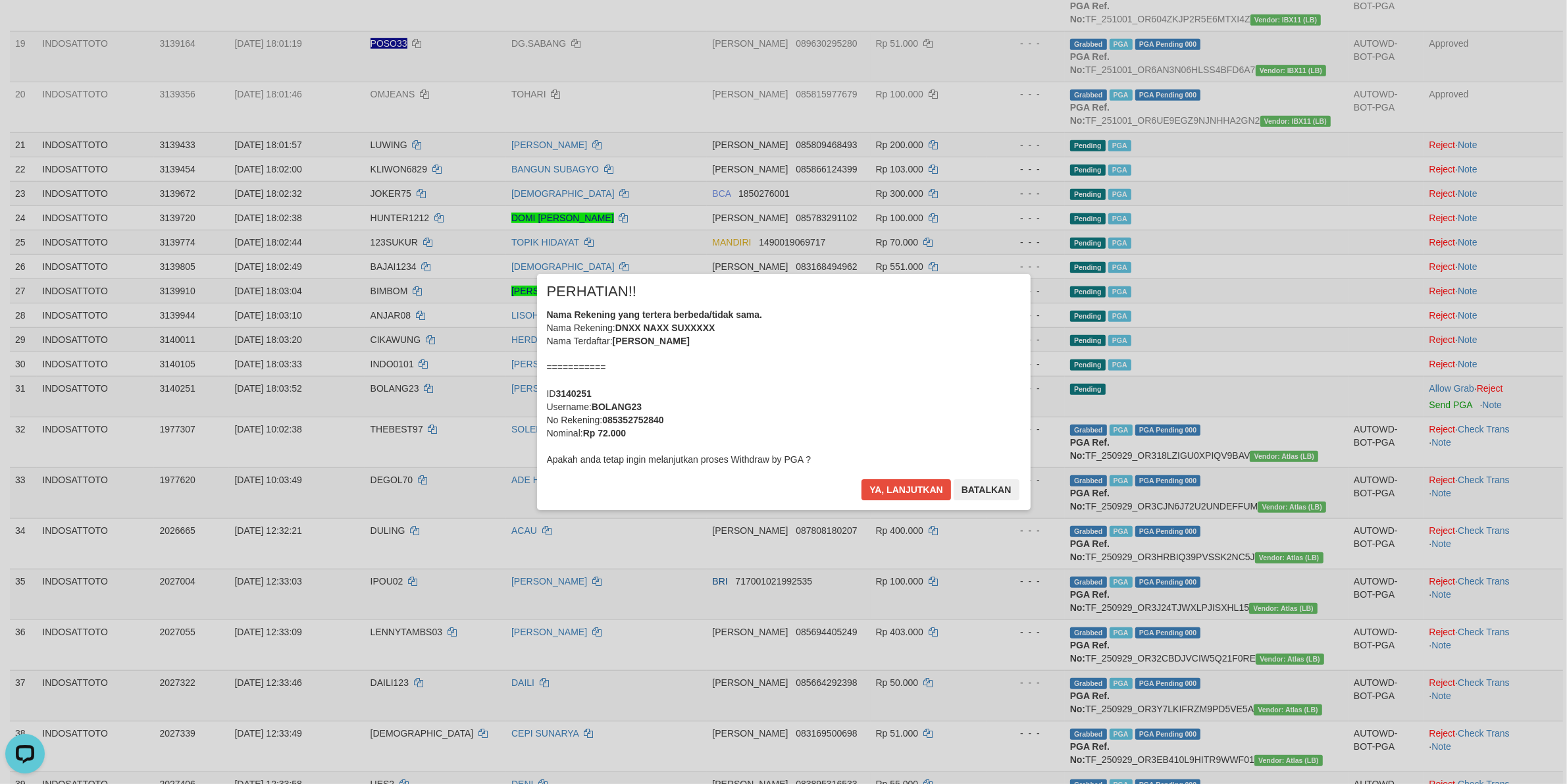
click at [925, 368] on div "Nama Rekening yang tertera berbeda/tidak sama. Nama Rekening: DNXX NAXX SUXXXXX…" at bounding box center [784, 387] width 474 height 158
click at [862, 479] on button "Ya, lanjutkan" at bounding box center [906, 489] width 89 height 21
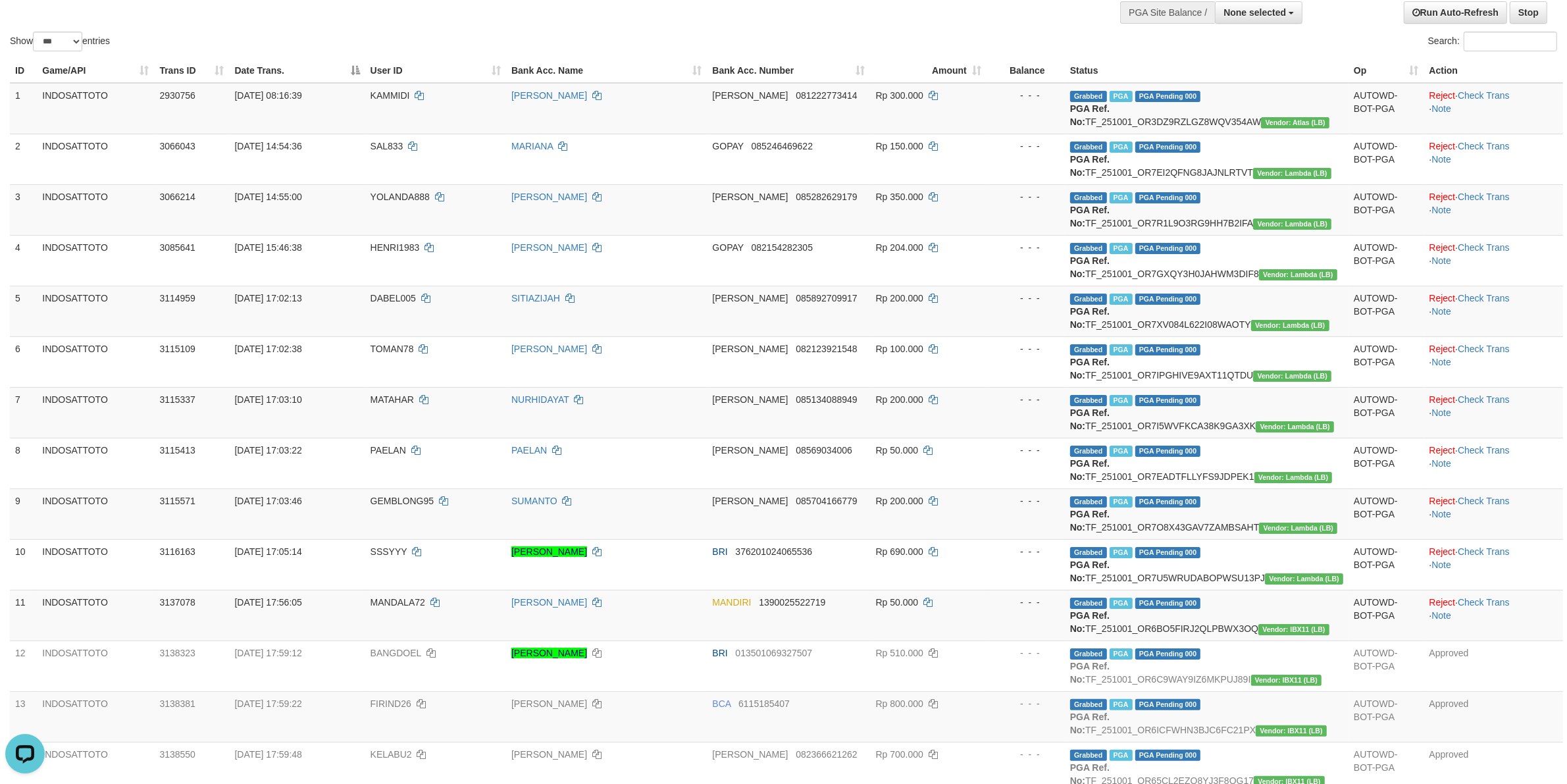
scroll to position [0, 0]
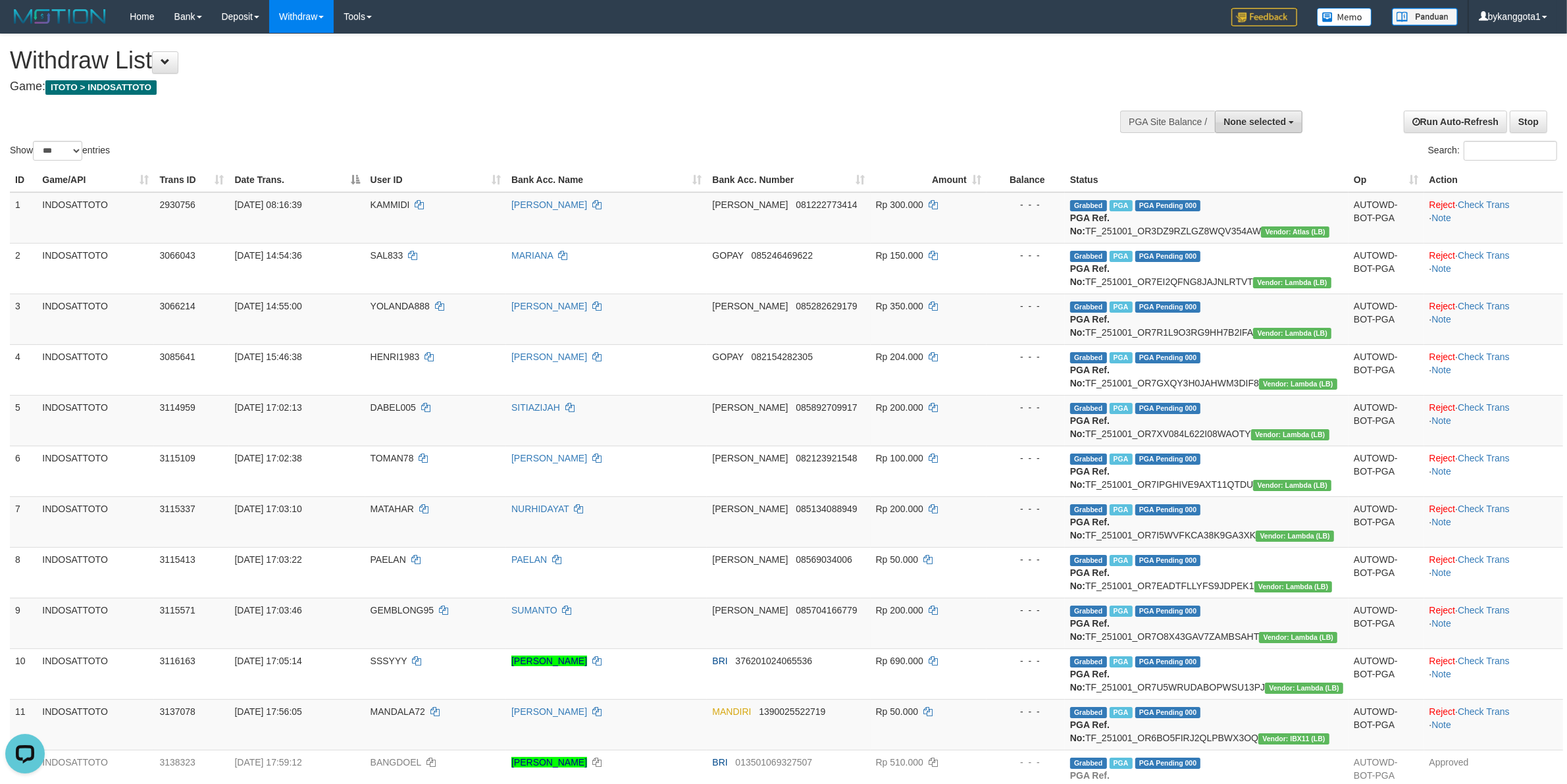
click at [1254, 122] on span "None selected" at bounding box center [1255, 122] width 63 height 10
click at [1215, 189] on label "[ITOTO] INDOSATTOTO" at bounding box center [1232, 188] width 141 height 17
select select "****"
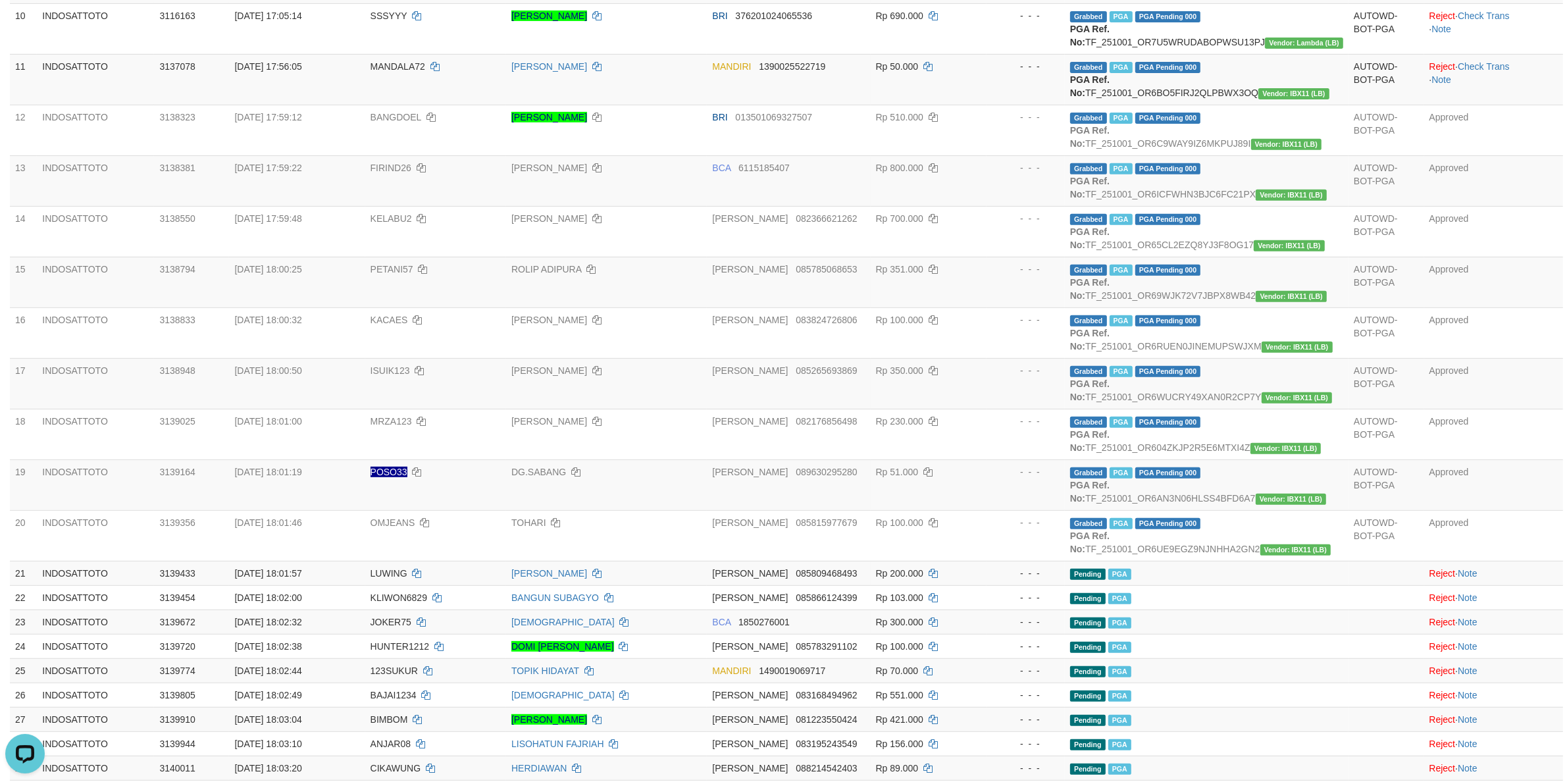
scroll to position [877, 0]
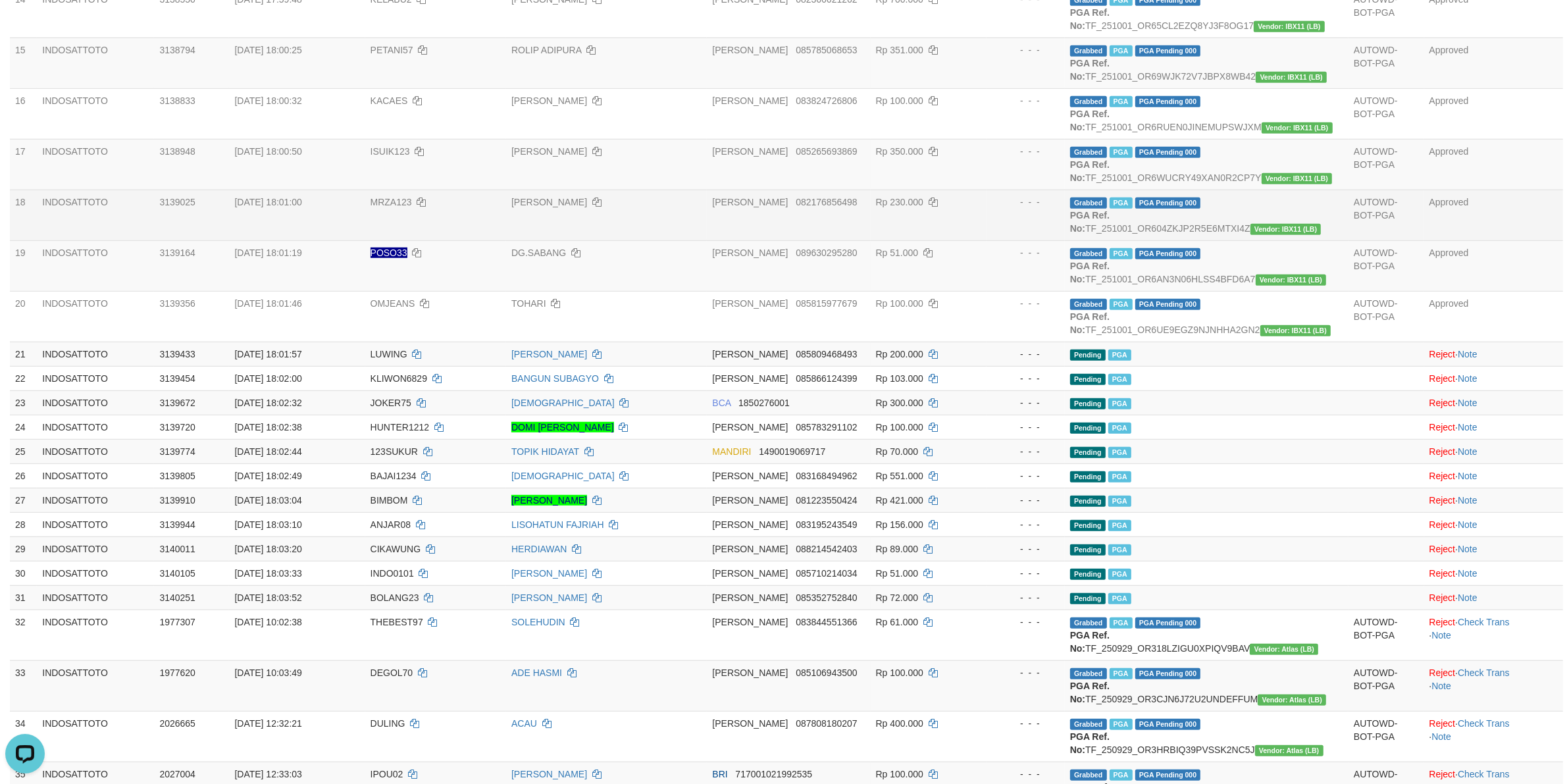
click at [651, 214] on td "[PERSON_NAME]" at bounding box center [606, 214] width 201 height 51
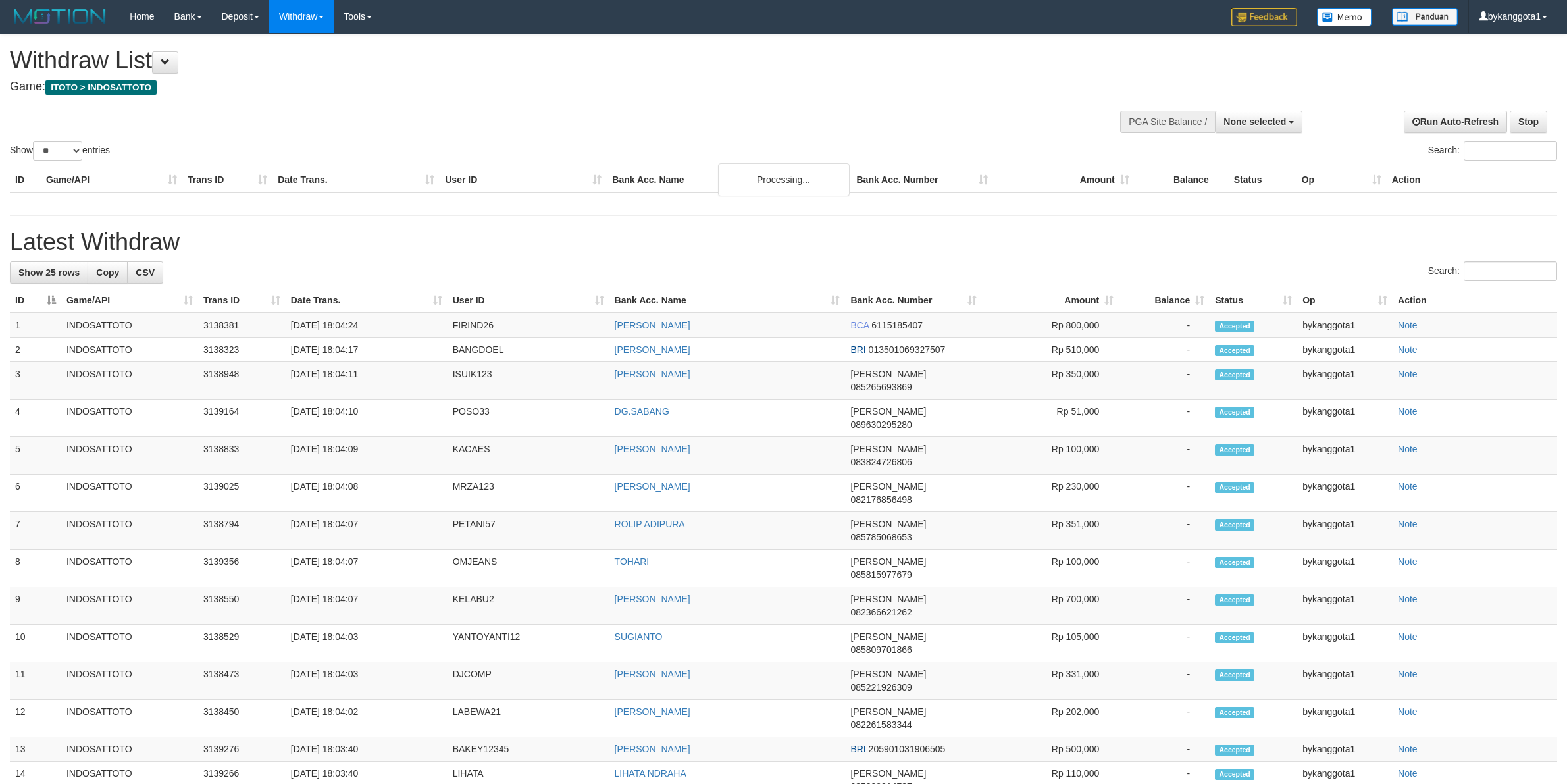
select select
select select "**"
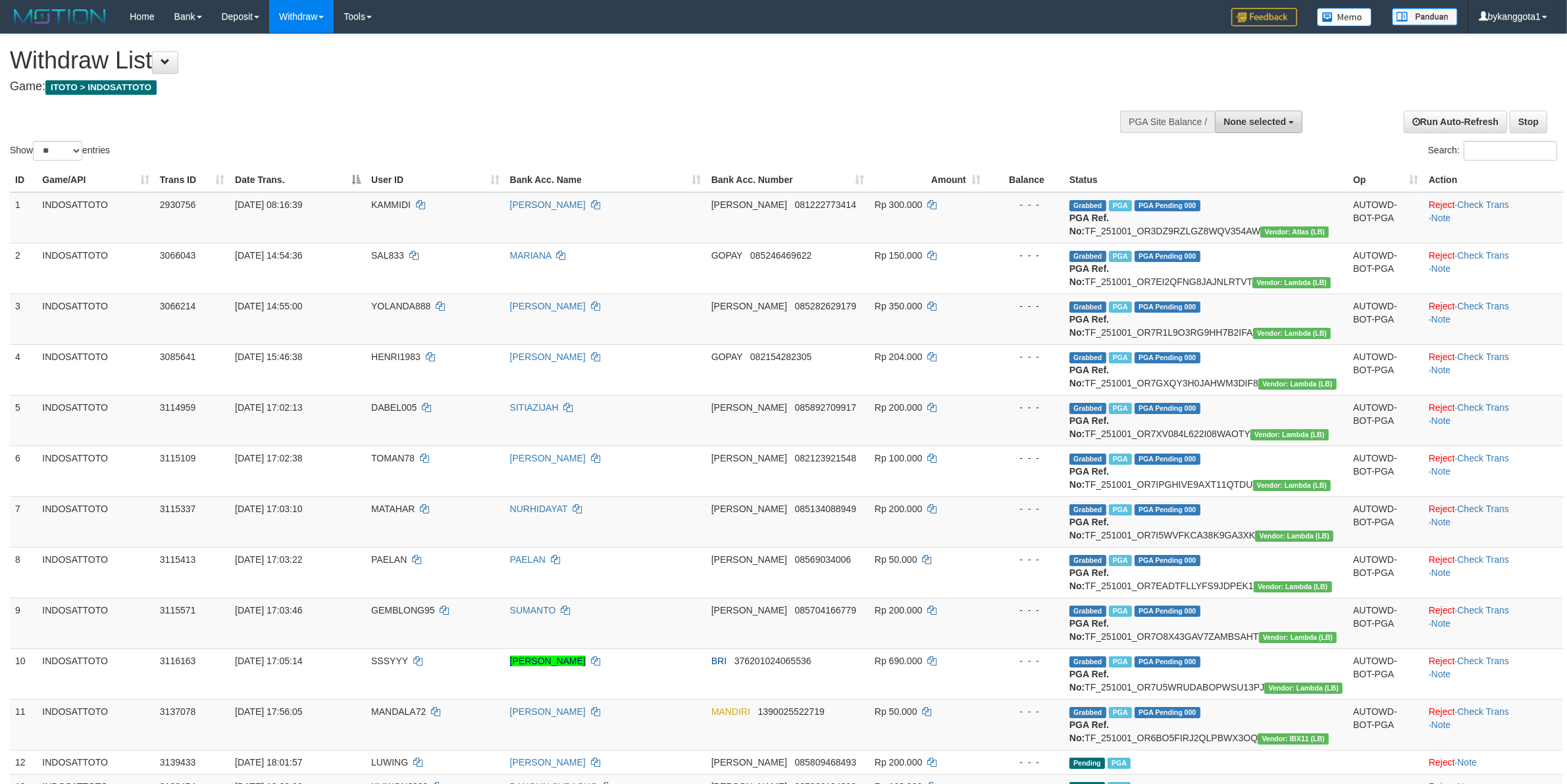
scroll to position [804, 0]
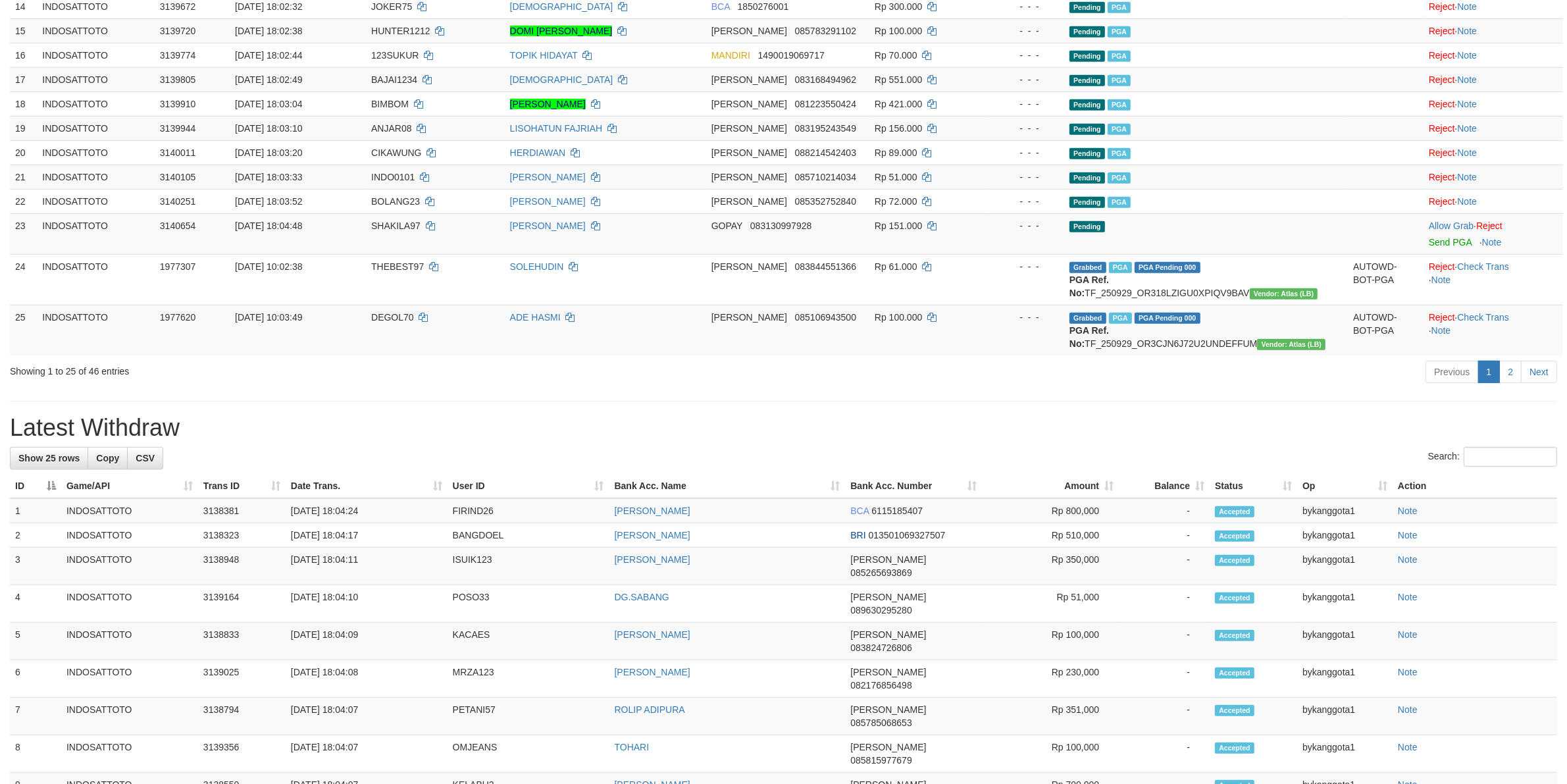
click at [1269, 126] on td "Pending PGA" at bounding box center [1206, 128] width 284 height 24
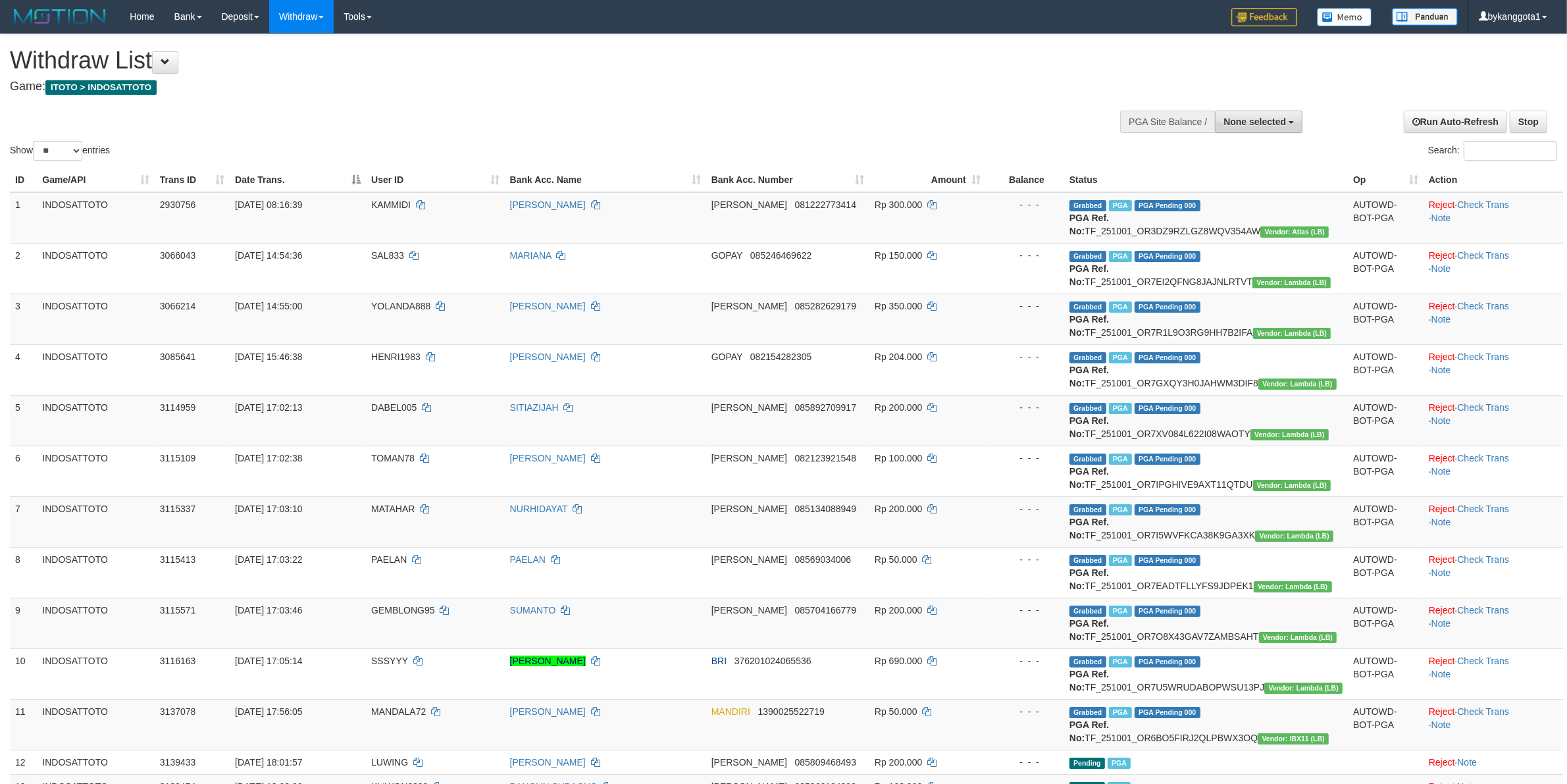
click at [1270, 122] on span "None selected" at bounding box center [1255, 122] width 63 height 10
click at [1239, 181] on label "[ITOTO] INDOSATTOTO" at bounding box center [1232, 188] width 141 height 17
select select "****"
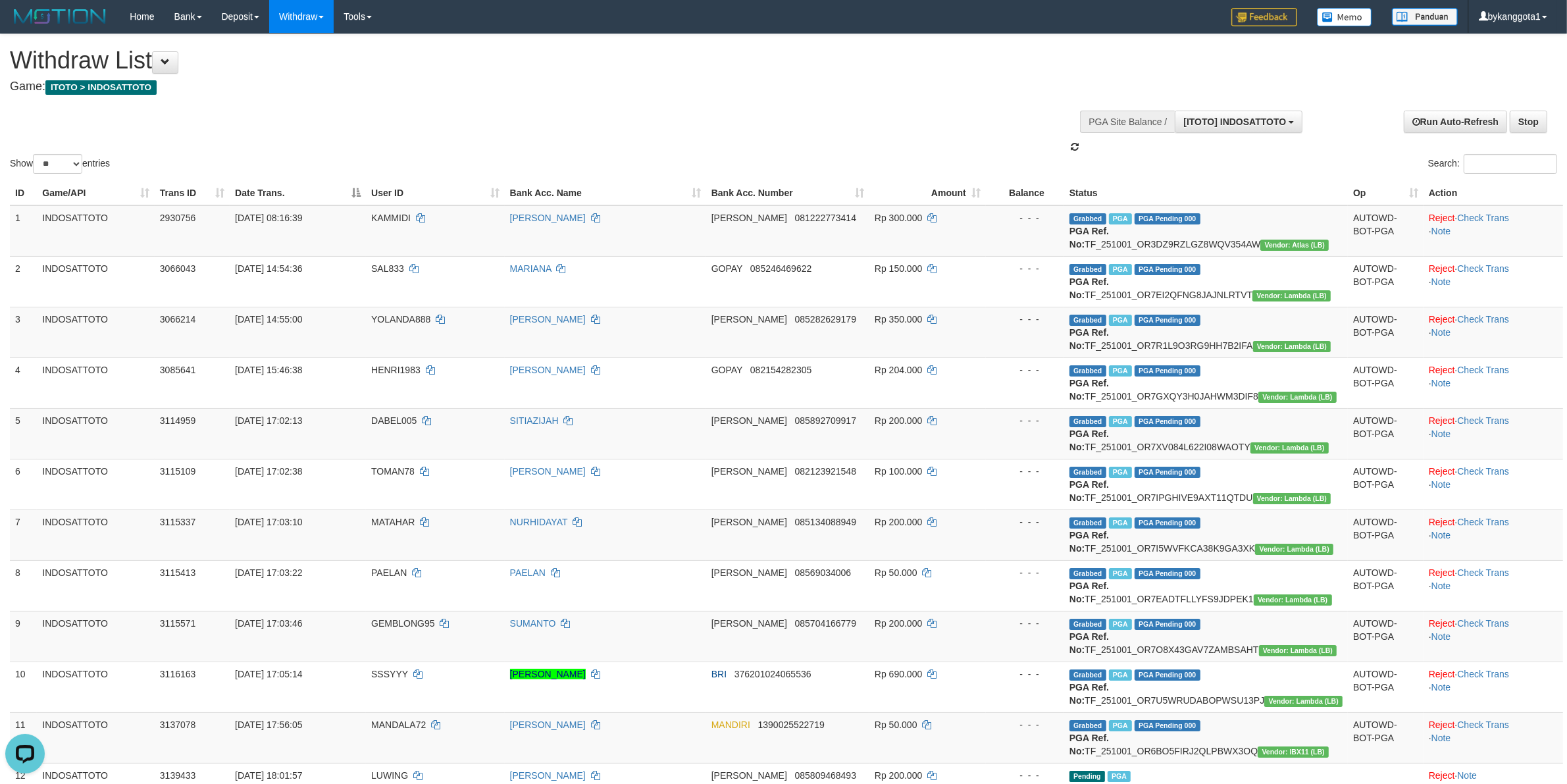
drag, startPoint x: 777, startPoint y: 110, endPoint x: 777, endPoint y: 120, distance: 10.0
click at [777, 120] on div "Show ** ** ** *** entries Search:" at bounding box center [784, 105] width 1567 height 142
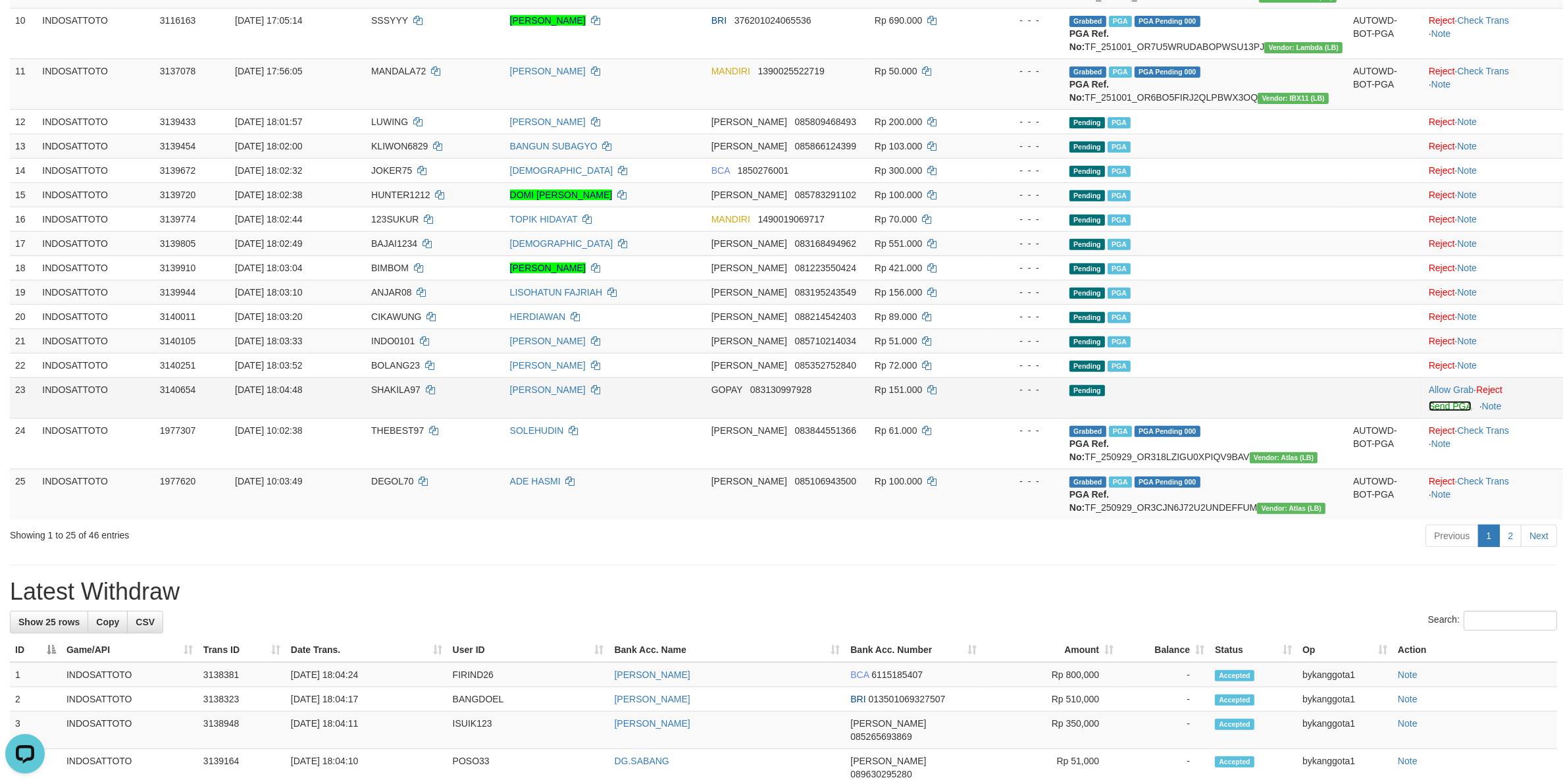
click at [1443, 411] on link "Send PGA" at bounding box center [1450, 405] width 43 height 10
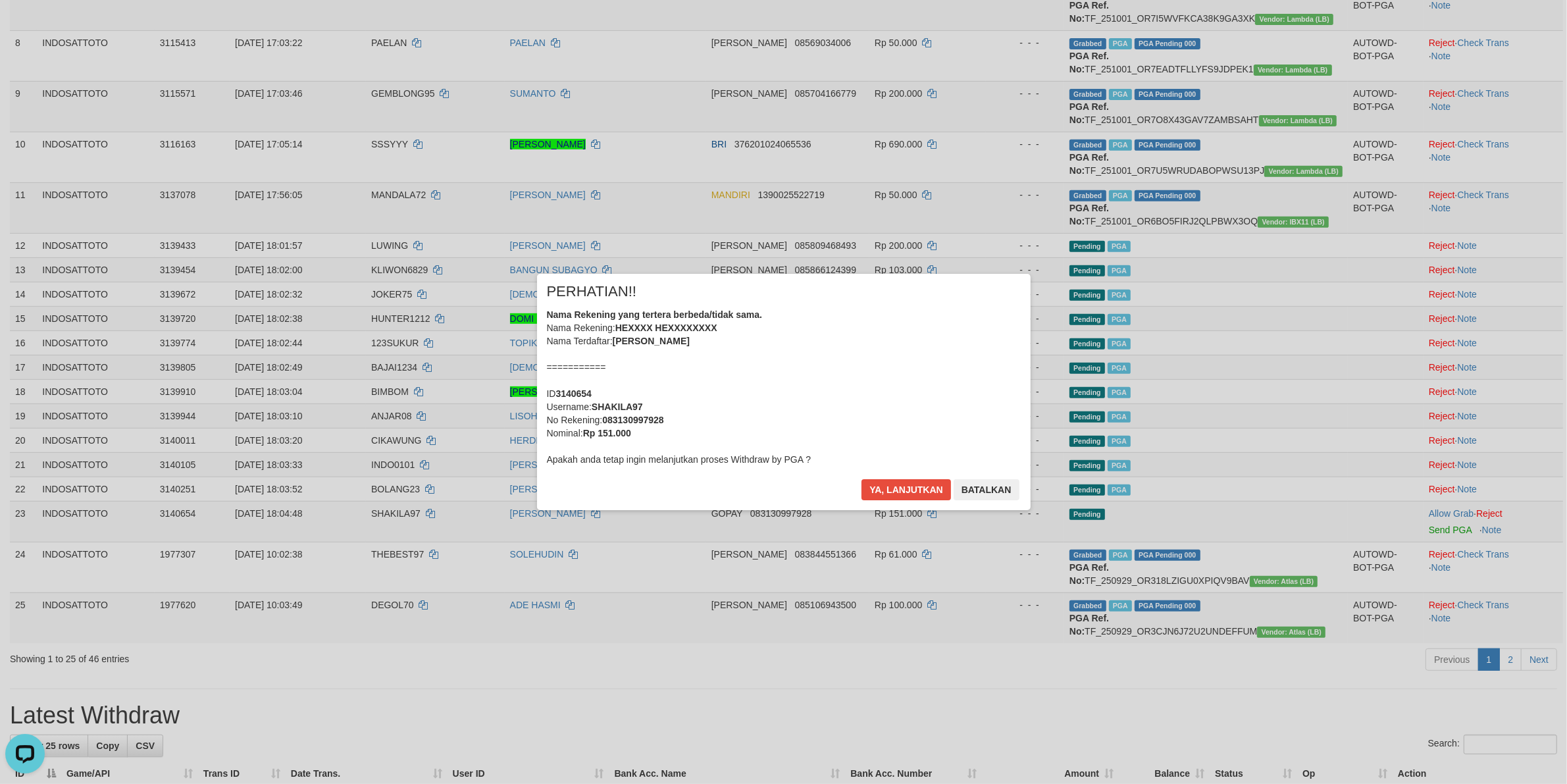
scroll to position [778, 0]
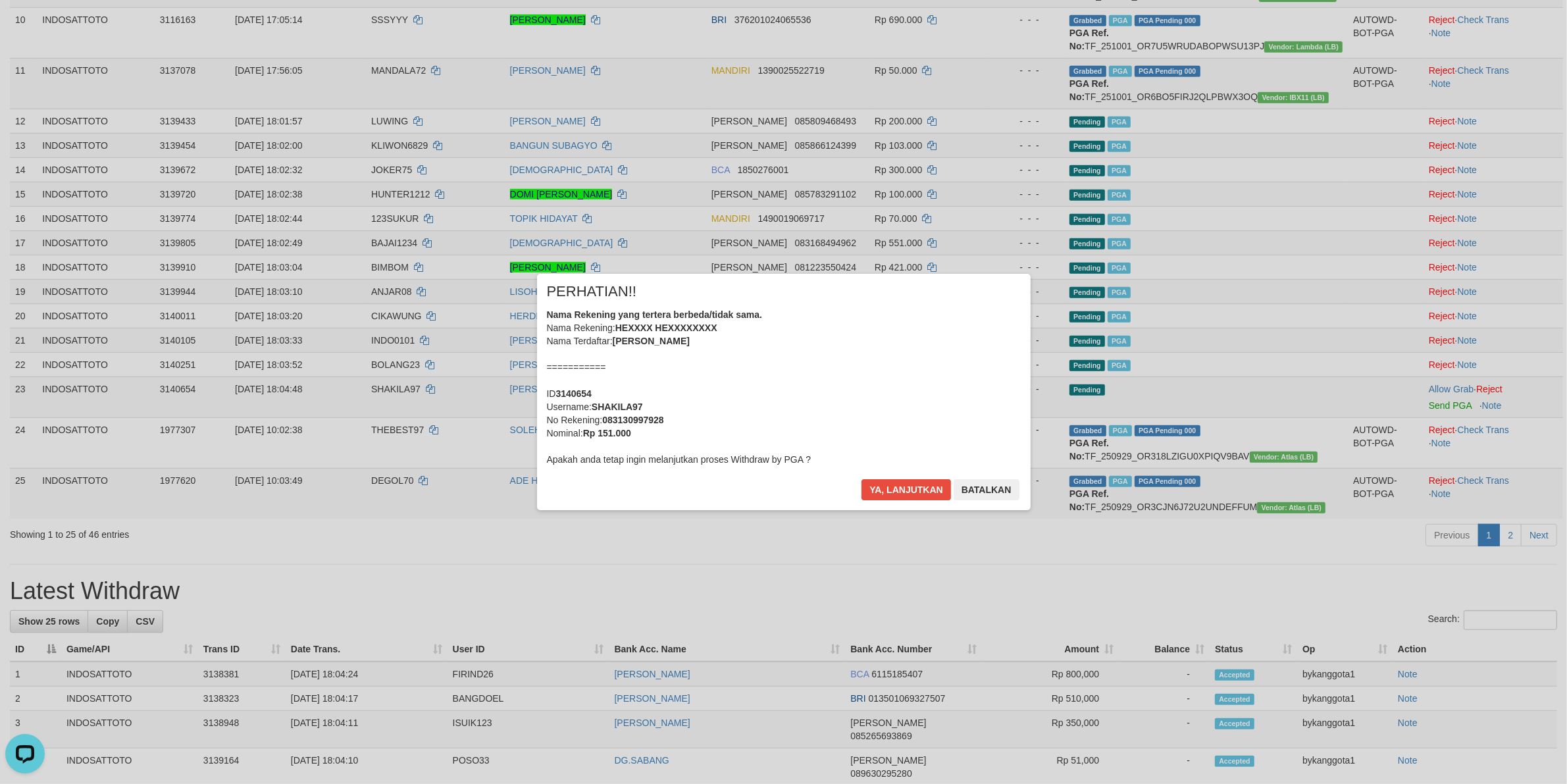
click at [885, 372] on div "Nama Rekening yang tertera berbeda/tidak sama. Nama Rekening: HEXXXX HEXXXXXXXX…" at bounding box center [784, 387] width 474 height 158
click at [862, 479] on button "Ya, lanjutkan" at bounding box center [906, 489] width 89 height 21
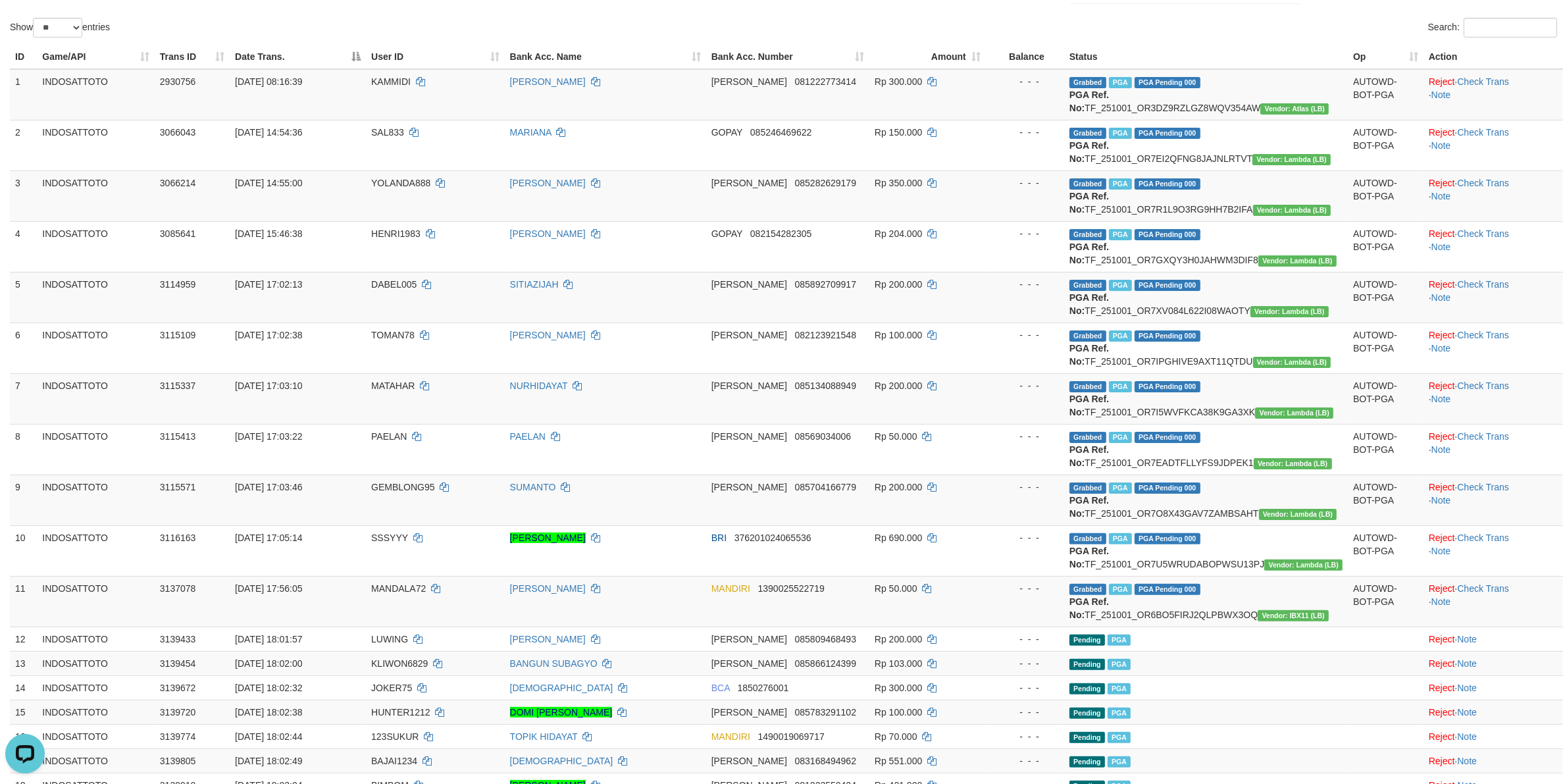
scroll to position [0, 0]
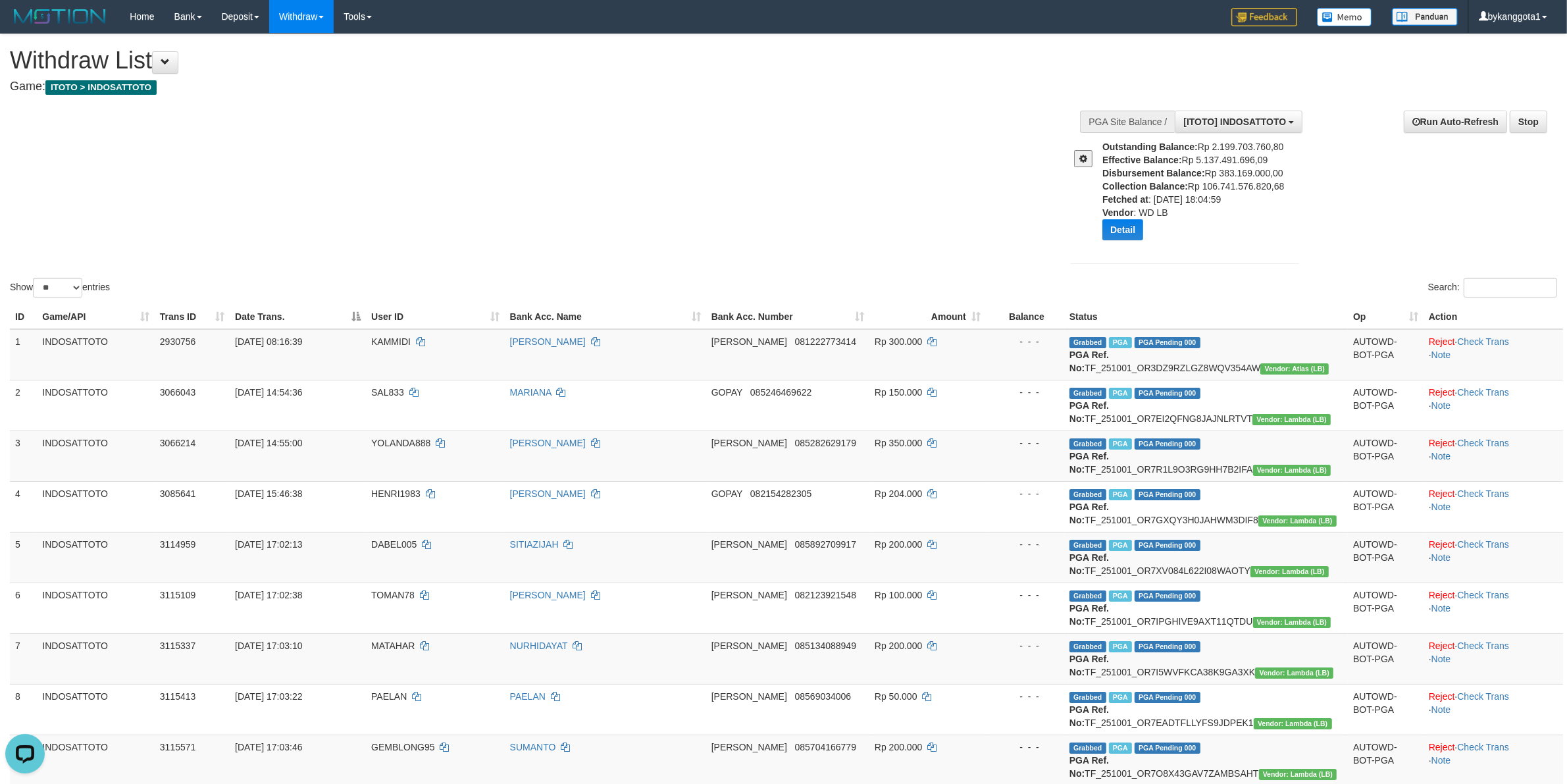
click at [1247, 165] on div "Outstanding Balance: Rp 2.199.703.760,80 Effective Balance: Rp 5.137.491.696,09…" at bounding box center [1206, 195] width 206 height 110
click at [1241, 168] on div "Outstanding Balance: Rp 2.199.703.760,80 Effective Balance: Rp 5.137.491.696,09…" at bounding box center [1206, 195] width 206 height 110
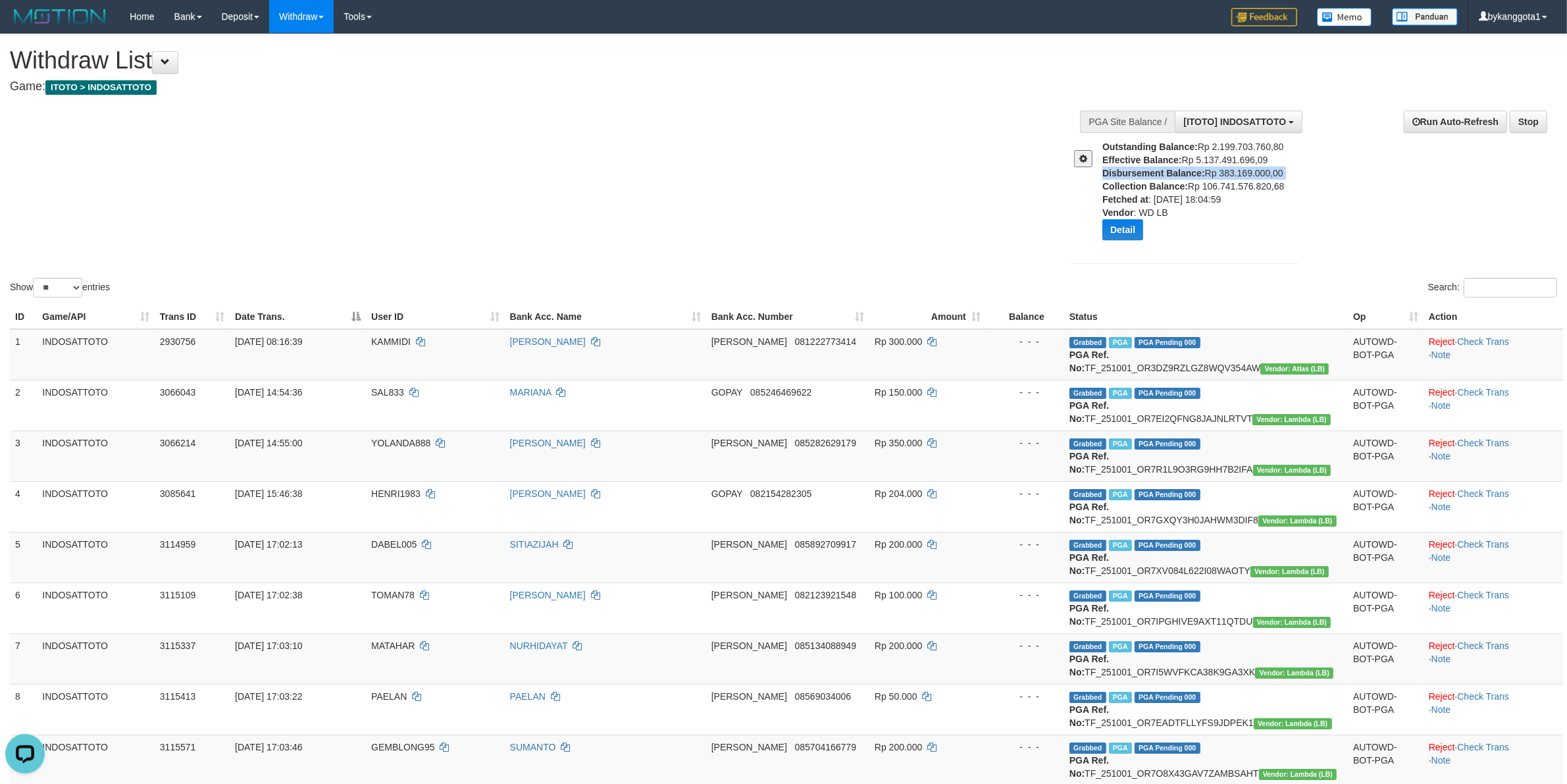
click at [1241, 168] on div "Outstanding Balance: Rp 2.199.703.760,80 Effective Balance: Rp 5.137.491.696,09…" at bounding box center [1206, 195] width 206 height 110
copy div "Disbursement Balance: Rp 383.169.000,00"
click at [762, 202] on div "Show ** ** ** *** entries Search:" at bounding box center [784, 167] width 1567 height 266
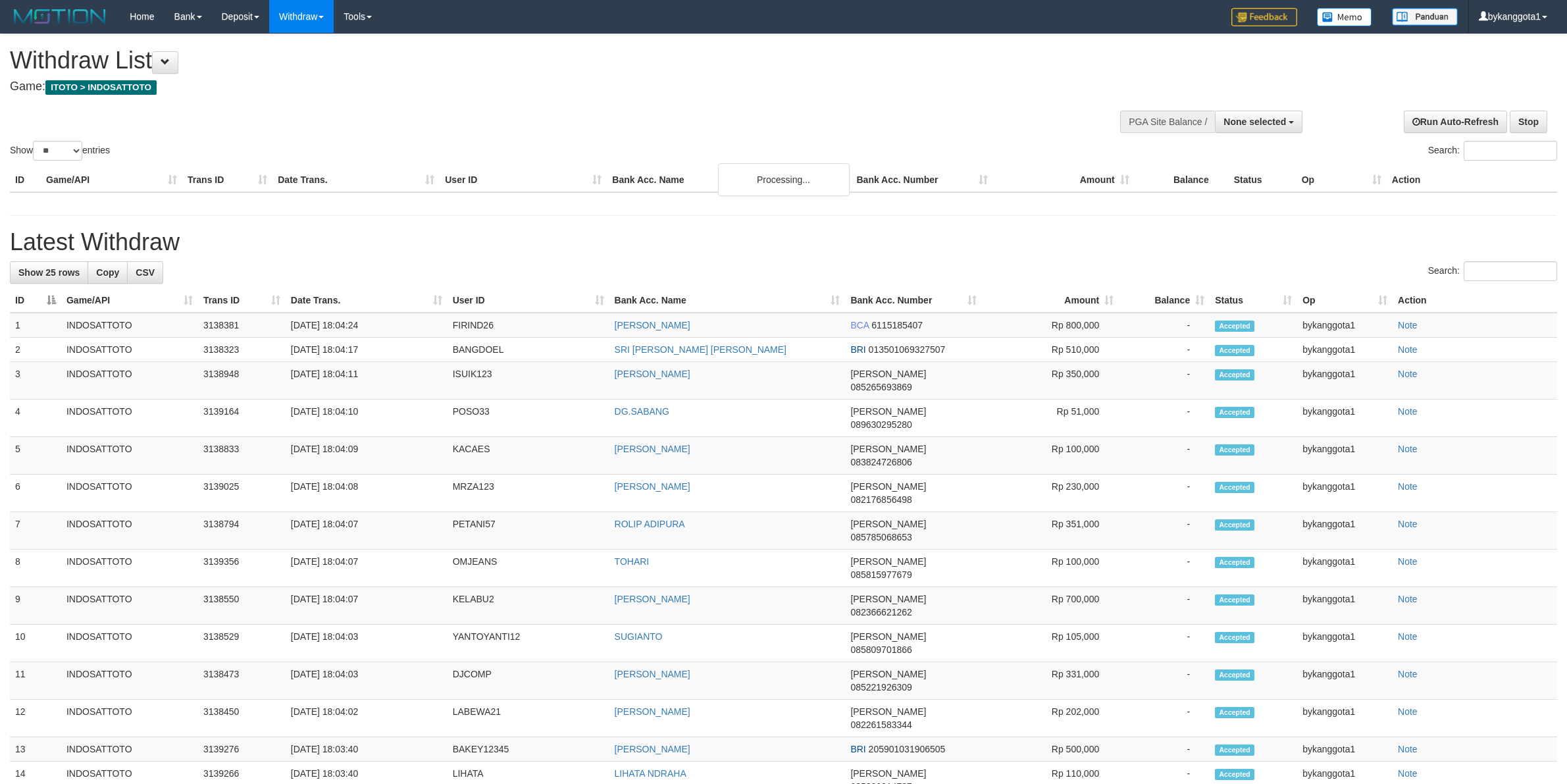
select select
select select "**"
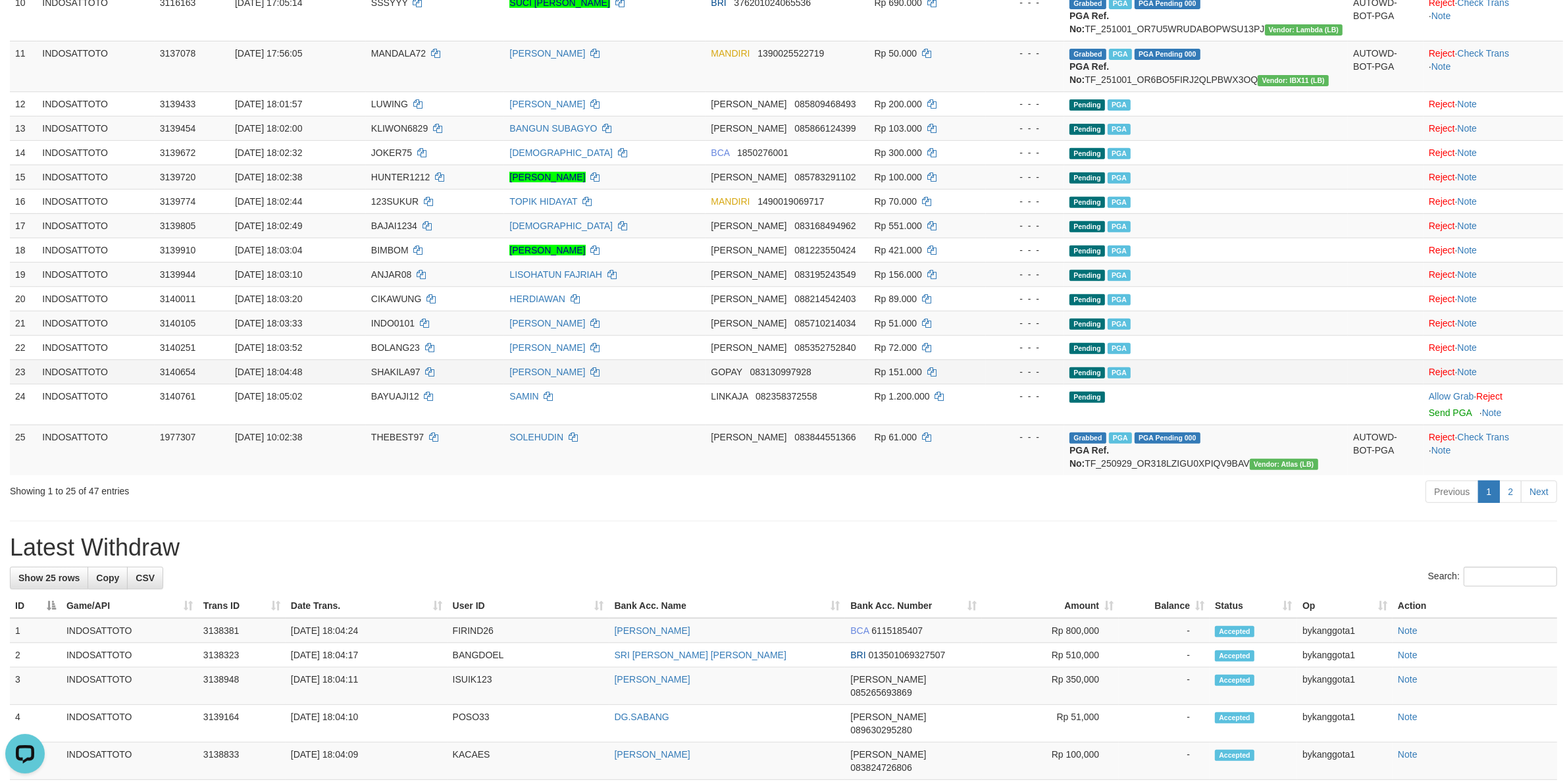
click at [1334, 366] on td "Pending PGA" at bounding box center [1206, 371] width 284 height 24
click at [1279, 344] on td "Pending PGA" at bounding box center [1206, 347] width 284 height 24
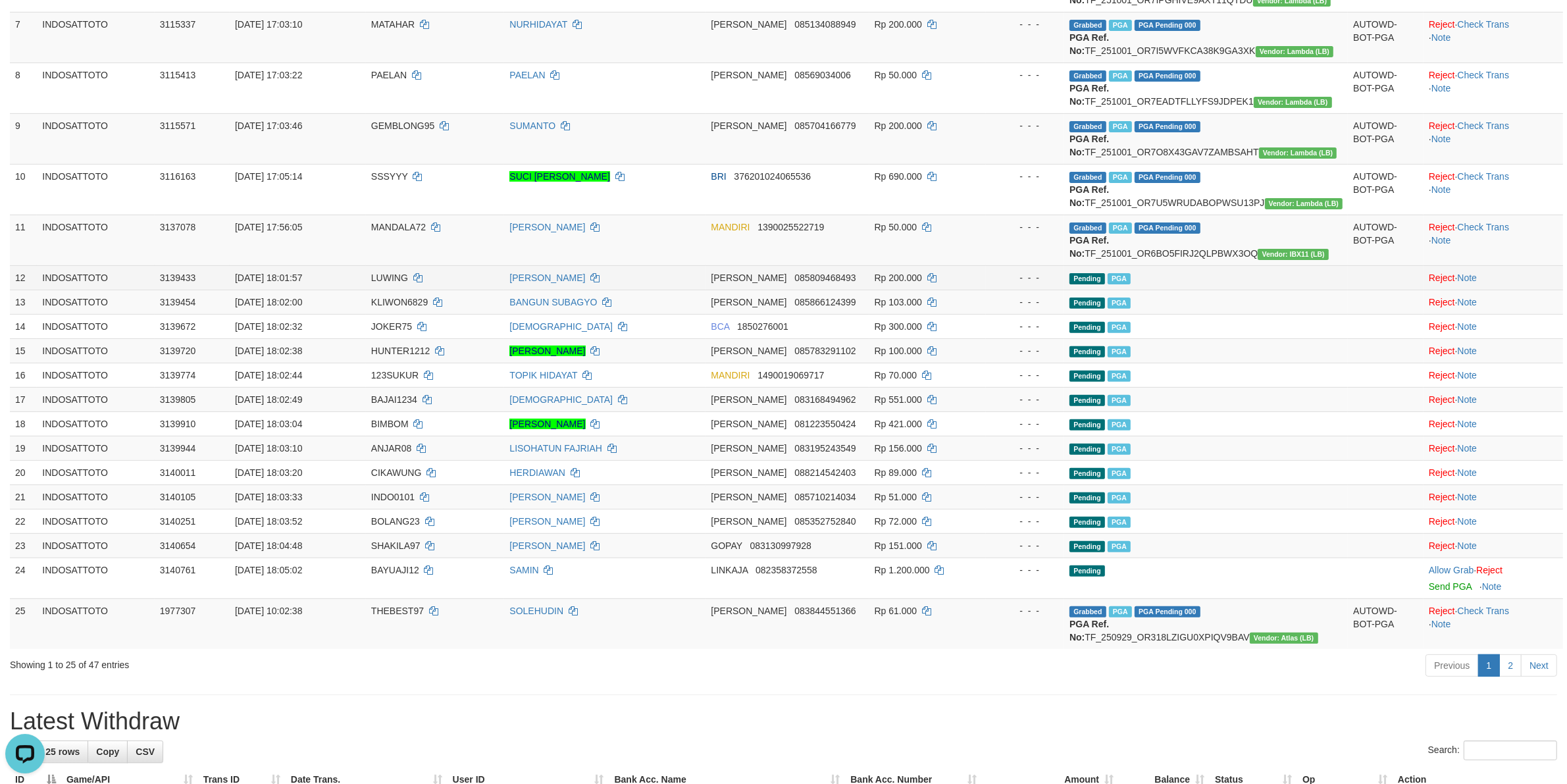
scroll to position [500, 0]
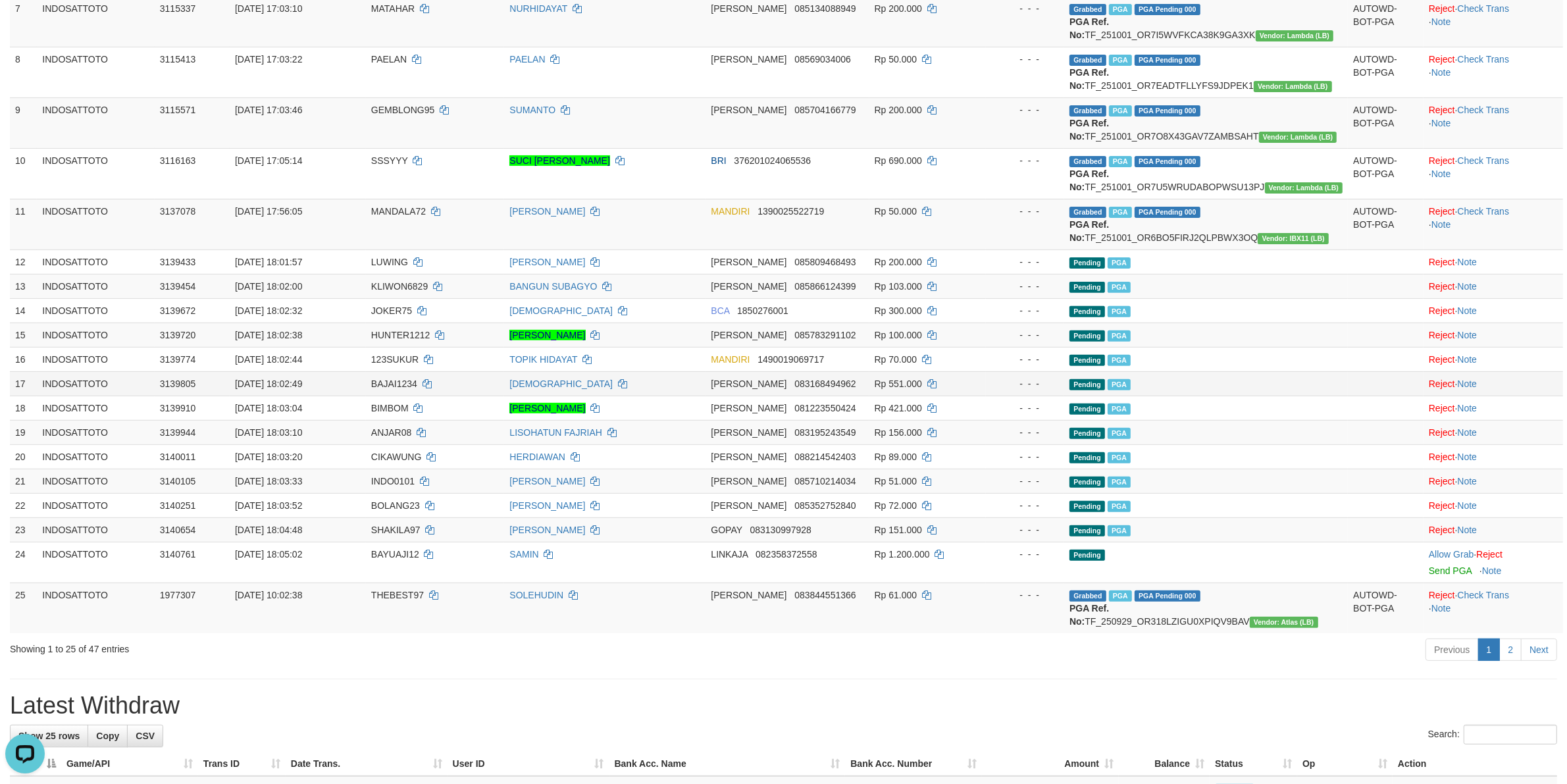
click at [1331, 380] on td "Pending PGA" at bounding box center [1206, 384] width 284 height 24
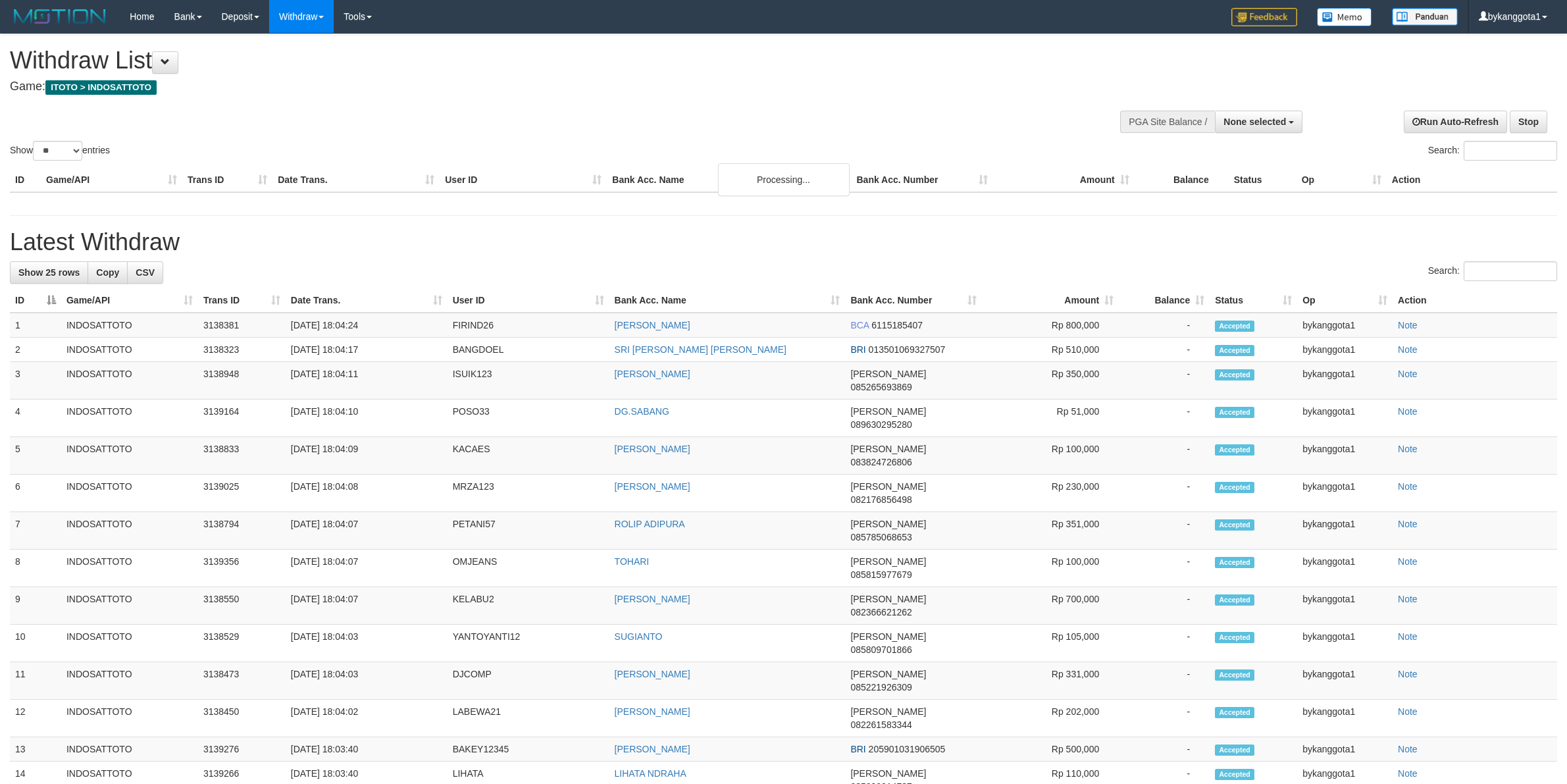
select select
select select "**"
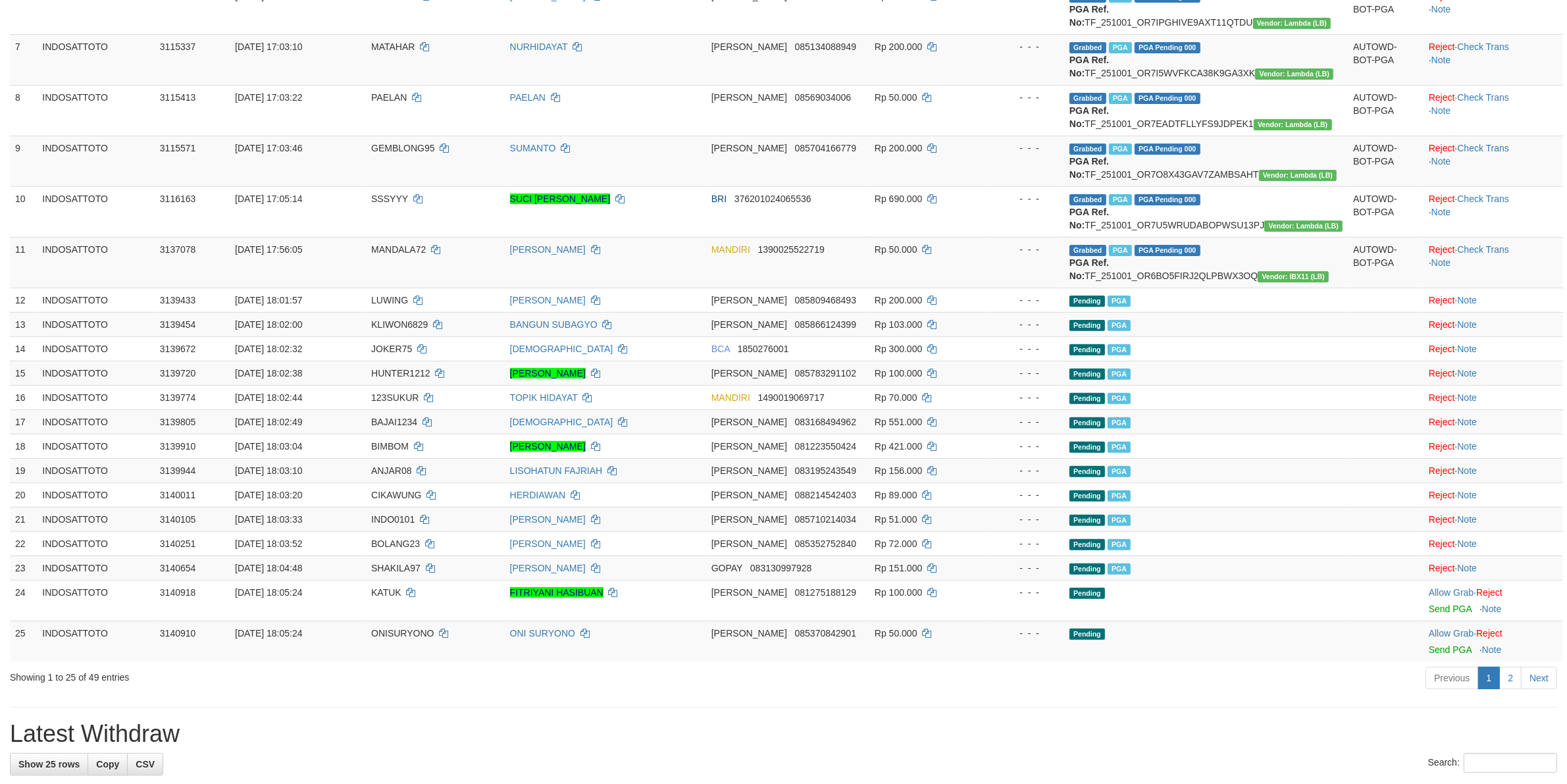
scroll to position [658, 0]
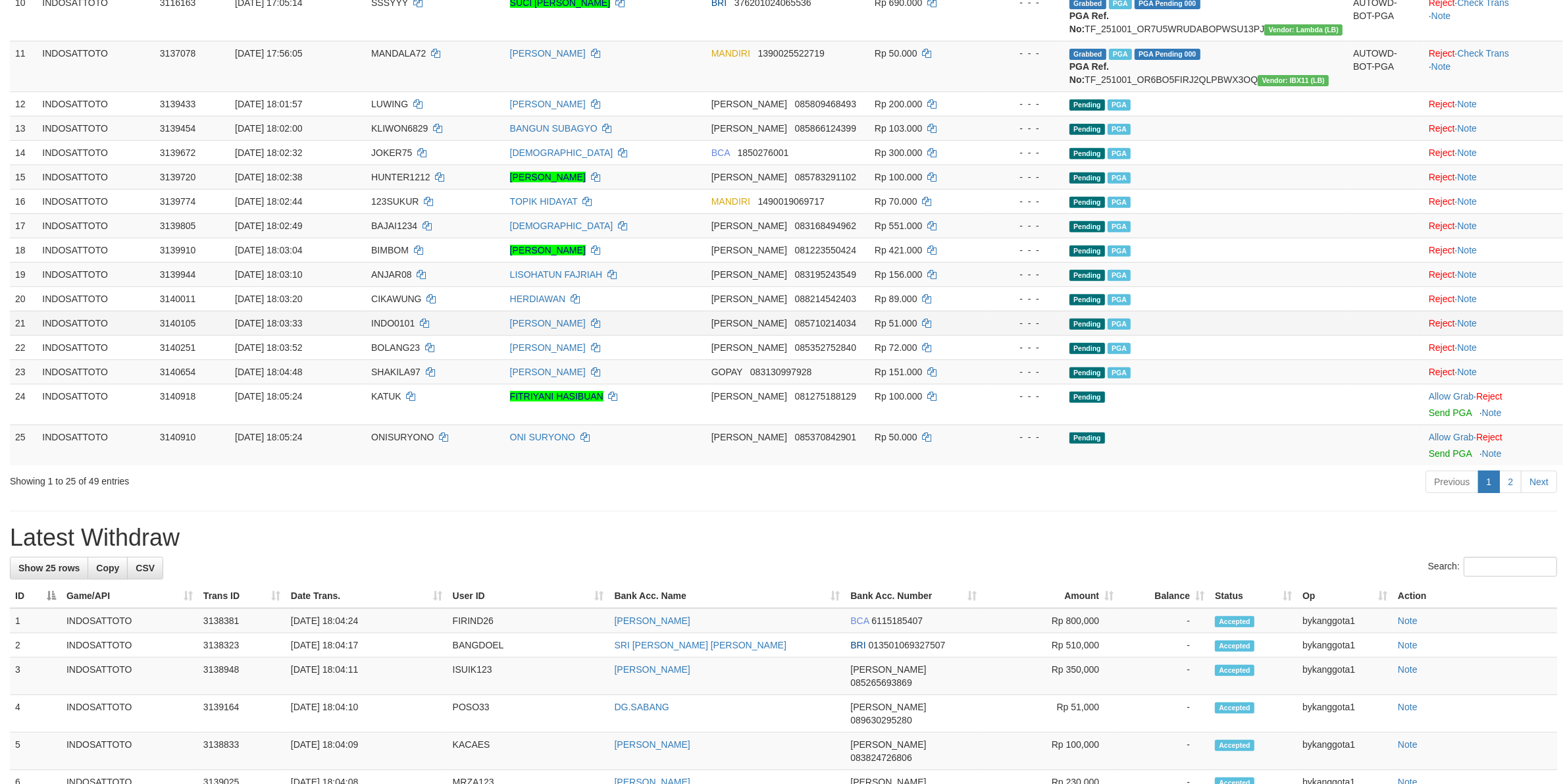
click at [1360, 316] on td at bounding box center [1386, 322] width 76 height 24
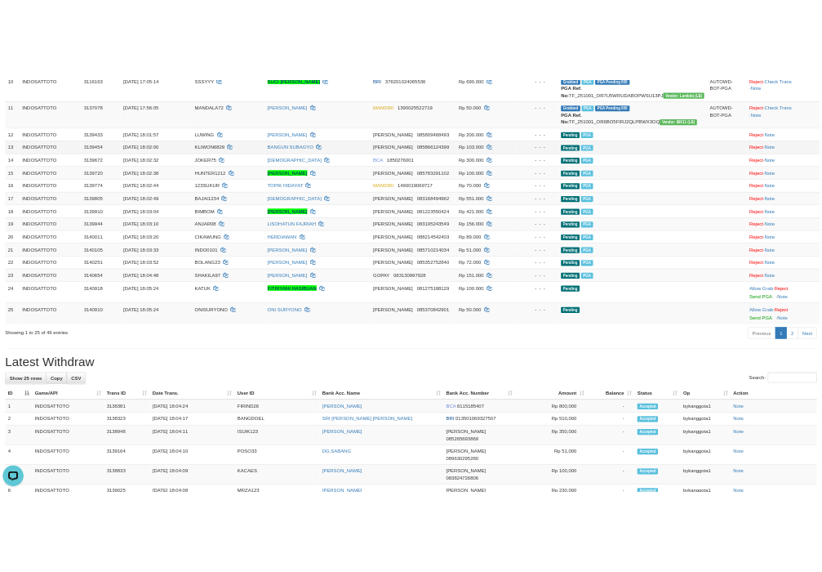
scroll to position [892, 0]
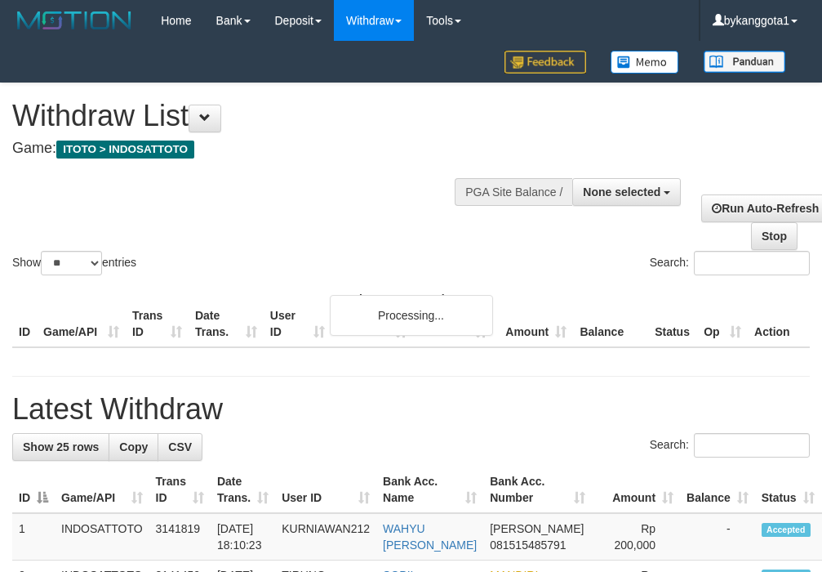
select select
select select "**"
click at [623, 188] on span "None selected" at bounding box center [622, 191] width 78 height 13
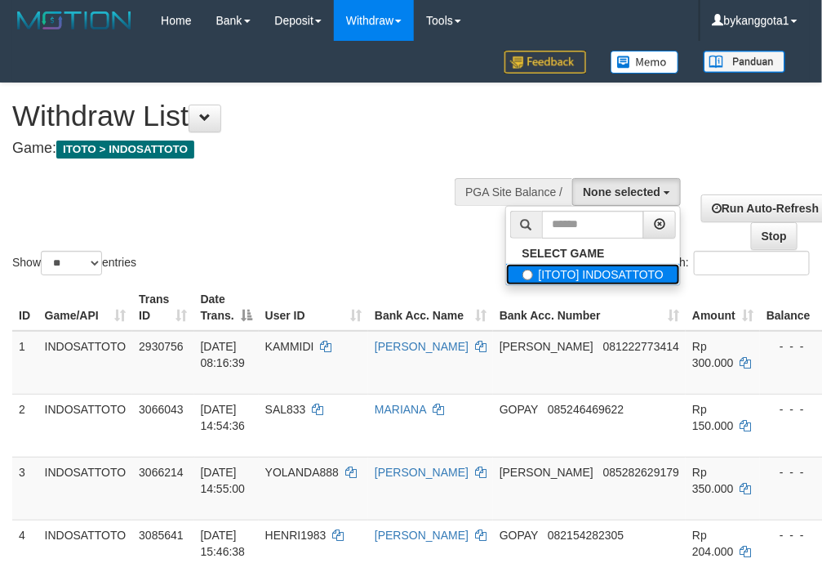
click at [555, 275] on label "[ITOTO] INDOSATTOTO" at bounding box center [593, 274] width 175 height 21
select select "****"
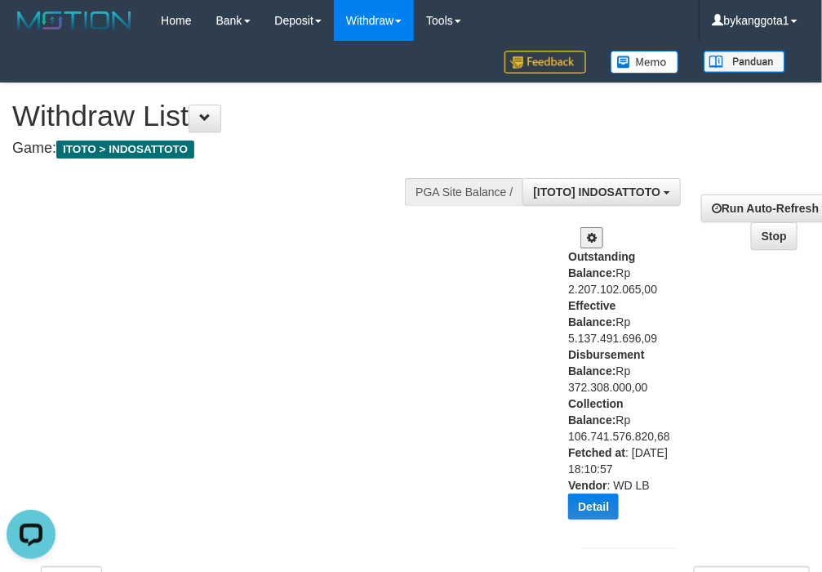
click at [619, 360] on div "Outstanding Balance: Rp 2.207.102.065,00 Effective Balance: Rp 5.137.491.696,09…" at bounding box center [618, 389] width 100 height 283
copy div "Disbursement Balance: Rp 372.308.000,00"
click at [348, 332] on div "Show ** ** ** *** entries Search:" at bounding box center [411, 338] width 822 height 510
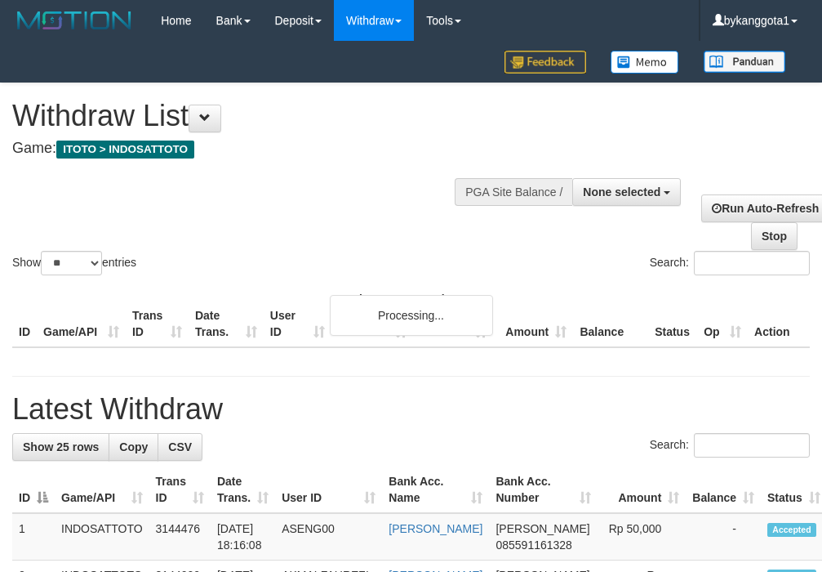
select select
select select "**"
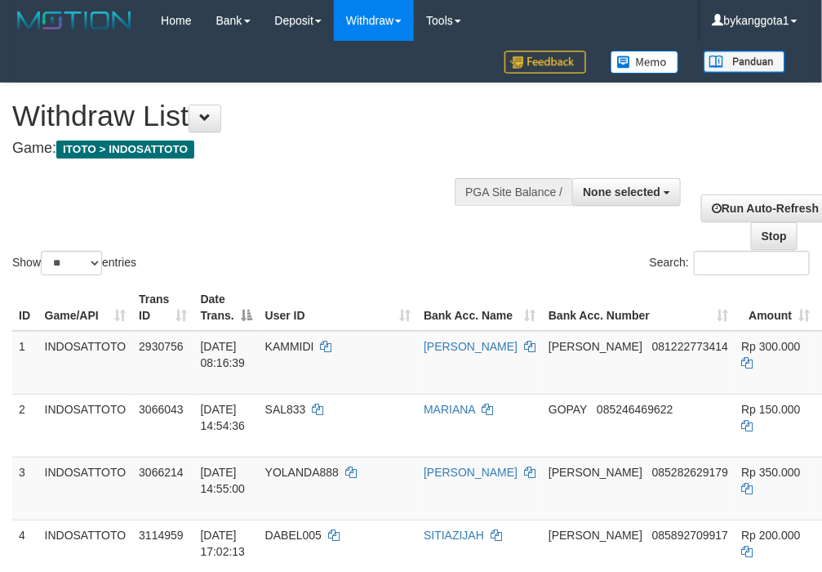
click at [564, 157] on div "Show ** ** ** *** entries Search:" at bounding box center [411, 180] width 822 height 195
click at [637, 189] on span "None selected" at bounding box center [622, 191] width 78 height 13
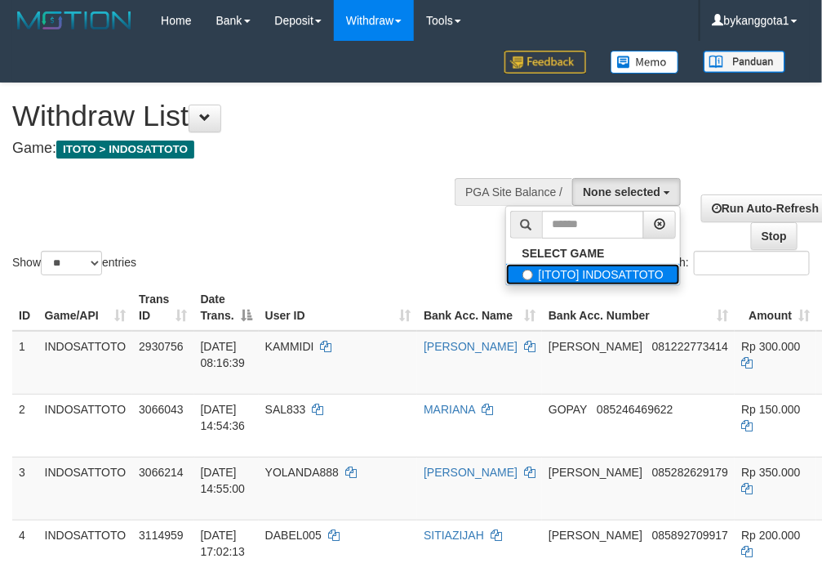
click at [555, 279] on label "[ITOTO] INDOSATTOTO" at bounding box center [593, 274] width 175 height 21
select select "****"
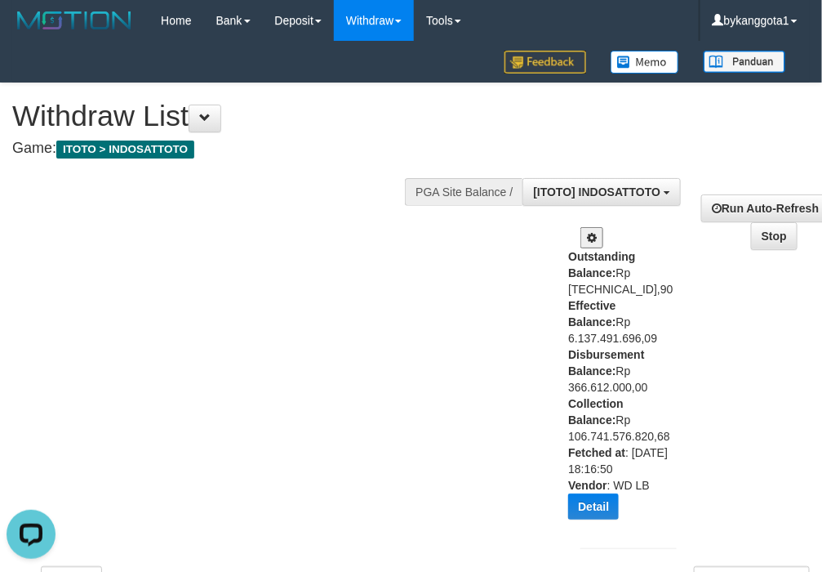
click at [604, 367] on b "Disbursement Balance:" at bounding box center [606, 362] width 76 height 29
copy div "Disbursement Balance: Rp 366.612.000,00"
click at [234, 367] on div "Show ** ** ** *** entries Search:" at bounding box center [411, 338] width 822 height 510
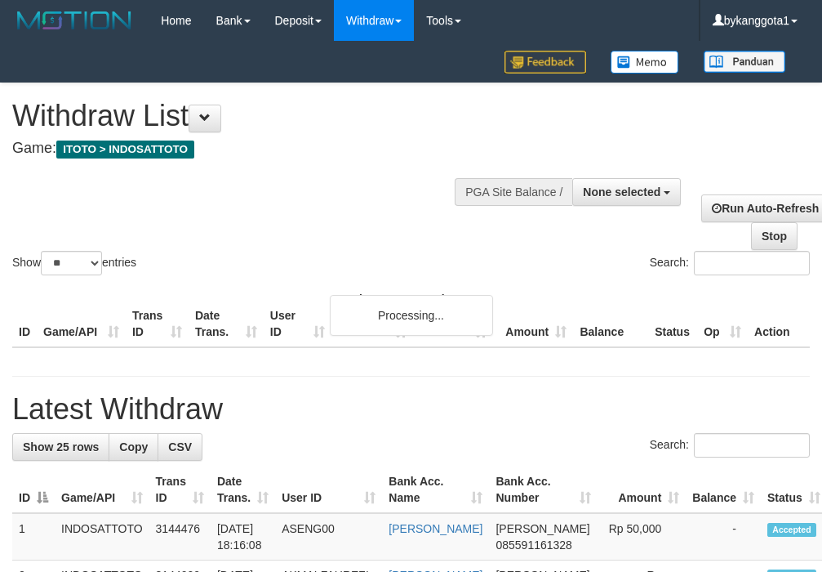
select select
select select "**"
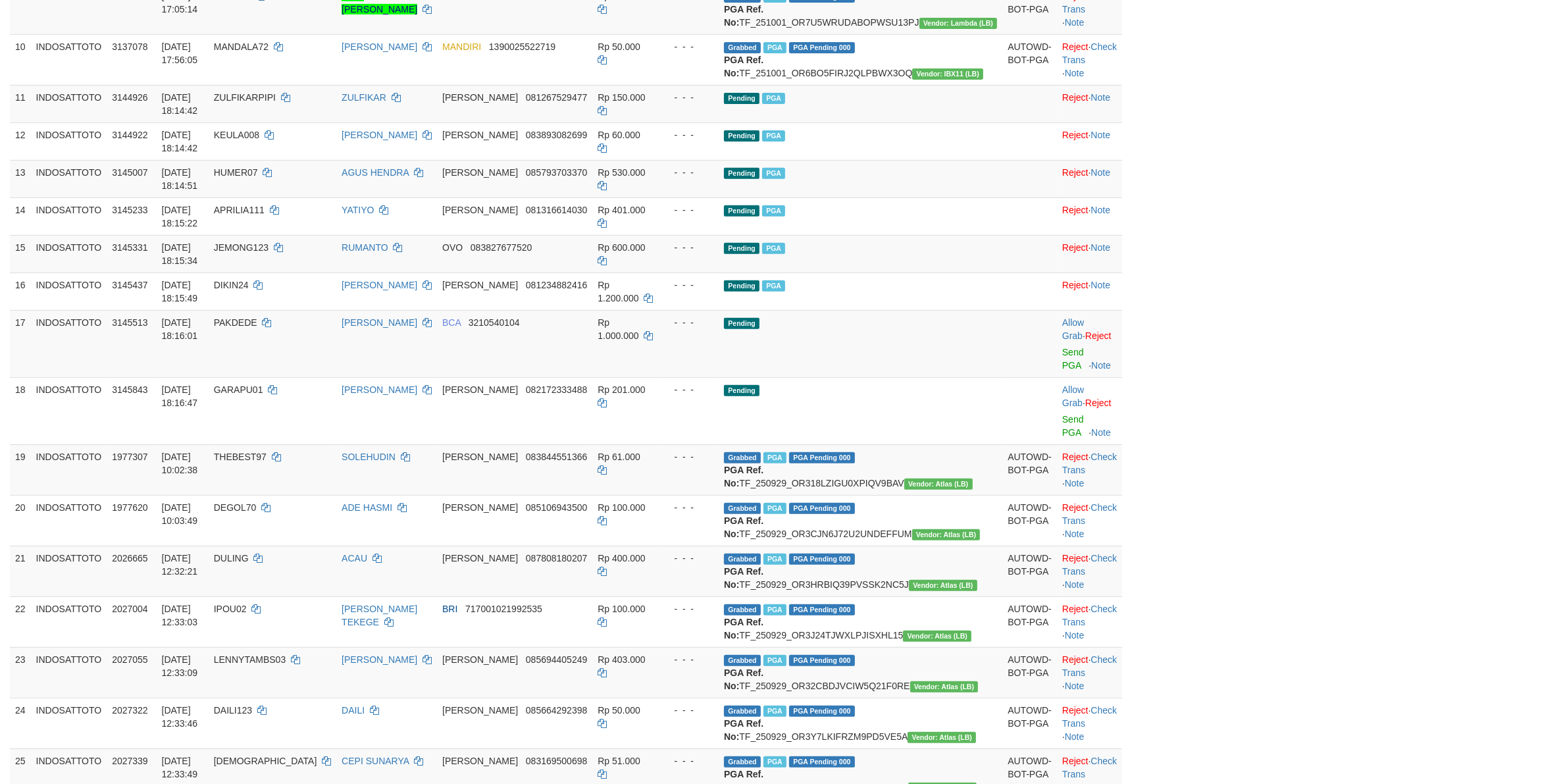
scroll to position [658, 0]
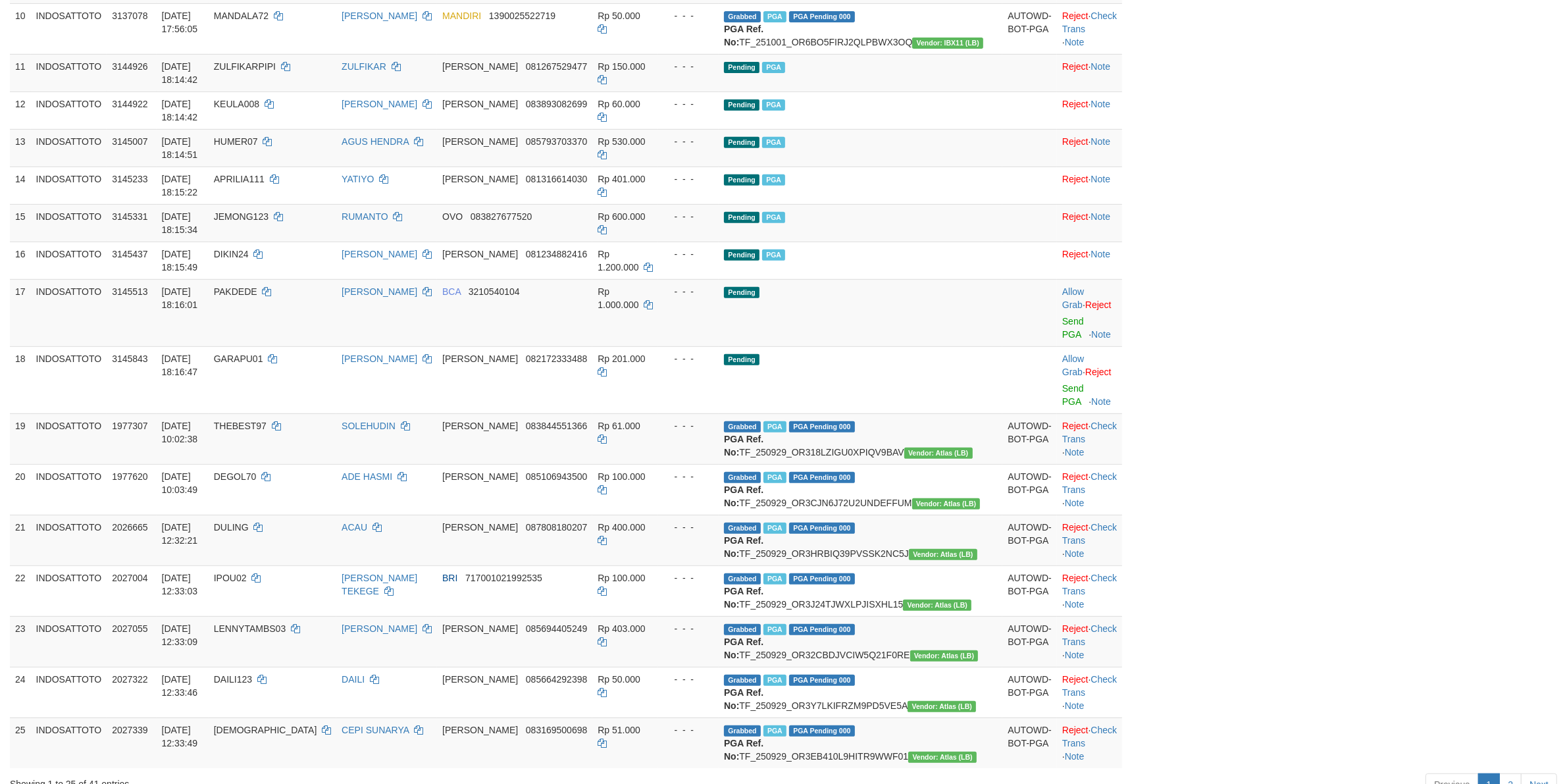
click at [662, 339] on div "ID Game/API Trans ID Date Trans. User ID Bank Acc. Name Bank Acc. Number Amount…" at bounding box center [784, 139] width 1567 height 1266
click at [662, 339] on link "Send PGA" at bounding box center [1073, 327] width 22 height 23
click at [662, 407] on link "Send PGA" at bounding box center [1073, 394] width 22 height 23
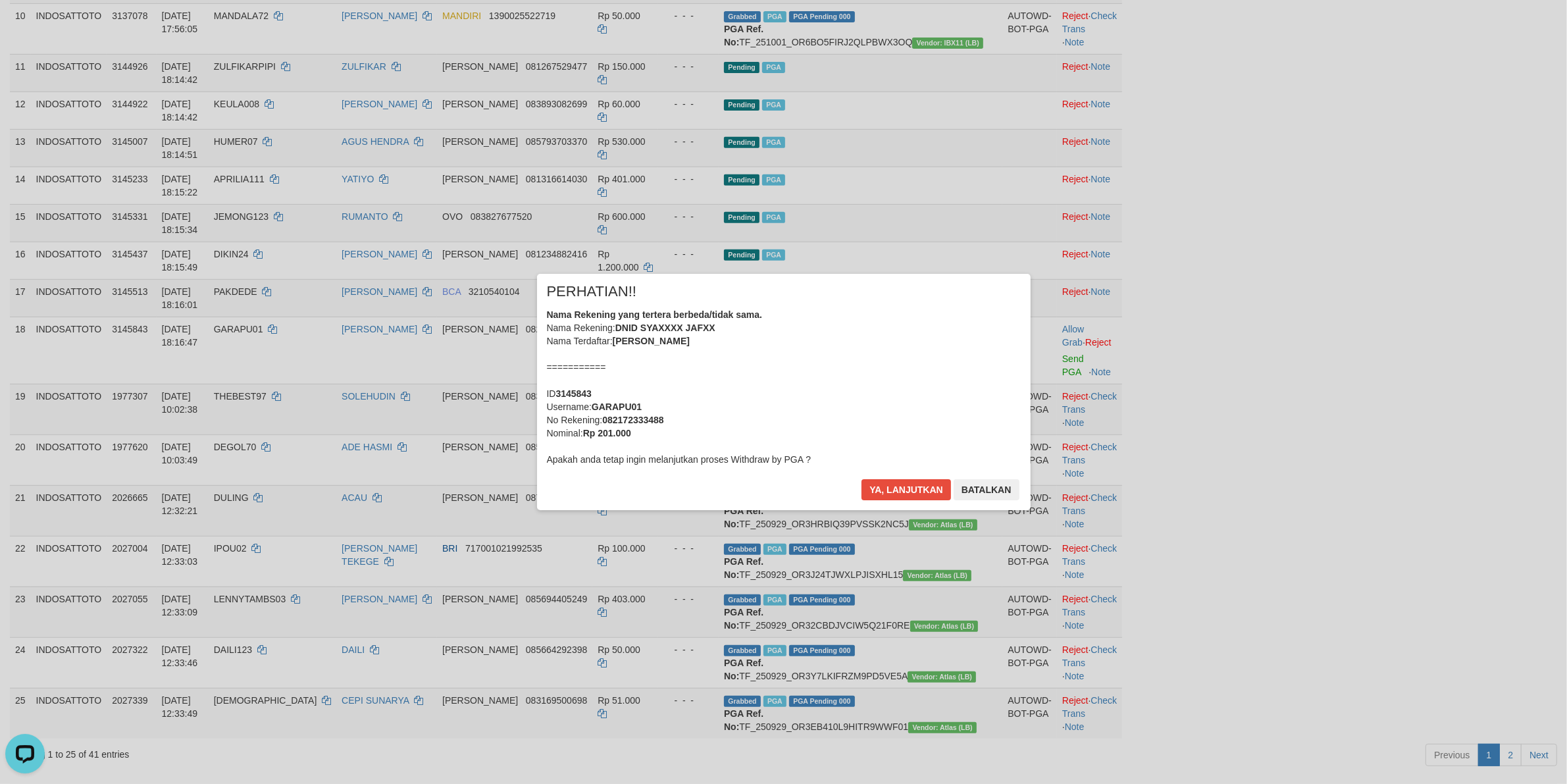
click at [662, 383] on div "Nama Rekening yang tertera berbeda/tidak sama. Nama Rekening: DNID SYAXXXX JAFX…" at bounding box center [784, 387] width 474 height 158
click at [662, 460] on button "Ya, lanjutkan" at bounding box center [906, 489] width 89 height 21
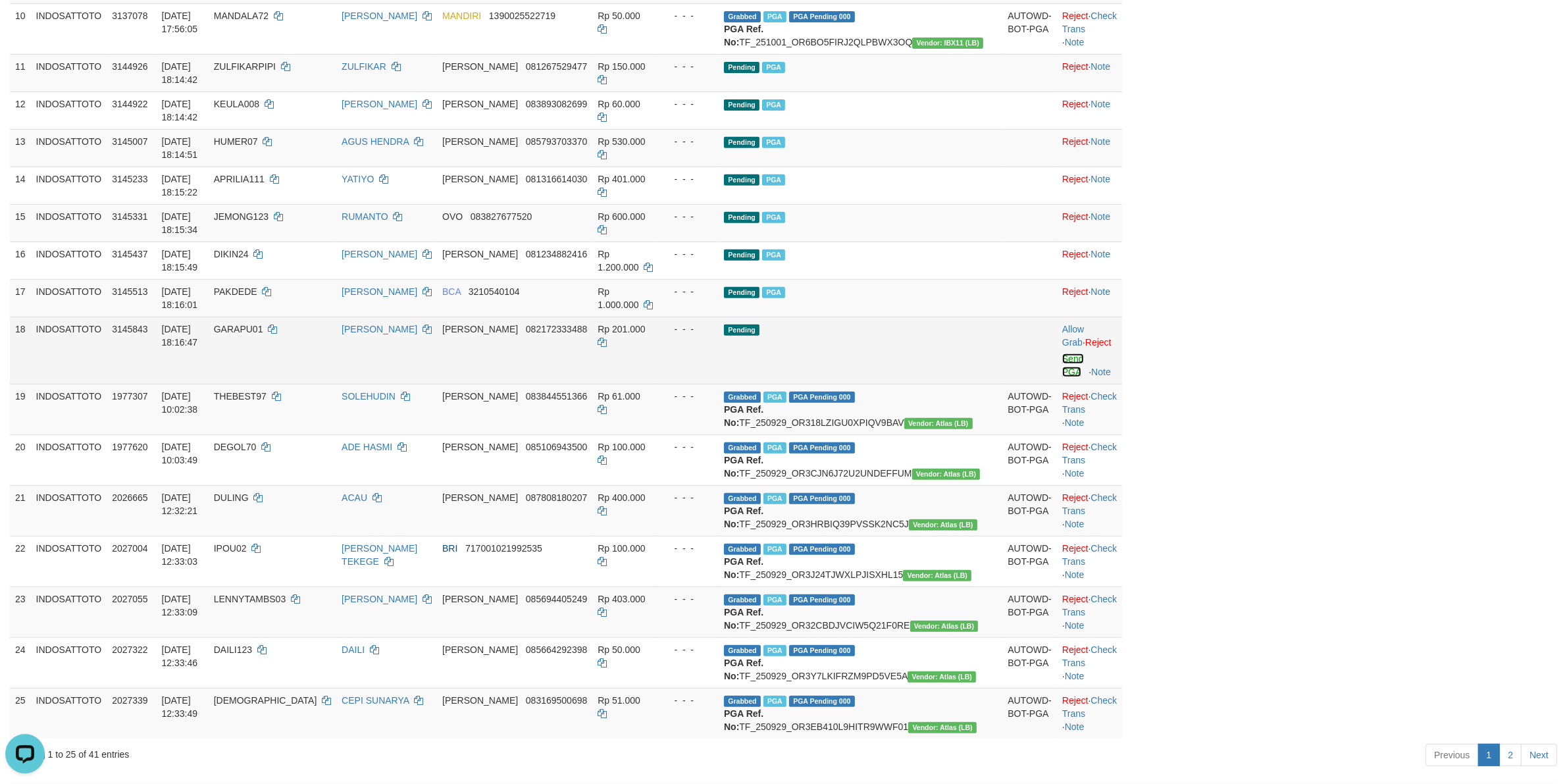
click at [662, 377] on link "Send PGA" at bounding box center [1073, 364] width 22 height 23
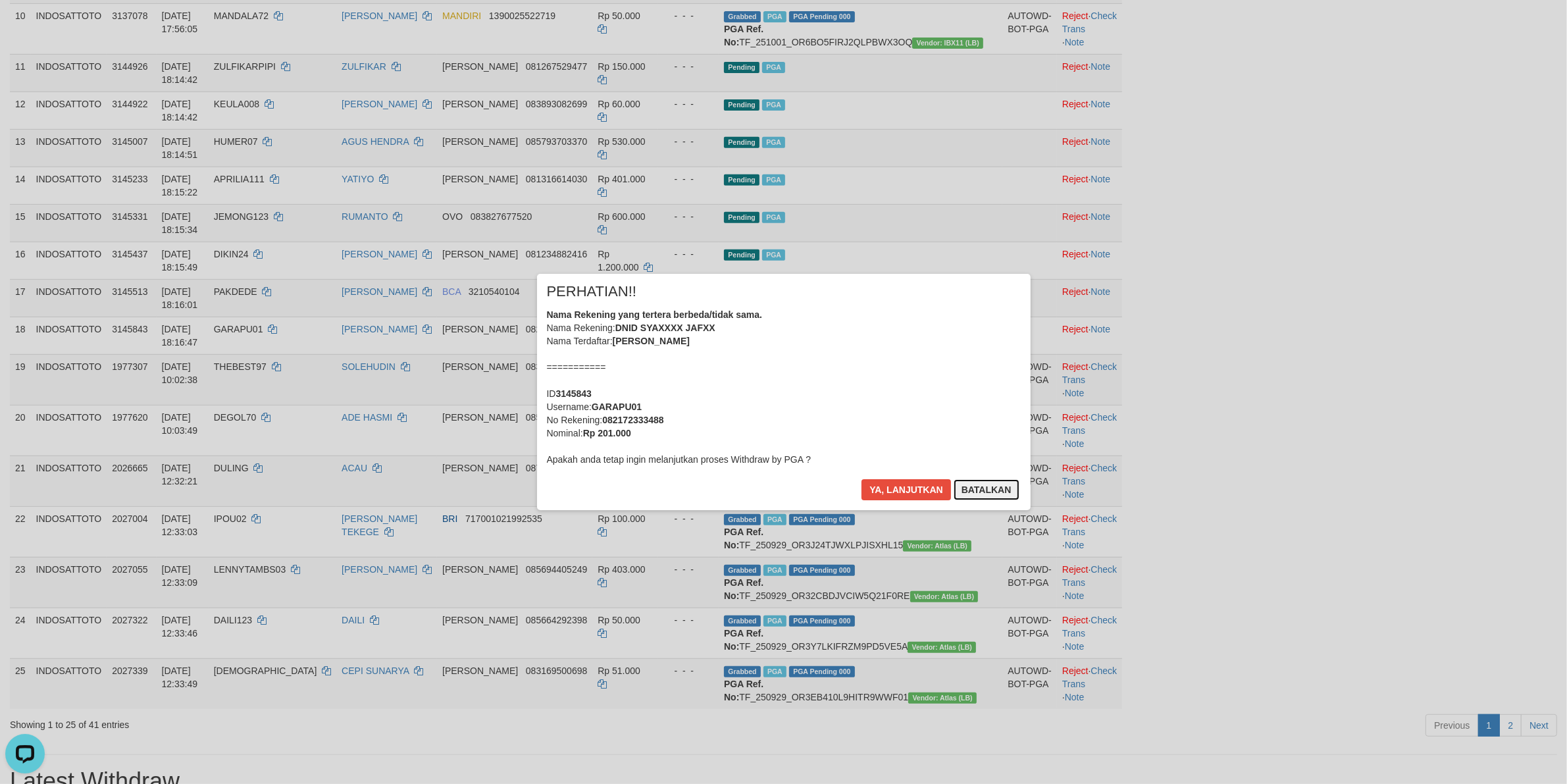
click at [662, 460] on button "Batalkan" at bounding box center [987, 489] width 66 height 21
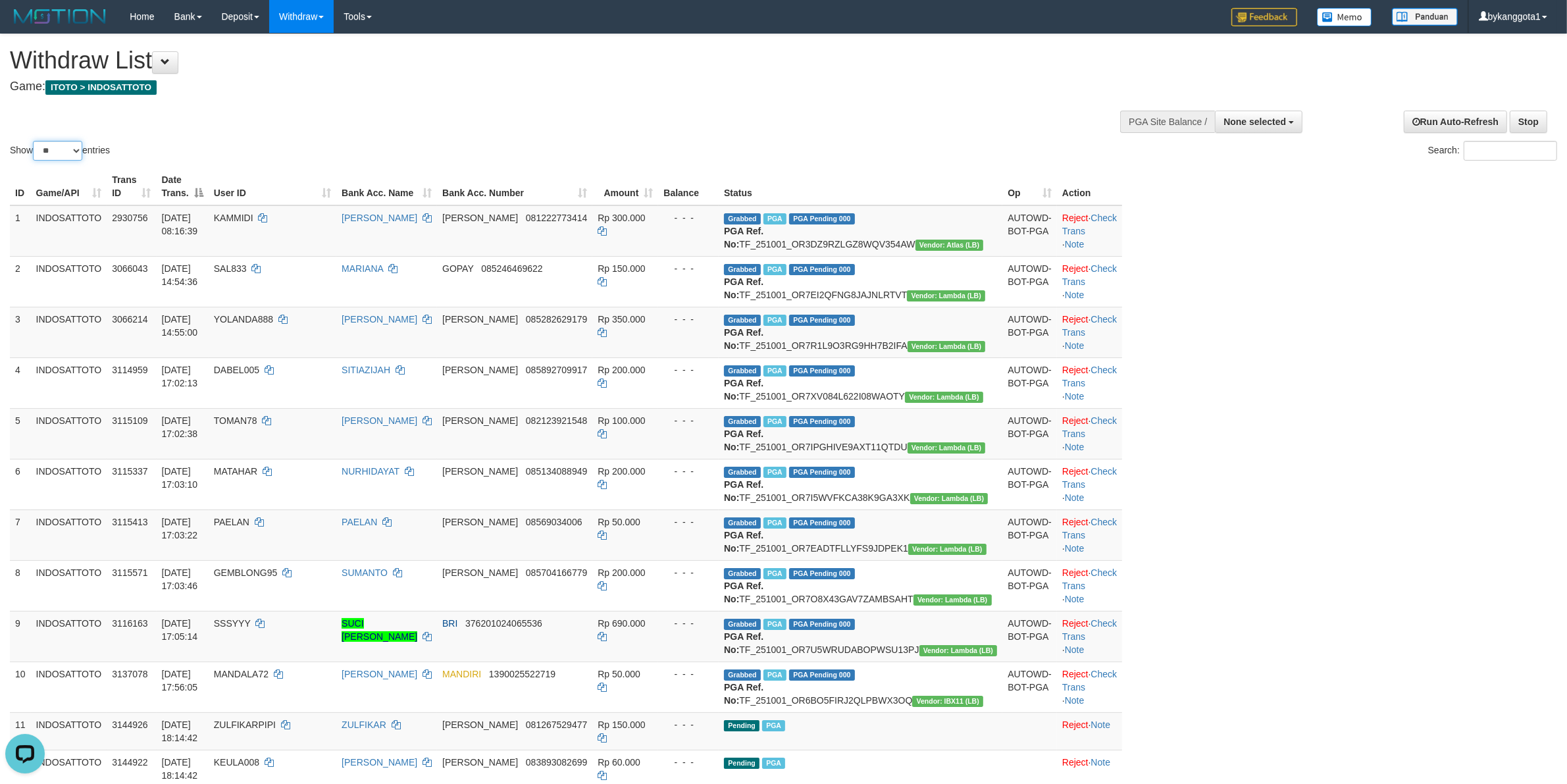
click at [47, 156] on select "** ** ** ***" at bounding box center [57, 151] width 49 height 19
select select "***"
click at [35, 141] on select "** ** ** ***" at bounding box center [57, 151] width 49 height 19
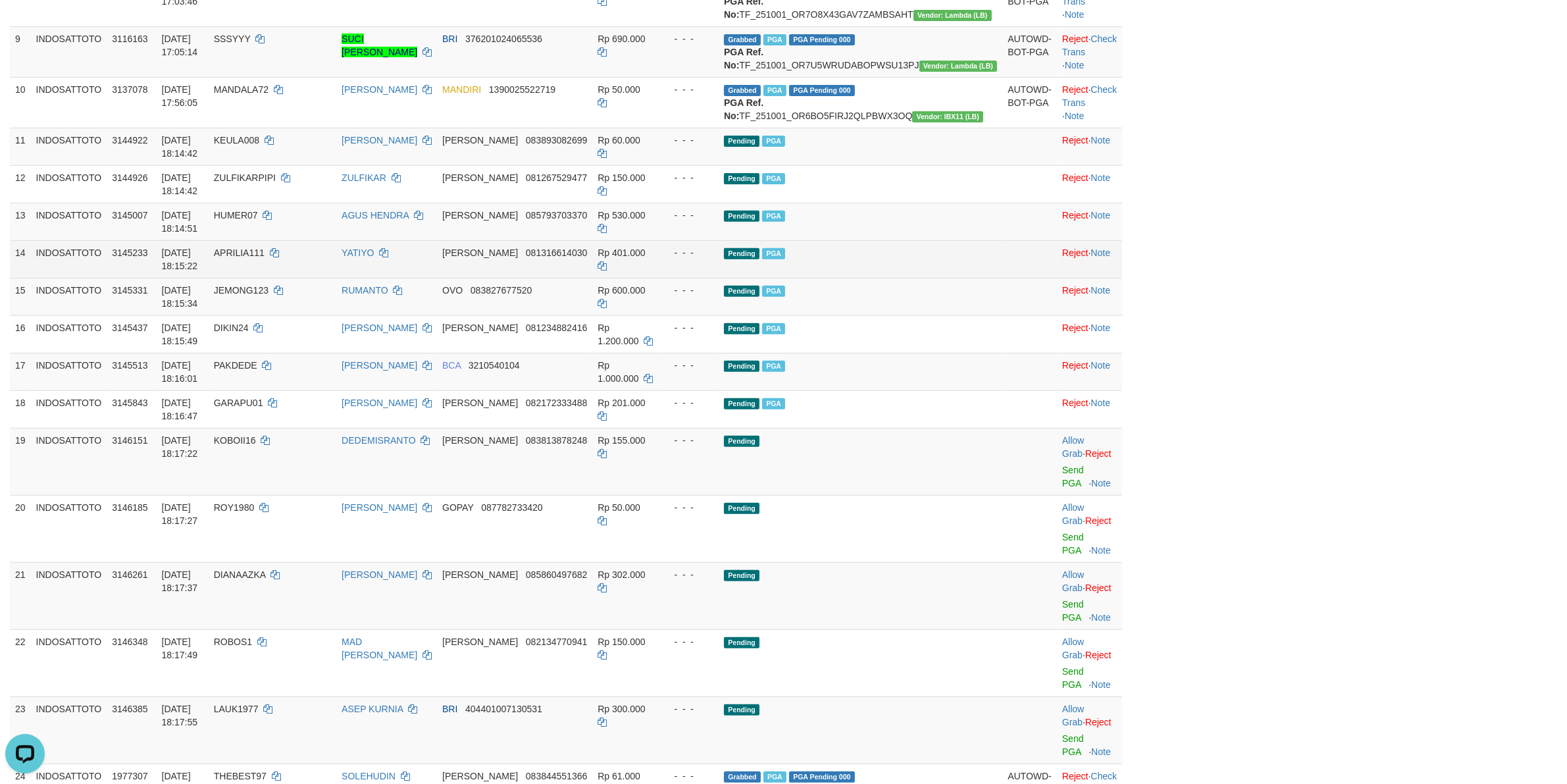
scroll to position [658, 0]
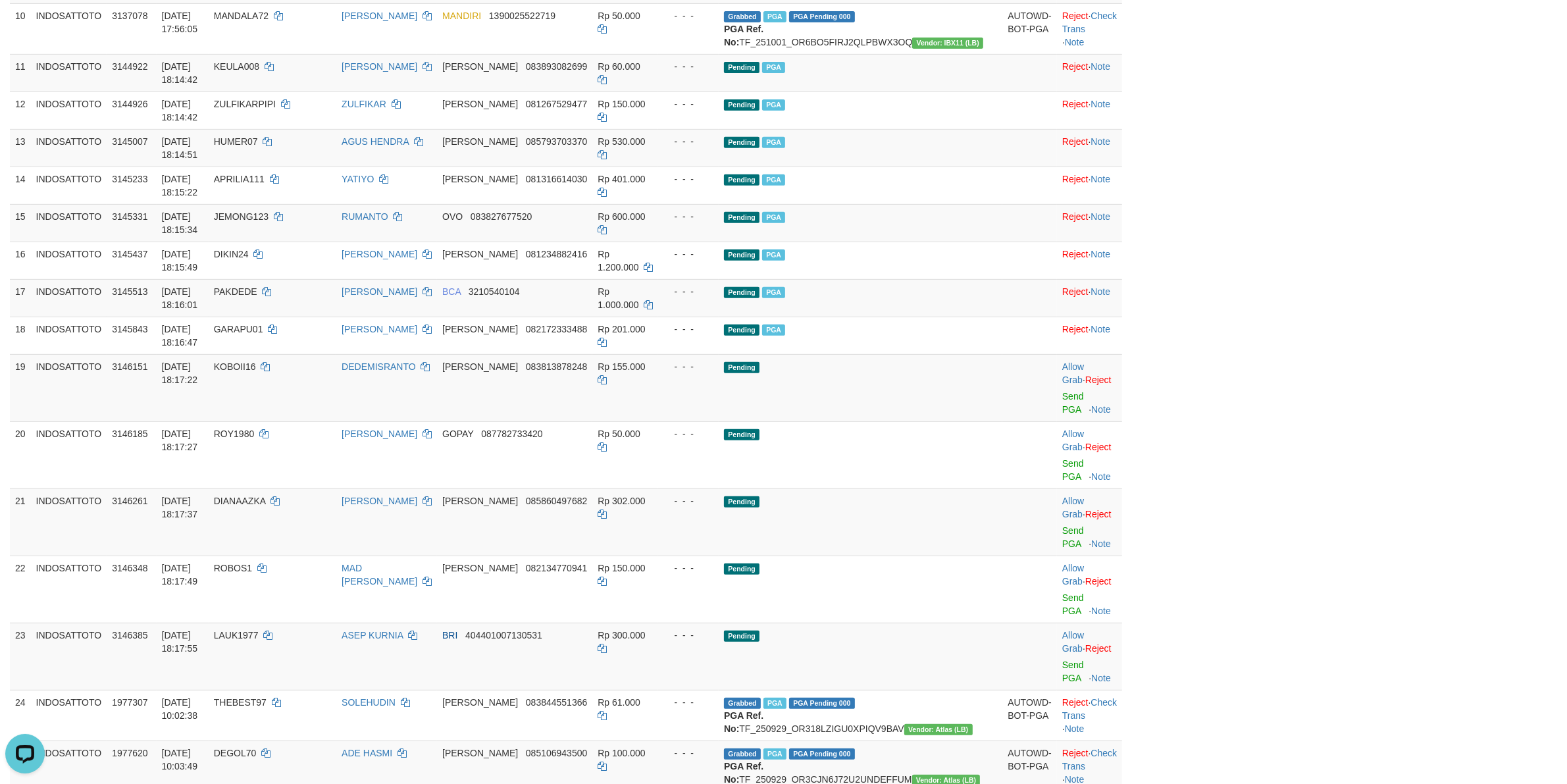
click at [662, 373] on div "ID Game/API Trans ID Date Trans. User ID Bank Acc. Name Bank Acc. Number Amount…" at bounding box center [784, 682] width 1567 height 2353
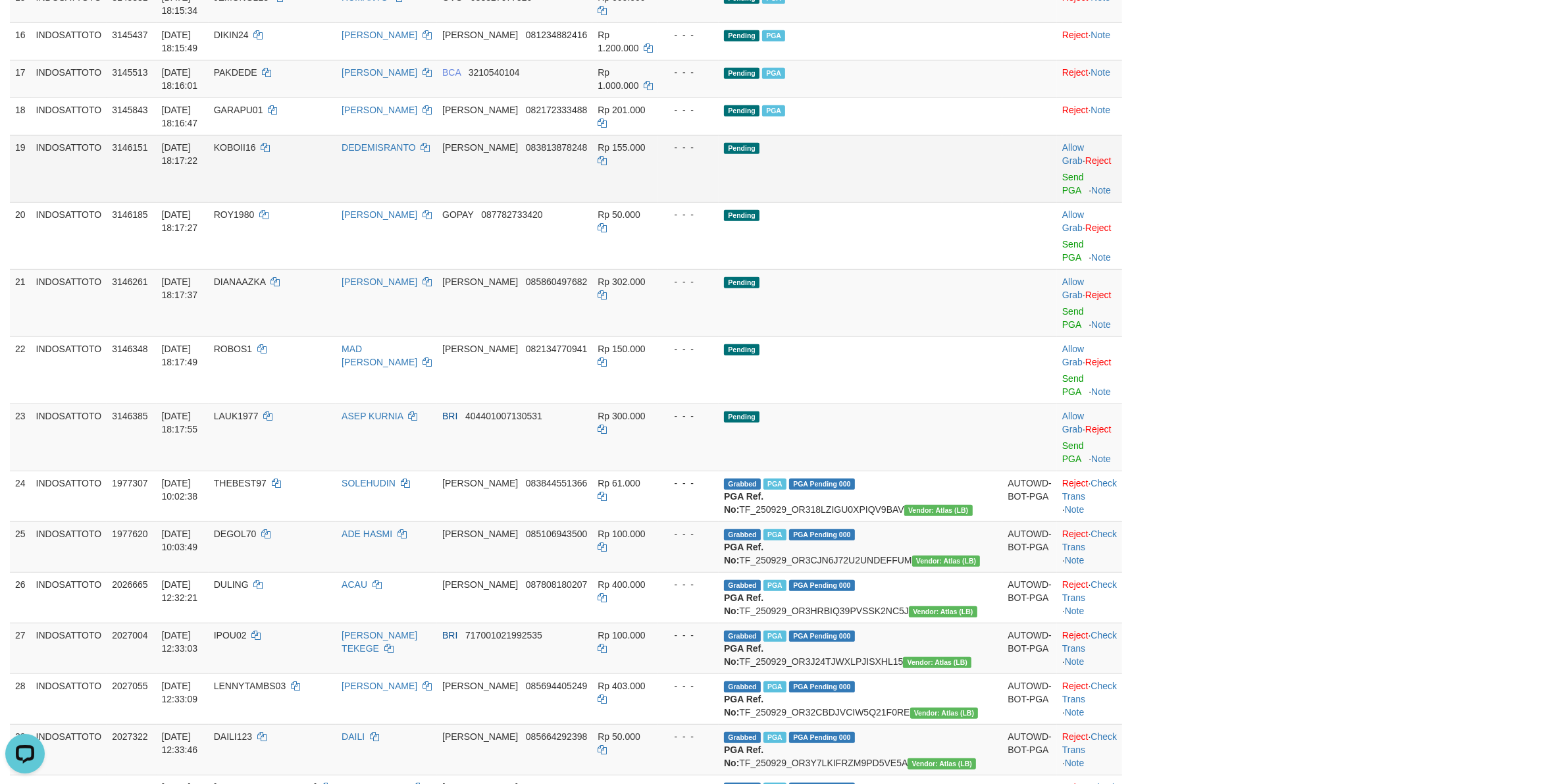
click at [662, 202] on td "Allow Grab · Reject Send PGA · Note" at bounding box center [1089, 168] width 65 height 67
click at [662, 196] on link "Send PGA" at bounding box center [1073, 183] width 22 height 23
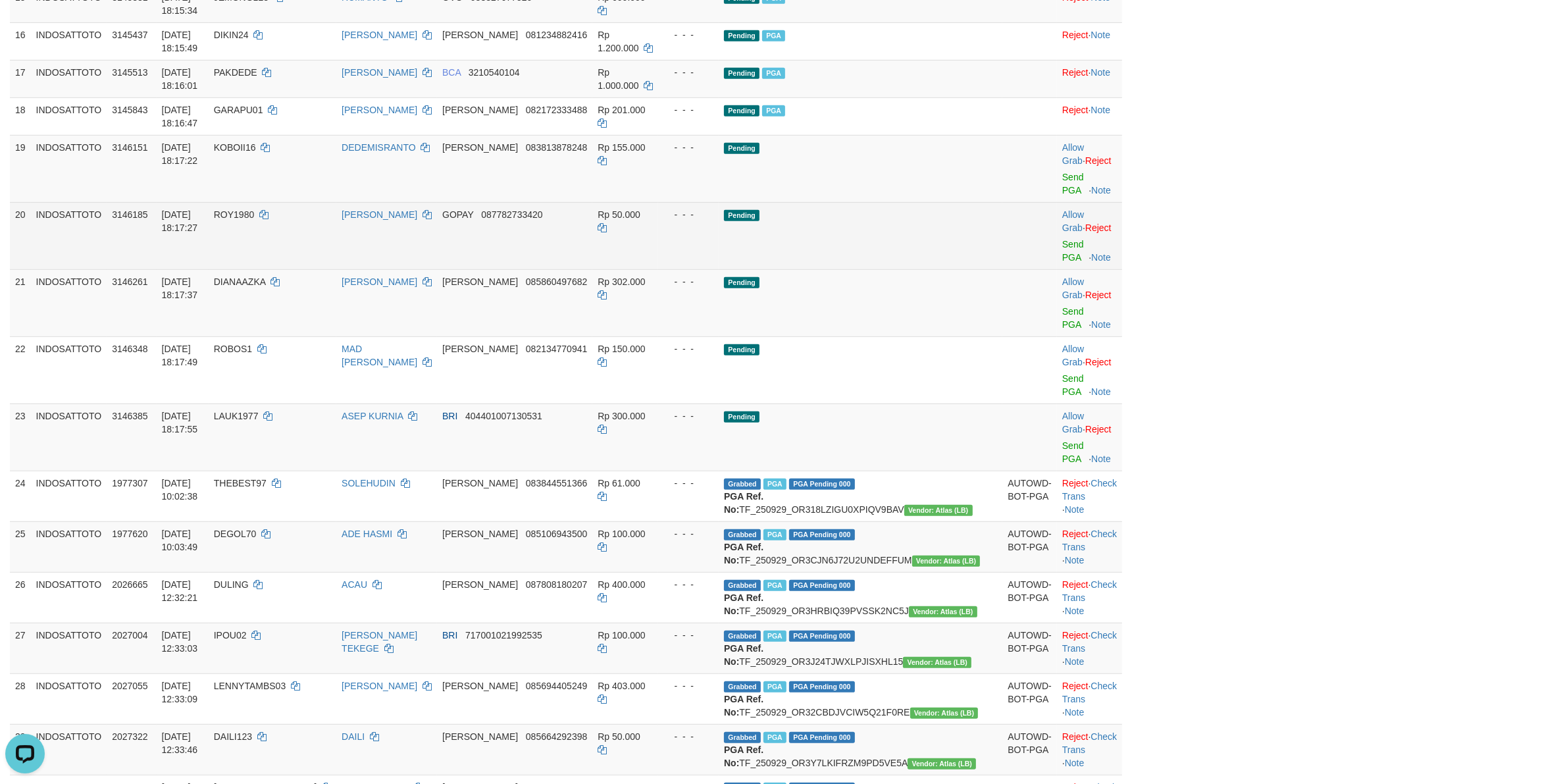
click at [662, 269] on td "Allow Grab · Reject Send PGA · Note" at bounding box center [1089, 235] width 65 height 67
click at [662, 263] on link "Send PGA" at bounding box center [1073, 250] width 22 height 23
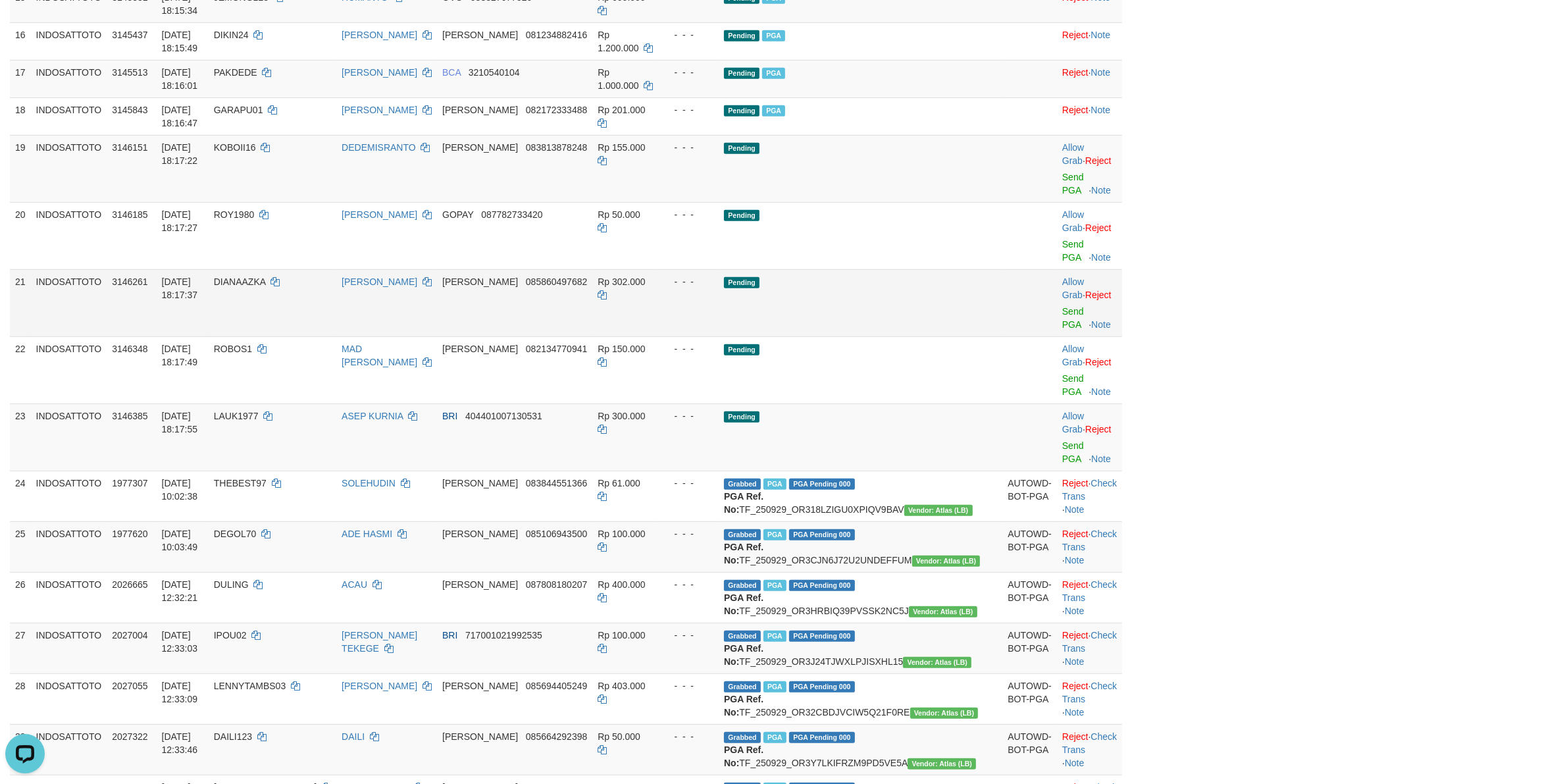
click at [662, 336] on td "Allow Grab · Reject Send PGA · Note" at bounding box center [1089, 302] width 65 height 67
click at [662, 330] on link "Send PGA" at bounding box center [1073, 317] width 22 height 23
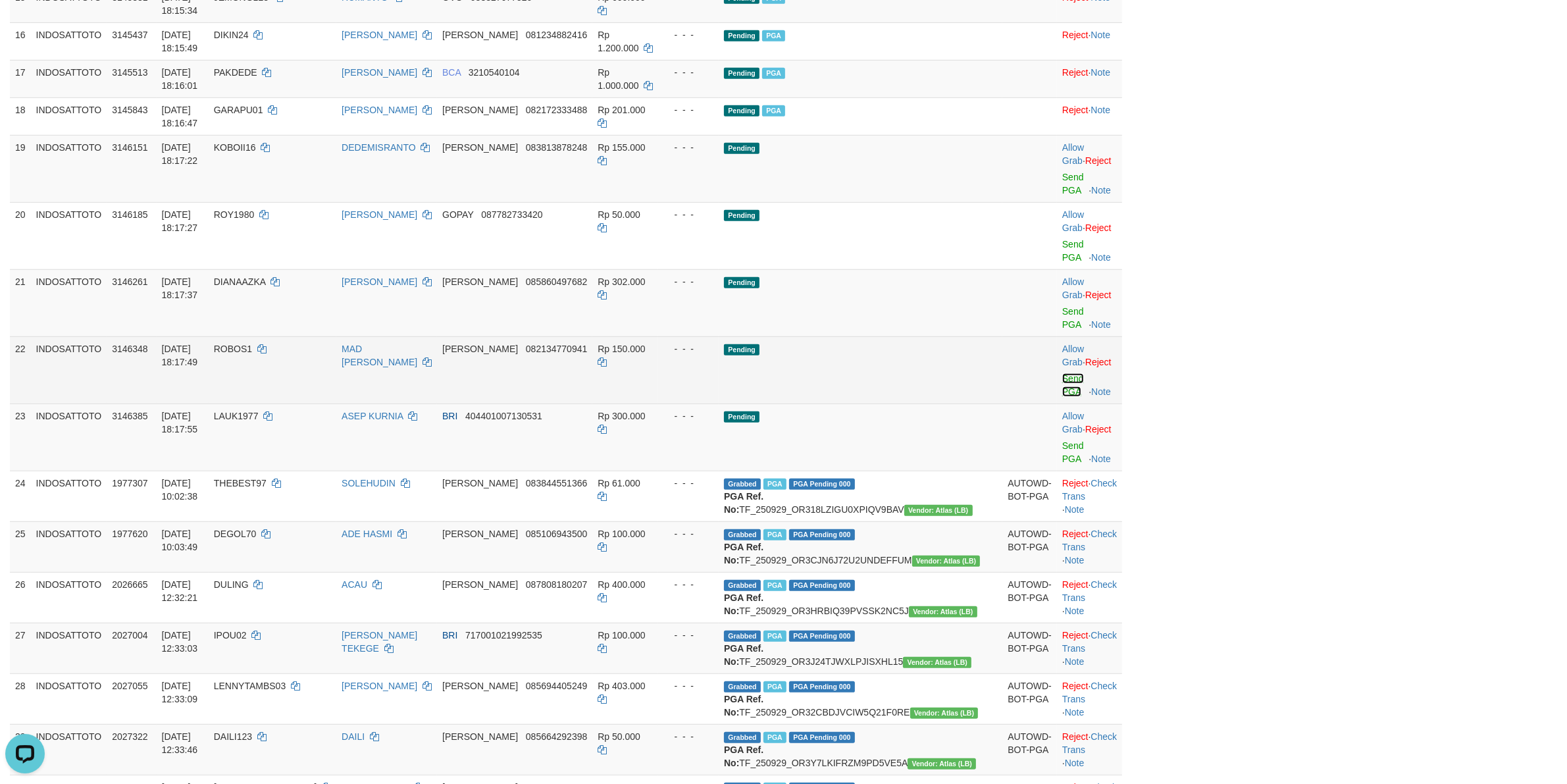
click at [662, 396] on link "Send PGA" at bounding box center [1073, 384] width 22 height 23
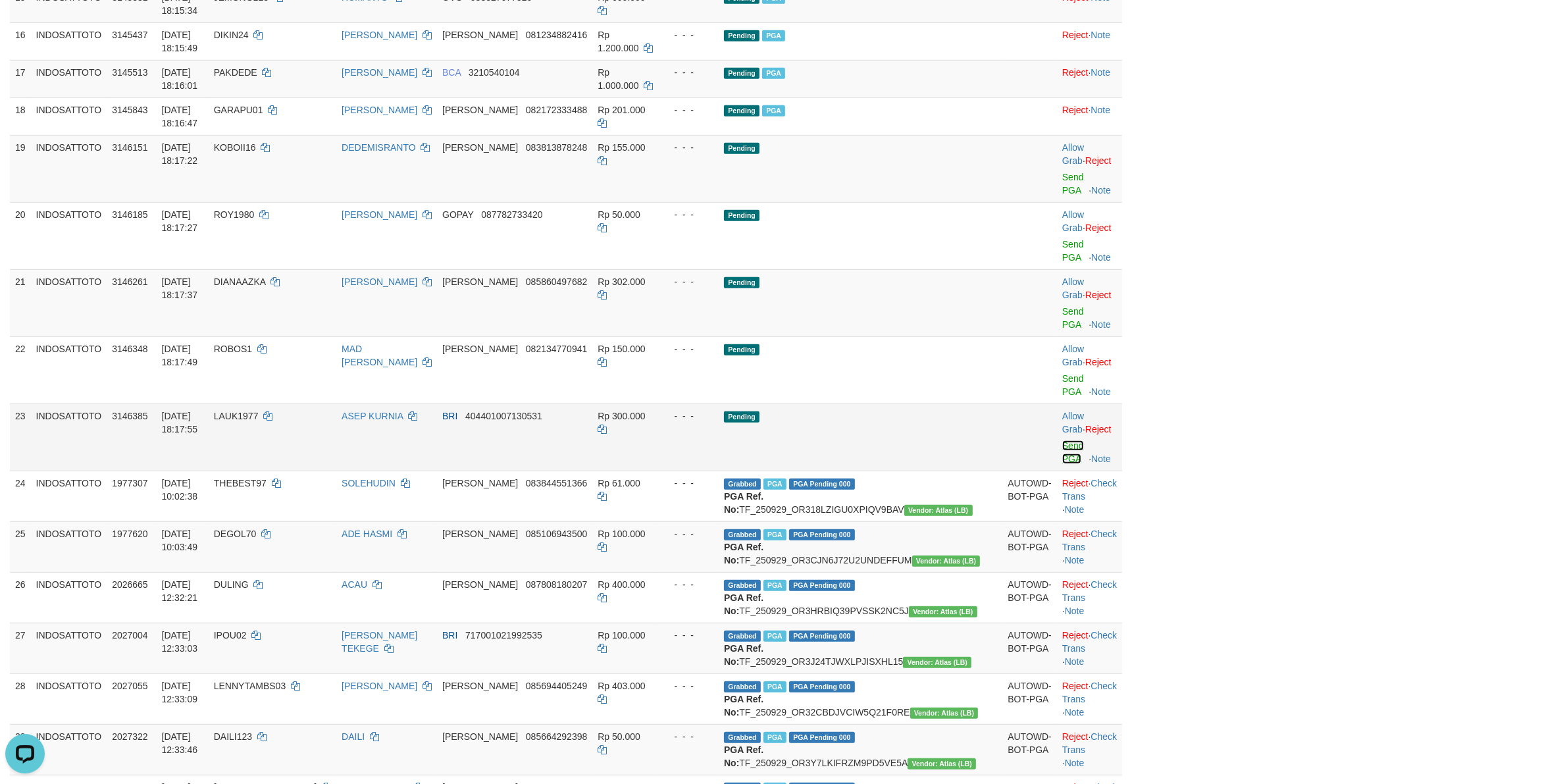
click at [662, 460] on link "Send PGA" at bounding box center [1073, 451] width 22 height 23
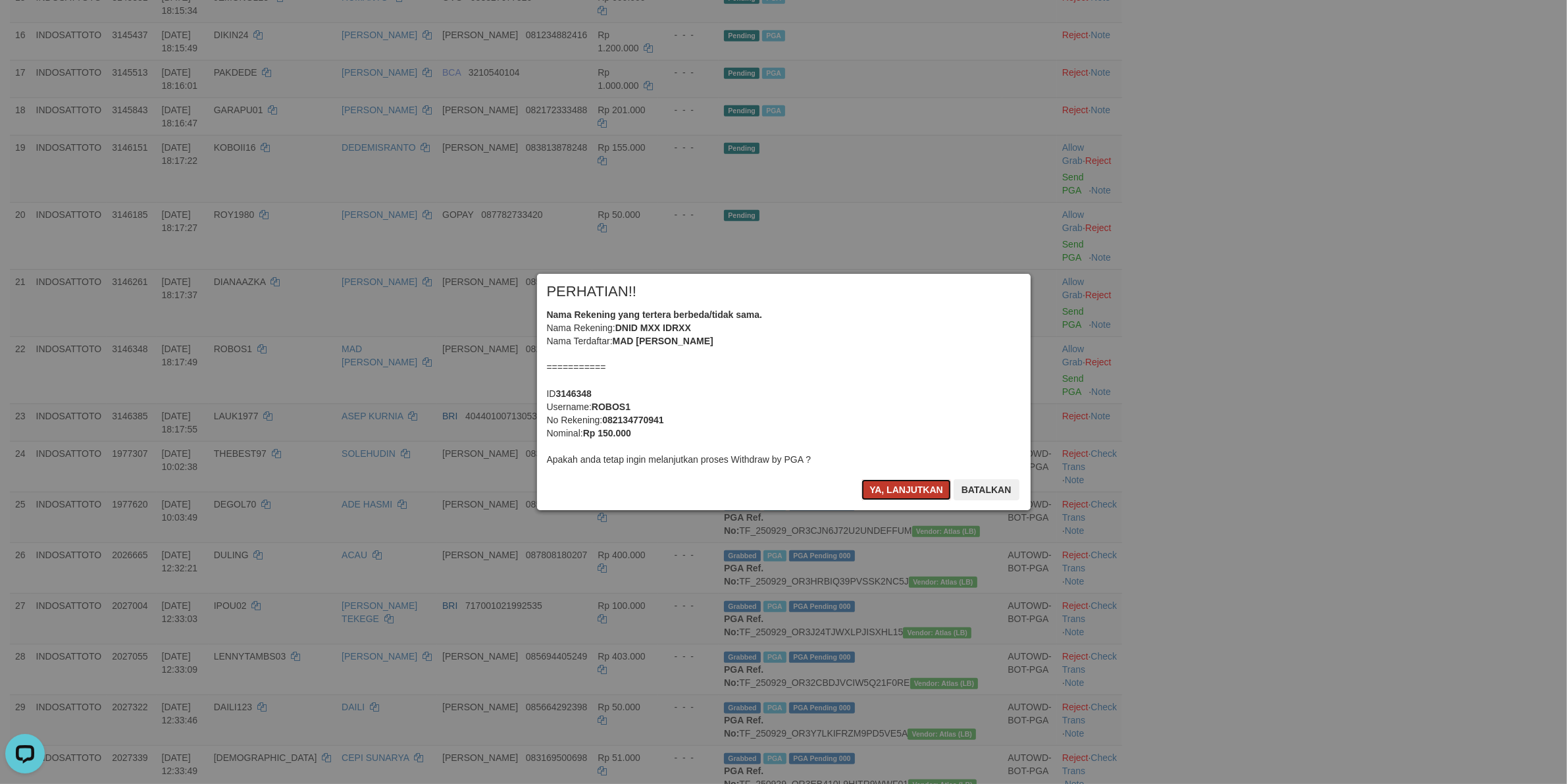
click at [662, 460] on button "Ya, lanjutkan" at bounding box center [906, 489] width 89 height 21
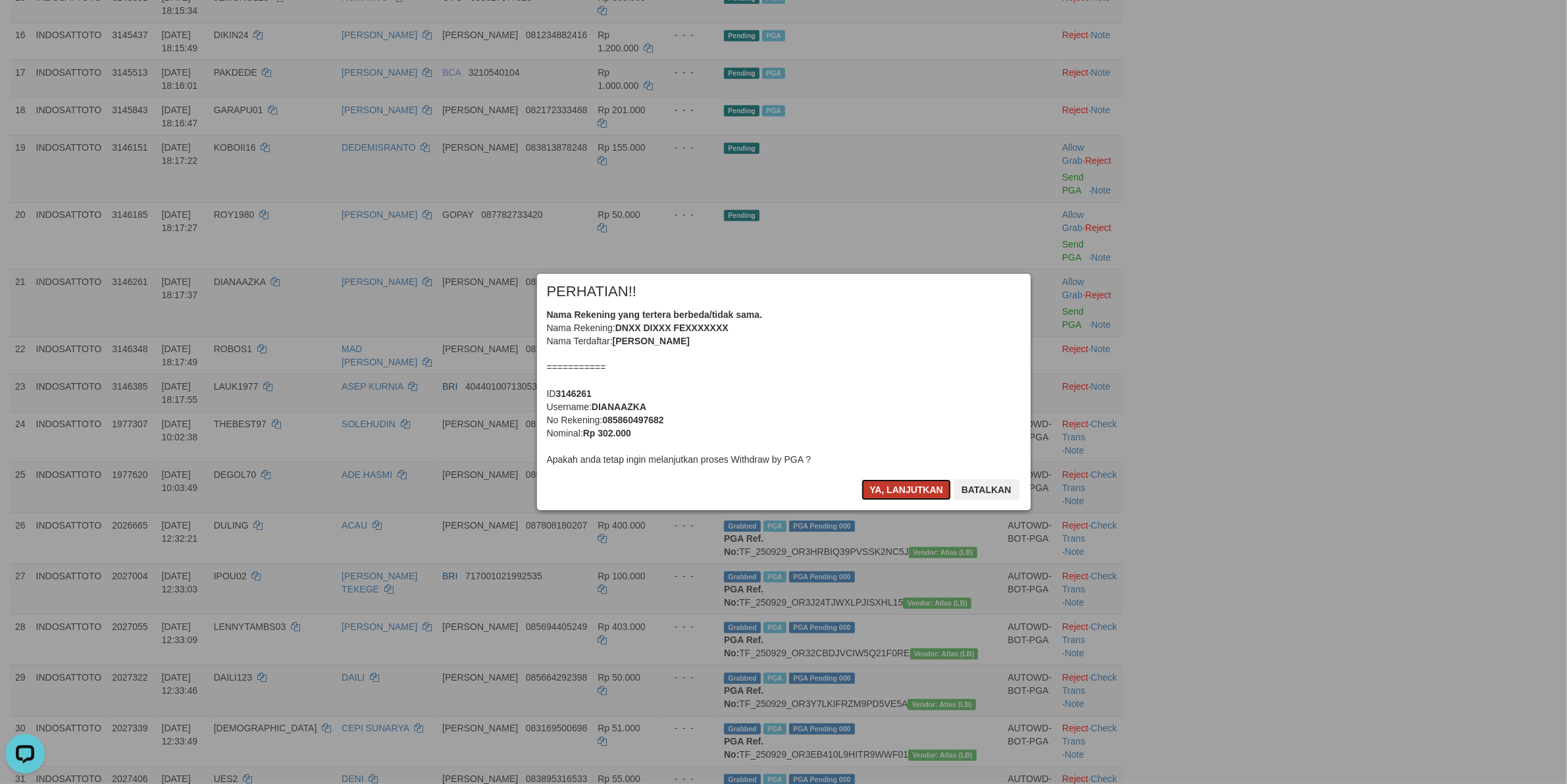
click at [662, 460] on button "Ya, lanjutkan" at bounding box center [906, 489] width 89 height 21
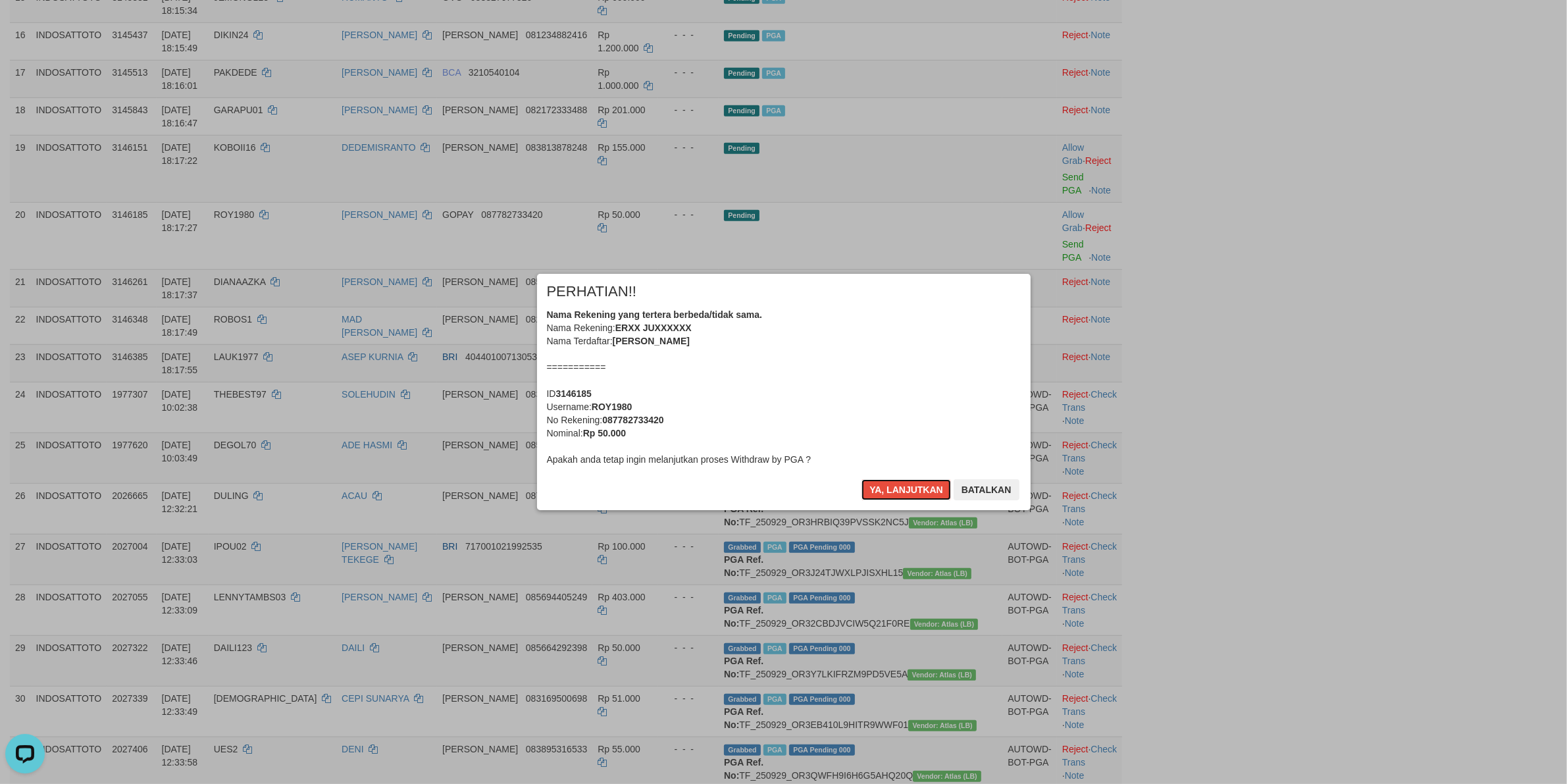
click at [662, 460] on button "Ya, lanjutkan" at bounding box center [906, 489] width 89 height 21
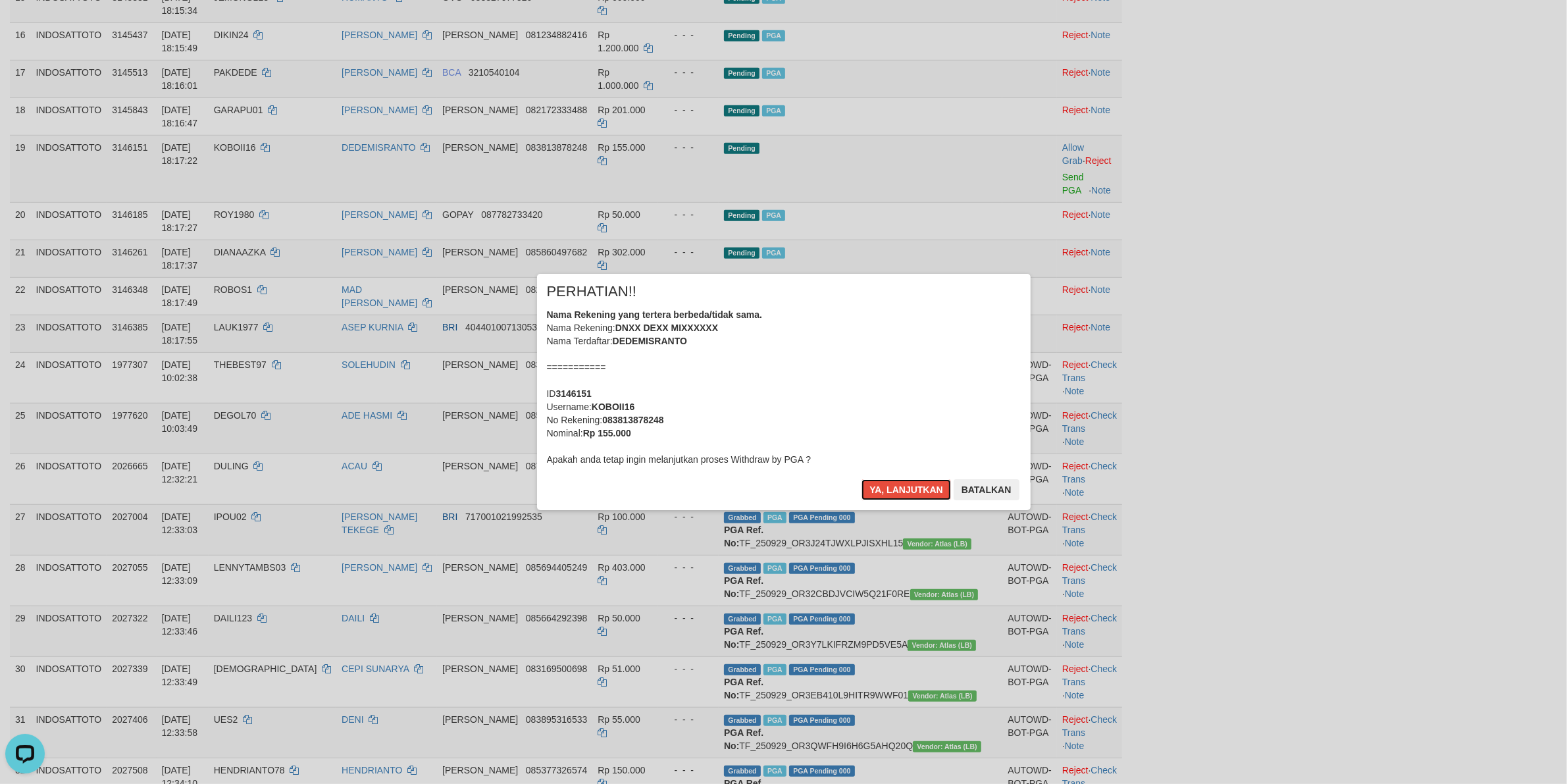
click at [662, 460] on button "Ya, lanjutkan" at bounding box center [906, 489] width 89 height 21
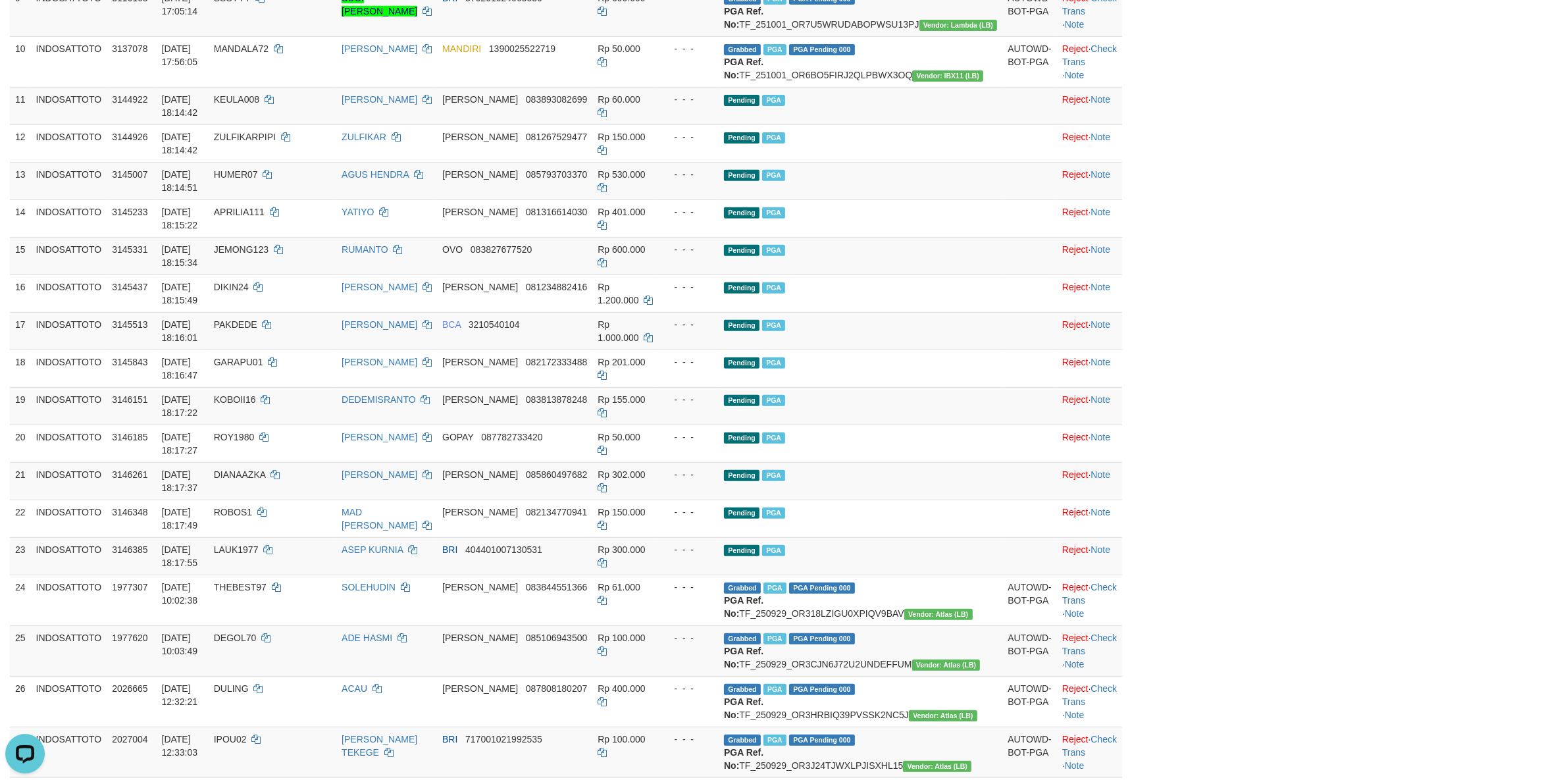
scroll to position [616, 0]
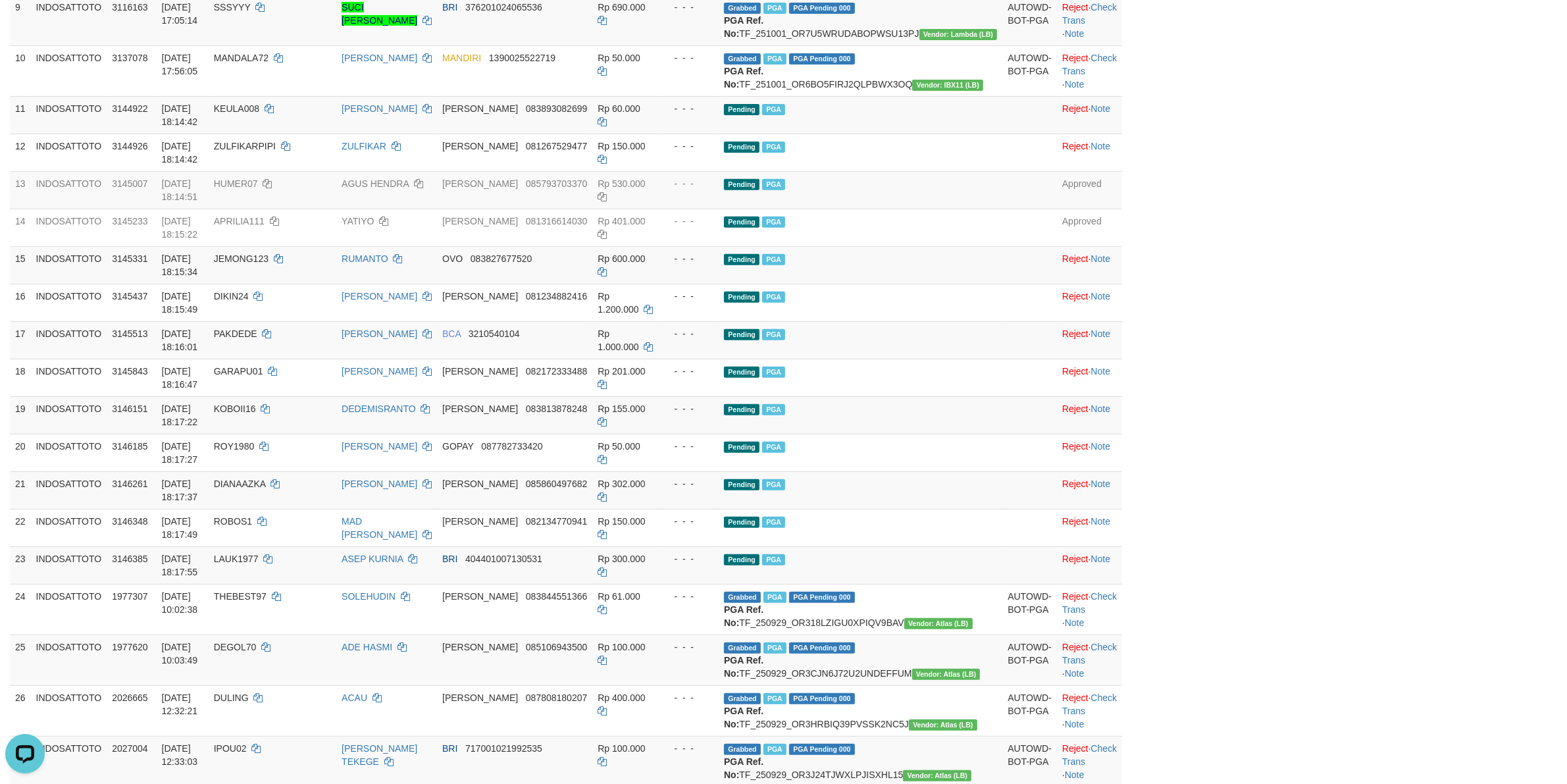
click at [662, 460] on div "ID Game/API Trans ID Date Trans. User ID Bank Acc. Name Bank Acc. Number Amount…" at bounding box center [784, 650] width 1567 height 2205
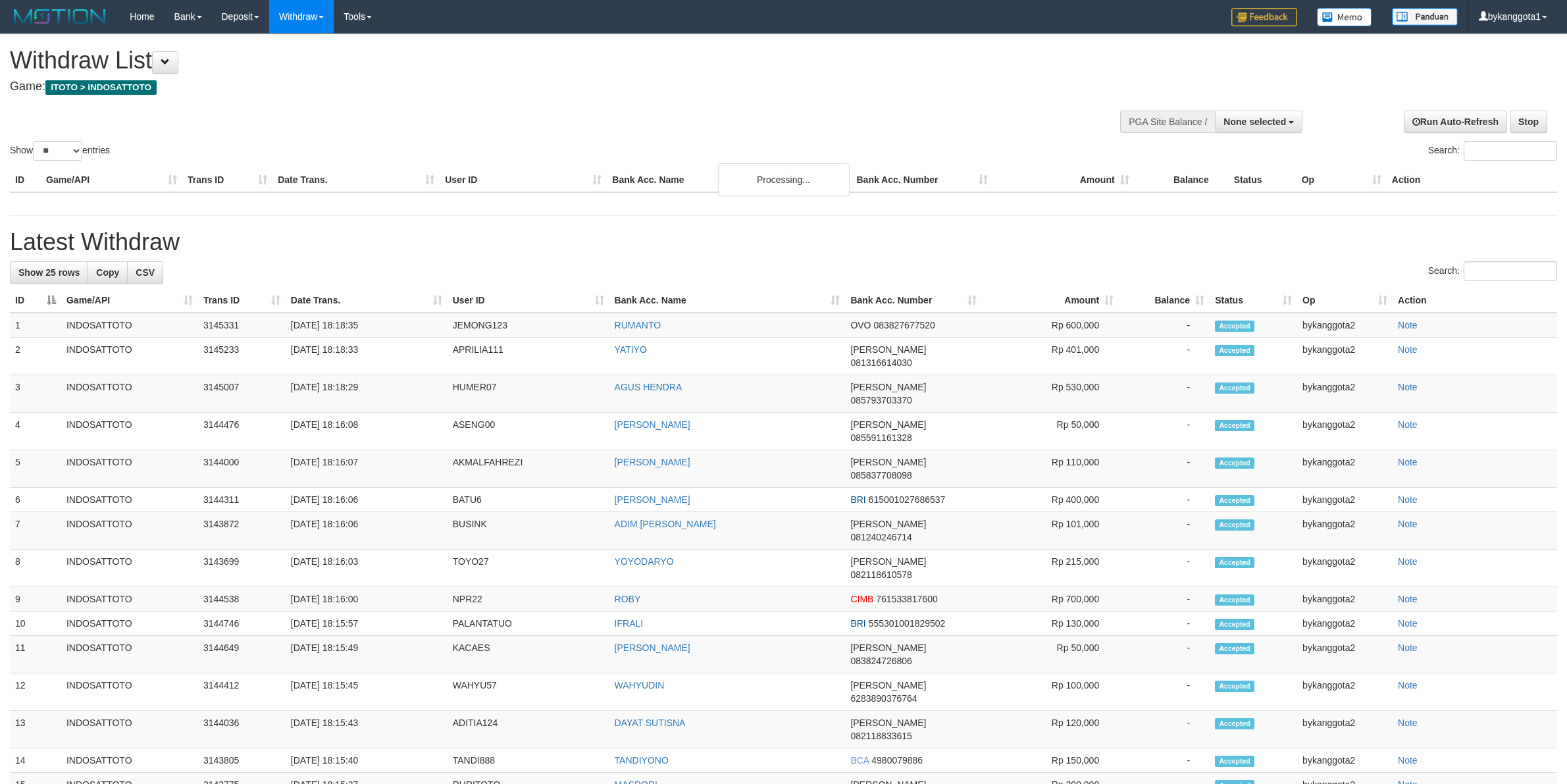
select select
select select "**"
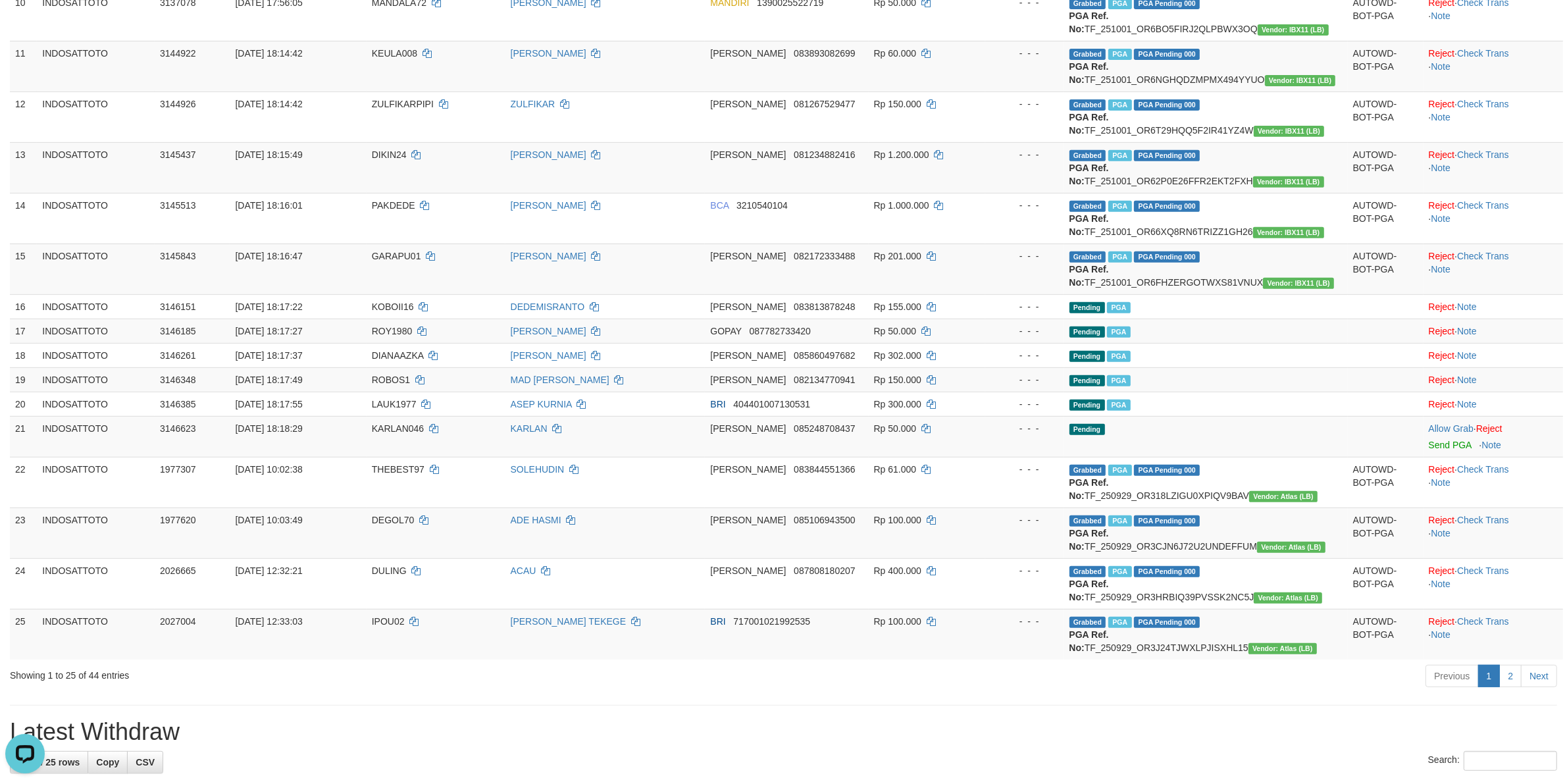
scroll to position [438, 0]
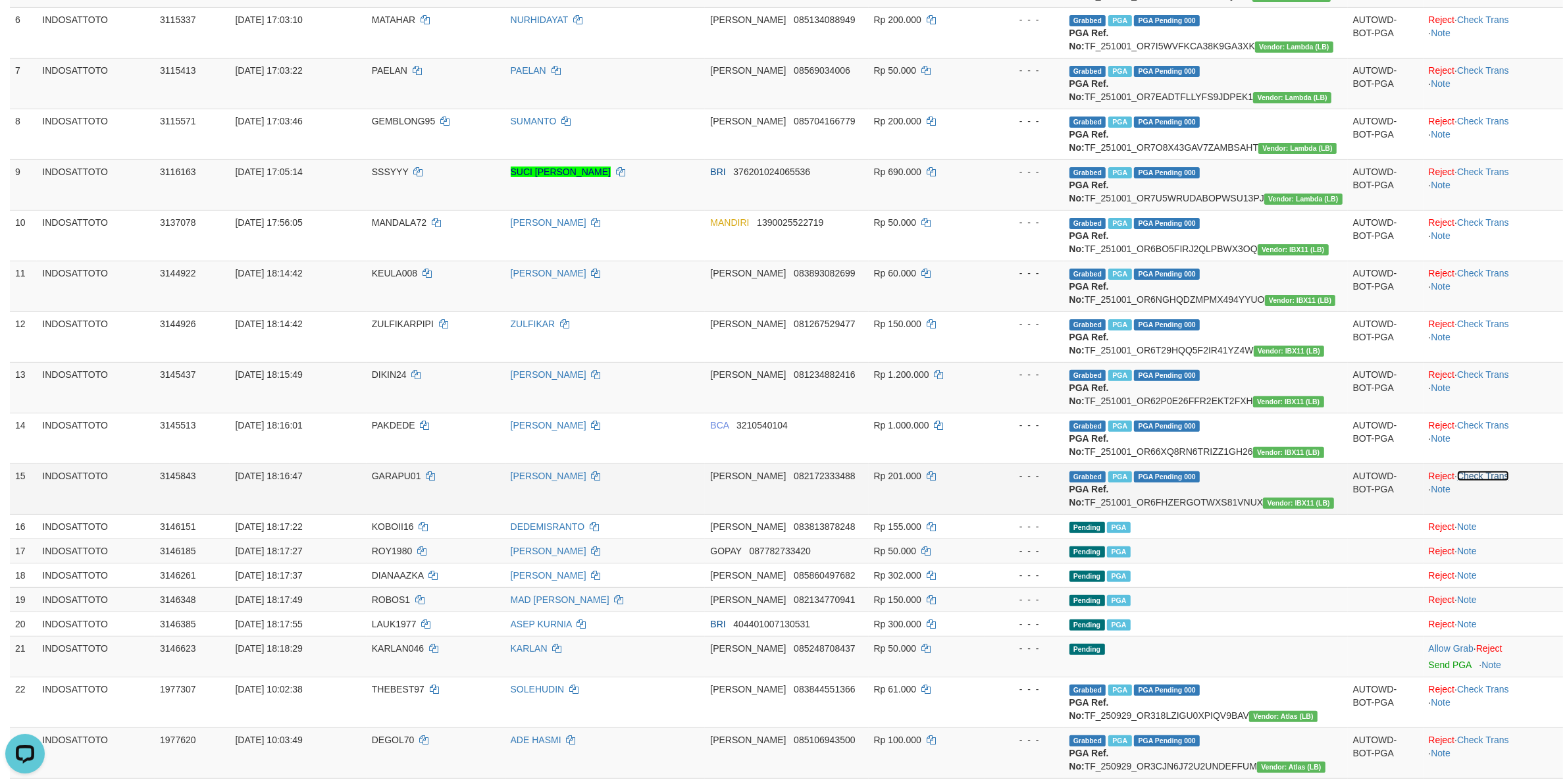
click at [1486, 478] on link "Check Trans" at bounding box center [1483, 475] width 52 height 10
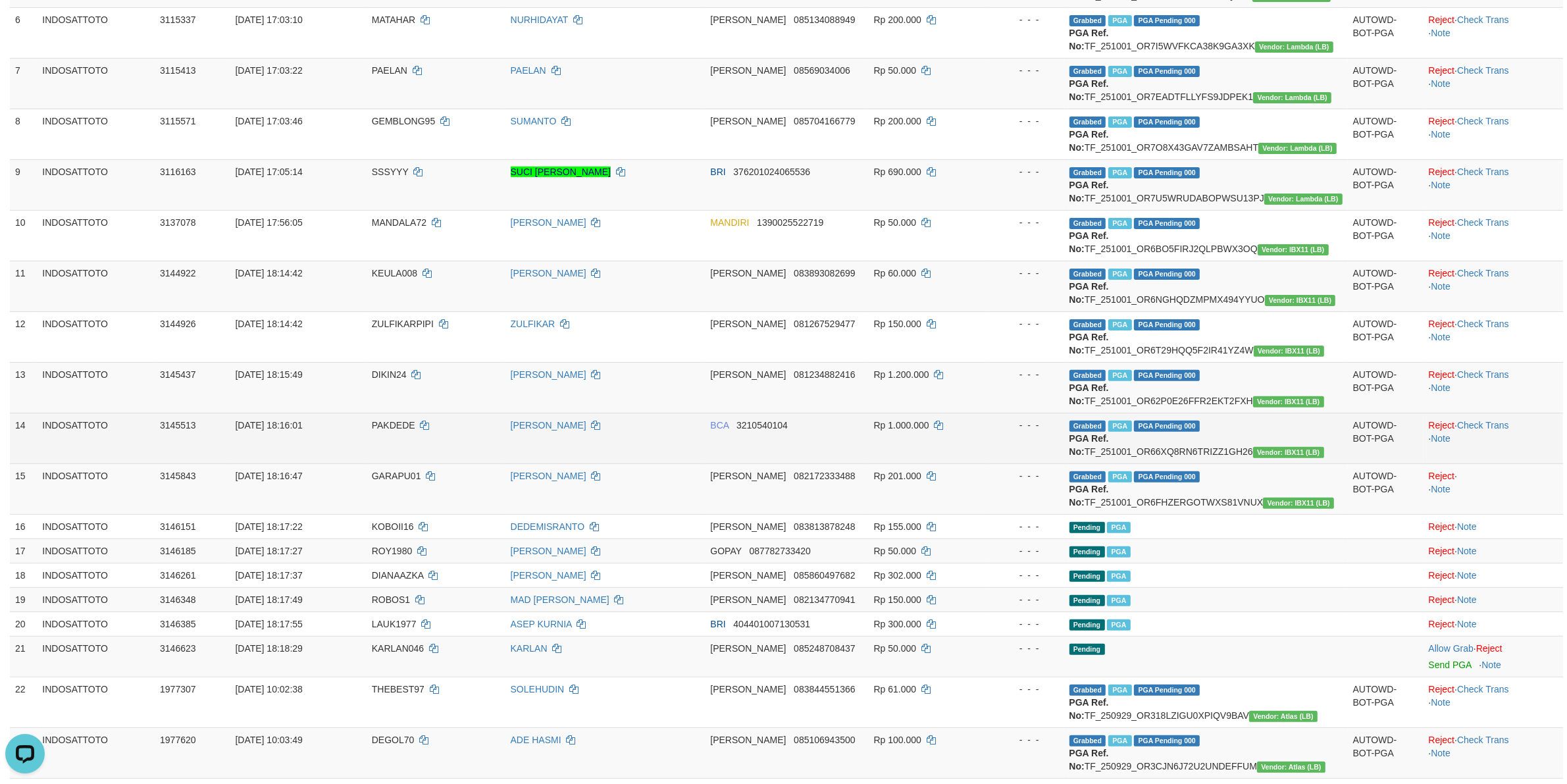
click at [1488, 418] on td "Reject · Check Trans · Note" at bounding box center [1493, 438] width 139 height 51
click at [1485, 428] on link "Check Trans" at bounding box center [1483, 425] width 52 height 10
click at [1498, 380] on link "Check Trans" at bounding box center [1483, 374] width 52 height 10
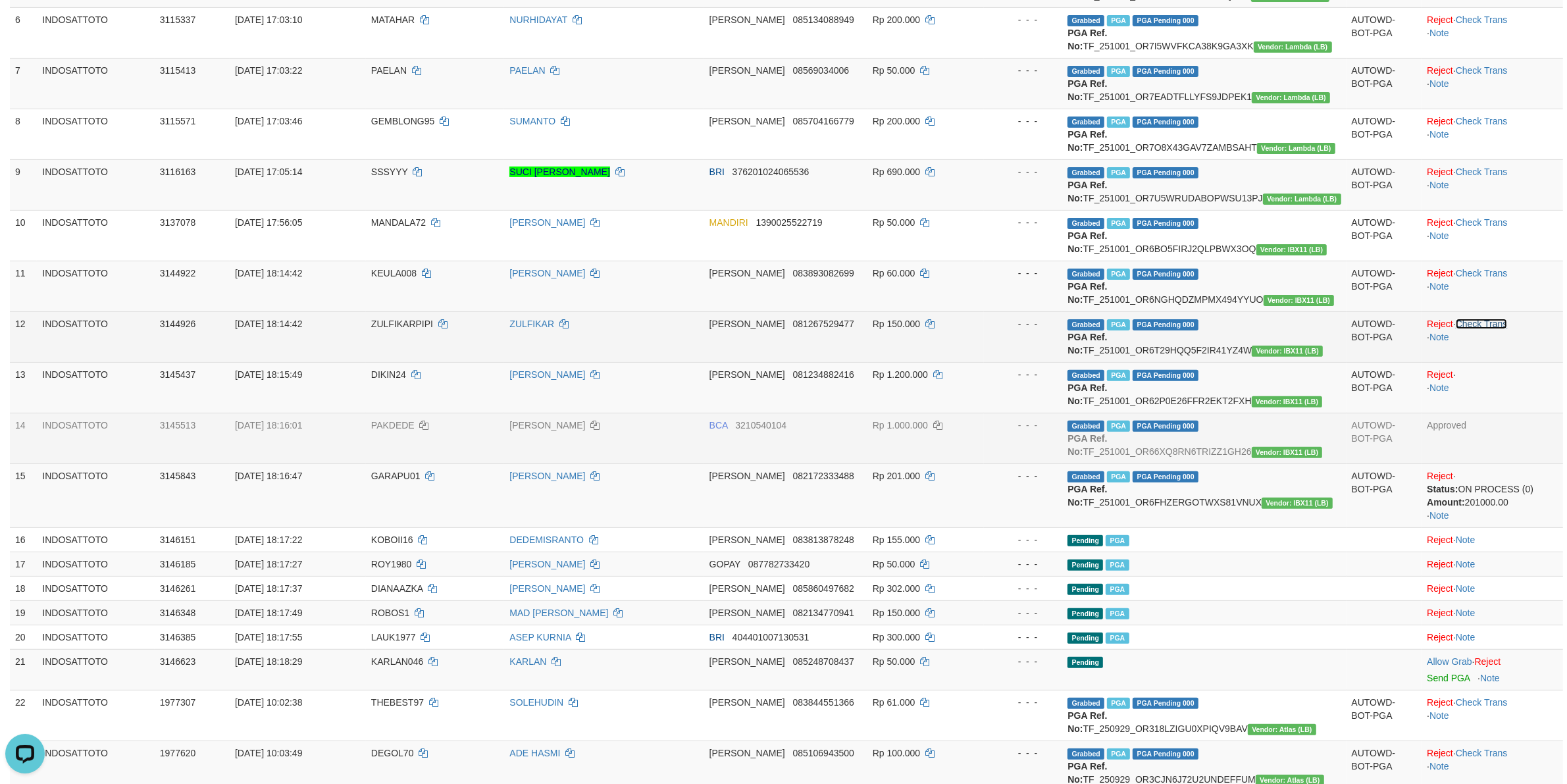
click at [1490, 325] on link "Check Trans" at bounding box center [1482, 323] width 52 height 10
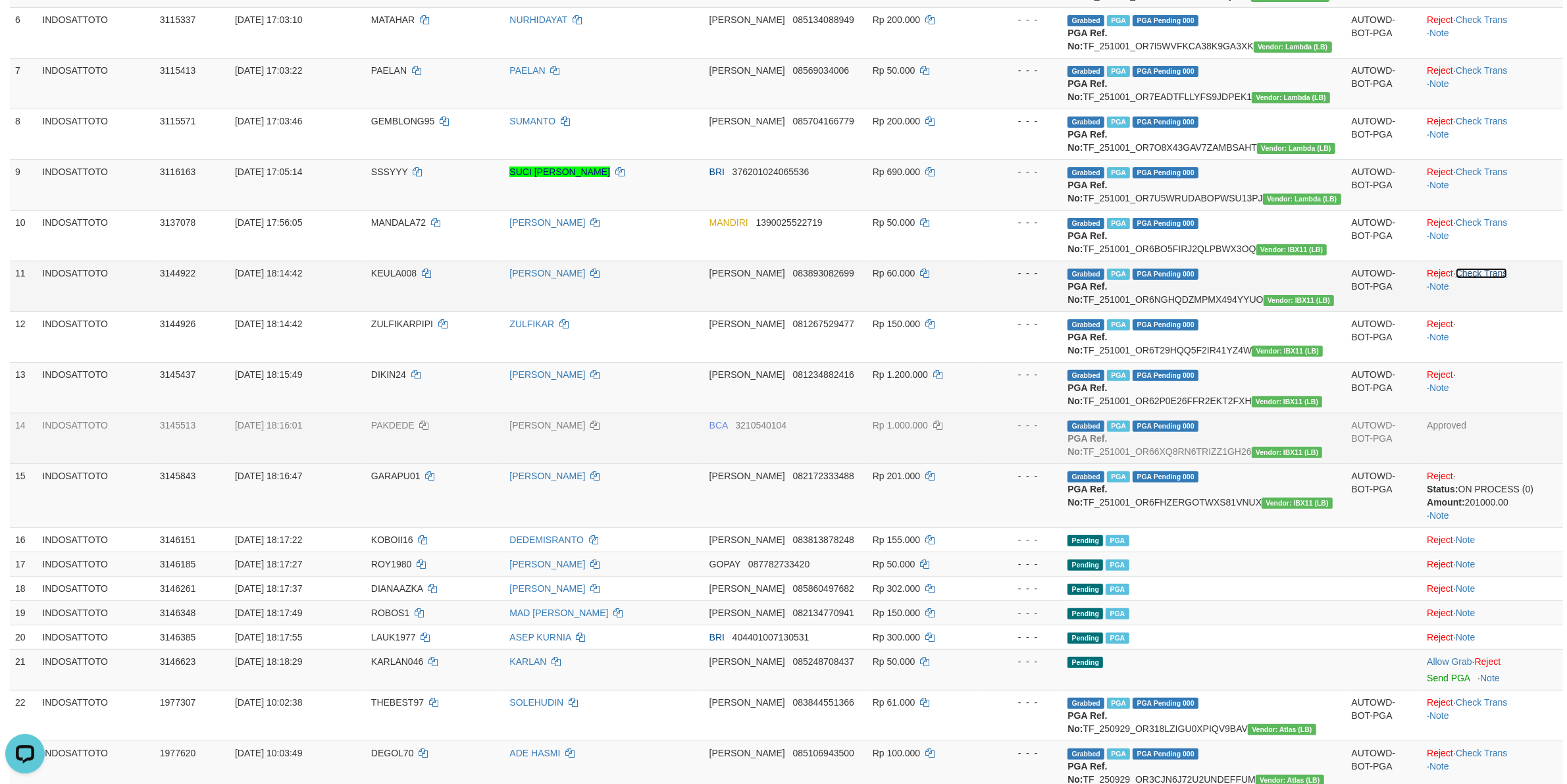
click at [1490, 271] on link "Check Trans" at bounding box center [1482, 272] width 52 height 10
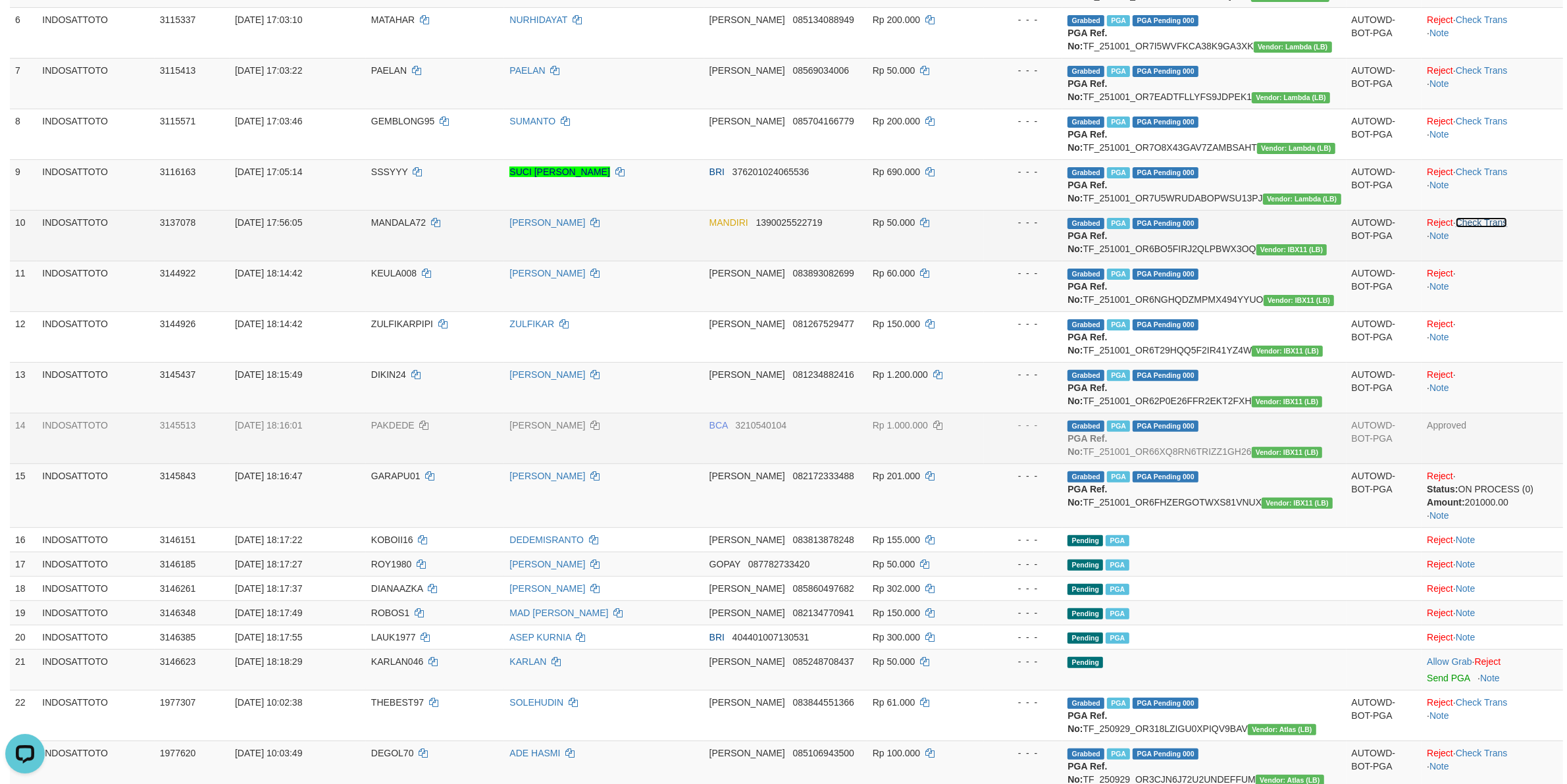
click at [1488, 218] on link "Check Trans" at bounding box center [1482, 222] width 52 height 10
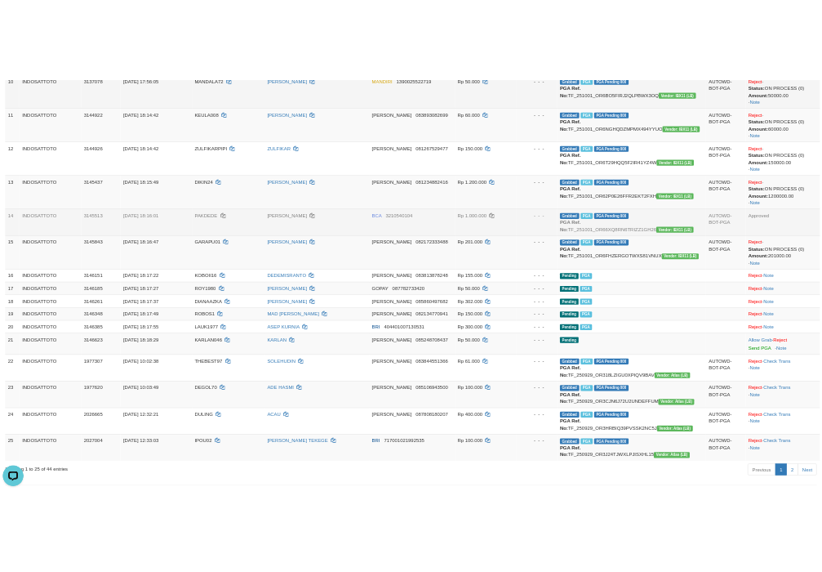
scroll to position [892, 0]
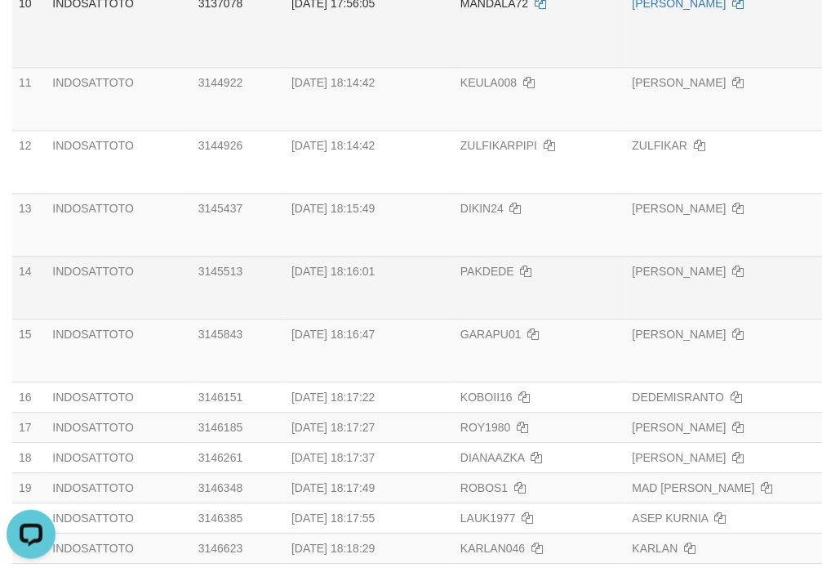
click at [377, 49] on td "[DATE] 17:56:05" at bounding box center [369, 27] width 169 height 79
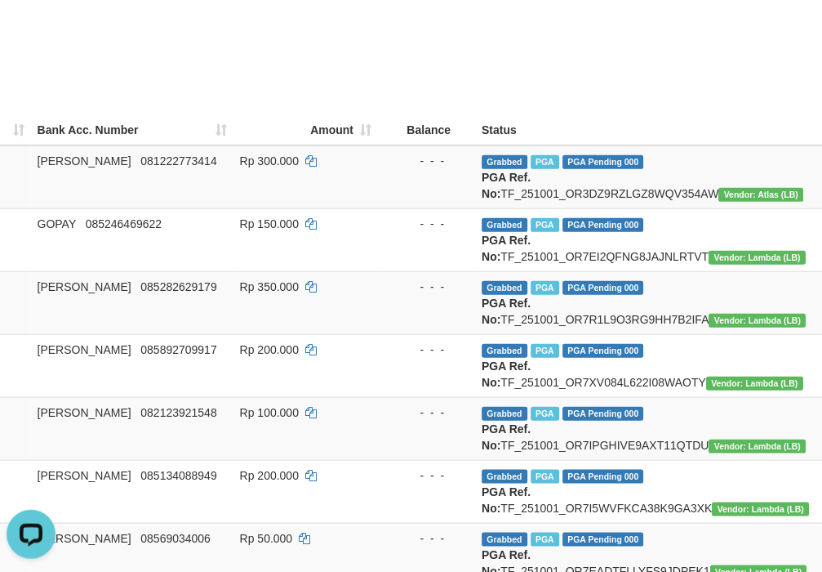
scroll to position [0, 843]
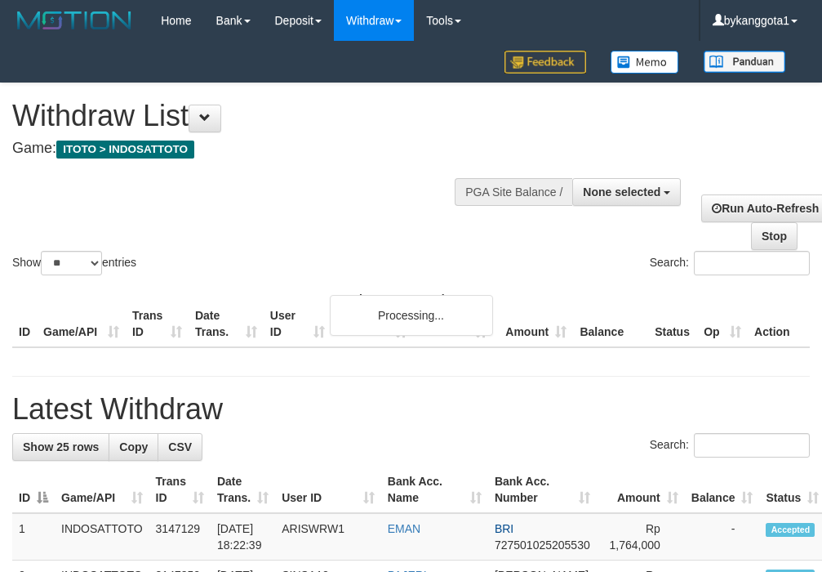
select select
select select "**"
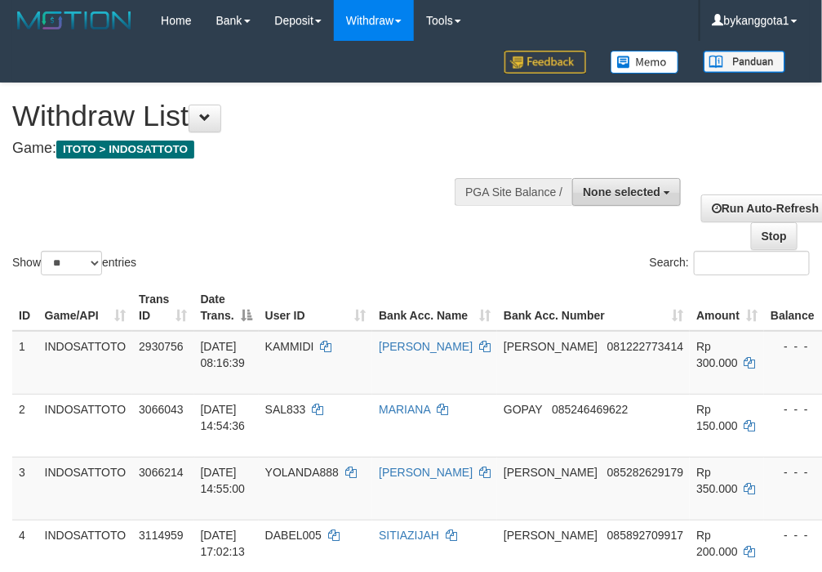
scroll to position [0, 357]
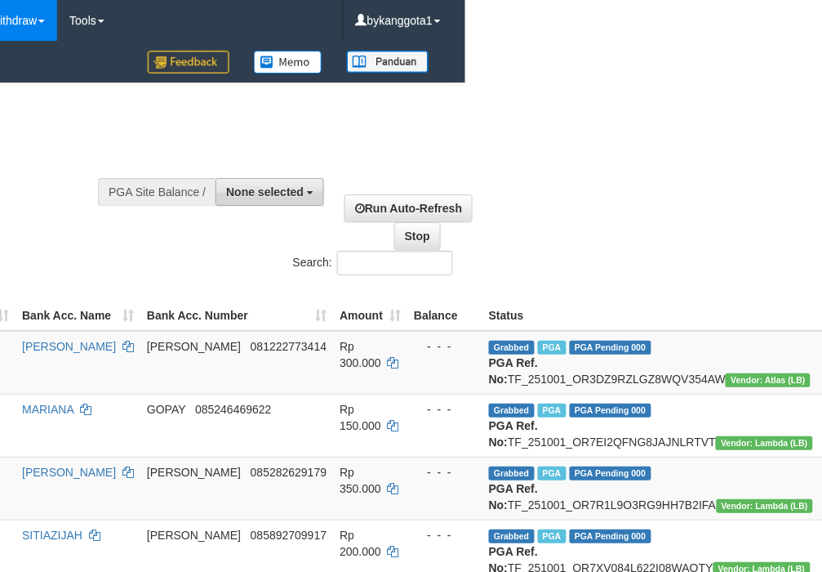
click at [290, 194] on span "None selected" at bounding box center [265, 191] width 78 height 13
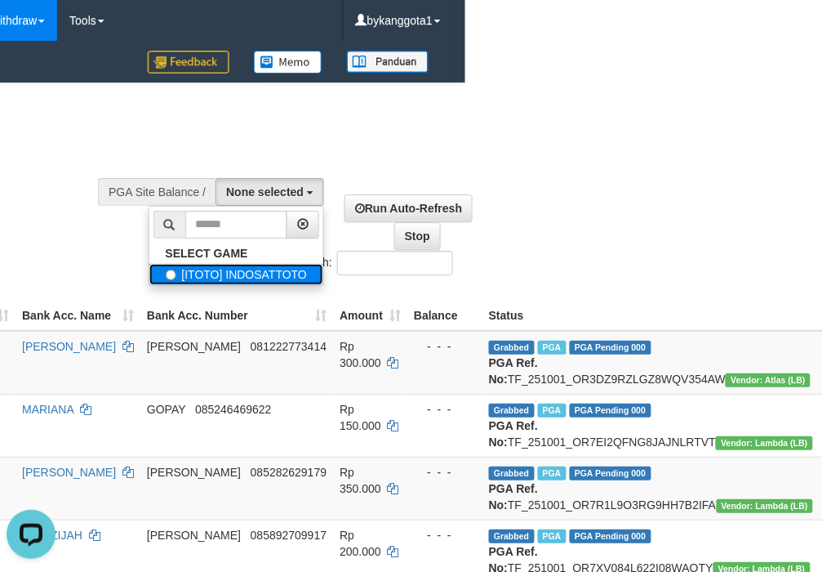
click at [287, 279] on label "[ITOTO] INDOSATTOTO" at bounding box center [236, 274] width 175 height 21
select select "****"
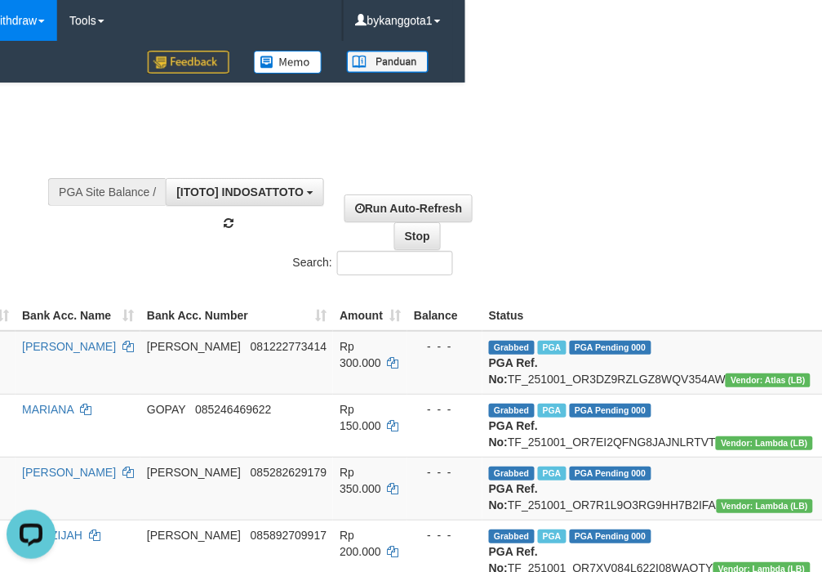
scroll to position [14, 0]
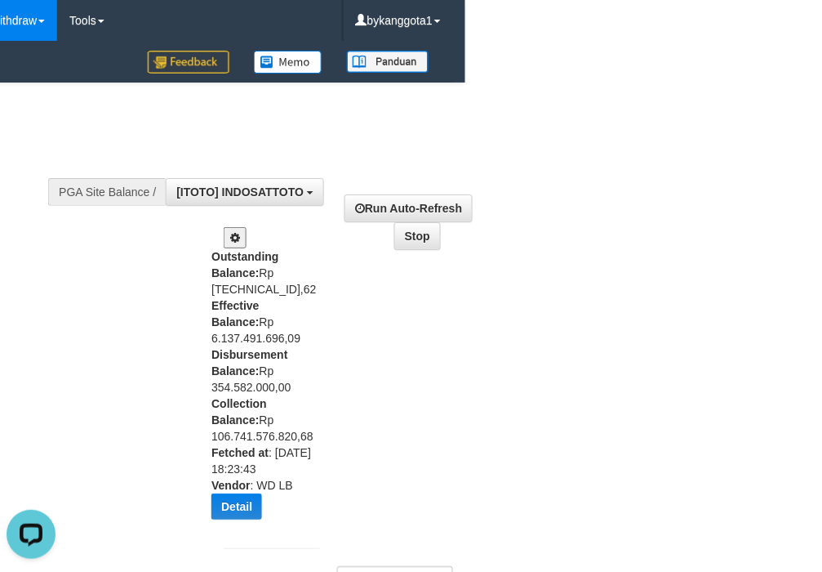
click at [238, 382] on div "Outstanding Balance: Rp [TECHNICAL_ID],62 Effective Balance: Rp 6.137.491.696,0…" at bounding box center [261, 389] width 100 height 283
copy div "Disbursement Balance: Rp 354.582.000,00"
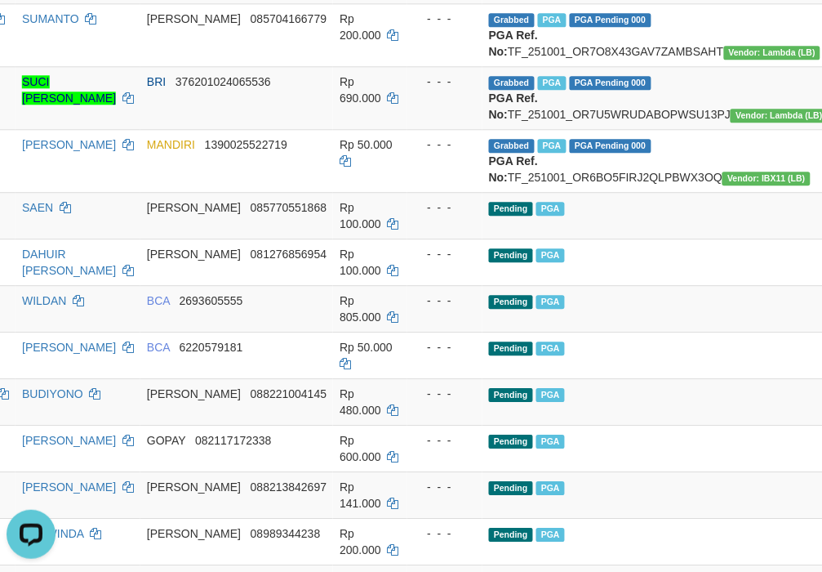
scroll to position [1088, 357]
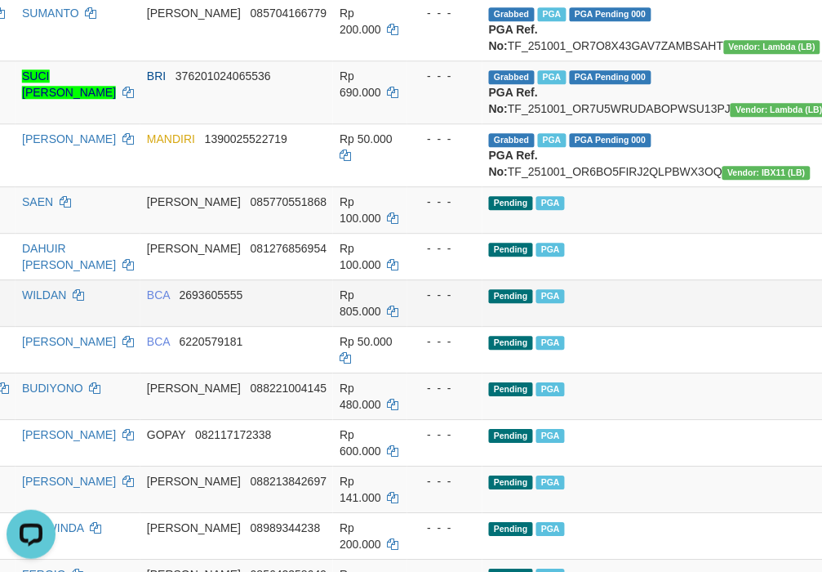
click at [592, 326] on td "Pending PGA" at bounding box center [659, 302] width 352 height 47
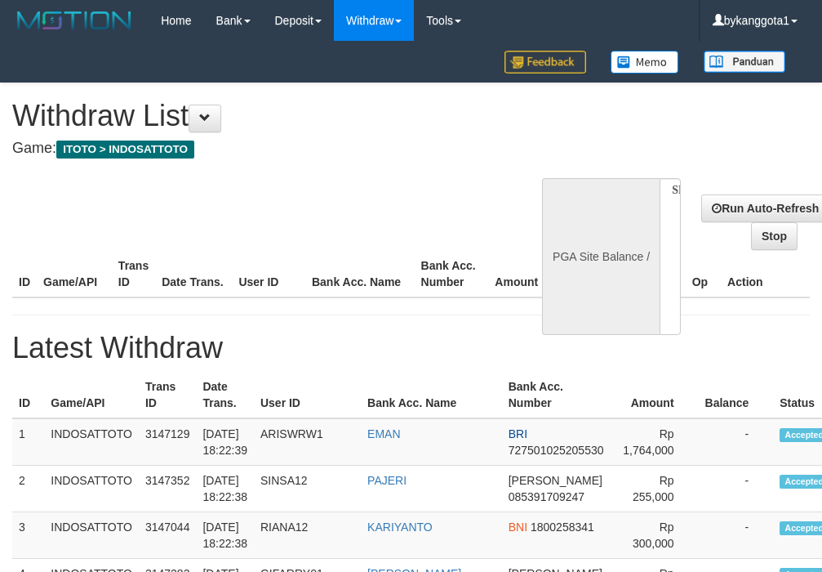
select select
select select "**"
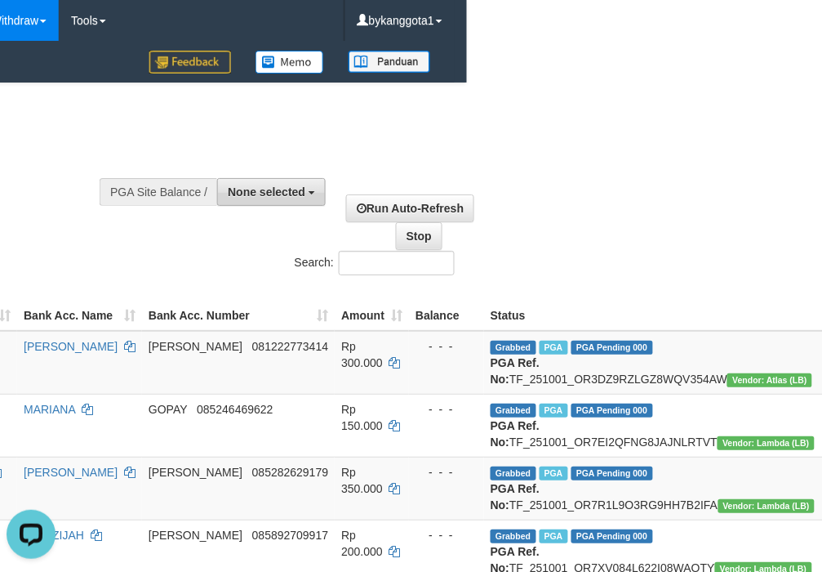
click at [261, 194] on span "None selected" at bounding box center [267, 191] width 78 height 13
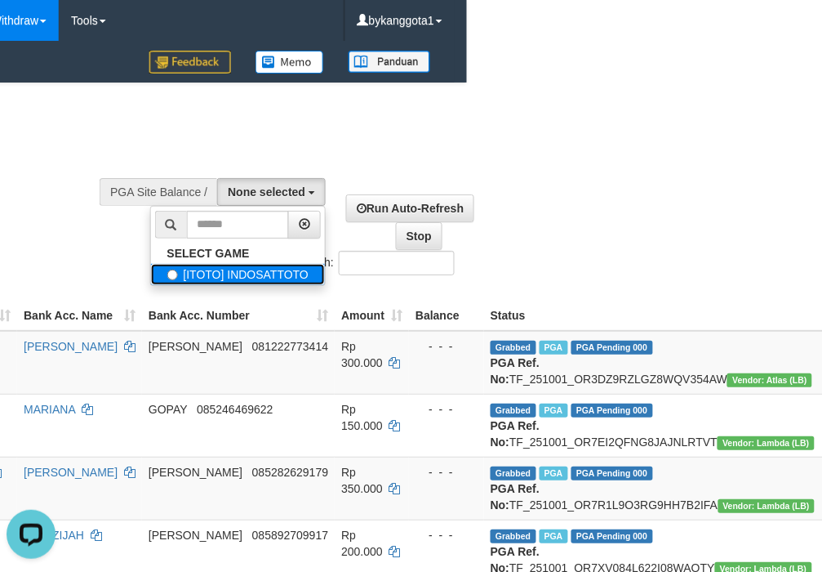
click at [255, 269] on label "[ITOTO] INDOSATTOTO" at bounding box center [238, 274] width 175 height 21
select select "****"
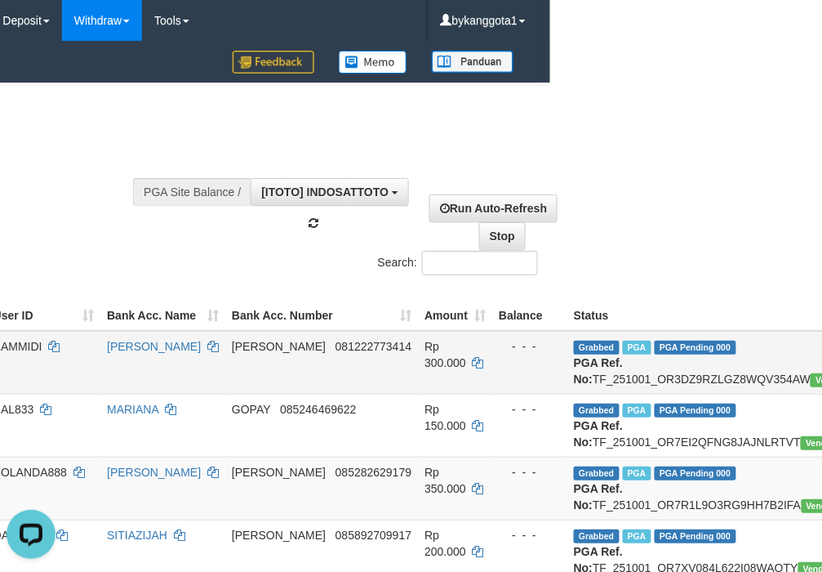
scroll to position [817, 272]
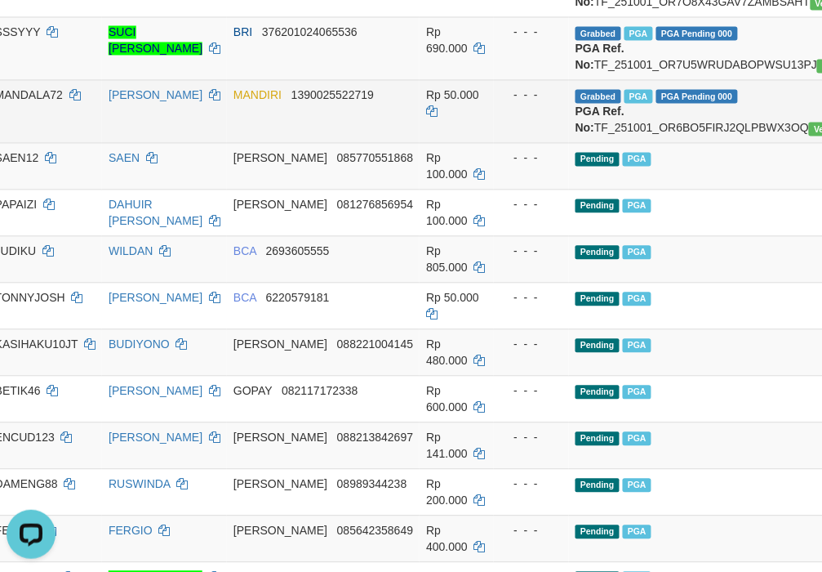
drag, startPoint x: 247, startPoint y: 283, endPoint x: 247, endPoint y: 274, distance: 9.0
click at [247, 143] on td "MANDIRI 1390025522719" at bounding box center [323, 111] width 193 height 63
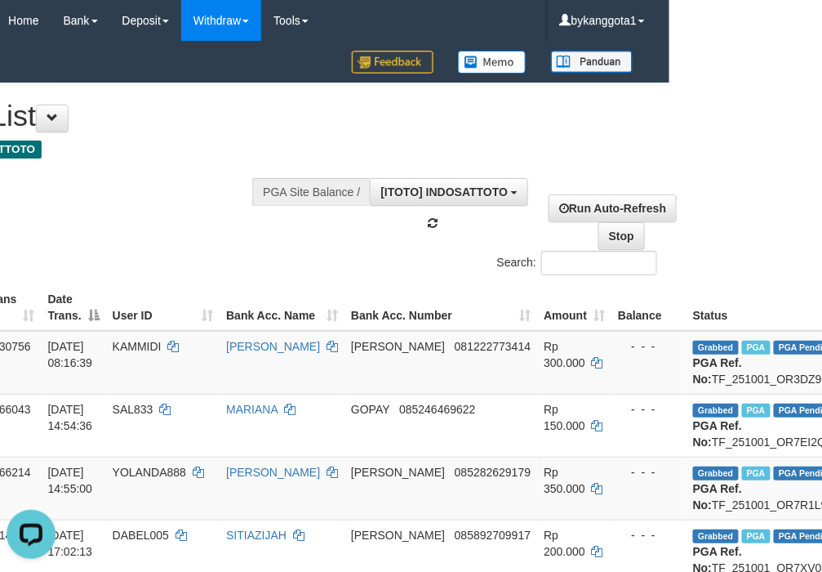
scroll to position [0, 0]
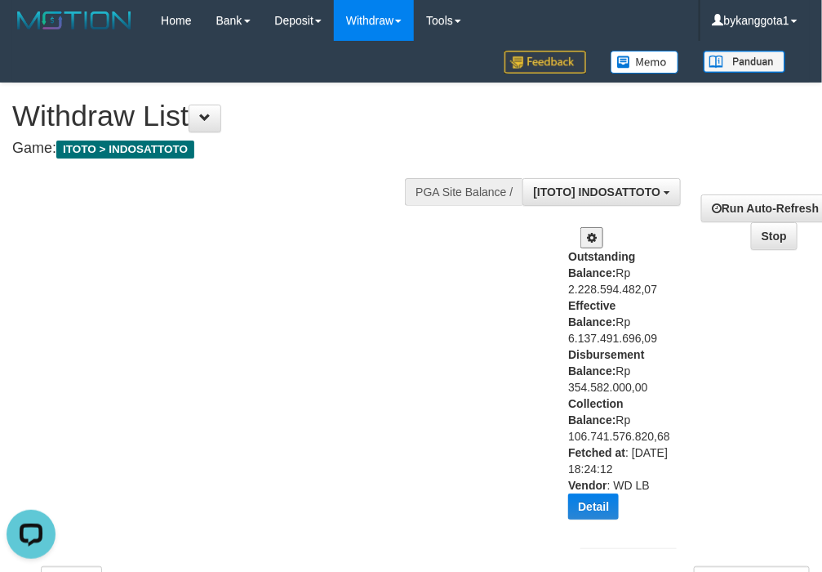
click at [590, 377] on div "Outstanding Balance: Rp 2.228.594.482,07 Effective Balance: Rp 6.137.491.696,09…" at bounding box center [618, 389] width 100 height 283
click at [312, 364] on div "Show ** ** ** *** entries Search:" at bounding box center [411, 338] width 822 height 510
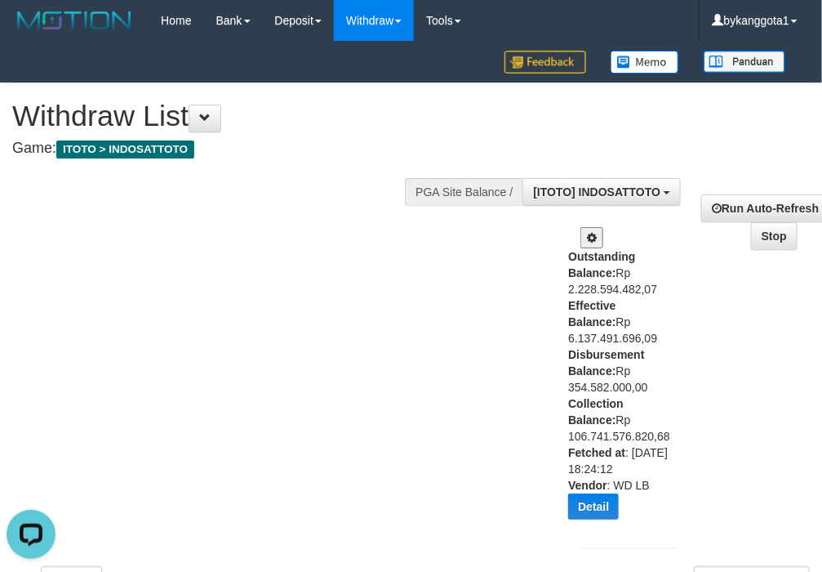
click at [275, 290] on div "Show ** ** ** *** entries Search:" at bounding box center [411, 338] width 822 height 510
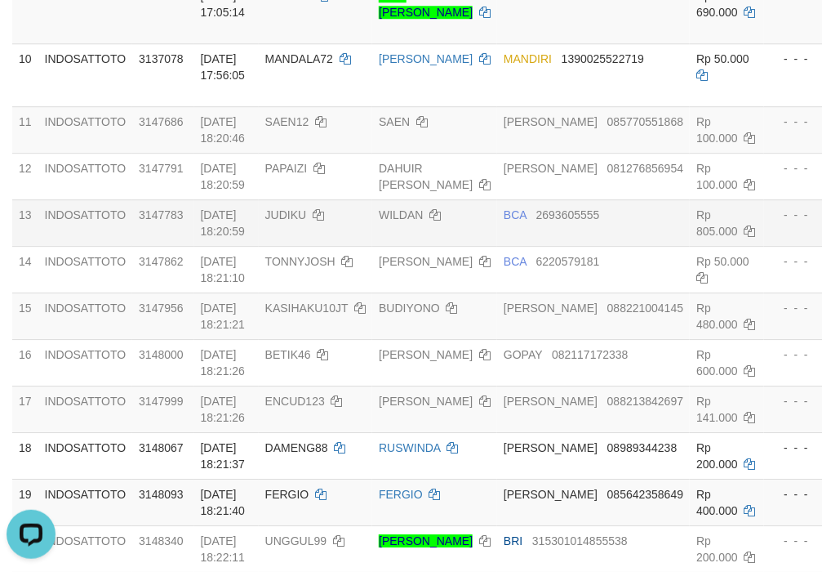
click at [690, 246] on td "Rp 805.000" at bounding box center [727, 222] width 74 height 47
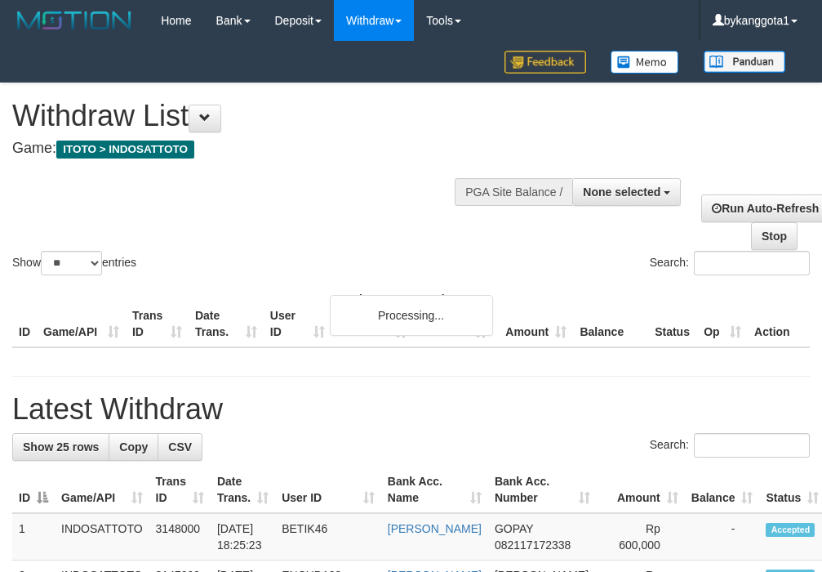
select select
select select "**"
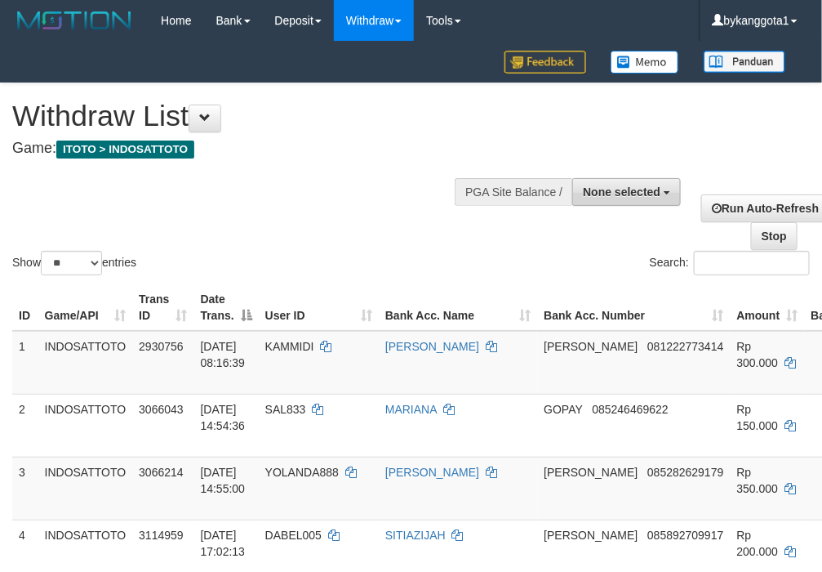
click at [588, 200] on button "None selected" at bounding box center [626, 192] width 109 height 28
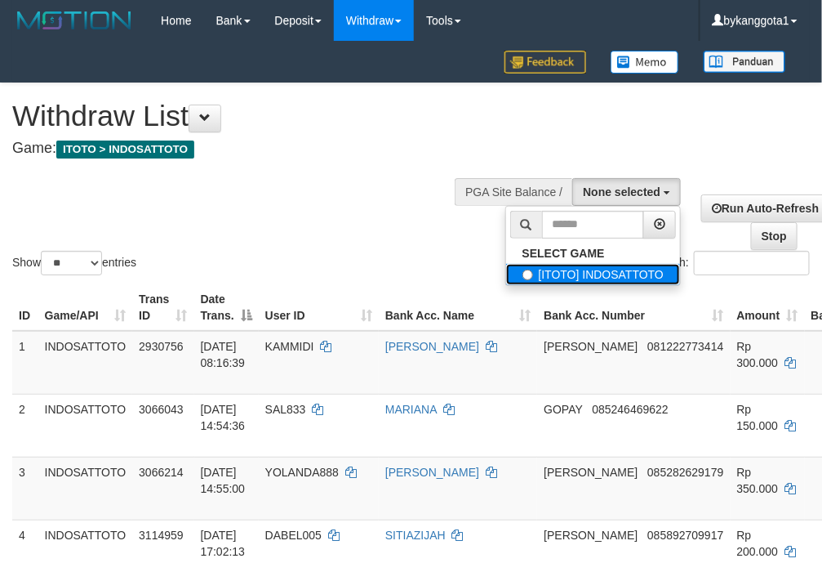
click at [562, 270] on label "[ITOTO] INDOSATTOTO" at bounding box center [593, 274] width 175 height 21
select select "****"
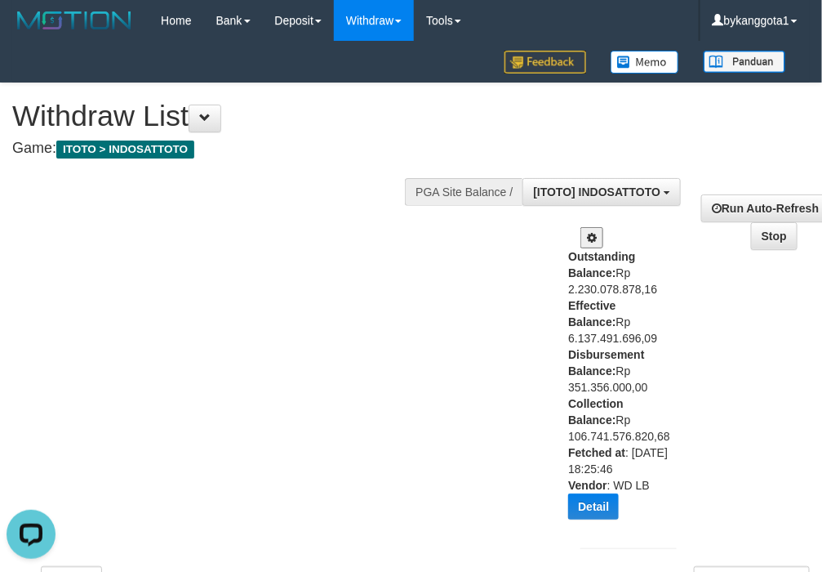
drag, startPoint x: 688, startPoint y: 370, endPoint x: 565, endPoint y: 370, distance: 122.5
click at [683, 370] on div "Outstanding Balance: Rp 2.230.078.878,16 Effective Balance: Rp 6.137.491.696,09…" at bounding box center [628, 373] width 121 height 317
click at [564, 370] on div "**********" at bounding box center [689, 365] width 266 height 399
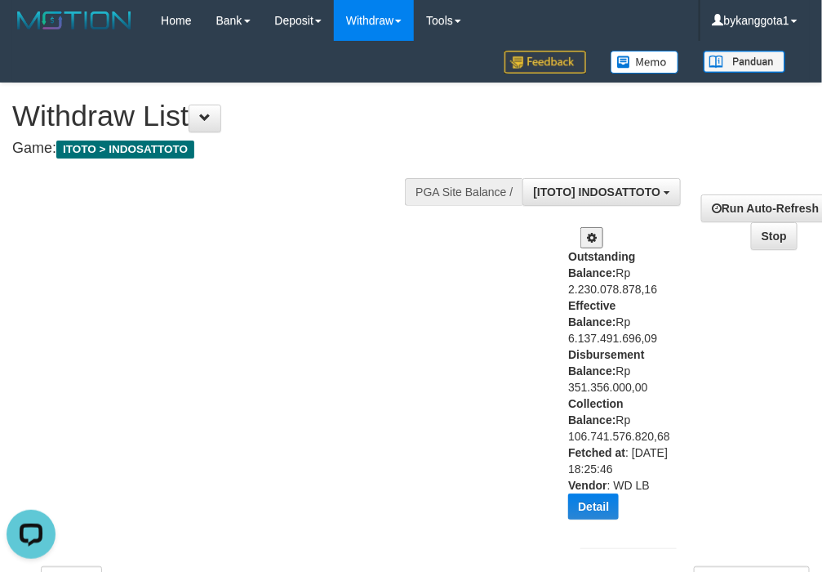
click at [585, 380] on div "Outstanding Balance: Rp 2.230.078.878,16 Effective Balance: Rp 6.137.491.696,09…" at bounding box center [618, 389] width 100 height 283
copy div "Disbursement Balance: Rp 351.356.000,00"
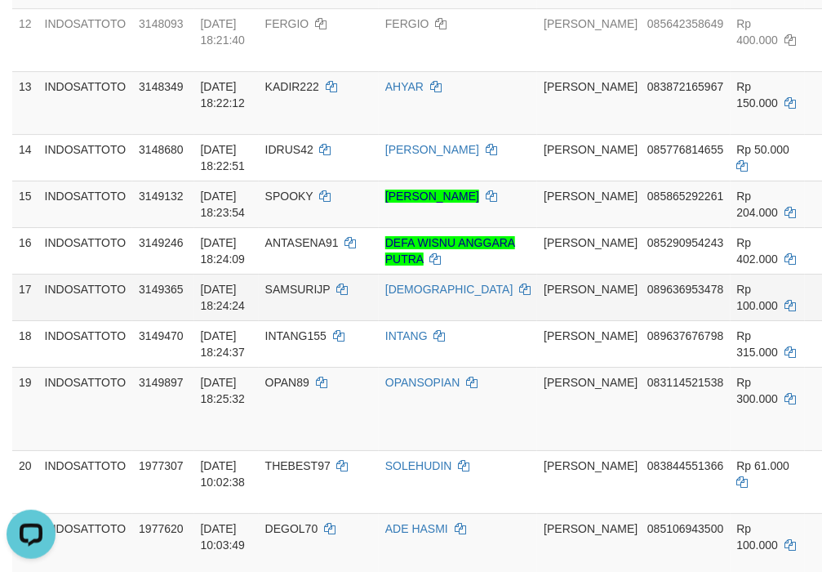
scroll to position [1088, 0]
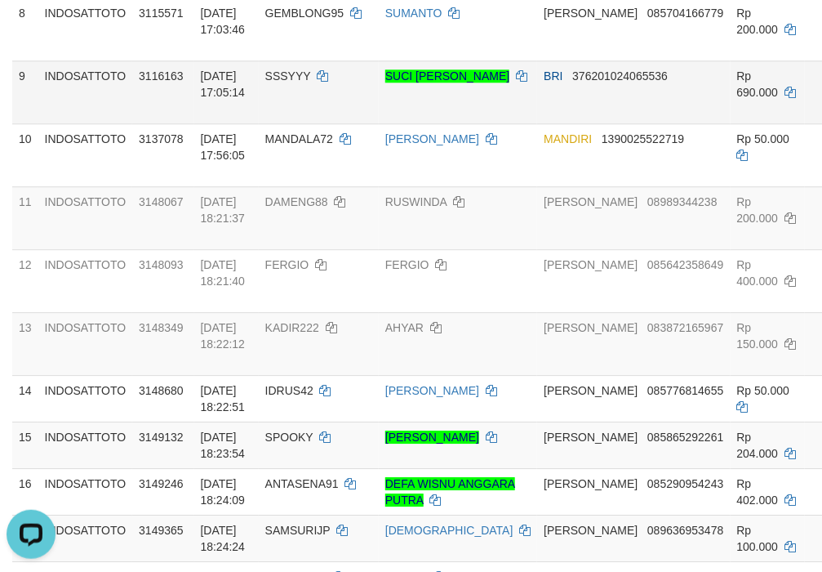
click at [537, 123] on td "BRI 376201024065536" at bounding box center [633, 91] width 193 height 63
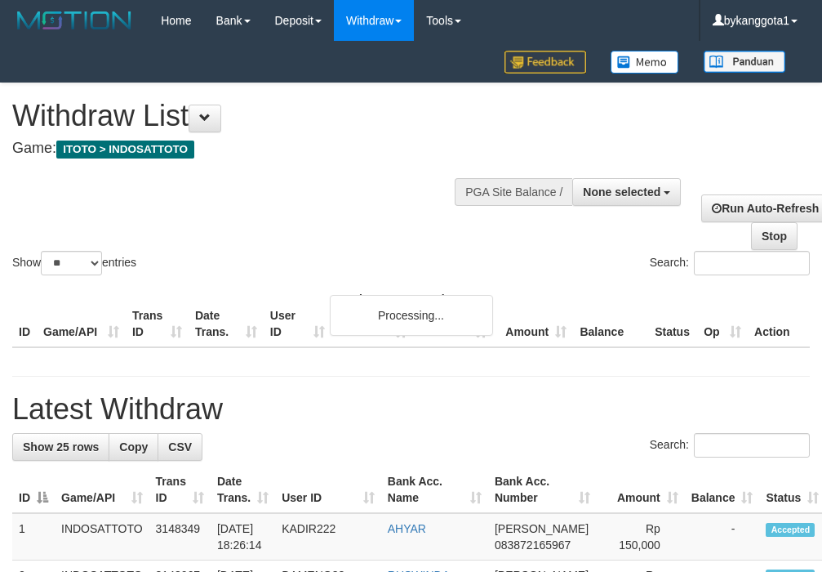
select select
select select "**"
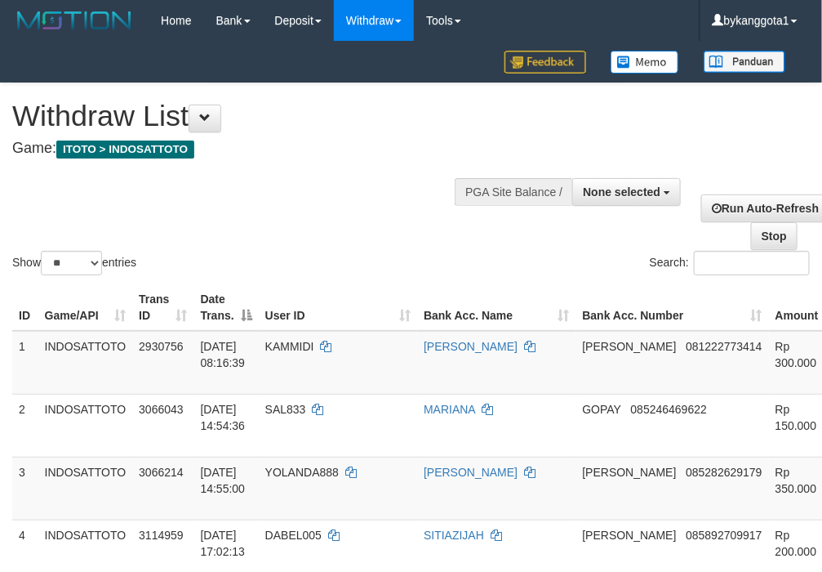
click at [625, 168] on div at bounding box center [629, 190] width 96 height 49
click at [598, 189] on span "None selected" at bounding box center [622, 191] width 78 height 13
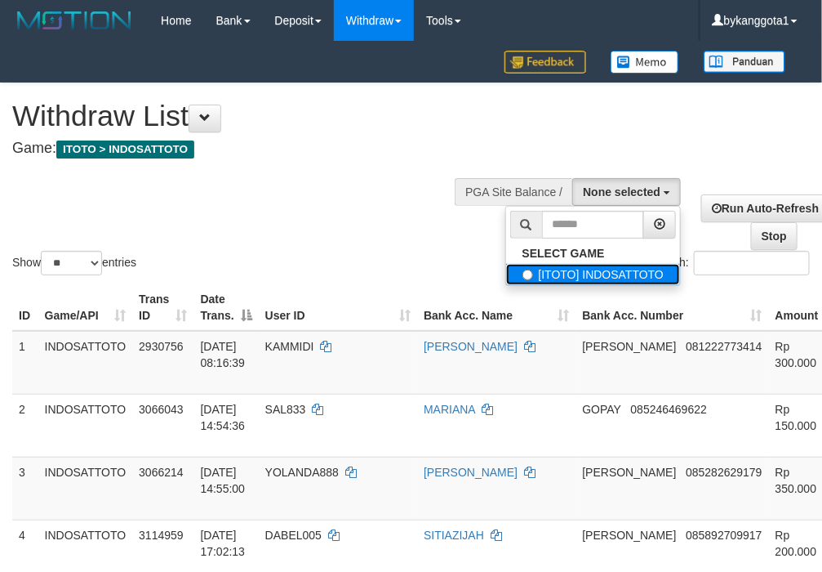
click at [563, 269] on label "[ITOTO] INDOSATTOTO" at bounding box center [593, 274] width 175 height 21
select select "****"
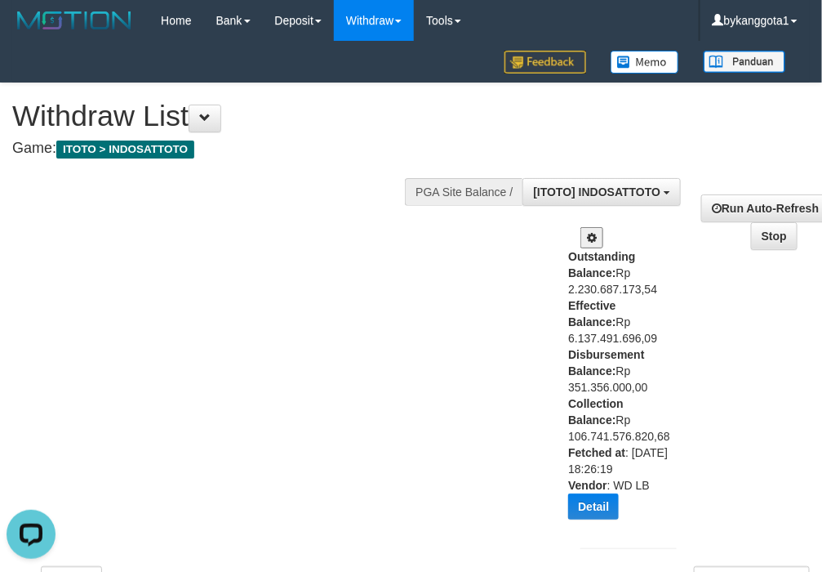
click at [643, 376] on div "Outstanding Balance: Rp 2.230.687.173,54 Effective Balance: Rp 6.137.491.696,09…" at bounding box center [618, 389] width 100 height 283
copy div "Disbursement Balance: Rp 351.356.000,00"
click at [419, 190] on div "PGA Site Balance /" at bounding box center [464, 192] width 118 height 28
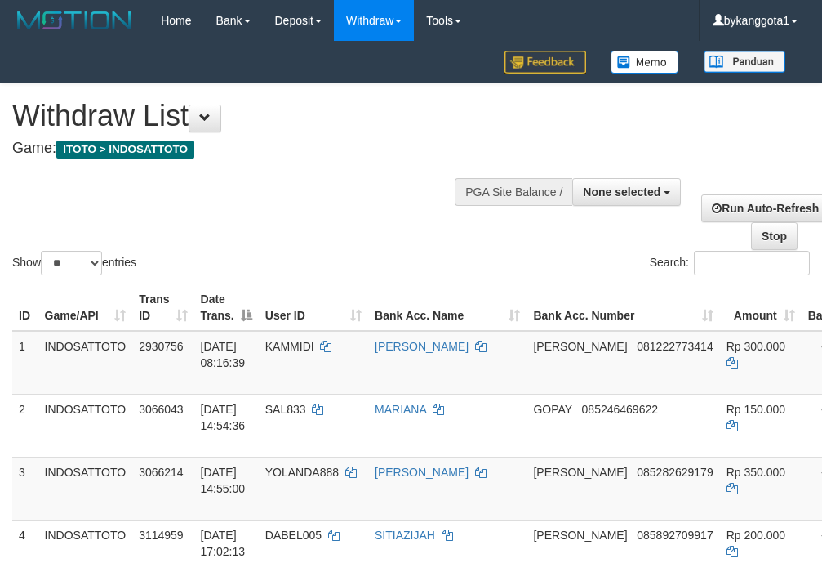
select select
select select "**"
click at [611, 185] on span "None selected" at bounding box center [622, 191] width 78 height 13
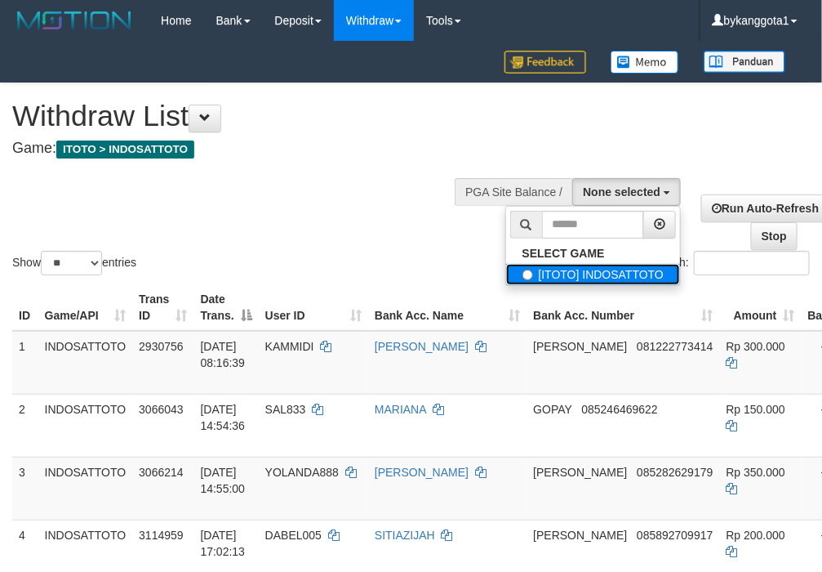
click at [560, 268] on label "[ITOTO] INDOSATTOTO" at bounding box center [593, 274] width 175 height 21
select select "****"
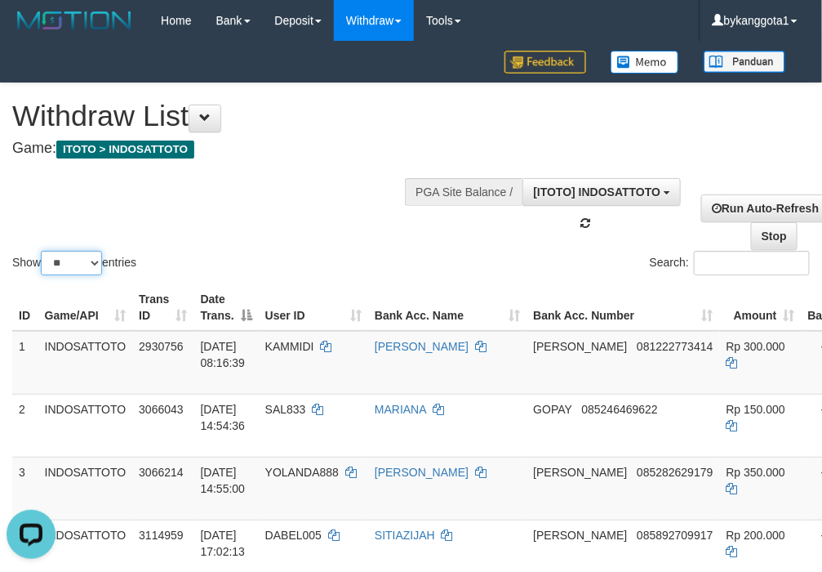
click at [71, 260] on select "** ** ** ***" at bounding box center [71, 263] width 61 height 24
select select "***"
click at [43, 251] on select "** ** ** ***" at bounding box center [71, 263] width 61 height 24
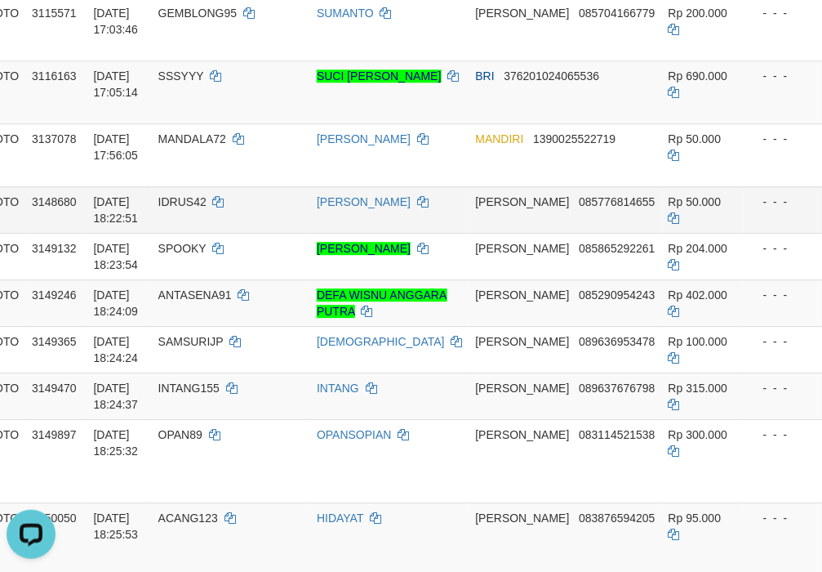
scroll to position [1088, 0]
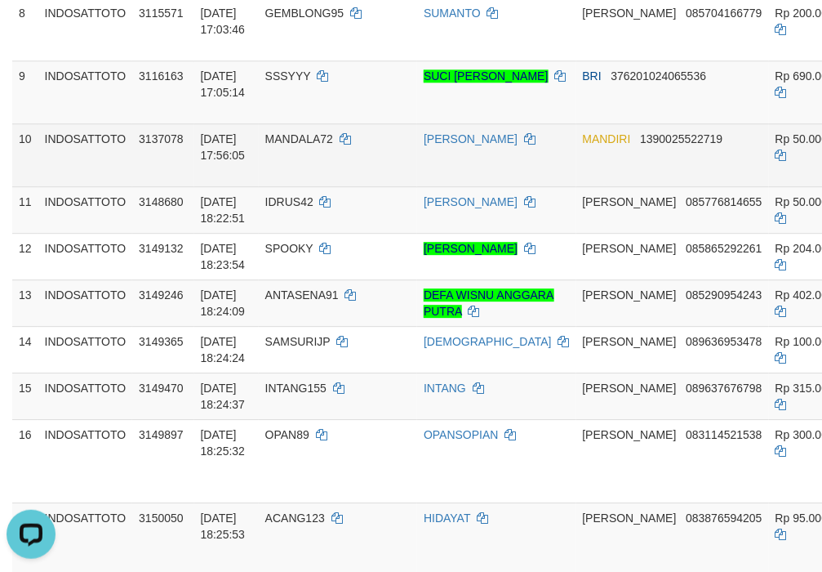
click at [640, 145] on span "1390025522719" at bounding box center [681, 138] width 82 height 13
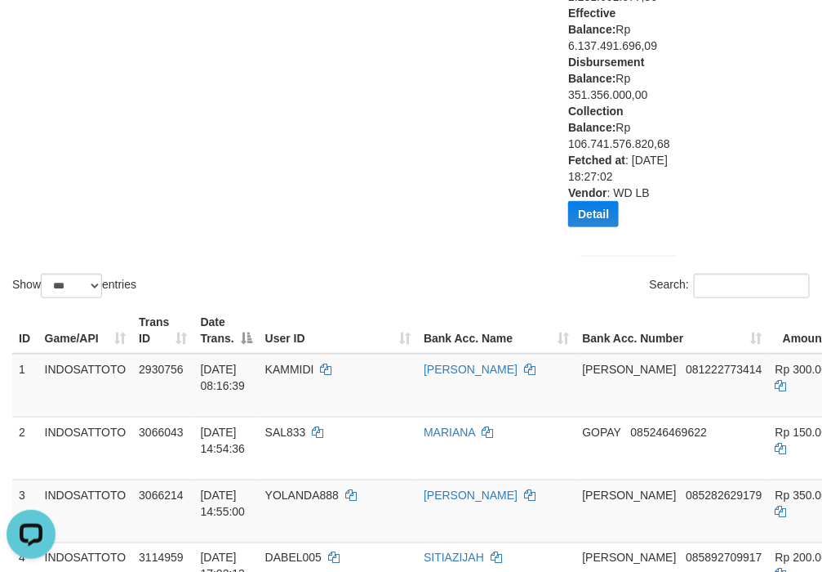
scroll to position [0, 0]
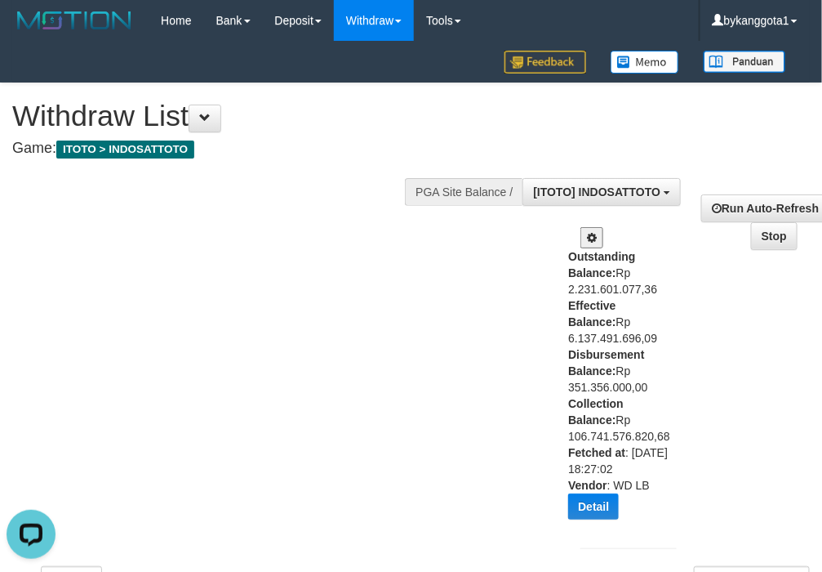
click at [611, 376] on div "Outstanding Balance: Rp 2.231.601.077,36 Effective Balance: Rp 6.137.491.696,09…" at bounding box center [618, 389] width 100 height 283
copy div "Disbursement Balance: Rp 351.356.000,00"
click at [104, 314] on div "Show ** ** ** *** entries Search:" at bounding box center [411, 338] width 822 height 510
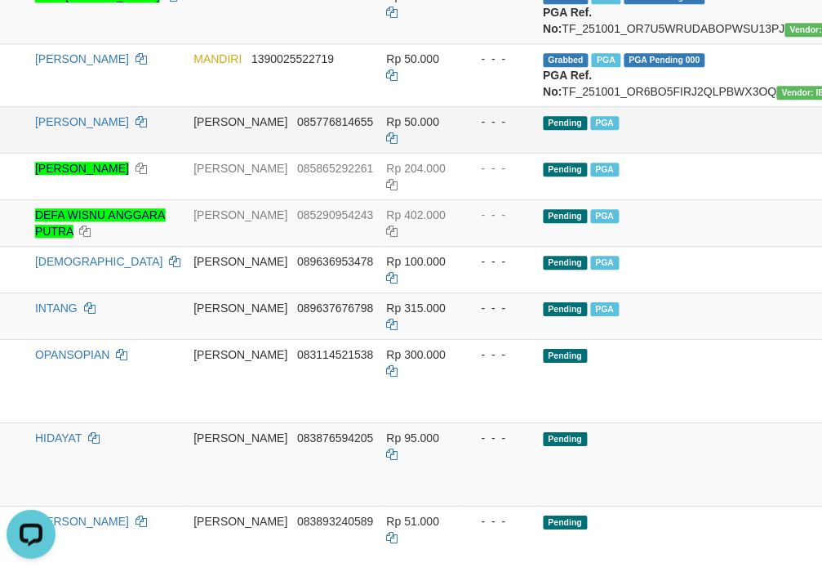
scroll to position [1168, 390]
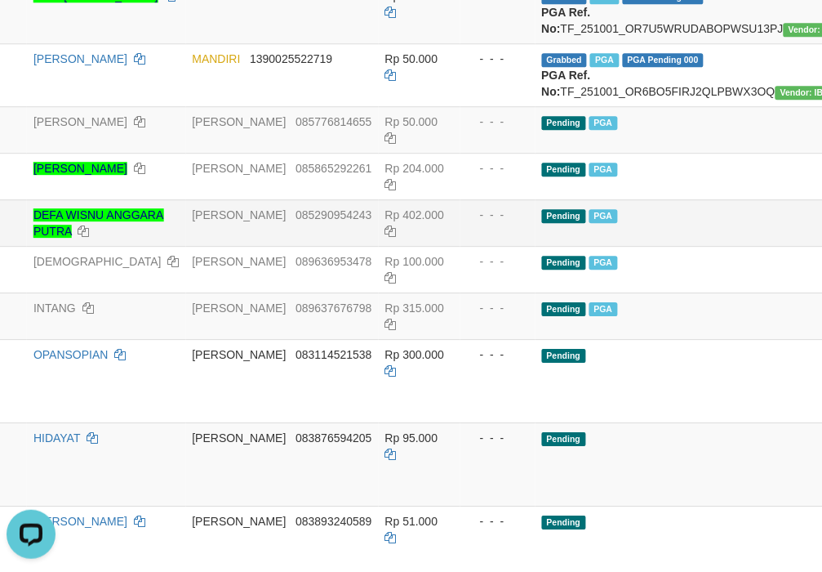
click at [619, 246] on td "Pending PGA" at bounding box center [712, 222] width 352 height 47
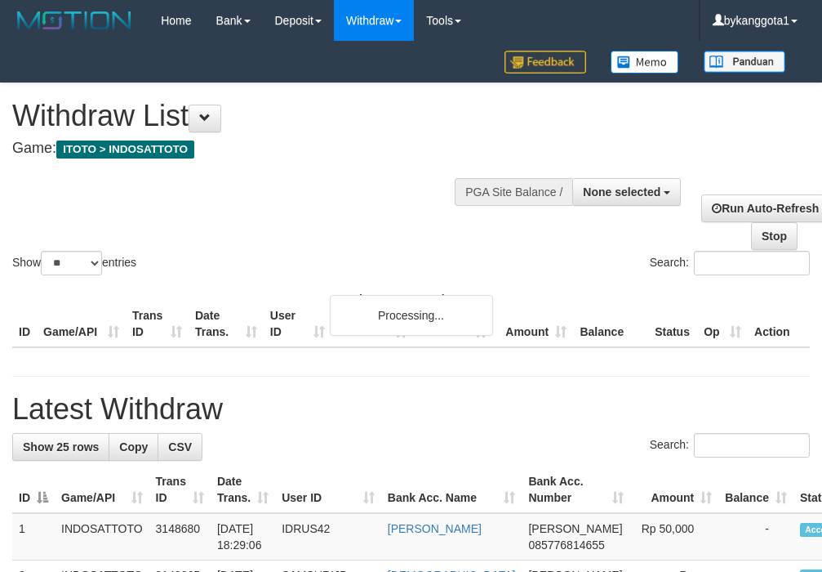
select select
select select "**"
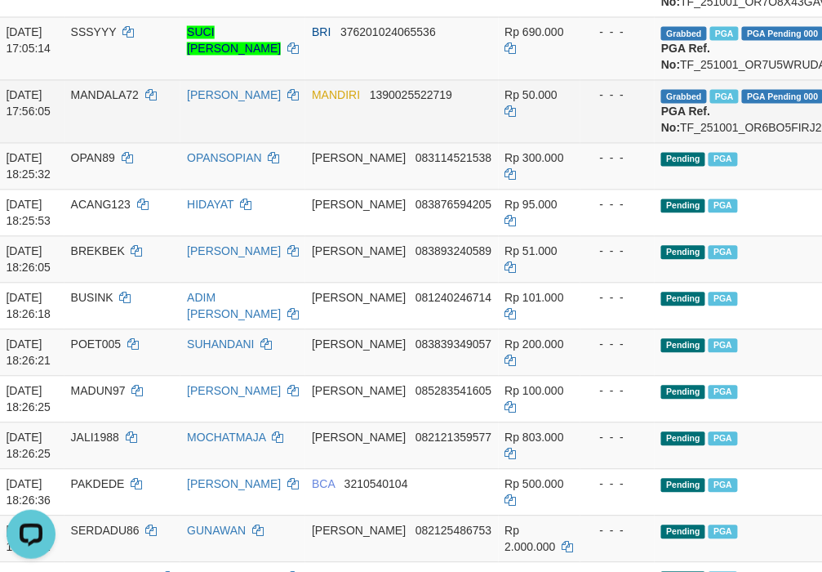
scroll to position [817, 372]
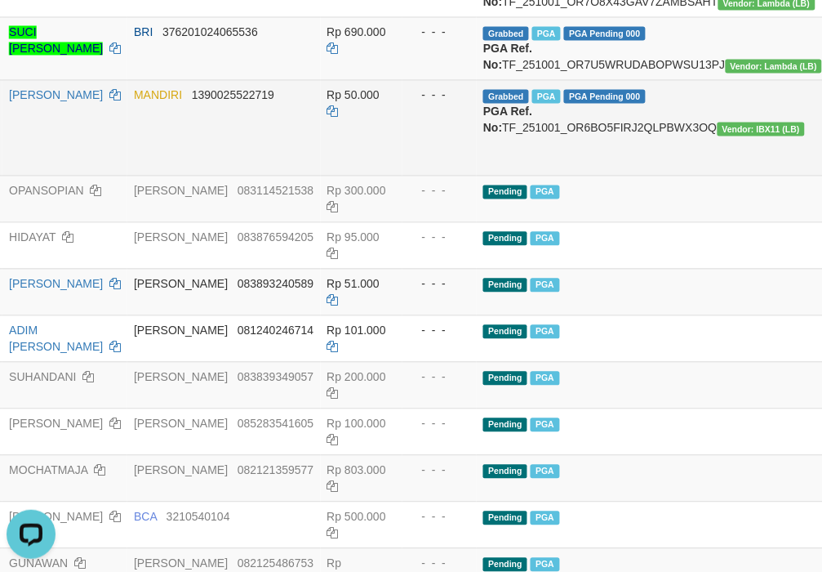
click at [535, 176] on td "Grabbed PGA PGA Pending 000 PGA Ref. No: TF_251001_OR6BO5FIRJ2QLPBWX3OQ Vendor:…" at bounding box center [653, 128] width 352 height 96
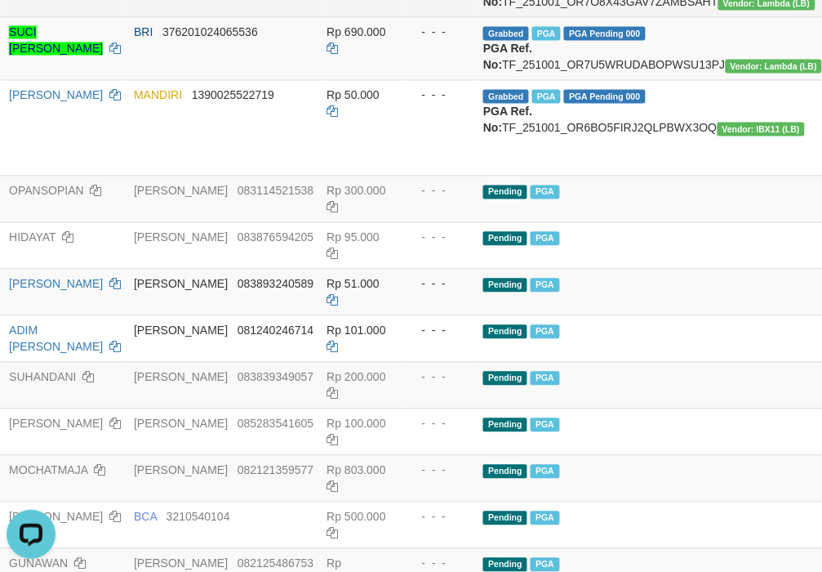
copy td "TF_251001_OR6BO5FIRJ2QLPBWX3OQ"
click at [588, 222] on td "Pending PGA" at bounding box center [653, 199] width 352 height 47
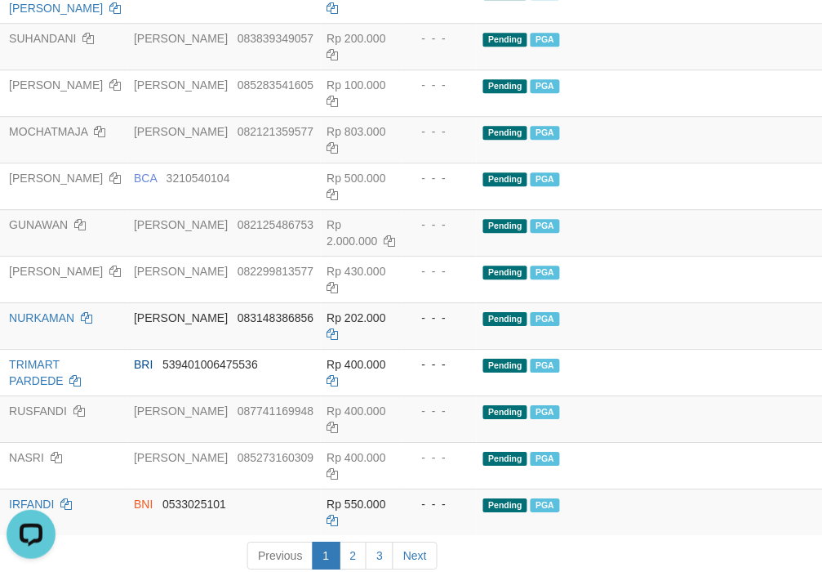
scroll to position [1088, 372]
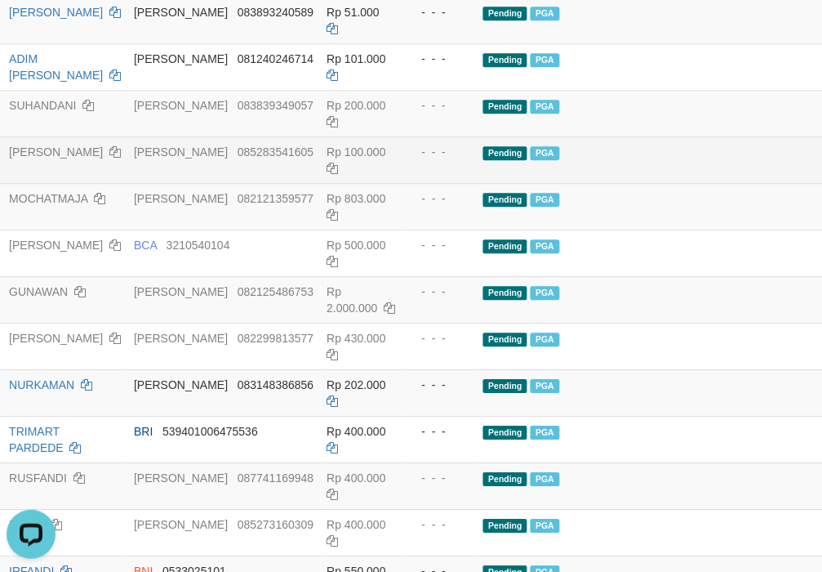
click at [597, 183] on td "Pending PGA" at bounding box center [653, 159] width 352 height 47
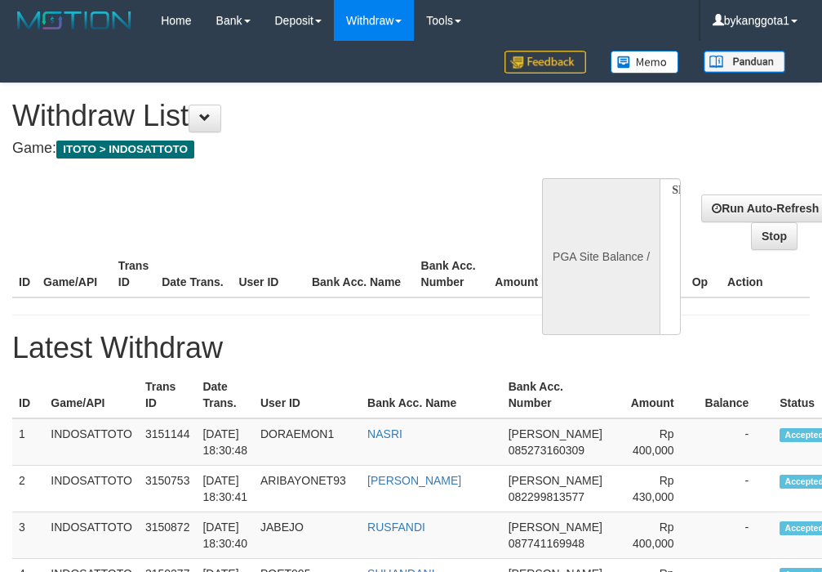
select select
select select "**"
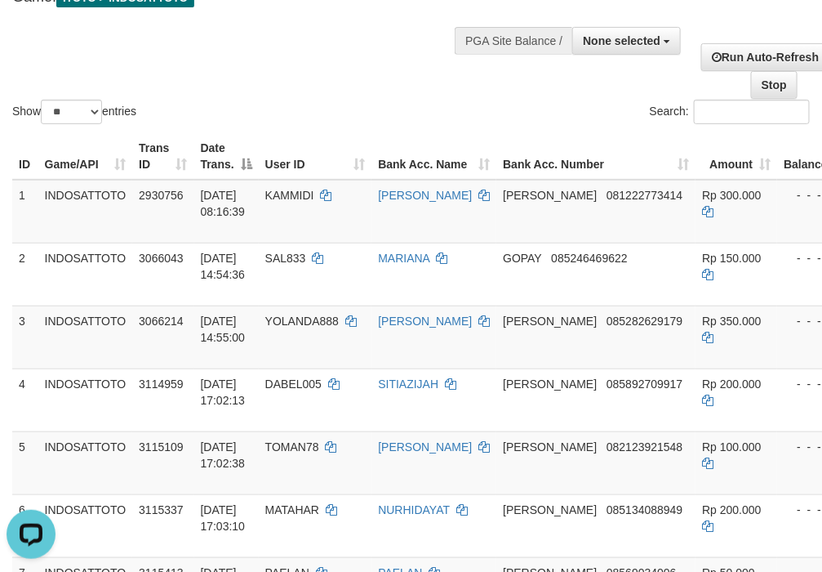
click at [633, 62] on div at bounding box center [629, 39] width 96 height 49
drag, startPoint x: 633, startPoint y: 50, endPoint x: 619, endPoint y: 63, distance: 19.1
click at [633, 47] on button "None selected" at bounding box center [626, 41] width 109 height 28
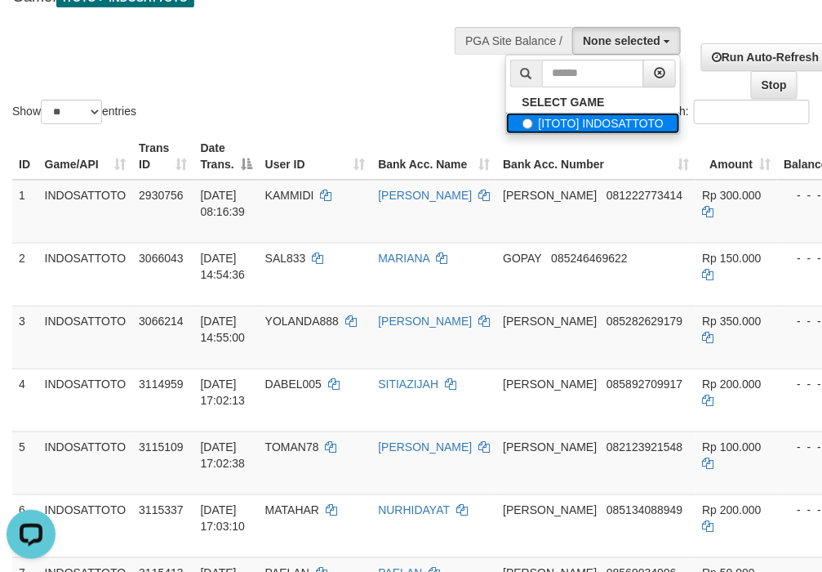
click at [589, 125] on label "[ITOTO] INDOSATTOTO" at bounding box center [593, 123] width 175 height 21
select select "****"
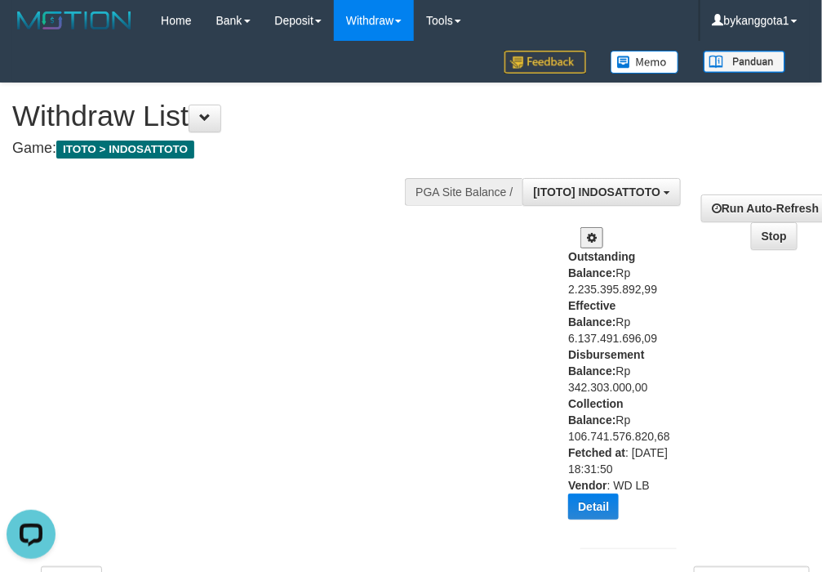
click at [616, 389] on div "Outstanding Balance: Rp 2.235.395.892,99 Effective Balance: Rp 6.137.491.696,09…" at bounding box center [618, 389] width 100 height 283
copy div "Disbursement Balance: Rp 342.303.000,00"
drag, startPoint x: 152, startPoint y: 204, endPoint x: 207, endPoint y: 180, distance: 59.6
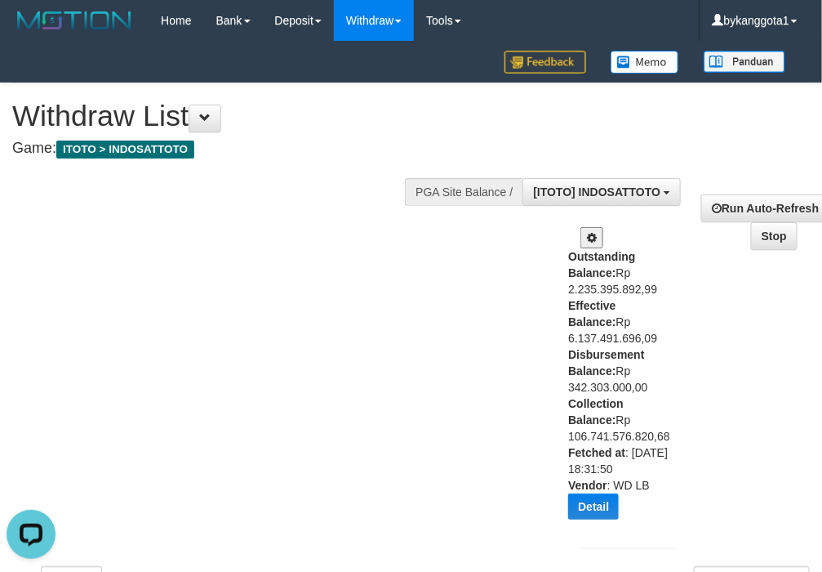
click at [152, 203] on div "Show ** ** ** *** entries Search:" at bounding box center [411, 338] width 822 height 510
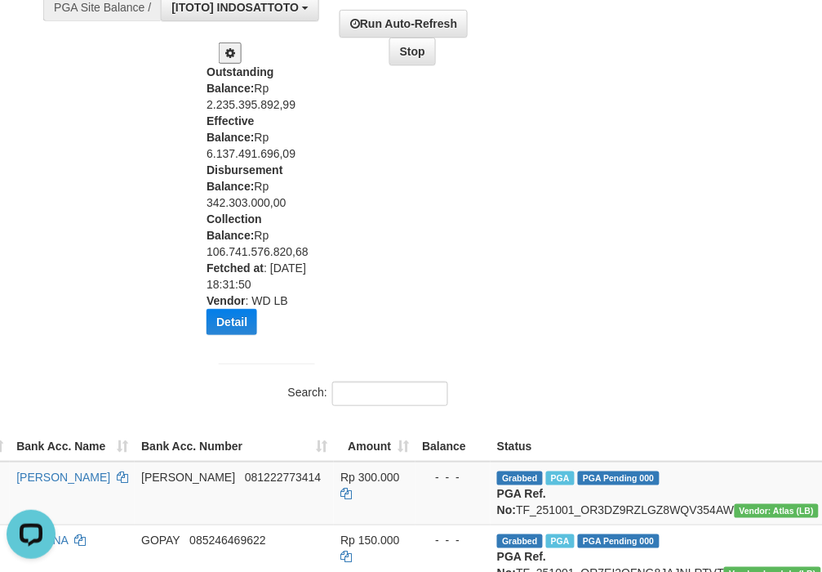
scroll to position [0, 362]
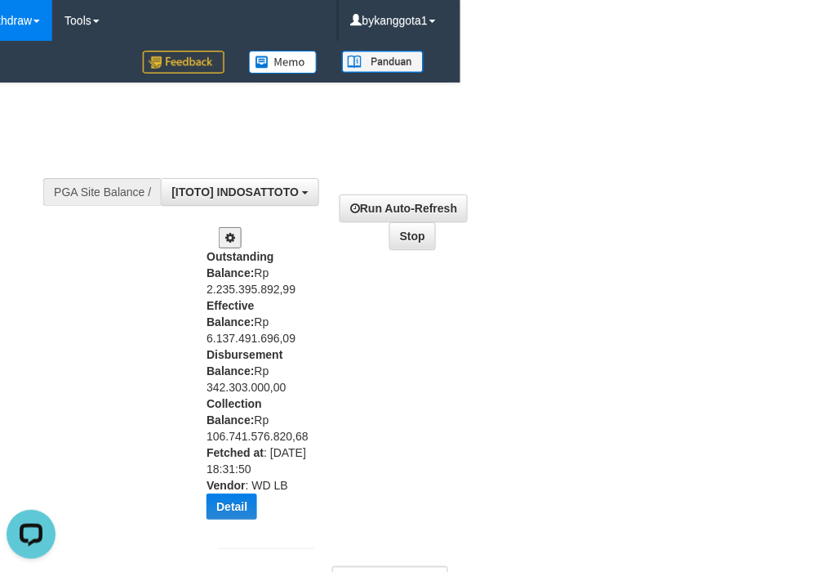
click at [242, 348] on b "Disbursement Balance:" at bounding box center [245, 362] width 76 height 29
click at [242, 358] on b "Disbursement Balance:" at bounding box center [245, 362] width 76 height 29
click at [246, 360] on div "Outstanding Balance: Rp 2.235.395.892,99 Effective Balance: Rp 6.137.491.696,09…" at bounding box center [257, 389] width 100 height 283
click at [255, 373] on div "Outstanding Balance: Rp 2.235.395.892,99 Effective Balance: Rp 6.137.491.696,09…" at bounding box center [257, 389] width 100 height 283
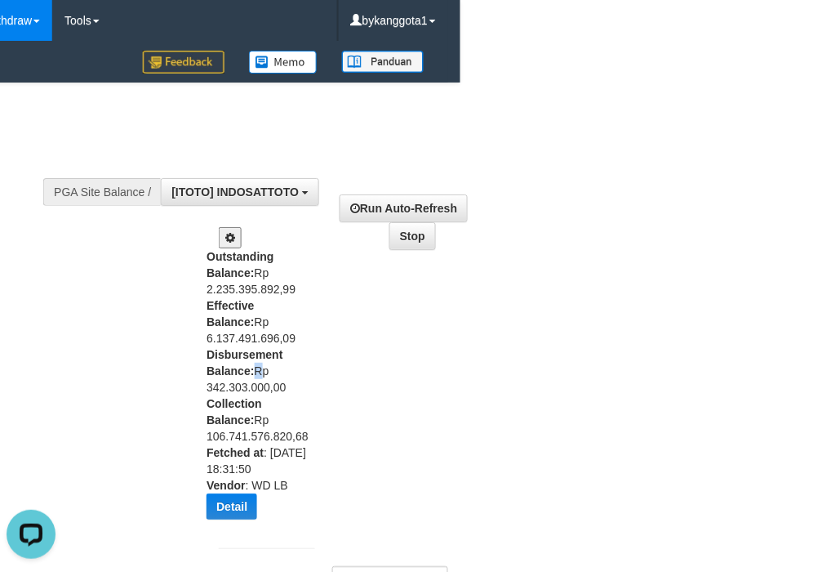
click at [255, 373] on div "Outstanding Balance: Rp 2.235.395.892,99 Effective Balance: Rp 6.137.491.696,09…" at bounding box center [257, 389] width 100 height 283
copy div "Disbursement Balance: Rp 342.303.000,00"
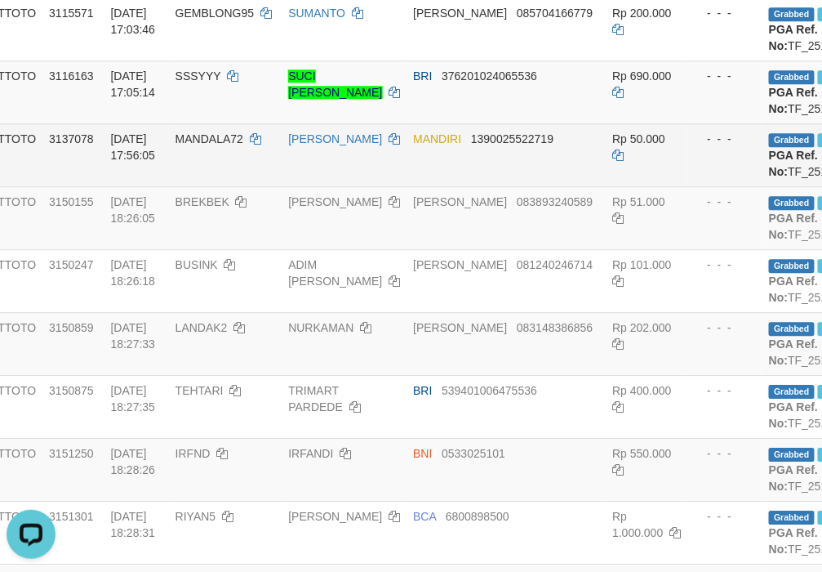
scroll to position [1088, 362]
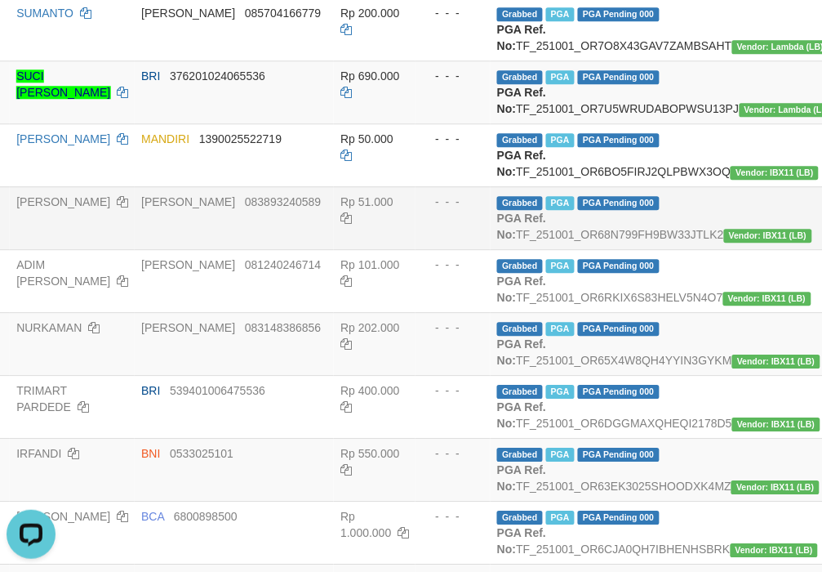
click at [659, 249] on td "Grabbed PGA PGA Pending 000 PGA Ref. No: TF_251001_OR68N799FH9BW33JTLK2 Vendor:…" at bounding box center [667, 217] width 352 height 63
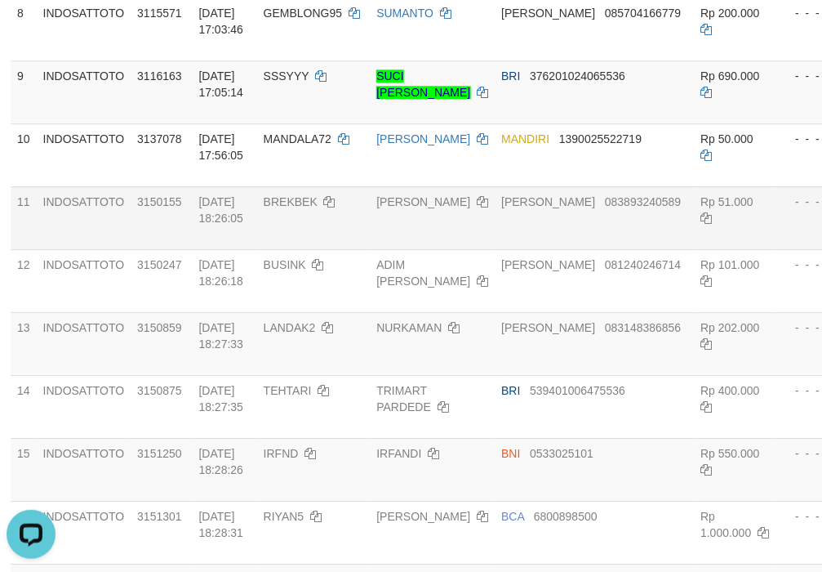
scroll to position [1088, 0]
click at [496, 249] on td "DANA 083893240589" at bounding box center [595, 217] width 199 height 63
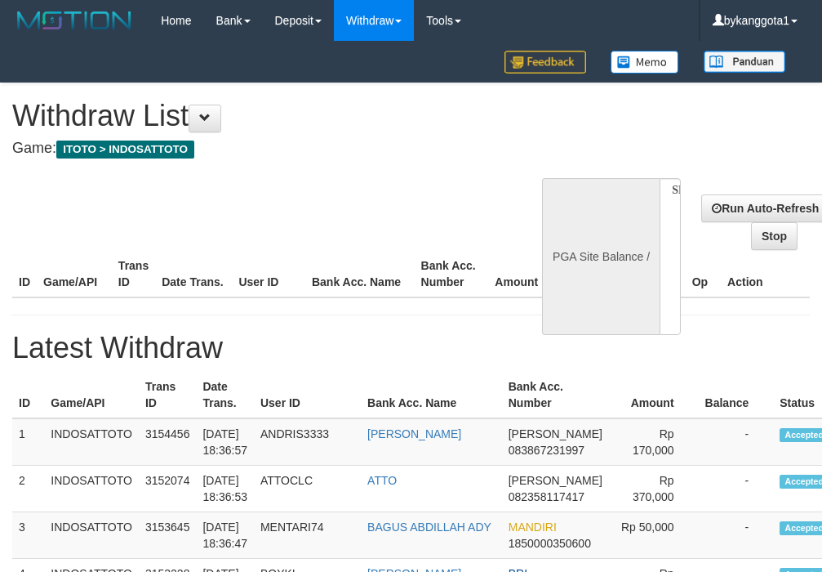
select select
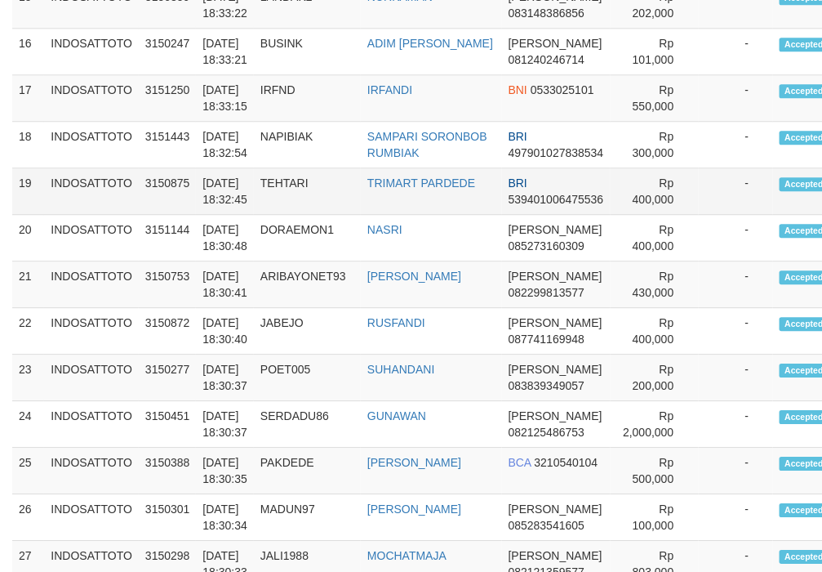
select select "**"
select select
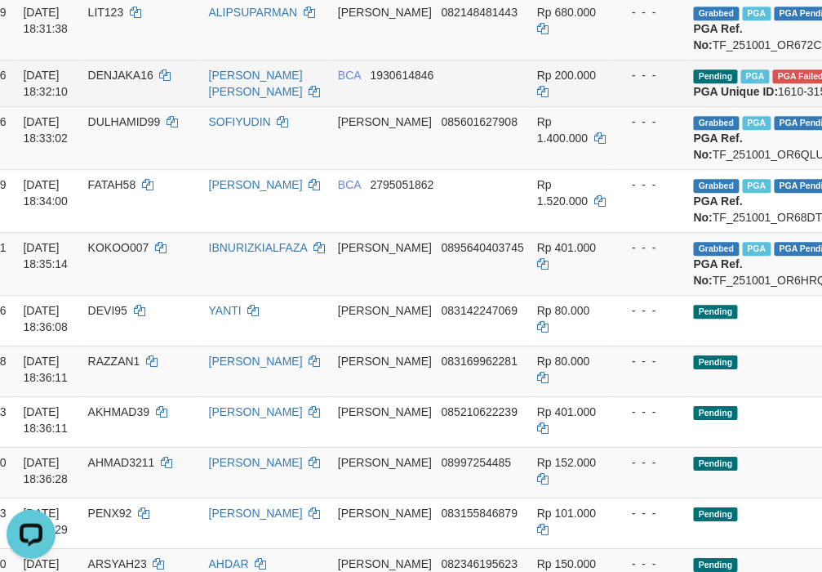
click at [131, 106] on td "DENJAKA16" at bounding box center [142, 83] width 121 height 47
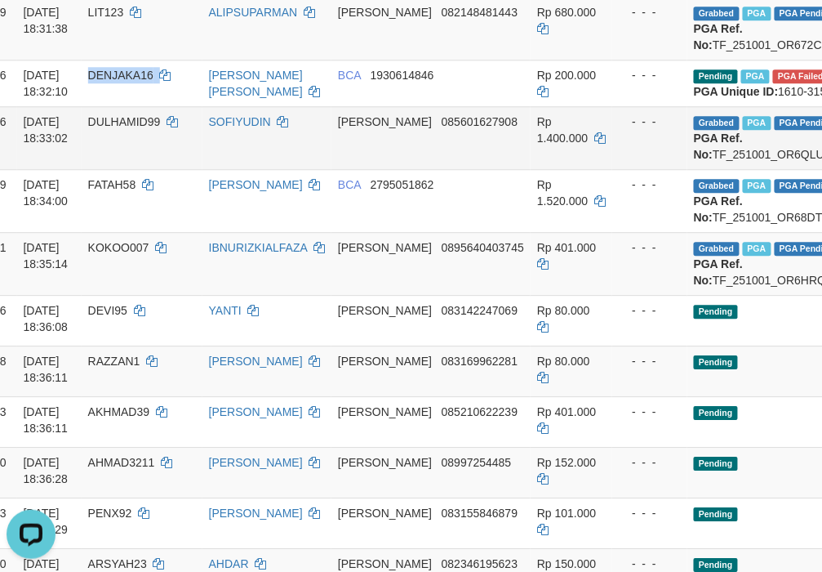
copy td "DENJAKA16"
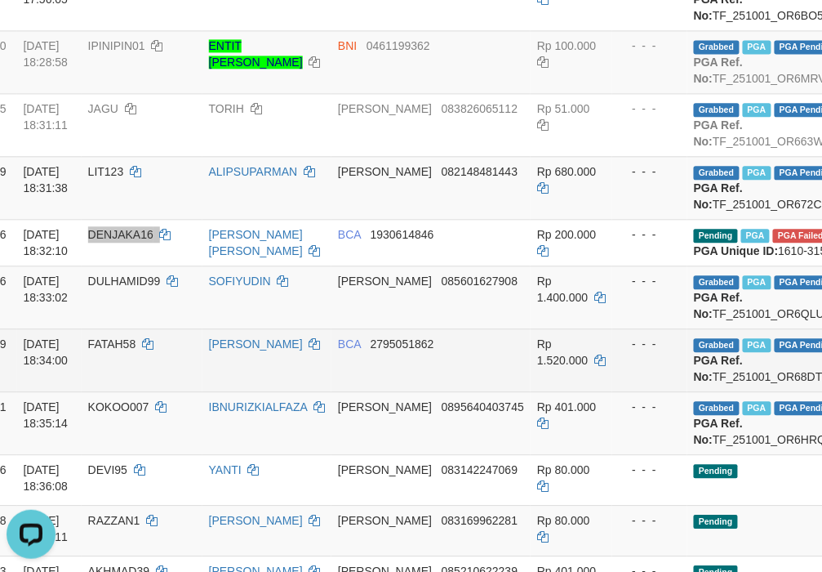
scroll to position [1088, 177]
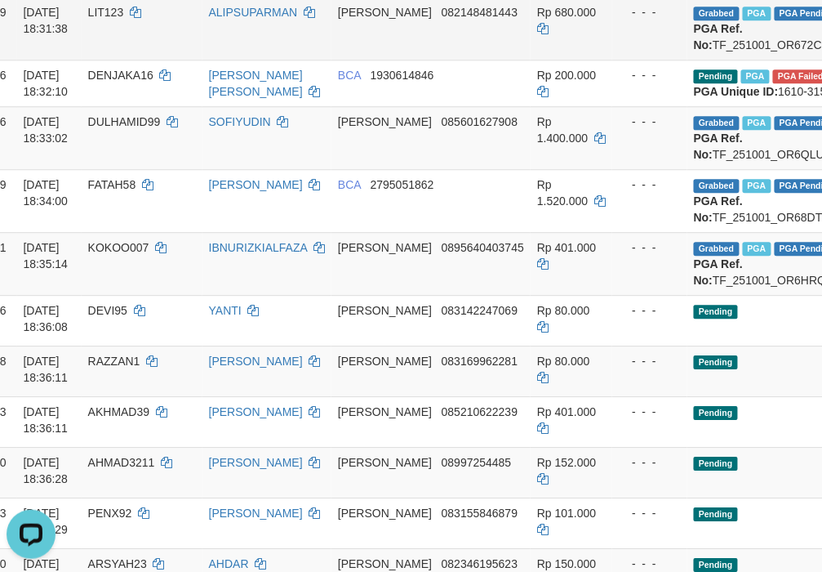
click at [402, 60] on td "[PERSON_NAME] 082148481443" at bounding box center [431, 28] width 199 height 63
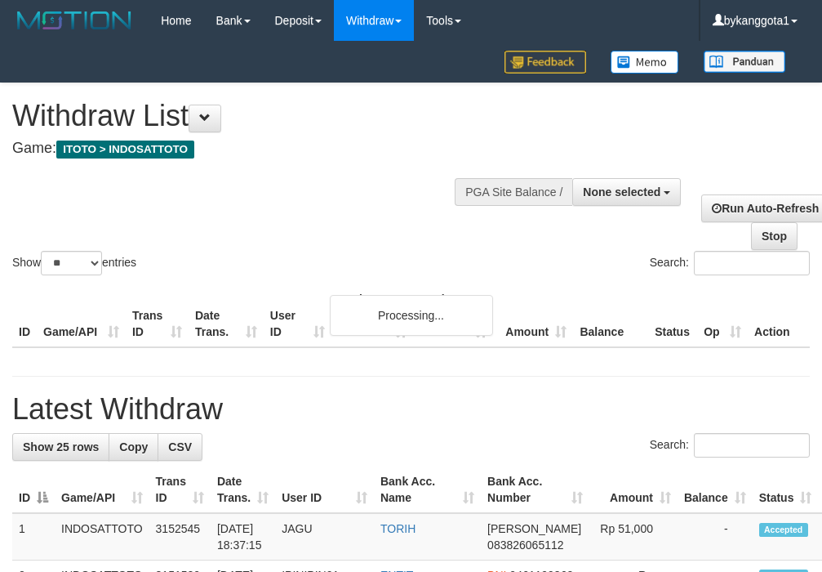
select select
select select "**"
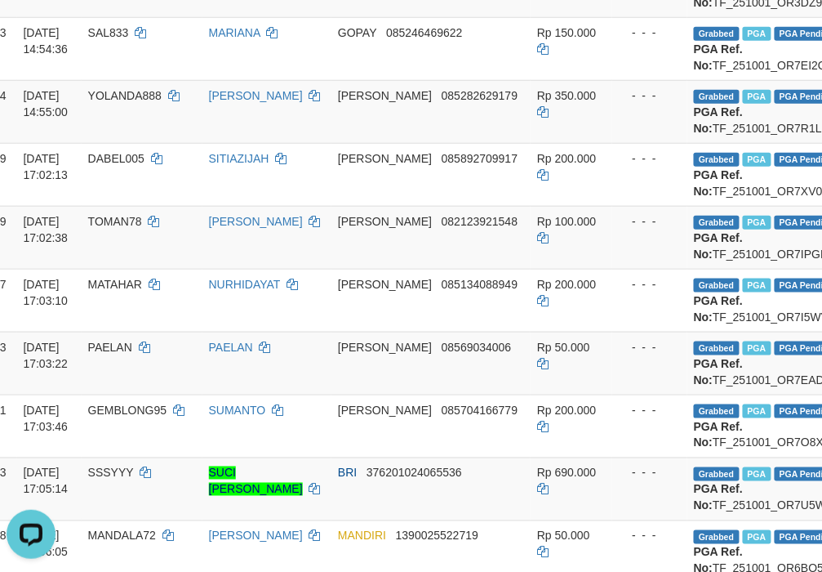
scroll to position [0, 177]
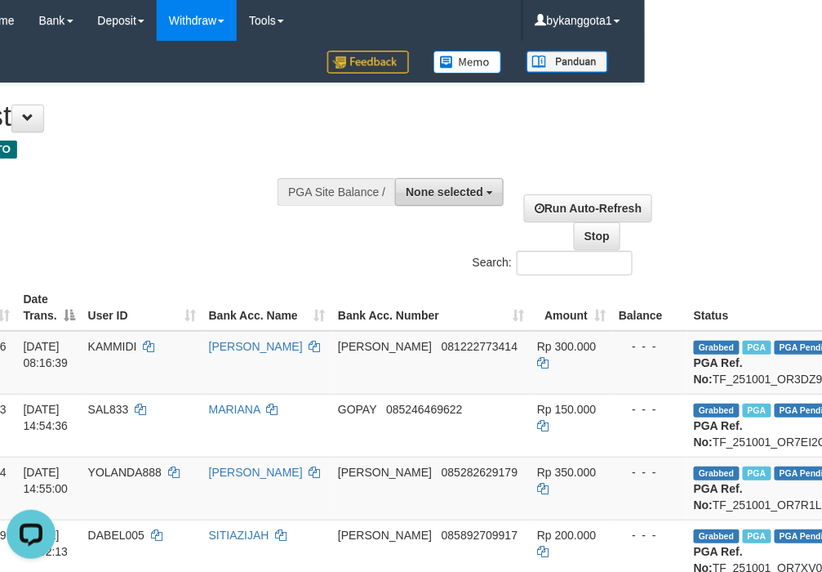
click at [438, 181] on button "None selected" at bounding box center [449, 192] width 109 height 28
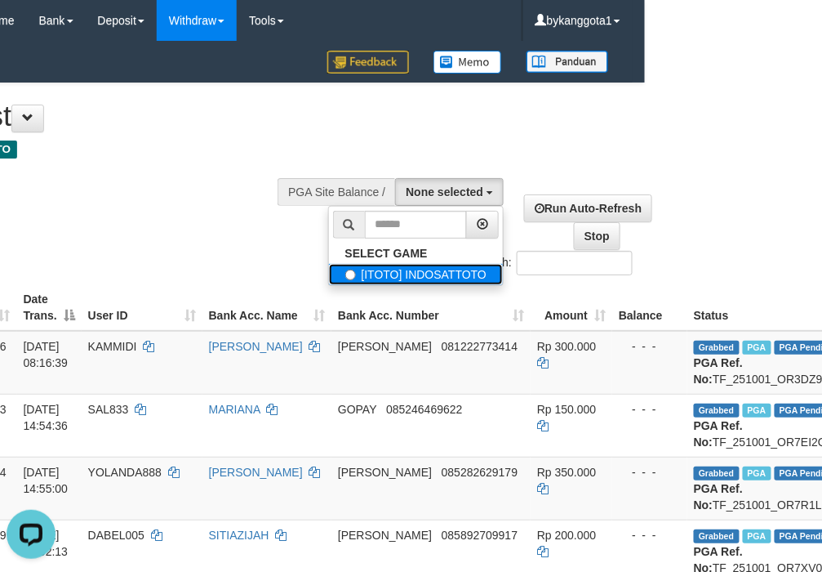
click at [390, 278] on label "[ITOTO] INDOSATTOTO" at bounding box center [416, 274] width 175 height 21
select select "****"
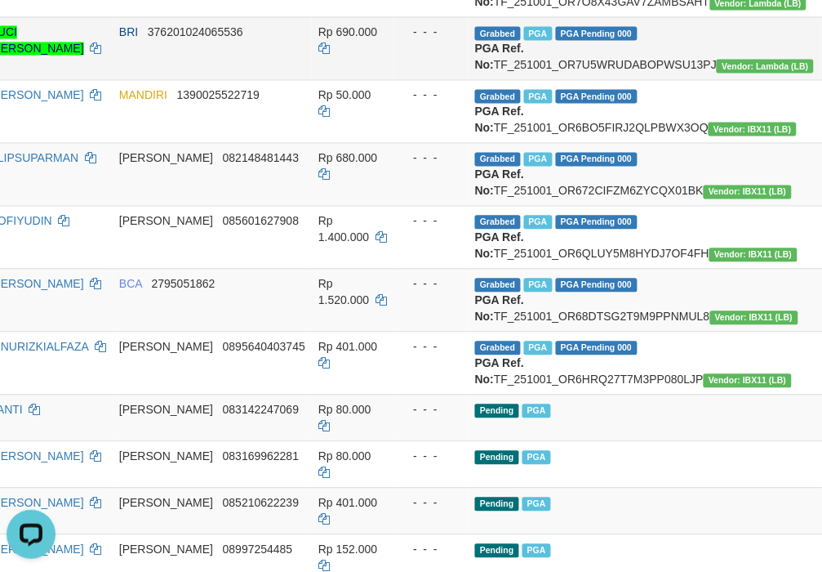
scroll to position [0, 396]
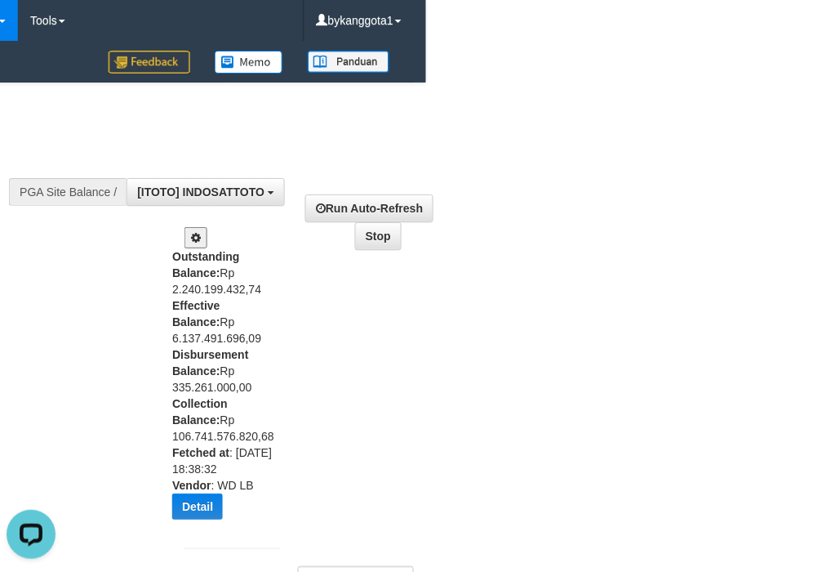
click at [161, 362] on div "**********" at bounding box center [293, 365] width 266 height 399
click at [174, 359] on div "Outstanding Balance: Rp 2.240.199.432,74 Effective Balance: Rp 6.137.491.696,09…" at bounding box center [222, 389] width 100 height 283
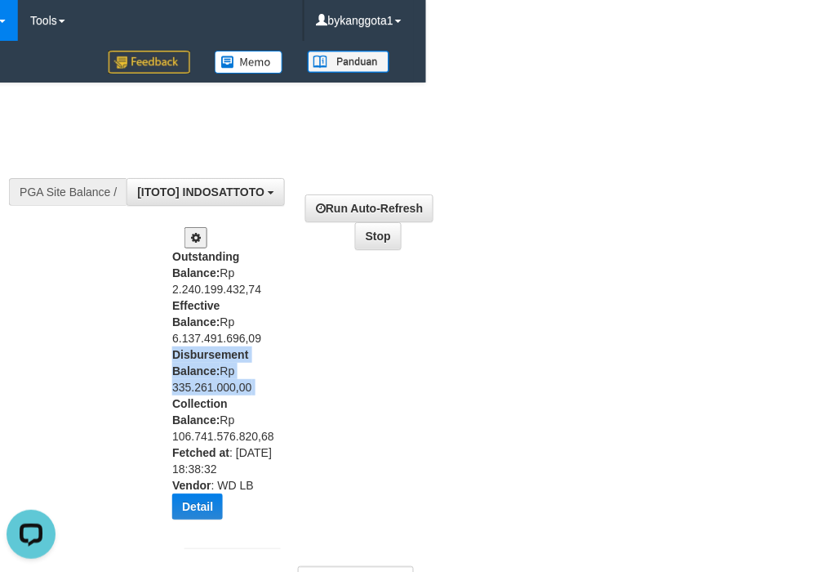
copy div "Disbursement Balance: Rp 335.261.000,00"
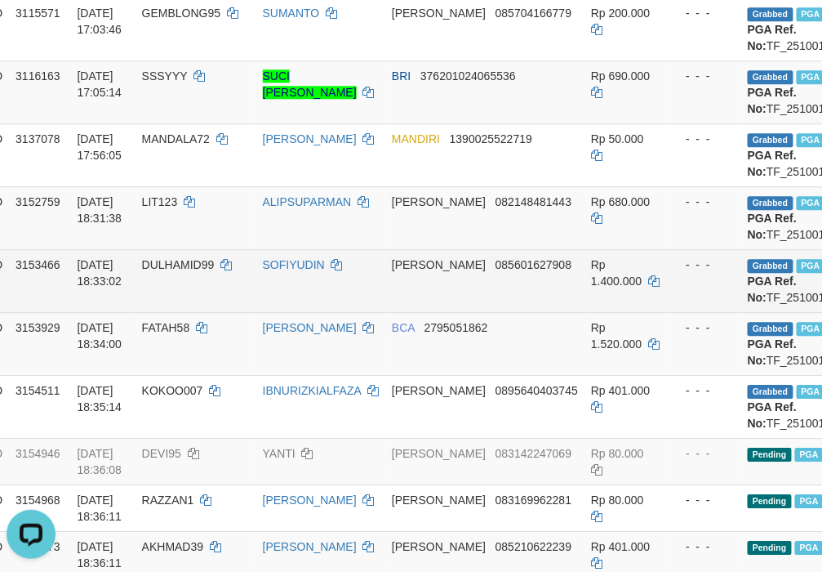
scroll to position [1088, 396]
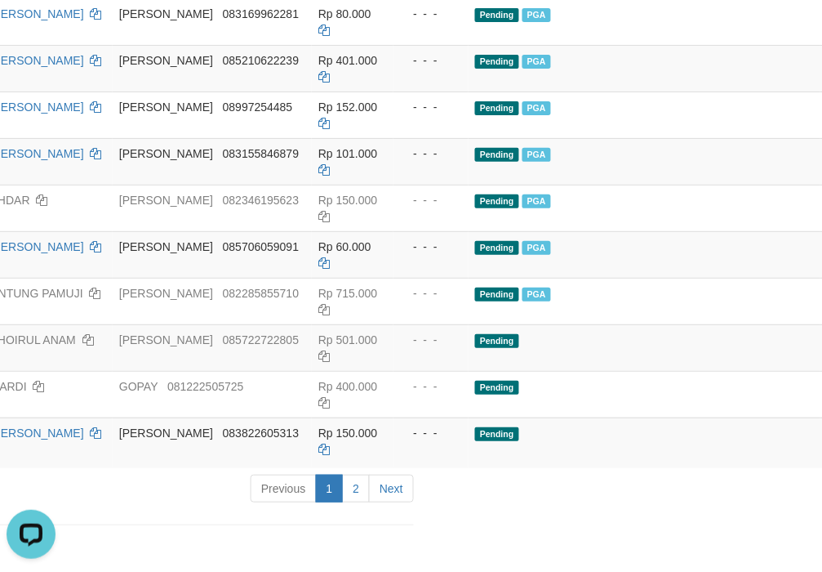
scroll to position [1633, 396]
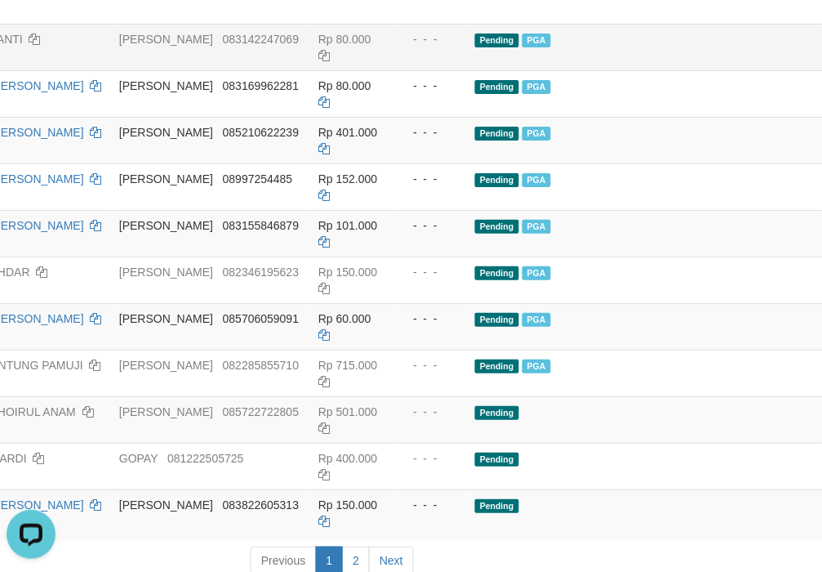
click at [549, 70] on td "Pending PGA" at bounding box center [645, 47] width 352 height 47
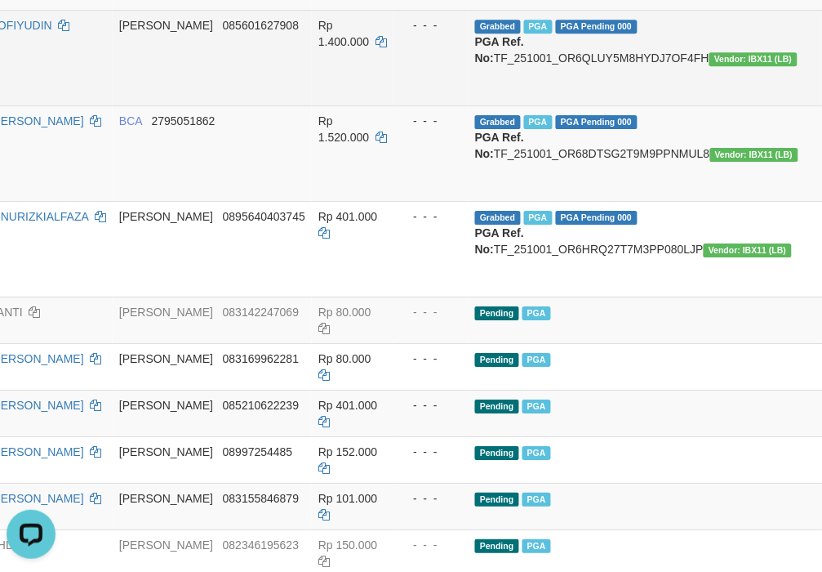
drag, startPoint x: 386, startPoint y: 288, endPoint x: 735, endPoint y: 262, distance: 349.6
click at [394, 105] on td "- - -" at bounding box center [431, 58] width 75 height 96
drag, startPoint x: 230, startPoint y: 274, endPoint x: 225, endPoint y: 266, distance: 8.8
click at [227, 105] on td "DANA 085601627908" at bounding box center [212, 58] width 199 height 96
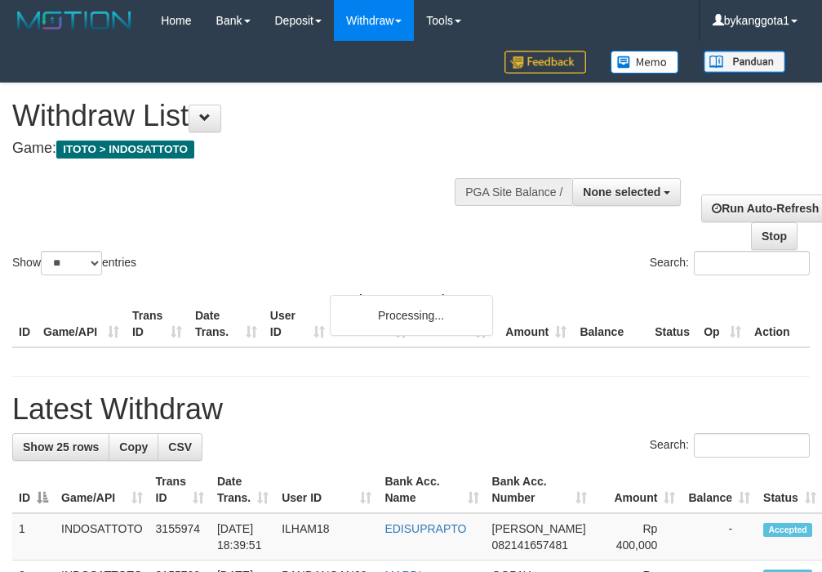
select select
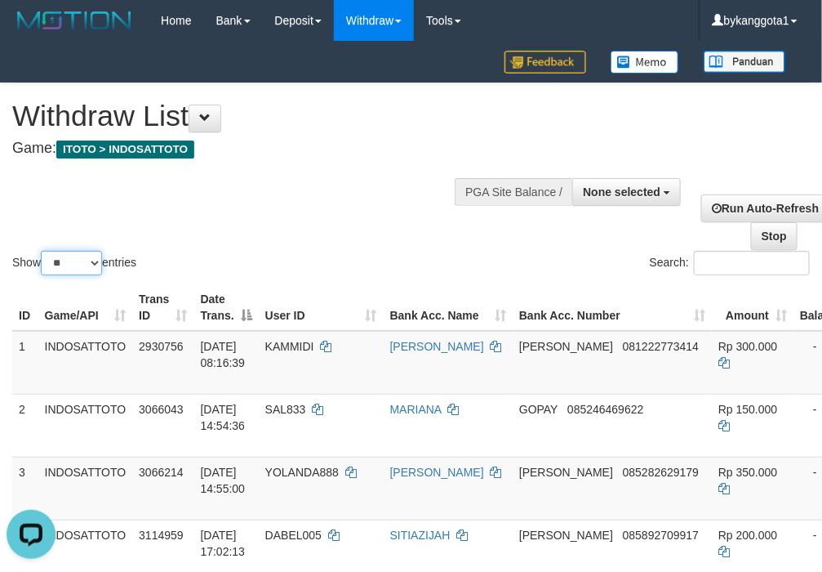
click at [74, 263] on select "** ** ** ***" at bounding box center [71, 263] width 61 height 24
click at [87, 269] on select "** ** ** ***" at bounding box center [71, 263] width 61 height 24
select select "***"
click at [43, 251] on select "** ** ** ***" at bounding box center [71, 263] width 61 height 24
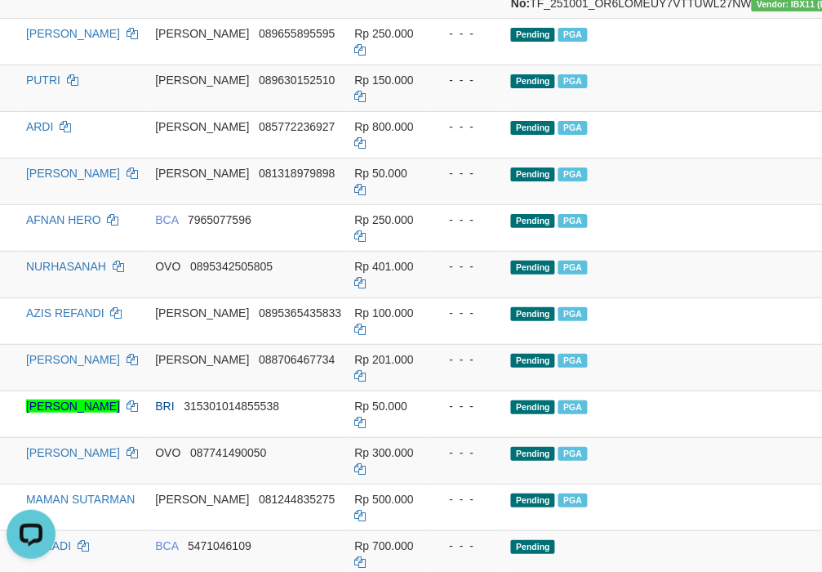
scroll to position [1633, 400]
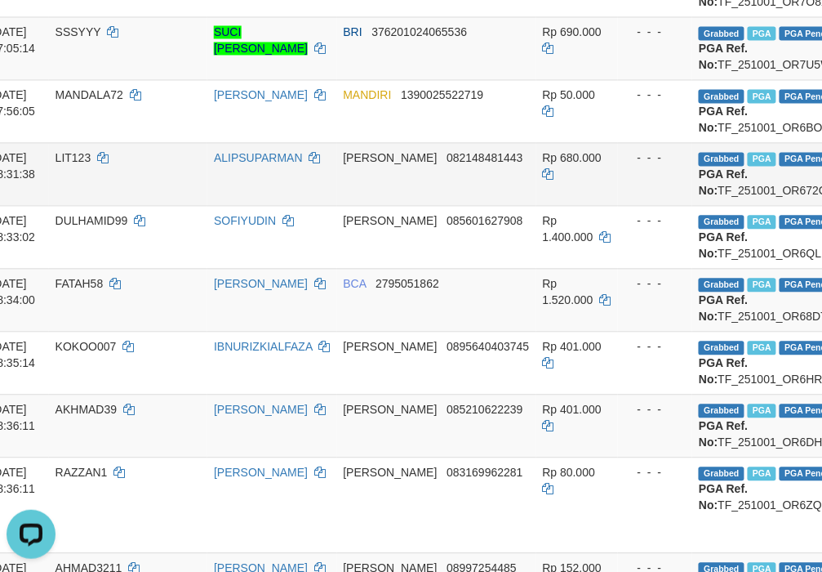
scroll to position [817, 400]
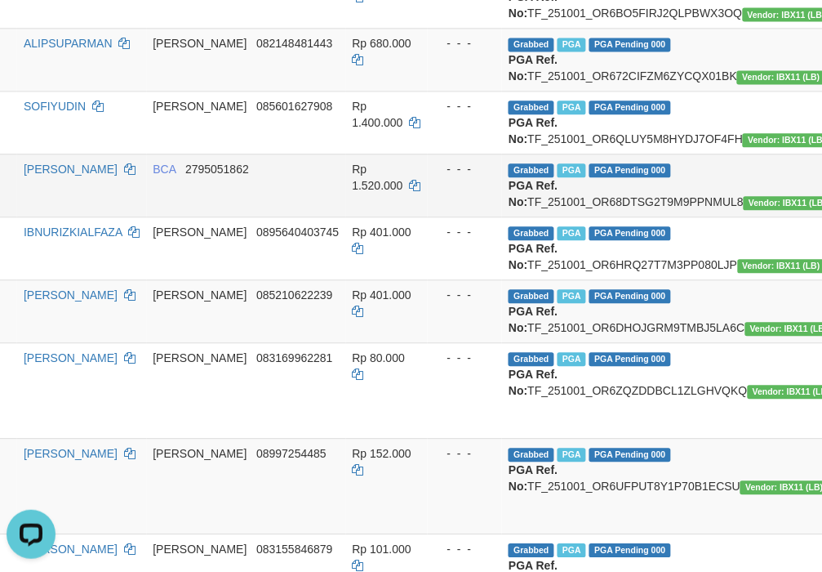
scroll to position [1088, 400]
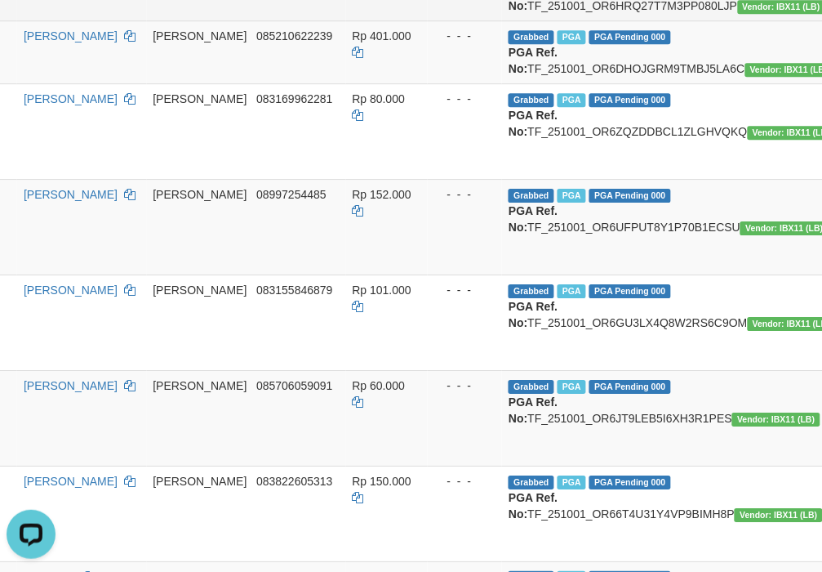
scroll to position [1360, 400]
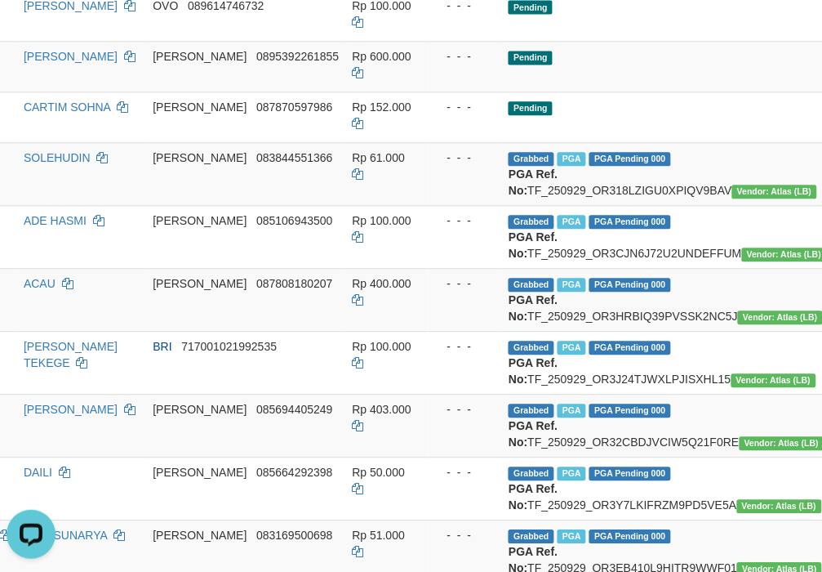
scroll to position [2787, 400]
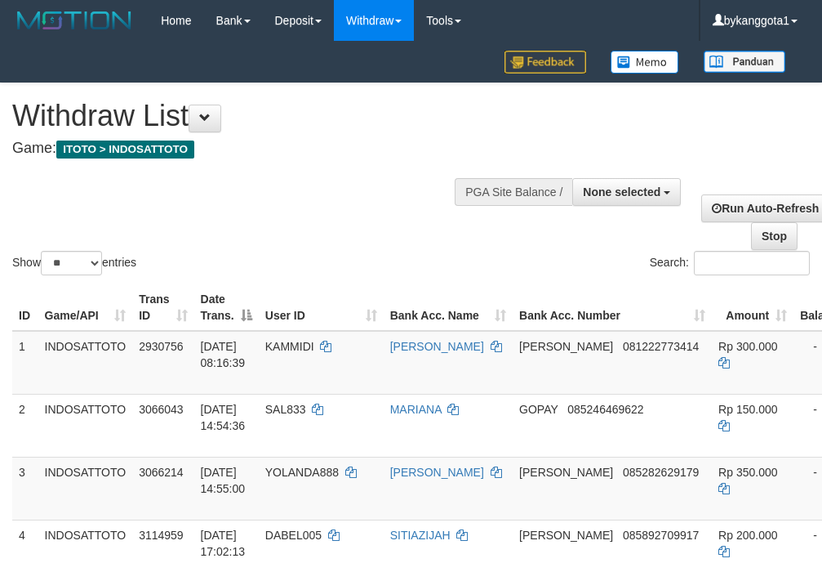
select select
click at [51, 262] on select "** ** ** ***" at bounding box center [71, 263] width 61 height 24
click at [76, 270] on select "** ** ** ***" at bounding box center [71, 263] width 61 height 24
select select "**"
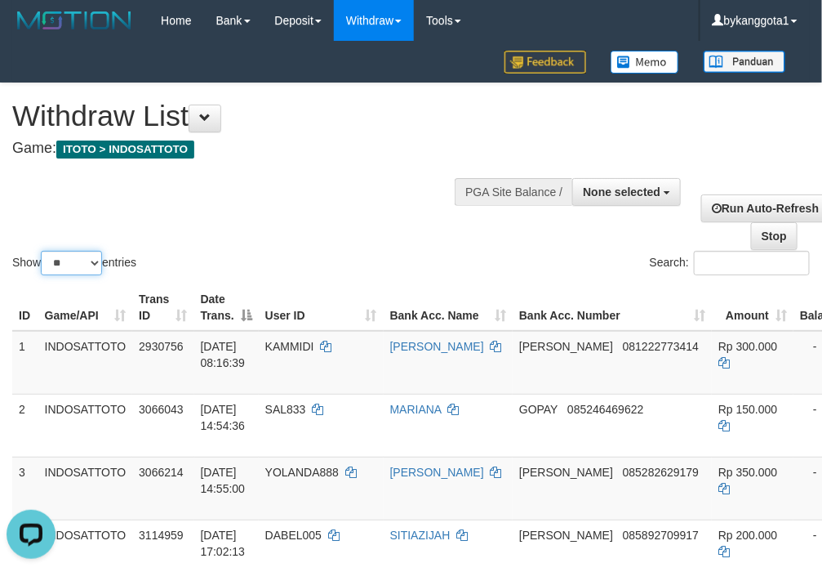
click at [43, 251] on select "** ** ** ***" at bounding box center [71, 263] width 61 height 24
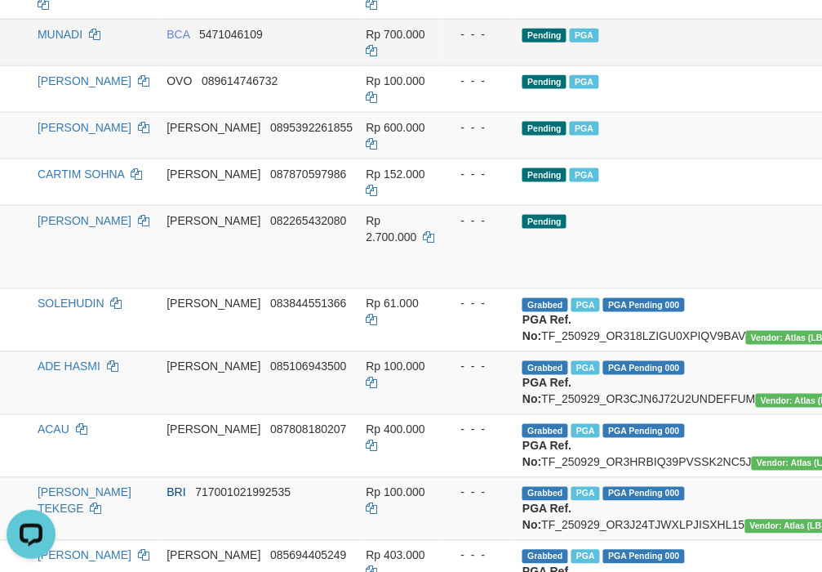
scroll to position [2177, 0]
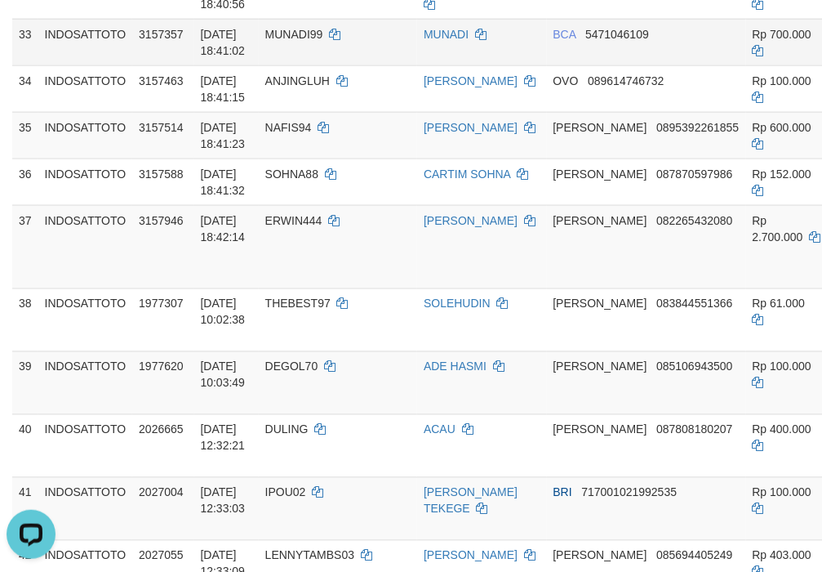
click at [581, 65] on tr "33 INDOSATTOTO 3157357 [DATE] 18:41:02 MUNADI99 MUNADI BCA 5471046109 Rp 700.00…" at bounding box center [707, 42] width 1391 height 47
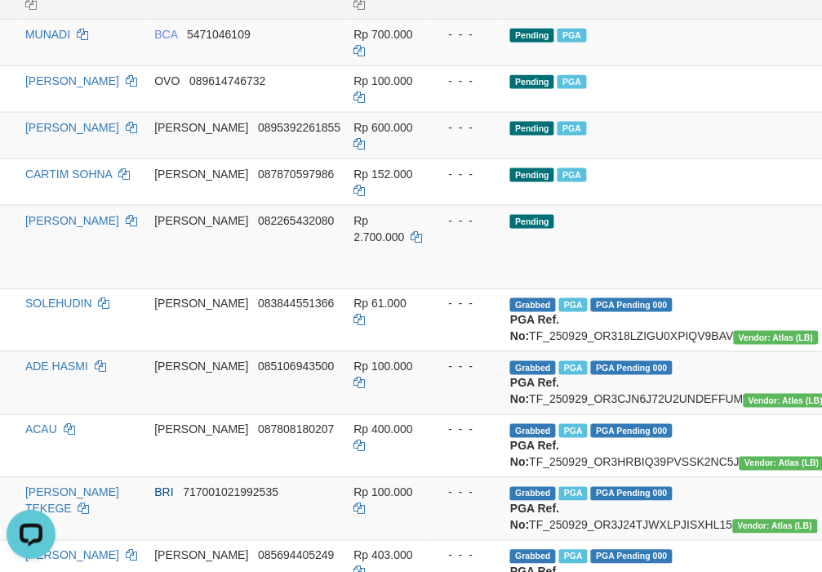
scroll to position [2495, 0]
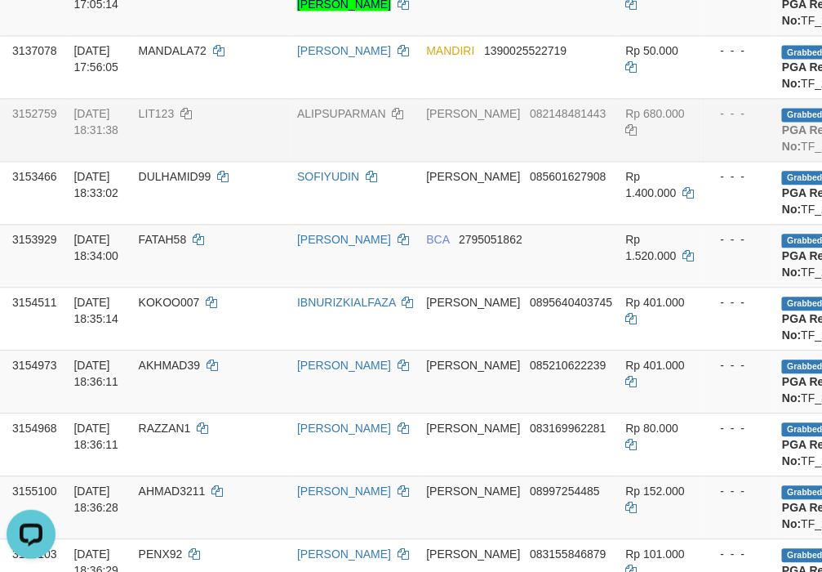
scroll to position [861, 398]
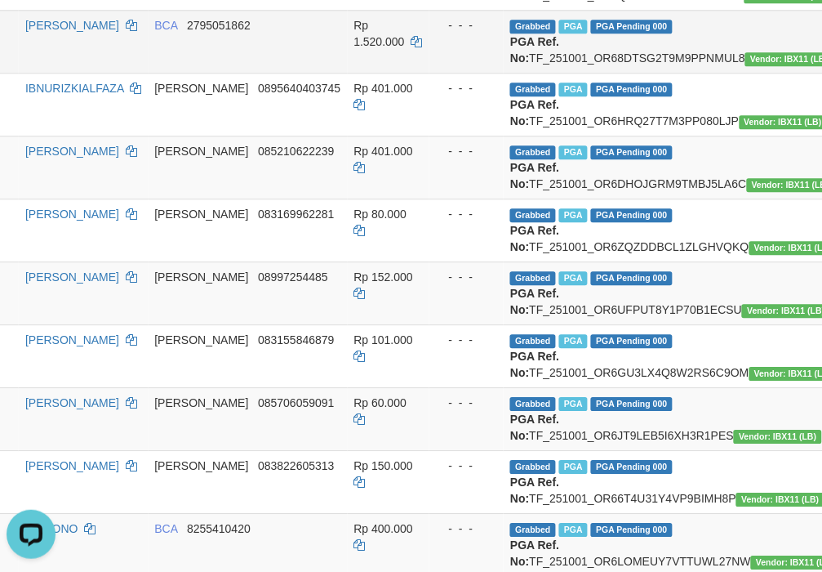
scroll to position [1133, 398]
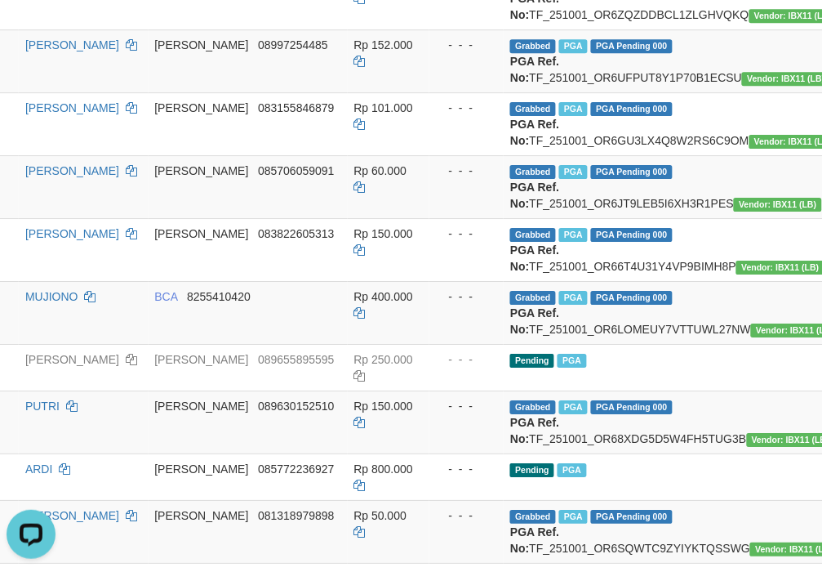
scroll to position [1406, 398]
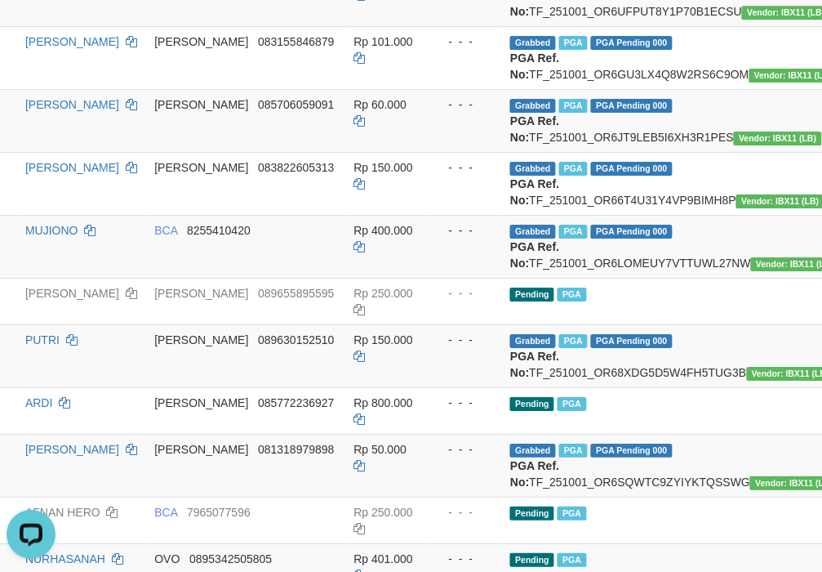
drag, startPoint x: 813, startPoint y: 233, endPoint x: 812, endPoint y: 247, distance: 13.9
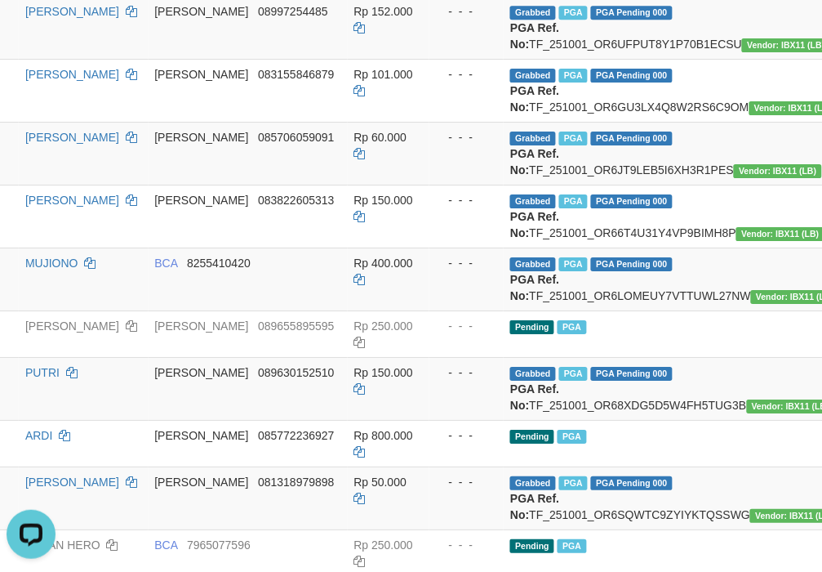
drag, startPoint x: 801, startPoint y: 243, endPoint x: 801, endPoint y: 280, distance: 36.7
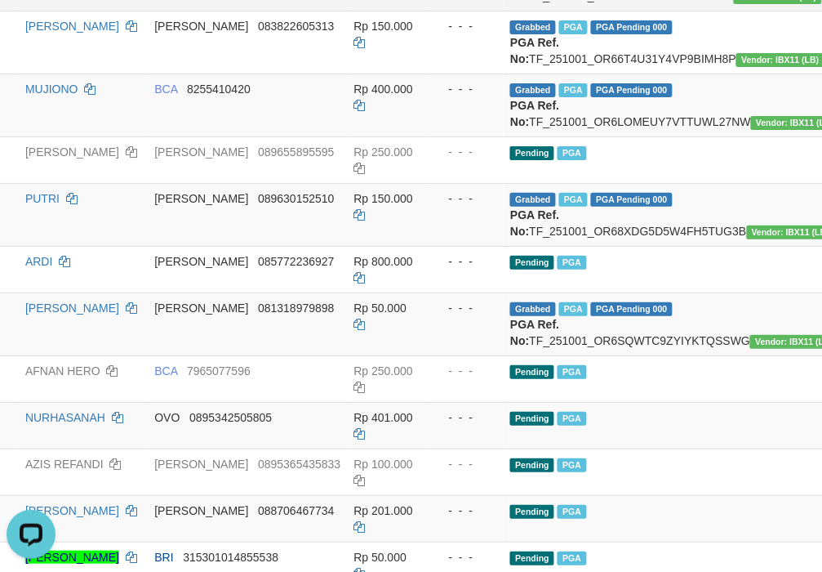
click at [807, 227] on tbody "1 INDOSATTOTO 2930756 [DATE] 08:16:39 [PERSON_NAME] [PERSON_NAME] 081222773414 …" at bounding box center [329, 194] width 1431 height 3082
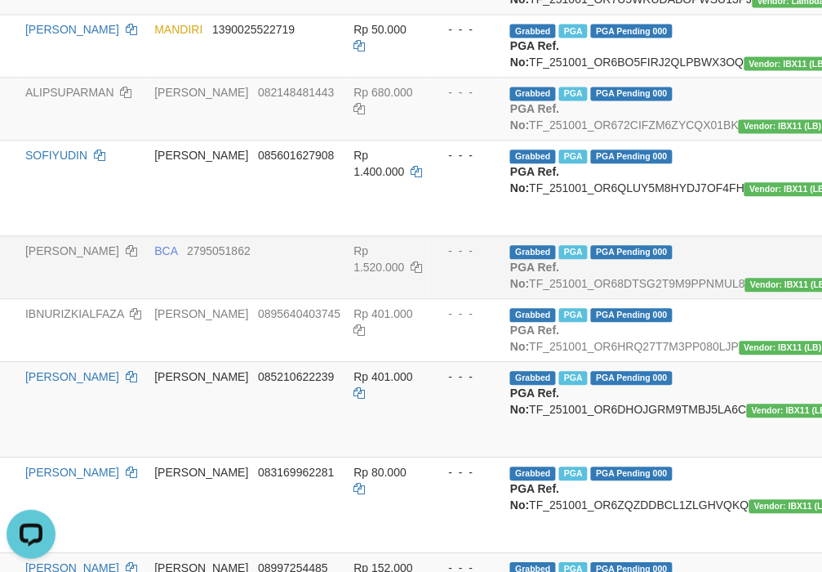
scroll to position [959, 398]
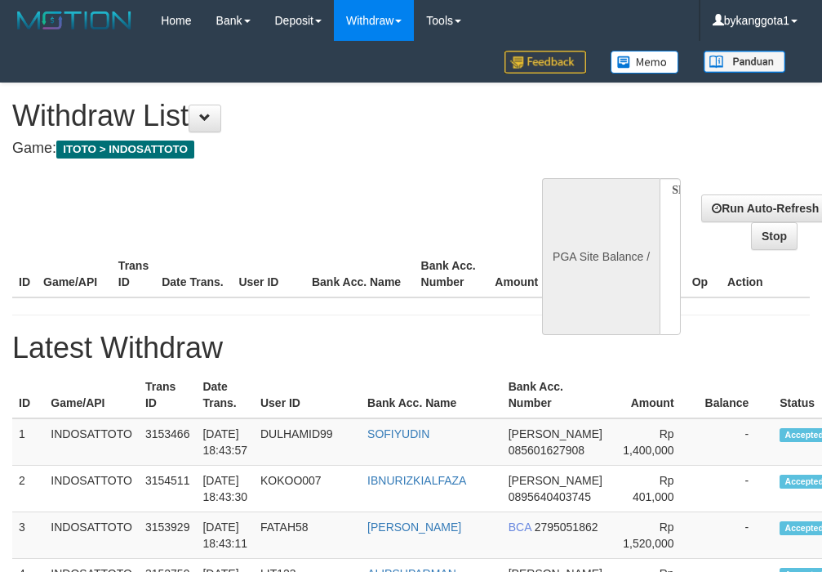
select select
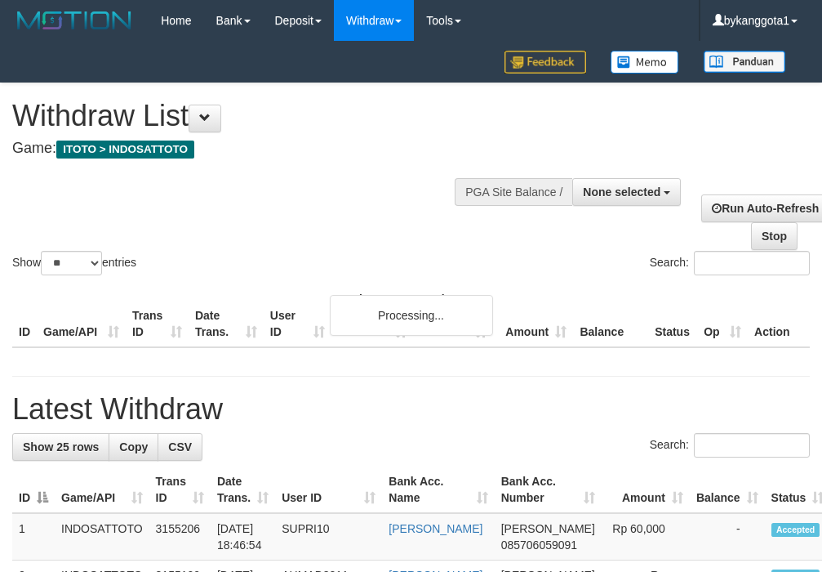
select select
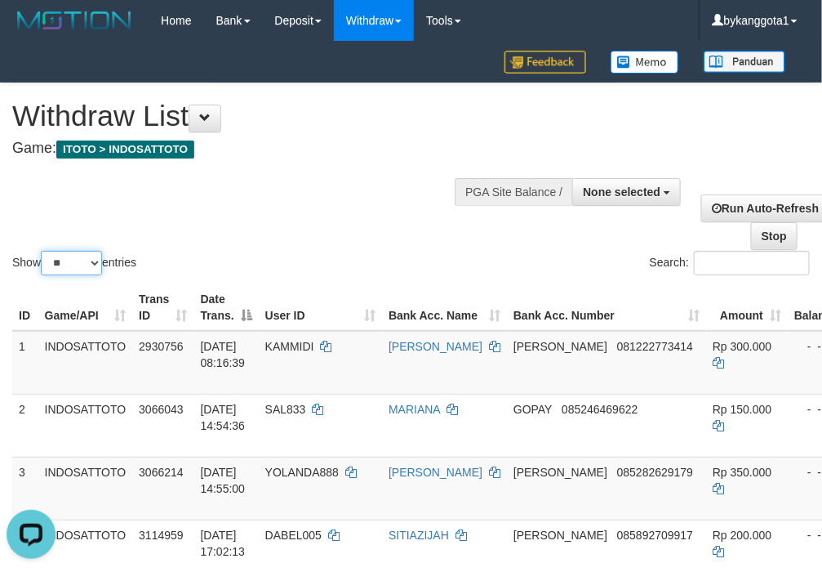
click at [88, 266] on select "** ** ** ***" at bounding box center [71, 263] width 61 height 24
drag, startPoint x: 67, startPoint y: 254, endPoint x: 68, endPoint y: 268, distance: 13.9
click at [67, 254] on select "** ** ** ***" at bounding box center [71, 263] width 61 height 24
select select "**"
click at [43, 251] on select "** ** ** ***" at bounding box center [71, 263] width 61 height 24
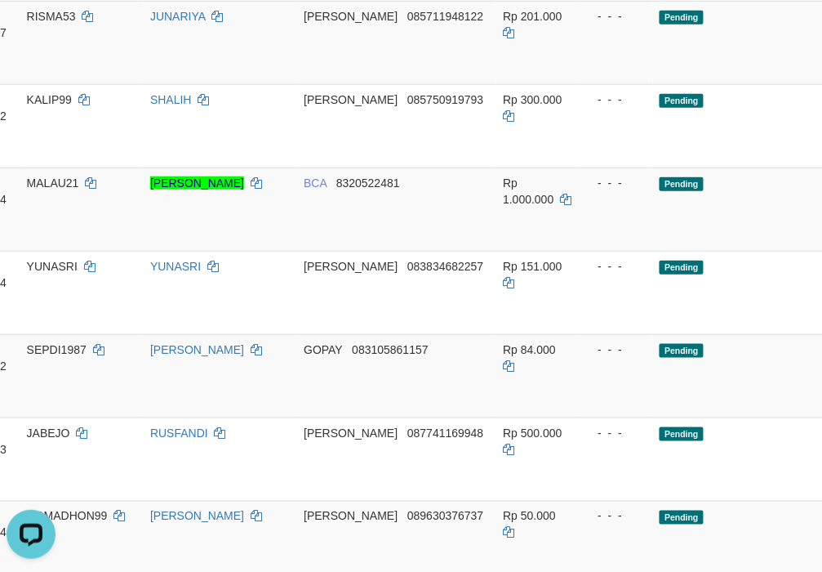
scroll to position [1905, 151]
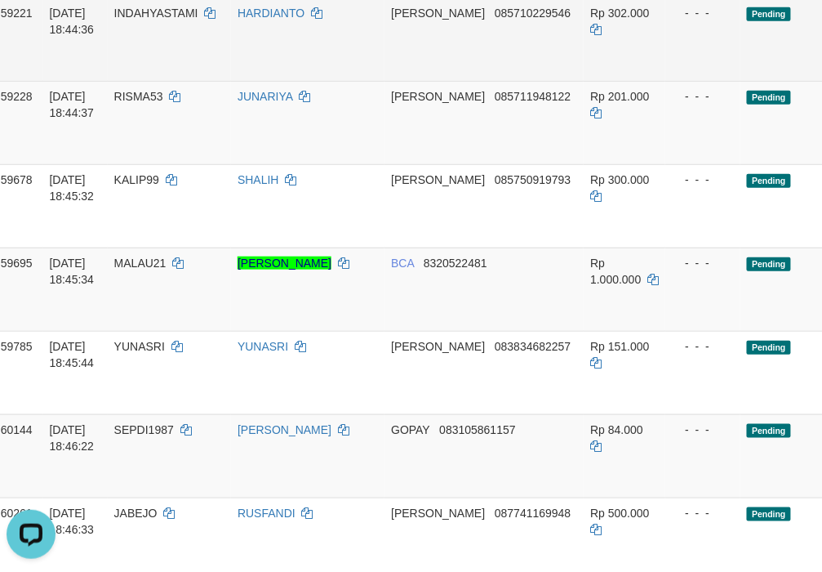
click at [184, 20] on span "INDAHYASTAMI" at bounding box center [156, 13] width 84 height 13
copy td "INDAHYASTAMI"
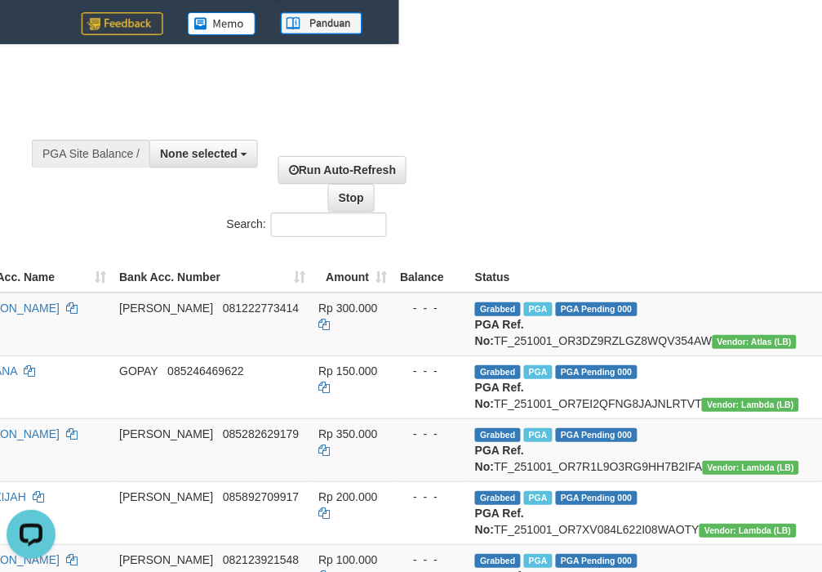
scroll to position [0, 423]
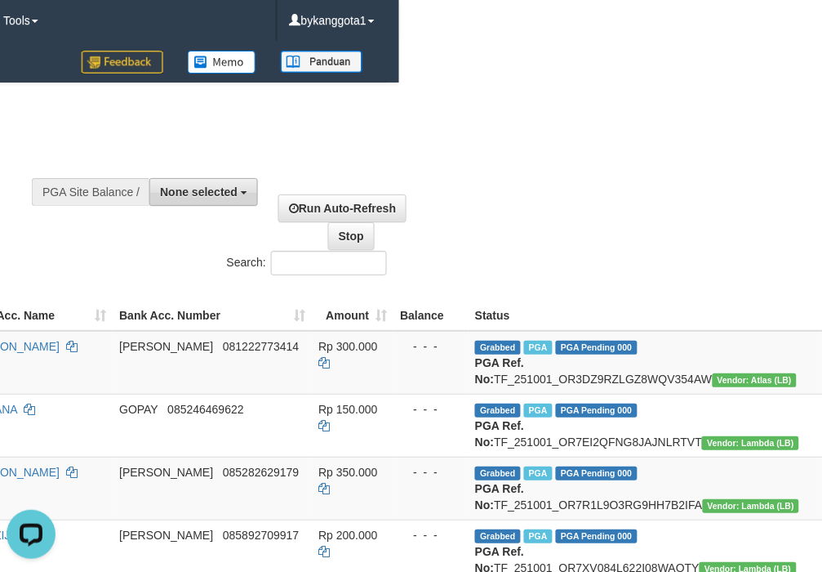
click at [203, 182] on button "None selected" at bounding box center [203, 192] width 109 height 28
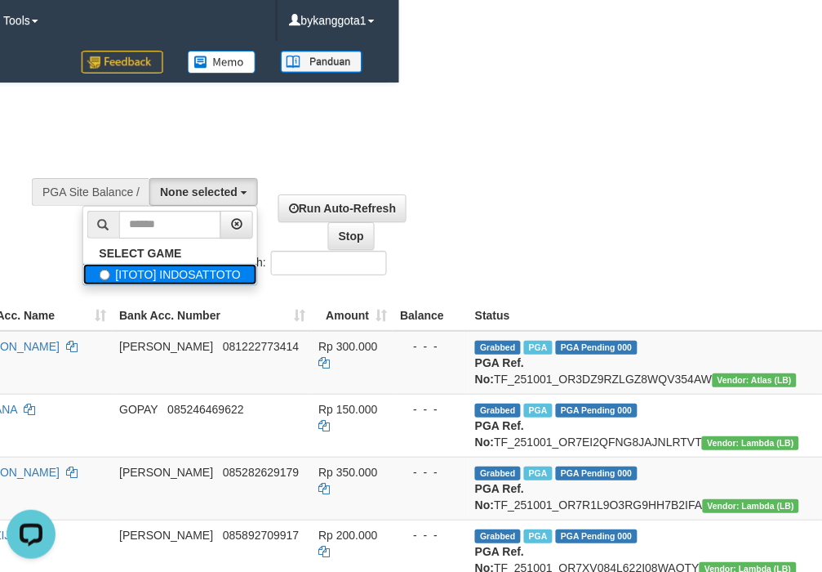
click at [159, 274] on label "[ITOTO] INDOSATTOTO" at bounding box center [170, 274] width 175 height 21
select select "****"
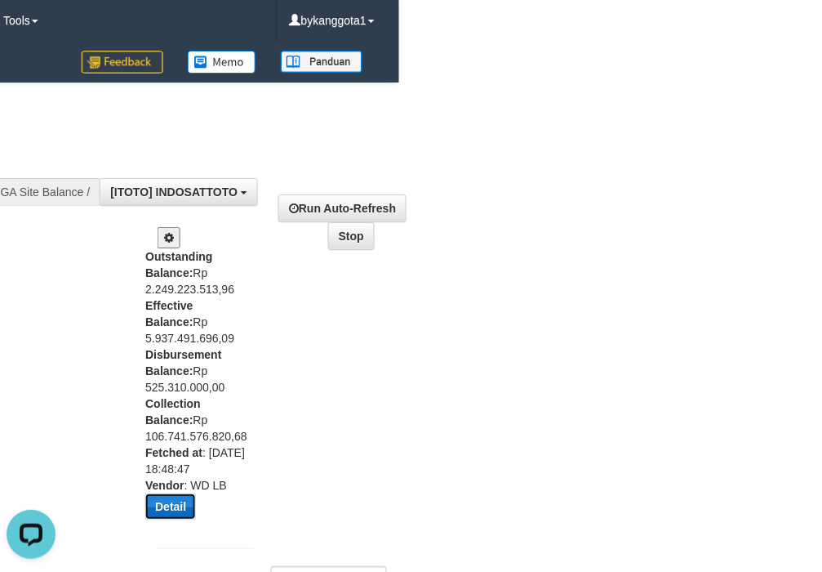
click at [162, 510] on button "Detail" at bounding box center [170, 506] width 51 height 26
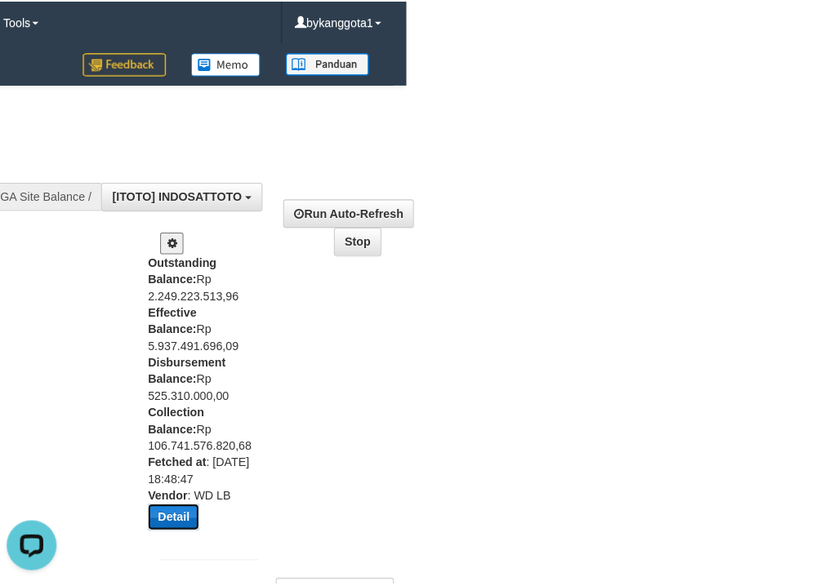
scroll to position [0, 408]
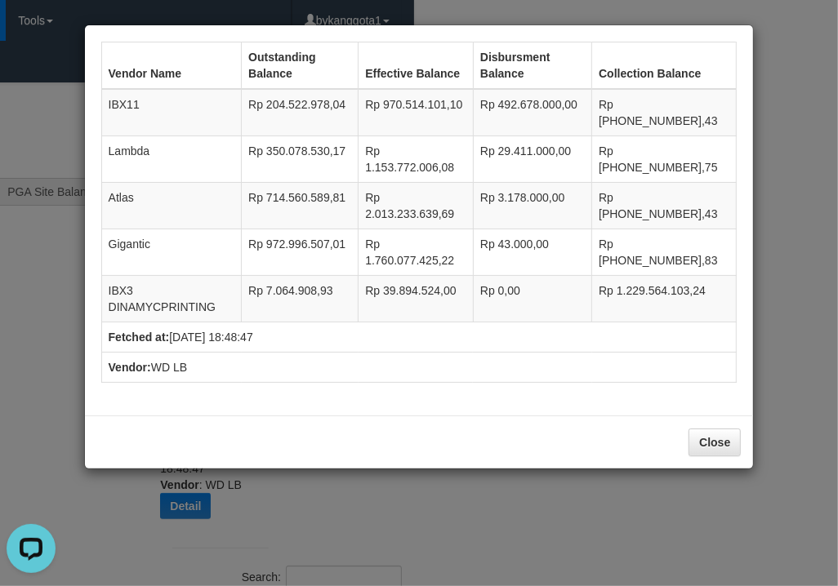
click at [615, 537] on div "Vendor Name Outstanding Balance Effective Balance Disbursment Balance Collectio…" at bounding box center [419, 293] width 838 height 586
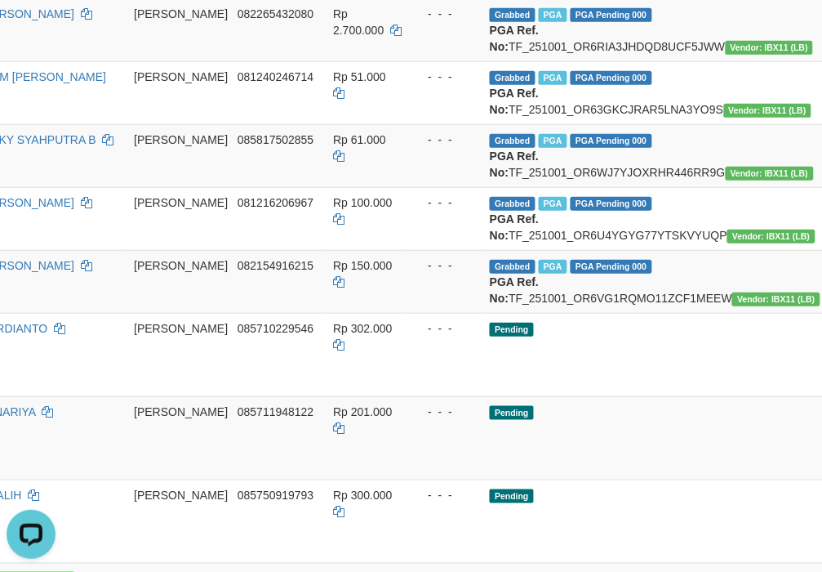
scroll to position [3194, 0]
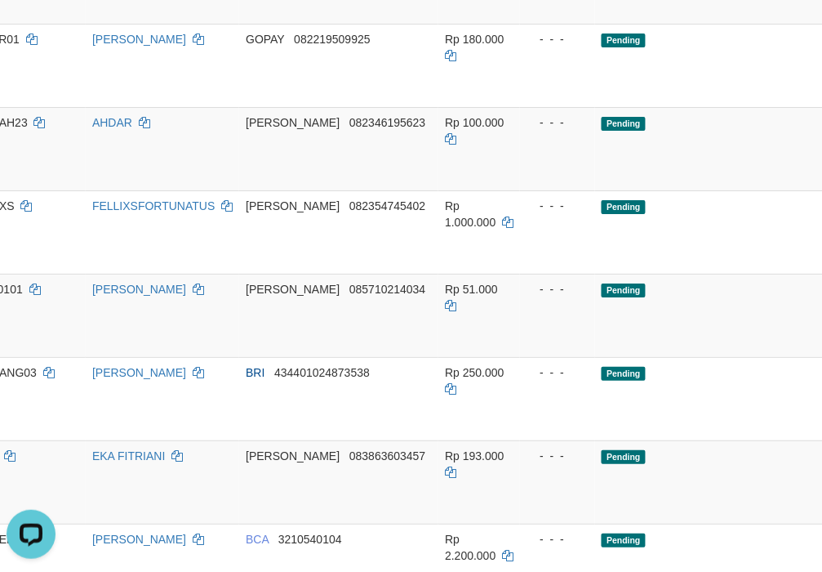
scroll to position [3194, 423]
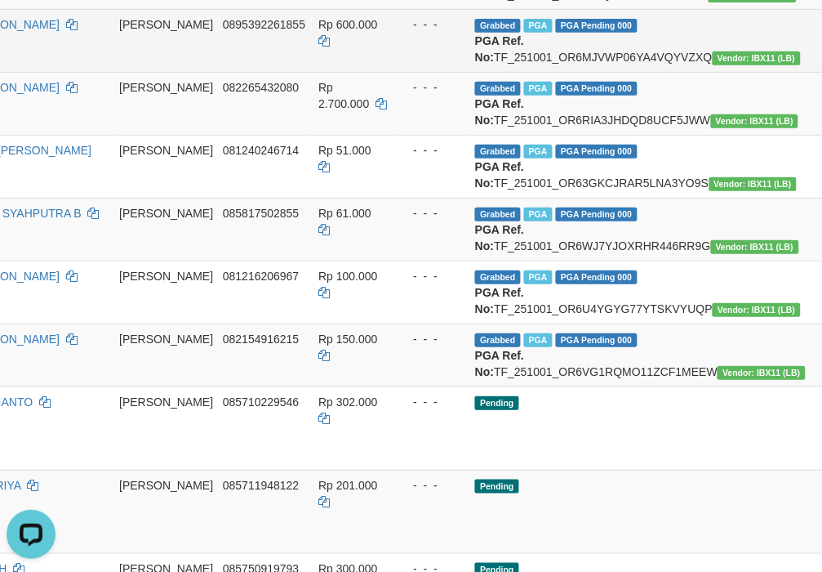
click at [394, 72] on td "- - -" at bounding box center [431, 40] width 75 height 63
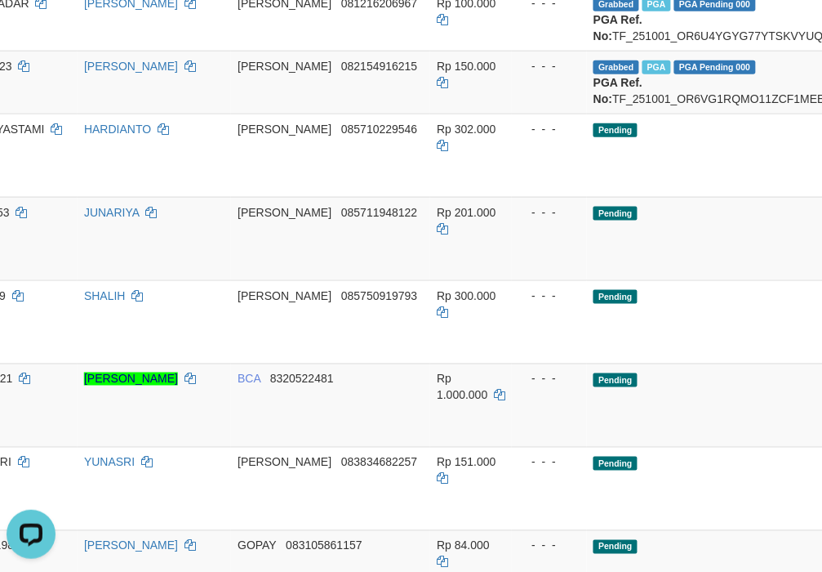
scroll to position [2104, 423]
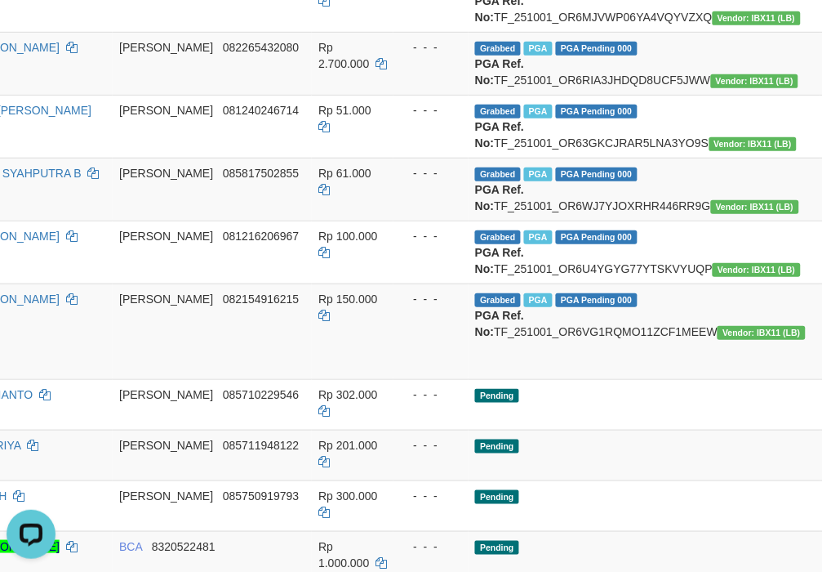
scroll to position [1832, 423]
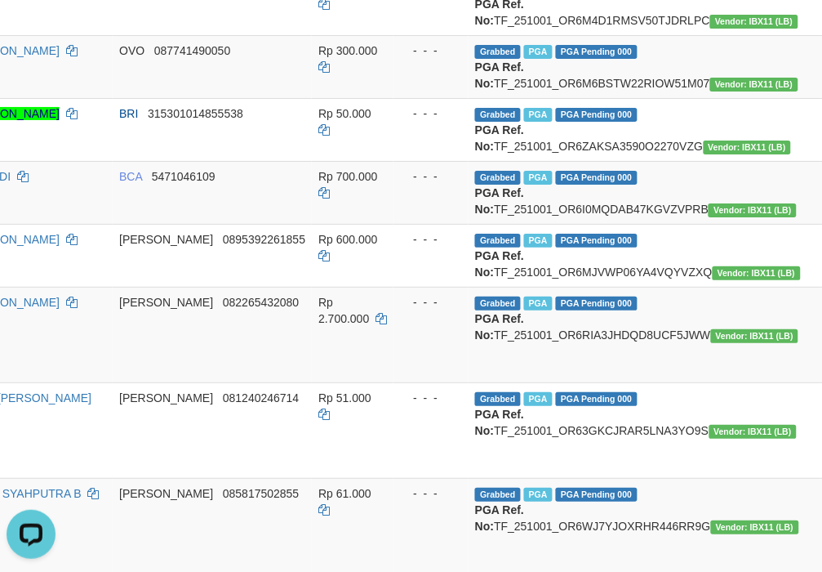
scroll to position [1560, 423]
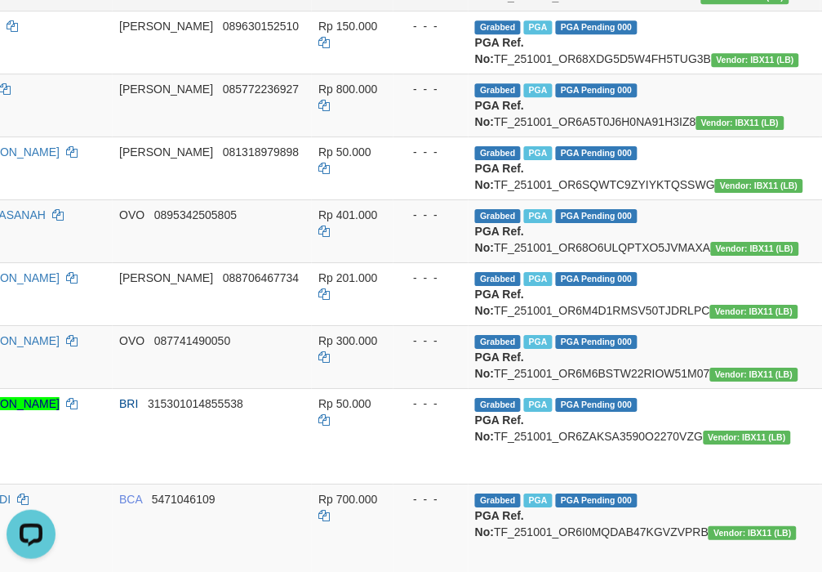
scroll to position [1288, 423]
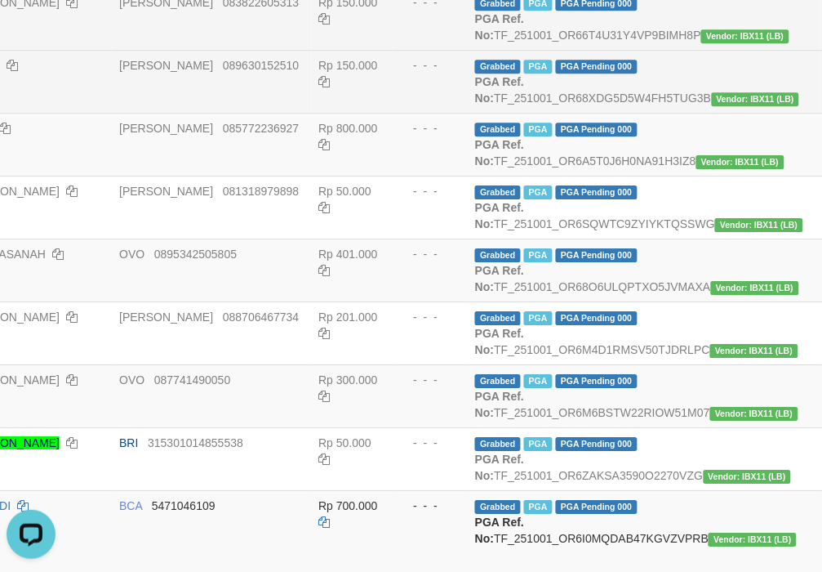
click at [313, 50] on td "Rp 150.000" at bounding box center [353, 18] width 82 height 63
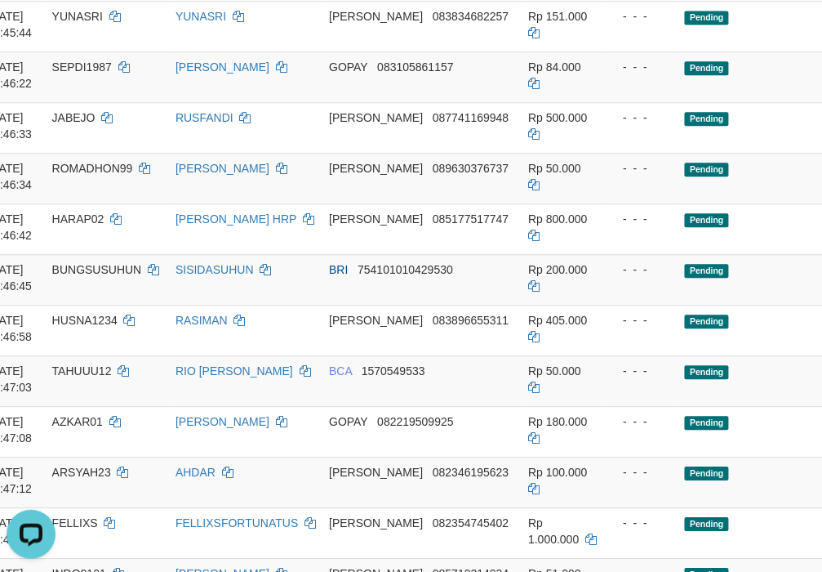
scroll to position [2648, 151]
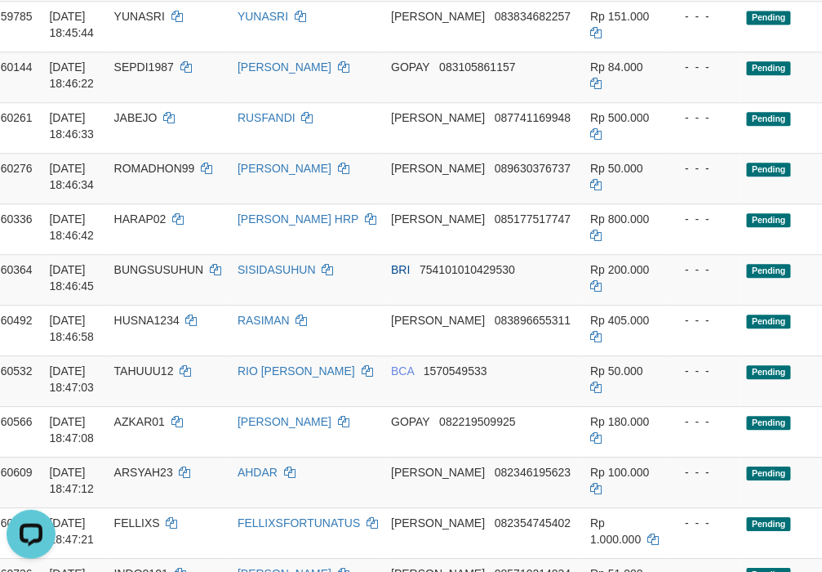
copy td "INDAHYASTAMI"
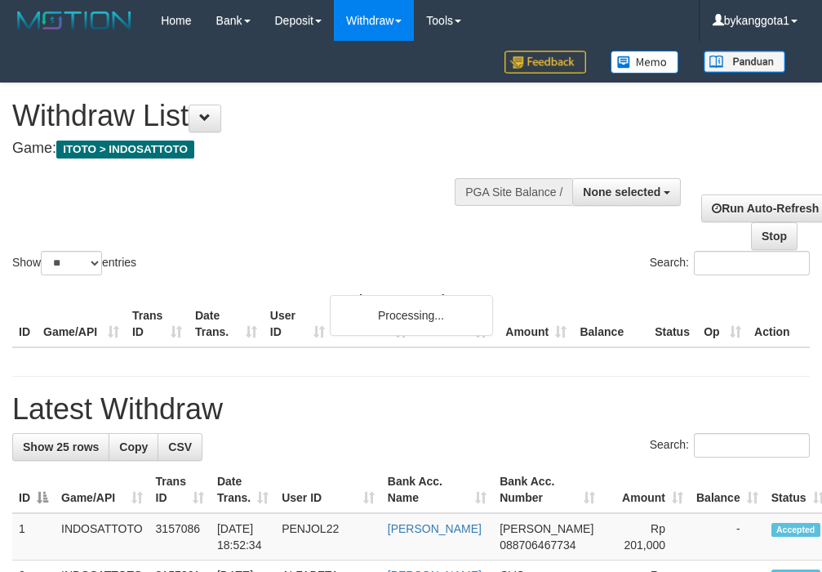
select select
select select "**"
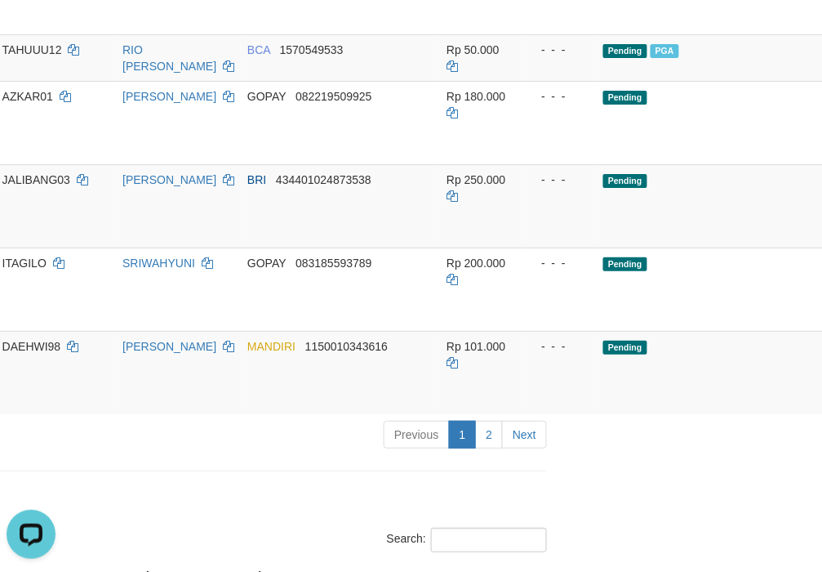
scroll to position [1615, 103]
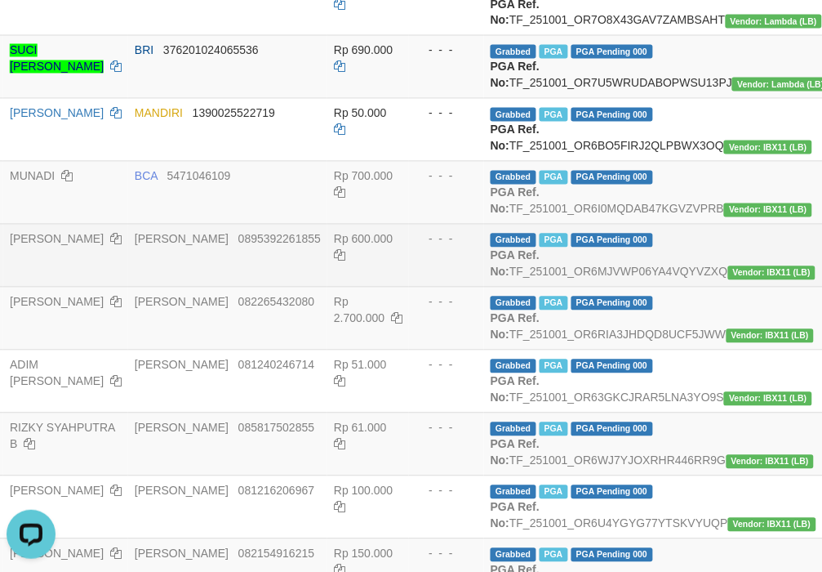
scroll to position [1410, 0]
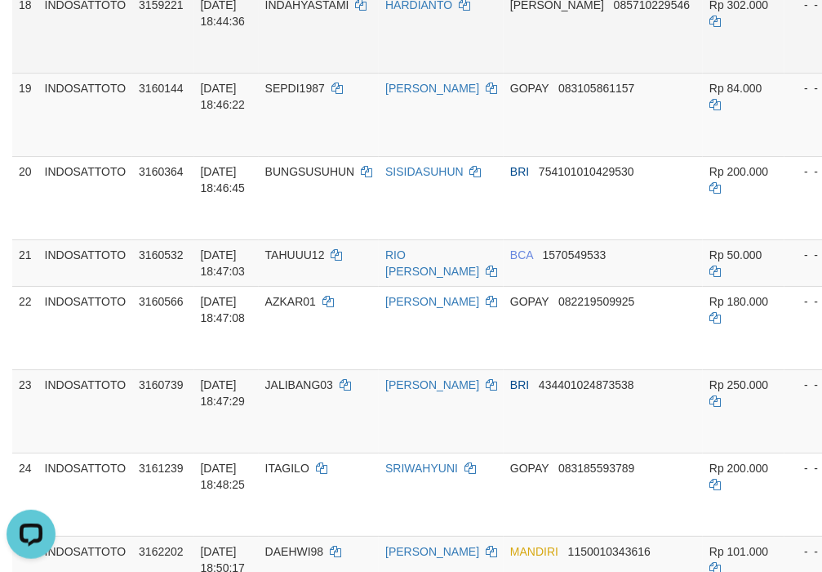
click at [291, 73] on td "INDAHYASTAMI" at bounding box center [319, 30] width 120 height 83
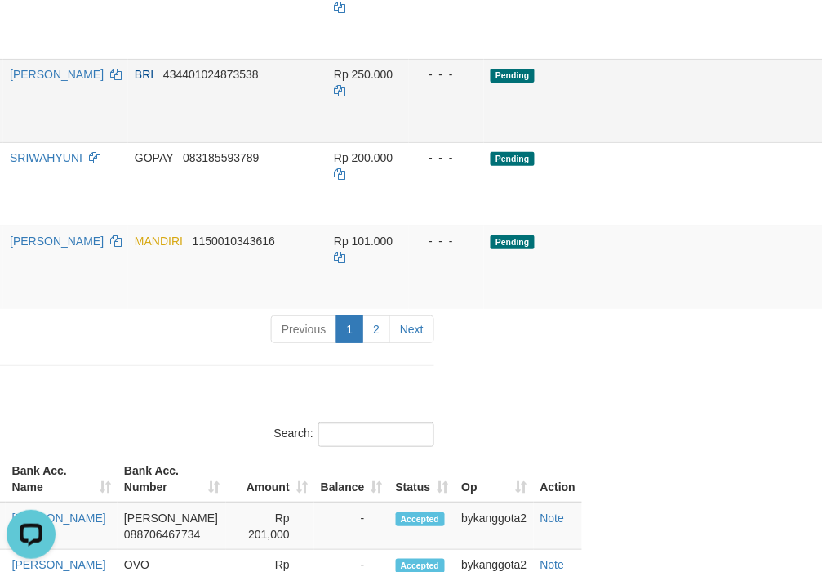
scroll to position [1682, 376]
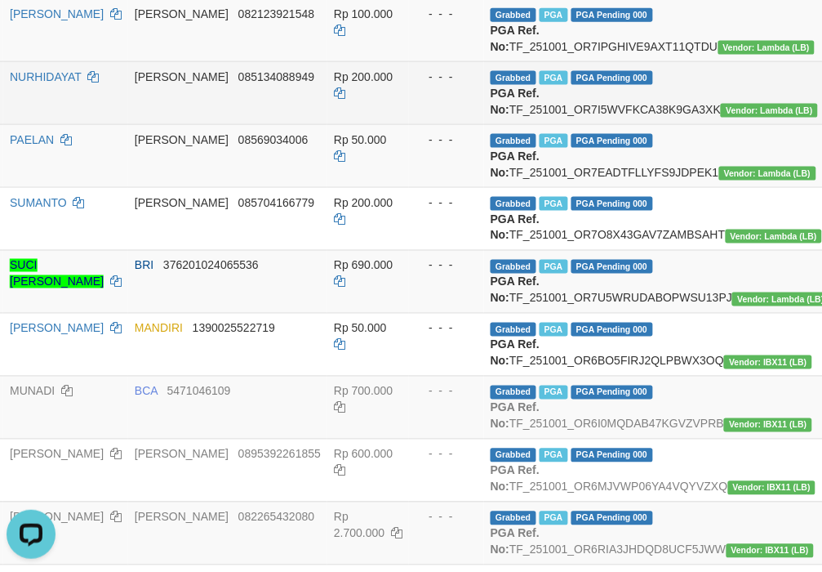
scroll to position [544, 376]
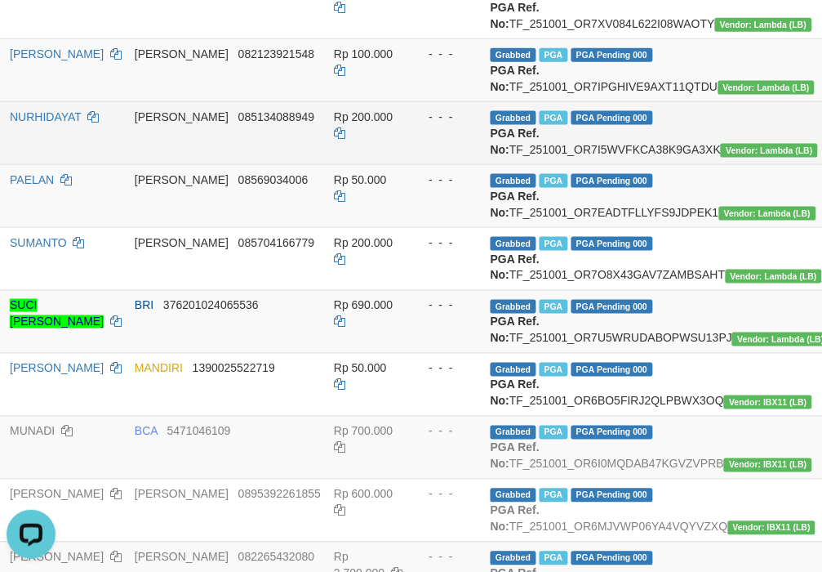
click at [348, 164] on td "Rp 200.000" at bounding box center [368, 132] width 82 height 63
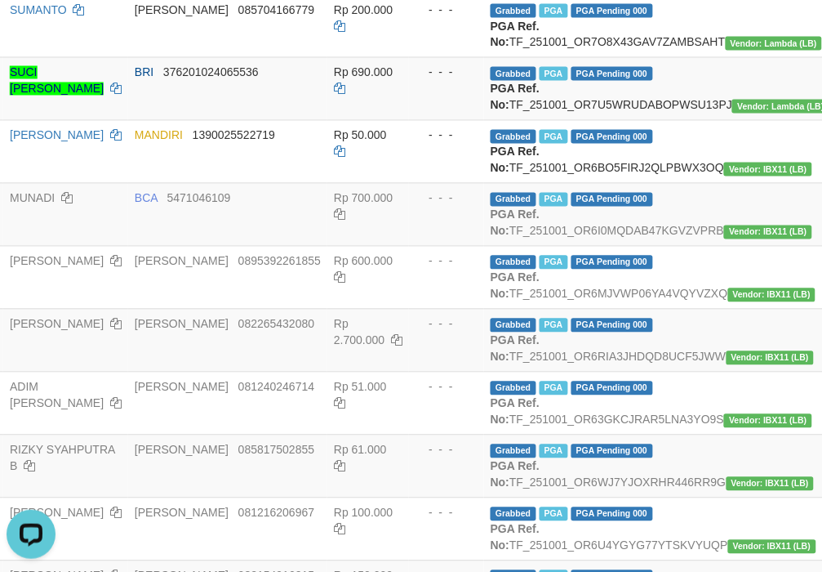
scroll to position [817, 376]
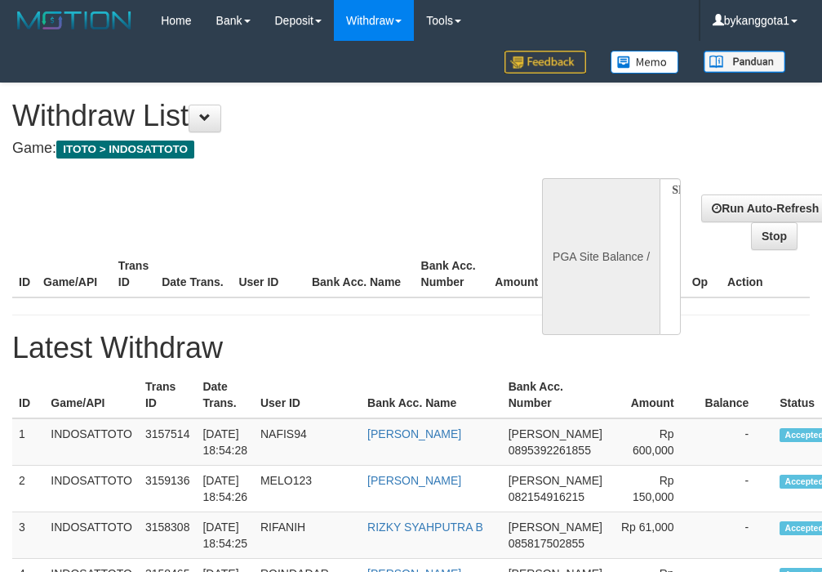
select select
select select "**"
select select
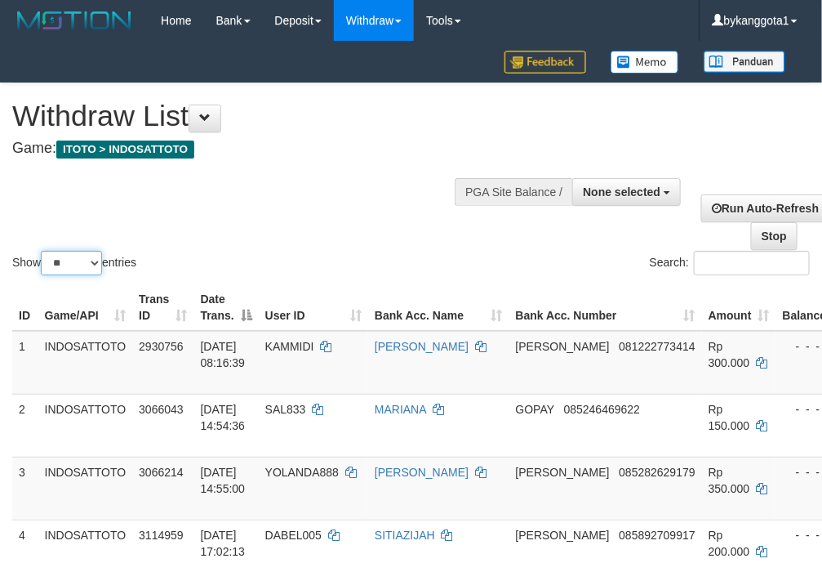
click at [74, 267] on select "** ** ** ***" at bounding box center [71, 263] width 61 height 24
click at [64, 267] on select "** ** ** ***" at bounding box center [71, 263] width 61 height 24
select select "***"
click at [43, 251] on select "** ** ** ***" at bounding box center [71, 263] width 61 height 24
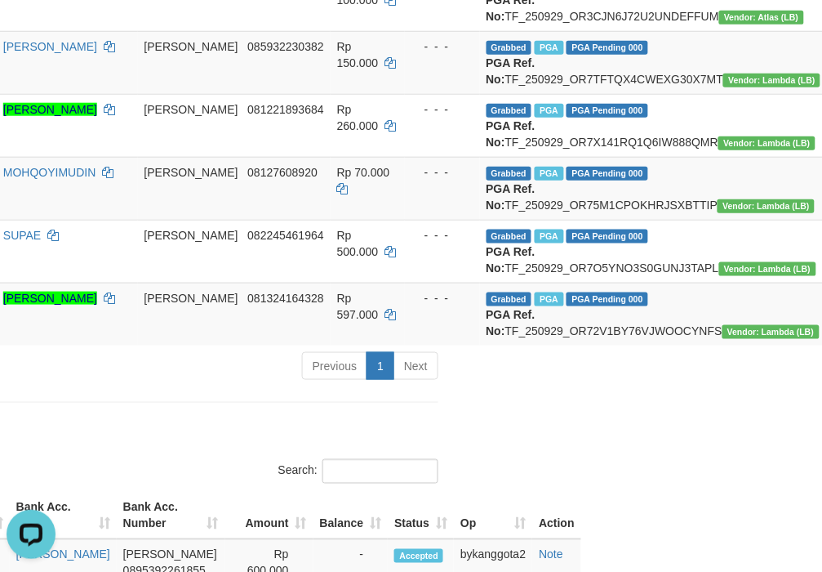
scroll to position [2177, 372]
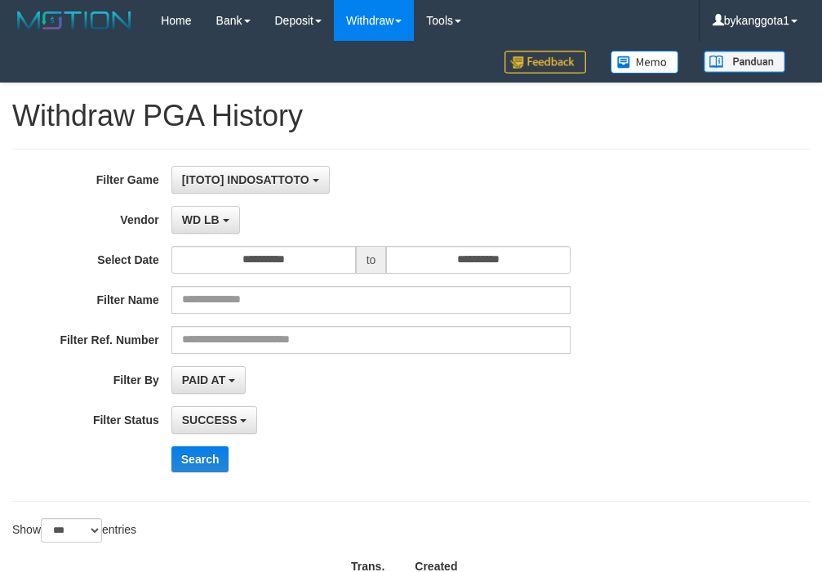
select select "**********"
select select "***"
click at [215, 202] on div "**********" at bounding box center [342, 325] width 685 height 318
click at [213, 209] on button "WD LB" at bounding box center [205, 220] width 69 height 28
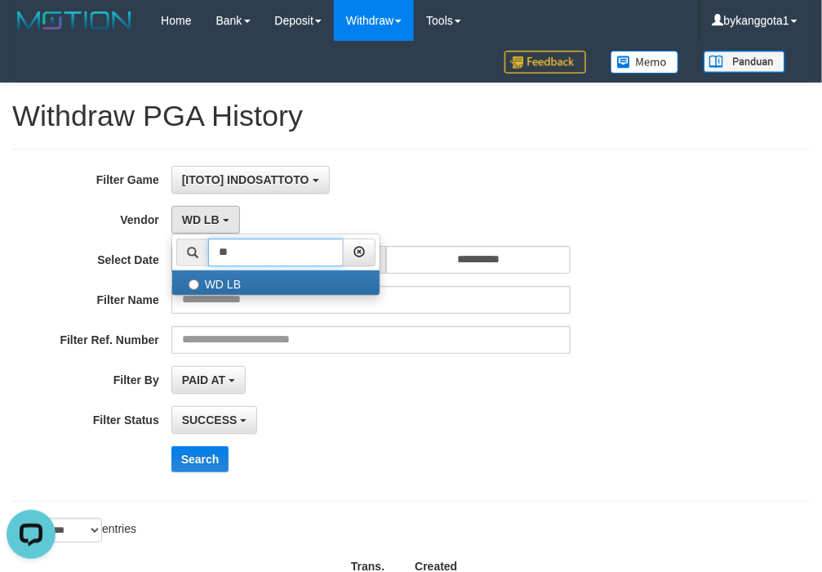
click at [247, 249] on input "**" at bounding box center [276, 252] width 136 height 28
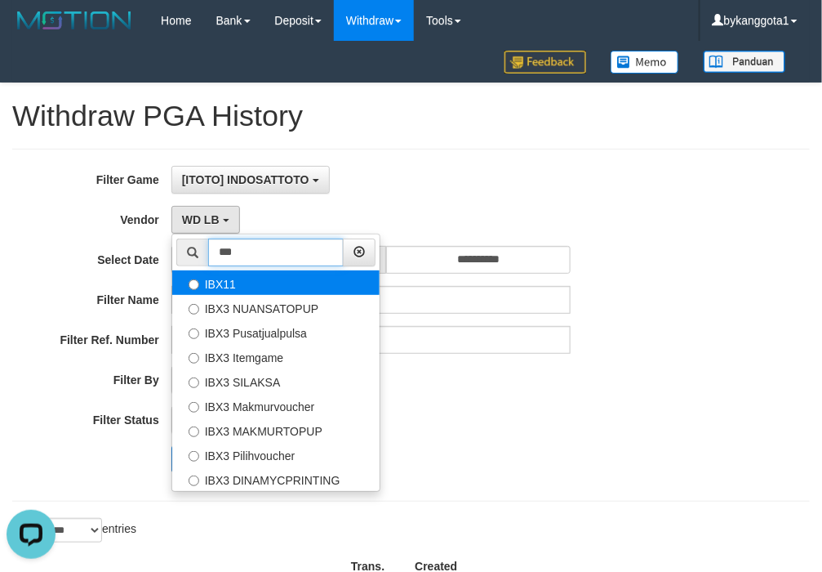
type input "***"
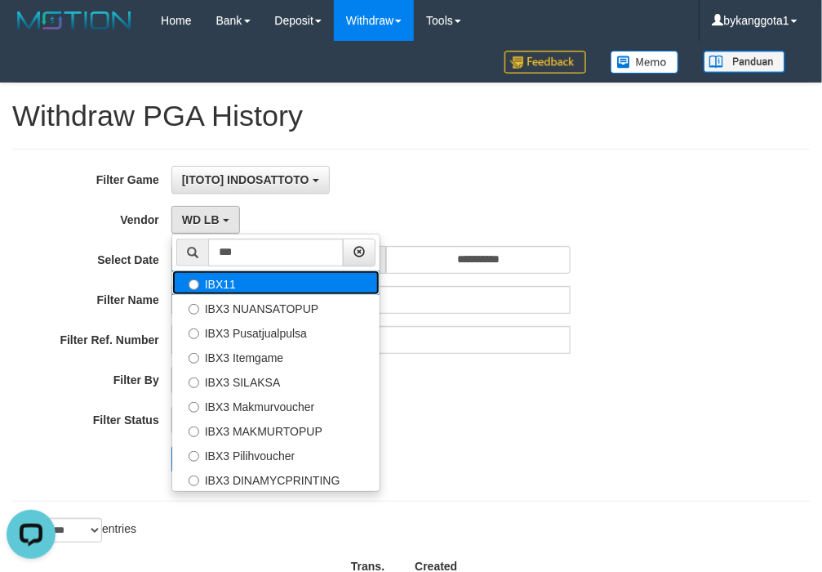
click at [268, 274] on label "IBX11" at bounding box center [275, 282] width 207 height 24
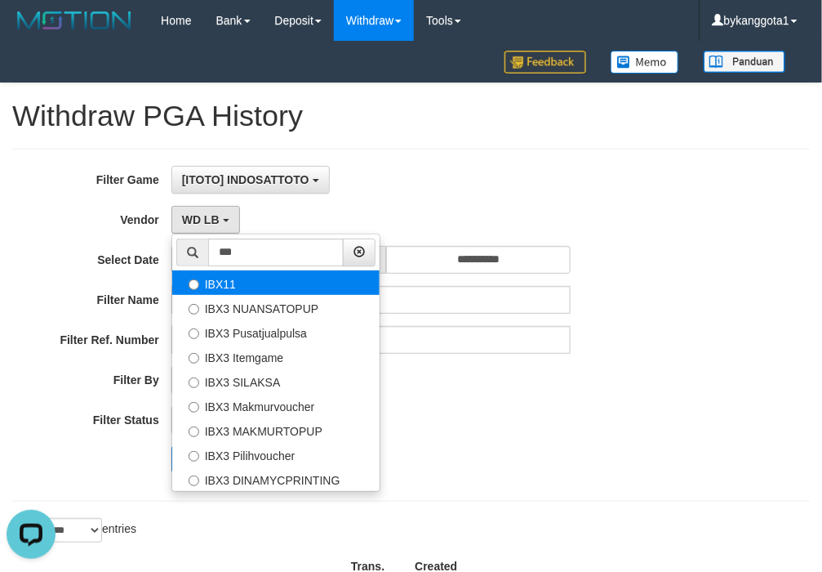
select select "**********"
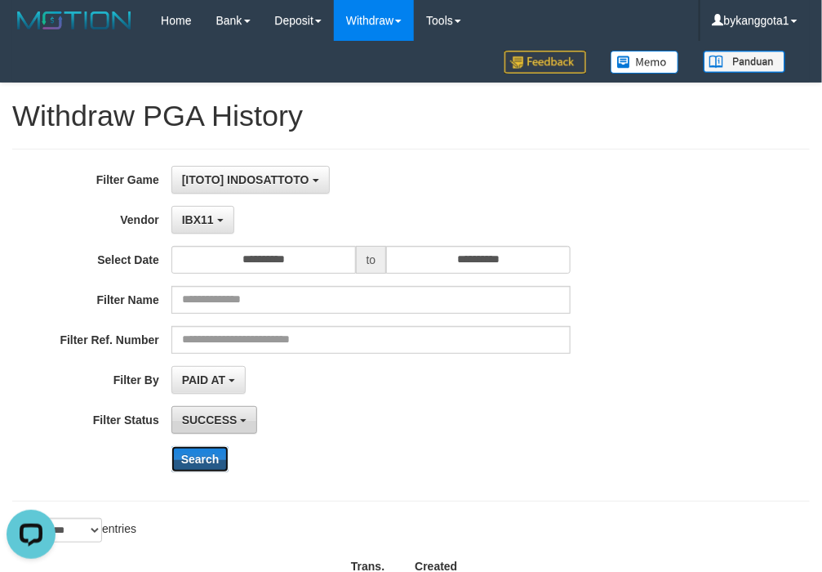
drag, startPoint x: 170, startPoint y: 461, endPoint x: 225, endPoint y: 427, distance: 64.6
click at [225, 427] on div "**********" at bounding box center [342, 325] width 685 height 318
click at [225, 427] on button "SUCCESS" at bounding box center [214, 420] width 87 height 28
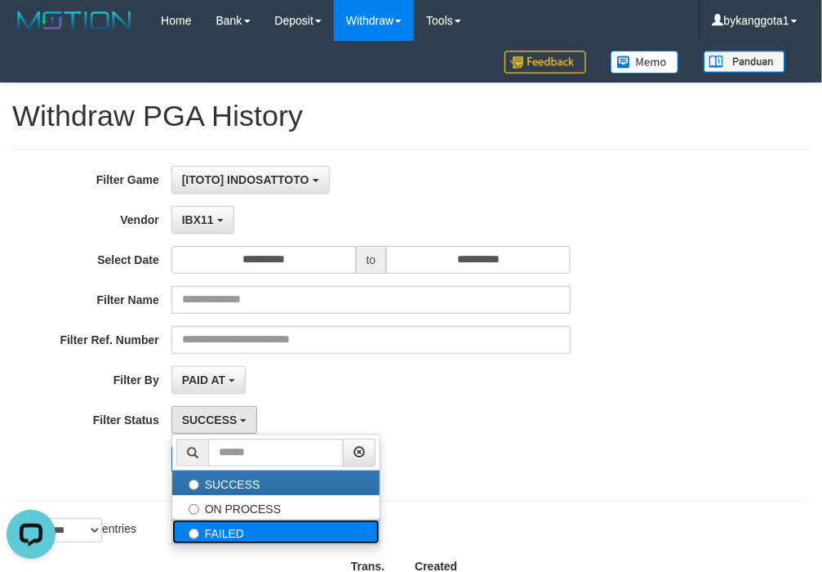
click at [216, 532] on label "FAILED" at bounding box center [275, 531] width 207 height 24
select select "*"
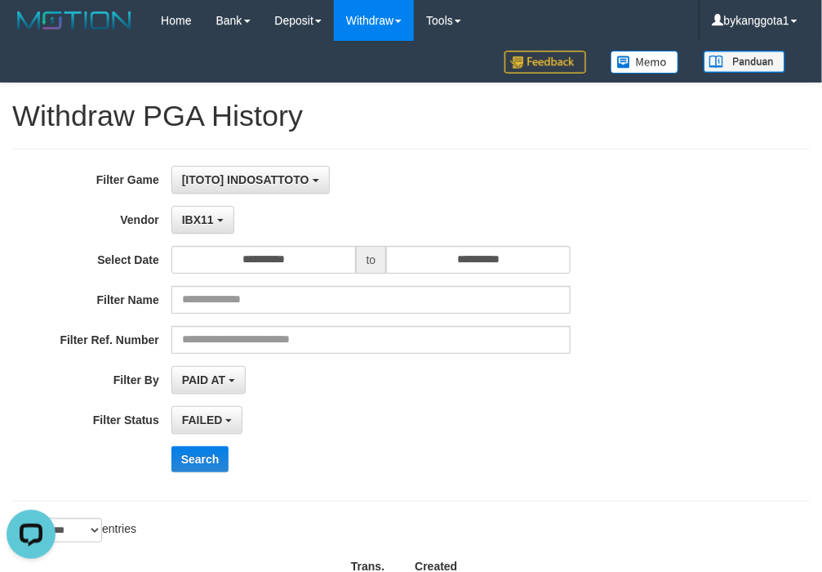
click at [221, 446] on div "**********" at bounding box center [342, 325] width 685 height 318
click at [194, 460] on button "Search" at bounding box center [200, 459] width 58 height 26
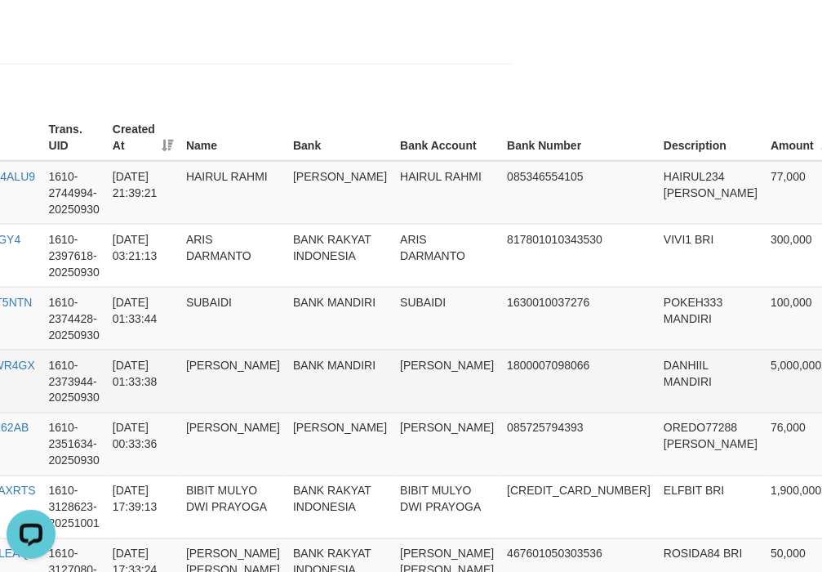
scroll to position [709, 296]
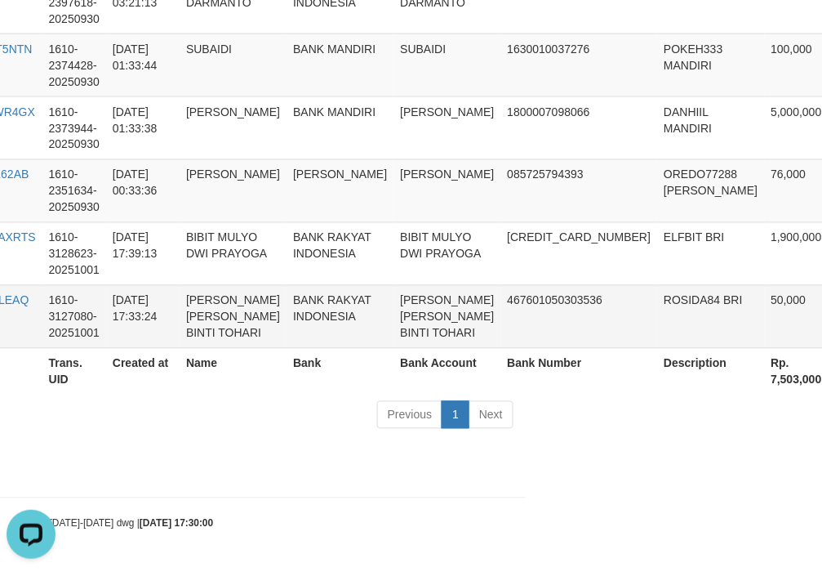
click at [657, 285] on td "ROSIDA84 BRI" at bounding box center [710, 316] width 107 height 63
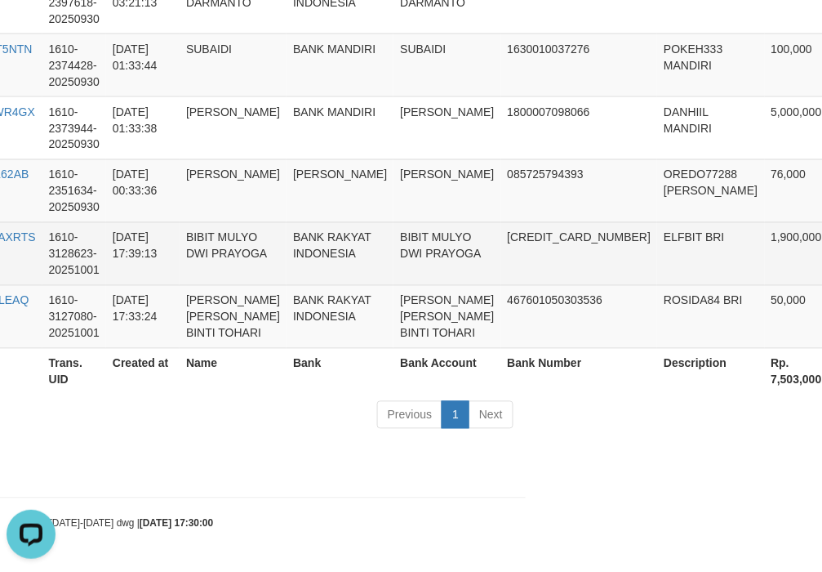
click at [657, 222] on td "ELFBIT BRI" at bounding box center [710, 253] width 107 height 63
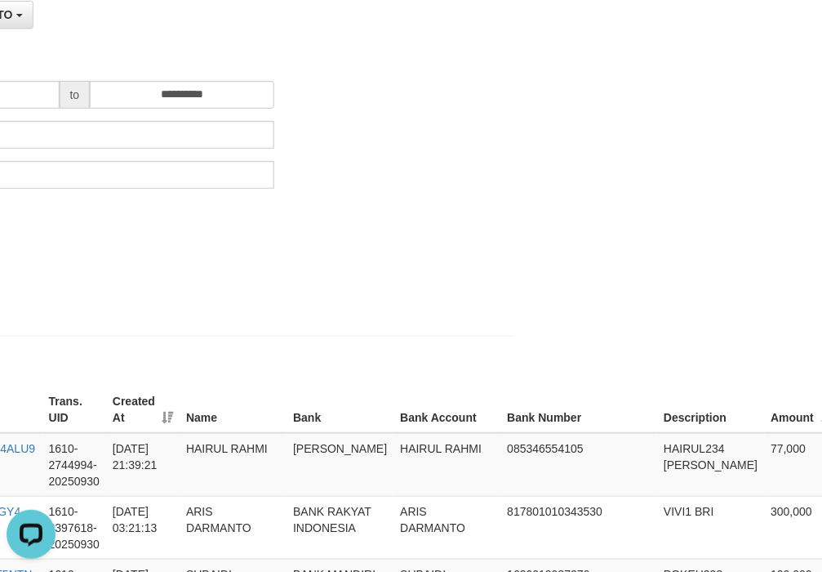
scroll to position [437, 296]
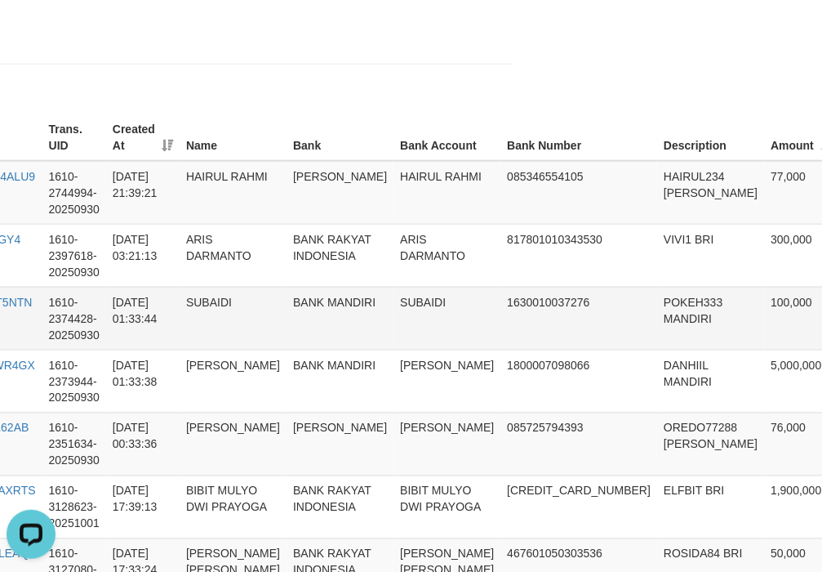
click at [657, 306] on td "POKEH333 MANDIRI" at bounding box center [710, 318] width 107 height 63
click at [657, 177] on td "HAIRUL234 [PERSON_NAME]" at bounding box center [710, 193] width 107 height 64
copy td "HAIRUL234"
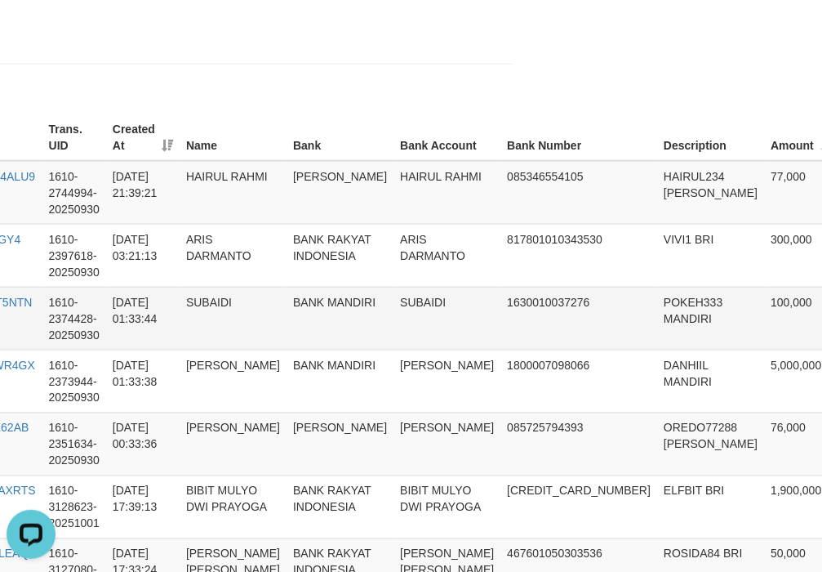
click at [657, 300] on td "POKEH333 MANDIRI" at bounding box center [710, 318] width 107 height 63
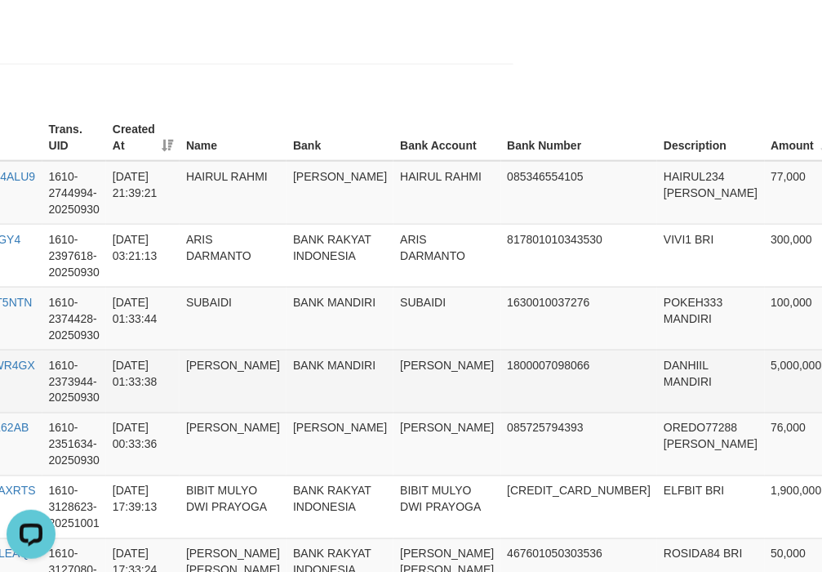
click at [657, 370] on td "DANHIIL MANDIRI" at bounding box center [710, 380] width 107 height 63
click at [657, 362] on td "DANHIIL MANDIRI" at bounding box center [710, 380] width 107 height 63
copy td "DANHIIL"
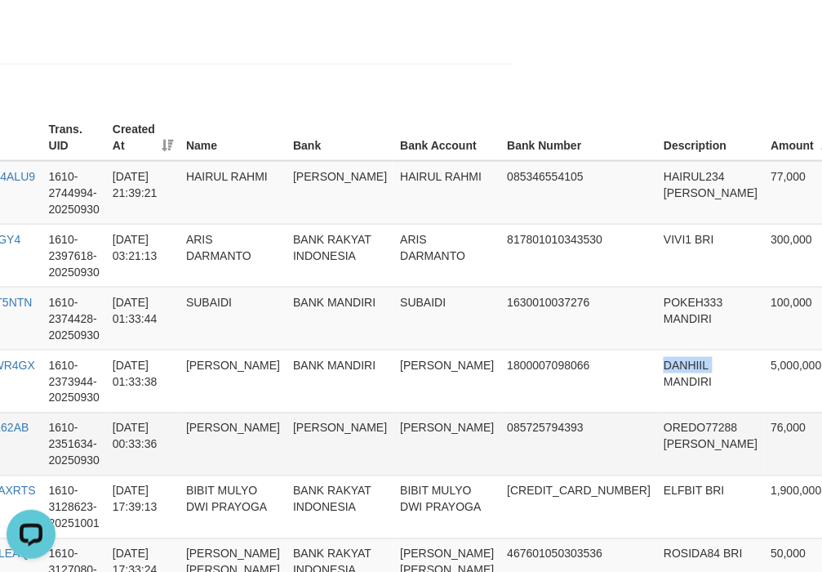
drag, startPoint x: 563, startPoint y: 446, endPoint x: 570, endPoint y: 426, distance: 20.7
click at [657, 443] on td "OREDO77288 [PERSON_NAME]" at bounding box center [710, 443] width 107 height 63
click at [657, 426] on td "OREDO77288 [PERSON_NAME]" at bounding box center [710, 443] width 107 height 63
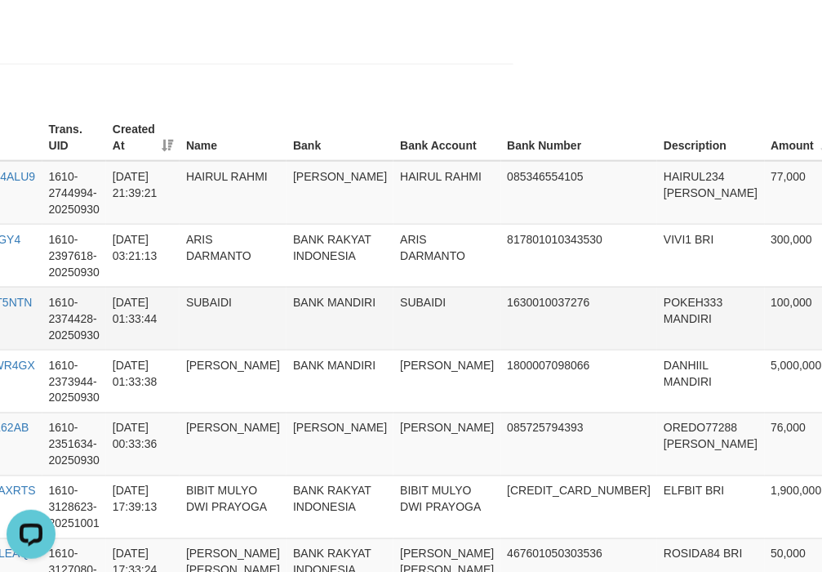
click at [657, 336] on td "POKEH333 MANDIRI" at bounding box center [710, 318] width 107 height 63
click at [657, 302] on td "POKEH333 MANDIRI" at bounding box center [710, 318] width 107 height 63
click at [657, 300] on td "POKEH333 MANDIRI" at bounding box center [710, 318] width 107 height 63
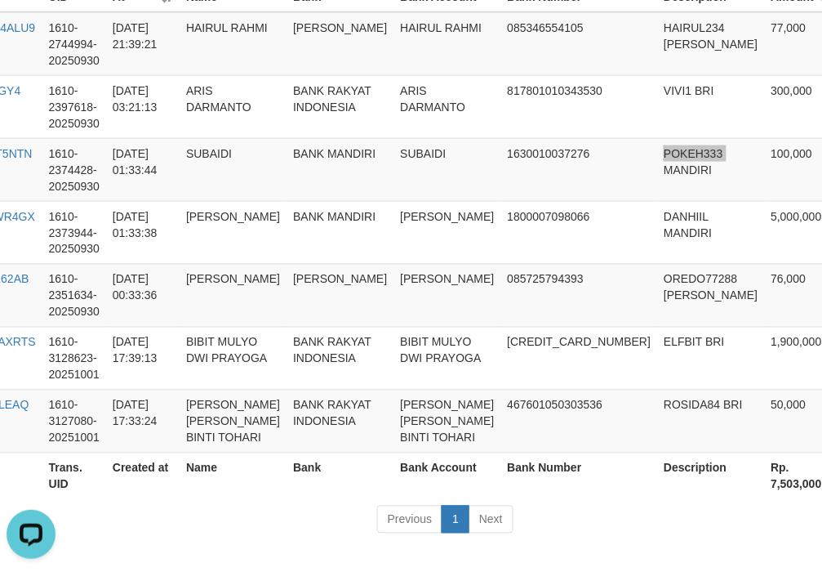
scroll to position [709, 296]
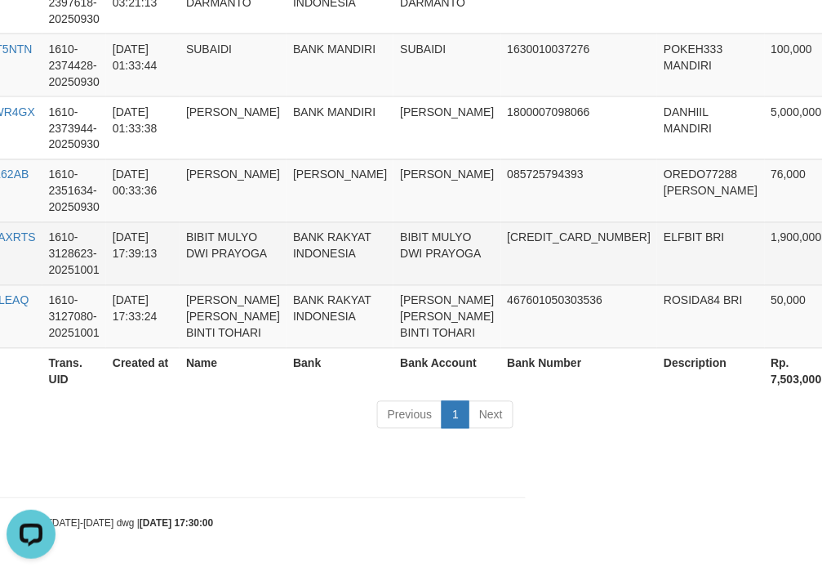
click at [657, 222] on td "ELFBIT BRI" at bounding box center [710, 253] width 107 height 63
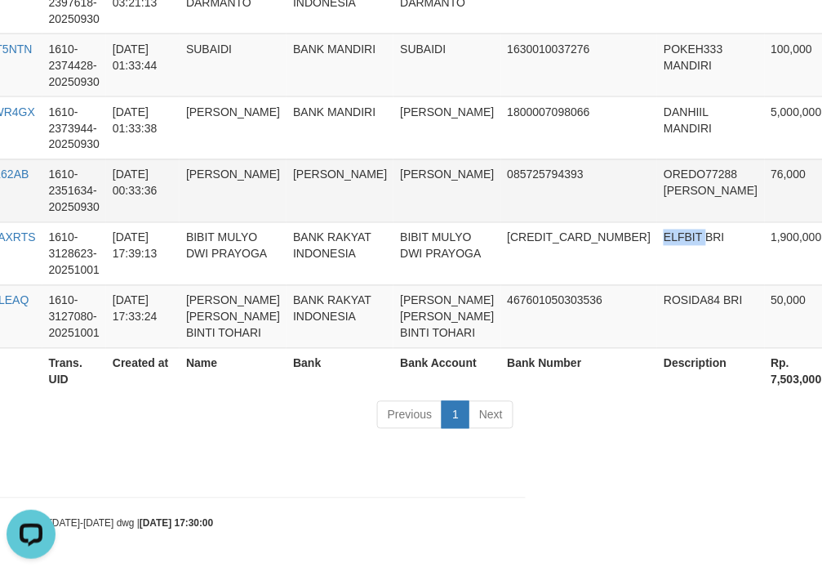
copy td "ELFBIT"
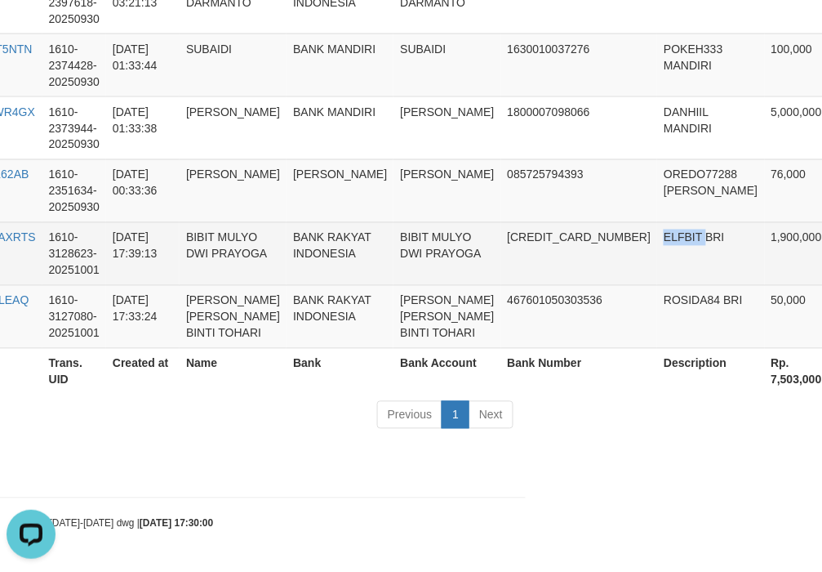
click at [657, 222] on td "ELFBIT BRI" at bounding box center [710, 253] width 107 height 63
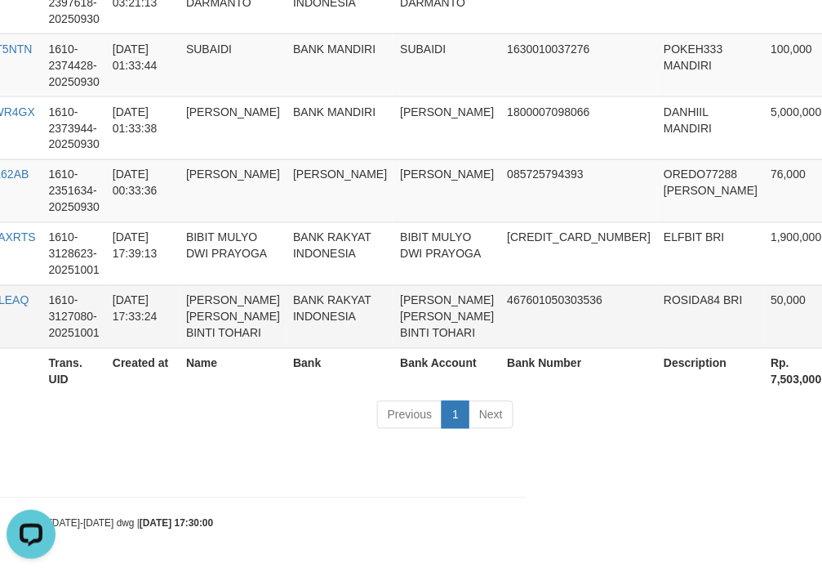
click at [657, 285] on td "ROSIDA84 BRI" at bounding box center [710, 316] width 107 height 63
copy td "ROSIDA84"
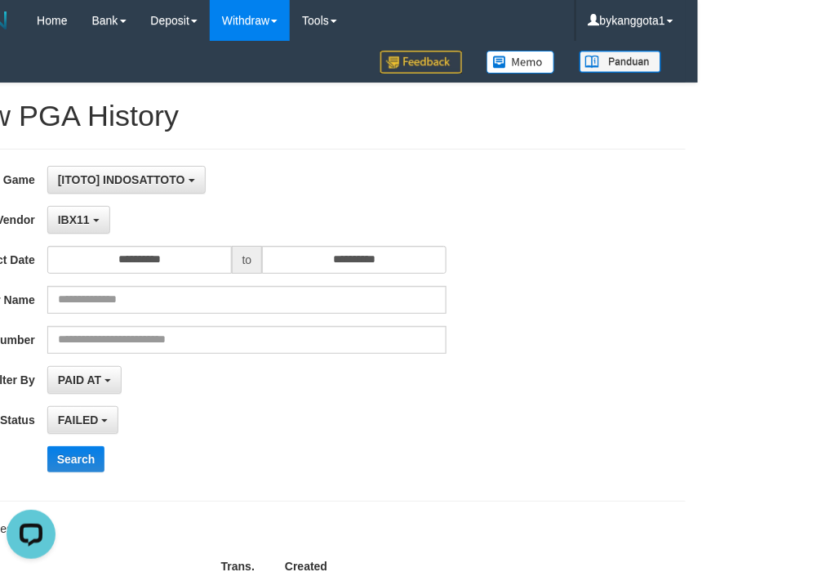
scroll to position [0, 0]
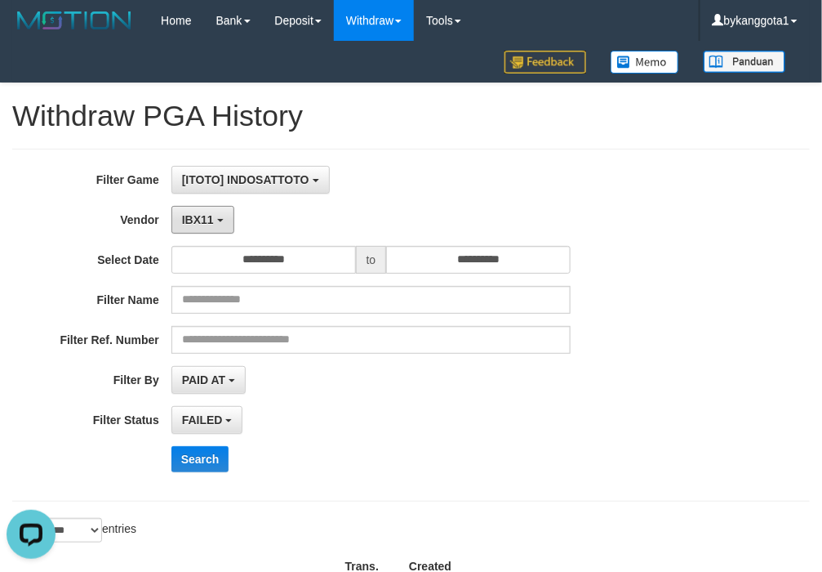
drag, startPoint x: 202, startPoint y: 230, endPoint x: 250, endPoint y: 279, distance: 68.7
click at [202, 230] on button "IBX11" at bounding box center [202, 220] width 63 height 28
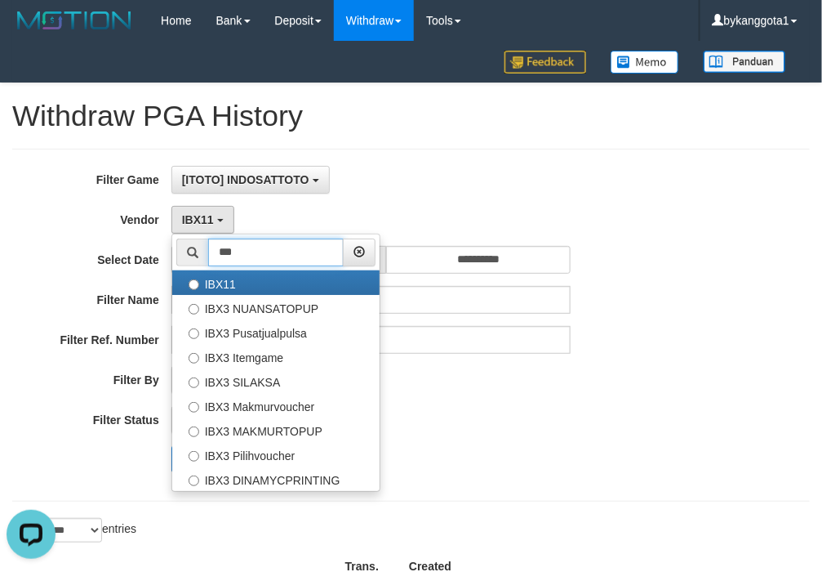
click at [274, 262] on input "***" at bounding box center [276, 252] width 136 height 28
click at [687, 372] on div "**********" at bounding box center [411, 325] width 822 height 318
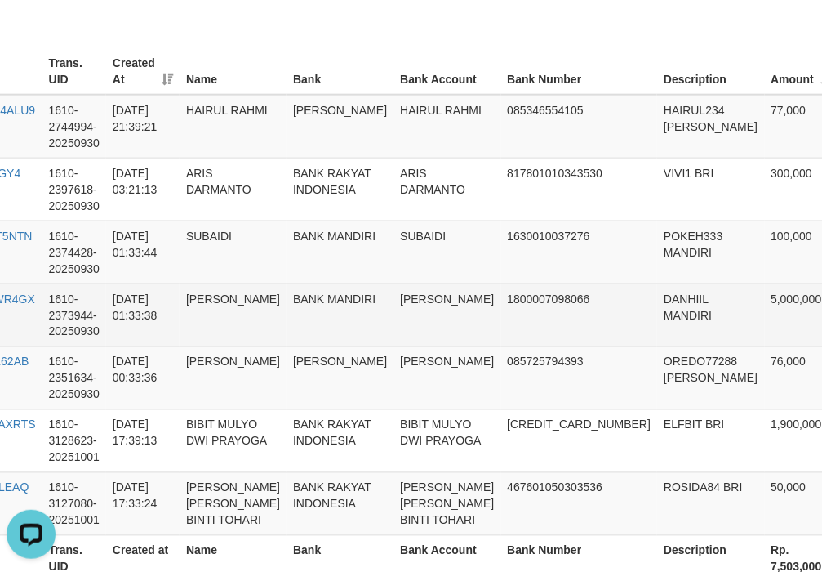
scroll to position [544, 296]
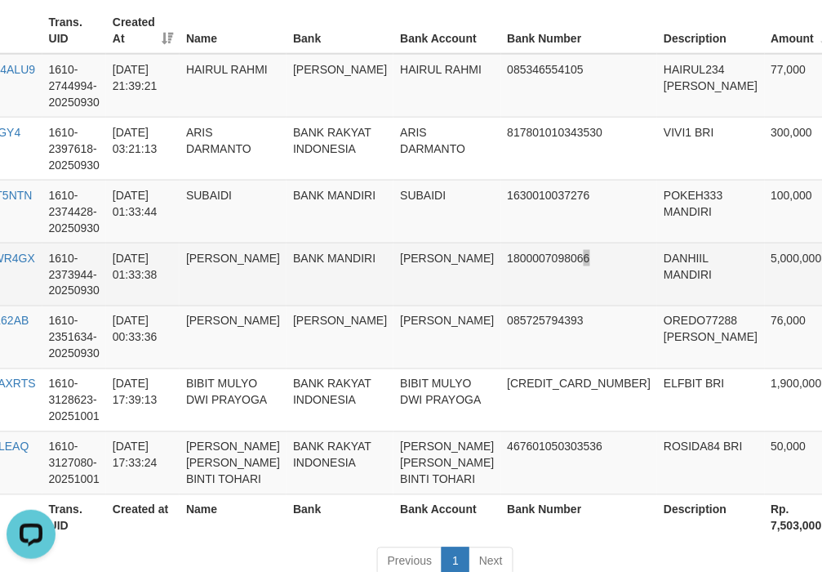
click at [504, 296] on td "1800007098066" at bounding box center [579, 274] width 157 height 63
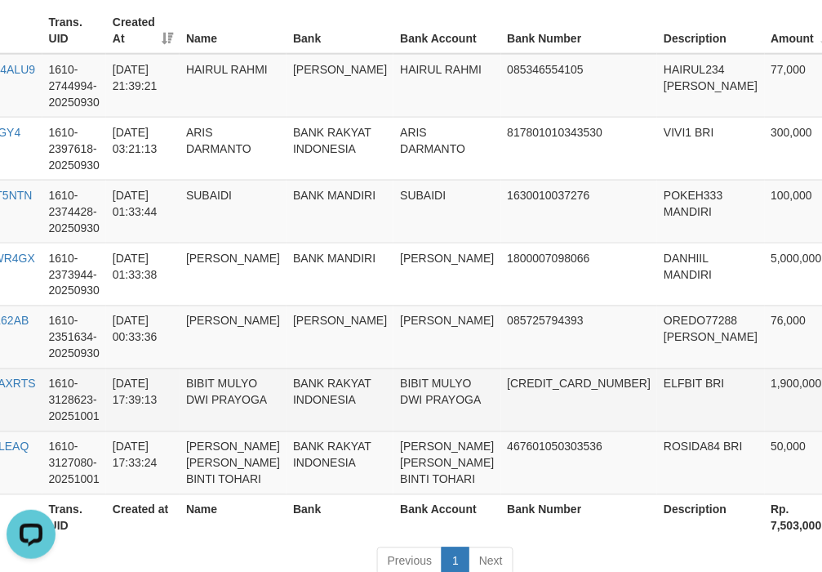
scroll to position [272, 296]
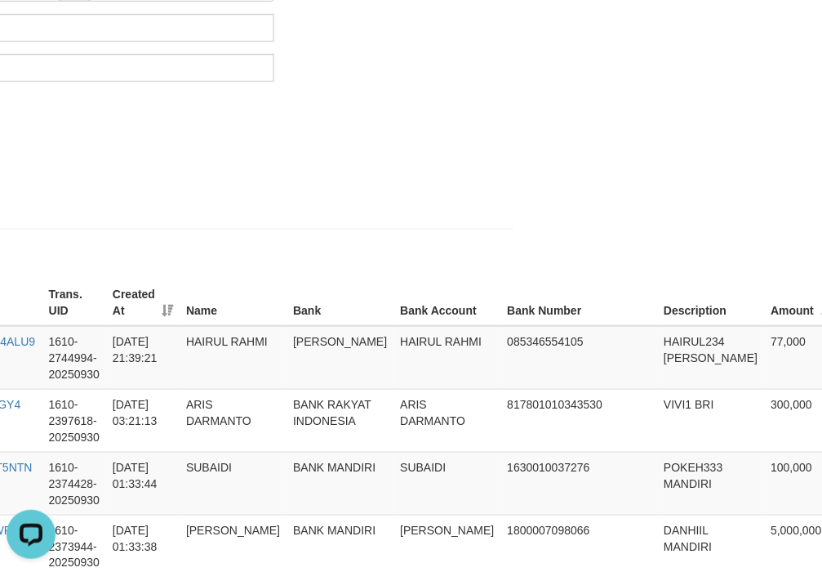
click at [451, 196] on div "**********" at bounding box center [115, 53] width 822 height 318
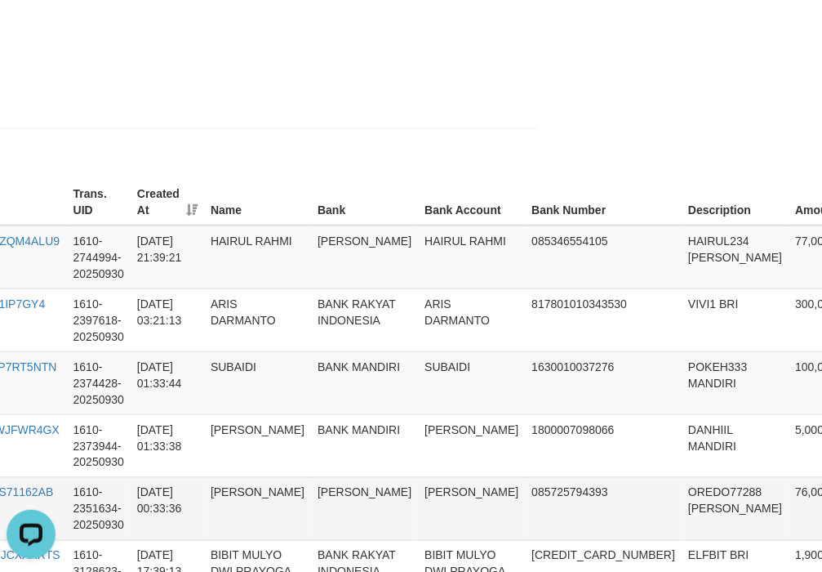
scroll to position [100, 272]
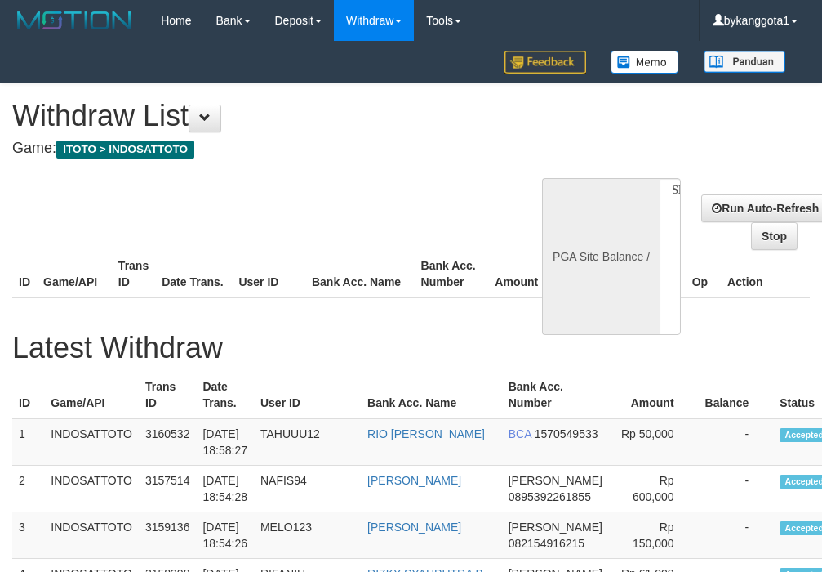
select select
select select "**"
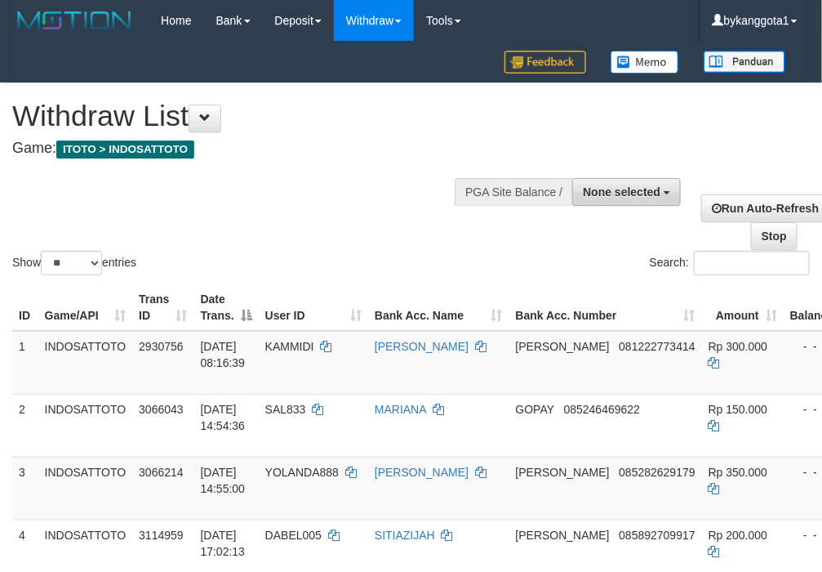
click at [606, 193] on span "None selected" at bounding box center [622, 191] width 78 height 13
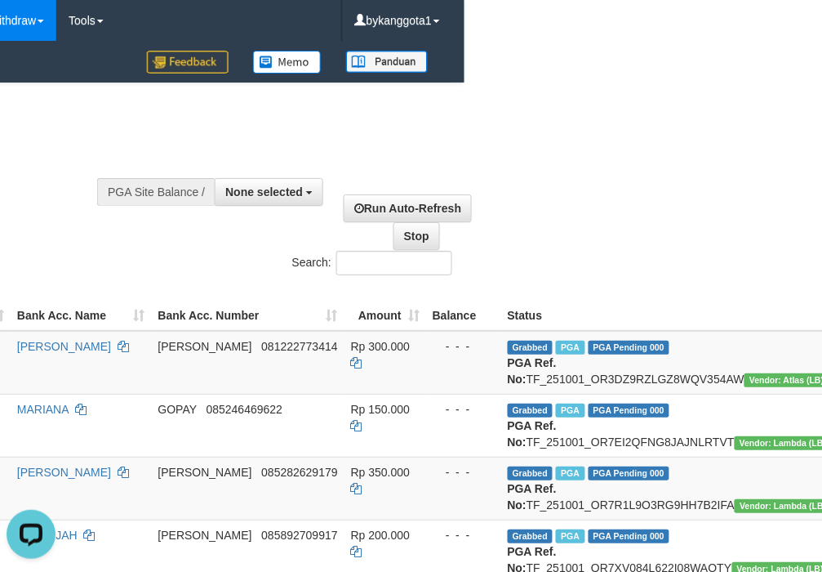
click at [279, 215] on div "**********" at bounding box center [331, 208] width 266 height 84
click at [271, 204] on button "None selected" at bounding box center [269, 192] width 109 height 28
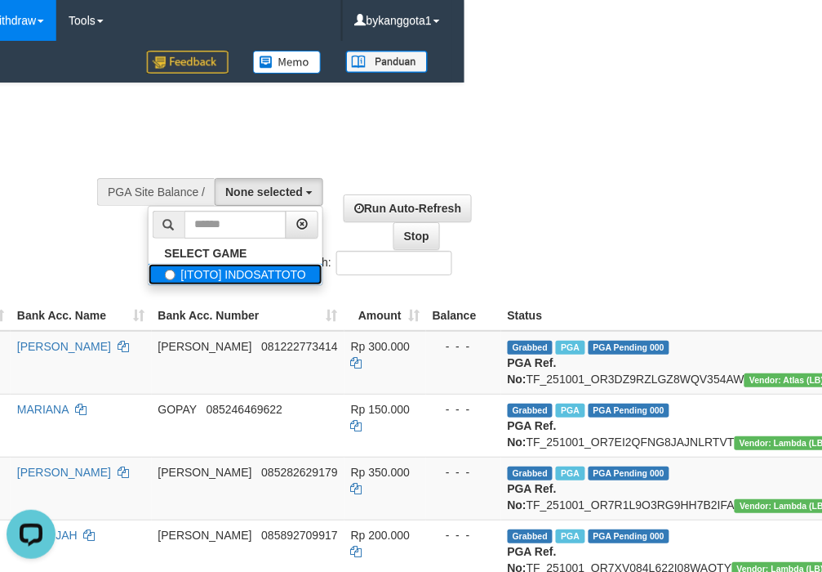
click at [247, 267] on label "[ITOTO] INDOSATTOTO" at bounding box center [236, 274] width 175 height 21
select select "****"
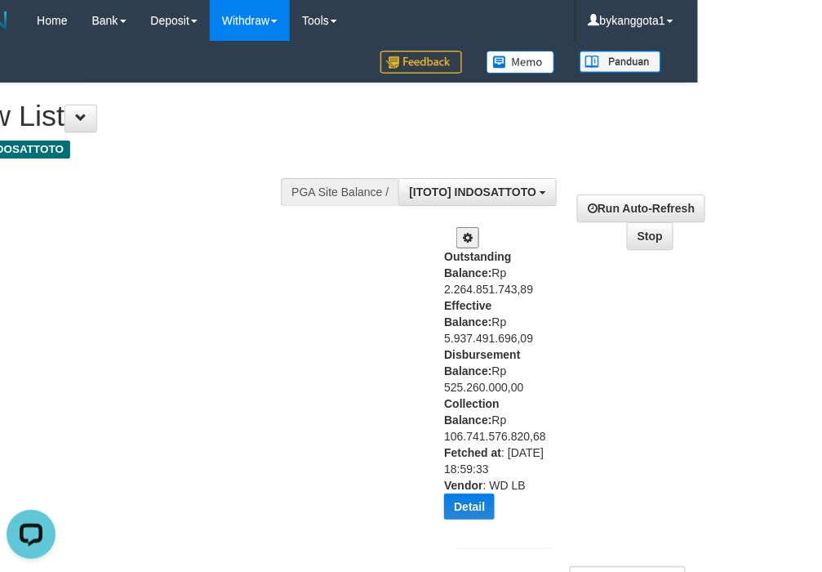
scroll to position [0, 86]
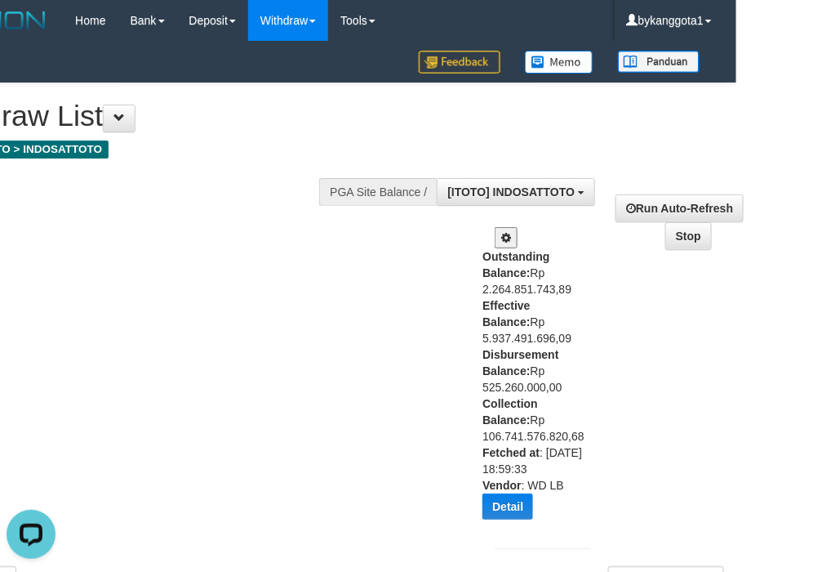
click at [548, 385] on div "Outstanding Balance: Rp 2.264.851.743,89 Effective Balance: Rp 5.937.491.696,09…" at bounding box center [533, 389] width 100 height 283
copy div "Disbursement Balance: Rp 525.260.000,00"
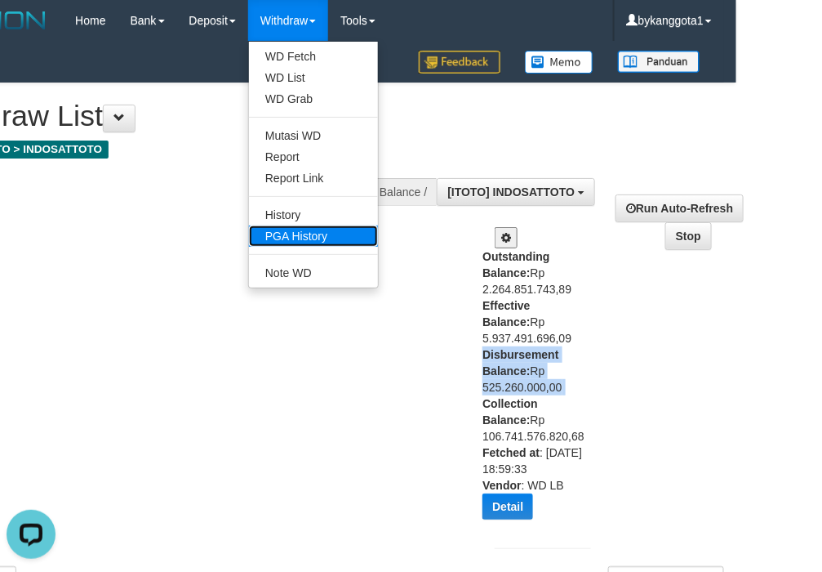
click at [304, 239] on link "PGA History" at bounding box center [313, 235] width 129 height 21
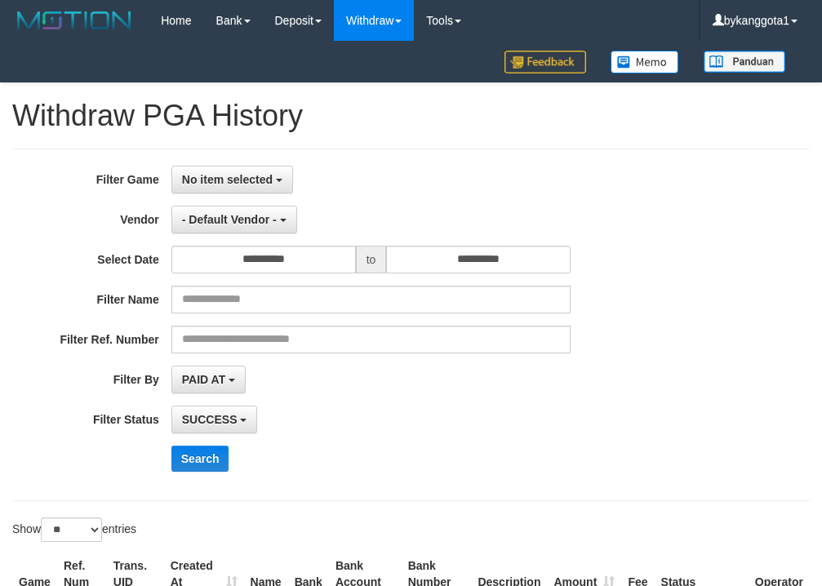
select select
select select "**"
click at [226, 181] on span "No item selected" at bounding box center [227, 179] width 91 height 13
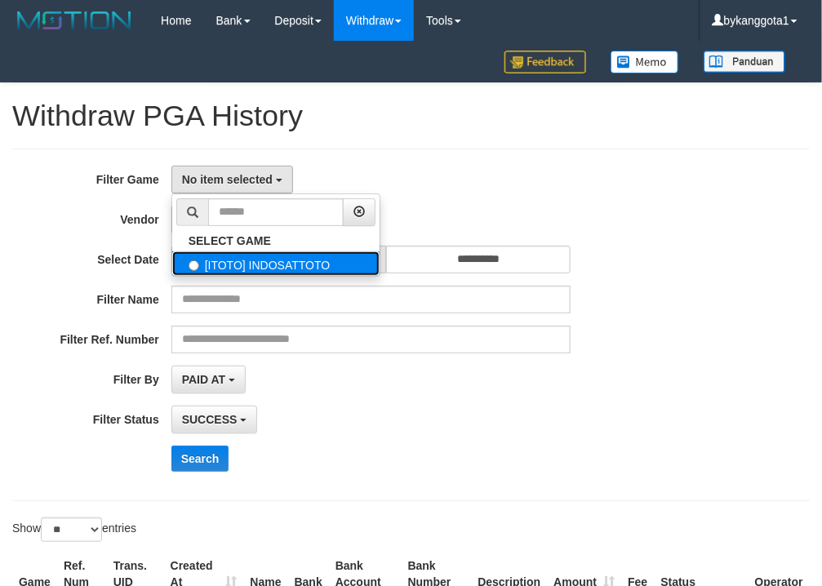
click at [274, 265] on label "[ITOTO] INDOSATTOTO" at bounding box center [275, 263] width 207 height 24
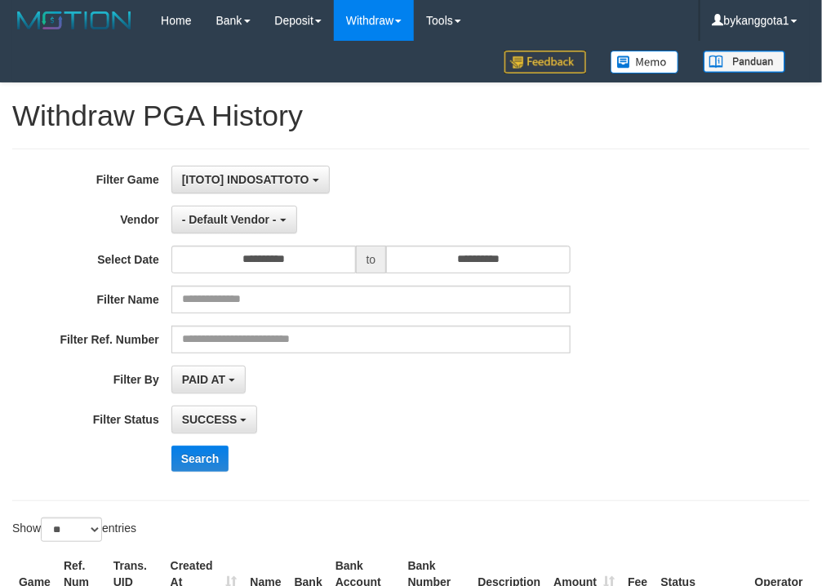
select select "****"
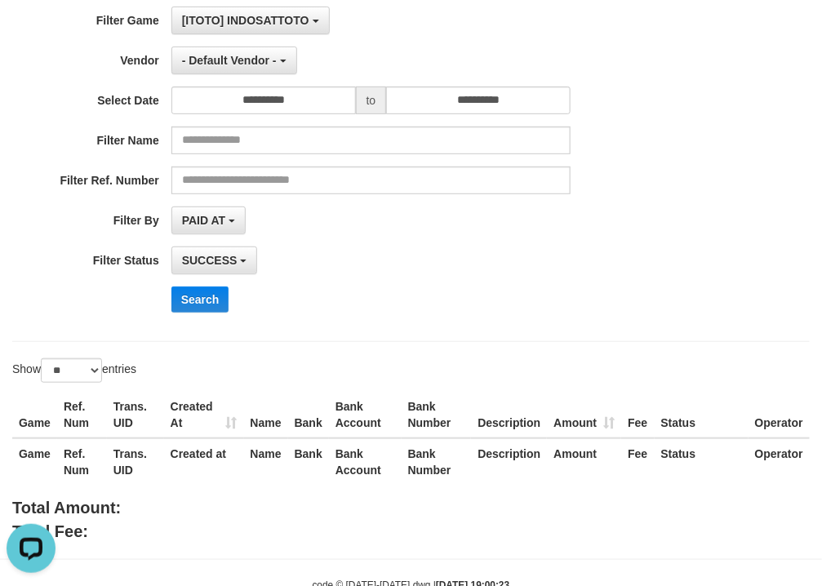
scroll to position [208, 0]
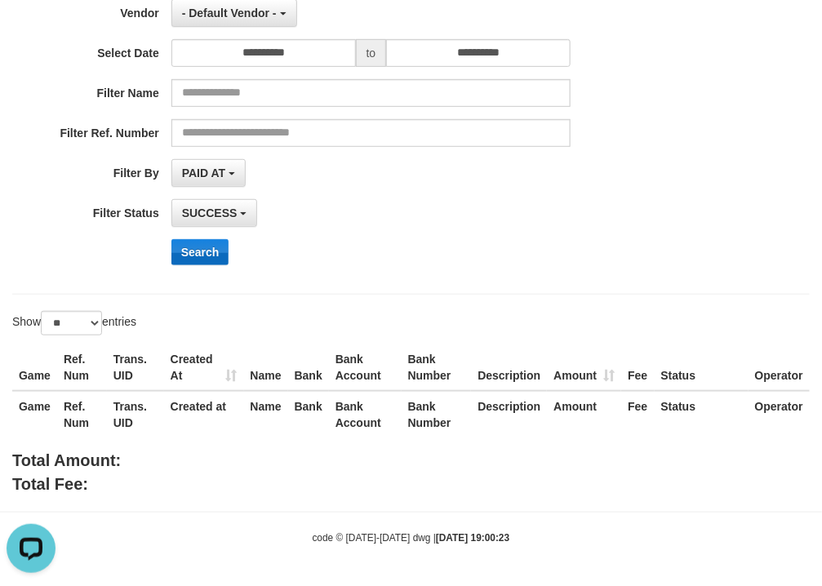
drag, startPoint x: 185, startPoint y: 268, endPoint x: 205, endPoint y: 247, distance: 29.5
click at [184, 264] on div "**********" at bounding box center [342, 118] width 685 height 318
click at [205, 247] on button "Search" at bounding box center [200, 252] width 58 height 26
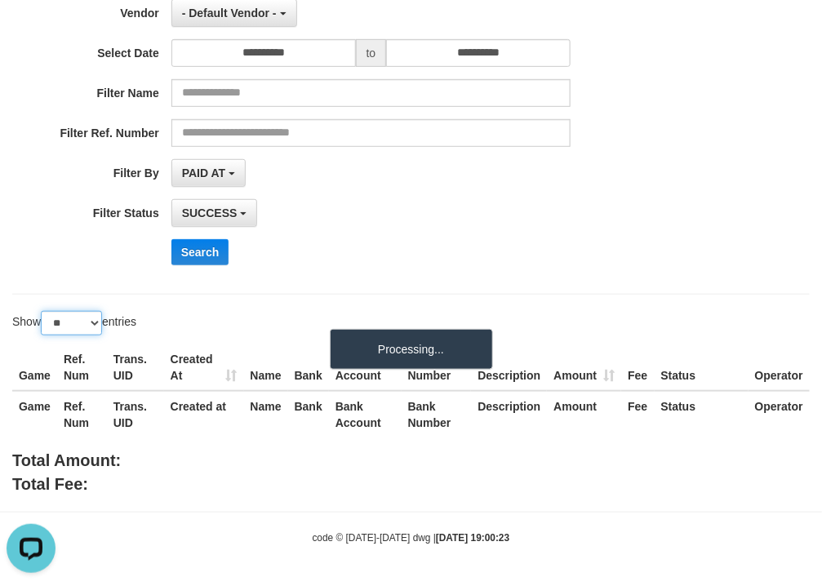
click at [61, 321] on select "** ** ** ***" at bounding box center [71, 323] width 61 height 24
click at [71, 320] on select "** ** ** ***" at bounding box center [71, 323] width 61 height 24
click at [560, 261] on div "Search" at bounding box center [428, 252] width 514 height 26
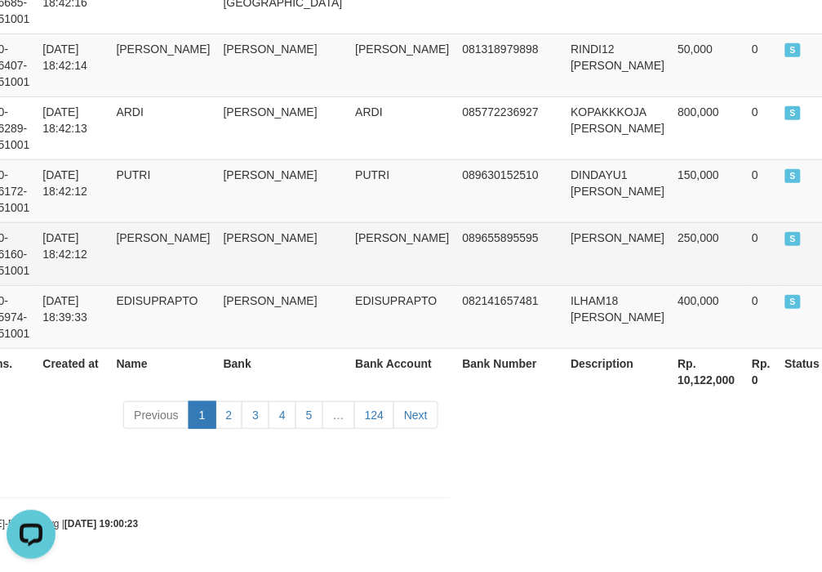
scroll to position [329, 372]
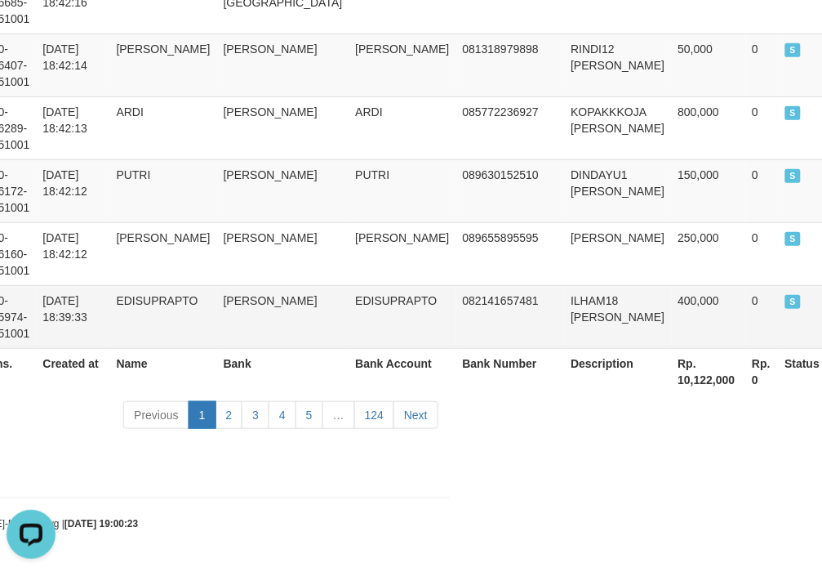
click at [568, 303] on td "ILHAM18 [PERSON_NAME]" at bounding box center [617, 316] width 107 height 63
click at [672, 287] on td "400,000" at bounding box center [709, 316] width 74 height 63
click at [349, 299] on td "EDISUPRAPTO" at bounding box center [402, 316] width 107 height 63
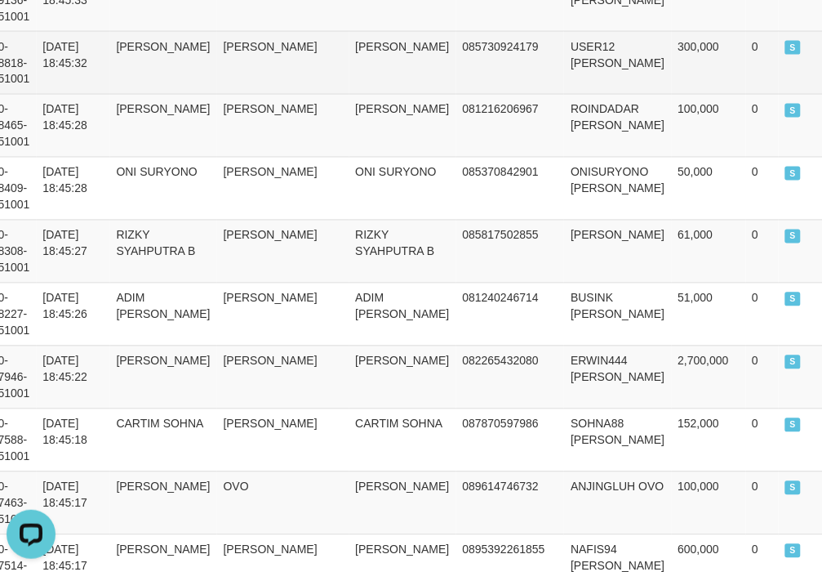
scroll to position [739, 372]
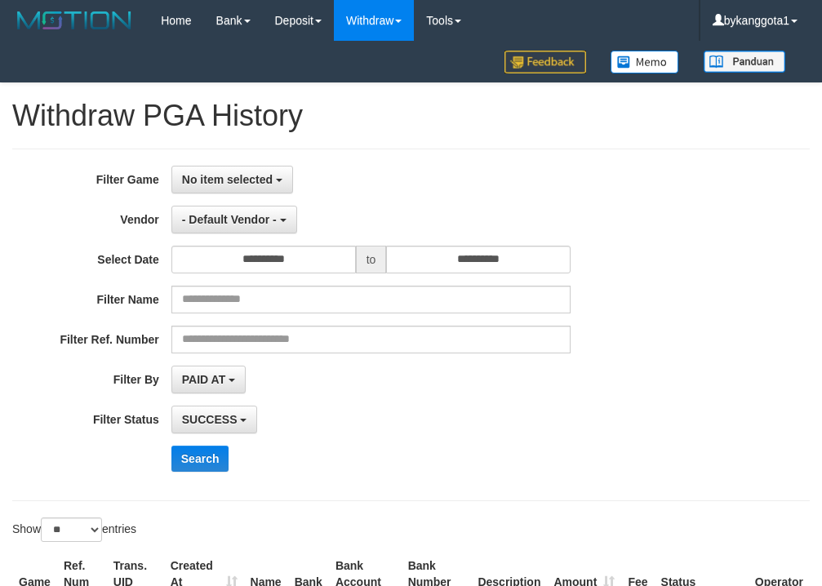
select select
select select "**"
click at [220, 169] on button "No item selected" at bounding box center [232, 180] width 122 height 28
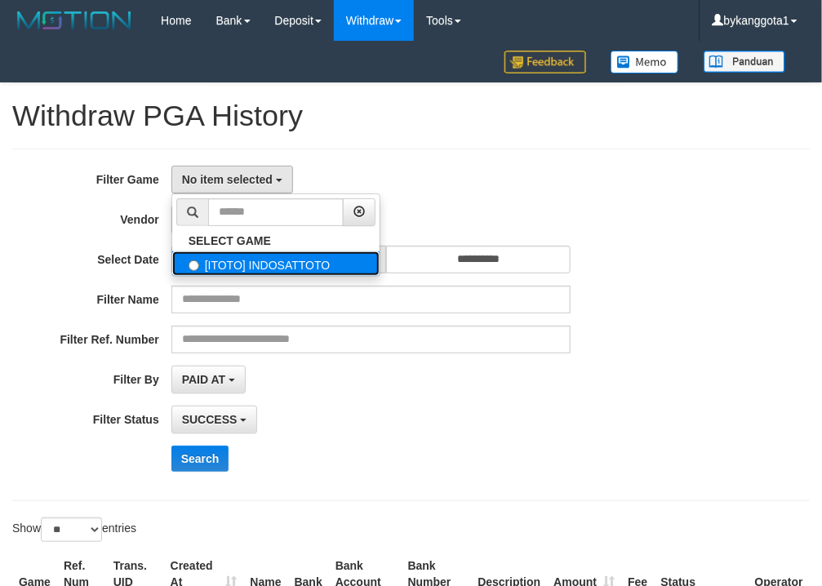
click at [235, 261] on label "[ITOTO] INDOSATTOTO" at bounding box center [275, 263] width 207 height 24
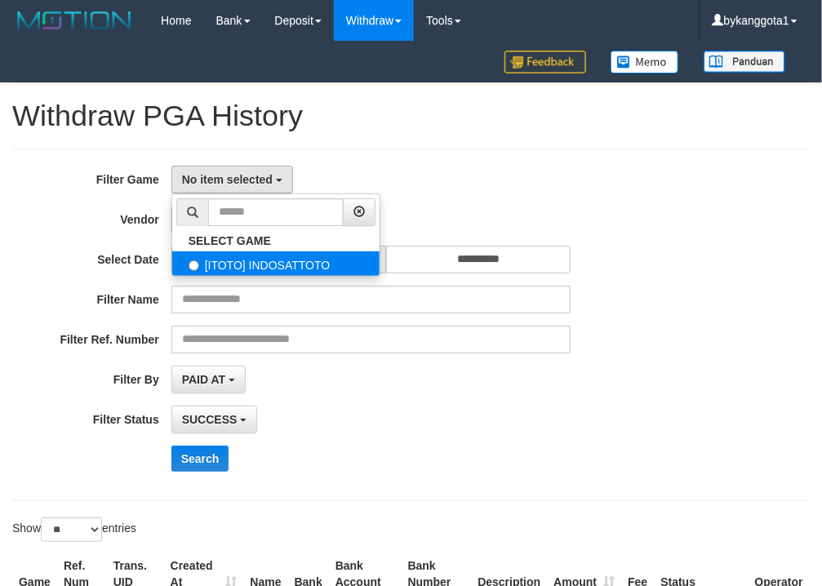
select select "****"
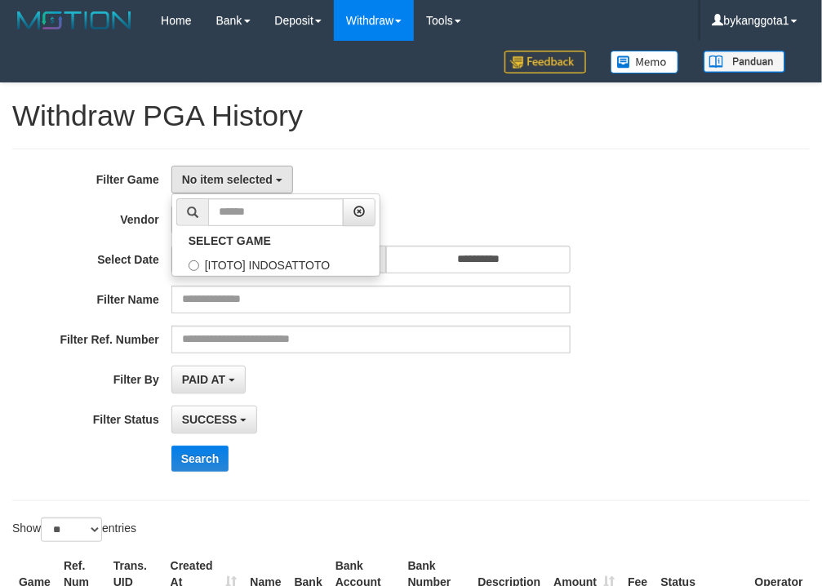
scroll to position [14, 0]
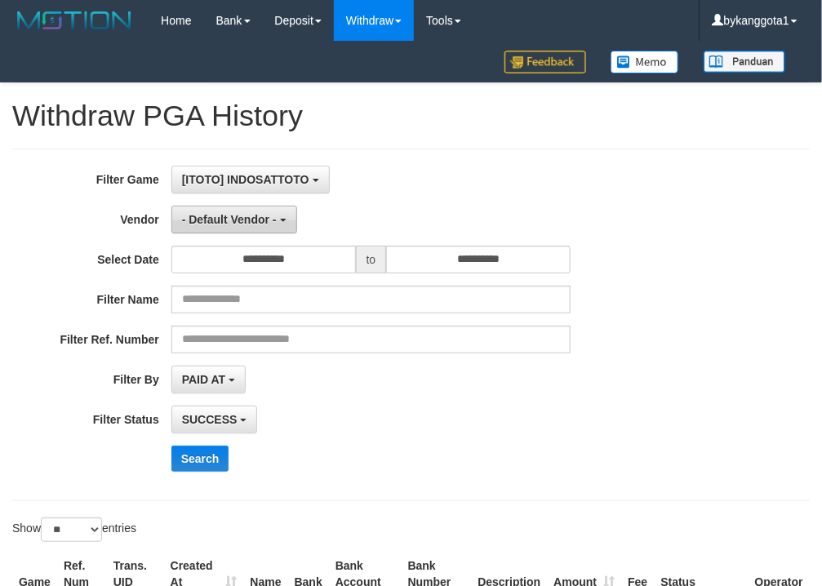
click at [229, 231] on button "- Default Vendor -" at bounding box center [234, 220] width 126 height 28
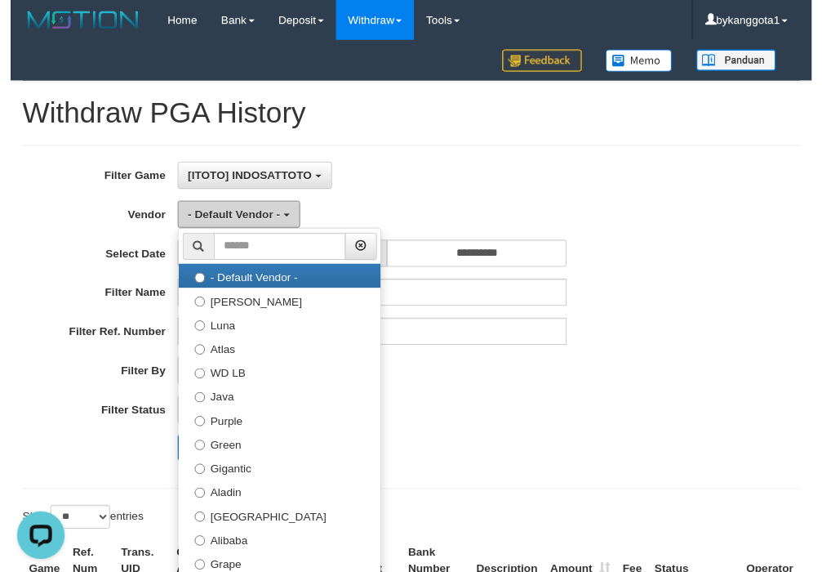
scroll to position [0, 0]
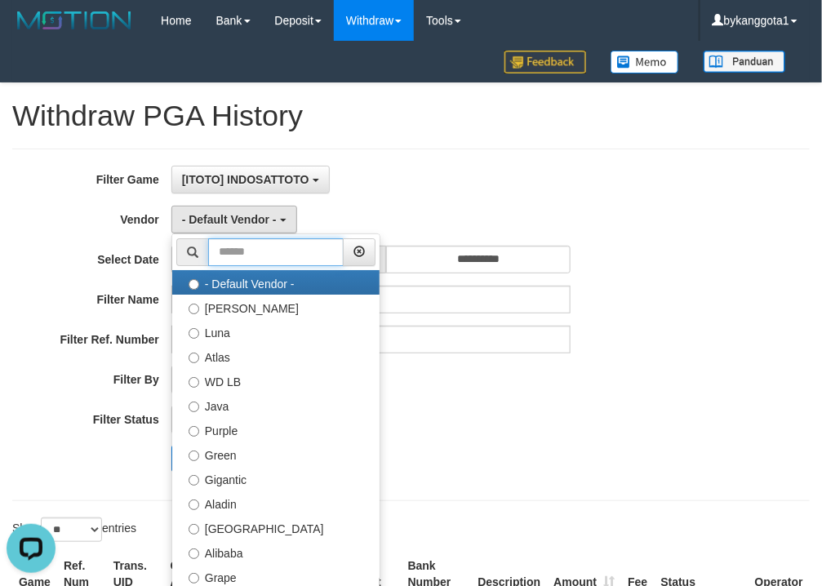
click at [262, 254] on input "text" at bounding box center [276, 252] width 136 height 28
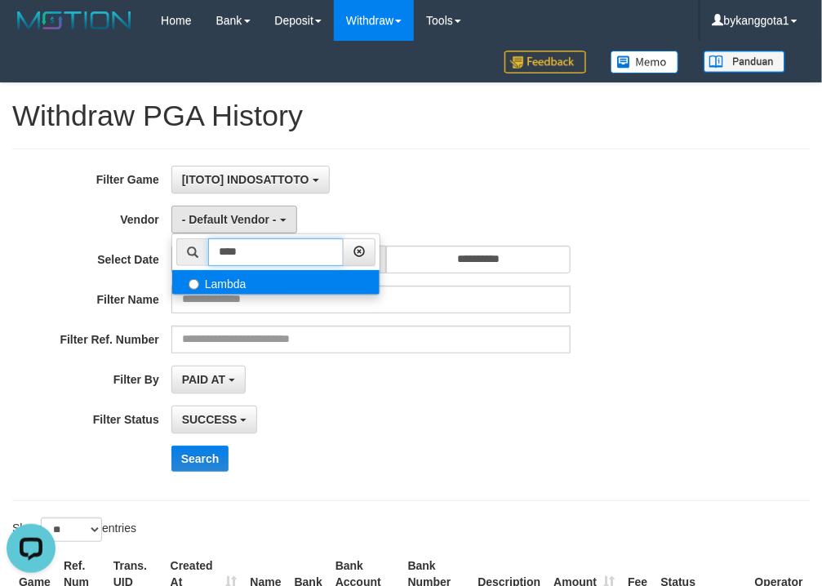
type input "****"
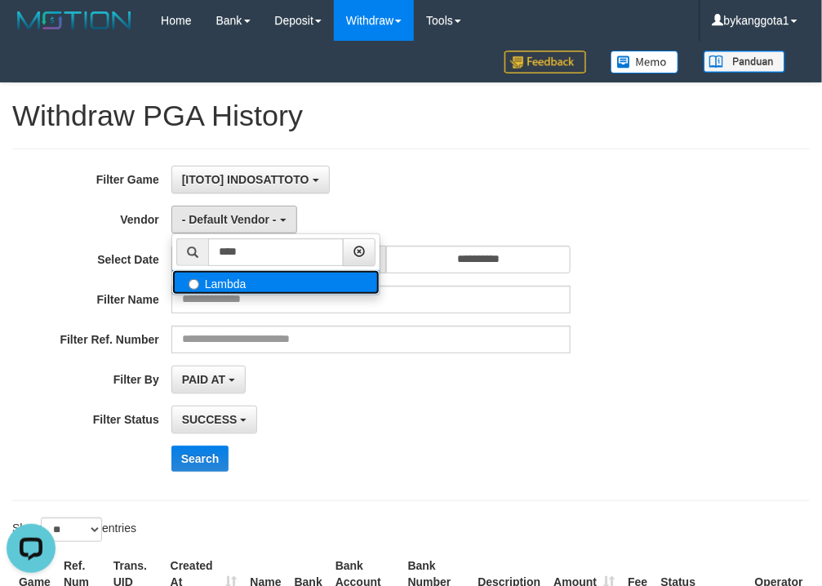
click at [265, 295] on label "Lambda" at bounding box center [275, 282] width 207 height 24
select select "**********"
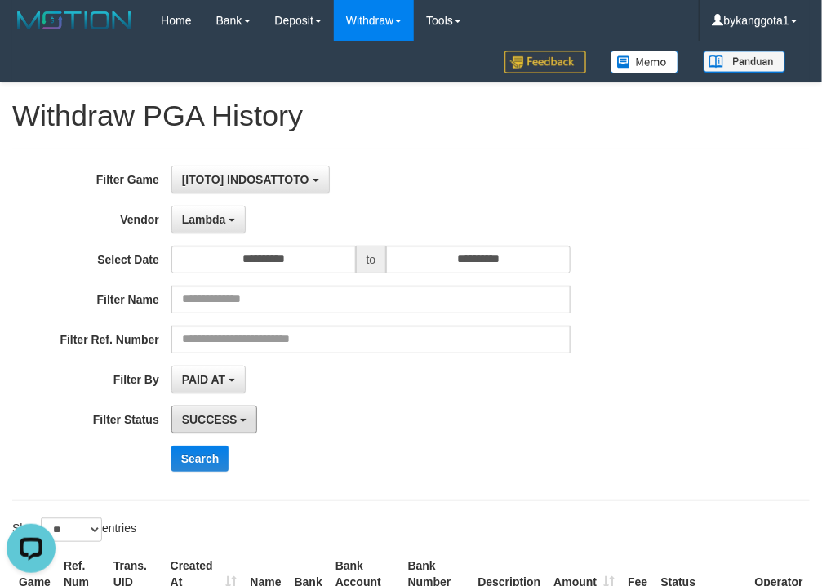
drag, startPoint x: 233, startPoint y: 422, endPoint x: 238, endPoint y: 487, distance: 65.5
click at [233, 422] on span "SUCCESS" at bounding box center [210, 419] width 56 height 13
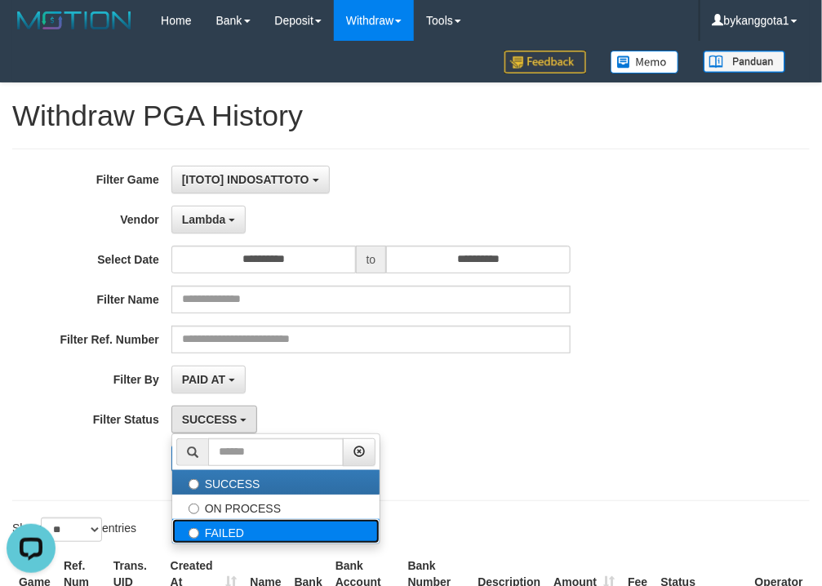
click at [231, 527] on label "FAILED" at bounding box center [275, 531] width 207 height 24
select select "*"
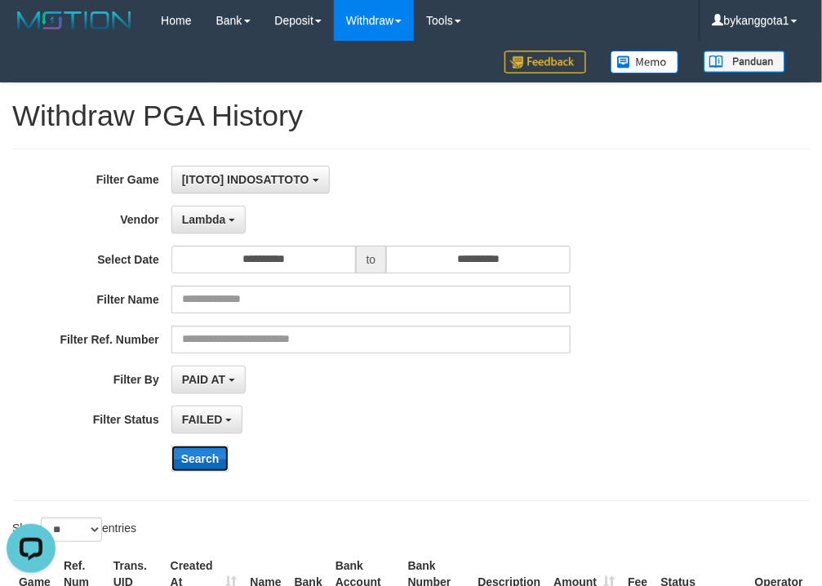
click at [189, 451] on button "Search" at bounding box center [200, 459] width 58 height 26
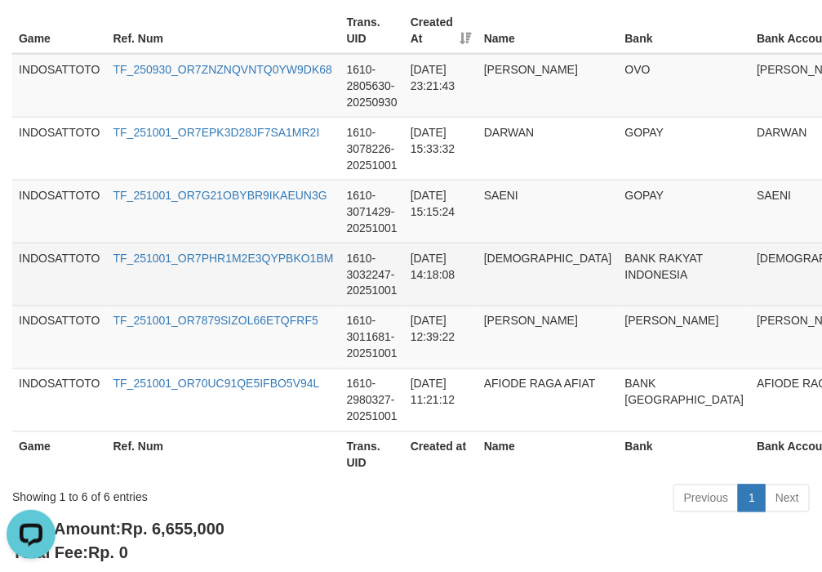
scroll to position [544, 272]
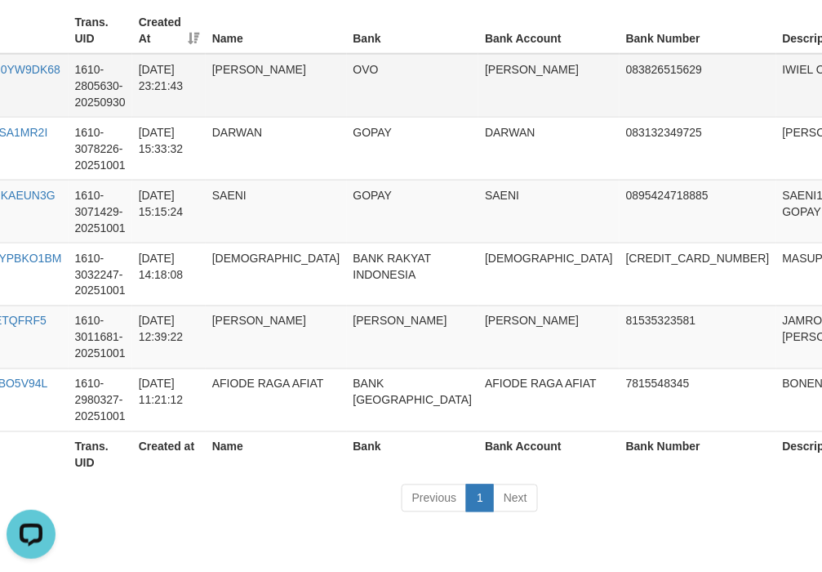
click at [777, 75] on td "IWIEL OVO" at bounding box center [830, 86] width 107 height 64
copy td "IWIEL"
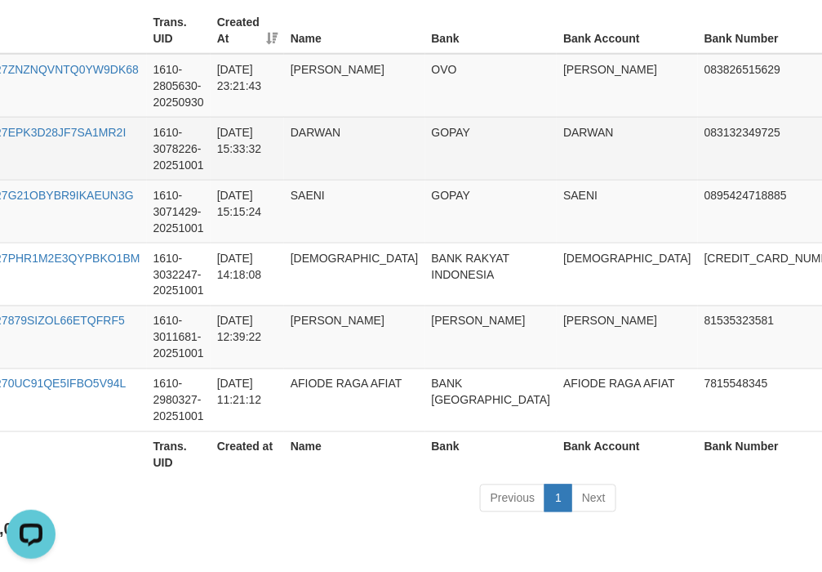
scroll to position [544, 309]
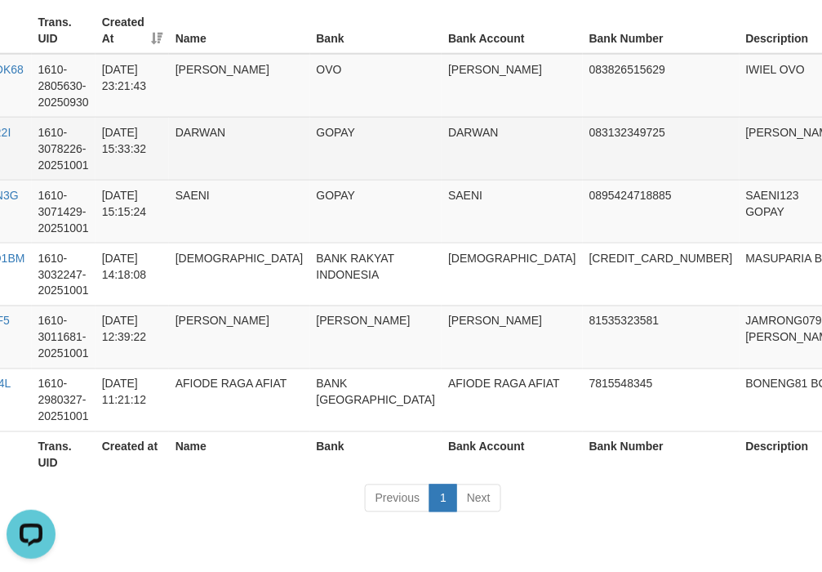
click at [740, 131] on td "[PERSON_NAME]" at bounding box center [793, 148] width 107 height 63
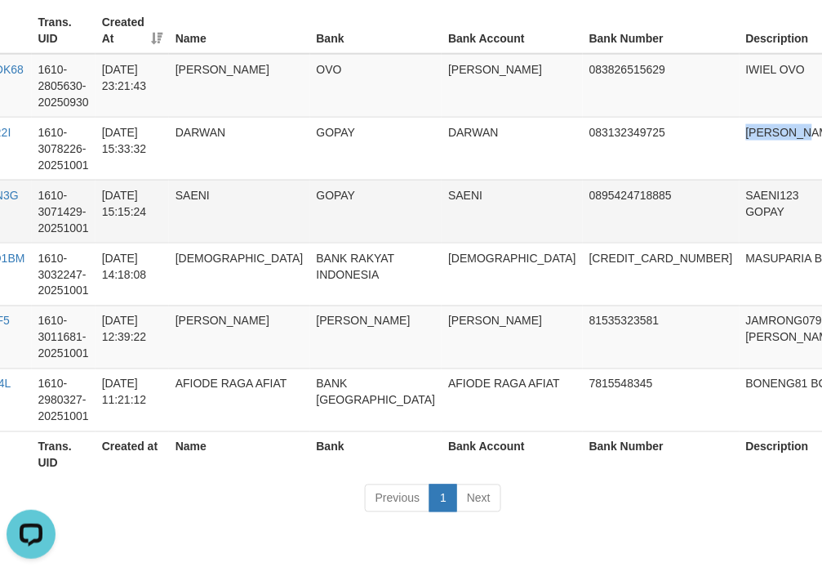
copy td "KARNOBIN"
click at [740, 66] on td "IWIEL OVO" at bounding box center [793, 86] width 107 height 64
copy td "IWIEL"
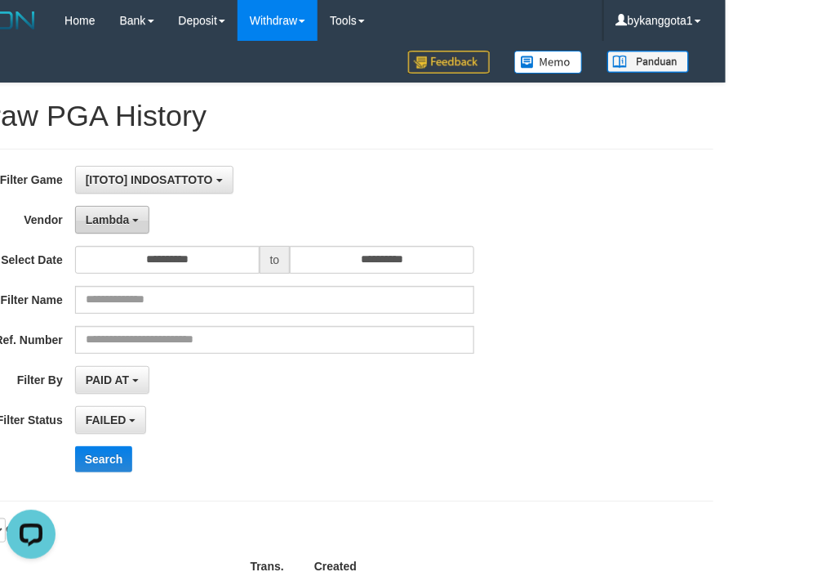
scroll to position [0, 0]
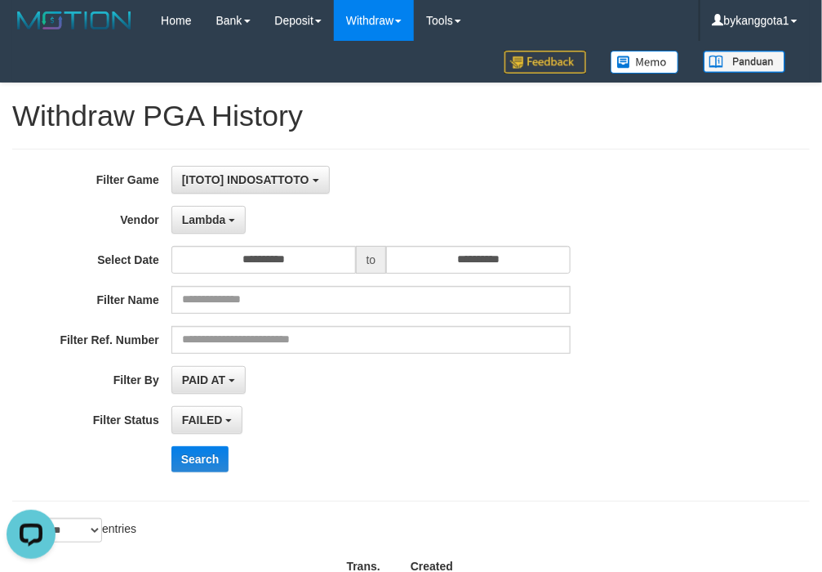
click at [423, 367] on div "PAID AT PAID AT CREATED AT" at bounding box center [371, 380] width 400 height 28
click at [527, 398] on div "**********" at bounding box center [342, 325] width 685 height 318
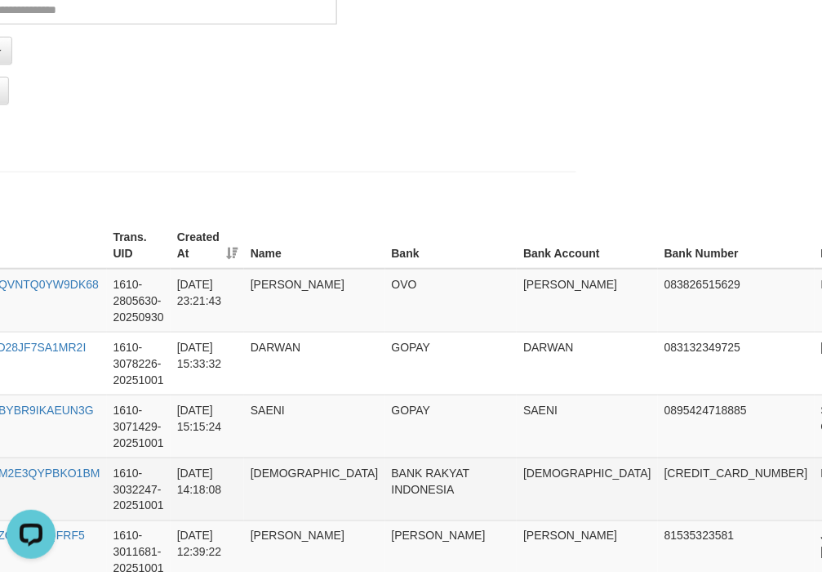
scroll to position [329, 309]
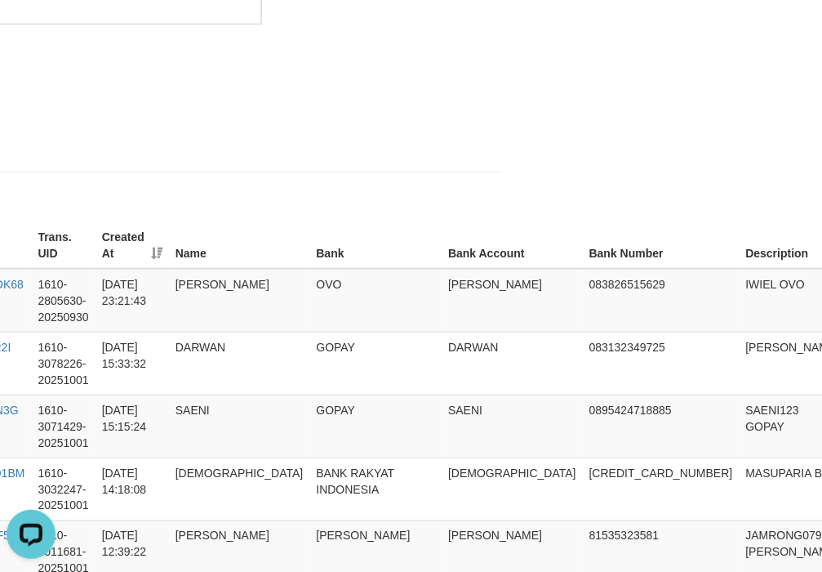
click at [514, 202] on html "Toggle navigation Home Bank Account List Load By Website Group [ITOTO] INDOSATT…" at bounding box center [102, 270] width 822 height 1199
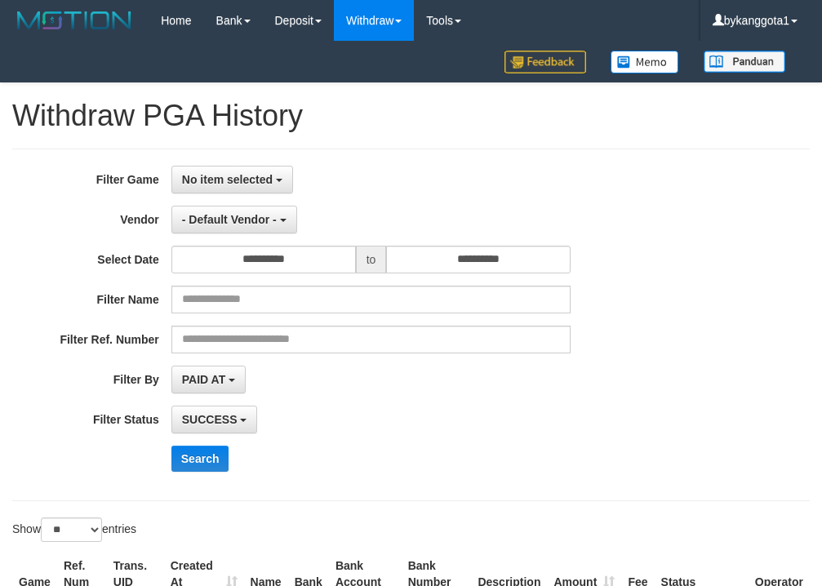
select select
select select "**"
click at [243, 212] on button "- Default Vendor -" at bounding box center [234, 220] width 126 height 28
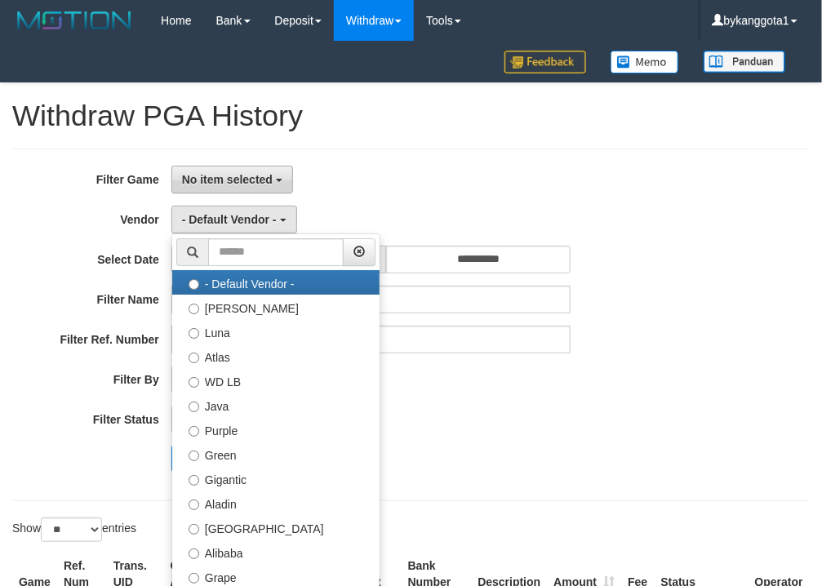
click at [234, 176] on span "No item selected" at bounding box center [227, 179] width 91 height 13
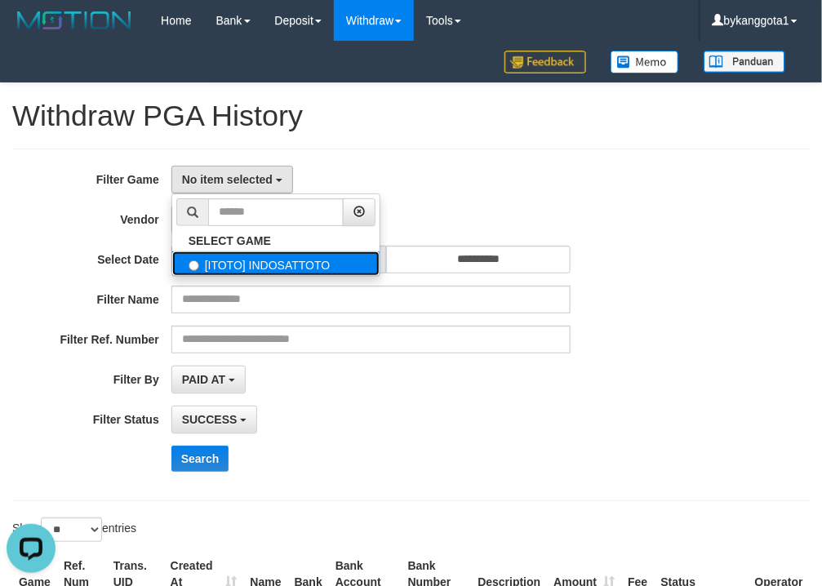
click at [262, 274] on label "[ITOTO] INDOSATTOTO" at bounding box center [275, 263] width 207 height 24
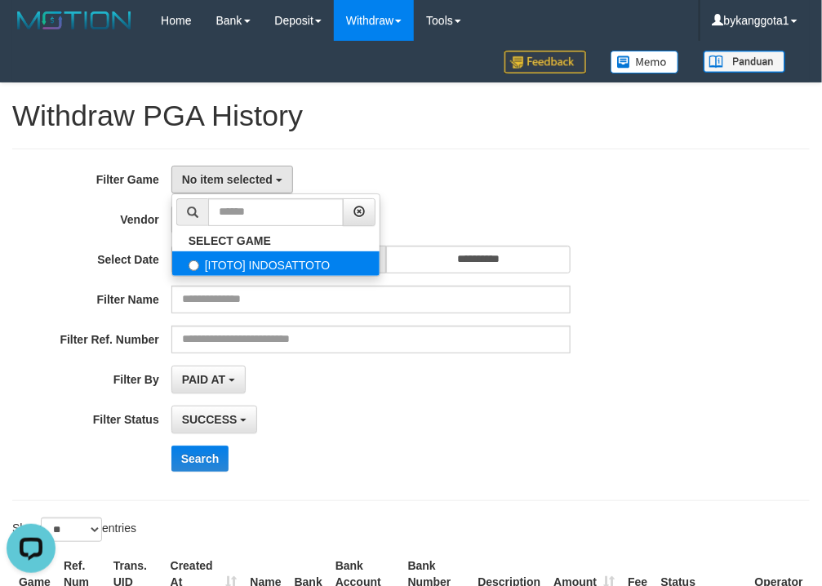
select select "****"
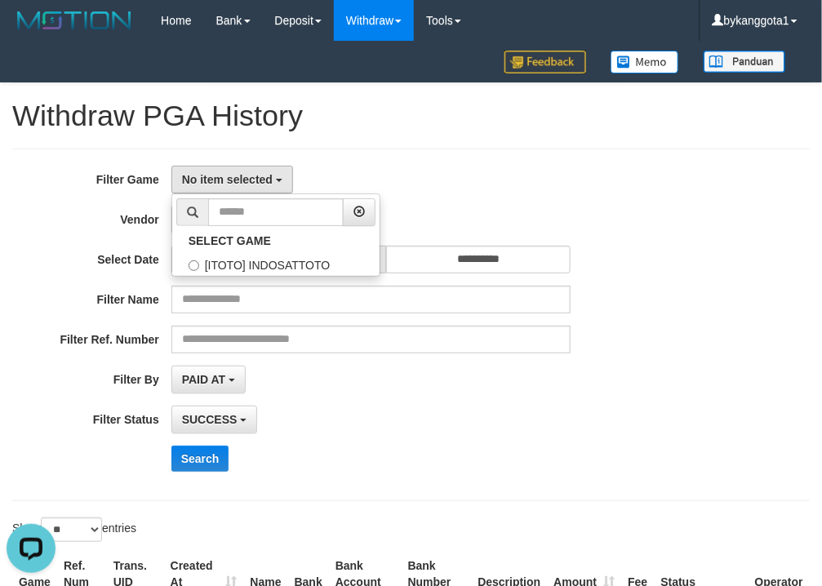
scroll to position [14, 0]
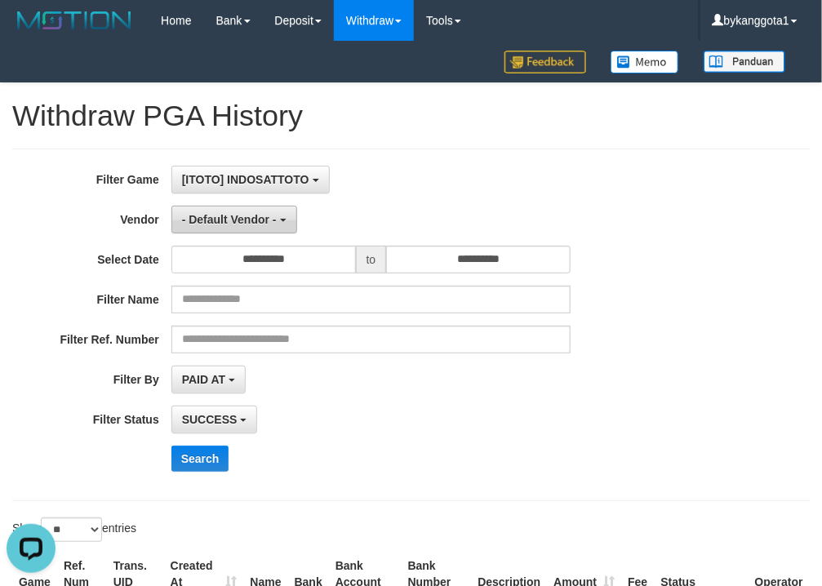
drag, startPoint x: 234, startPoint y: 235, endPoint x: 237, endPoint y: 214, distance: 21.5
click at [233, 235] on div "**********" at bounding box center [342, 325] width 685 height 318
click at [237, 214] on span "- Default Vendor -" at bounding box center [229, 219] width 95 height 13
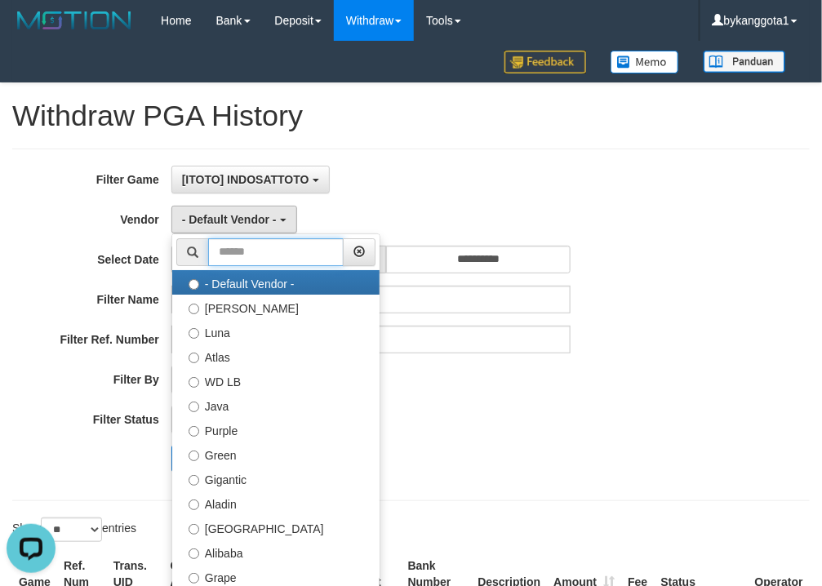
click at [251, 254] on input "text" at bounding box center [276, 252] width 136 height 28
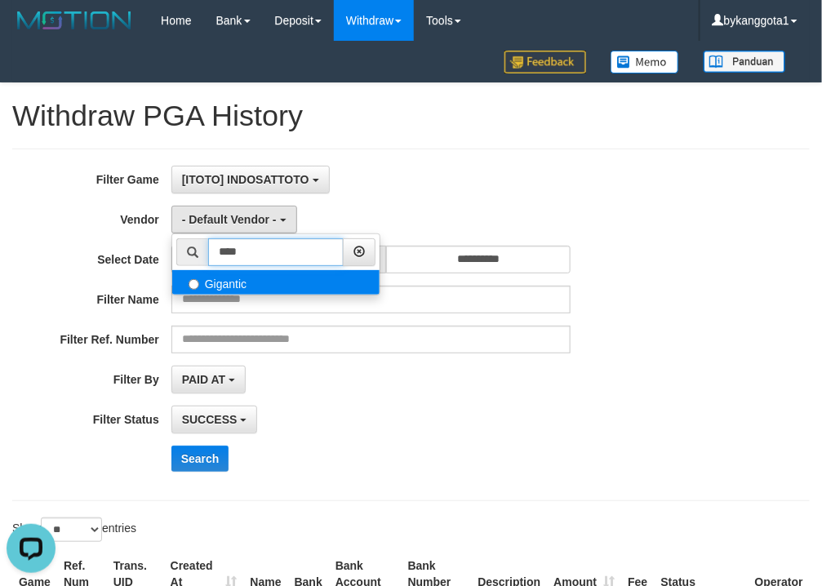
type input "****"
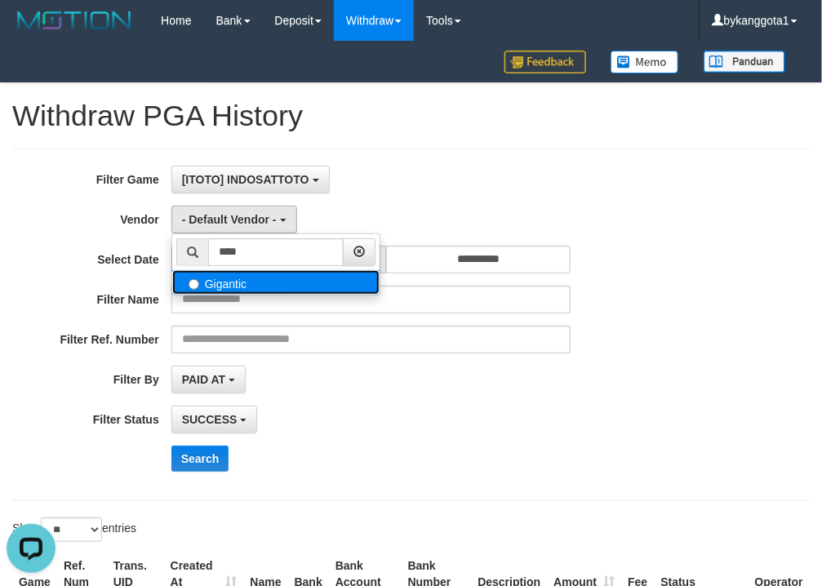
click at [251, 292] on label "Gigantic" at bounding box center [275, 282] width 207 height 24
select select "**********"
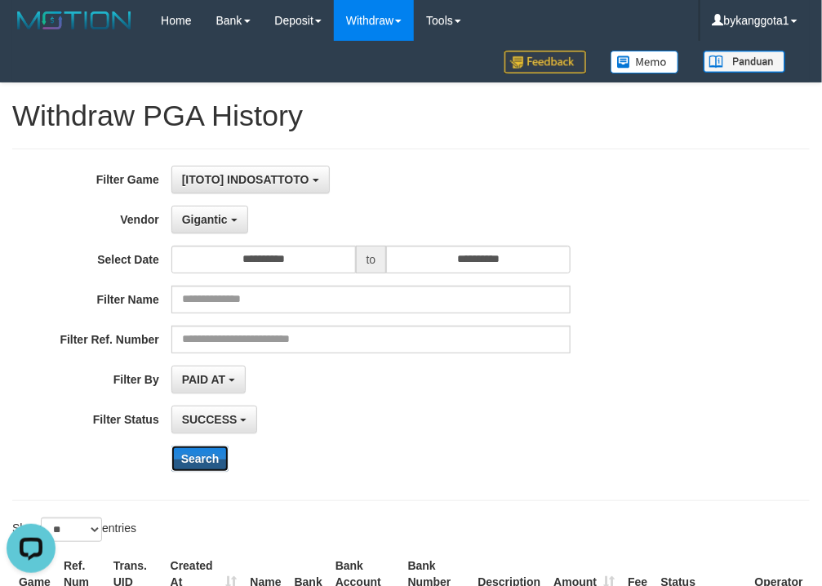
drag, startPoint x: 205, startPoint y: 455, endPoint x: 177, endPoint y: 442, distance: 30.7
click at [343, 413] on div "**********" at bounding box center [342, 325] width 685 height 318
click at [177, 442] on div "**********" at bounding box center [342, 325] width 685 height 318
click at [207, 434] on button "SUCCESS" at bounding box center [214, 420] width 87 height 28
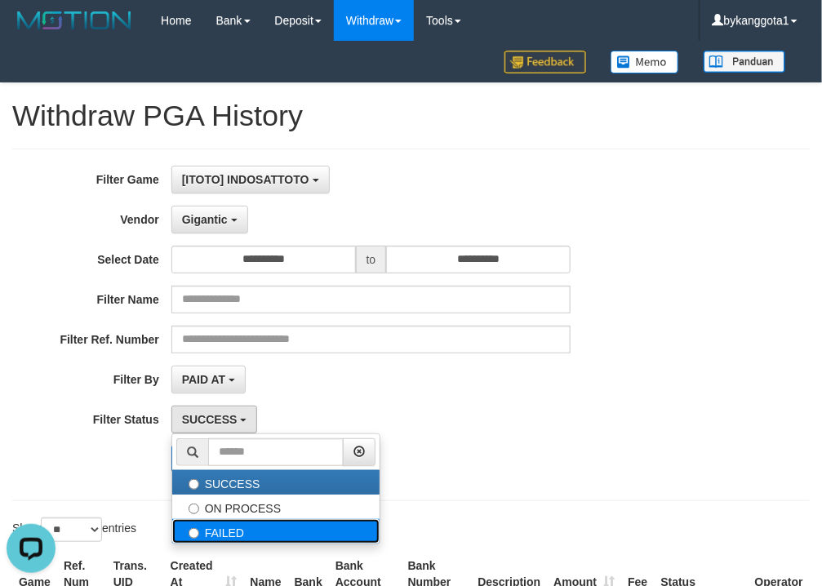
click at [233, 531] on label "FAILED" at bounding box center [275, 531] width 207 height 24
select select "*"
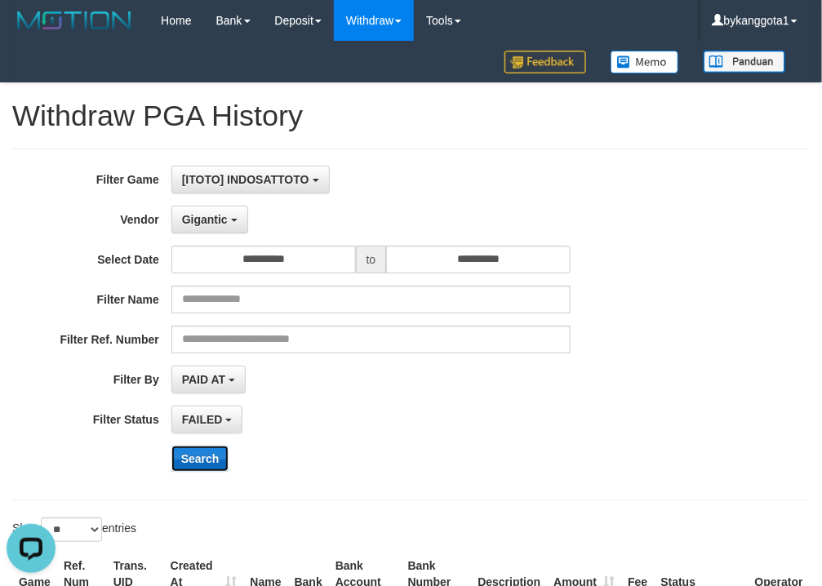
click at [196, 468] on button "Search" at bounding box center [200, 459] width 58 height 26
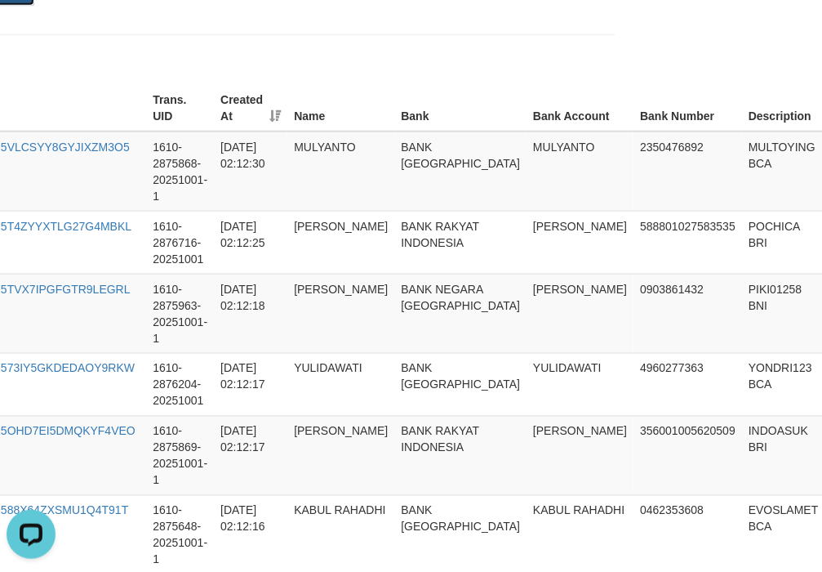
scroll to position [466, 272]
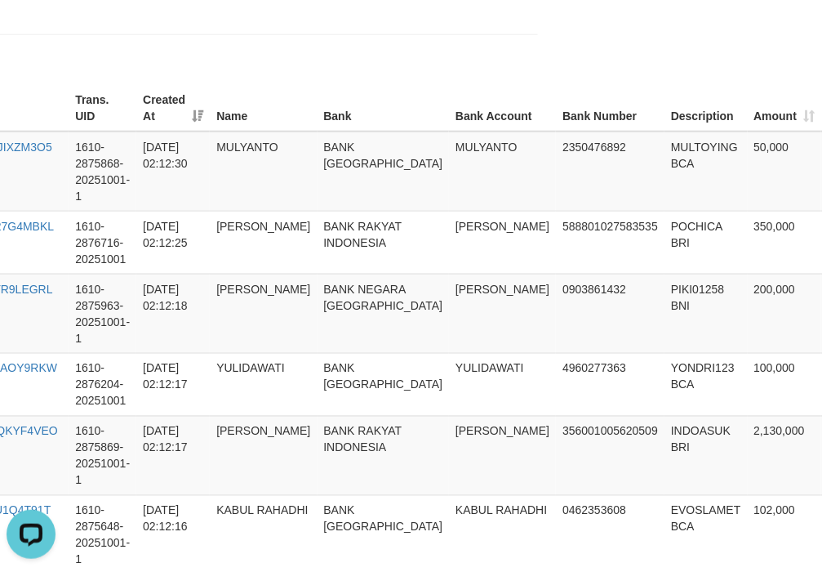
click at [665, 129] on th "Description" at bounding box center [706, 108] width 82 height 47
click at [665, 147] on td "MULTOYING BCA" at bounding box center [706, 171] width 82 height 80
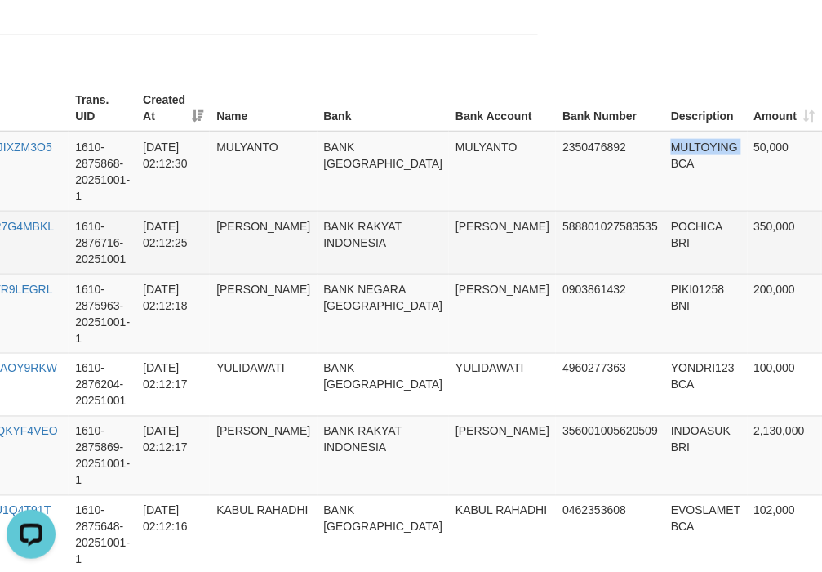
copy td "MULTOYING"
click at [637, 235] on tr "INDOSATTOTO TF_251001_OR5T4ZYYXTLG27G4MBKL 1610-2876716-20251001 2025-10-01 02:…" at bounding box center [352, 242] width 1224 height 63
click at [556, 229] on td "588801027583535" at bounding box center [610, 242] width 109 height 63
click at [665, 220] on td "POCHICA BRI" at bounding box center [706, 242] width 82 height 63
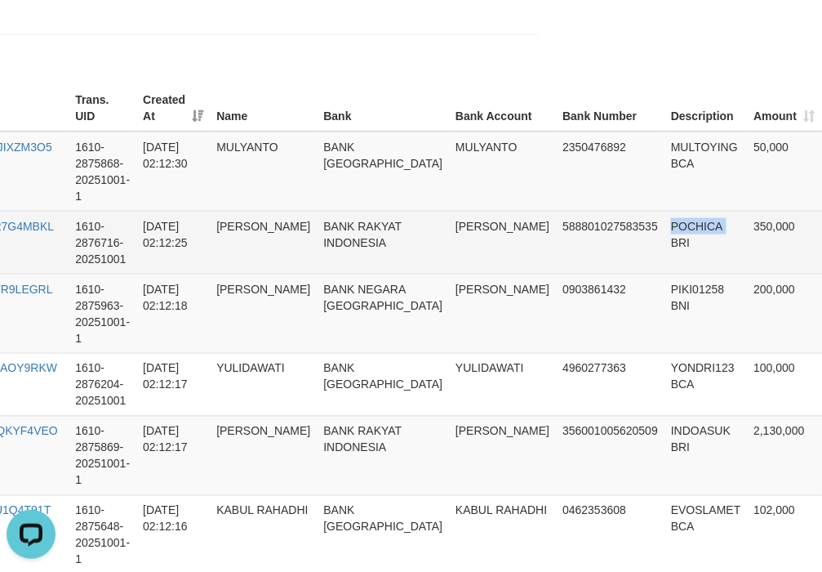
click at [665, 220] on td "POCHICA BRI" at bounding box center [706, 242] width 82 height 63
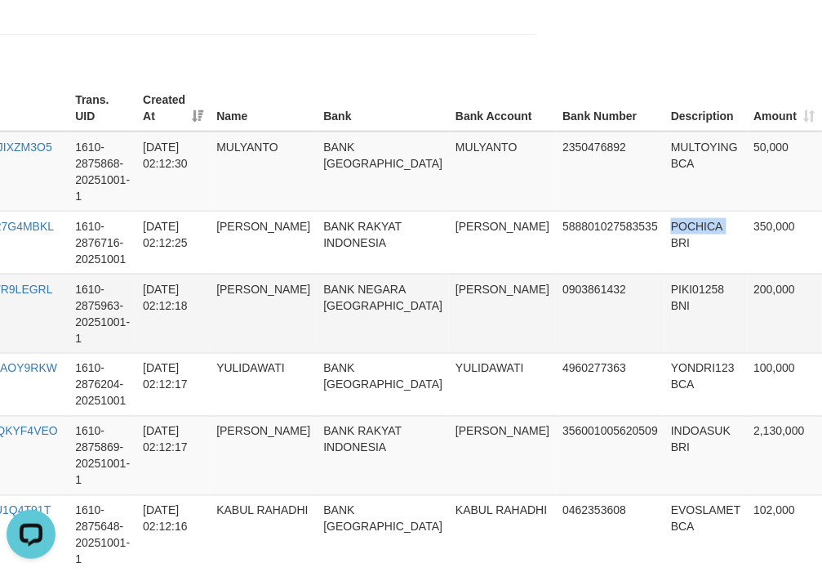
copy td "POCHICA"
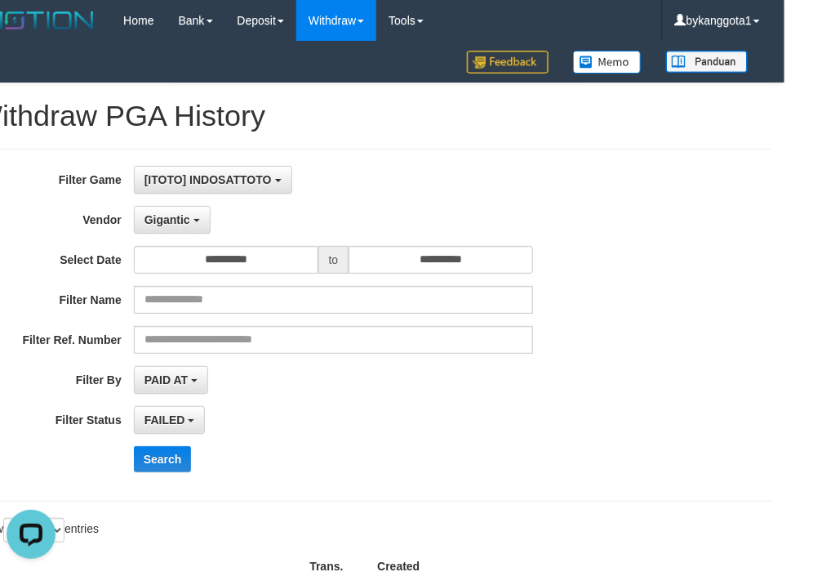
scroll to position [0, 0]
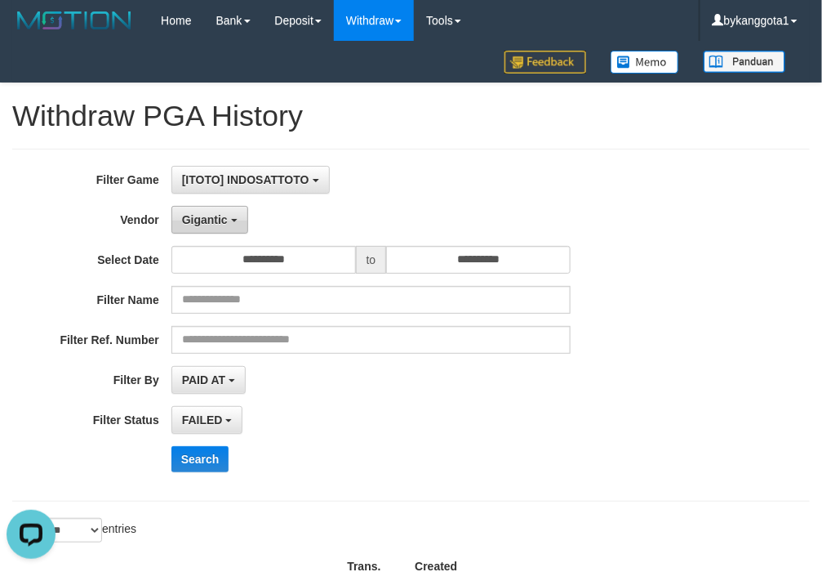
click at [219, 213] on button "Gigantic" at bounding box center [209, 220] width 77 height 28
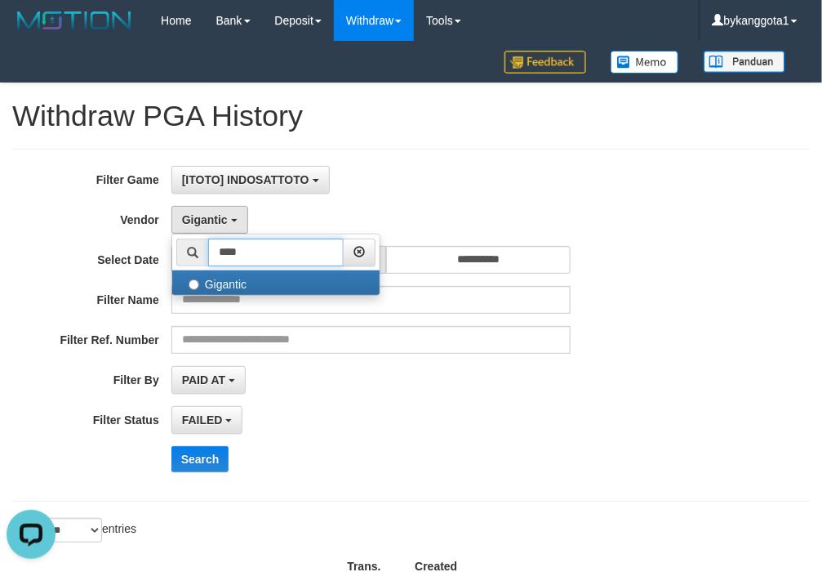
click at [242, 245] on input "****" at bounding box center [276, 252] width 136 height 28
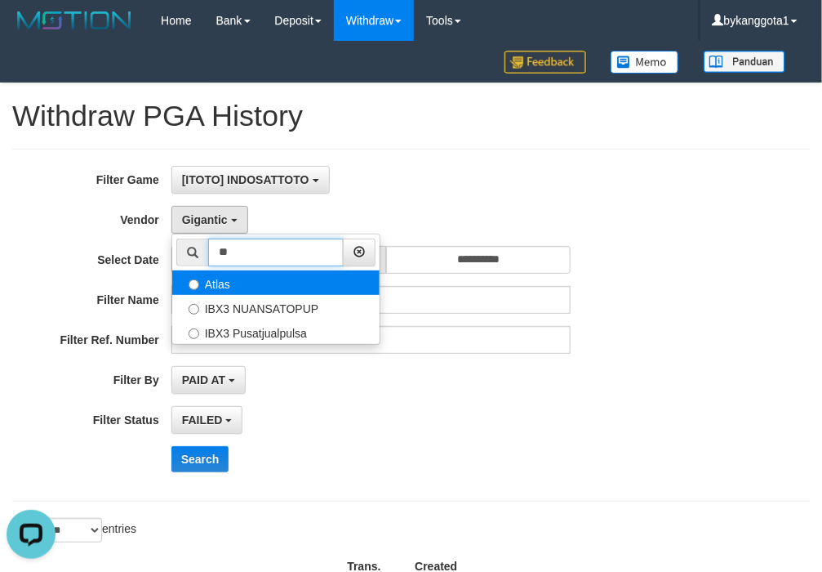
type input "**"
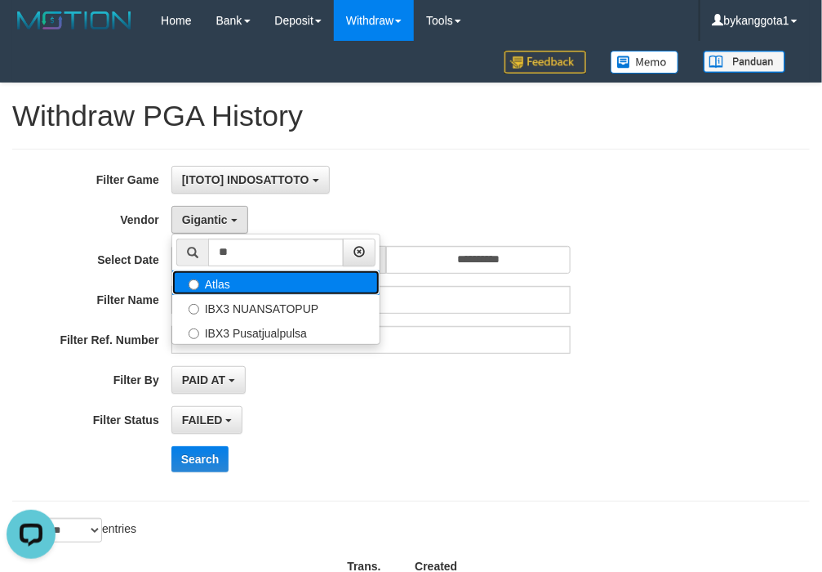
click at [265, 290] on label "Atlas" at bounding box center [275, 282] width 207 height 24
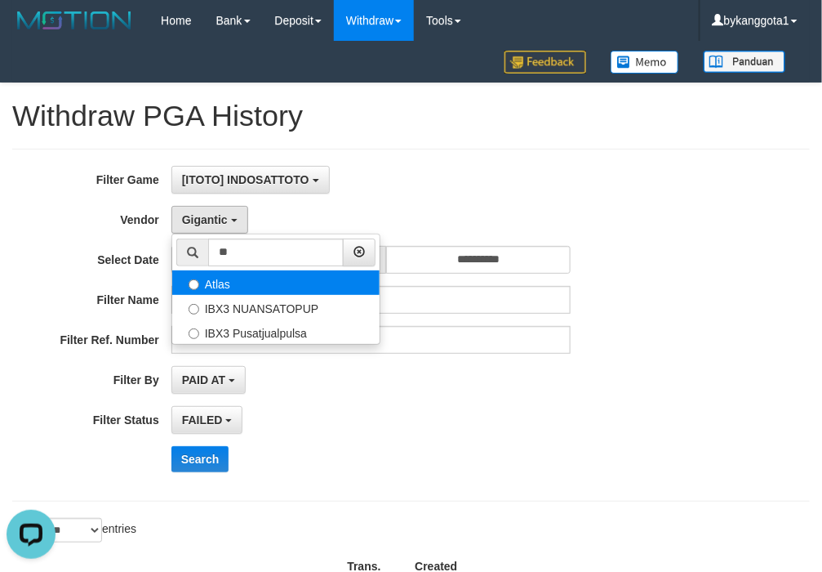
select select "**********"
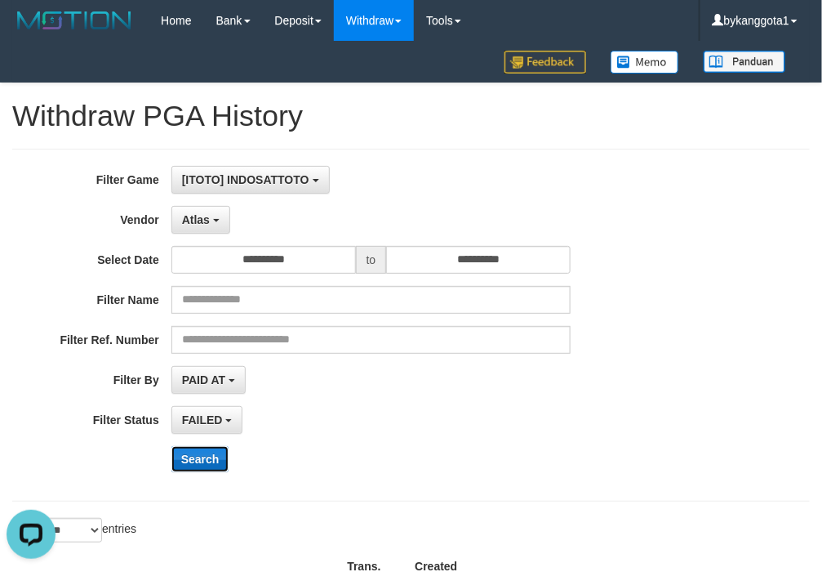
click at [200, 455] on button "Search" at bounding box center [200, 459] width 58 height 26
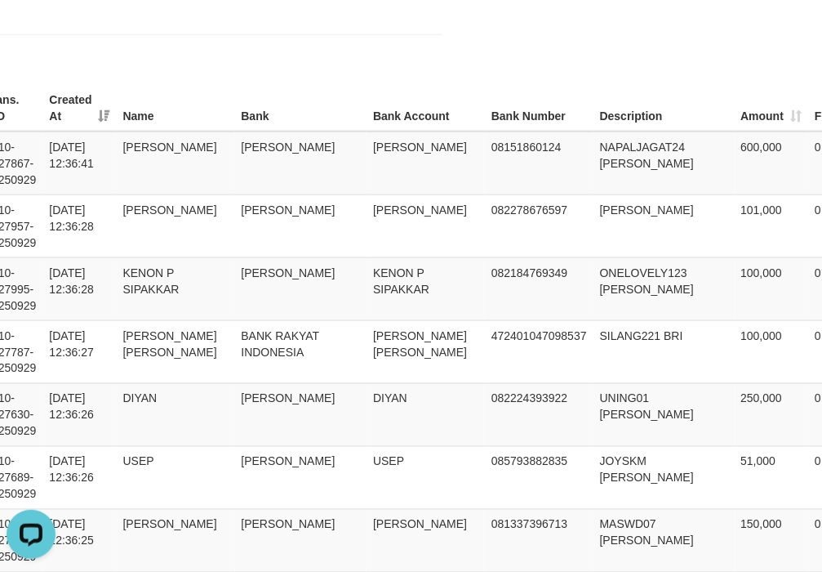
scroll to position [466, 401]
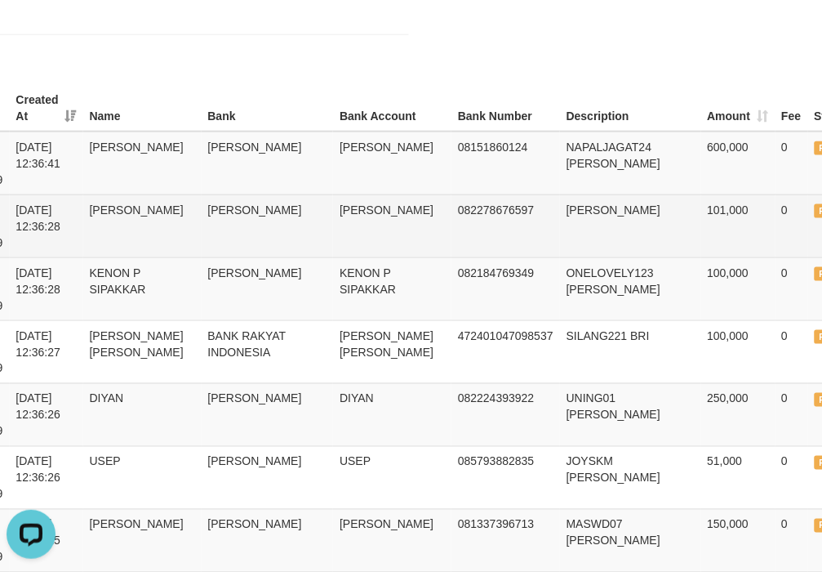
click at [560, 204] on td "JIRI DANA" at bounding box center [630, 225] width 141 height 63
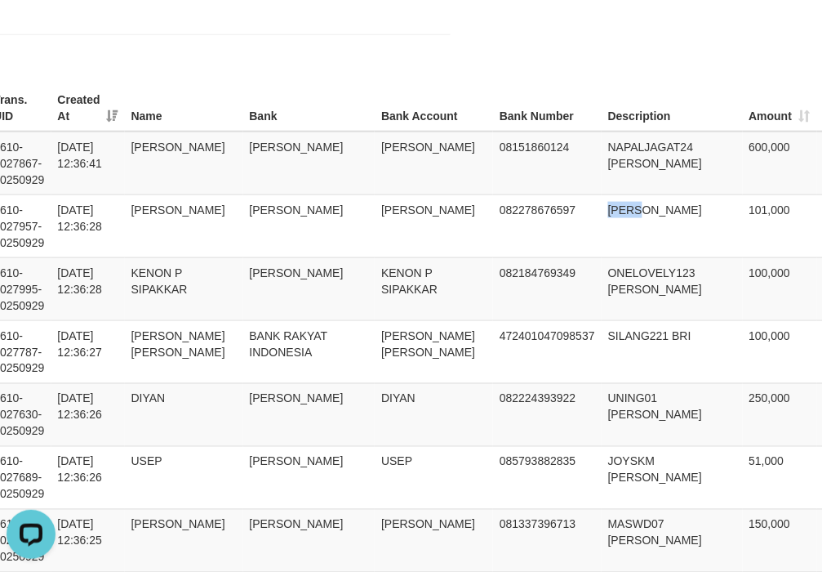
scroll to position [466, 363]
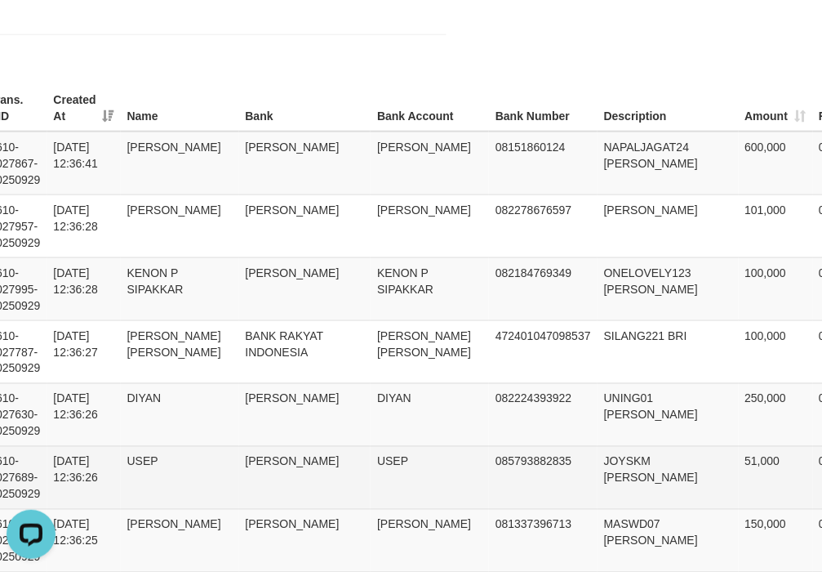
click at [524, 456] on td "085793882835" at bounding box center [543, 477] width 109 height 63
click at [598, 449] on td "JOYSKM DANA" at bounding box center [668, 477] width 141 height 63
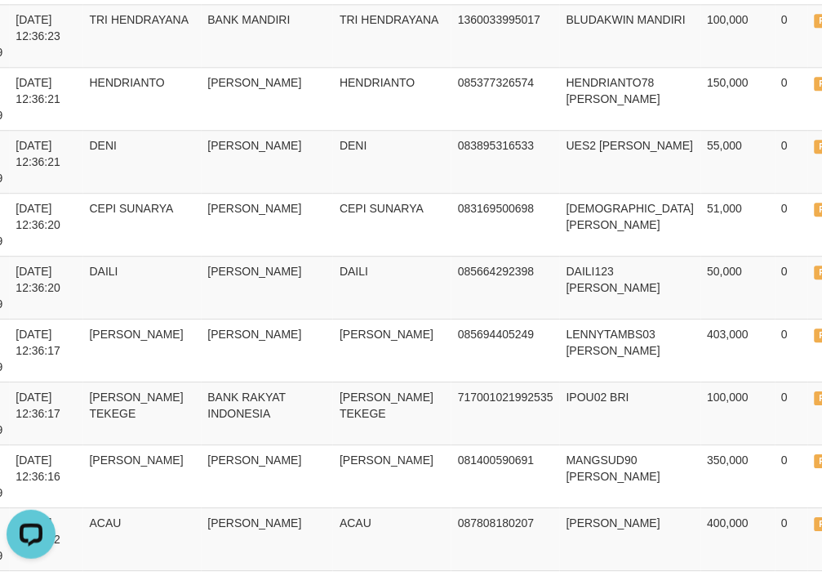
scroll to position [1158, 401]
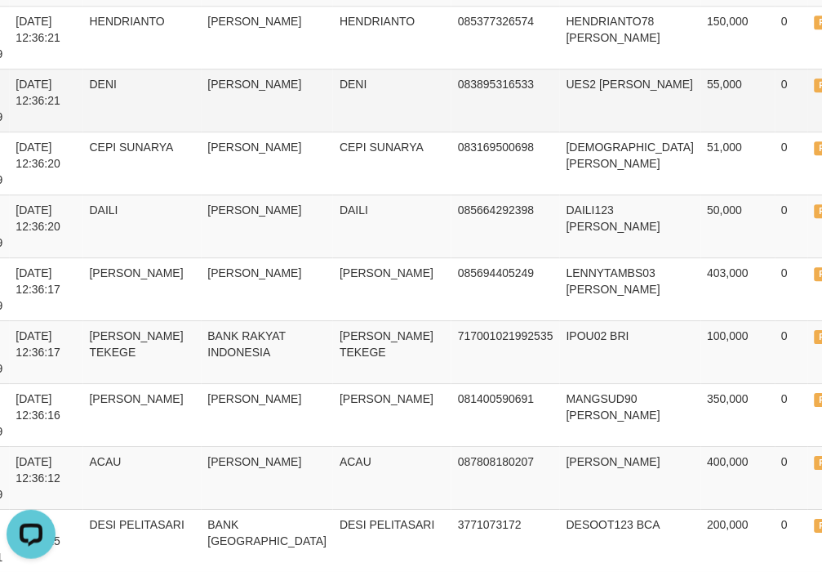
click at [560, 131] on td "UES2 DANA" at bounding box center [630, 100] width 141 height 63
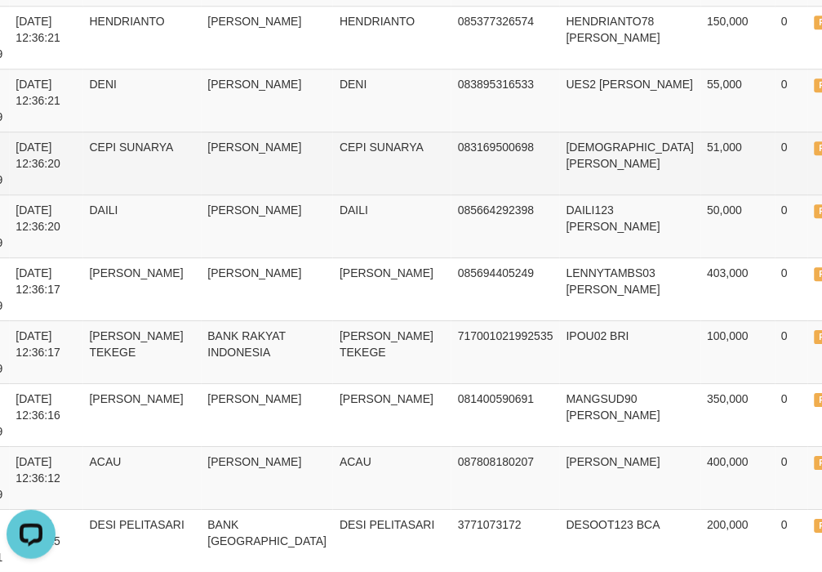
click at [560, 153] on td "EVANJUNIOR DANA" at bounding box center [630, 162] width 141 height 63
copy td "EVANJUNIOR"
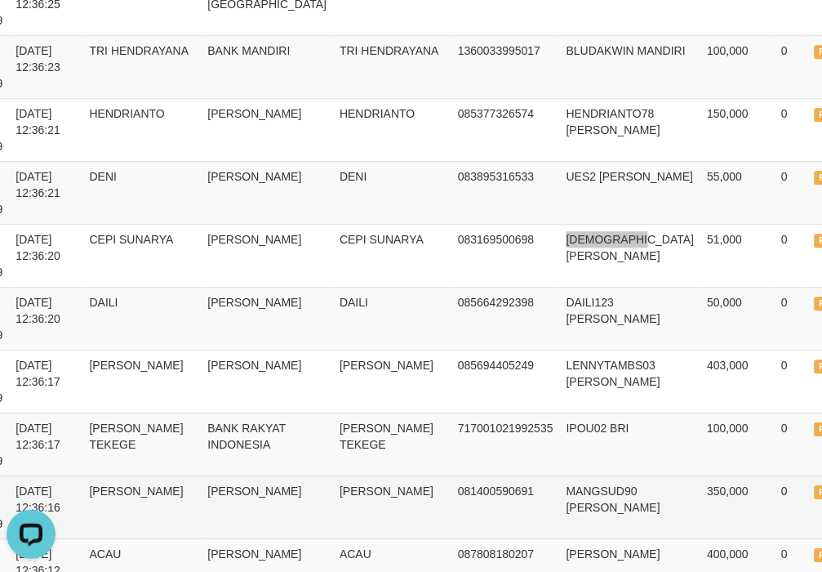
scroll to position [886, 401]
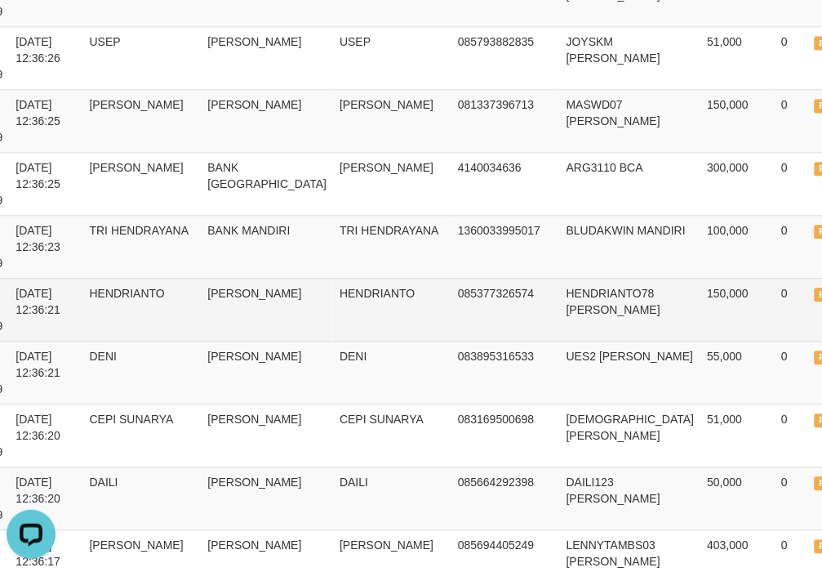
click at [560, 328] on td "HENDRIANTO78 DANA" at bounding box center [630, 309] width 141 height 63
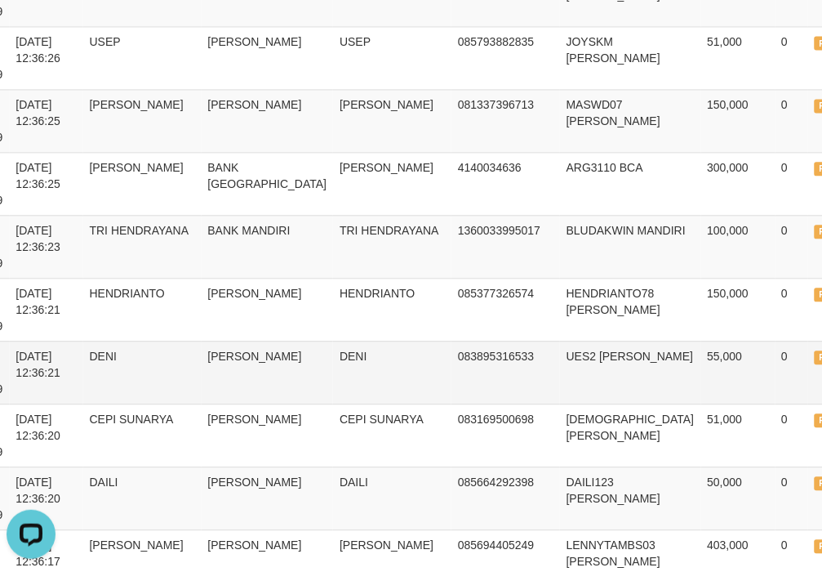
click at [452, 402] on td "083895316533" at bounding box center [506, 372] width 109 height 63
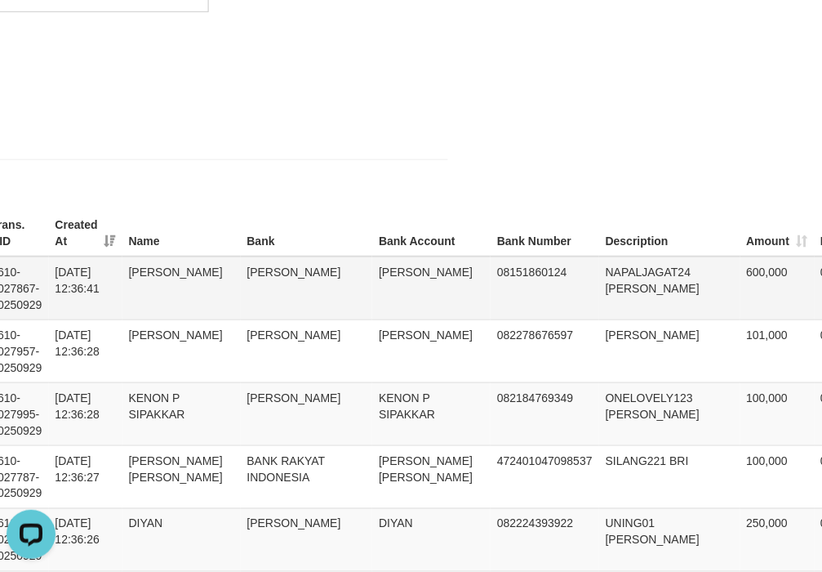
scroll to position [341, 401]
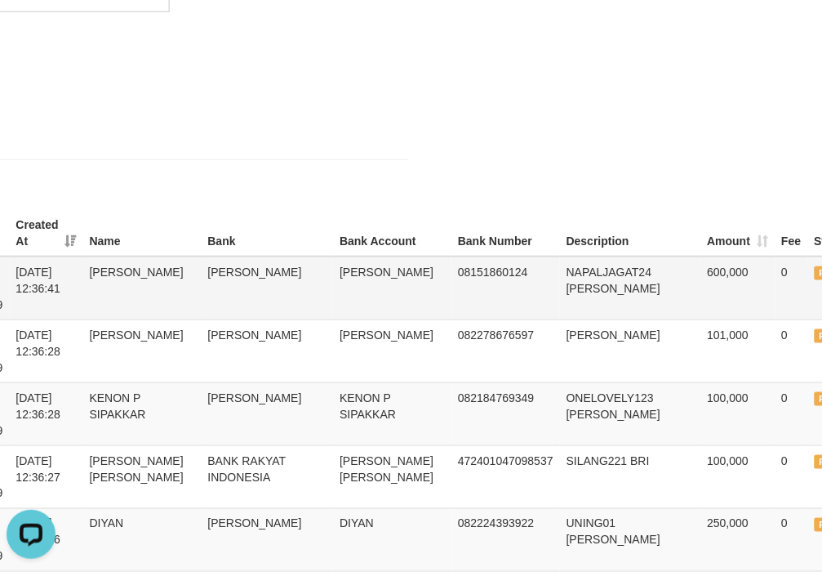
click at [560, 265] on td "NAPALJAGAT24 DANA" at bounding box center [630, 288] width 141 height 64
copy td "NAPALJAGAT24"
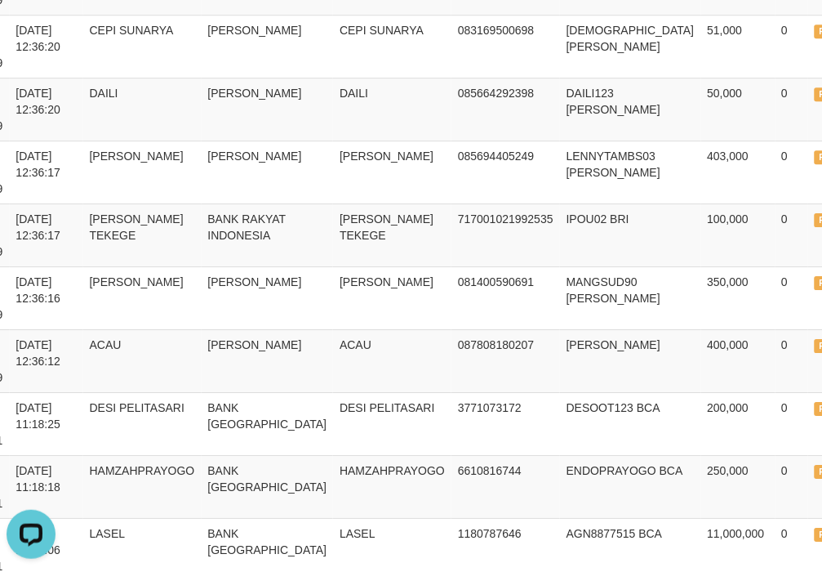
click at [678, 264] on tbody "INDOSATTOTO TF_250929_OR3LFAANSGYBQQ13BGQR 1610-2027867-20250929 2025-09-29 12:…" at bounding box center [264, 46] width 1306 height 1447
click at [333, 245] on td "NASON TEKEGE" at bounding box center [392, 234] width 118 height 63
click at [468, 374] on td "087808180207" at bounding box center [506, 360] width 109 height 63
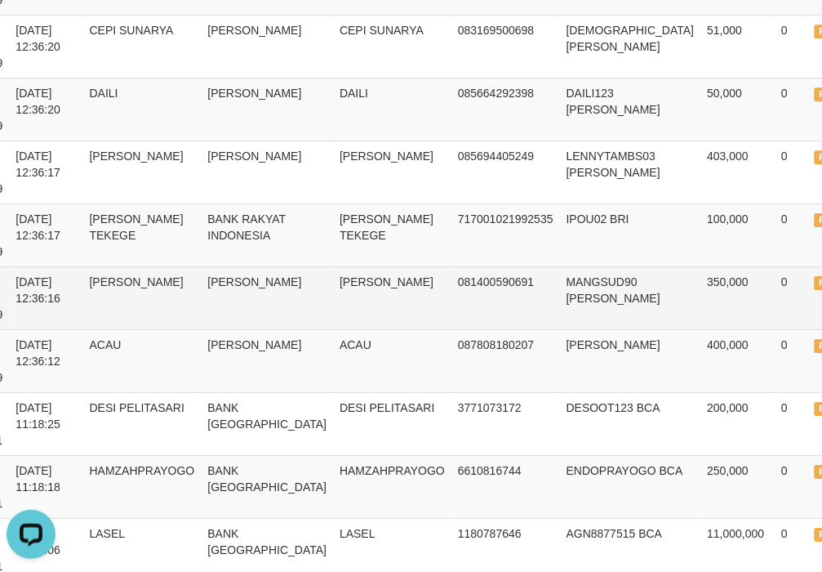
click at [384, 323] on td "SIYAMUDIN BAHARSAH" at bounding box center [392, 297] width 118 height 63
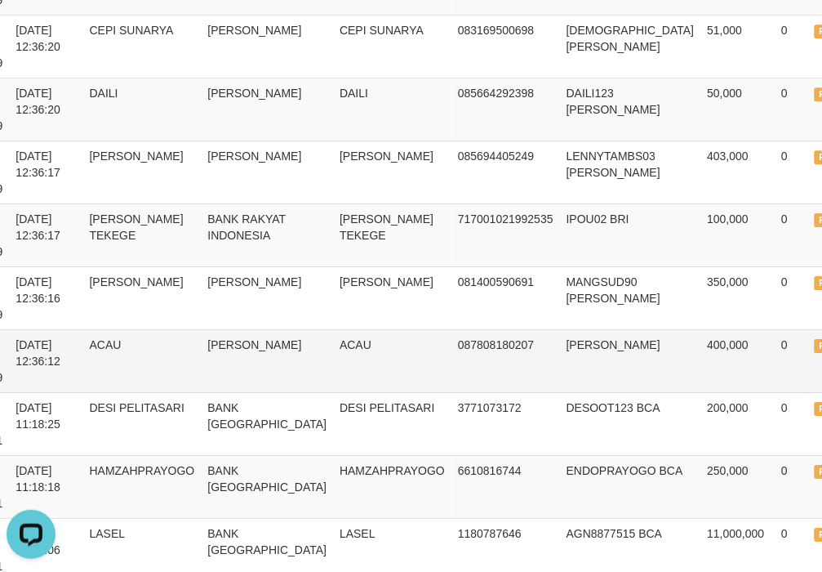
click at [389, 353] on td "ACAU" at bounding box center [392, 360] width 118 height 63
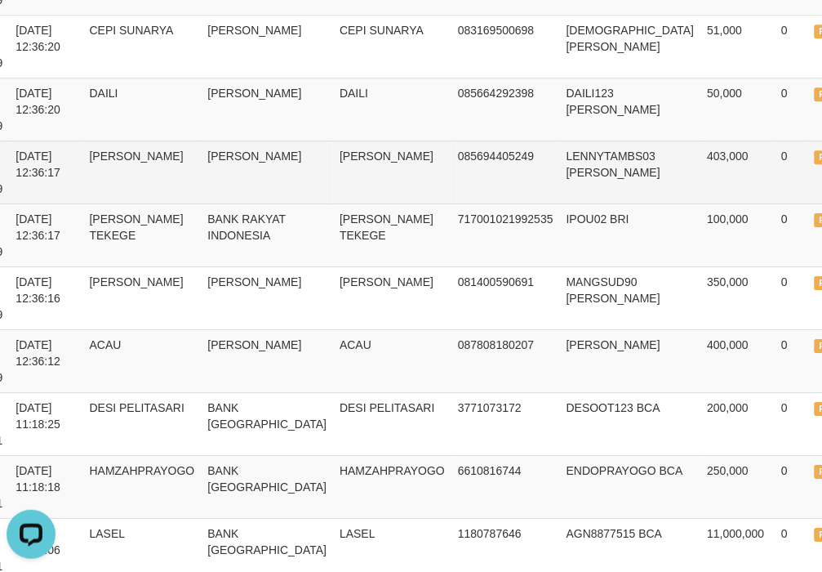
click at [259, 203] on td "[PERSON_NAME]" at bounding box center [268, 171] width 132 height 63
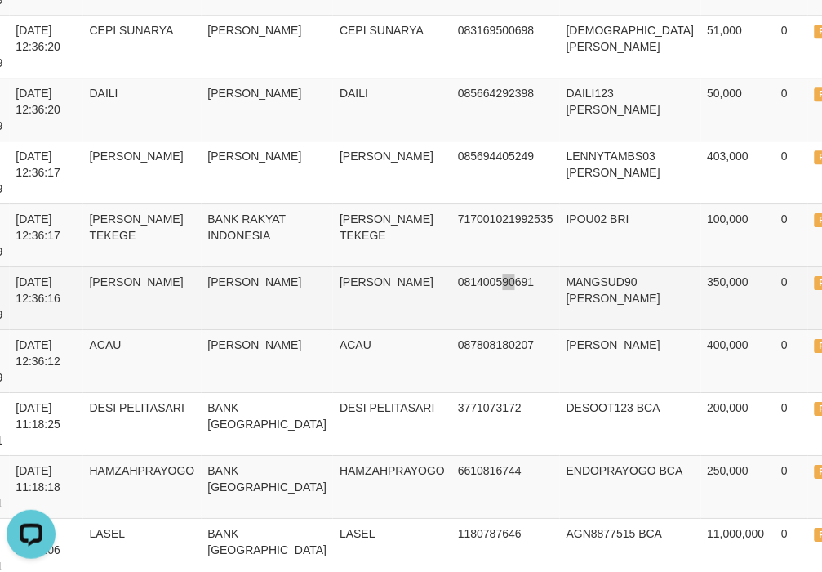
click at [457, 306] on td "081400590691" at bounding box center [506, 297] width 109 height 63
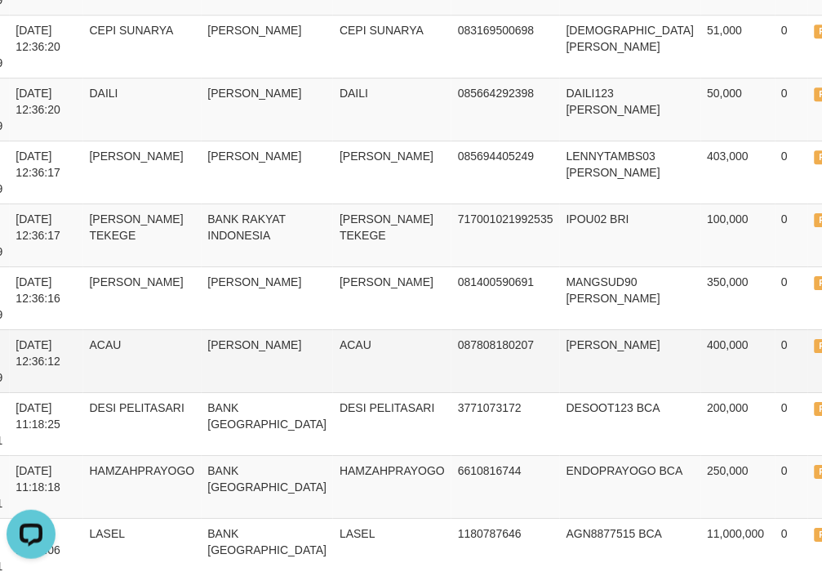
click at [496, 335] on td "087808180207" at bounding box center [506, 360] width 109 height 63
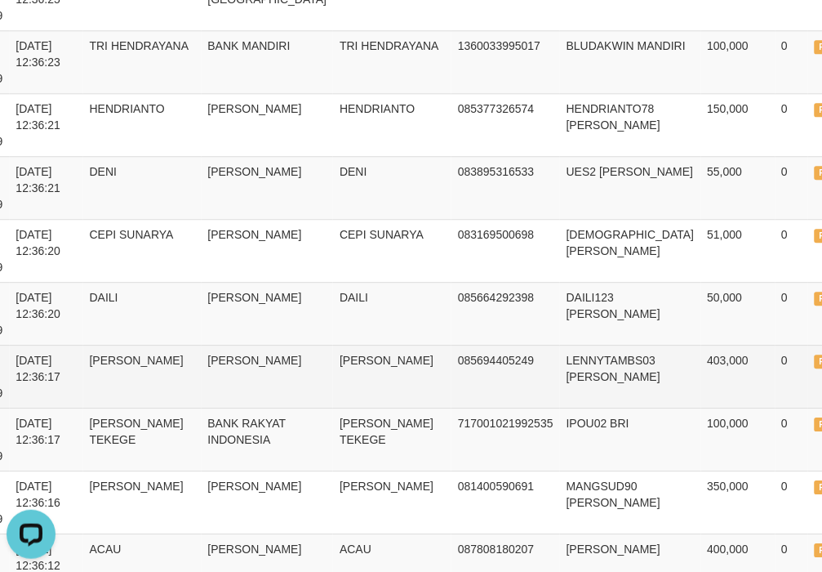
scroll to position [1002, 401]
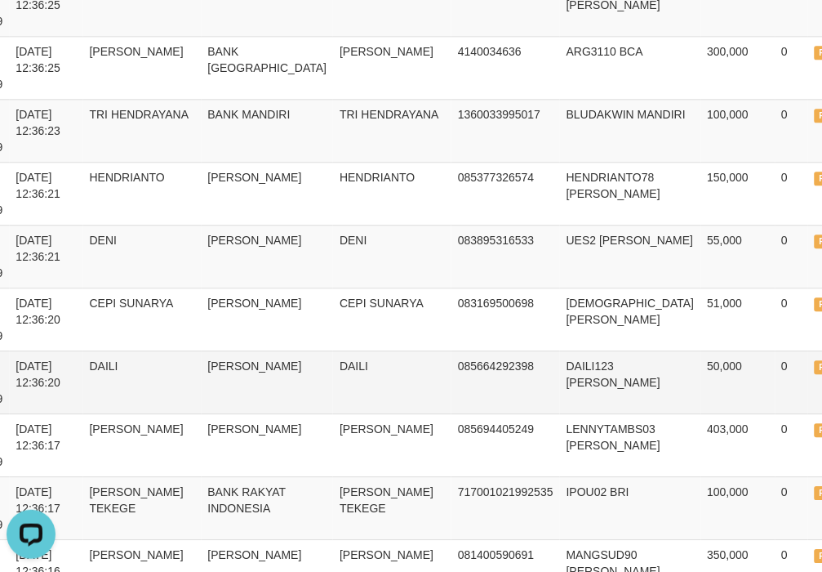
click at [369, 389] on td "DAILI" at bounding box center [392, 381] width 118 height 63
click at [815, 364] on span "F" at bounding box center [823, 367] width 16 height 14
click at [560, 372] on td "DAILI123 DANA" at bounding box center [630, 381] width 141 height 63
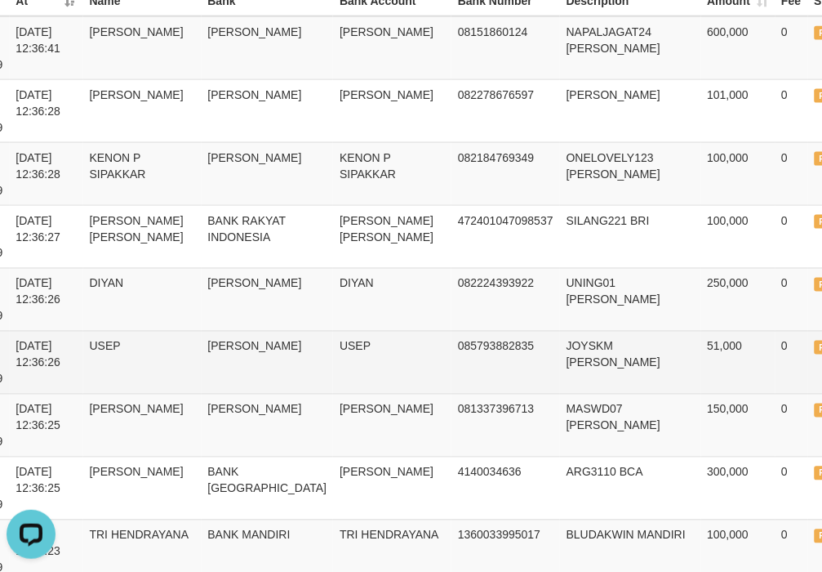
click at [452, 366] on td "085793882835" at bounding box center [506, 362] width 109 height 63
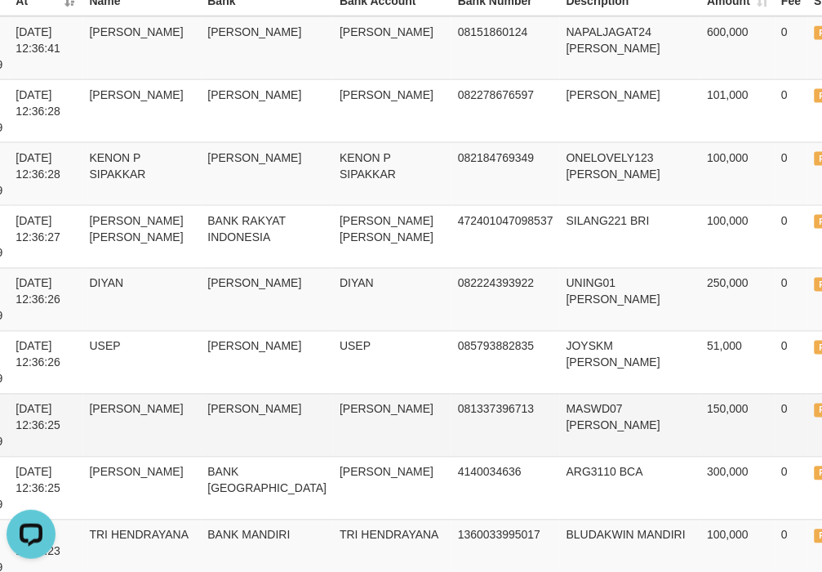
click at [560, 418] on td "MASWD07 DANA" at bounding box center [630, 425] width 141 height 63
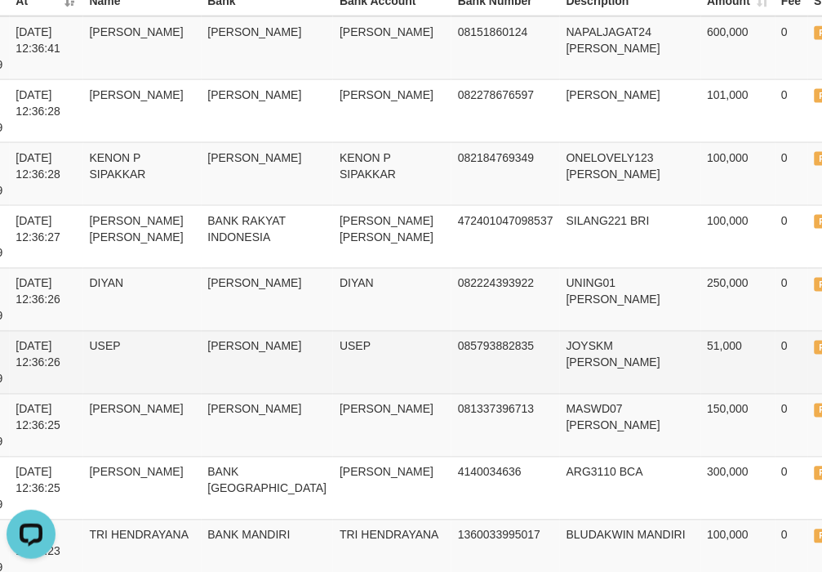
click at [560, 341] on td "JOYSKM DANA" at bounding box center [630, 362] width 141 height 63
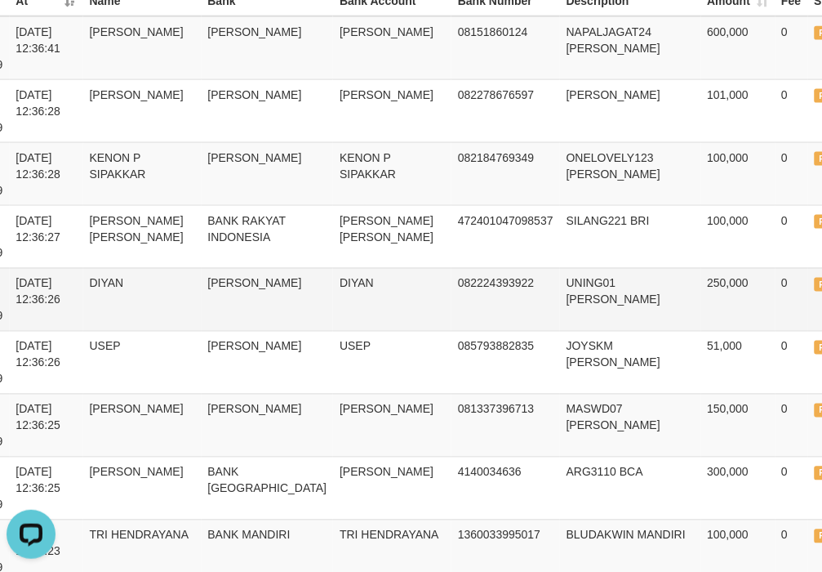
click at [251, 280] on td "DANA" at bounding box center [268, 299] width 132 height 63
click at [452, 296] on td "082224393922" at bounding box center [506, 299] width 109 height 63
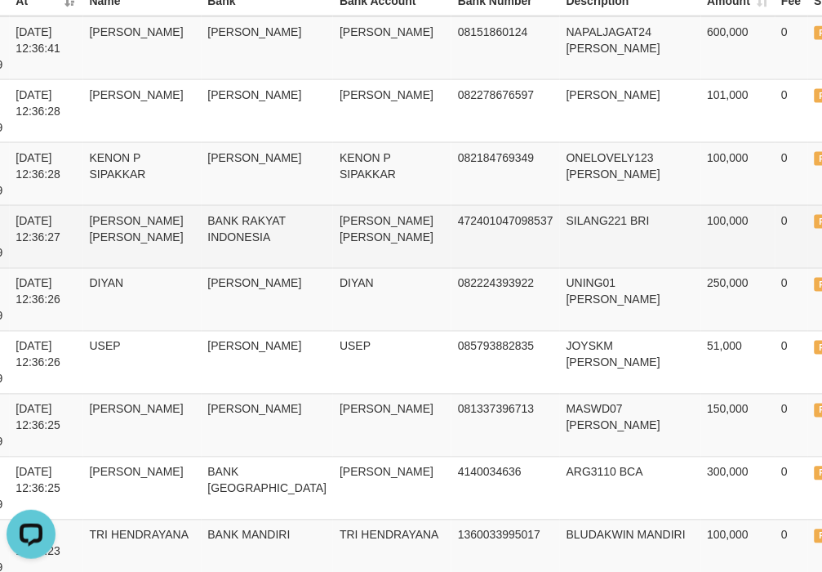
click at [333, 238] on td "MILDA AFITA SILANG" at bounding box center [392, 236] width 118 height 63
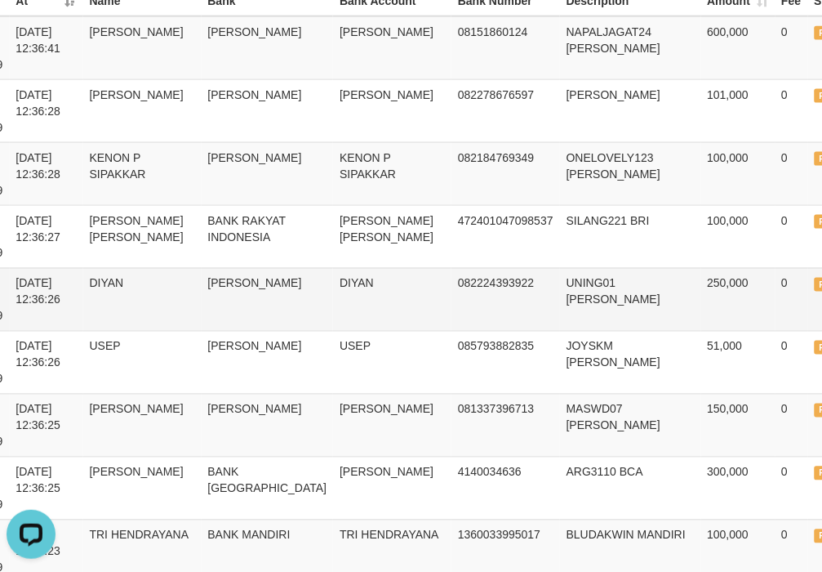
click at [172, 302] on td "DIYAN" at bounding box center [142, 299] width 118 height 63
click at [333, 302] on td "DIYAN" at bounding box center [392, 299] width 118 height 63
click at [260, 271] on td "DANA" at bounding box center [268, 299] width 132 height 63
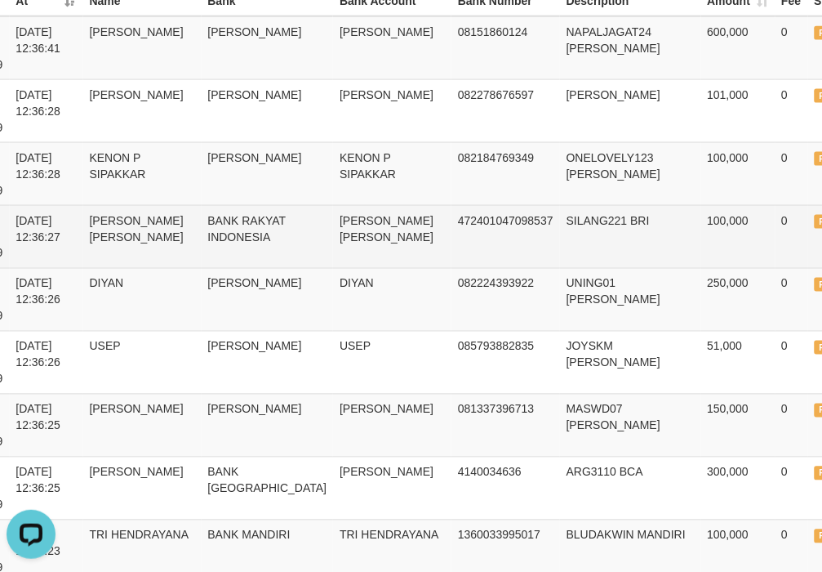
scroll to position [1338, 401]
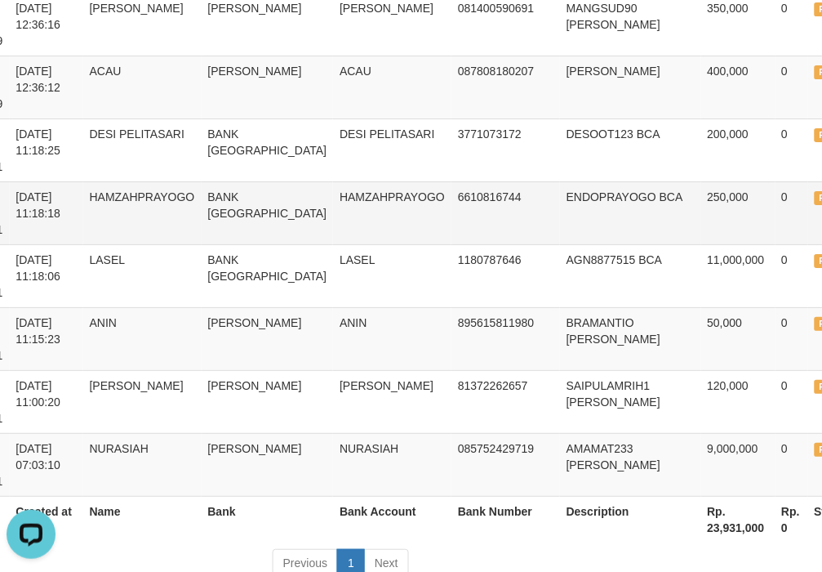
scroll to position [1610, 401]
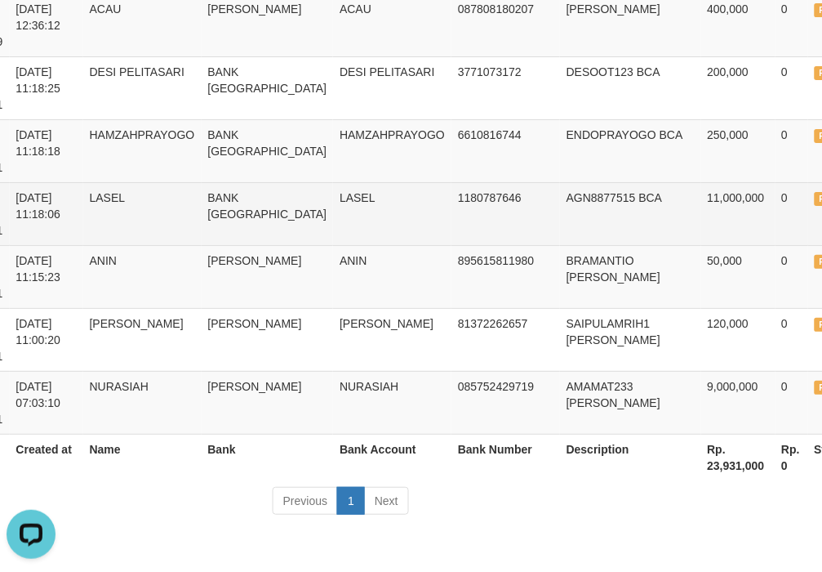
click at [572, 197] on td "AGN8877515 BCA" at bounding box center [630, 213] width 141 height 63
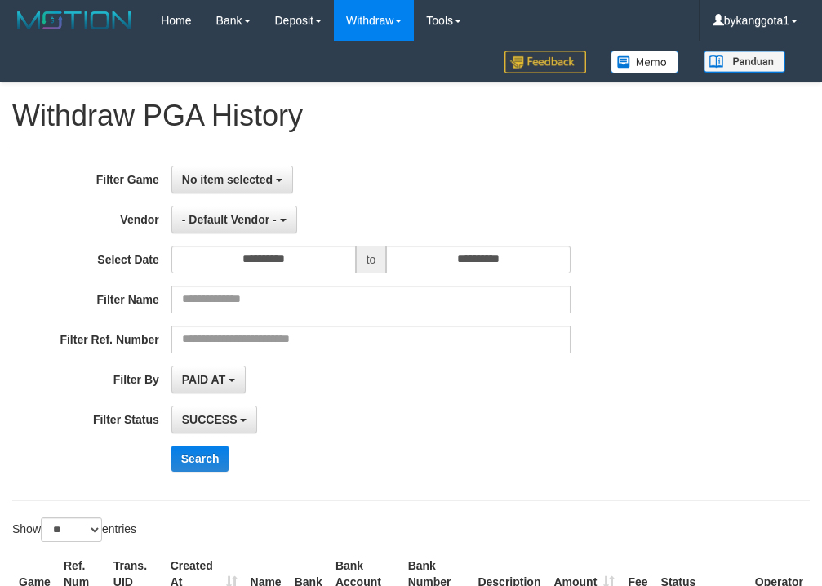
select select
select select "**"
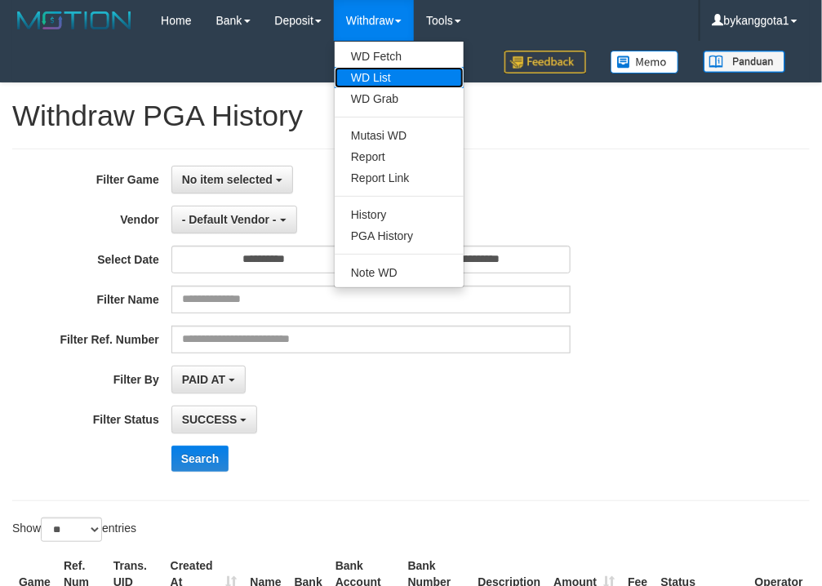
click at [414, 78] on link "WD List" at bounding box center [399, 77] width 129 height 21
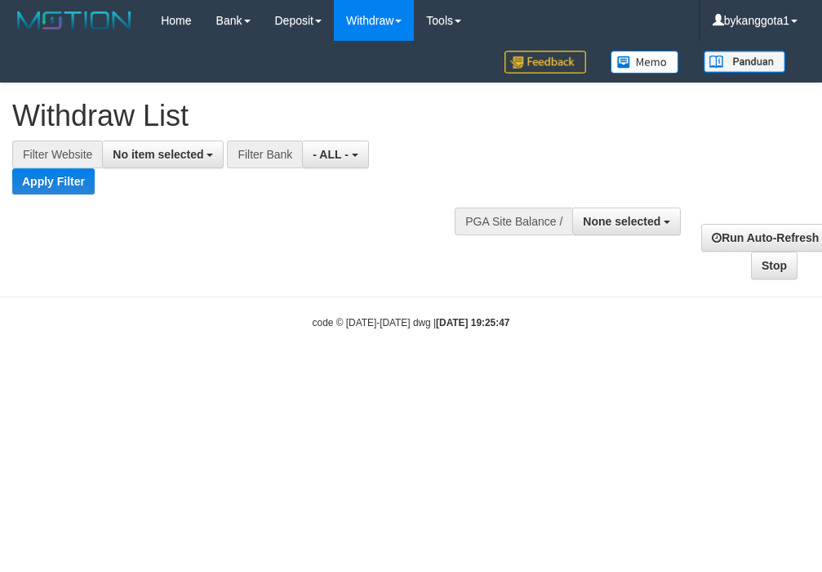
select select
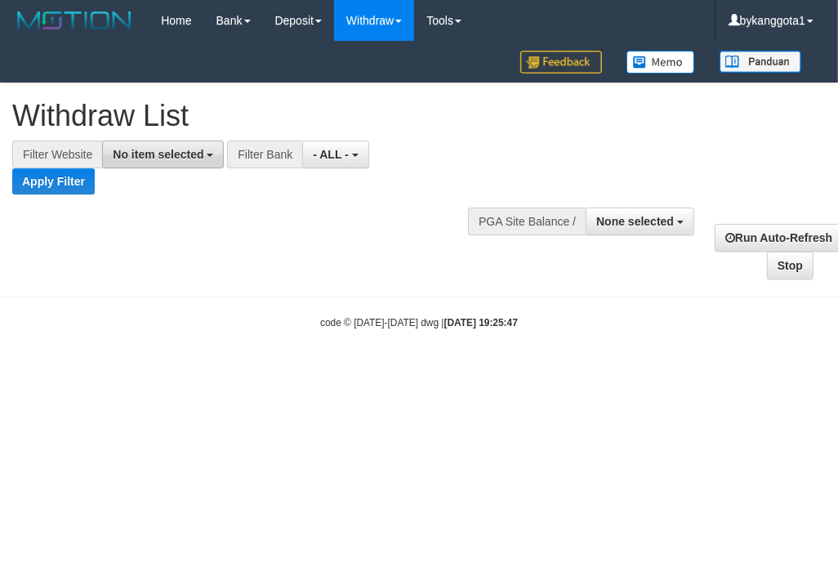
drag, startPoint x: 131, startPoint y: 170, endPoint x: 151, endPoint y: 153, distance: 26.7
click at [137, 162] on div "**********" at bounding box center [231, 167] width 462 height 54
click at [151, 153] on span "No item selected" at bounding box center [158, 154] width 91 height 13
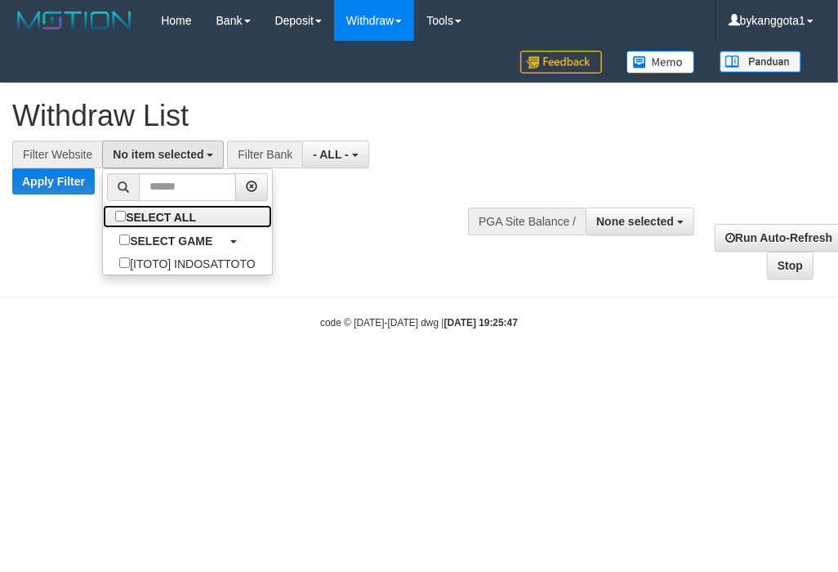
drag, startPoint x: 159, startPoint y: 217, endPoint x: 94, endPoint y: 198, distance: 68.2
click at [159, 217] on label "SELECT ALL" at bounding box center [157, 216] width 109 height 23
select select "****"
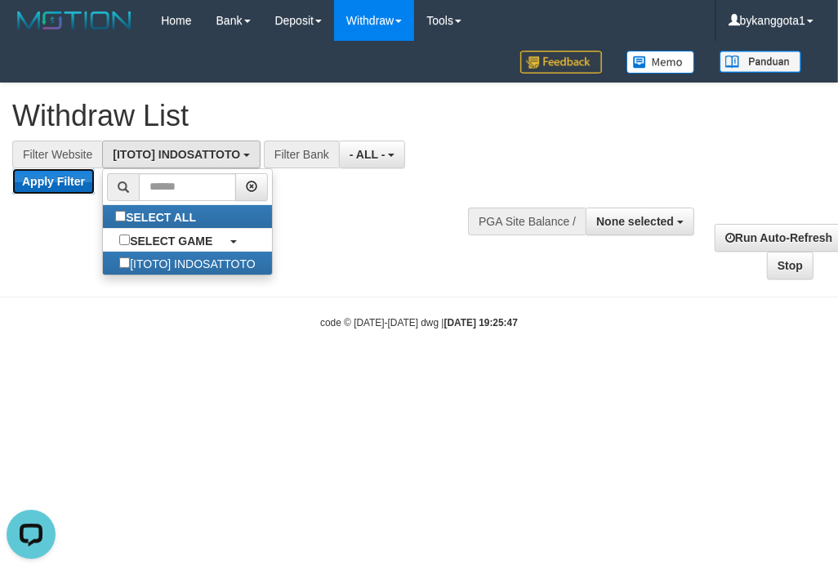
click at [73, 178] on button "Apply Filter" at bounding box center [53, 181] width 82 height 26
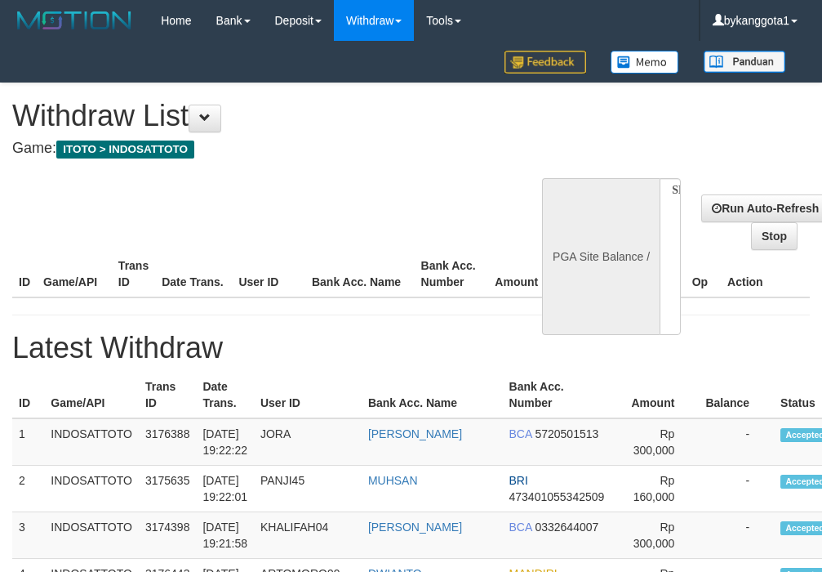
select select
click at [604, 193] on div "PGA Site Balance /" at bounding box center [601, 256] width 118 height 157
click at [629, 198] on div "PGA Site Balance /" at bounding box center [601, 256] width 118 height 157
drag, startPoint x: 339, startPoint y: 170, endPoint x: 470, endPoint y: 202, distance: 135.3
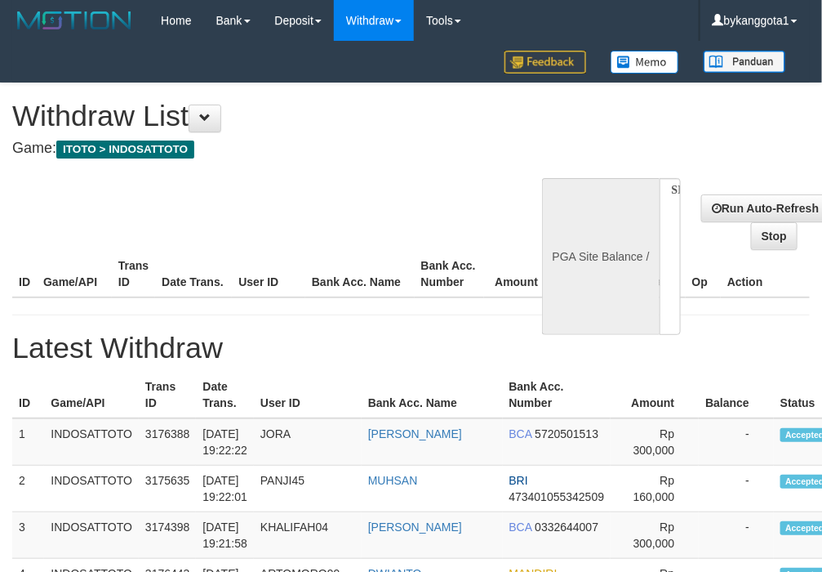
click at [698, 216] on div "Run Auto-Refresh Stop" at bounding box center [749, 214] width 121 height 72
select select "**"
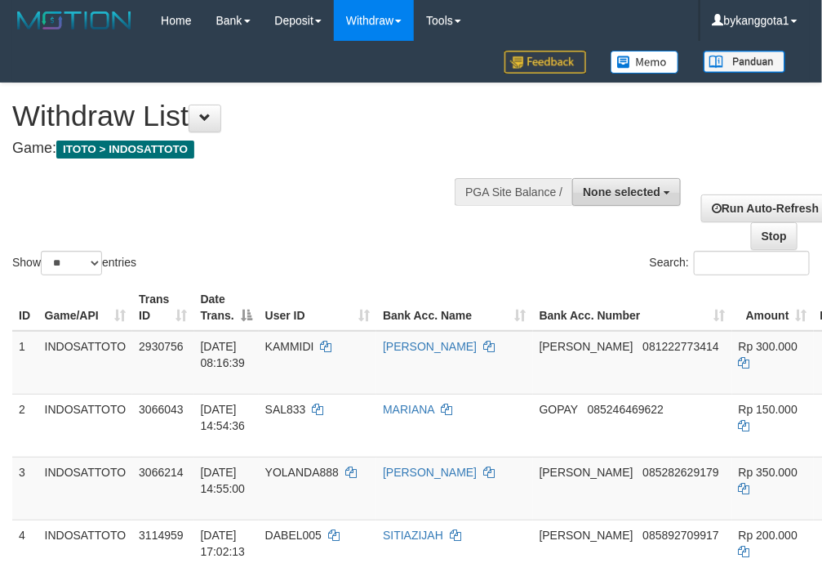
drag, startPoint x: 566, startPoint y: 172, endPoint x: 614, endPoint y: 189, distance: 50.9
click at [585, 177] on div "**********" at bounding box center [689, 208] width 266 height 84
click at [615, 189] on span "None selected" at bounding box center [622, 191] width 78 height 13
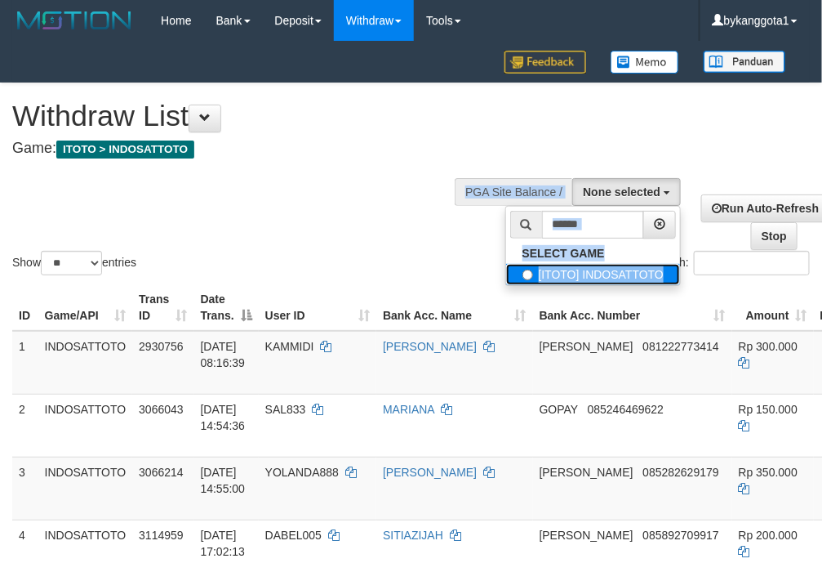
click at [543, 283] on label "[ITOTO] INDOSATTOTO" at bounding box center [593, 274] width 175 height 21
select select "****"
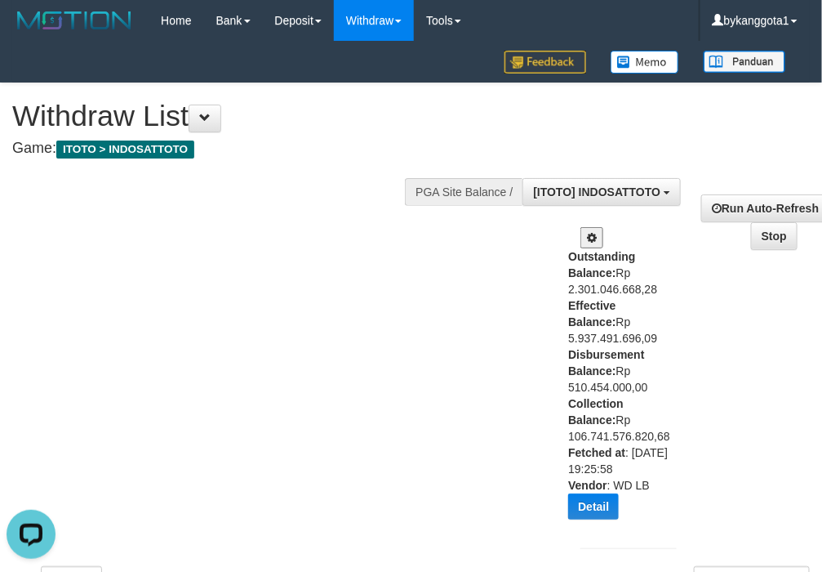
drag, startPoint x: 394, startPoint y: 313, endPoint x: 490, endPoint y: 356, distance: 104.9
click at [394, 313] on div "Show ** ** ** *** entries Search:" at bounding box center [411, 338] width 822 height 510
click at [608, 390] on div "Outstanding Balance: Rp 2.301.046.668,28 Effective Balance: Rp 5.937.491.696,09…" at bounding box center [618, 389] width 100 height 283
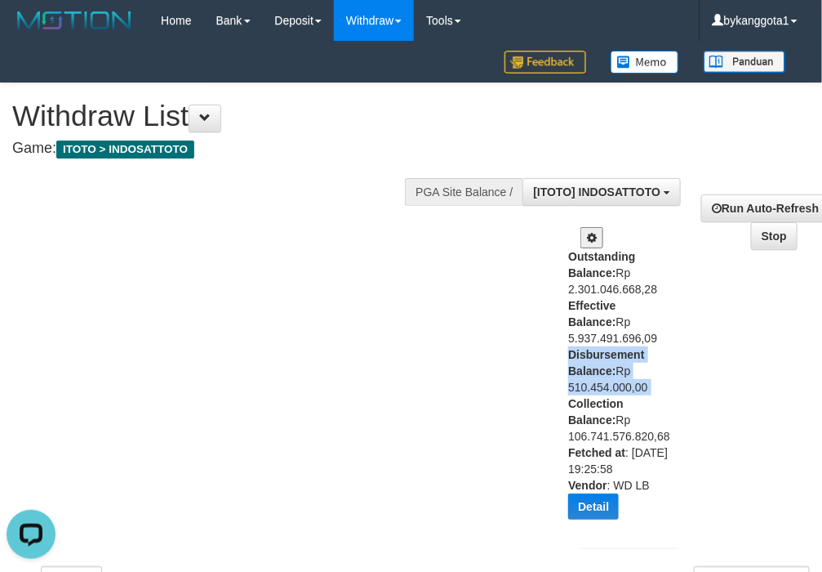
copy div "Disbursement Balance: Rp 510.454.000,00"
click at [376, 325] on div "Show ** ** ** *** entries Search:" at bounding box center [411, 338] width 822 height 510
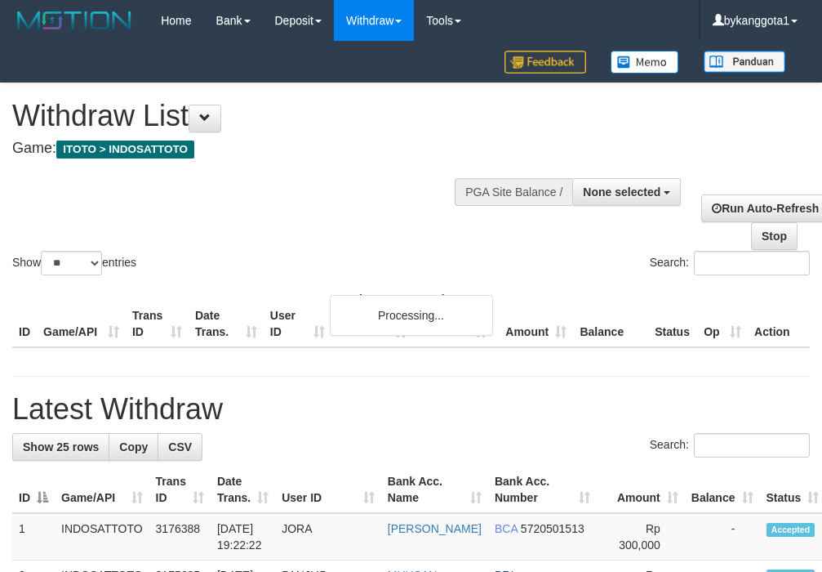
select select
select select "**"
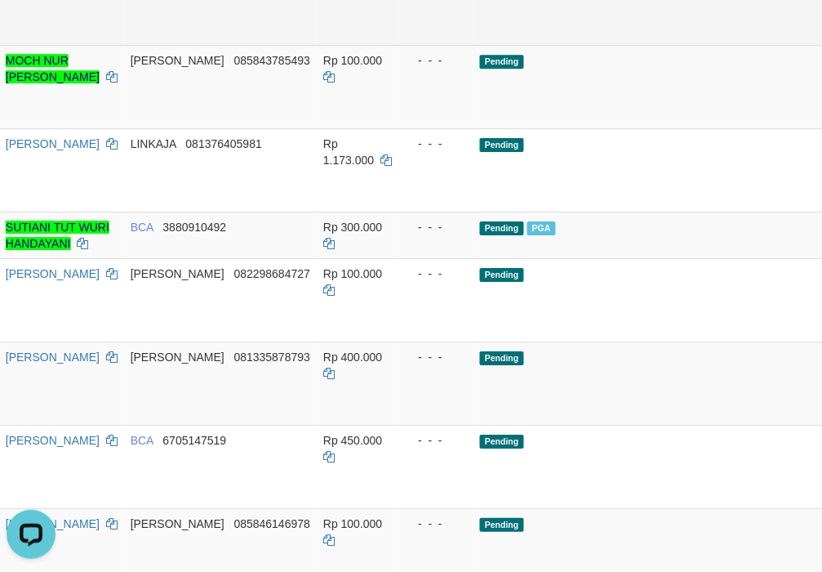
scroll to position [1360, 0]
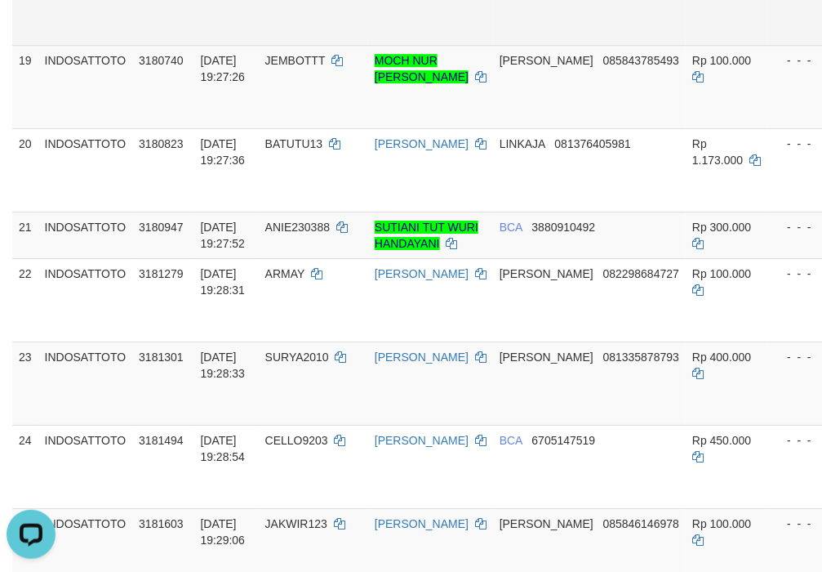
click at [362, 45] on tr "18 INDOSATTOTO 3180632 [DATE] 19:27:13 [PERSON_NAME] 083838509296 Rp 90.000 - -…" at bounding box center [677, 3] width 1331 height 83
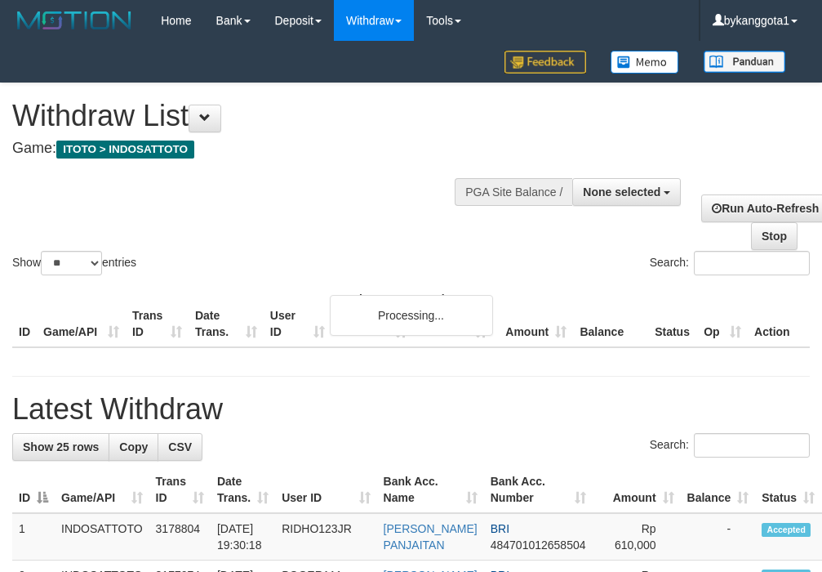
select select
select select "**"
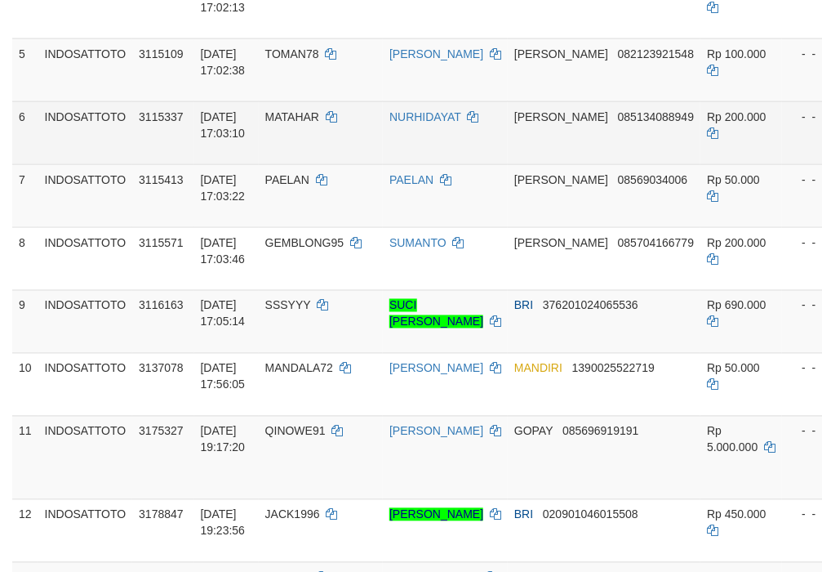
scroll to position [1256, 0]
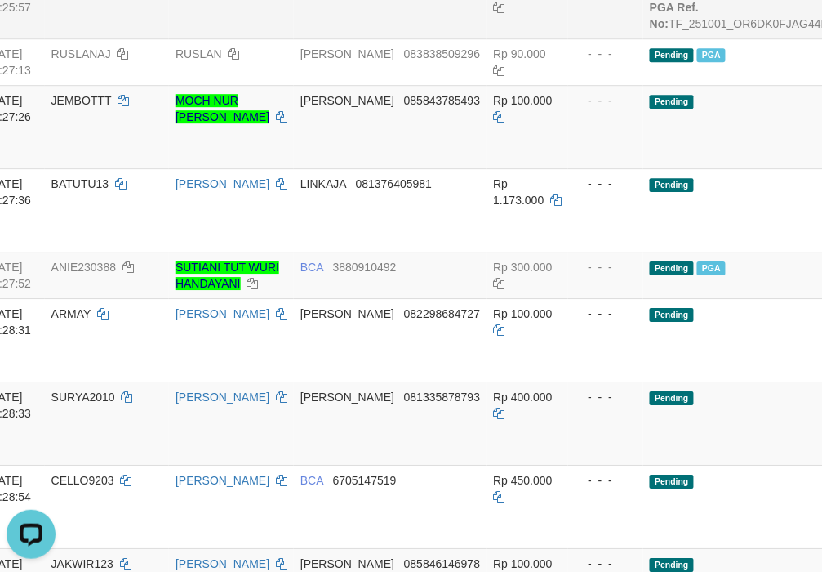
scroll to position [1256, 384]
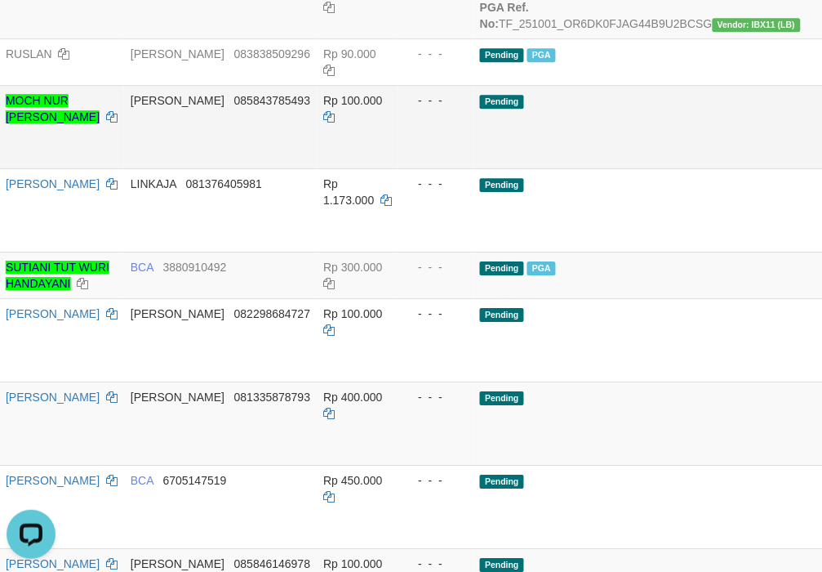
click at [419, 168] on td "- - -" at bounding box center [435, 126] width 75 height 83
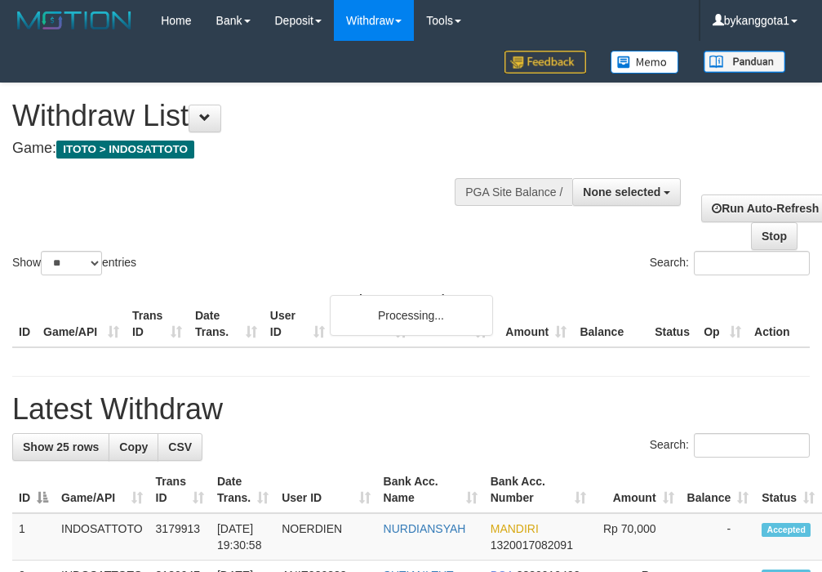
select select
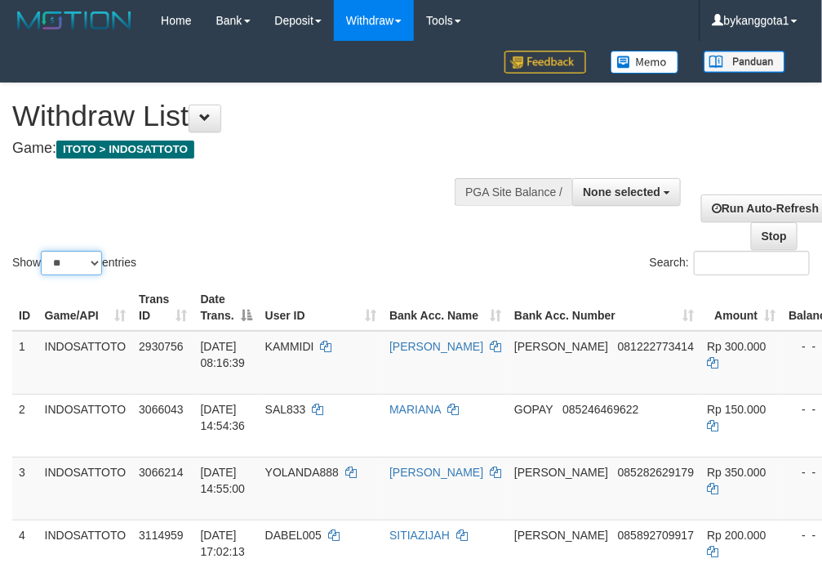
click at [58, 263] on select "** ** ** ***" at bounding box center [71, 263] width 61 height 24
select select "**"
click at [43, 251] on select "** ** ** ***" at bounding box center [71, 263] width 61 height 24
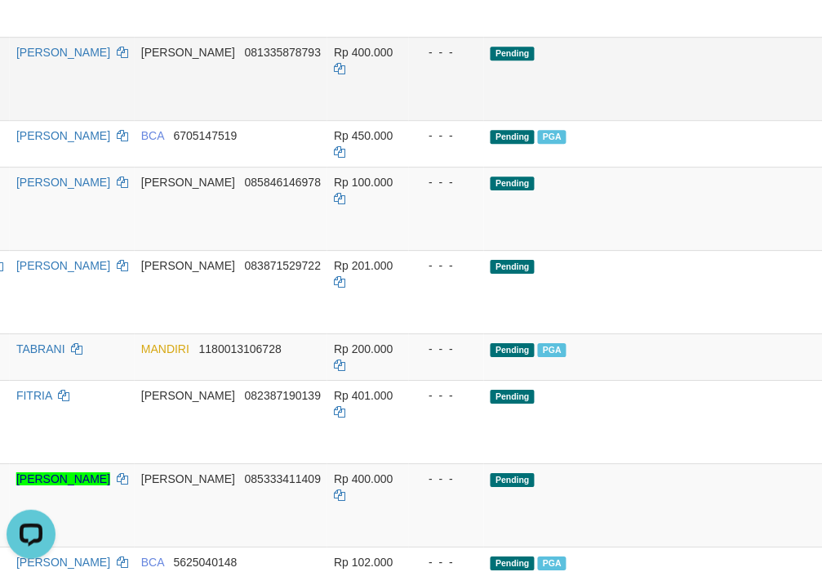
scroll to position [937, 0]
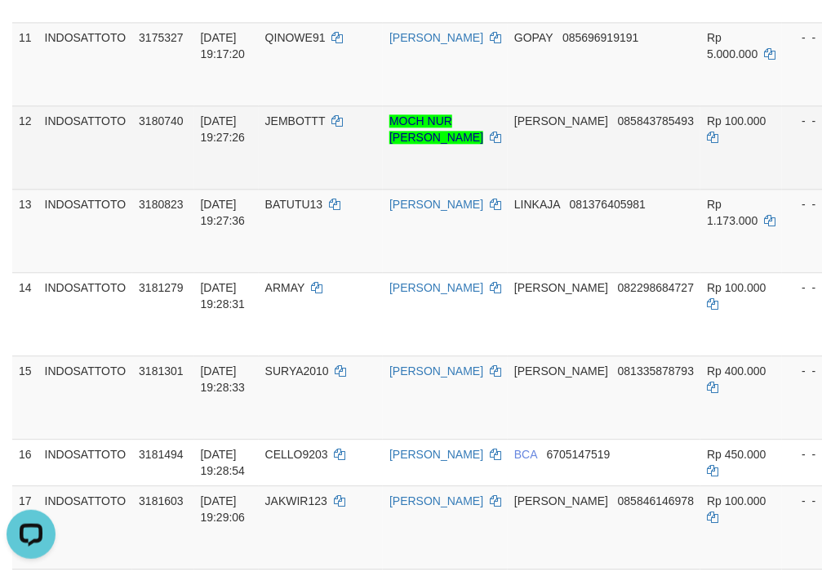
drag, startPoint x: 452, startPoint y: 278, endPoint x: 425, endPoint y: 274, distance: 27.4
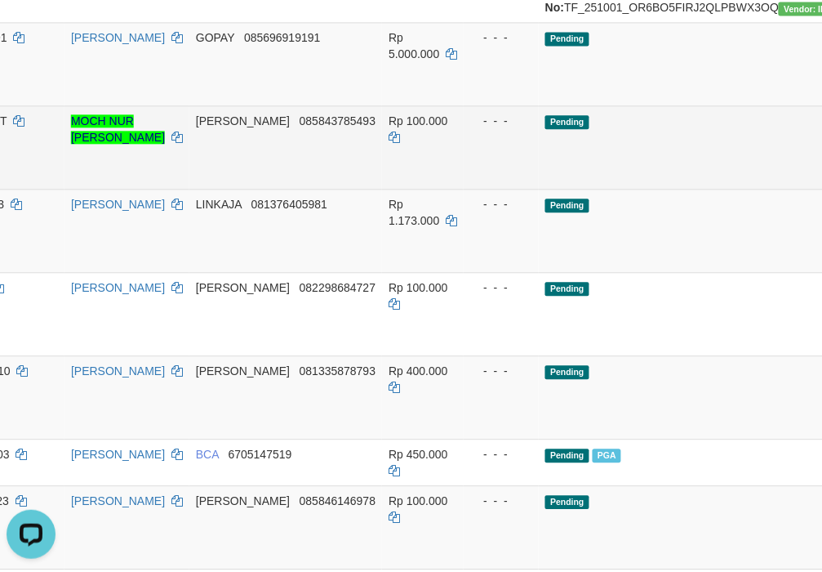
scroll to position [937, 389]
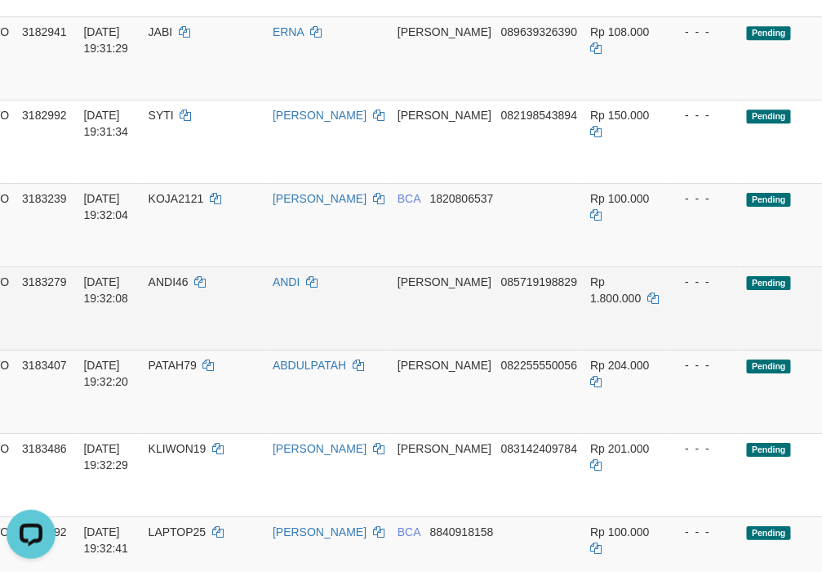
scroll to position [2962, 389]
